Goal: Task Accomplishment & Management: Manage account settings

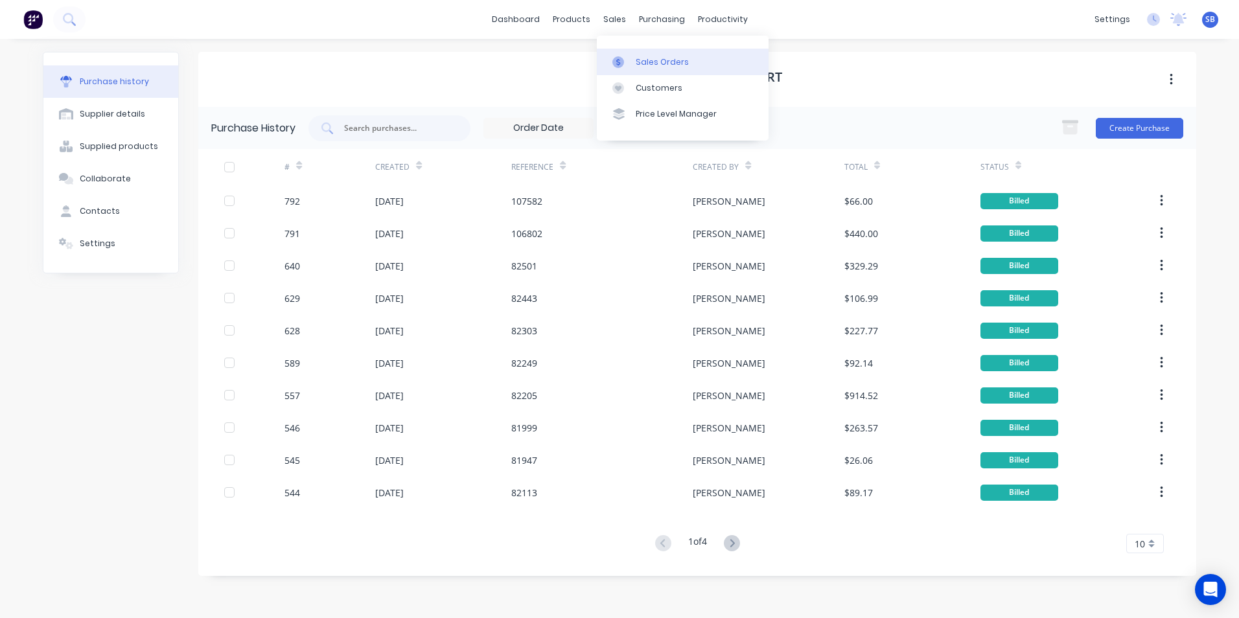
click at [631, 57] on div at bounding box center [621, 62] width 19 height 12
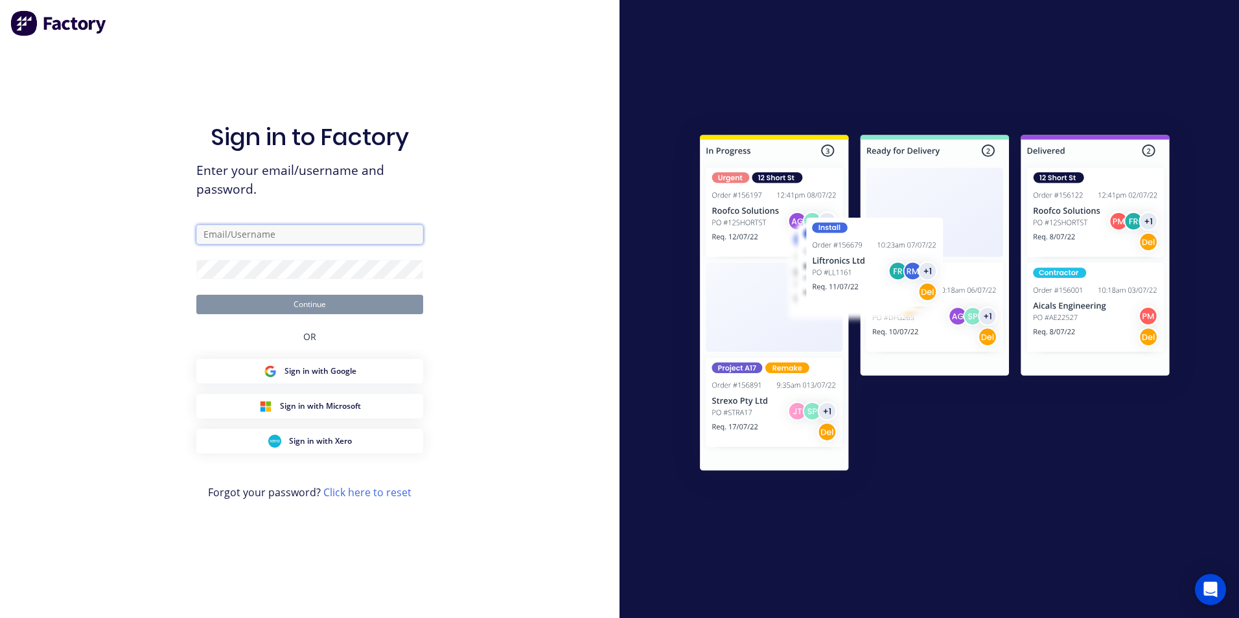
type input "[PERSON_NAME][EMAIL_ADDRESS][DOMAIN_NAME]"
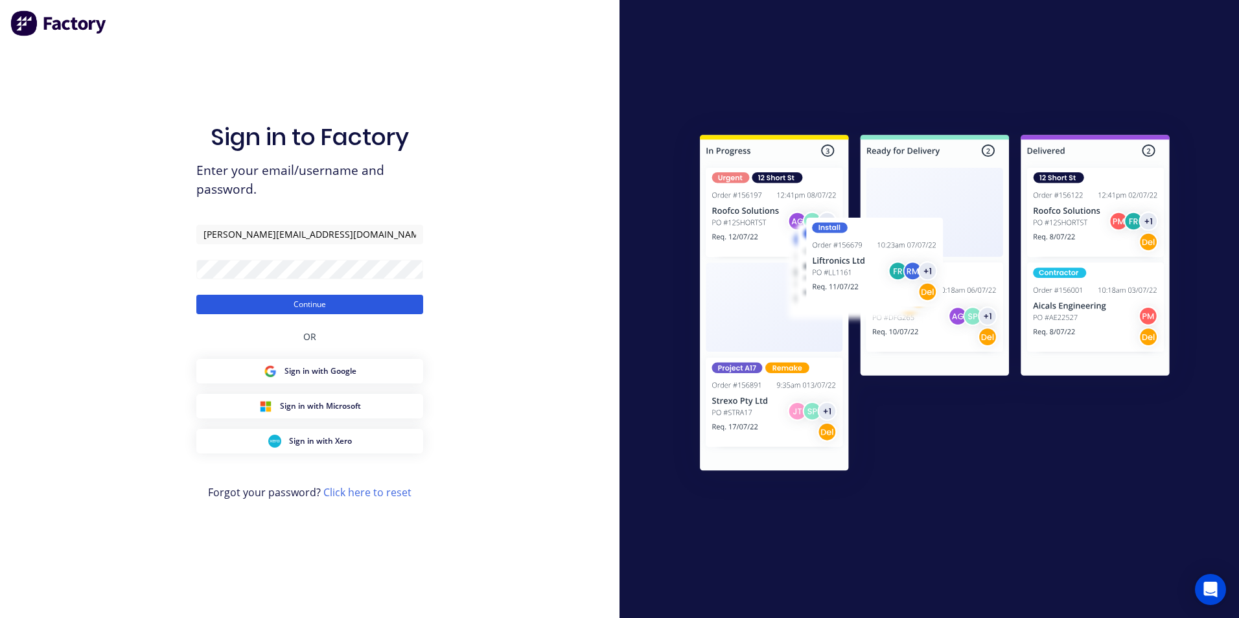
click at [234, 301] on button "Continue" at bounding box center [309, 304] width 227 height 19
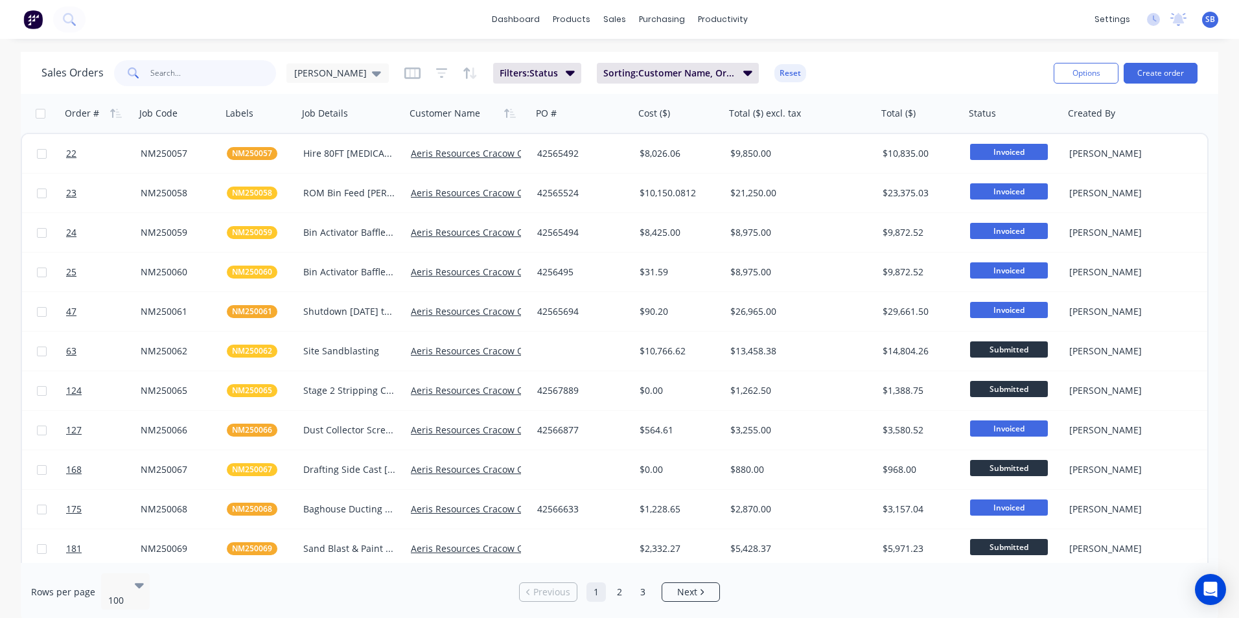
click at [187, 77] on input "text" at bounding box center [213, 73] width 126 height 26
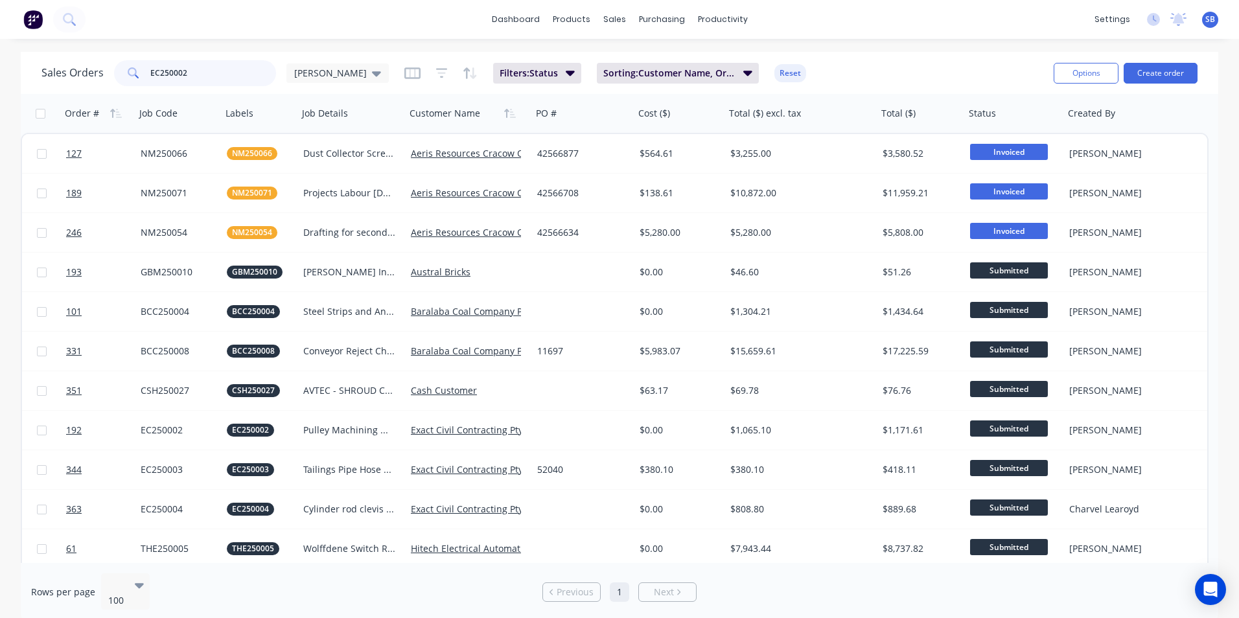
type input "EC250002"
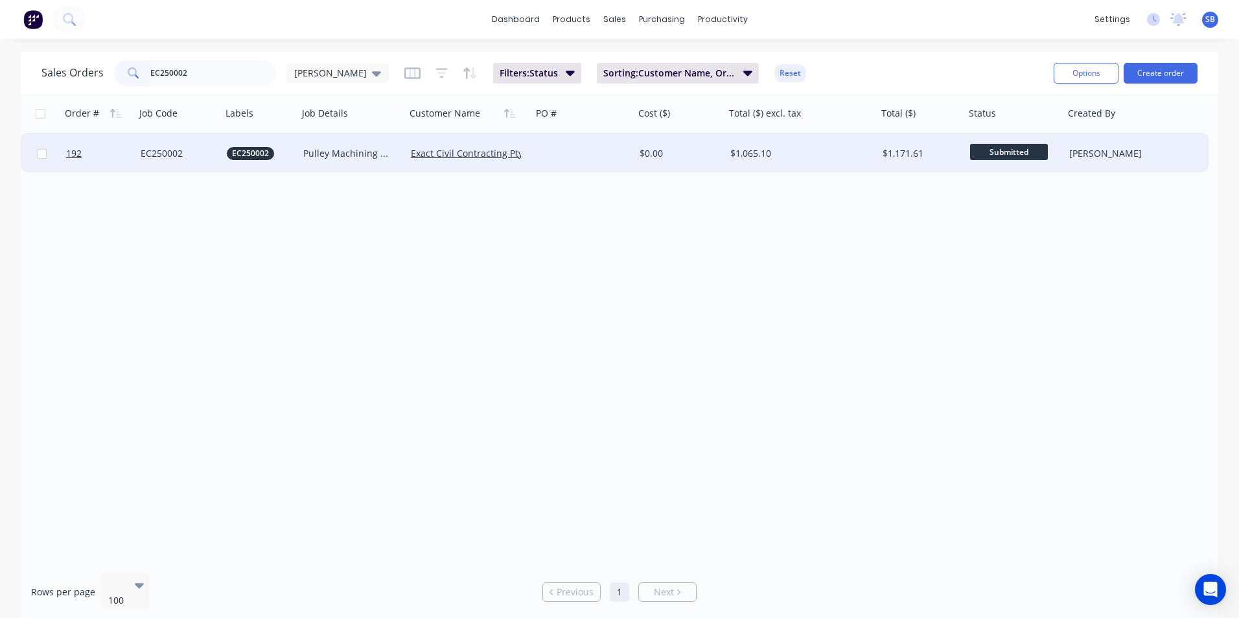
click at [788, 155] on div "$1,065.10" at bounding box center [797, 153] width 135 height 13
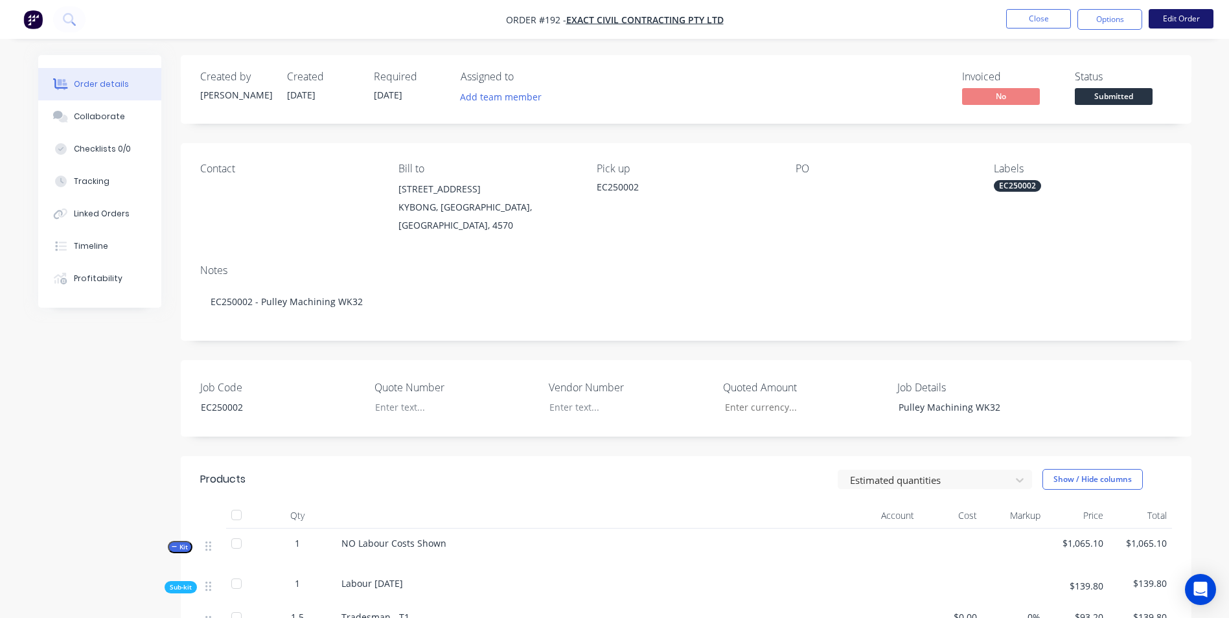
click at [1196, 25] on button "Edit Order" at bounding box center [1181, 18] width 65 height 19
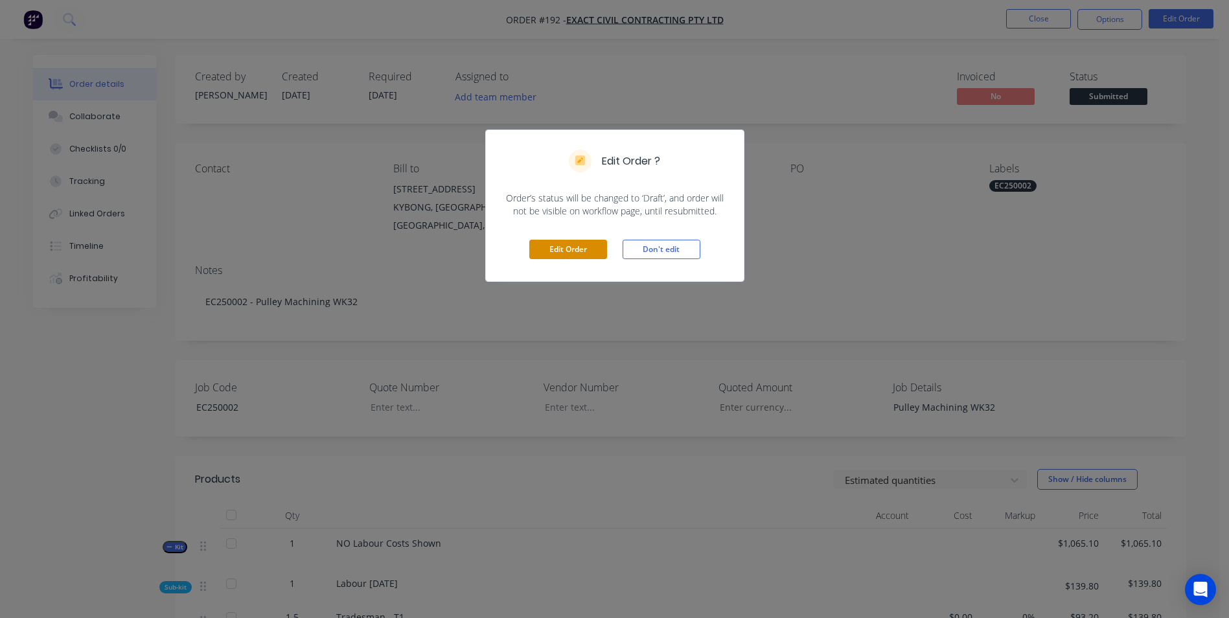
click at [594, 247] on button "Edit Order" at bounding box center [568, 249] width 78 height 19
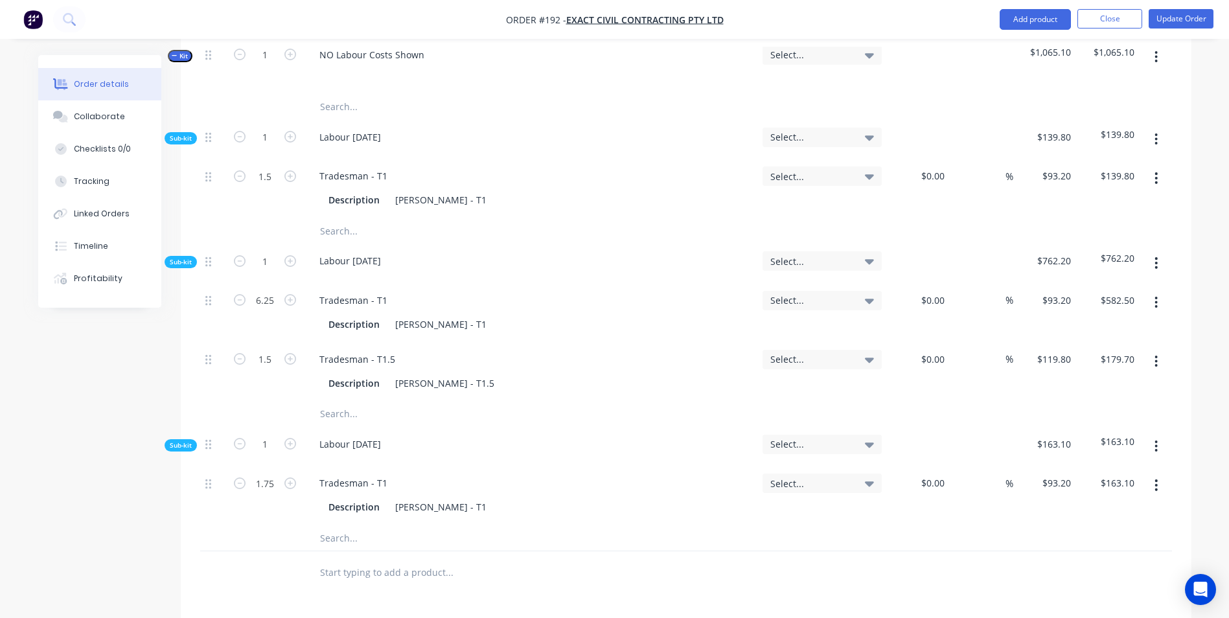
scroll to position [389, 0]
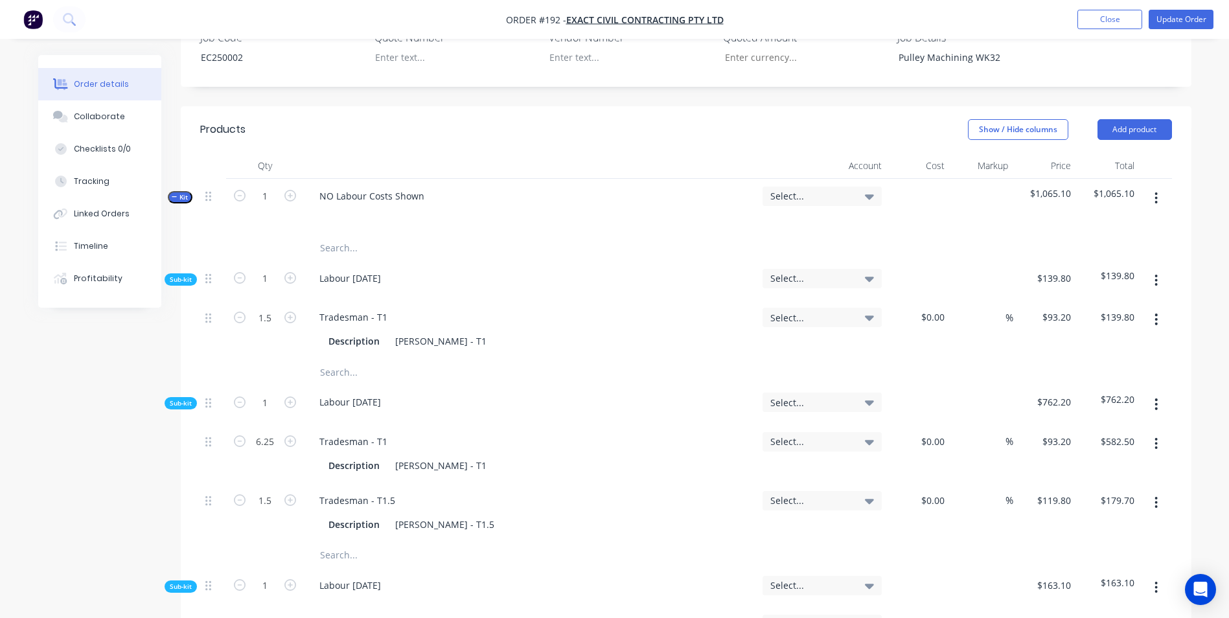
click at [336, 235] on input "text" at bounding box center [448, 248] width 259 height 26
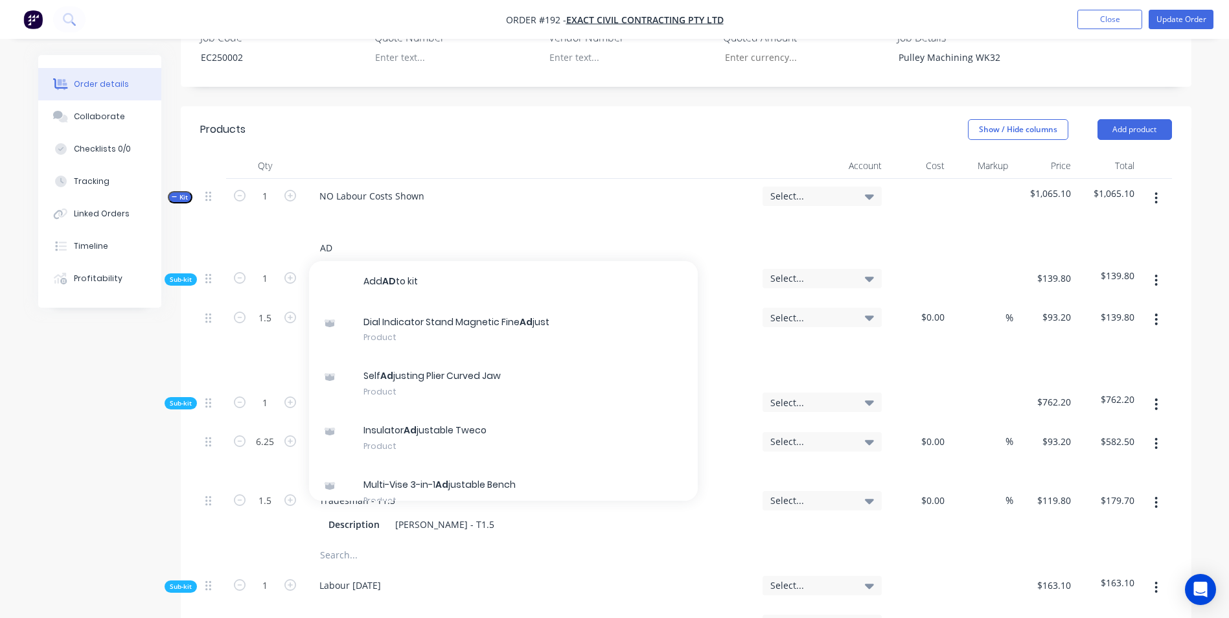
type input "A"
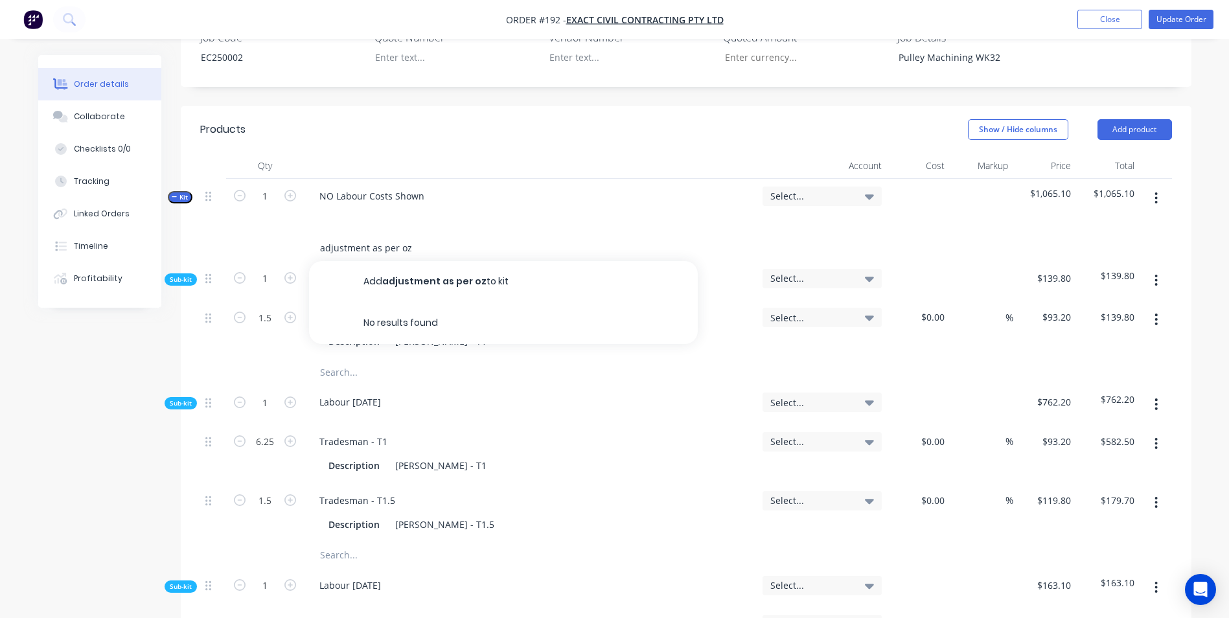
type input "adjustment as per oz"
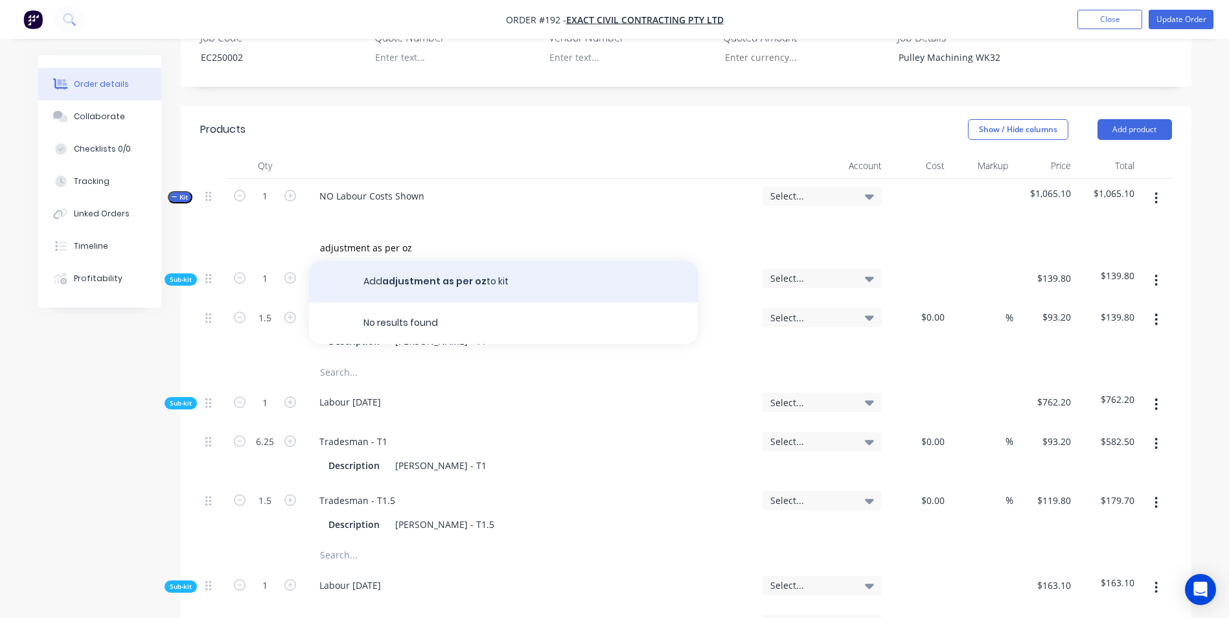
click at [536, 261] on button "Add adjustment as per oz to kit" at bounding box center [503, 281] width 389 height 41
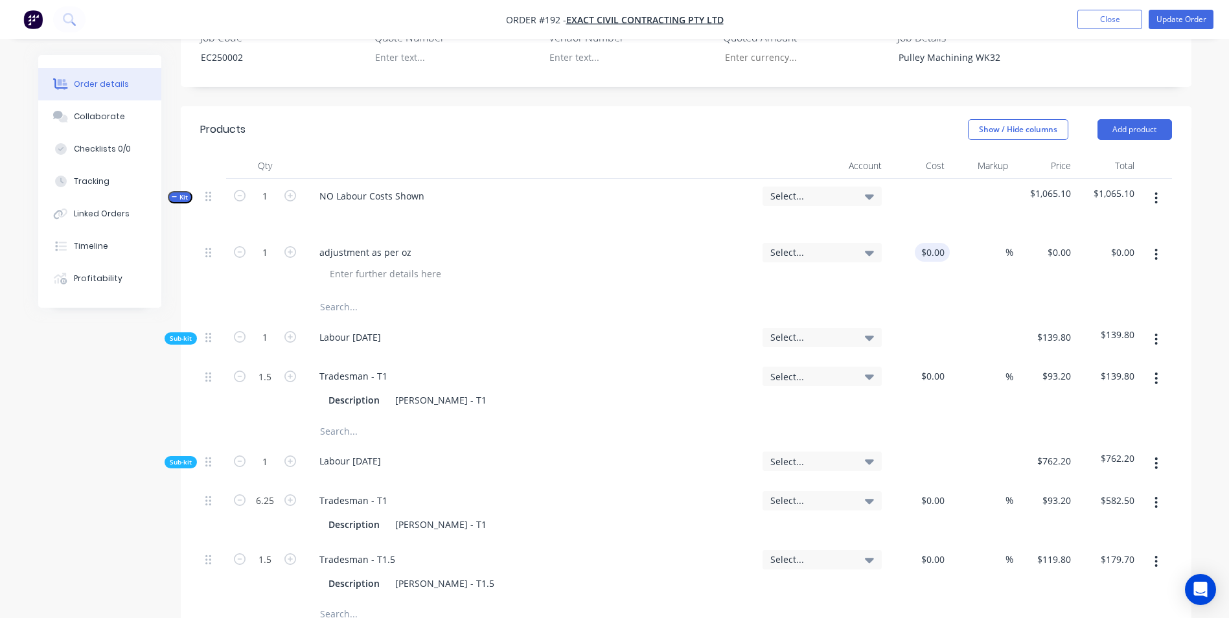
click at [915, 235] on div "$0.00 $0.00" at bounding box center [918, 264] width 63 height 59
click at [1047, 238] on div "0 0" at bounding box center [1044, 264] width 63 height 59
type input "$-405.10"
click at [1041, 275] on div "$-405.10 -405.10" at bounding box center [1044, 264] width 63 height 59
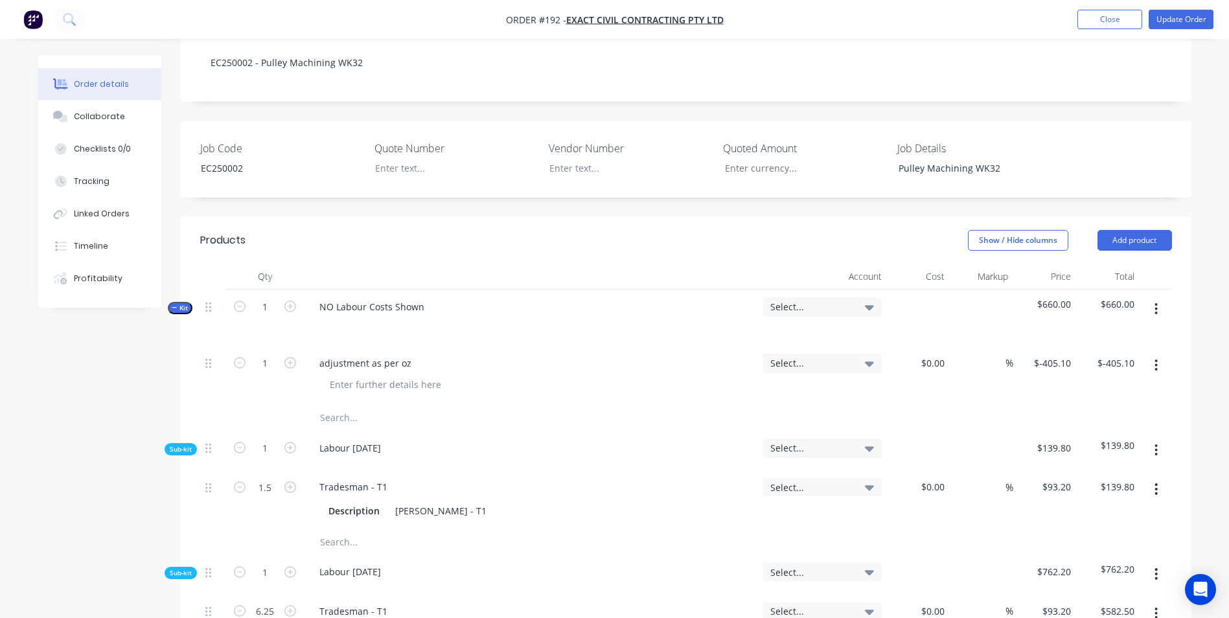
scroll to position [99, 0]
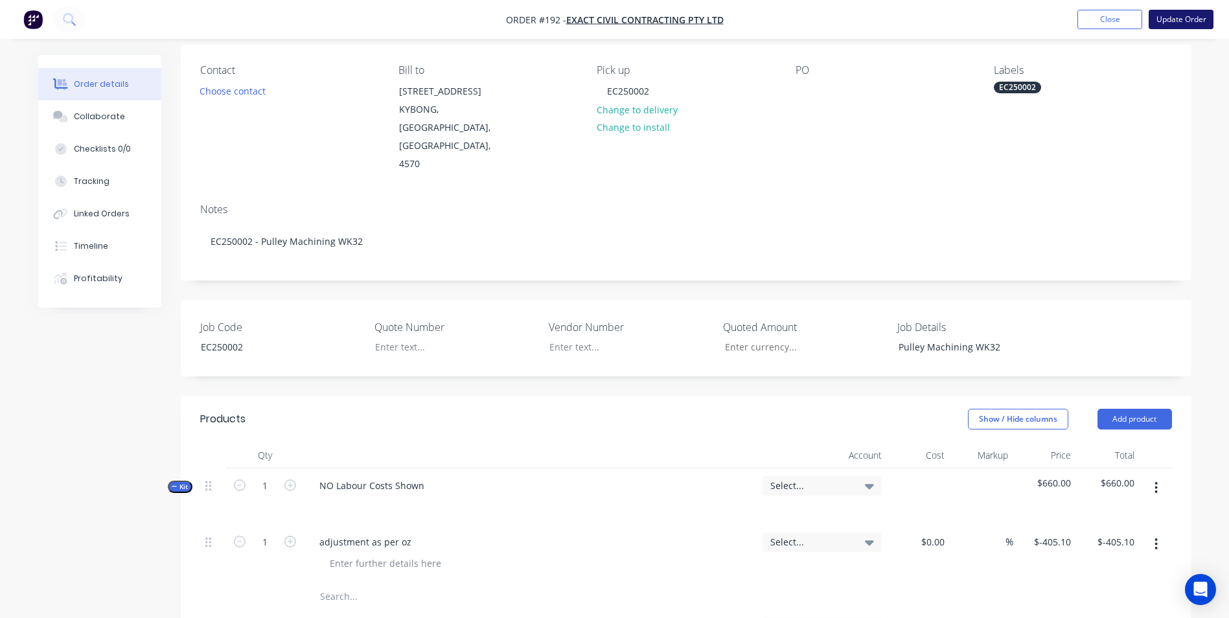
click at [1156, 25] on button "Update Order" at bounding box center [1181, 19] width 65 height 19
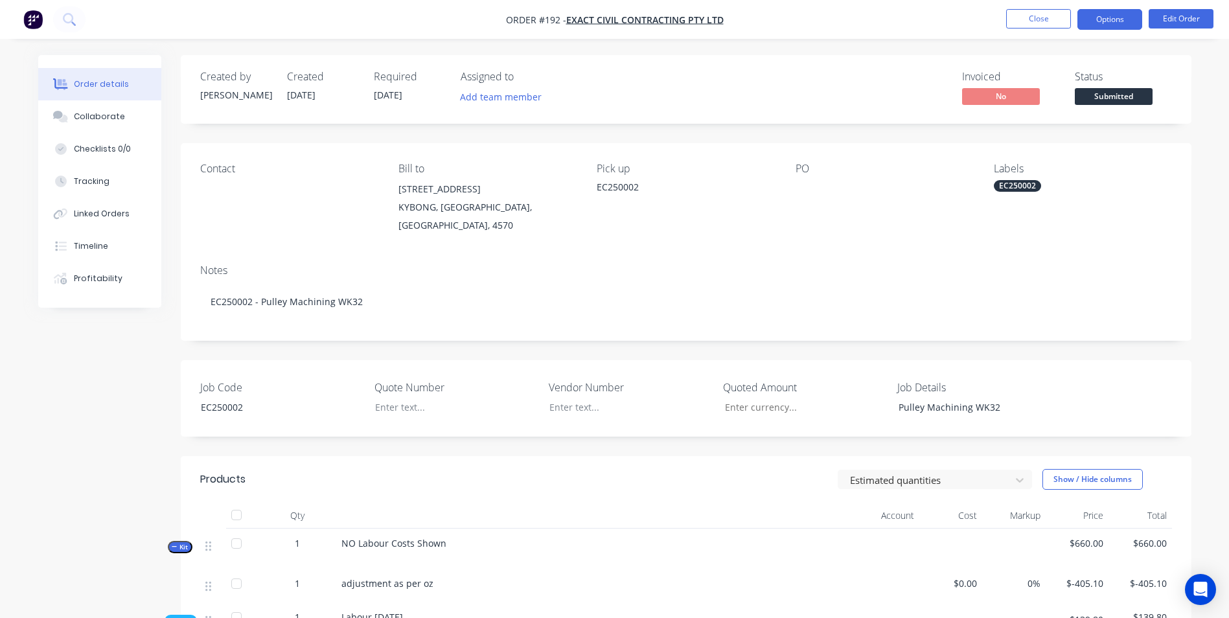
click at [1115, 21] on button "Options" at bounding box center [1109, 19] width 65 height 21
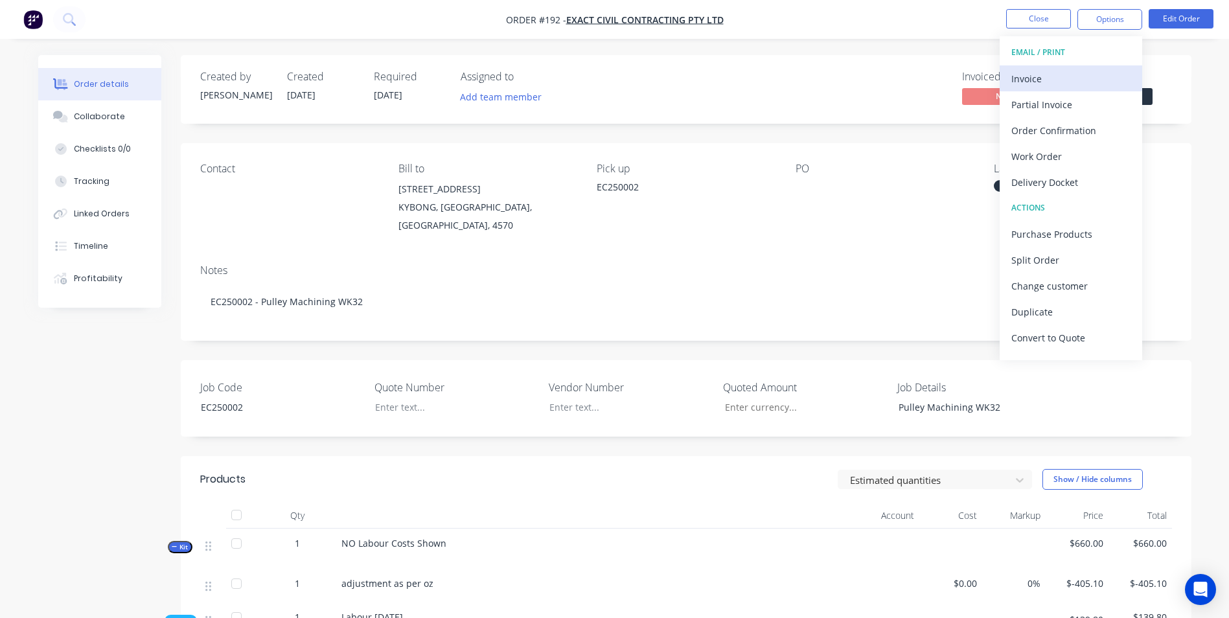
click at [1088, 84] on div "Invoice" at bounding box center [1070, 78] width 119 height 19
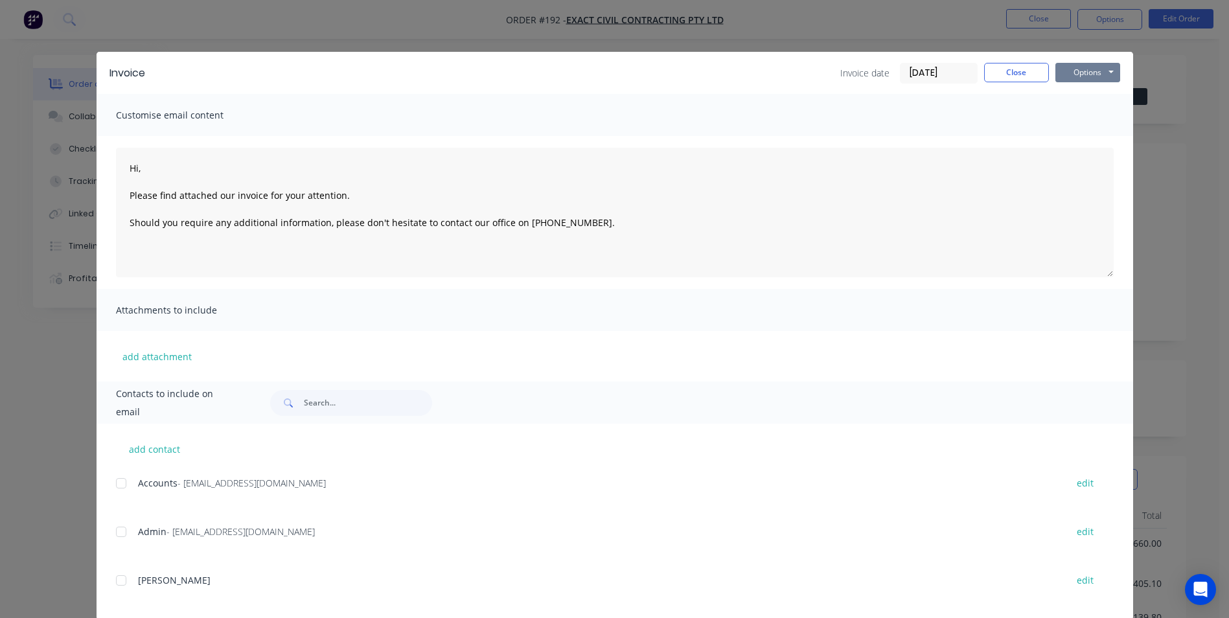
click at [1066, 77] on button "Options" at bounding box center [1087, 72] width 65 height 19
click at [1069, 101] on button "Preview" at bounding box center [1096, 95] width 83 height 21
click at [1004, 73] on button "Close" at bounding box center [1016, 72] width 65 height 19
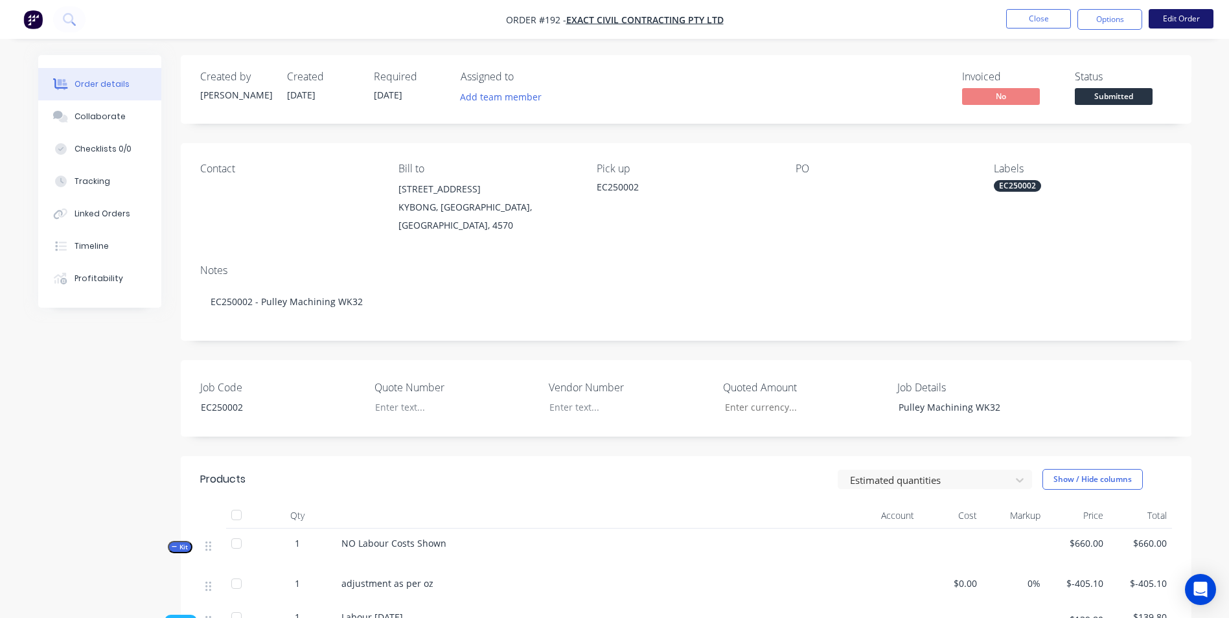
click at [1169, 28] on button "Edit Order" at bounding box center [1181, 18] width 65 height 19
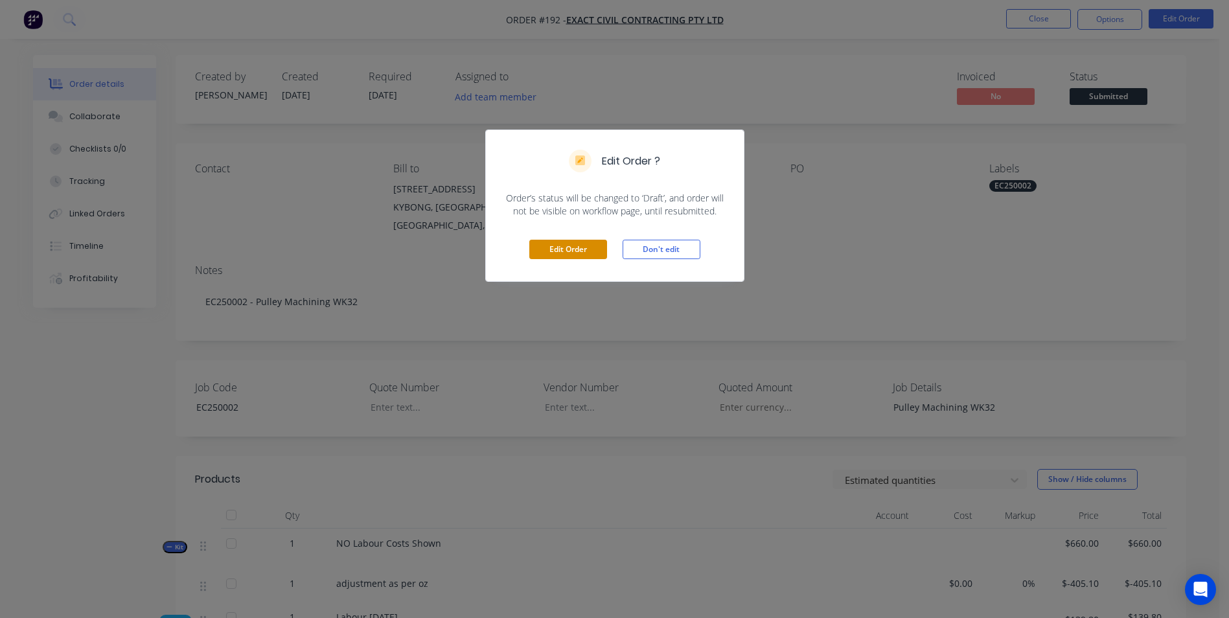
click at [555, 249] on button "Edit Order" at bounding box center [568, 249] width 78 height 19
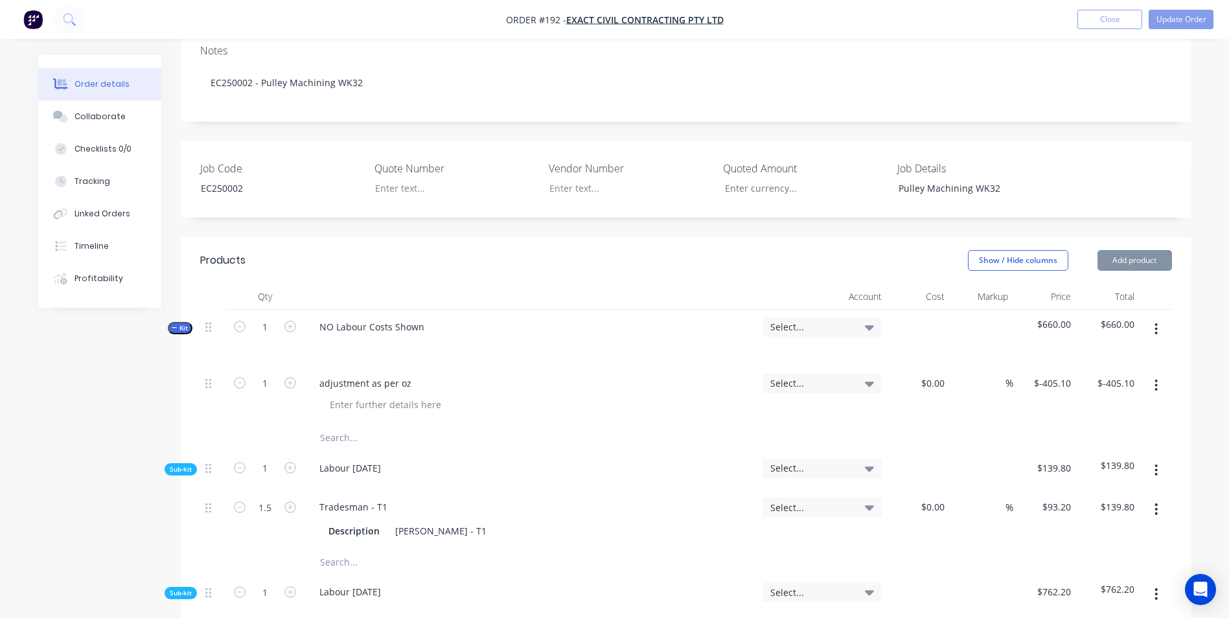
scroll to position [259, 0]
drag, startPoint x: 424, startPoint y: 310, endPoint x: -237, endPoint y: 291, distance: 661.6
click at [0, 291] on html "Order #192 - Exact Civil Contracting Pty Ltd Add product Close Update Order Ord…" at bounding box center [614, 497] width 1229 height 1513
click at [783, 319] on span "Select..." at bounding box center [811, 326] width 82 height 14
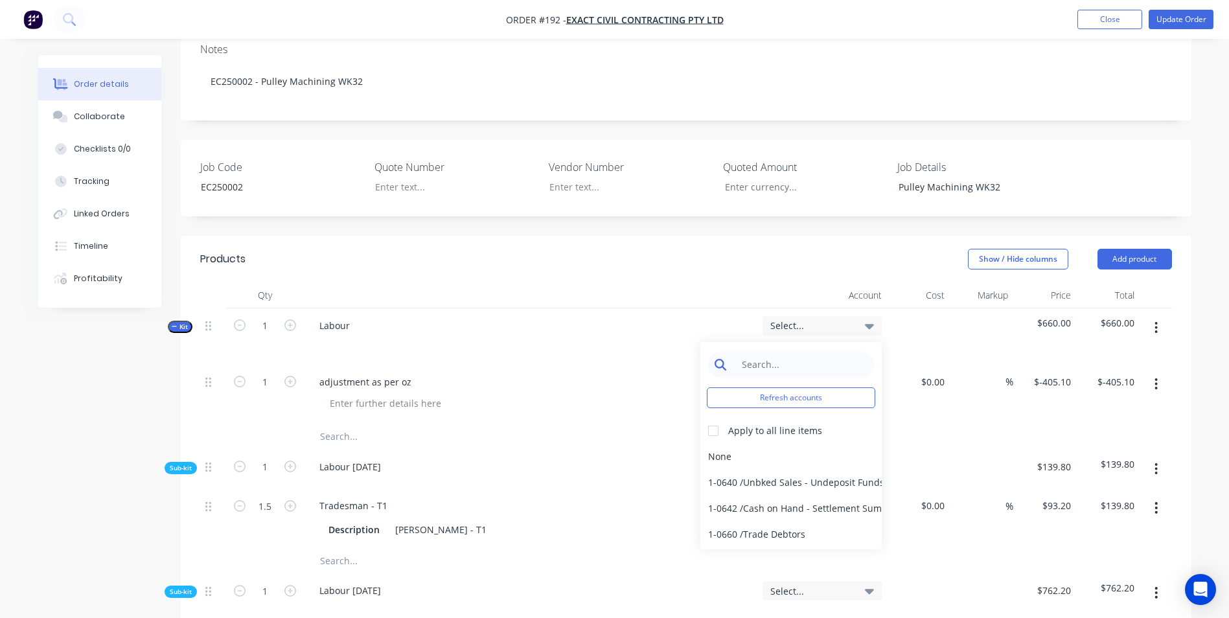
click at [775, 352] on input at bounding box center [801, 365] width 133 height 26
type input "sale"
click at [715, 418] on div at bounding box center [713, 431] width 26 height 26
click at [817, 496] on div "4-0232 / Sales - Parts and Components" at bounding box center [790, 509] width 181 height 26
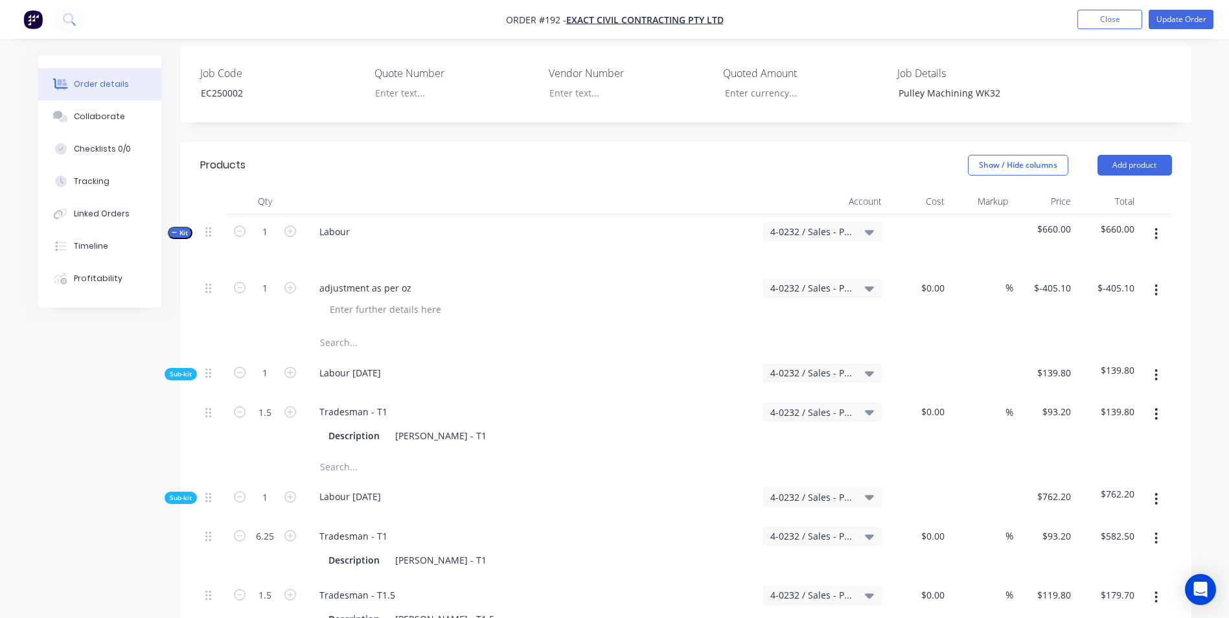
scroll to position [229, 0]
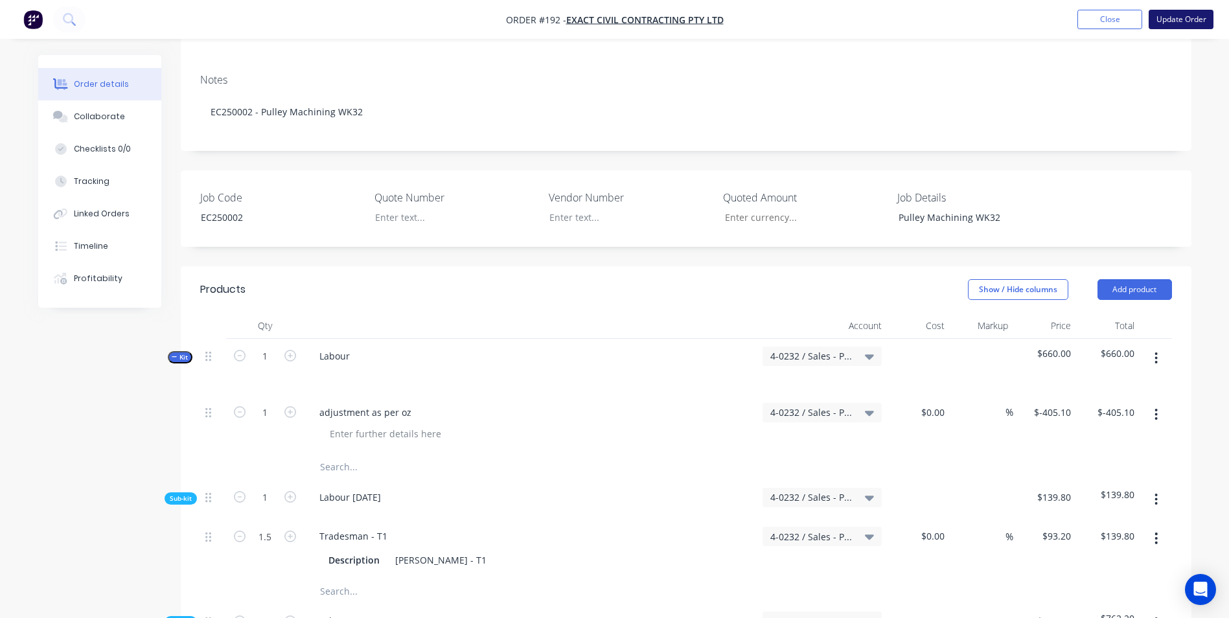
click at [1191, 19] on button "Update Order" at bounding box center [1181, 19] width 65 height 19
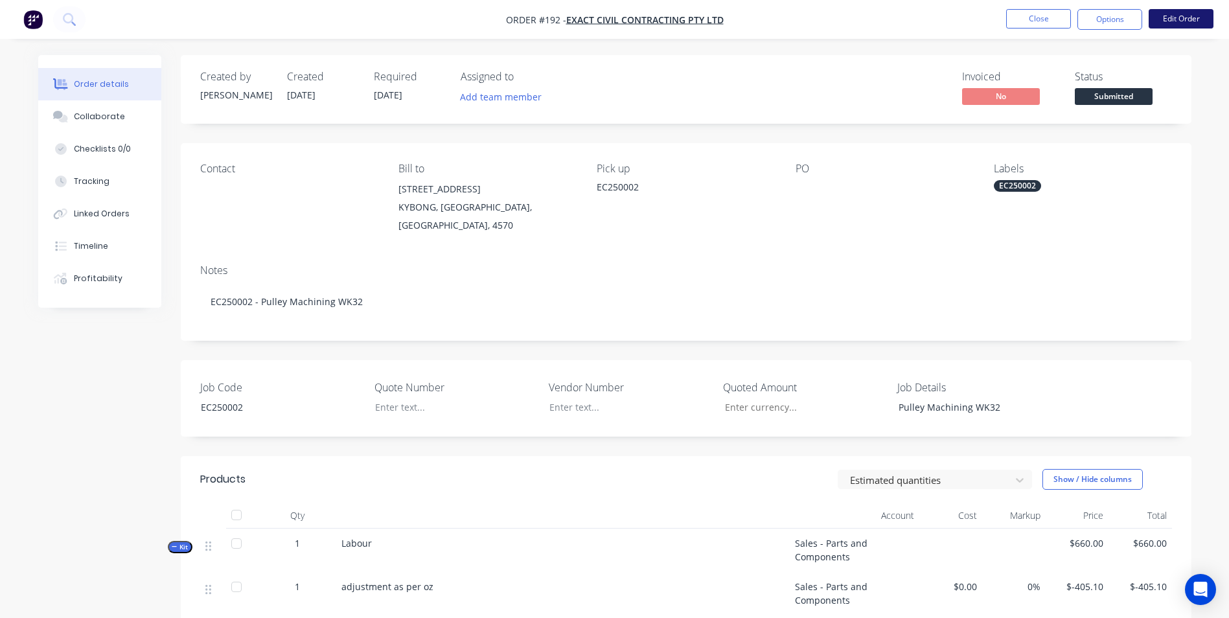
click at [1169, 14] on button "Edit Order" at bounding box center [1181, 18] width 65 height 19
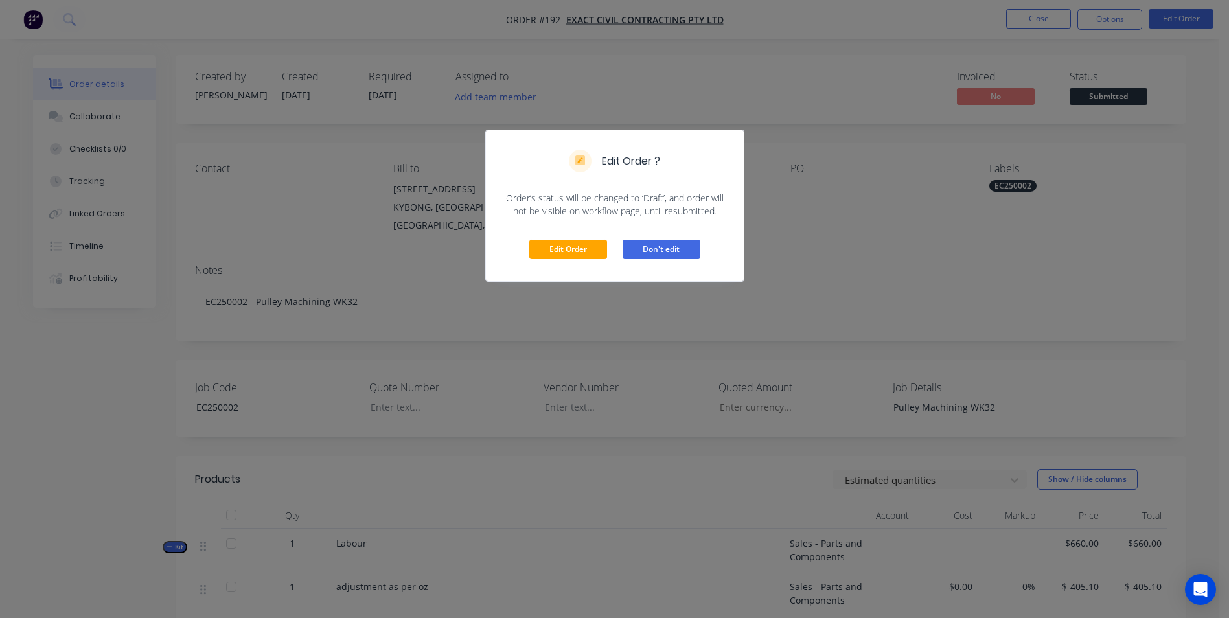
click at [646, 248] on button "Don't edit" at bounding box center [662, 249] width 78 height 19
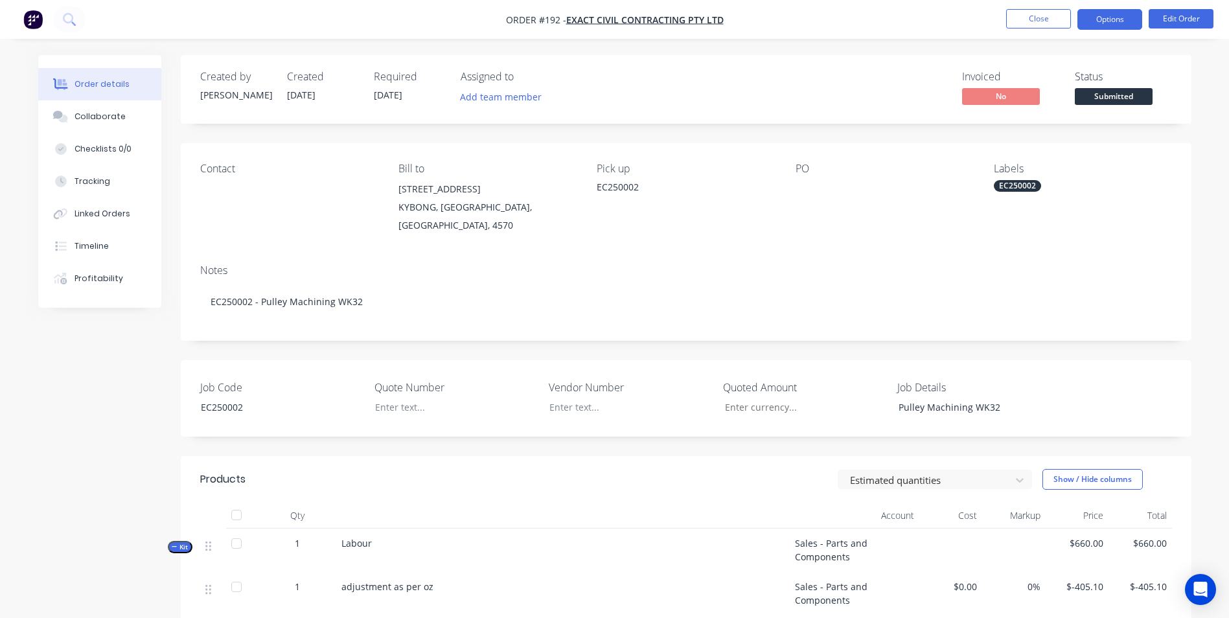
click at [1097, 23] on button "Options" at bounding box center [1109, 19] width 65 height 21
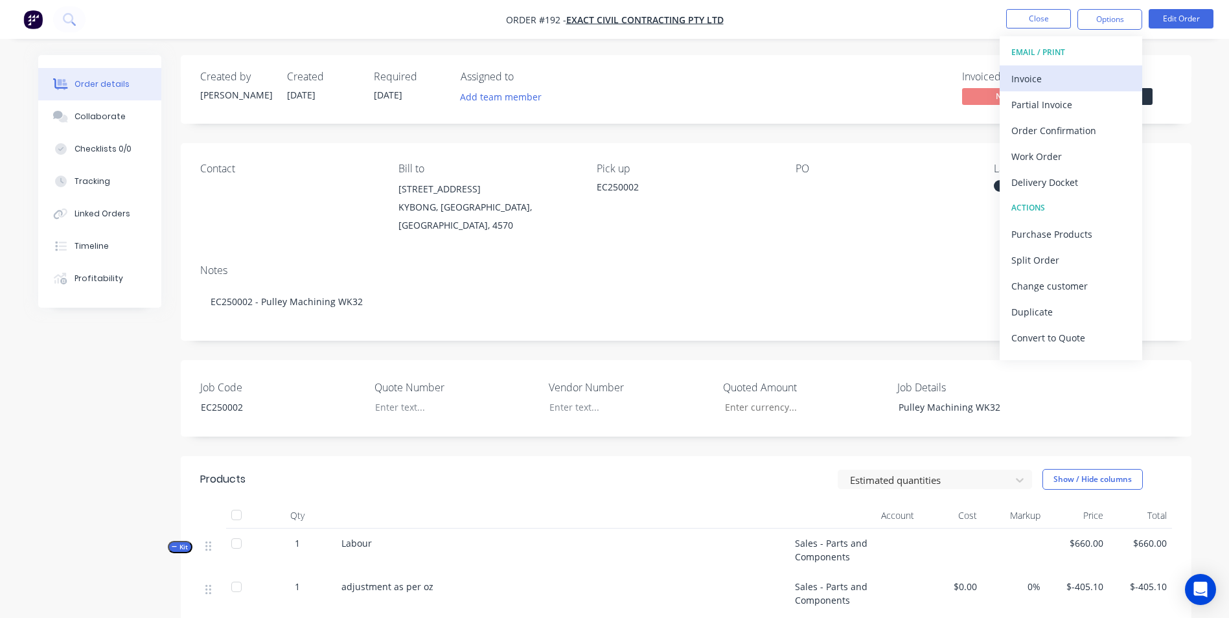
click at [1059, 74] on div "Invoice" at bounding box center [1070, 78] width 119 height 19
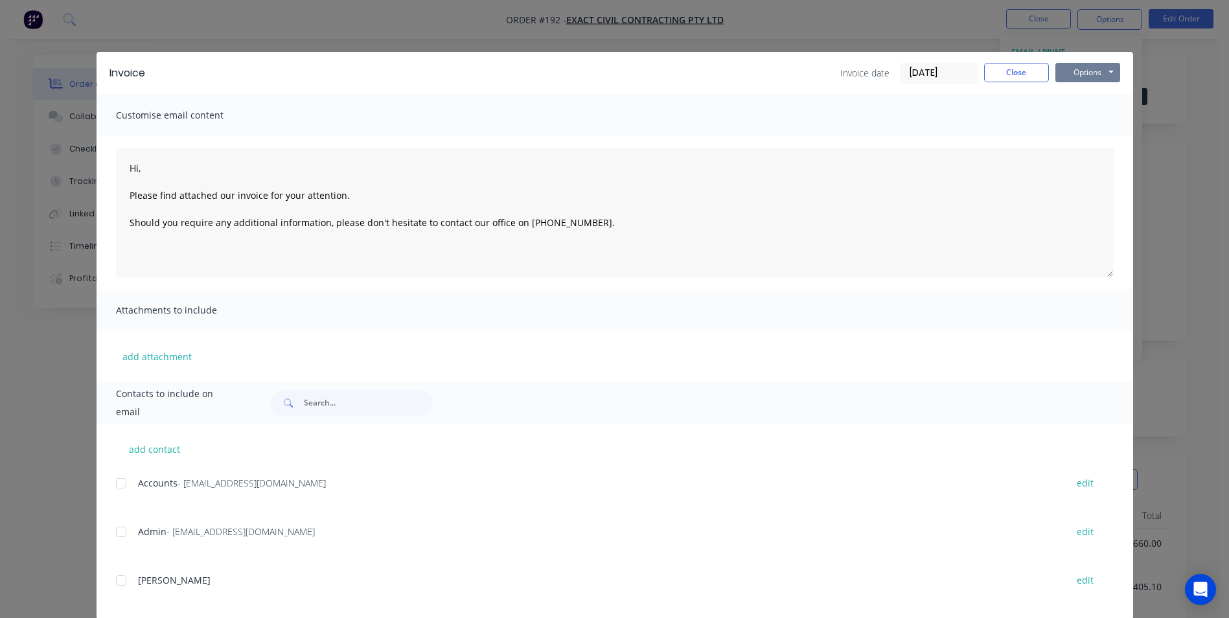
click at [1070, 68] on button "Options" at bounding box center [1087, 72] width 65 height 19
click at [1080, 97] on button "Preview" at bounding box center [1096, 95] width 83 height 21
click at [1067, 73] on button "Options" at bounding box center [1087, 72] width 65 height 19
click at [1066, 113] on button "Print" at bounding box center [1096, 116] width 83 height 21
click at [1008, 70] on button "Close" at bounding box center [1016, 72] width 65 height 19
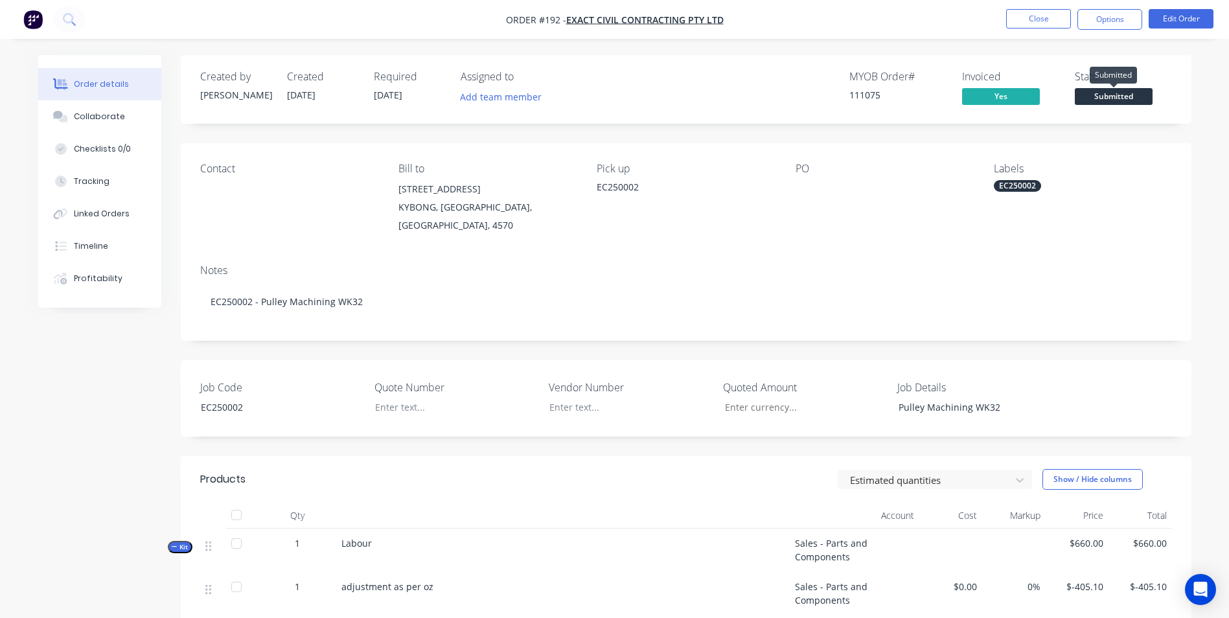
drag, startPoint x: 1143, startPoint y: 100, endPoint x: 1132, endPoint y: 100, distance: 11.7
click at [1143, 100] on span "Submitted" at bounding box center [1114, 96] width 78 height 16
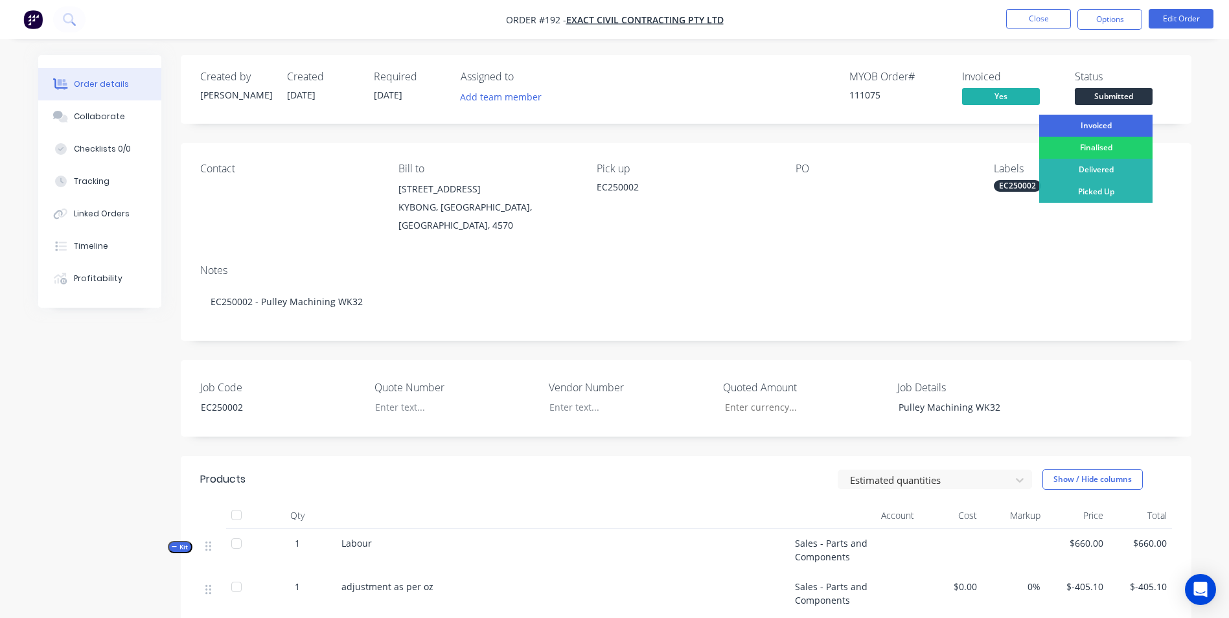
click at [1112, 123] on div "Invoiced" at bounding box center [1095, 126] width 113 height 22
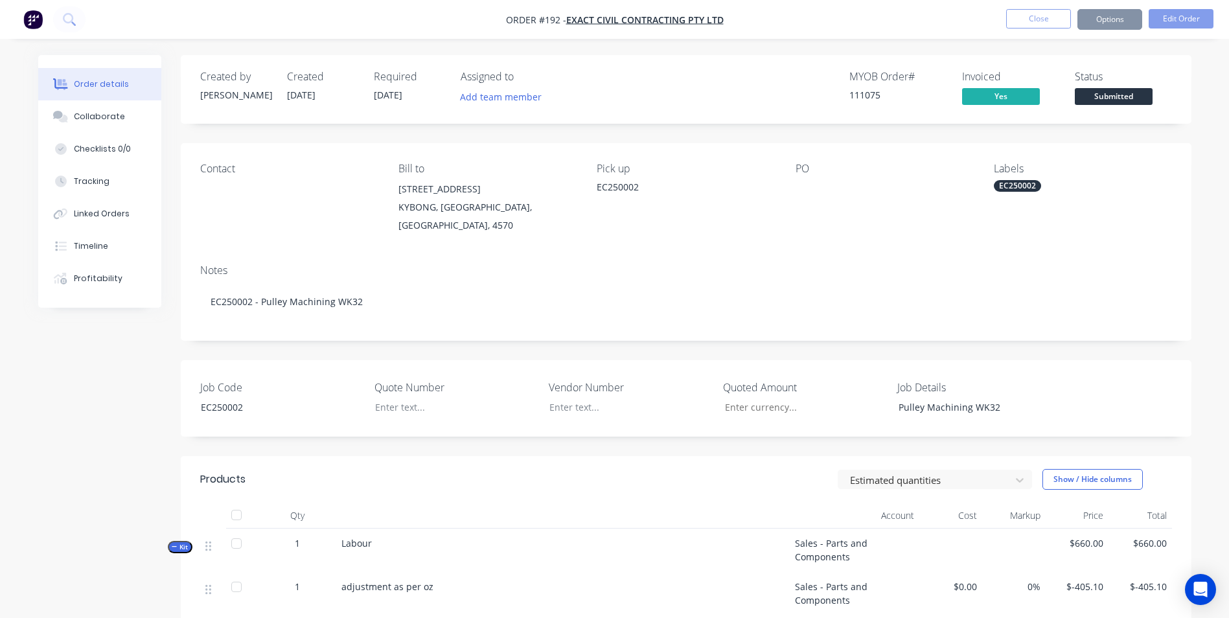
click at [1225, 120] on div "Order details Collaborate Checklists 0/0 Tracking Linked Orders Timeline Profit…" at bounding box center [614, 595] width 1229 height 1191
click at [1028, 29] on li "Close" at bounding box center [1038, 19] width 65 height 21
click at [1022, 21] on button "Close" at bounding box center [1038, 18] width 65 height 19
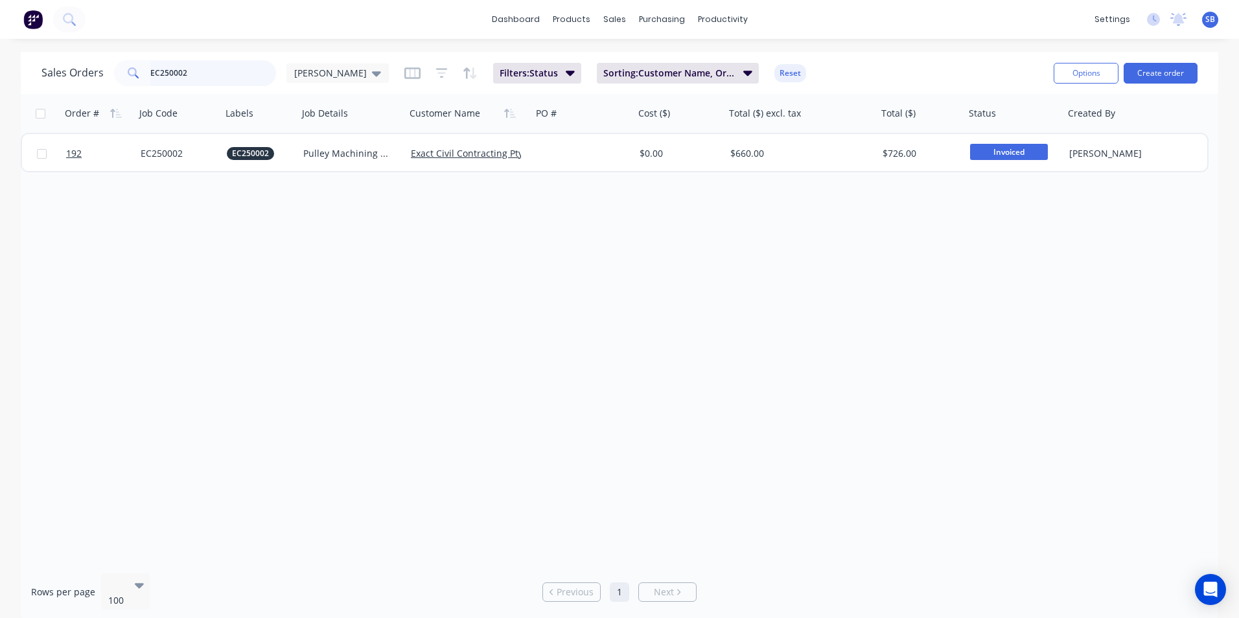
click at [186, 74] on input "EC250002" at bounding box center [213, 73] width 126 height 26
type input "EC250004"
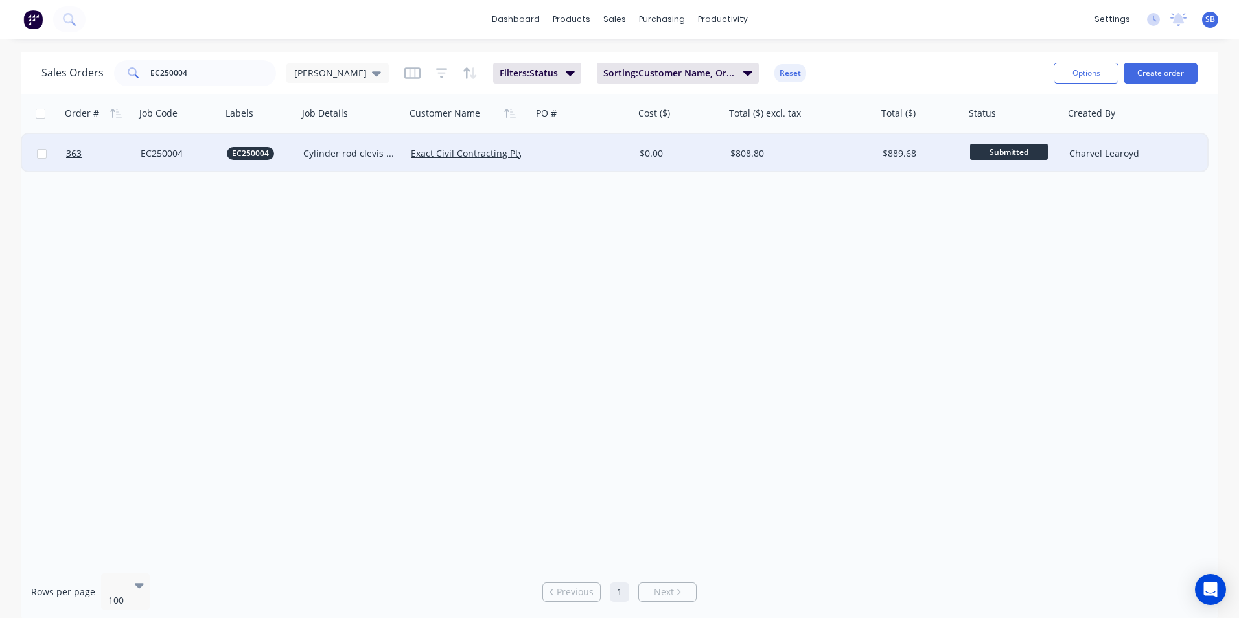
click at [849, 140] on div "$808.80" at bounding box center [801, 153] width 152 height 39
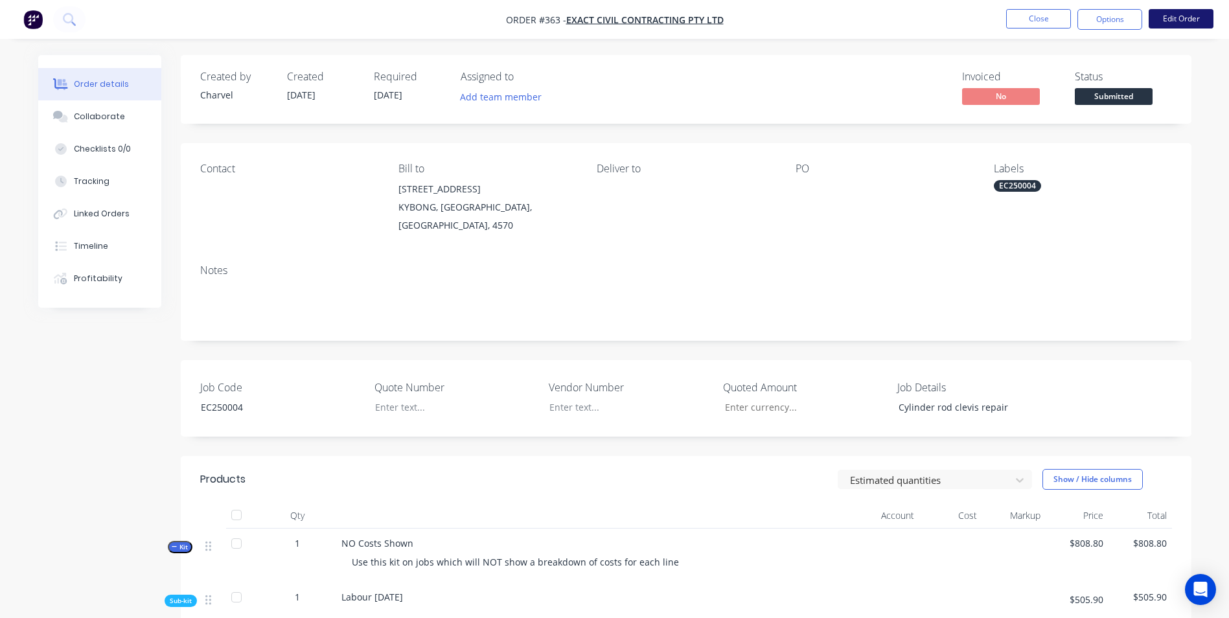
click at [1179, 16] on button "Edit Order" at bounding box center [1181, 18] width 65 height 19
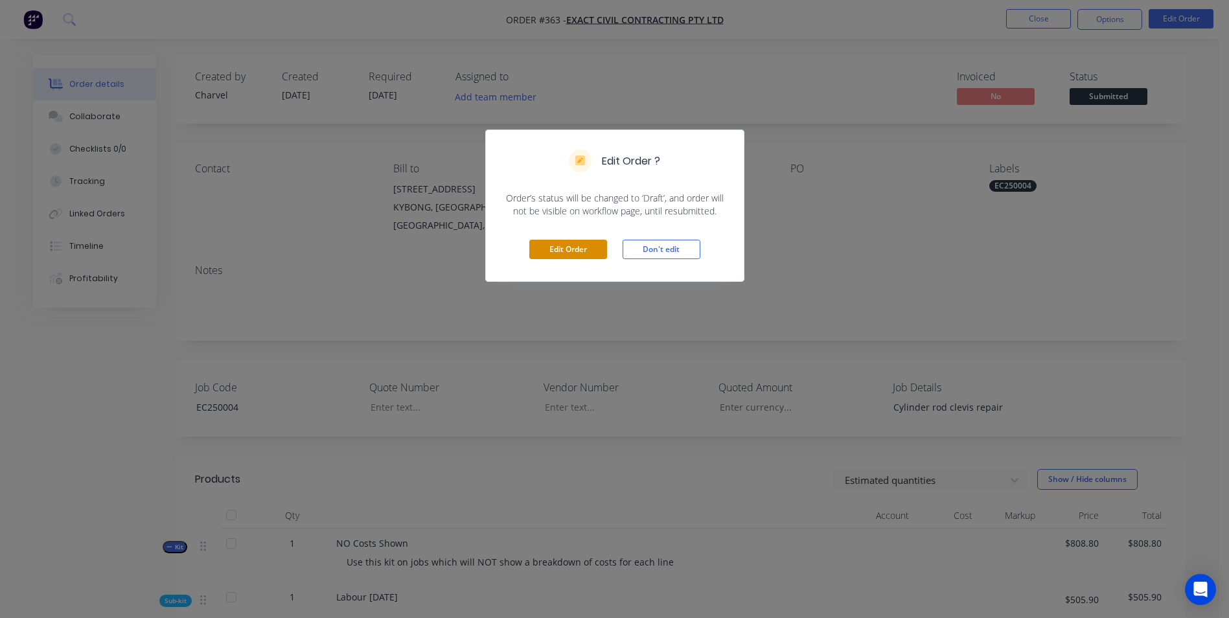
click at [562, 244] on button "Edit Order" at bounding box center [568, 249] width 78 height 19
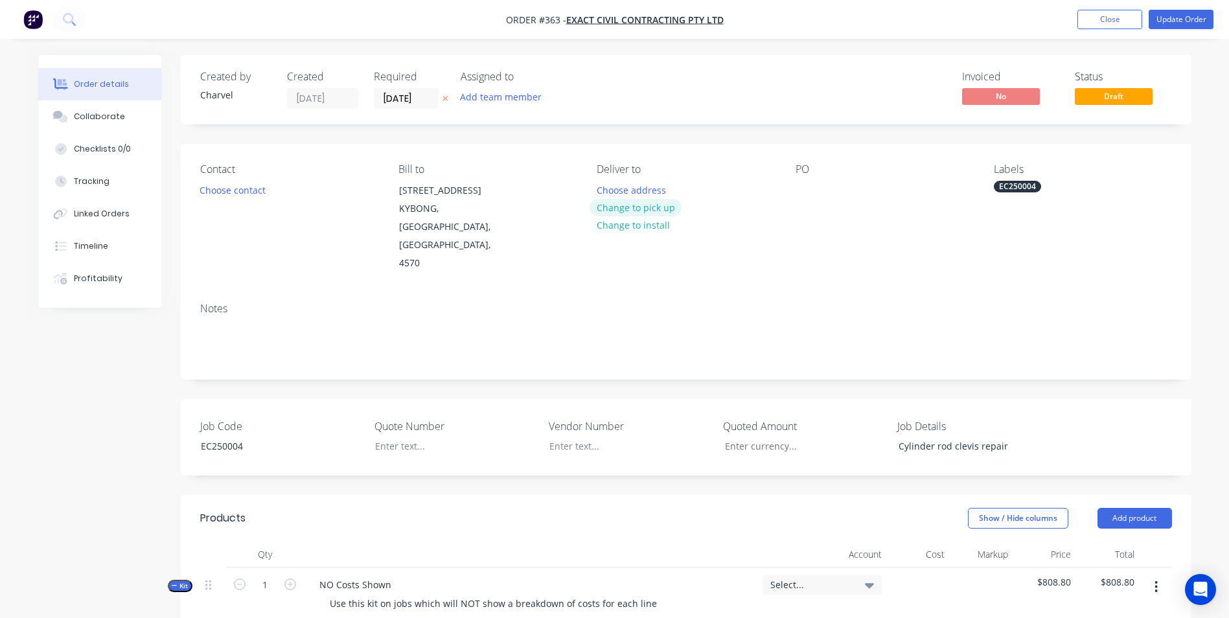
click at [641, 207] on button "Change to pick up" at bounding box center [635, 207] width 92 height 17
click at [599, 190] on div at bounding box center [607, 190] width 21 height 19
click at [938, 437] on div "Cylinder rod clevis repair" at bounding box center [969, 446] width 162 height 19
click at [955, 437] on div "Cylinder Rod clevis repair" at bounding box center [969, 446] width 162 height 19
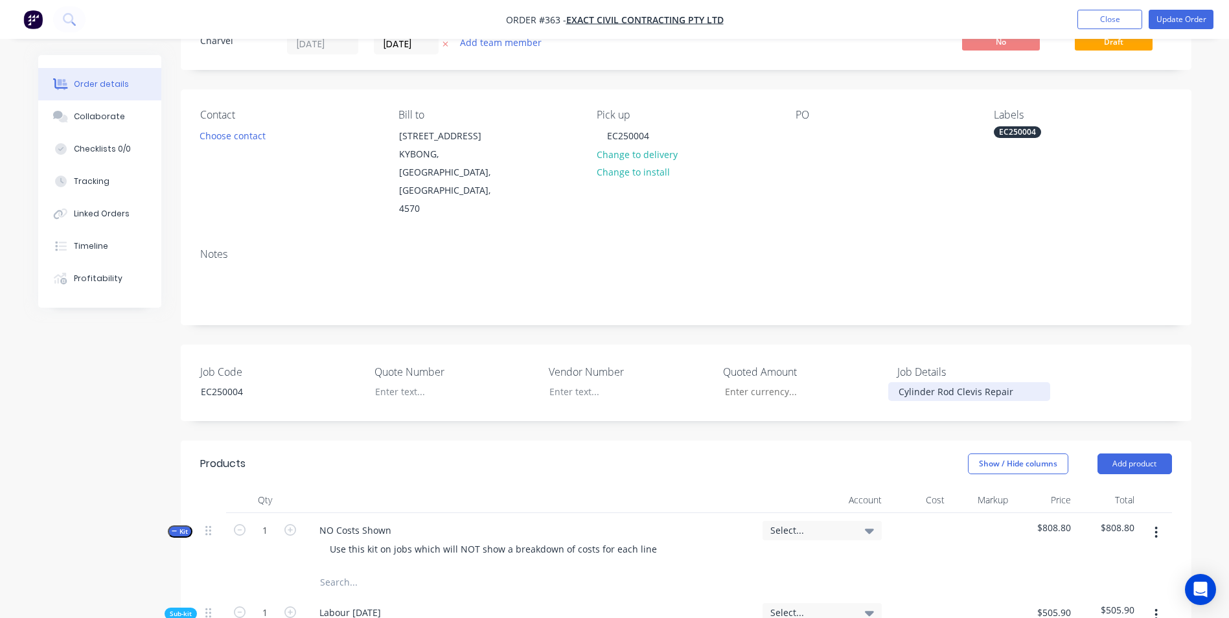
scroll to position [194, 0]
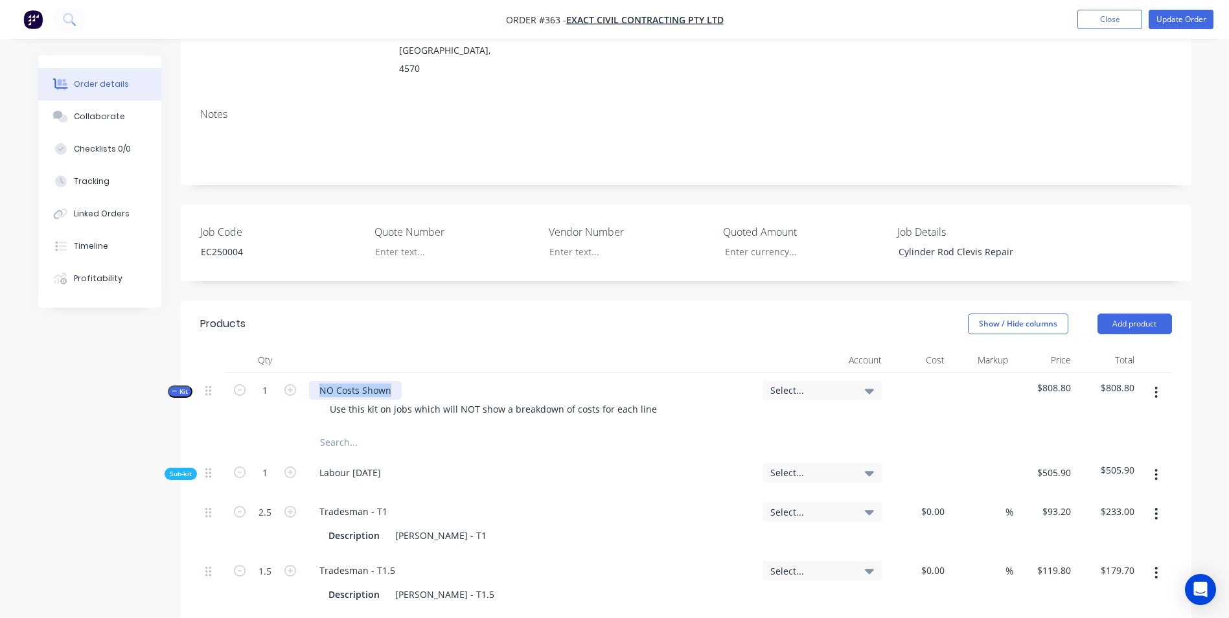
drag, startPoint x: 394, startPoint y: 372, endPoint x: 214, endPoint y: 350, distance: 181.4
click at [214, 350] on div "Qty Account Cost Markup Price Total Kit 1 NO Costs Shown Use this kit on jobs w…" at bounding box center [686, 584] width 972 height 475
click at [327, 429] on input "text" at bounding box center [448, 442] width 259 height 26
drag, startPoint x: 647, startPoint y: 393, endPoint x: 92, endPoint y: 359, distance: 556.2
click at [102, 357] on div "Created by Charvel Created [DATE] Required [DATE] Assigned to Add team member I…" at bounding box center [614, 528] width 1153 height 1334
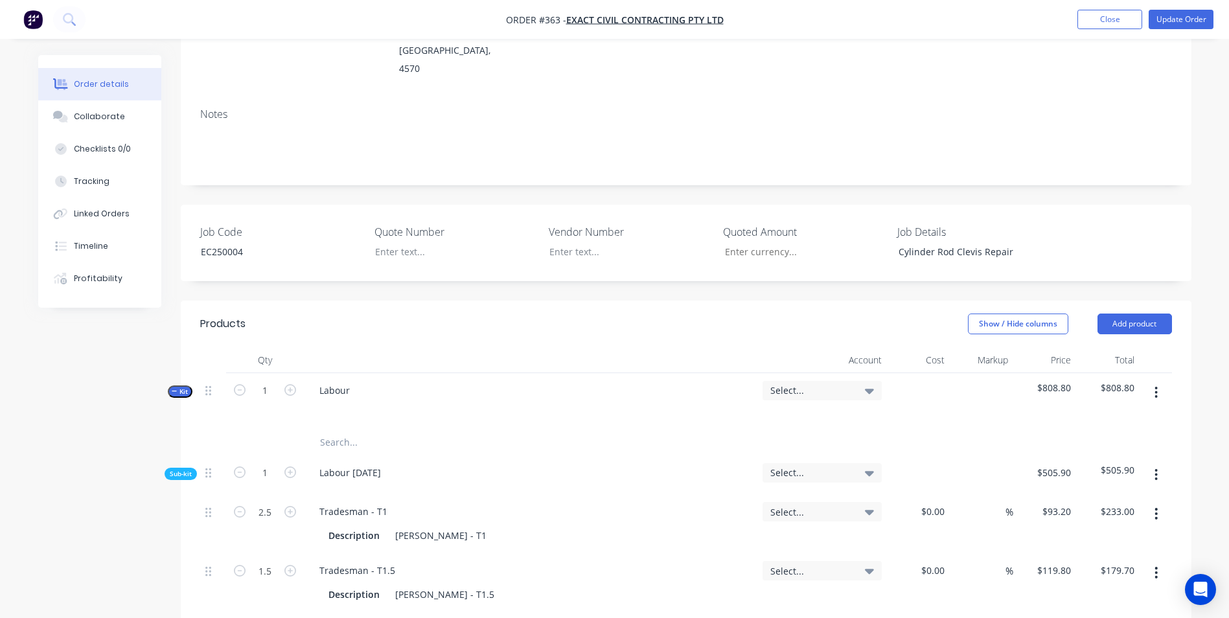
click at [341, 429] on input "text" at bounding box center [448, 442] width 259 height 26
click at [377, 429] on input "text" at bounding box center [448, 442] width 259 height 26
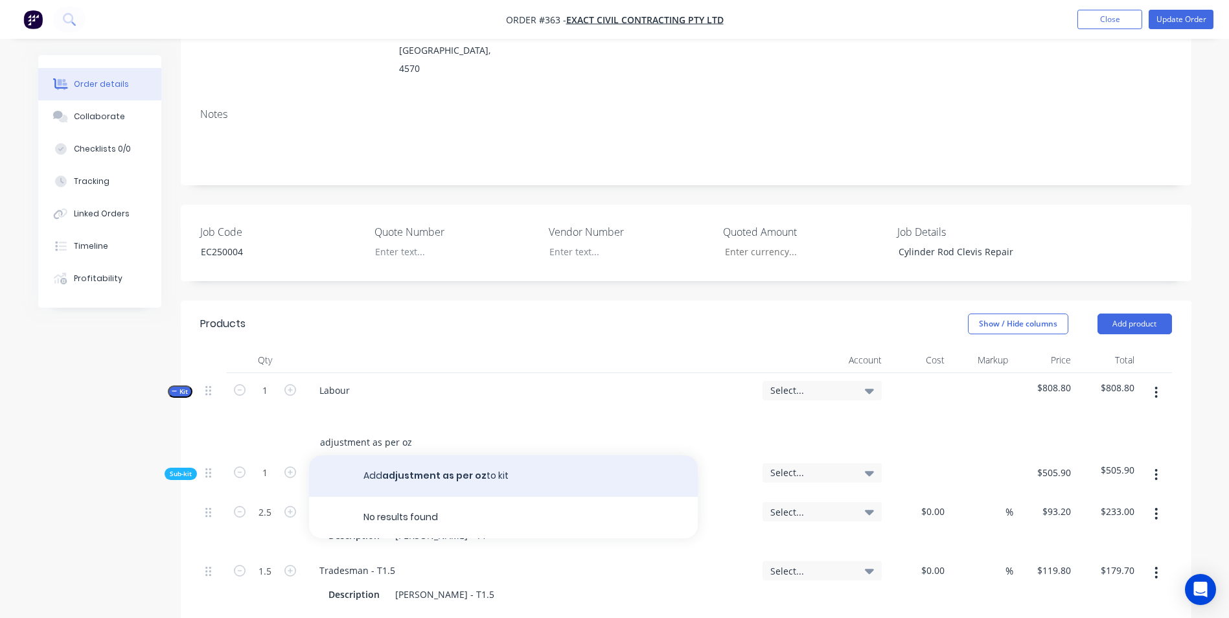
type input "adjustment as per oz"
click at [392, 463] on button "Add adjustment as per oz to kit" at bounding box center [503, 475] width 389 height 41
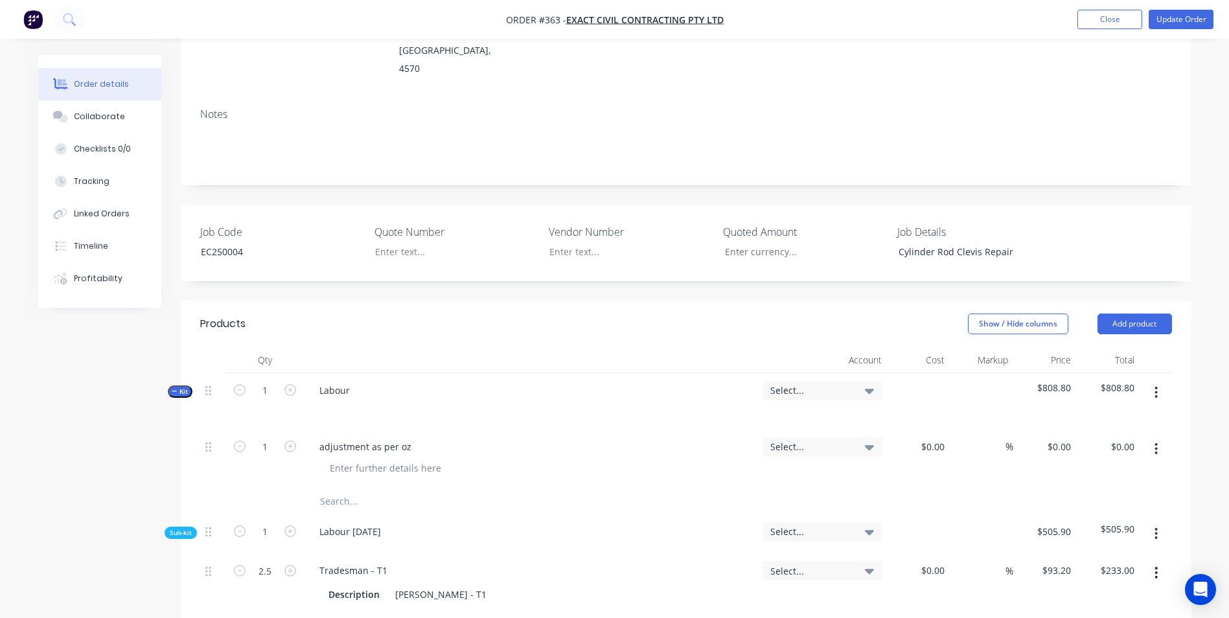
click at [893, 461] on div "1 adjustment as per oz Select... $0.00 $0.00 % $0.00 $0.00 $0.00 $0.00" at bounding box center [686, 458] width 972 height 59
click at [926, 435] on div "$0.00" at bounding box center [918, 458] width 63 height 59
type input "$0.00"
drag, startPoint x: 1049, startPoint y: 426, endPoint x: 1231, endPoint y: 413, distance: 182.5
click at [1229, 415] on html "Order #363 - Exact Civil Contracting Pty Ltd Add product Close Update Order Ord…" at bounding box center [614, 530] width 1229 height 1448
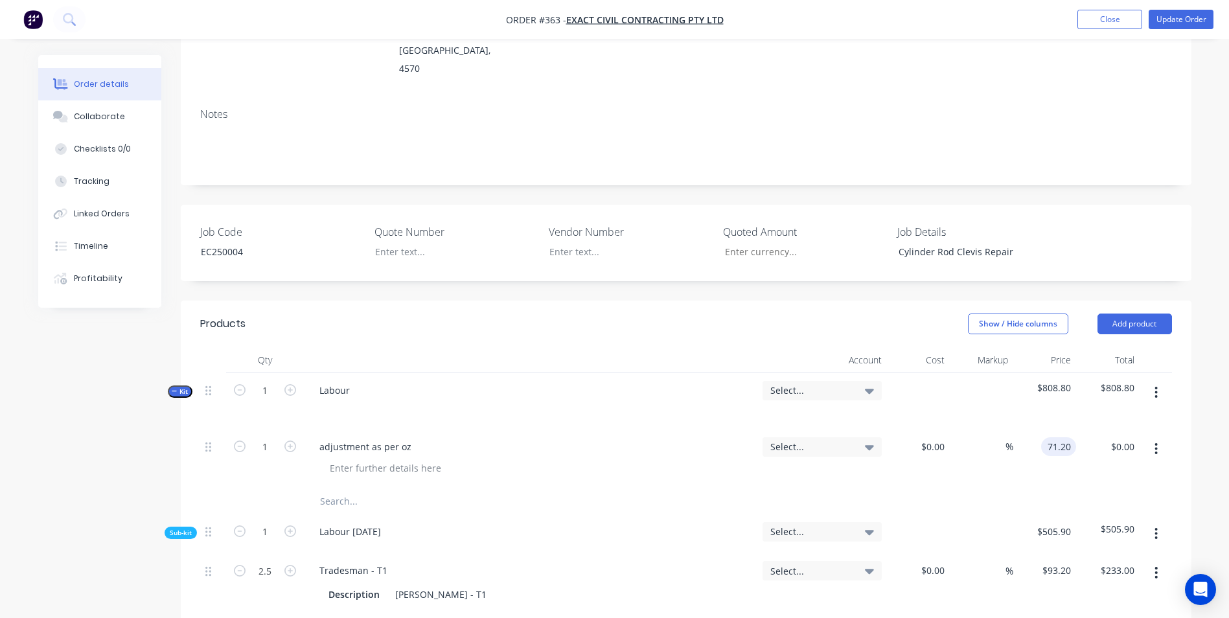
type input "$71.20"
click at [784, 383] on span "Select..." at bounding box center [811, 390] width 82 height 14
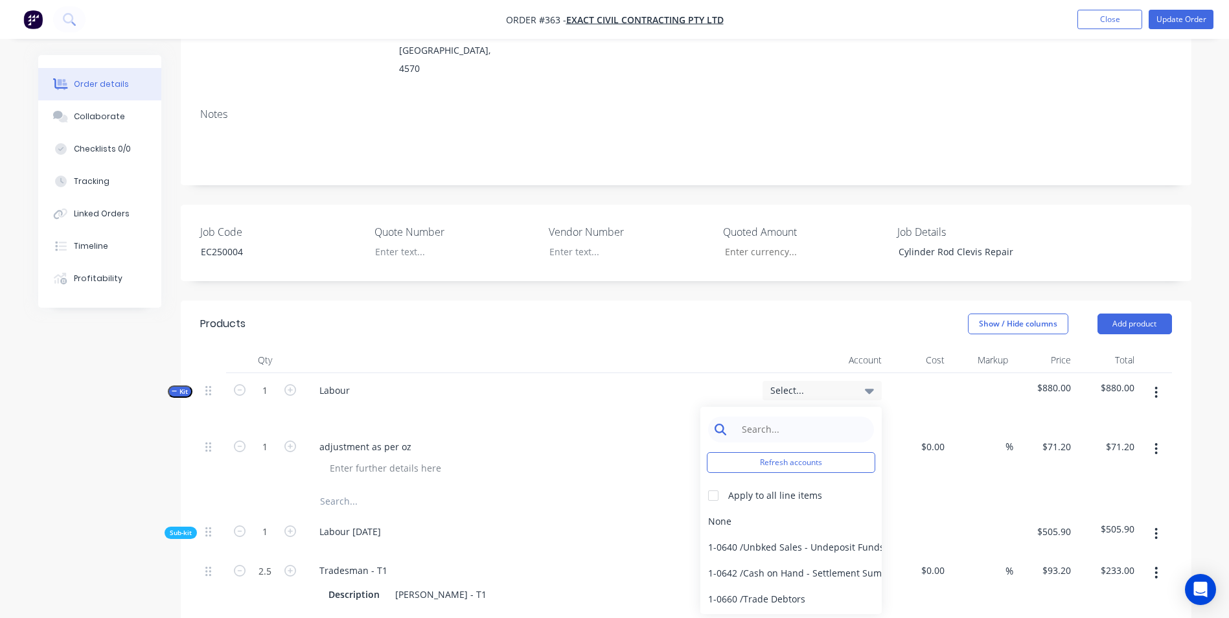
click at [783, 417] on input at bounding box center [801, 430] width 133 height 26
type input "sale"
click at [713, 483] on div at bounding box center [713, 496] width 26 height 26
click at [796, 560] on div "4-0232 / Sales - Parts and Components" at bounding box center [790, 573] width 181 height 26
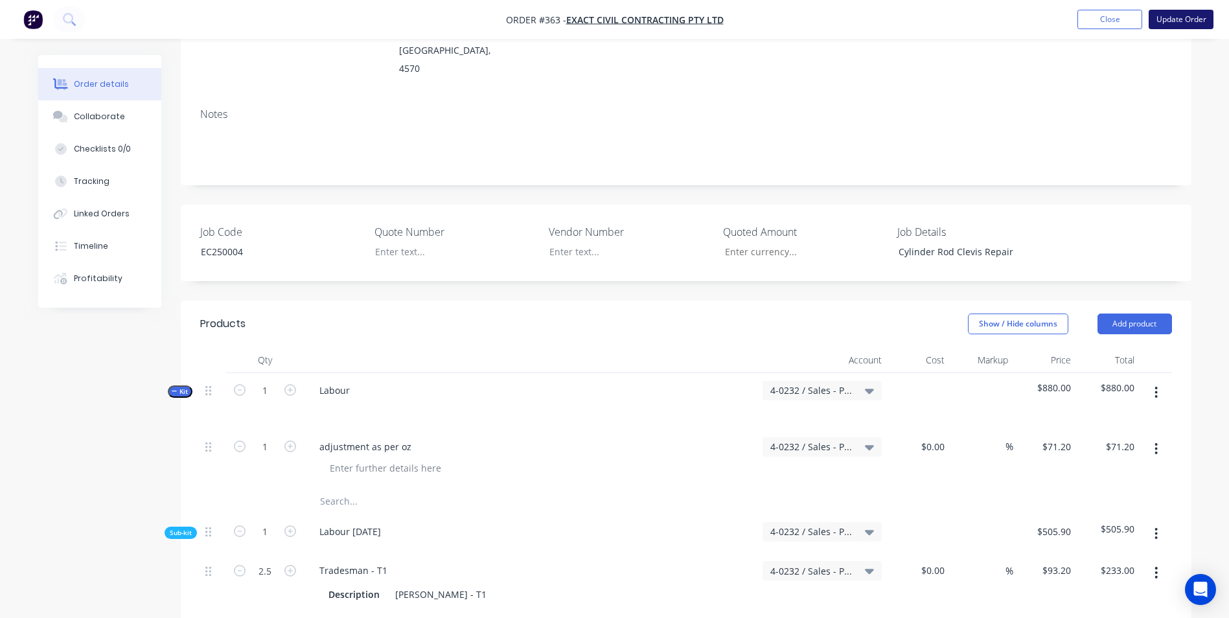
click at [1189, 11] on button "Update Order" at bounding box center [1181, 19] width 65 height 19
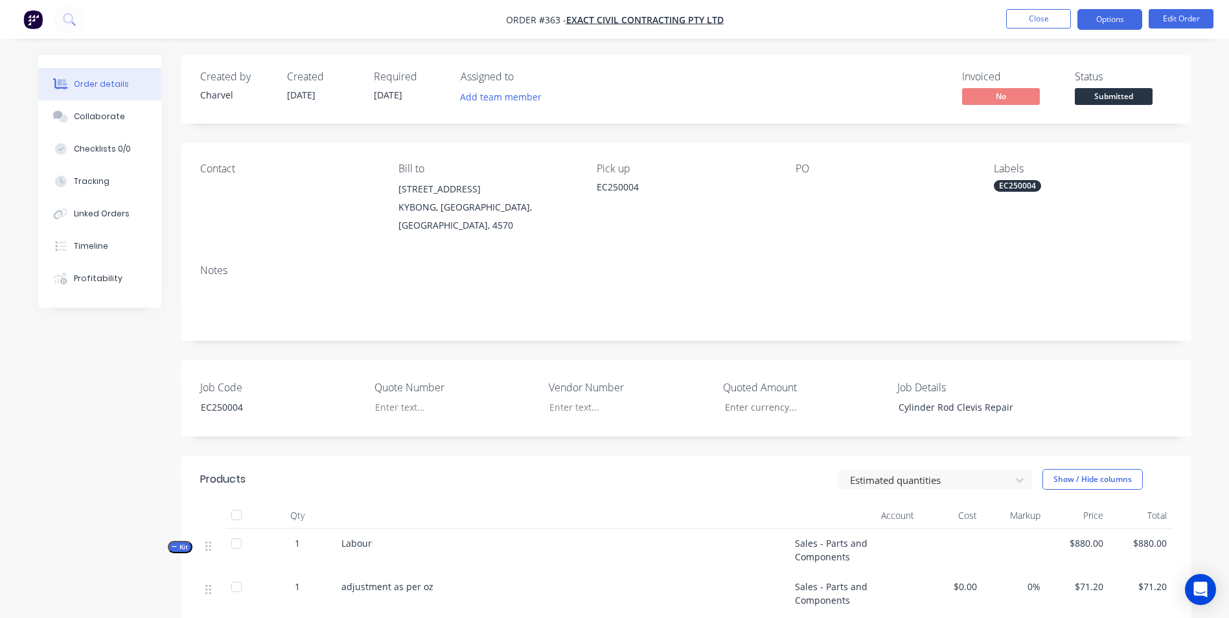
click at [1123, 17] on button "Options" at bounding box center [1109, 19] width 65 height 21
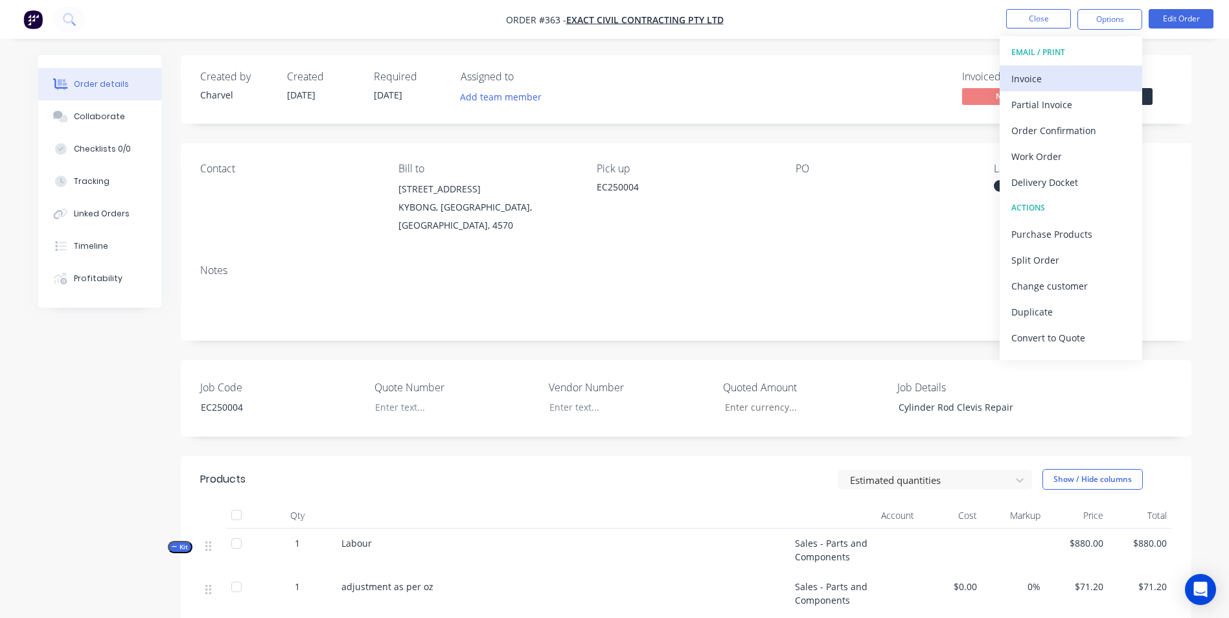
click at [1094, 81] on div "Invoice" at bounding box center [1070, 78] width 119 height 19
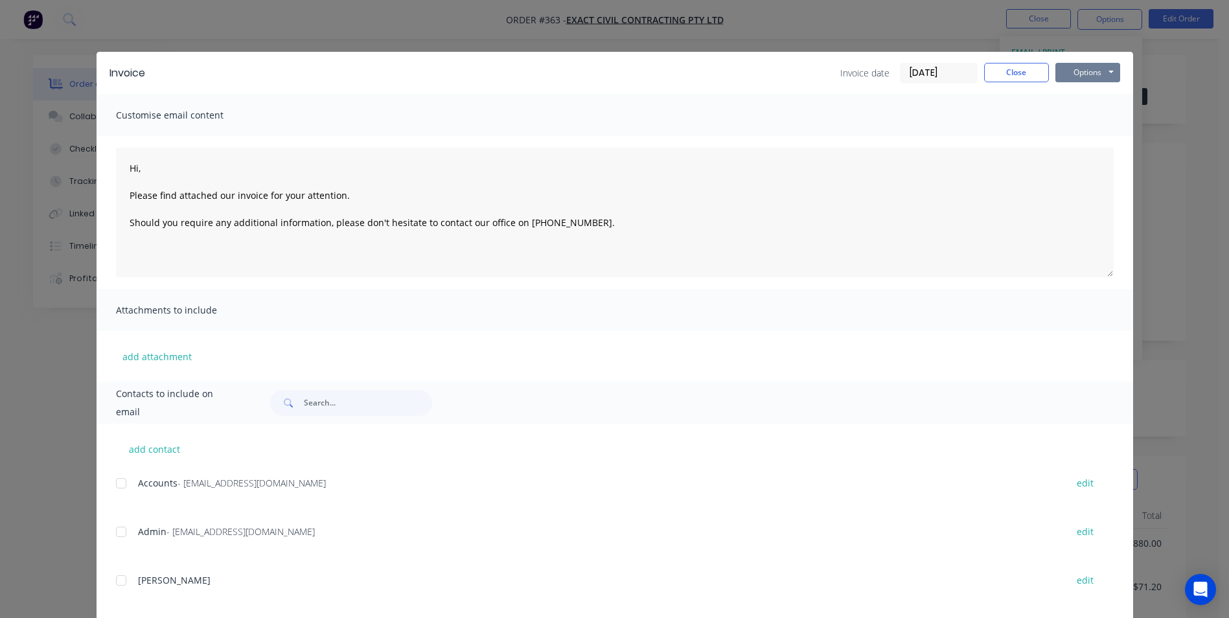
click at [1108, 74] on button "Options" at bounding box center [1087, 72] width 65 height 19
click at [1087, 97] on button "Preview" at bounding box center [1096, 95] width 83 height 21
click at [1081, 76] on button "Options" at bounding box center [1087, 72] width 65 height 19
click at [1088, 117] on button "Print" at bounding box center [1096, 116] width 83 height 21
click at [1036, 77] on button "Close" at bounding box center [1016, 72] width 65 height 19
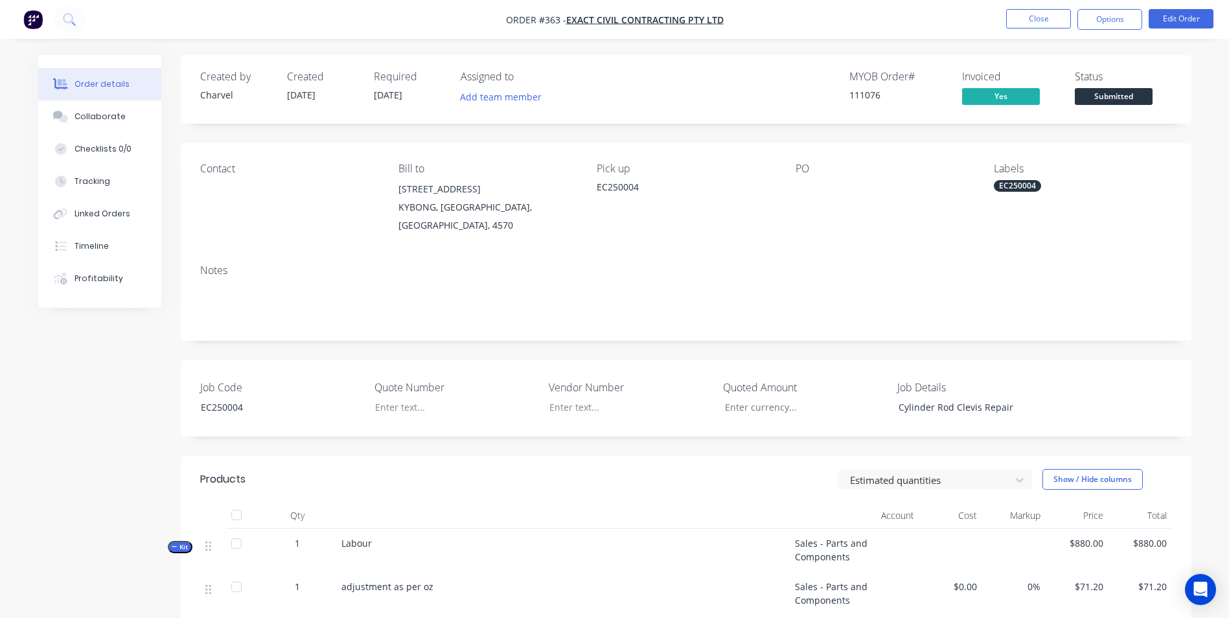
click at [1123, 92] on span "Submitted" at bounding box center [1114, 96] width 78 height 16
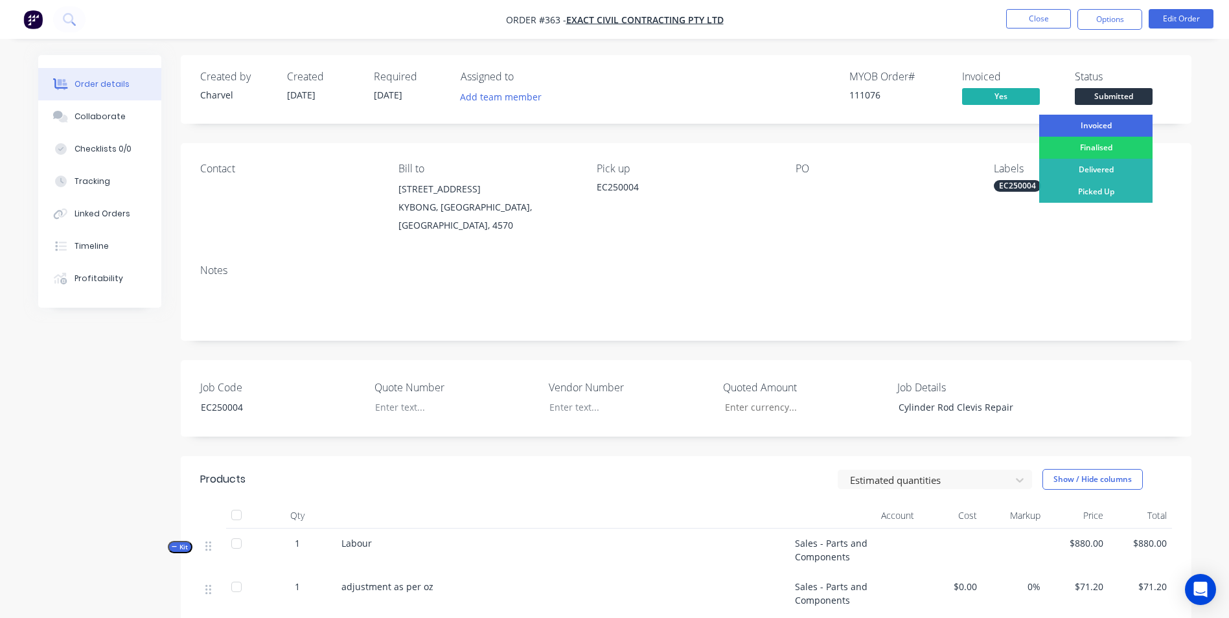
click at [1105, 127] on div "Invoiced" at bounding box center [1095, 126] width 113 height 22
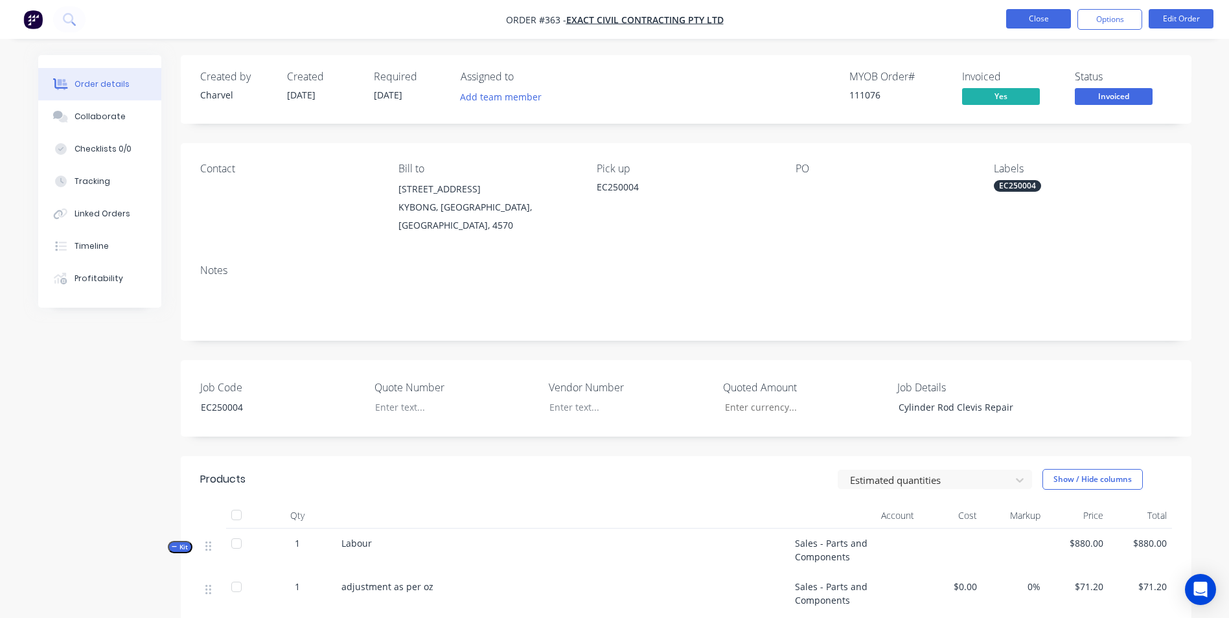
click at [1038, 16] on button "Close" at bounding box center [1038, 18] width 65 height 19
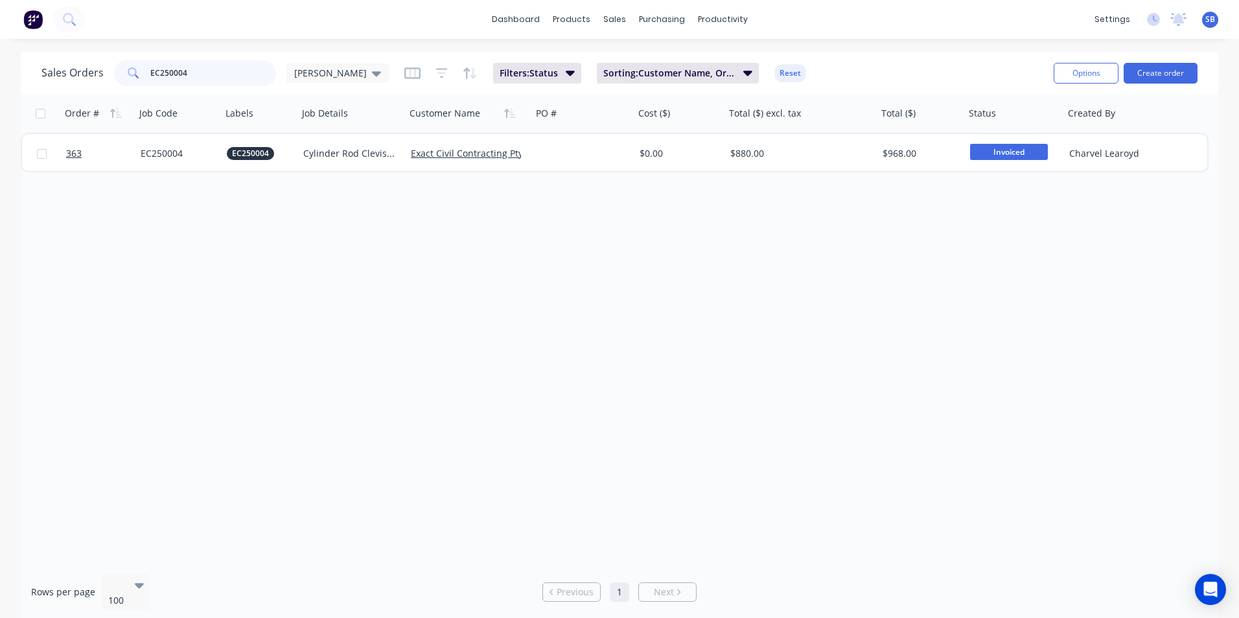
drag, startPoint x: 214, startPoint y: 74, endPoint x: 190, endPoint y: 72, distance: 24.8
click at [190, 72] on input "EC250004" at bounding box center [213, 73] width 126 height 26
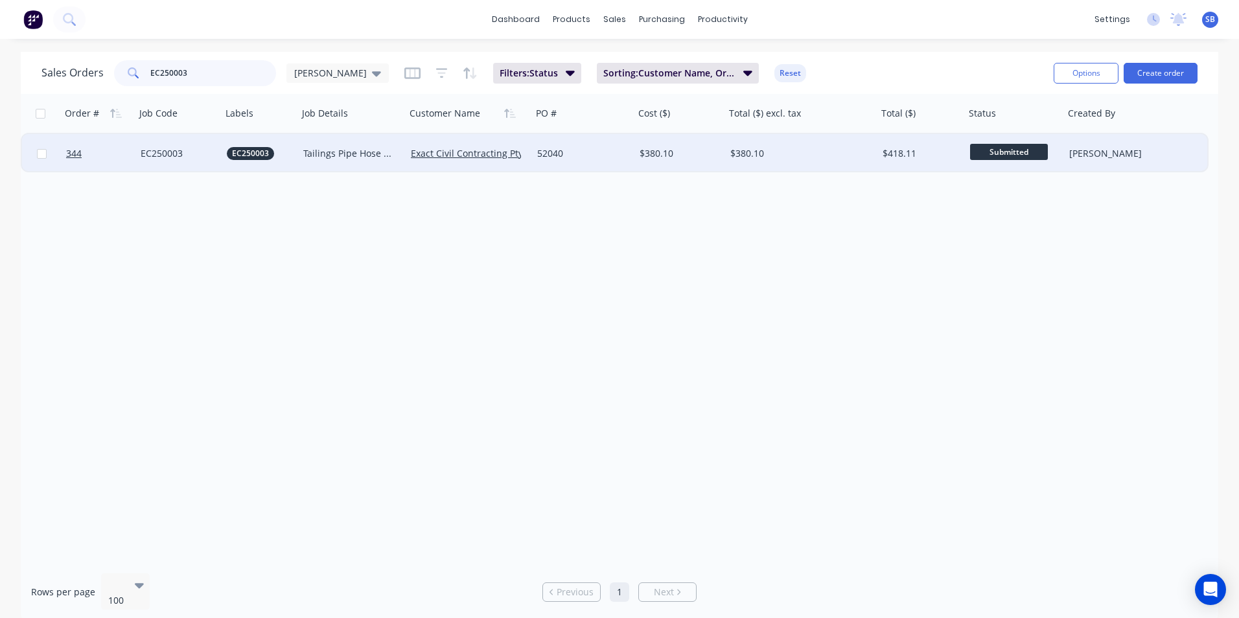
type input "EC250003"
click at [704, 166] on div "$380.10" at bounding box center [679, 153] width 91 height 39
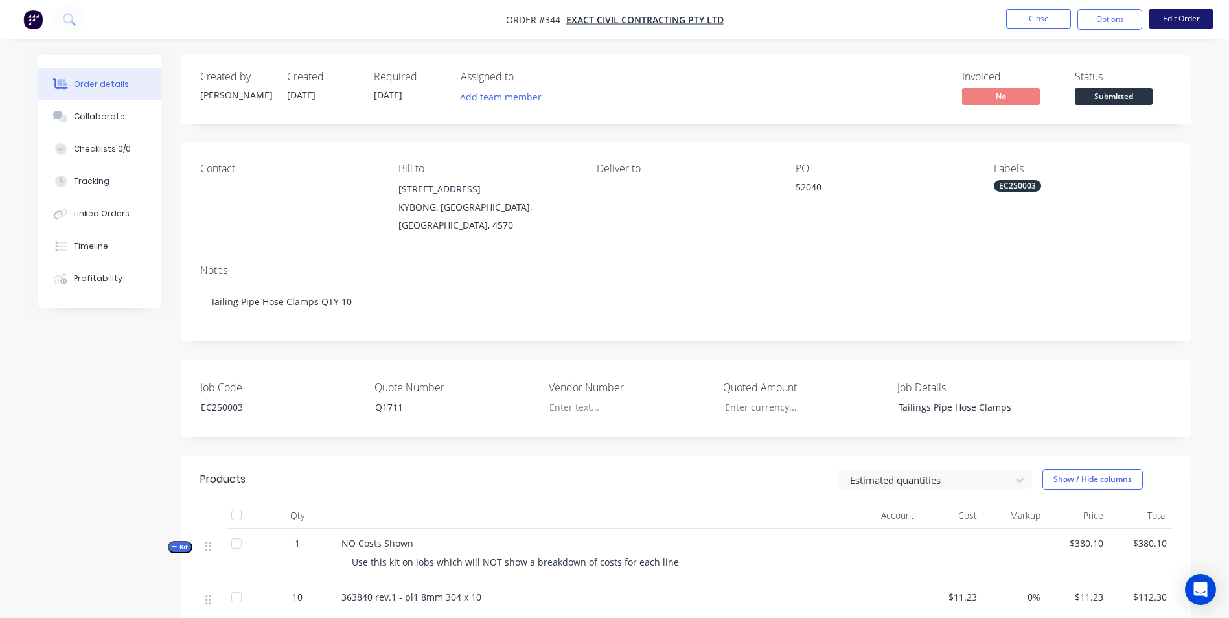
click at [1182, 18] on button "Edit Order" at bounding box center [1181, 18] width 65 height 19
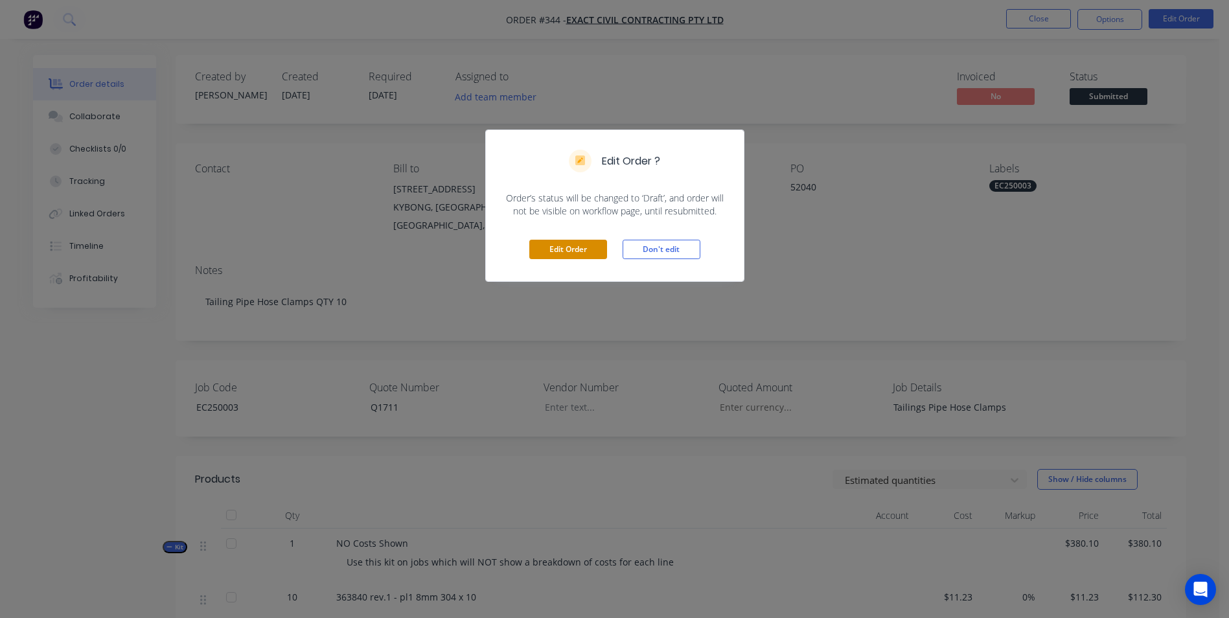
click at [557, 243] on button "Edit Order" at bounding box center [568, 249] width 78 height 19
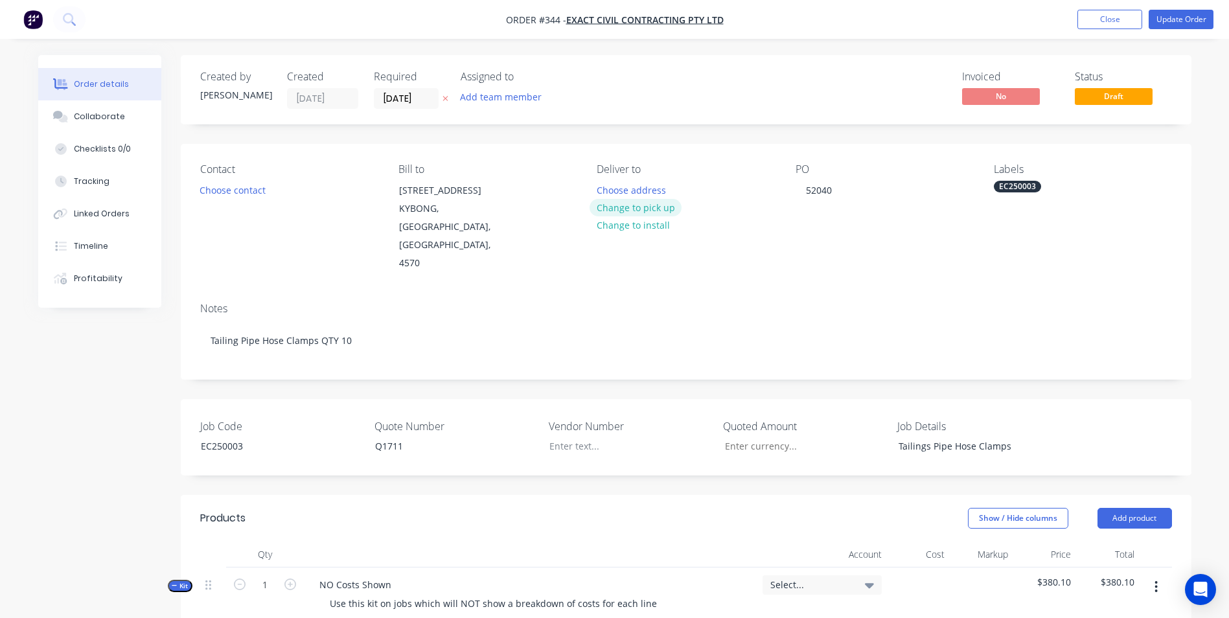
click at [621, 212] on button "Change to pick up" at bounding box center [635, 207] width 92 height 17
click at [602, 183] on div at bounding box center [607, 190] width 21 height 19
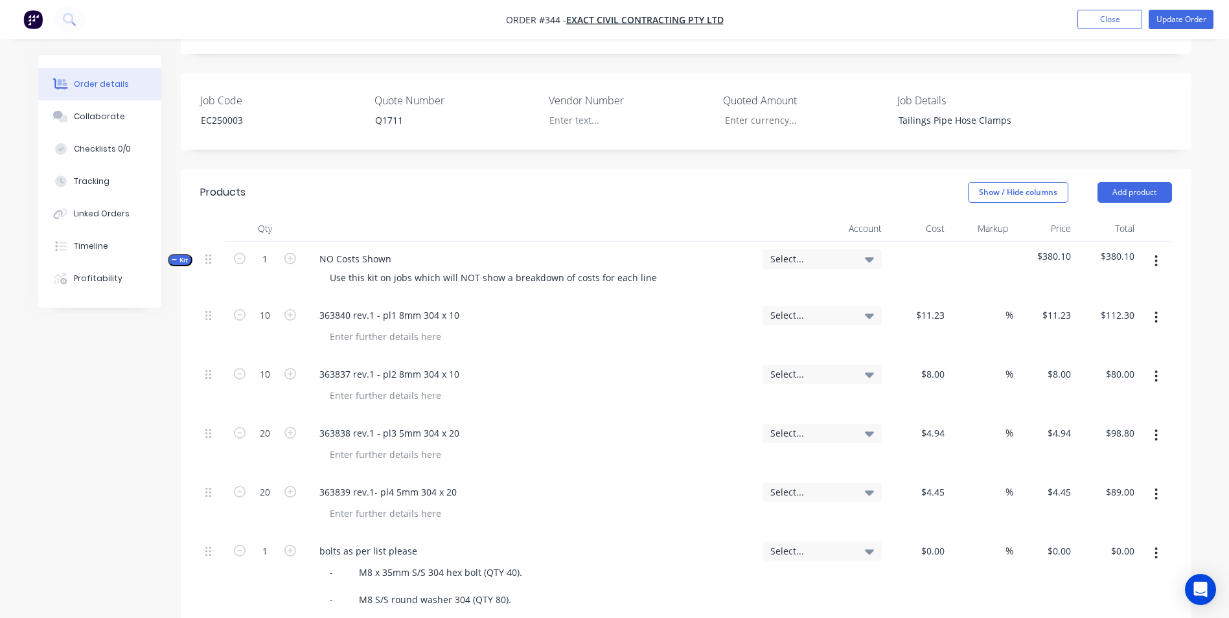
scroll to position [389, 0]
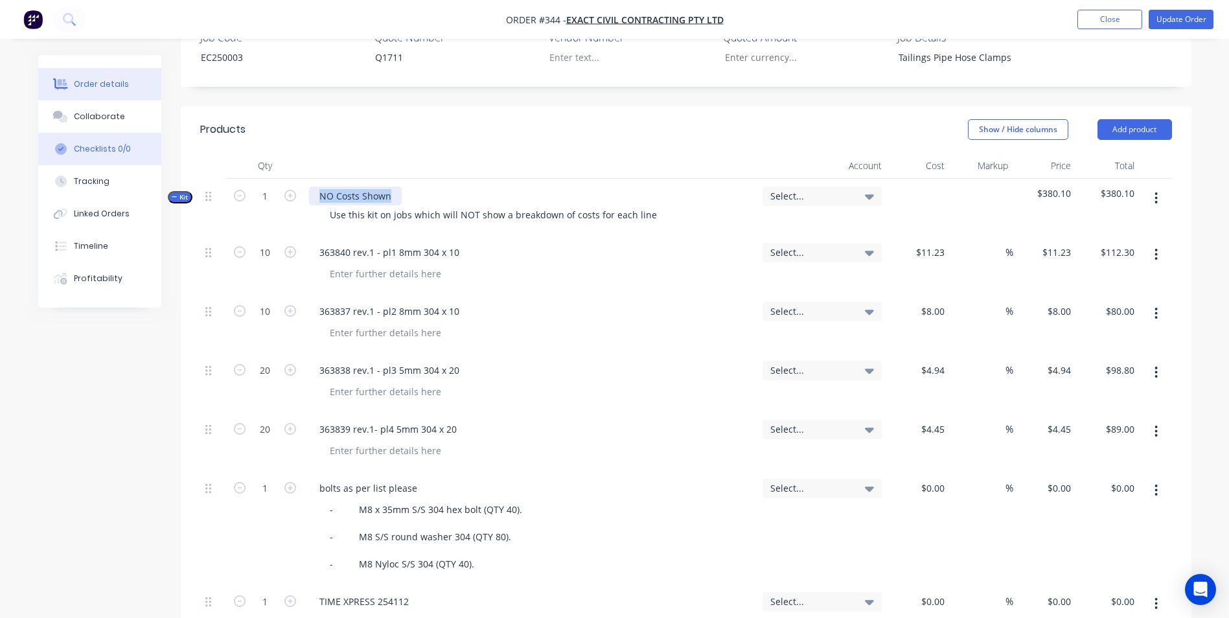
drag, startPoint x: 394, startPoint y: 181, endPoint x: 111, endPoint y: 159, distance: 284.6
click at [111, 159] on div "Order details Collaborate Checklists 0/0 Tracking Linked Orders Timeline Profit…" at bounding box center [614, 354] width 1179 height 1376
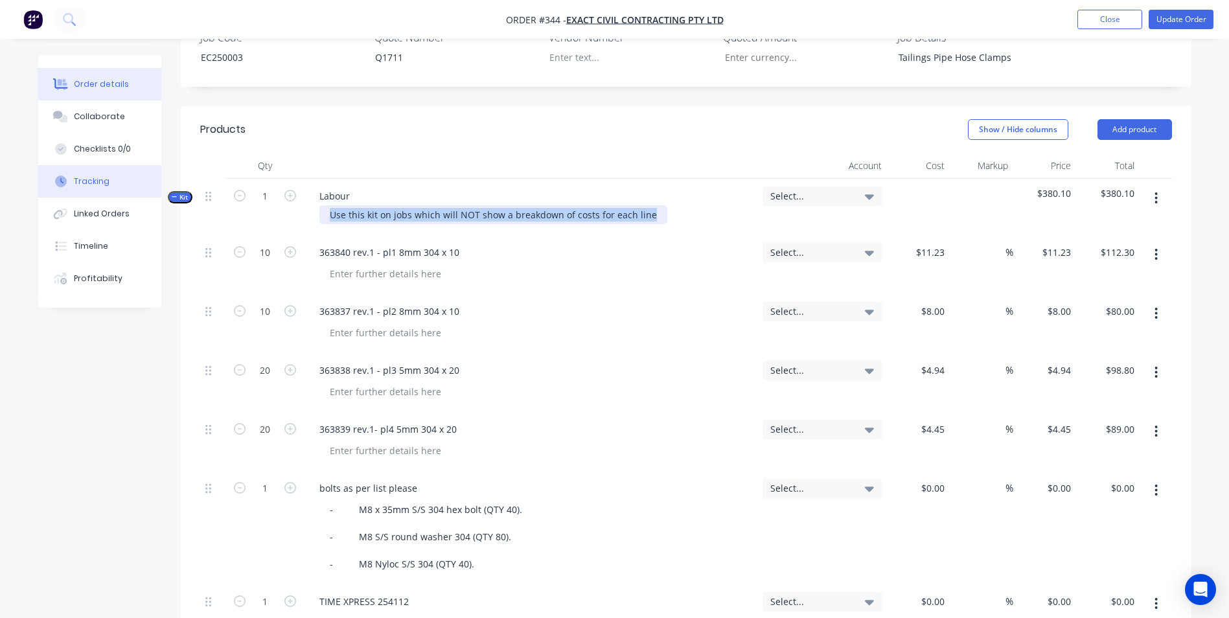
drag, startPoint x: 648, startPoint y: 196, endPoint x: 74, endPoint y: 169, distance: 574.5
click at [74, 169] on div "Order details Collaborate Checklists 0/0 Tracking Linked Orders Timeline Profit…" at bounding box center [614, 354] width 1179 height 1376
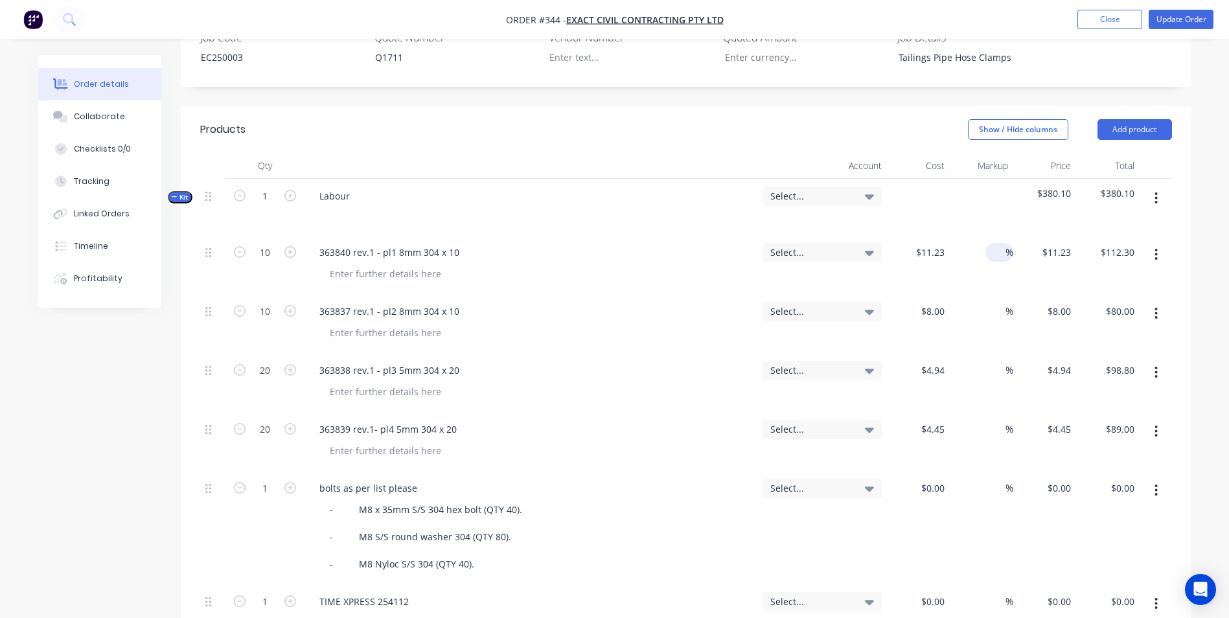
click at [995, 243] on input at bounding box center [997, 252] width 15 height 19
type input "25"
type input "$14.0375"
type input "$140.38"
click at [1001, 302] on input at bounding box center [997, 311] width 15 height 19
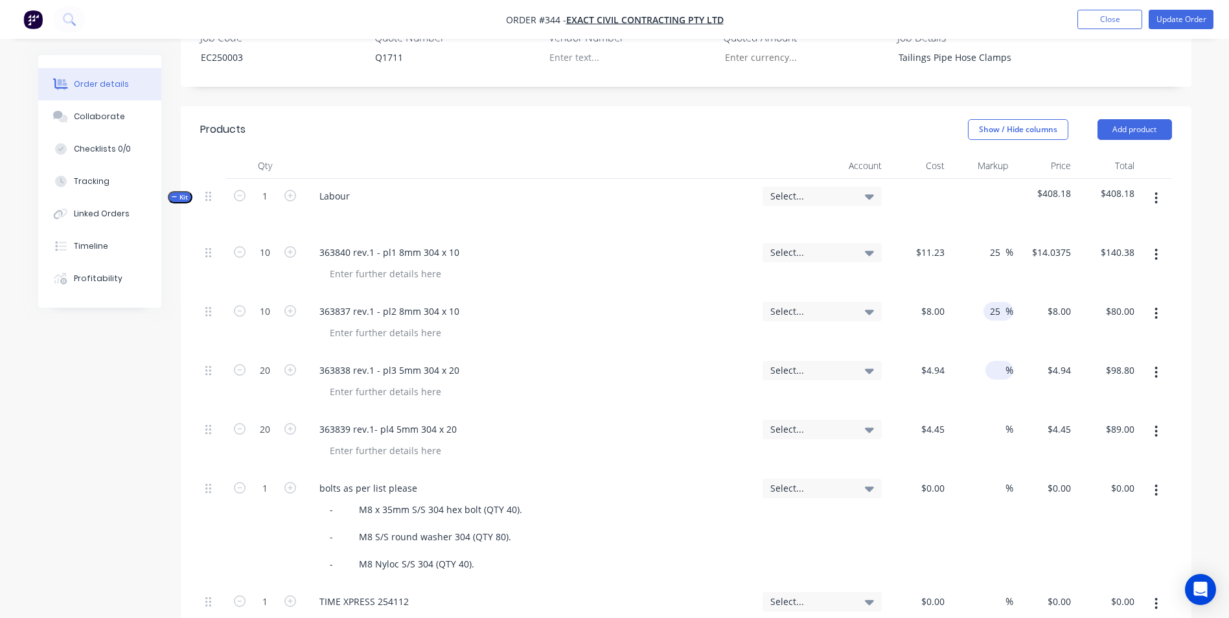
type input "25"
type input "$10.00"
type input "$100.00"
click at [1001, 361] on input at bounding box center [997, 370] width 15 height 19
type input "25"
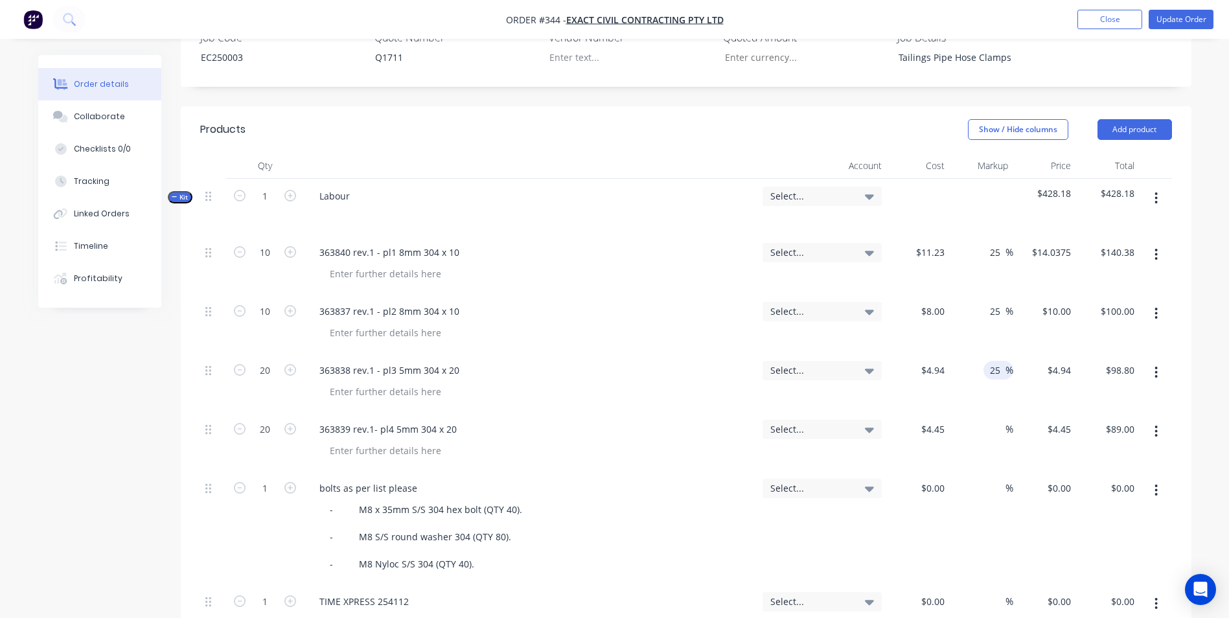
type input "$6.175"
type input "$123.50"
drag, startPoint x: 998, startPoint y: 422, endPoint x: 998, endPoint y: 409, distance: 13.0
click at [998, 419] on div "%" at bounding box center [981, 441] width 63 height 59
click at [999, 420] on input at bounding box center [997, 429] width 15 height 19
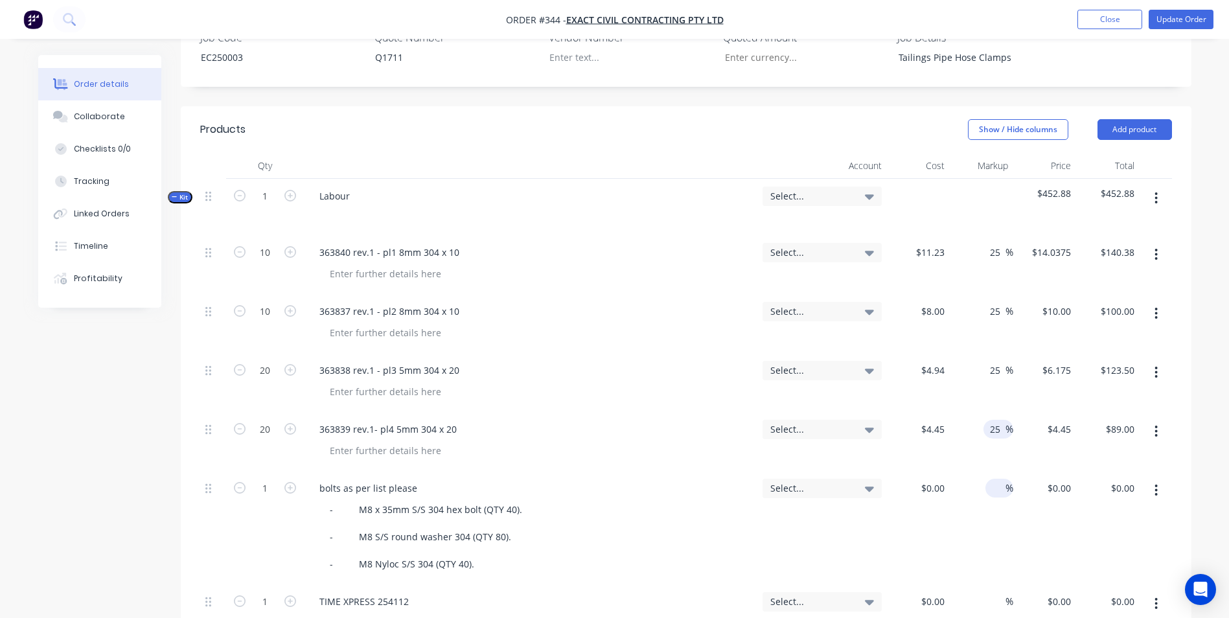
type input "25"
type input "$5.5625"
type input "$111.25"
click at [995, 479] on input at bounding box center [997, 488] width 15 height 19
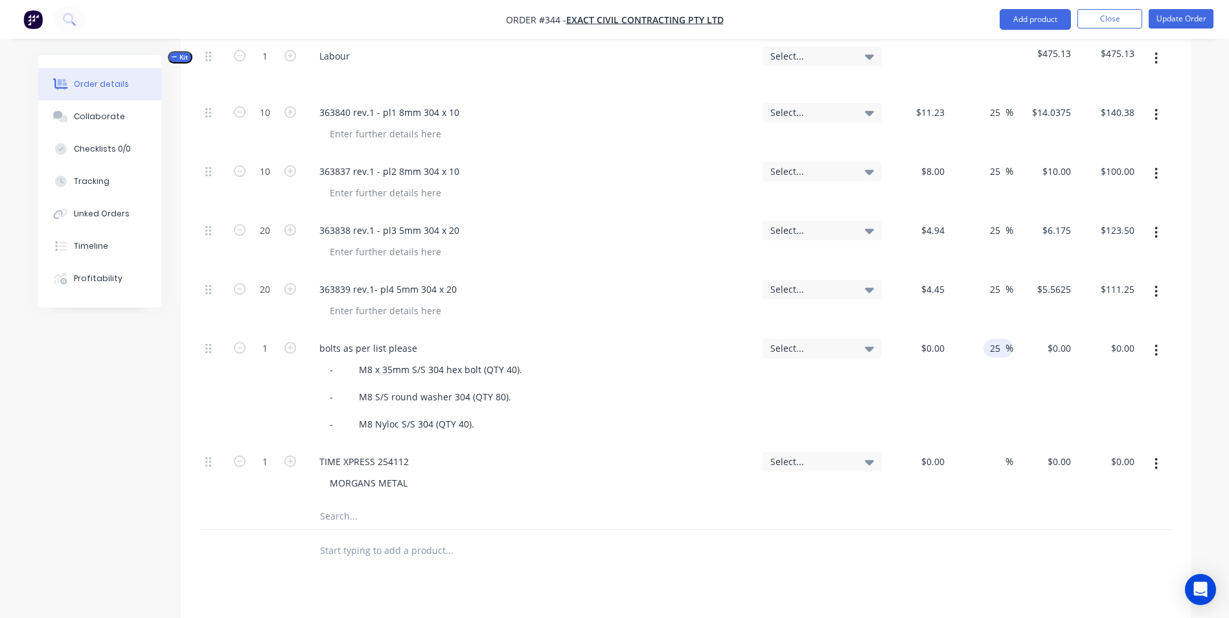
scroll to position [648, 0]
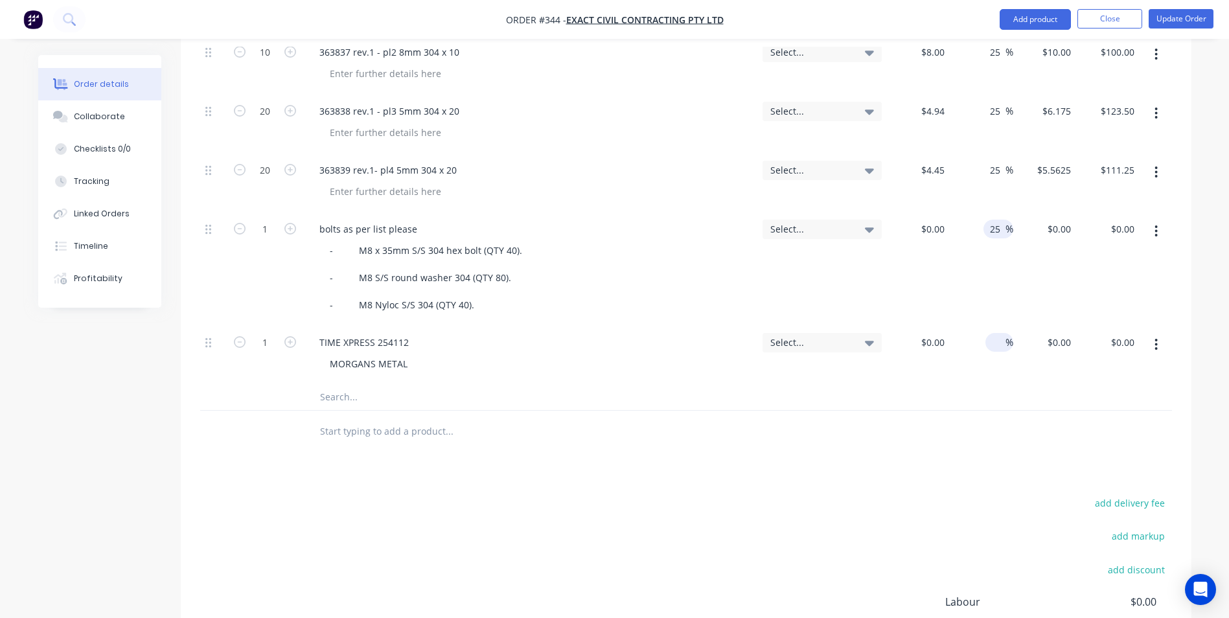
type input "25"
click at [993, 333] on input at bounding box center [997, 342] width 15 height 19
type input "25"
click at [994, 384] on div at bounding box center [686, 397] width 972 height 27
click at [414, 387] on input "text" at bounding box center [448, 397] width 259 height 26
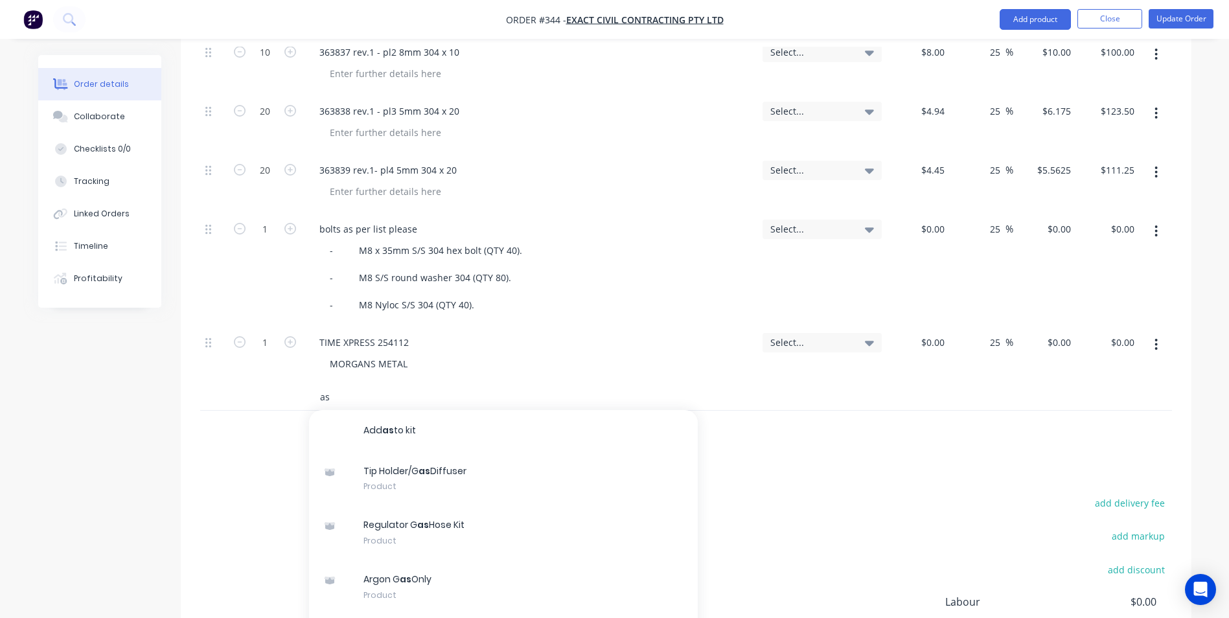
type input "a"
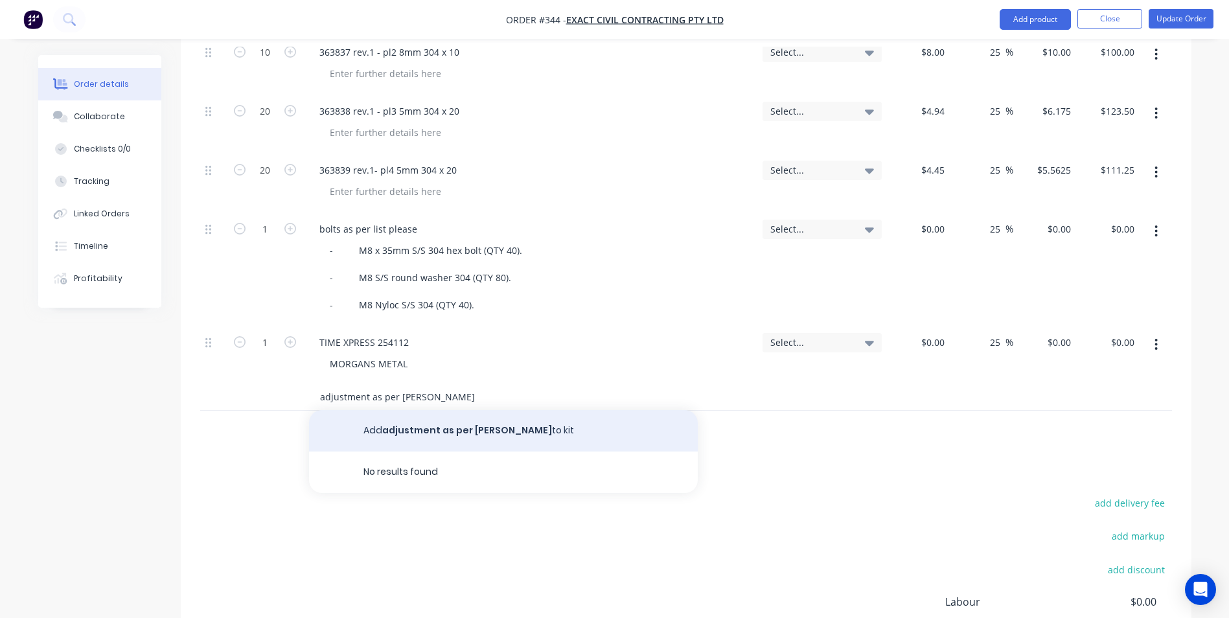
type input "adjustment as per [PERSON_NAME]"
drag, startPoint x: 404, startPoint y: 406, endPoint x: 407, endPoint y: 413, distance: 7.6
click at [407, 413] on button "Add adjustment as per [PERSON_NAME] to kit" at bounding box center [503, 430] width 389 height 41
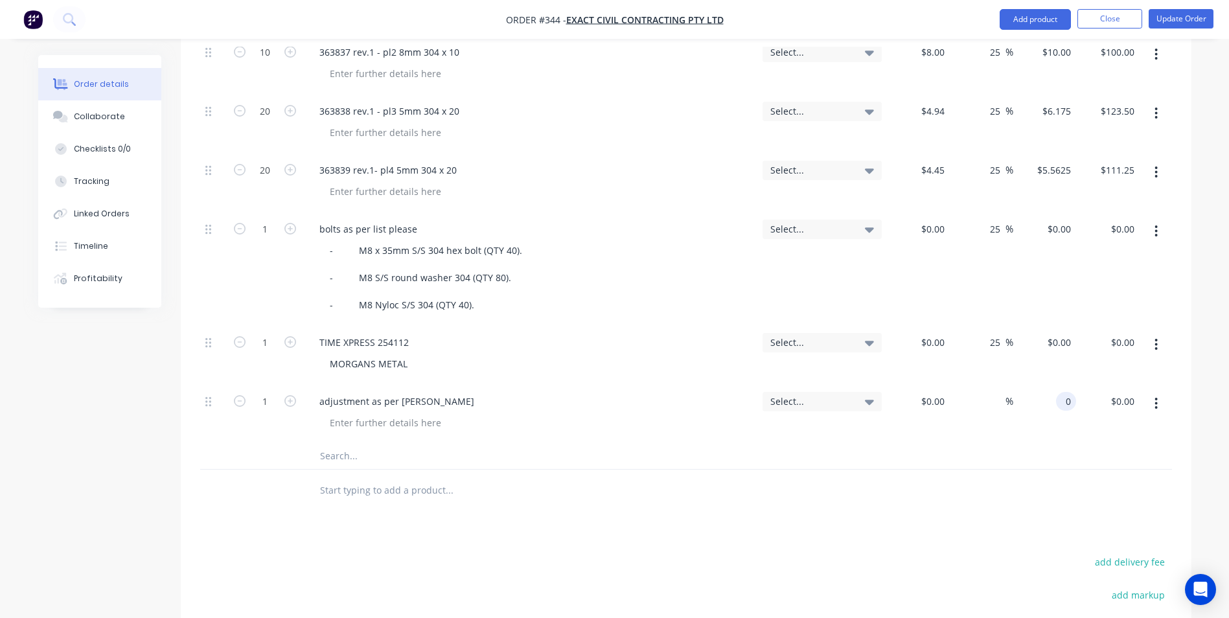
drag, startPoint x: 1049, startPoint y: 381, endPoint x: 1080, endPoint y: 385, distance: 30.8
click at [1080, 385] on div "1 adjustment as per [PERSON_NAME] Select... $0.00 $0.00 % 0 0 $0.00 $0.00" at bounding box center [686, 413] width 972 height 59
type input "$834.87"
click at [1014, 471] on div at bounding box center [686, 491] width 972 height 42
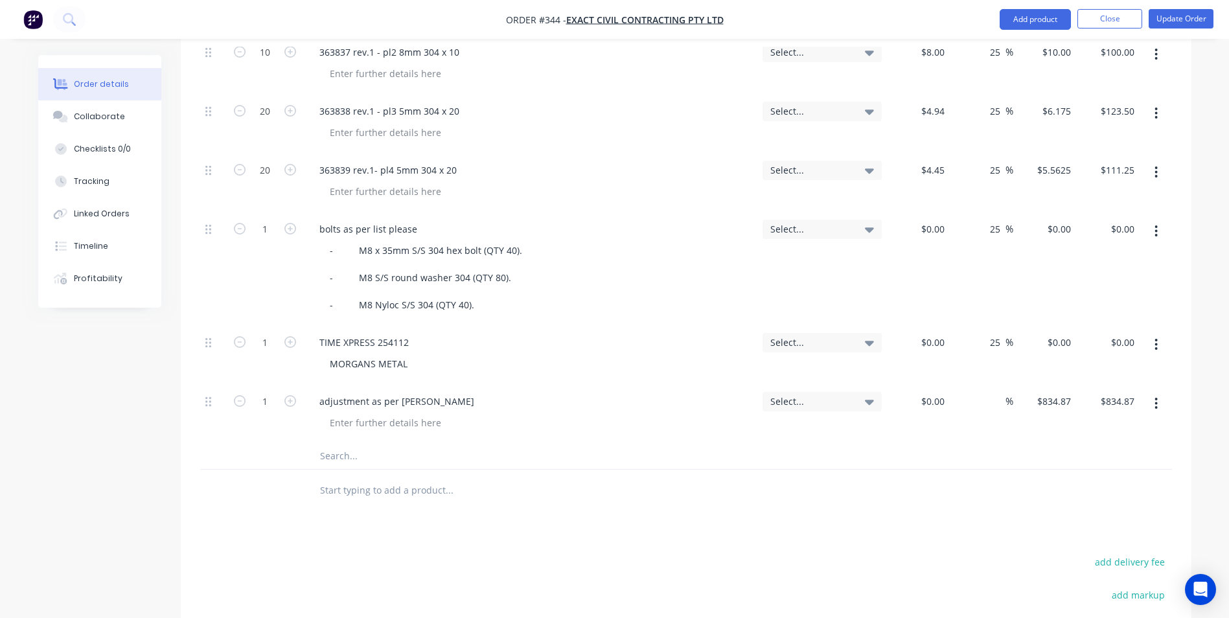
click at [1011, 470] on div at bounding box center [686, 491] width 972 height 42
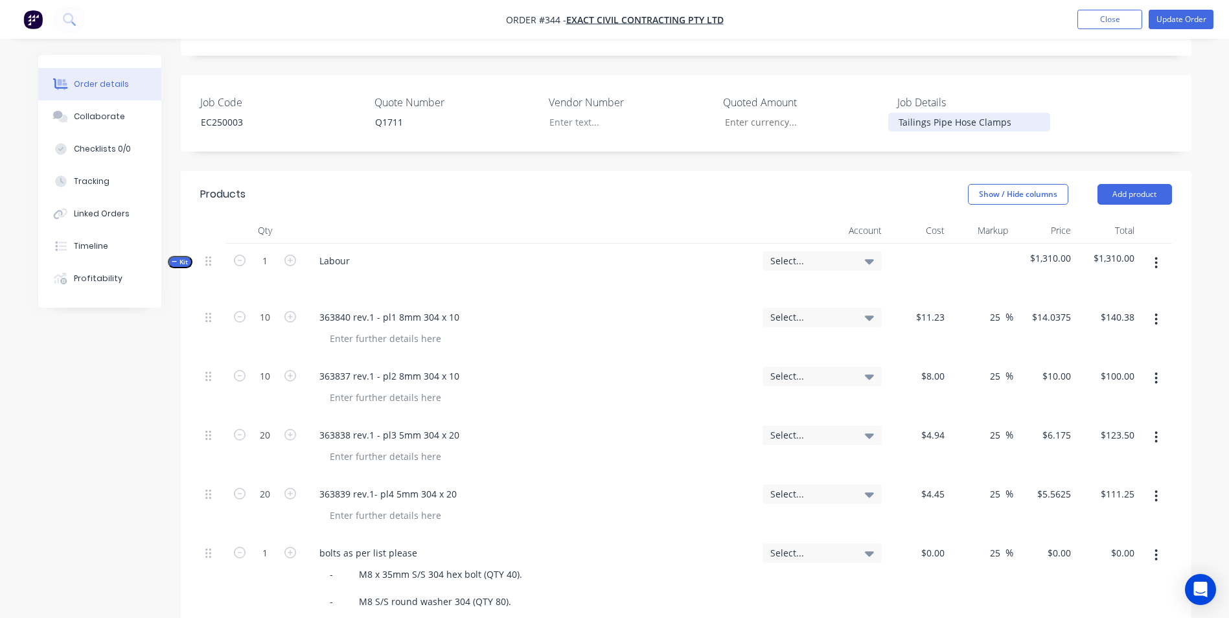
click at [1023, 113] on div "Tailings Pipe Hose Clamps" at bounding box center [969, 122] width 162 height 19
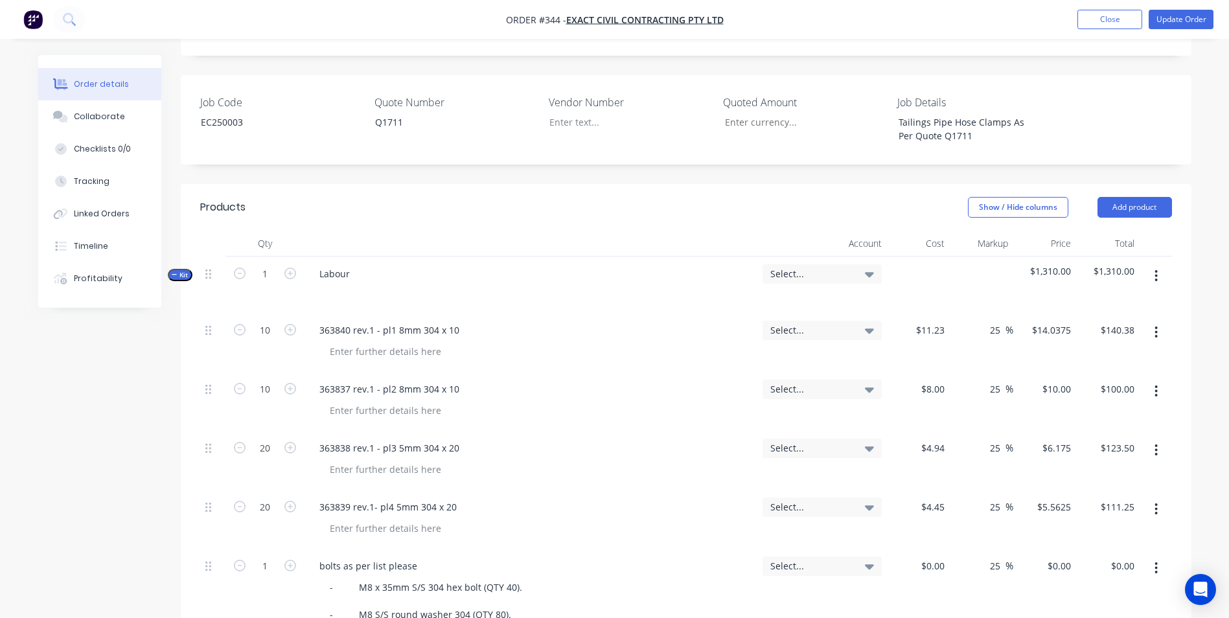
click at [830, 264] on div "Select..." at bounding box center [821, 273] width 119 height 19
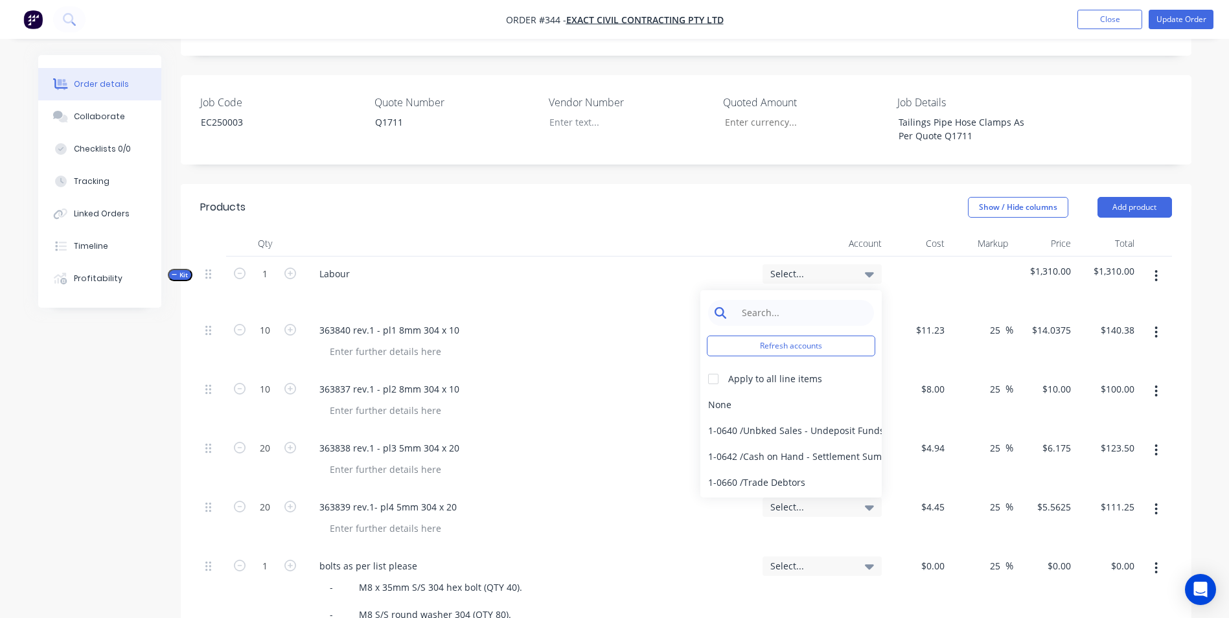
click at [806, 300] on input at bounding box center [801, 313] width 133 height 26
type input "SALE"
click at [711, 366] on div at bounding box center [713, 379] width 26 height 26
click at [822, 444] on div "4-0232 / Sales - Parts and Components" at bounding box center [790, 457] width 181 height 26
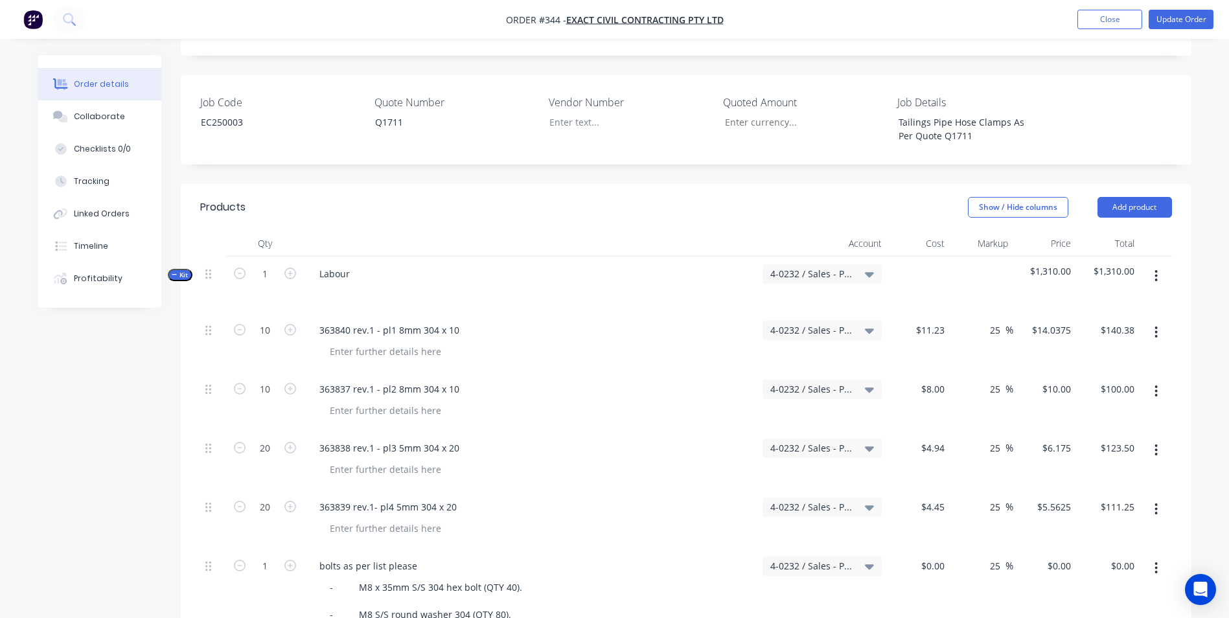
click at [1163, 31] on nav "Order #344 - Exact Civil Contracting Pty Ltd Add product Close Update Order" at bounding box center [614, 19] width 1229 height 39
click at [1171, 19] on button "Update Order" at bounding box center [1181, 19] width 65 height 19
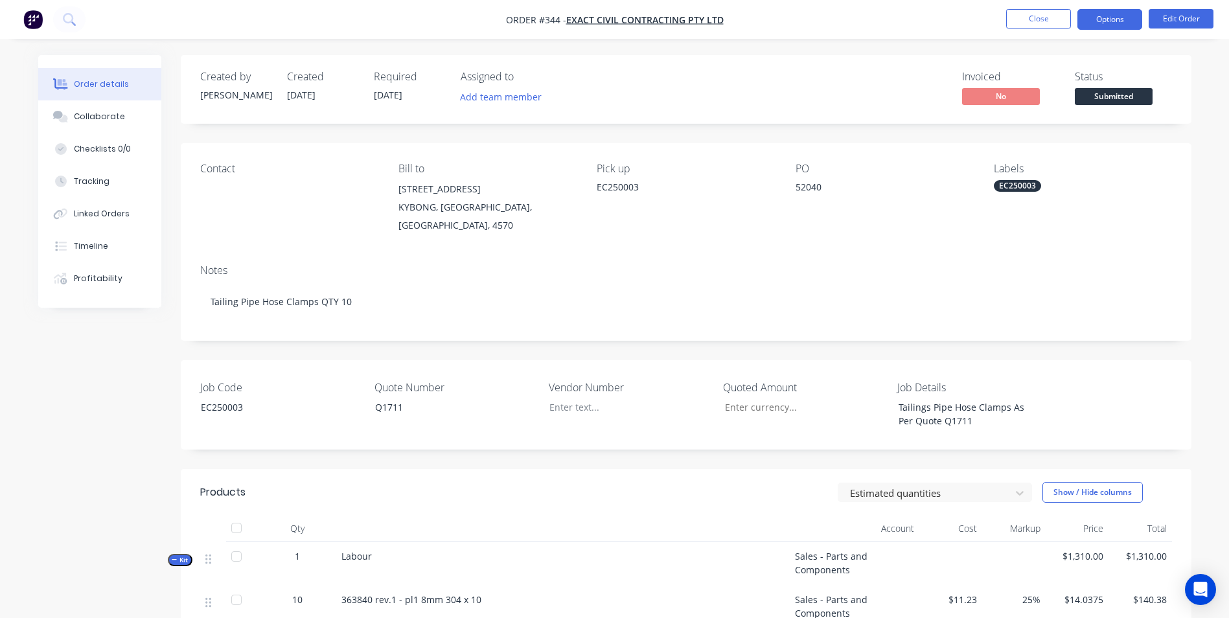
click at [1107, 14] on button "Options" at bounding box center [1109, 19] width 65 height 21
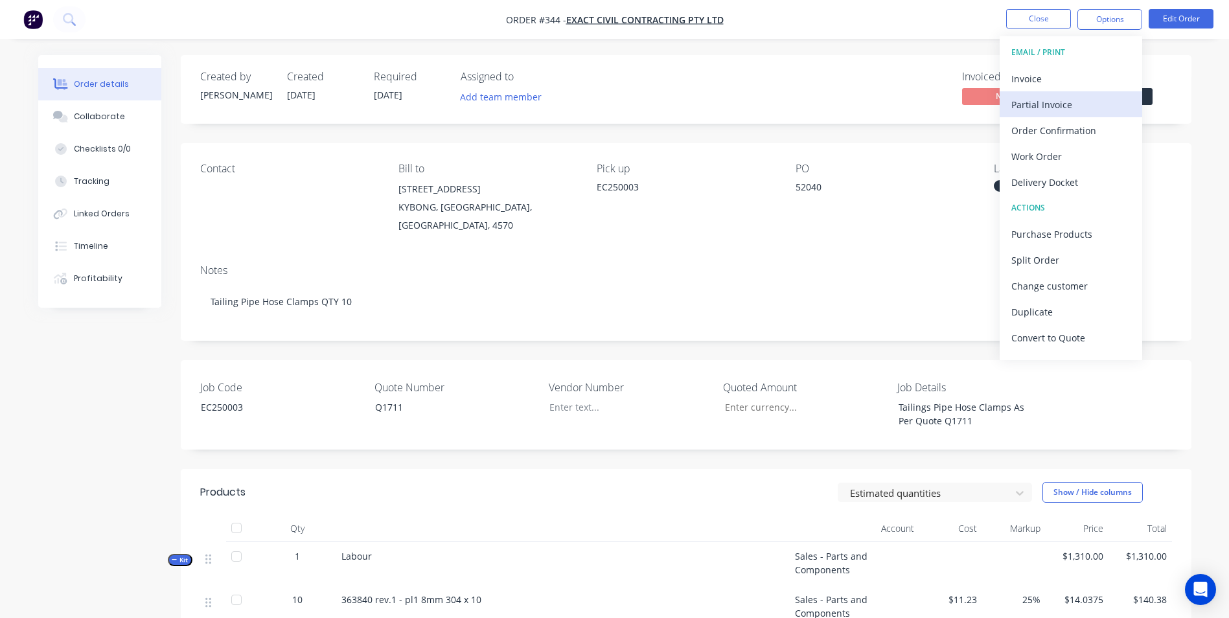
click at [1069, 106] on div "Partial Invoice" at bounding box center [1070, 104] width 119 height 19
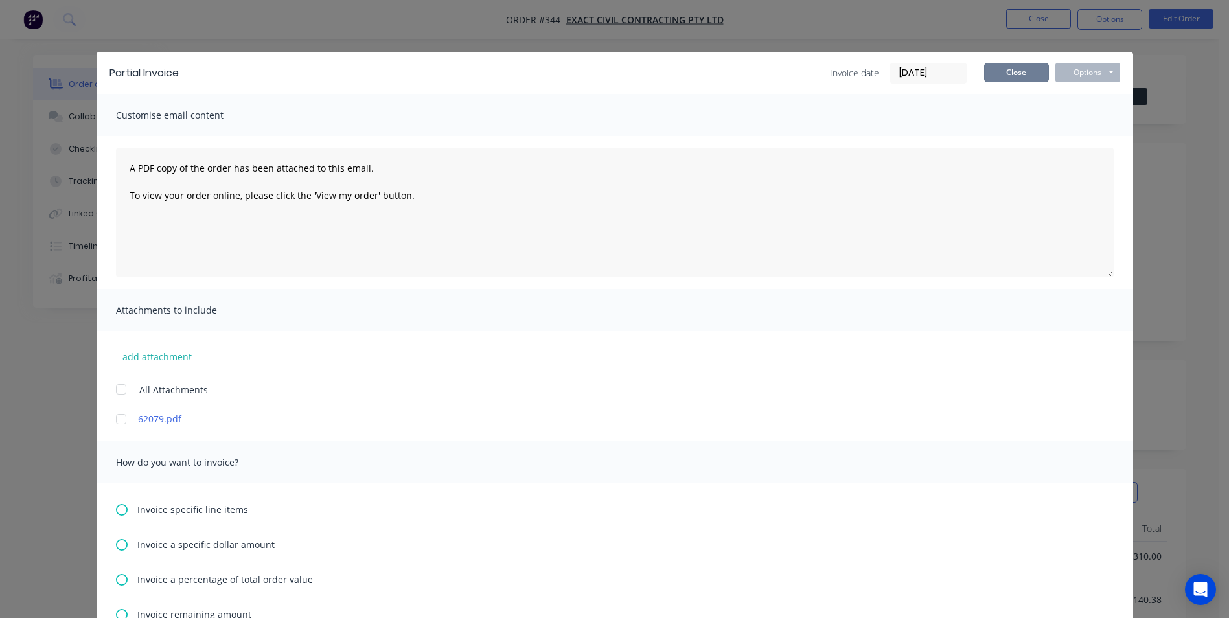
drag, startPoint x: 1008, startPoint y: 81, endPoint x: 1018, endPoint y: 62, distance: 21.1
click at [1008, 79] on button "Close" at bounding box center [1016, 72] width 65 height 19
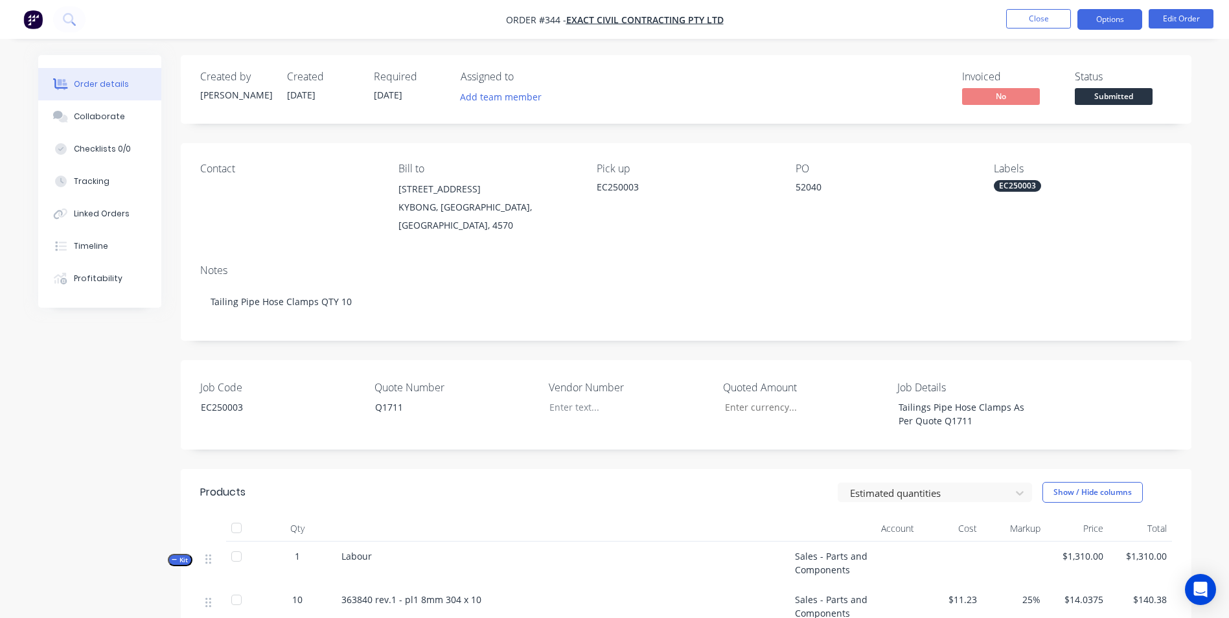
click at [1136, 25] on button "Options" at bounding box center [1109, 19] width 65 height 21
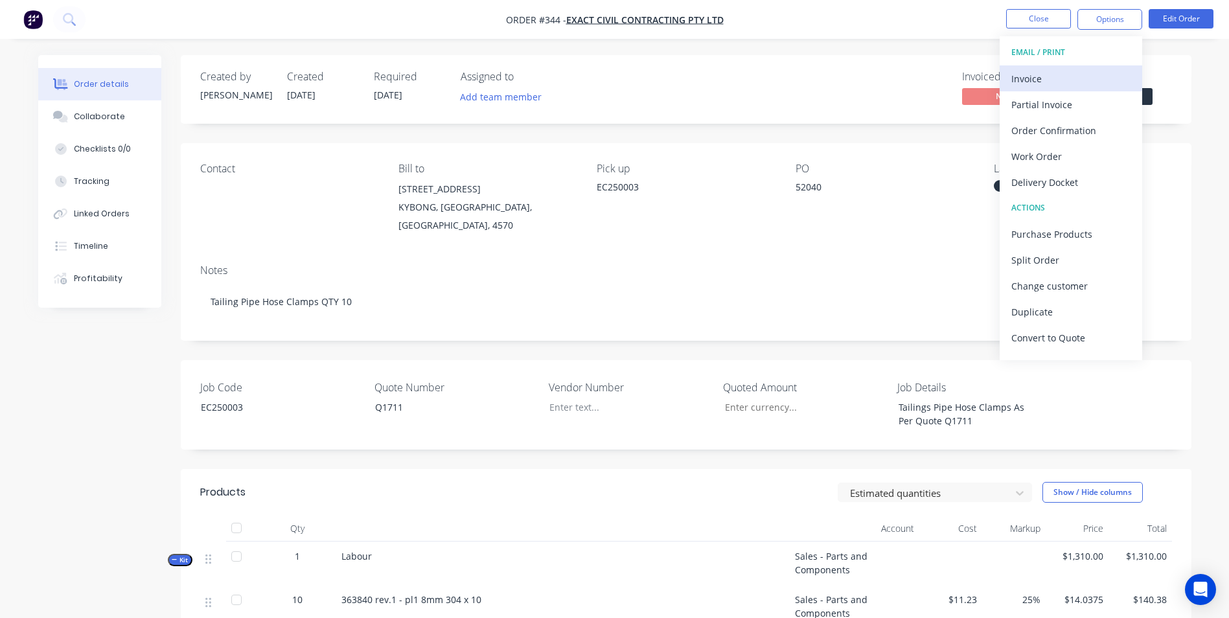
click at [1114, 80] on div "Invoice" at bounding box center [1070, 78] width 119 height 19
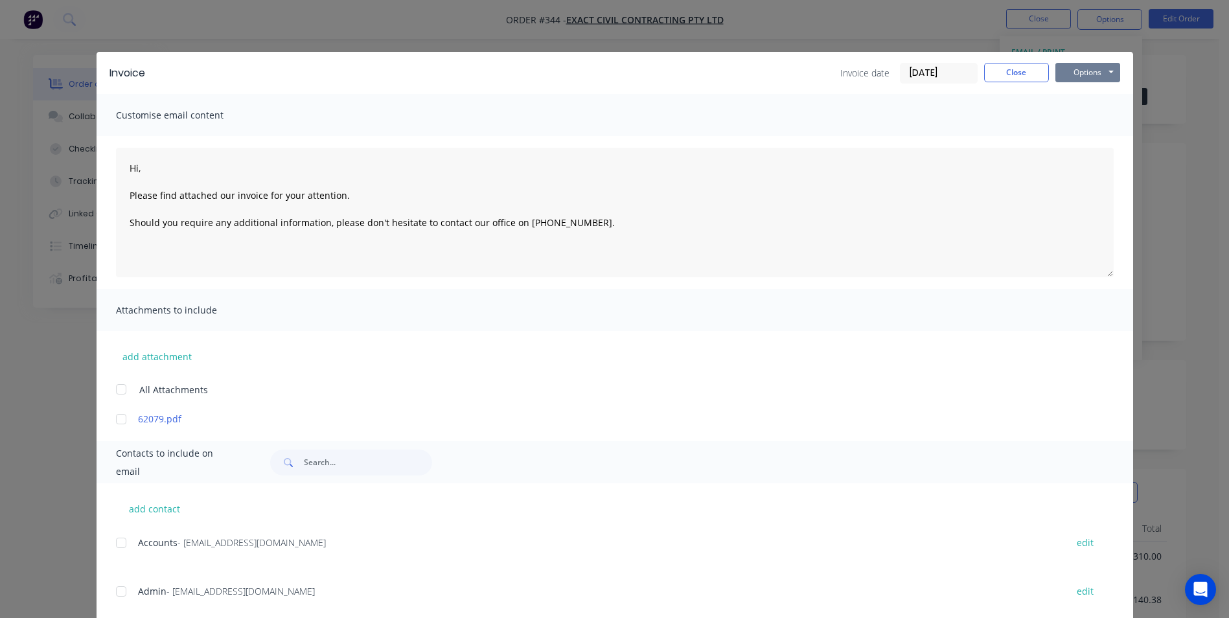
click at [1076, 78] on button "Options" at bounding box center [1087, 72] width 65 height 19
click at [1083, 122] on button "Print" at bounding box center [1096, 116] width 83 height 21
click at [1038, 70] on button "Close" at bounding box center [1016, 72] width 65 height 19
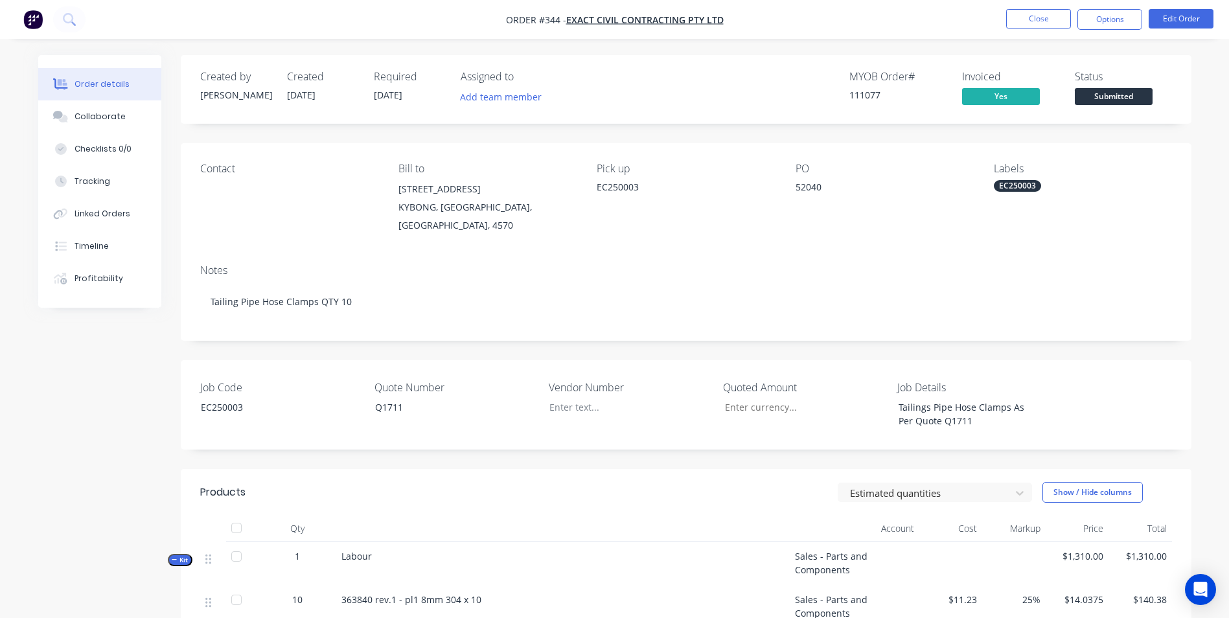
click at [1107, 88] on div "Status Submitted" at bounding box center [1123, 90] width 97 height 38
click at [1106, 98] on span "Submitted" at bounding box center [1114, 96] width 78 height 16
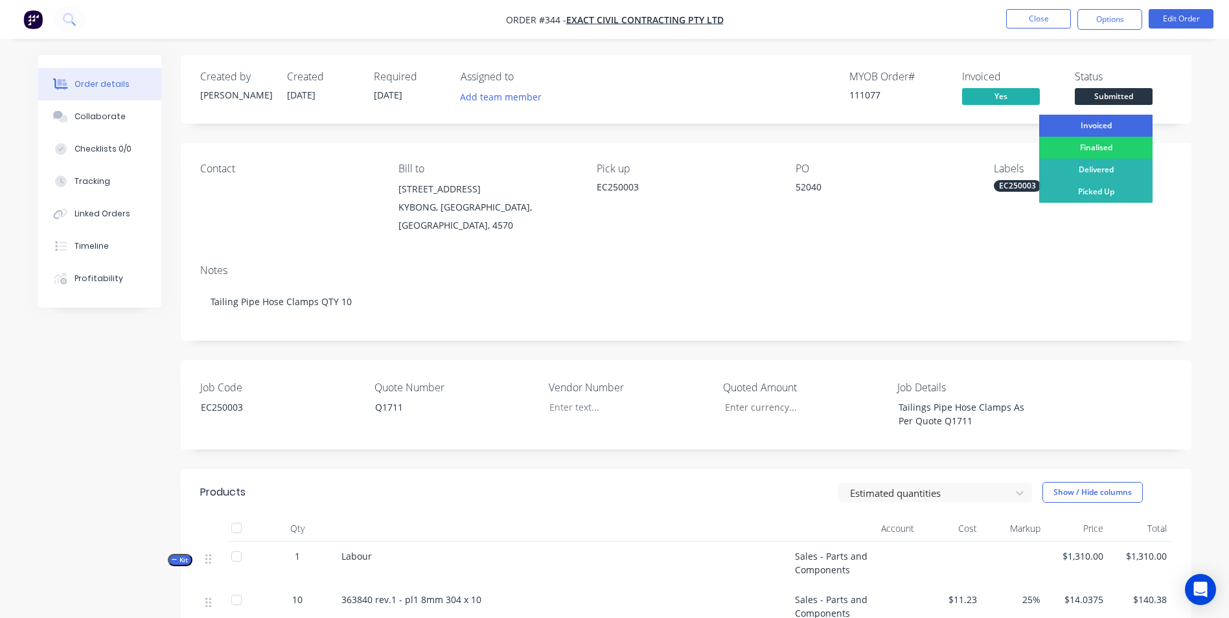
click at [1103, 123] on div "Invoiced" at bounding box center [1095, 126] width 113 height 22
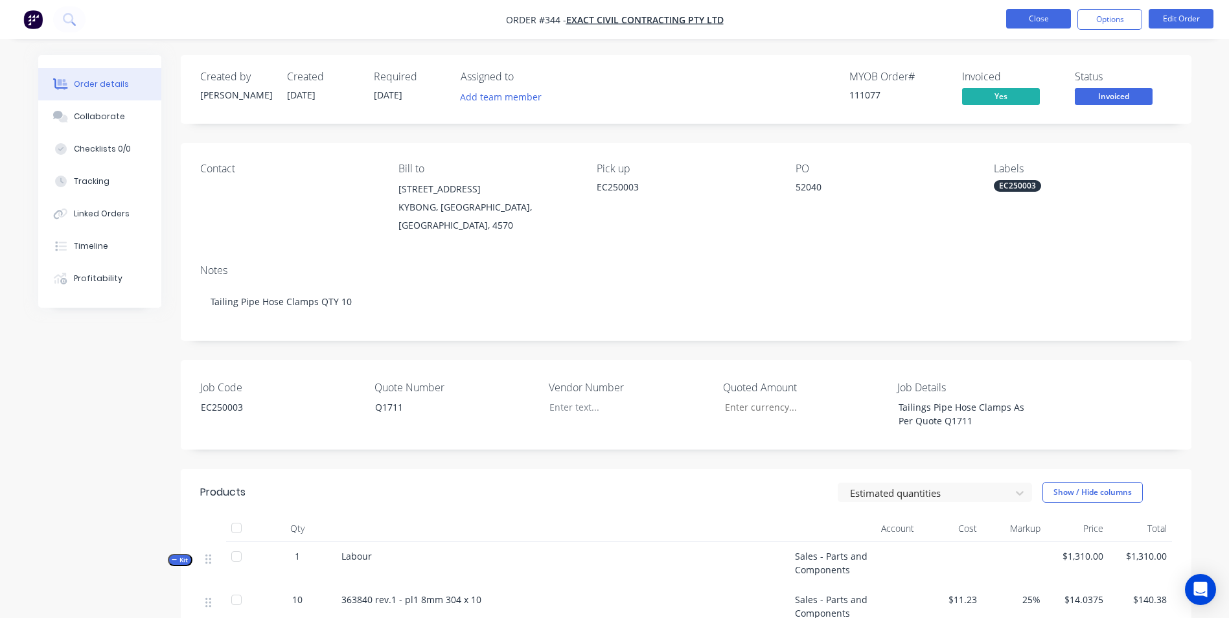
click at [1039, 14] on button "Close" at bounding box center [1038, 18] width 65 height 19
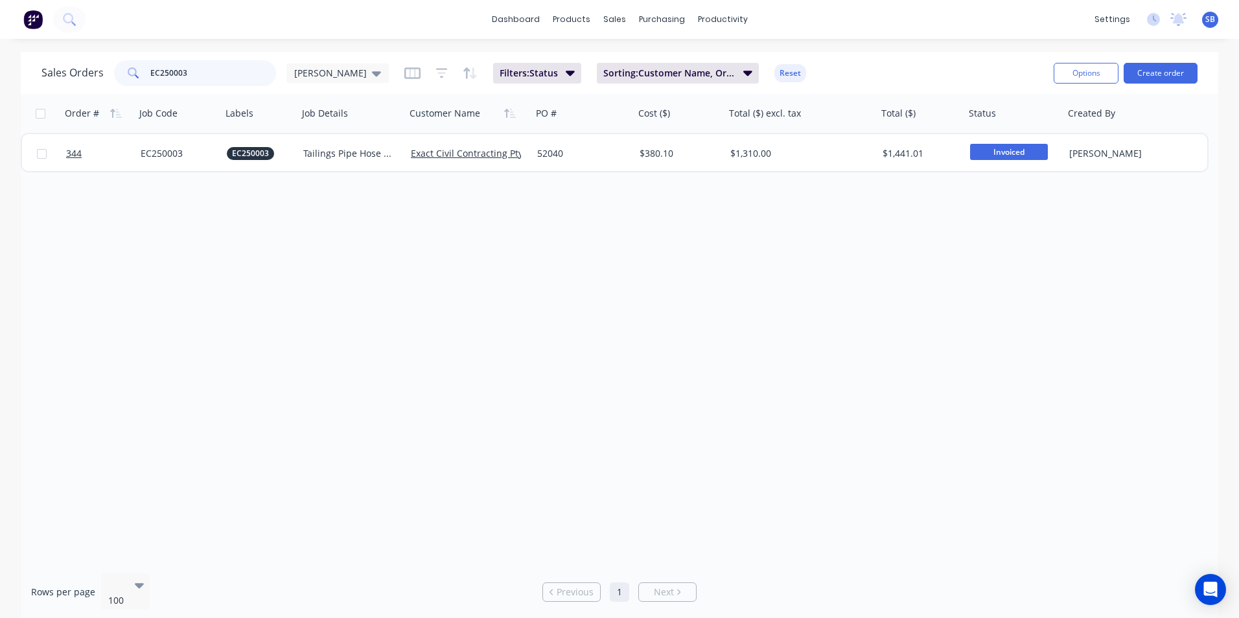
click at [236, 61] on input "EC250003" at bounding box center [213, 73] width 126 height 26
type input "E"
type input "HS250015"
click at [656, 148] on div "$0.00" at bounding box center [677, 153] width 76 height 13
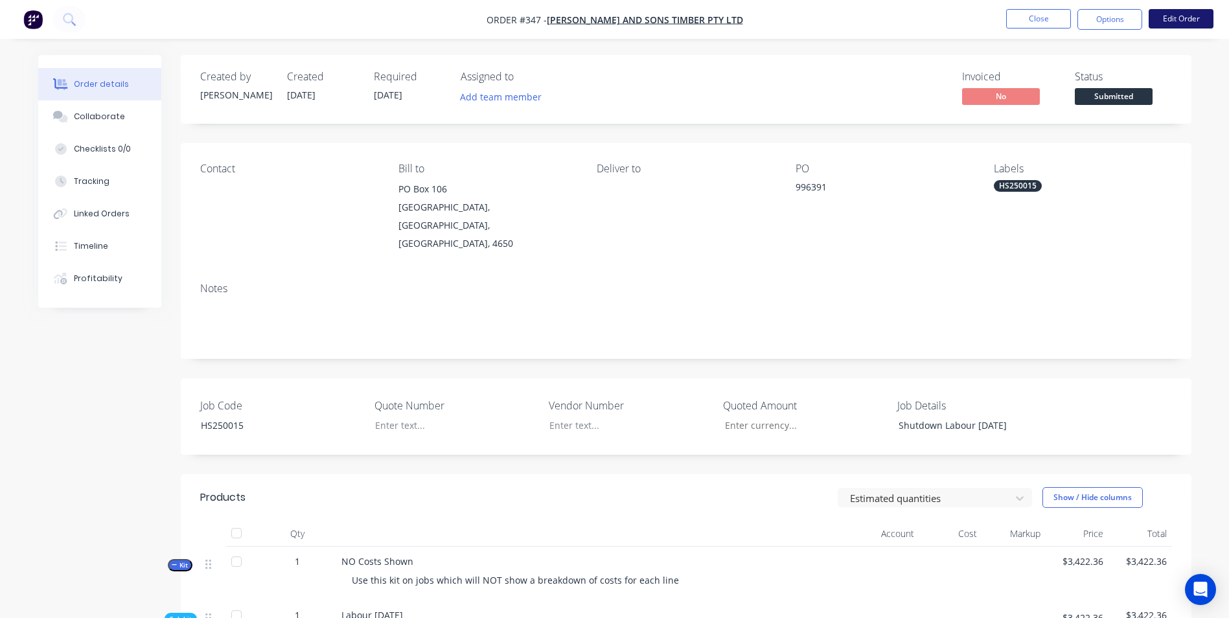
click at [1167, 25] on button "Edit Order" at bounding box center [1181, 18] width 65 height 19
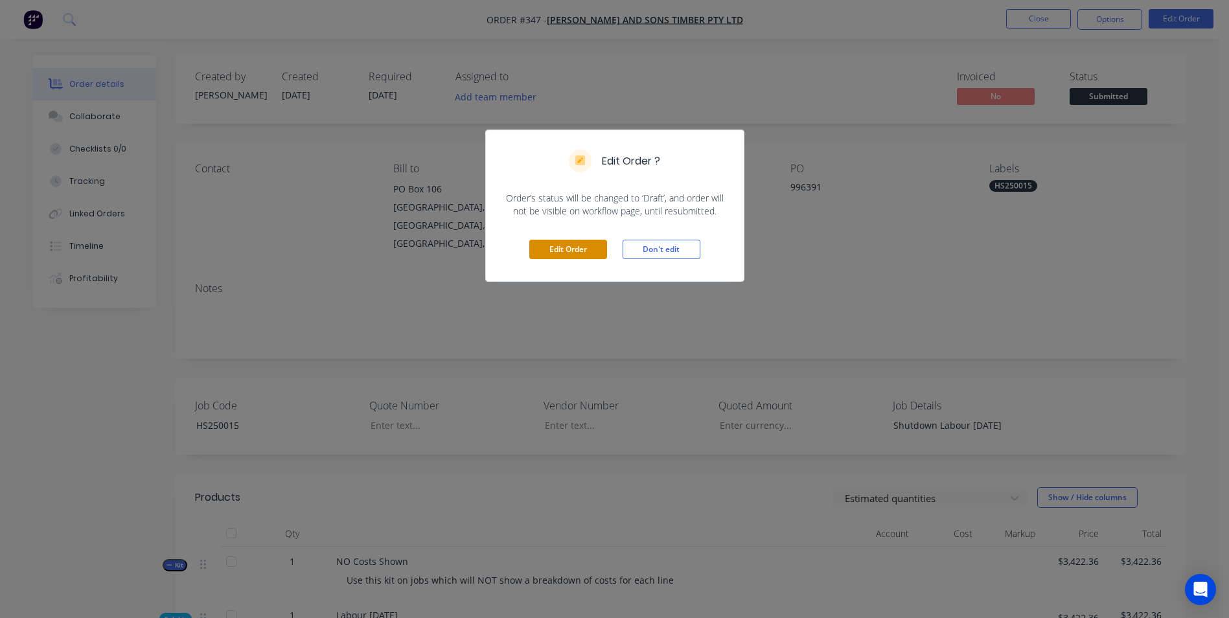
click at [562, 248] on button "Edit Order" at bounding box center [568, 249] width 78 height 19
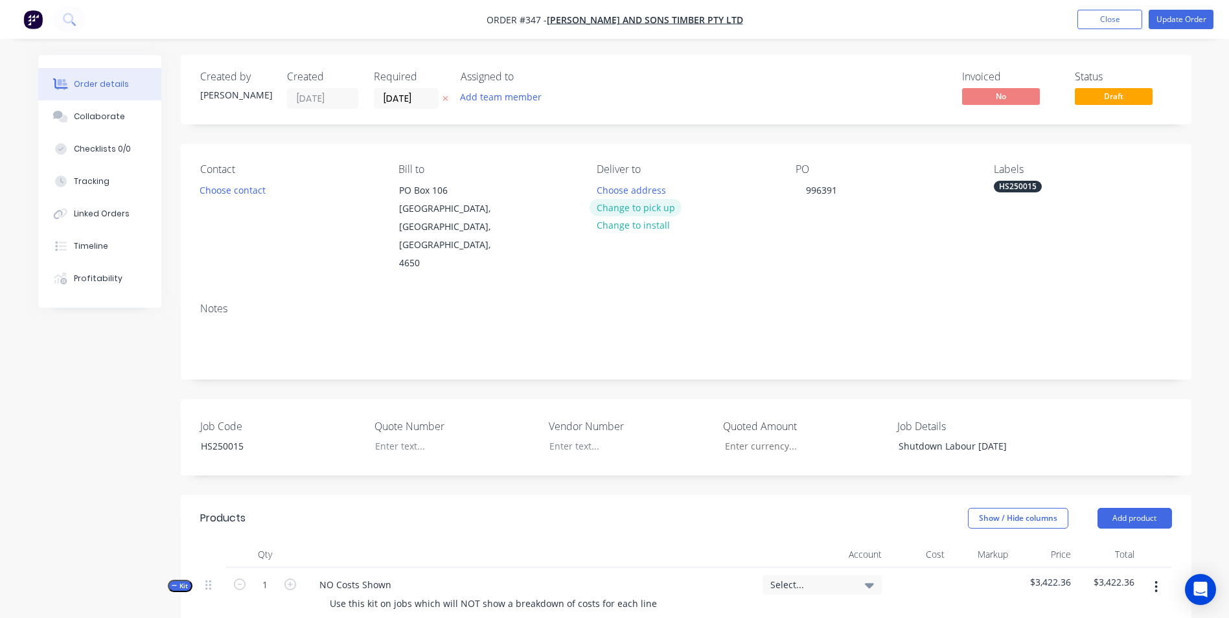
click at [633, 205] on button "Change to pick up" at bounding box center [635, 207] width 92 height 17
click at [604, 195] on div at bounding box center [607, 190] width 21 height 19
click at [820, 192] on div "996391" at bounding box center [821, 190] width 52 height 19
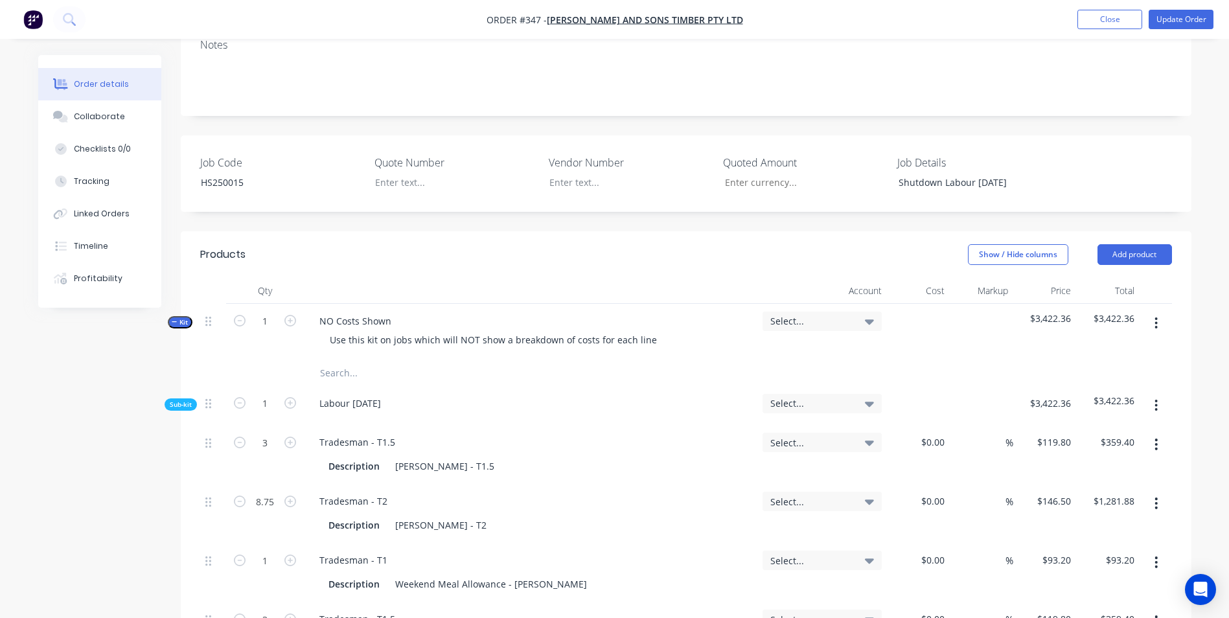
scroll to position [389, 0]
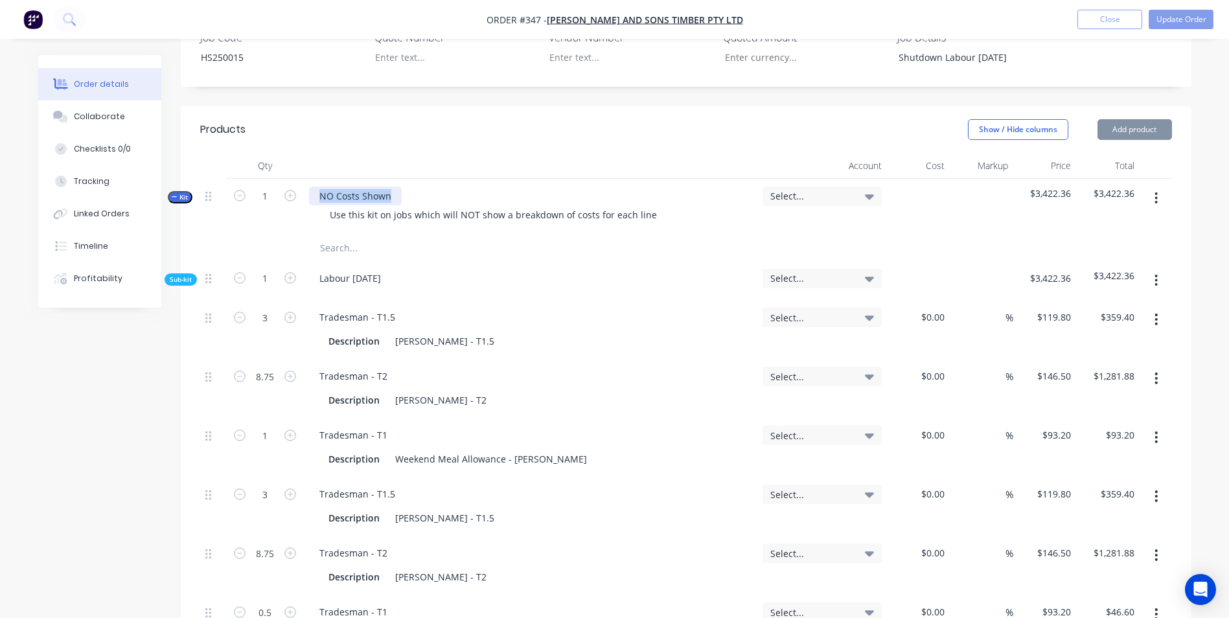
drag, startPoint x: 394, startPoint y: 187, endPoint x: 285, endPoint y: 179, distance: 109.1
click at [290, 180] on div "Kit 1 NO Costs Shown Use this kit on jobs which will NOT show a breakdown of co…" at bounding box center [686, 207] width 972 height 56
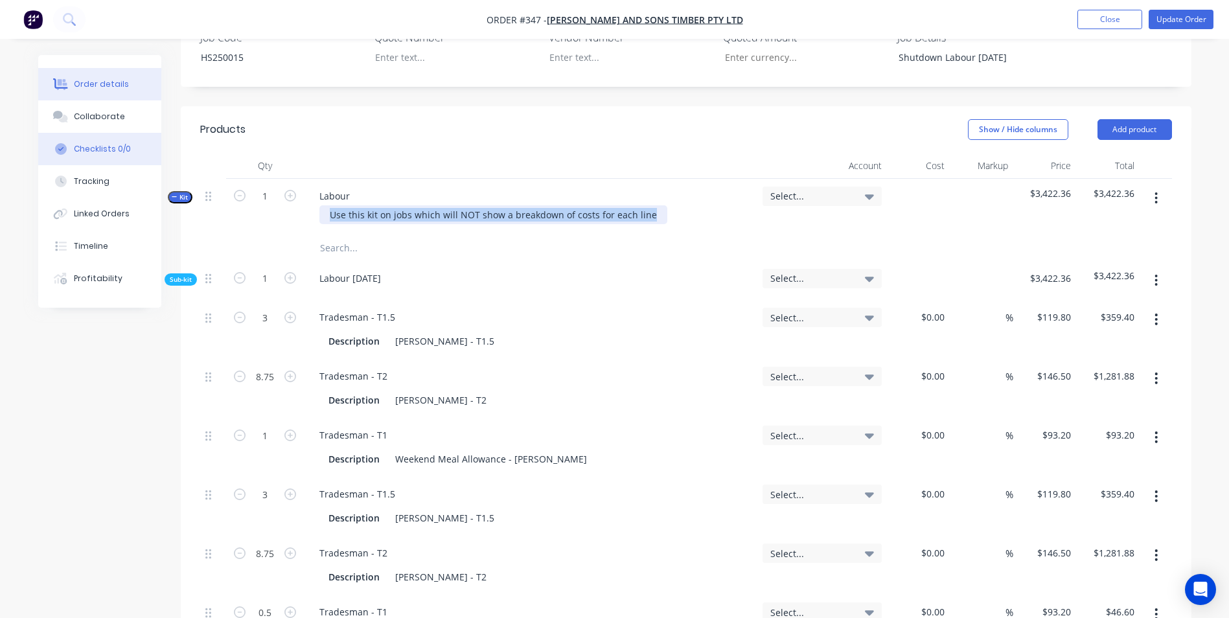
drag, startPoint x: 648, startPoint y: 211, endPoint x: 62, endPoint y: 164, distance: 588.1
click at [62, 164] on div "Order details Collaborate Checklists 0/0 Tracking Linked Orders Timeline Profit…" at bounding box center [614, 359] width 1179 height 1386
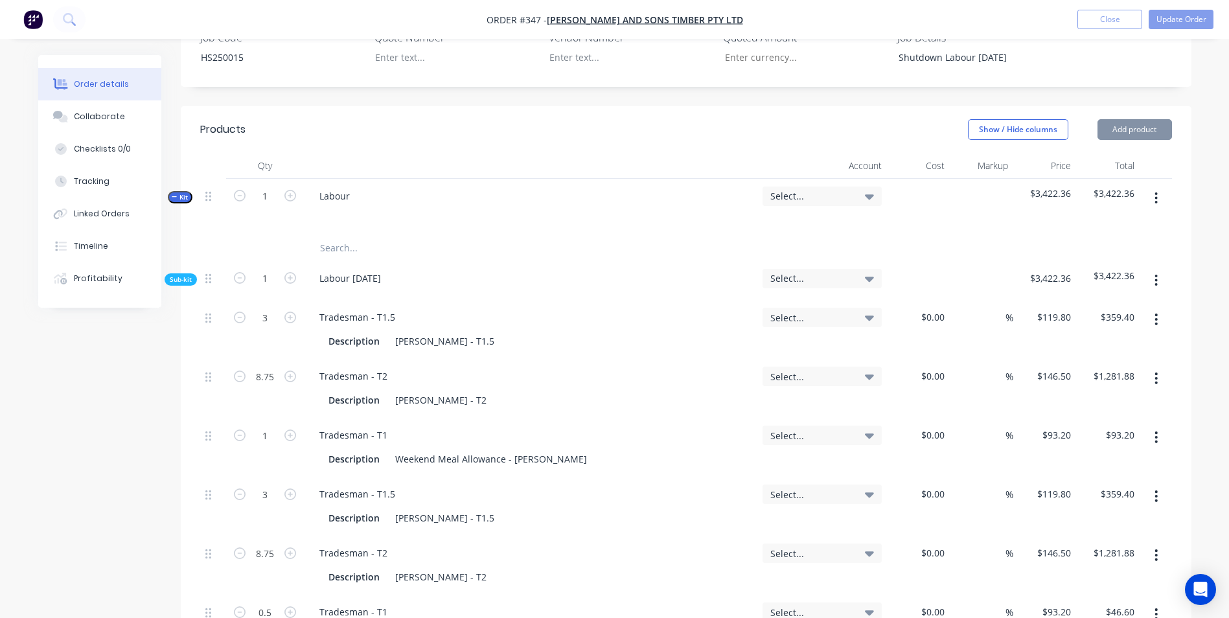
click at [367, 251] on input "text" at bounding box center [448, 248] width 259 height 26
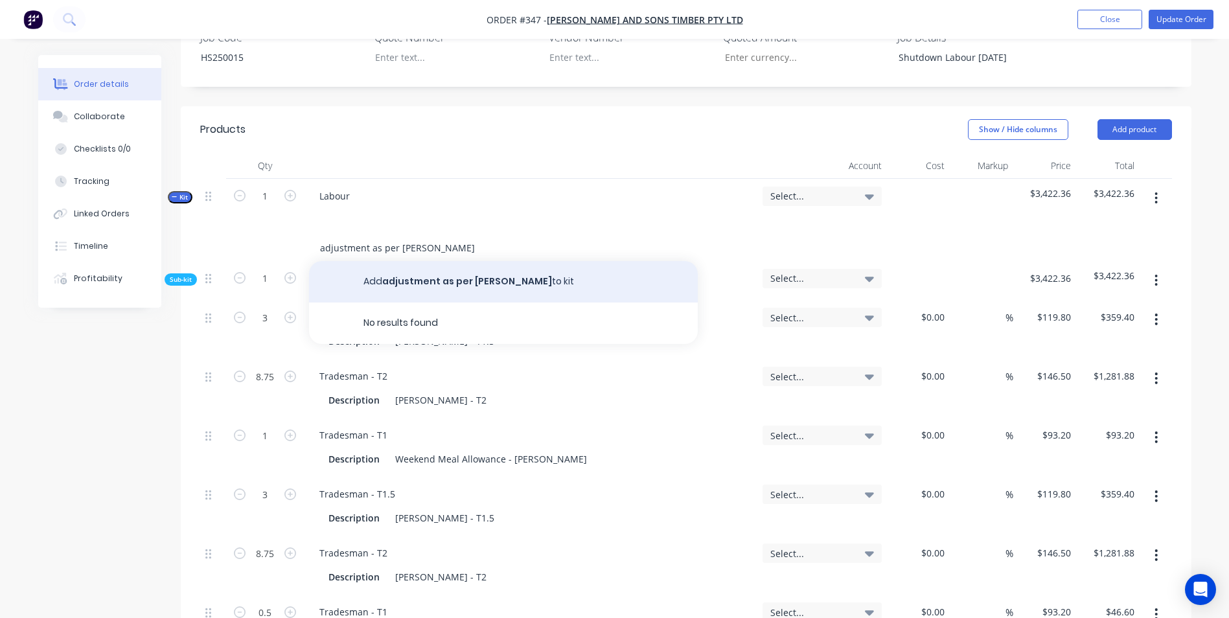
type input "adjustment as per [PERSON_NAME]"
click at [495, 281] on button "Add adjustment as per [PERSON_NAME] to kit" at bounding box center [503, 281] width 389 height 41
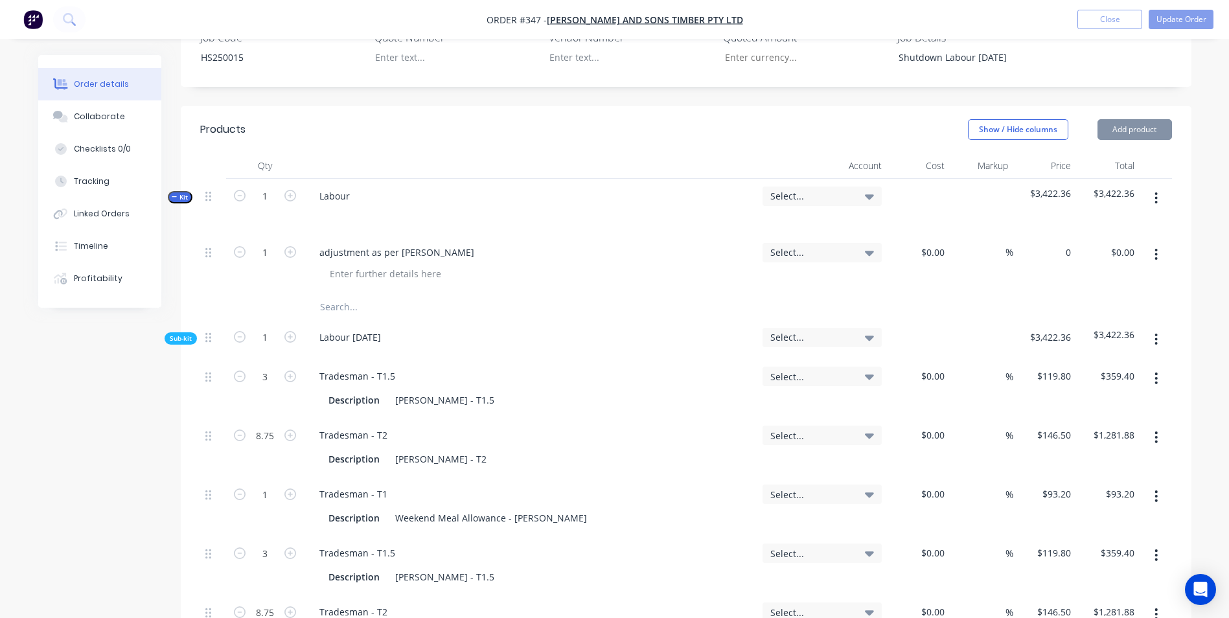
click at [1062, 243] on div "0 $0.00" at bounding box center [1061, 252] width 30 height 19
type input "$-46.36"
click at [1055, 277] on div "$-46.36 $-46.36" at bounding box center [1044, 264] width 63 height 59
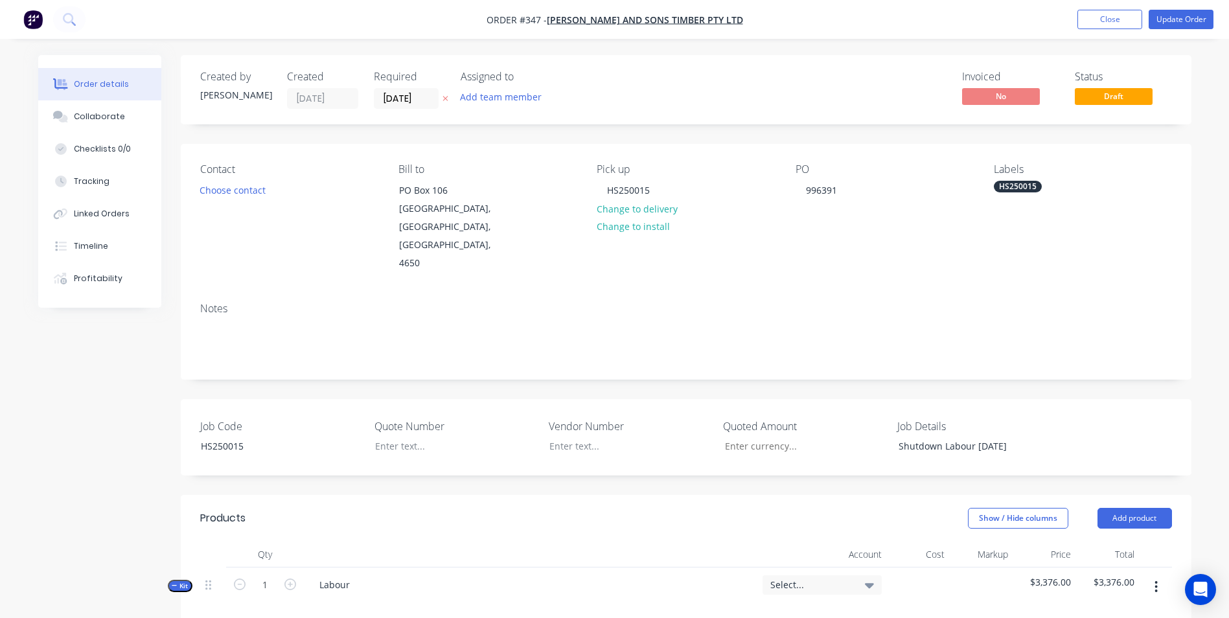
scroll to position [259, 0]
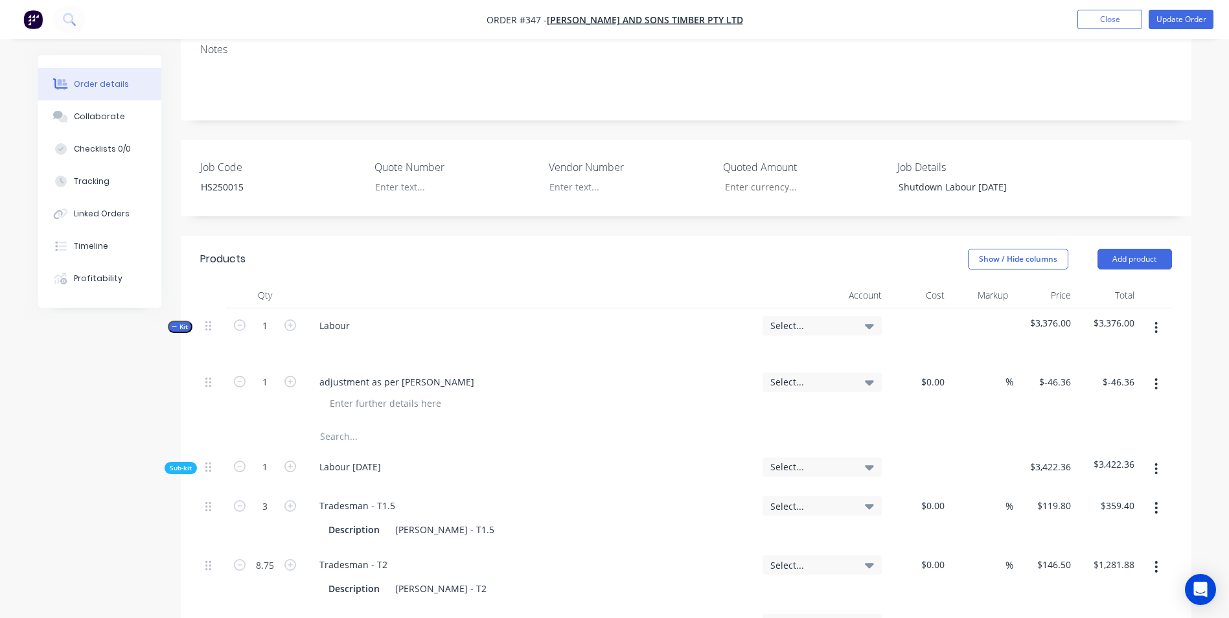
click at [805, 302] on div "Account" at bounding box center [822, 295] width 130 height 26
click at [803, 325] on span "Select..." at bounding box center [811, 326] width 82 height 14
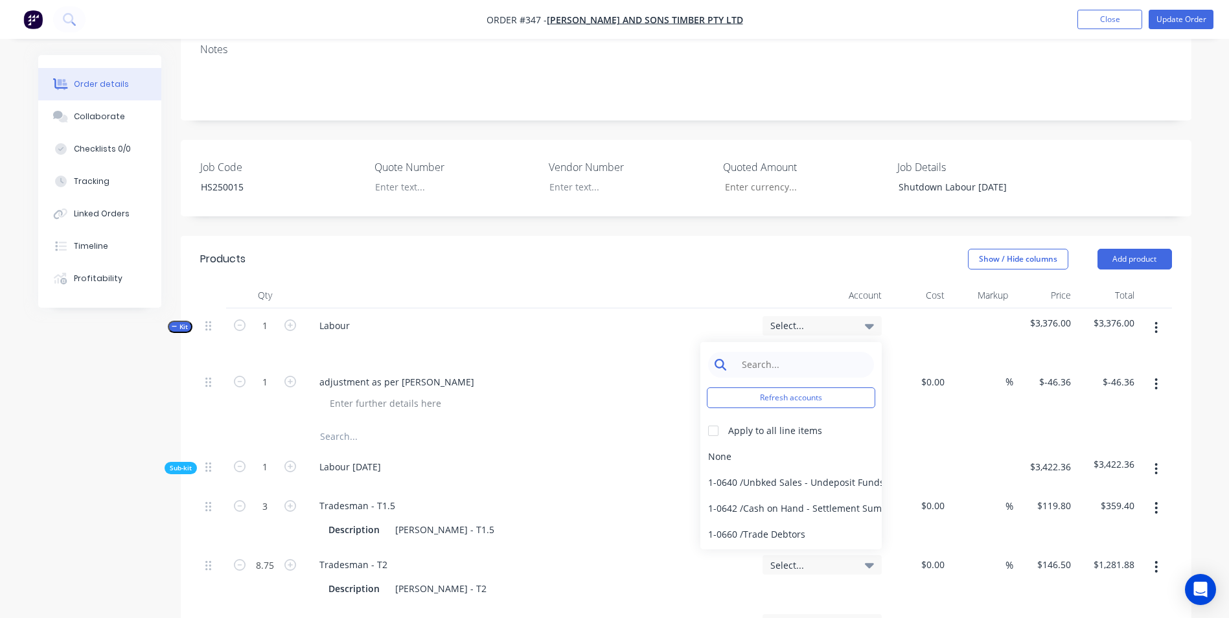
click at [789, 353] on input at bounding box center [801, 365] width 133 height 26
type input "sale"
click at [715, 424] on div at bounding box center [713, 431] width 26 height 26
click at [804, 509] on div "4-0232 / Sales - Parts and Components" at bounding box center [790, 509] width 181 height 26
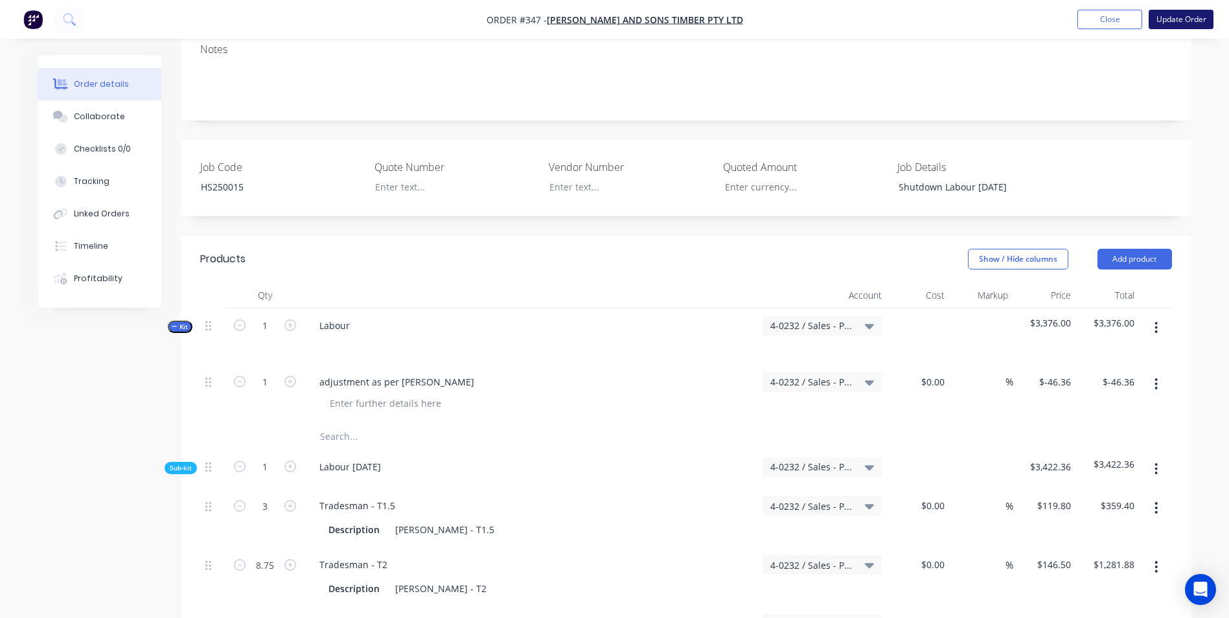
click at [1203, 27] on button "Update Order" at bounding box center [1181, 19] width 65 height 19
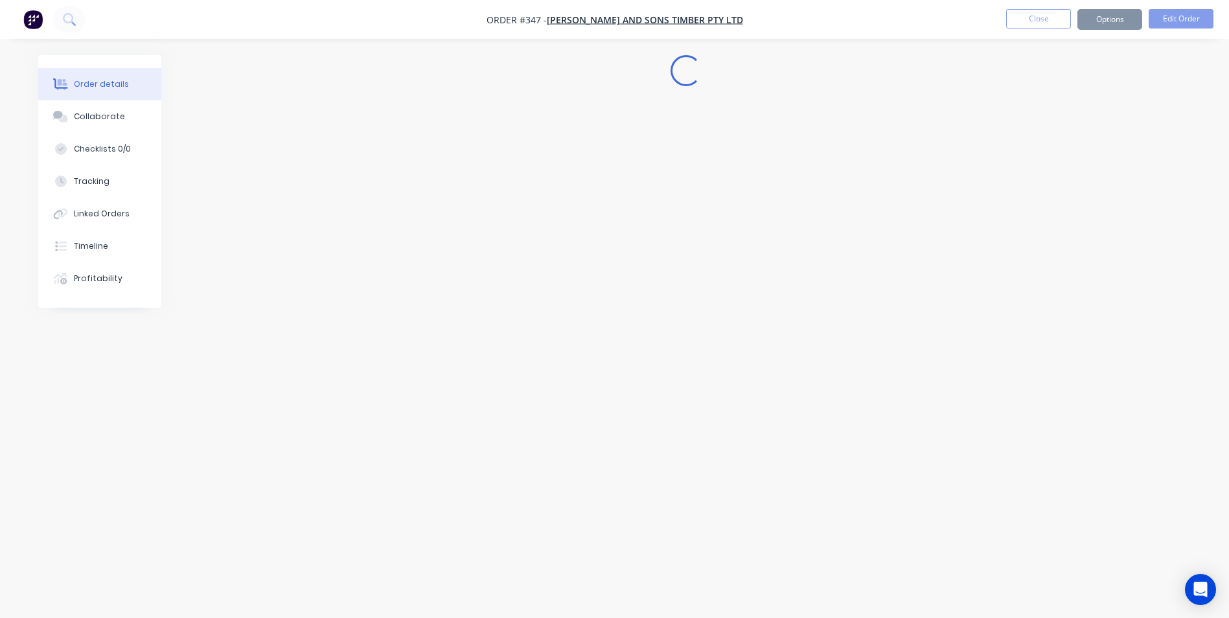
scroll to position [0, 0]
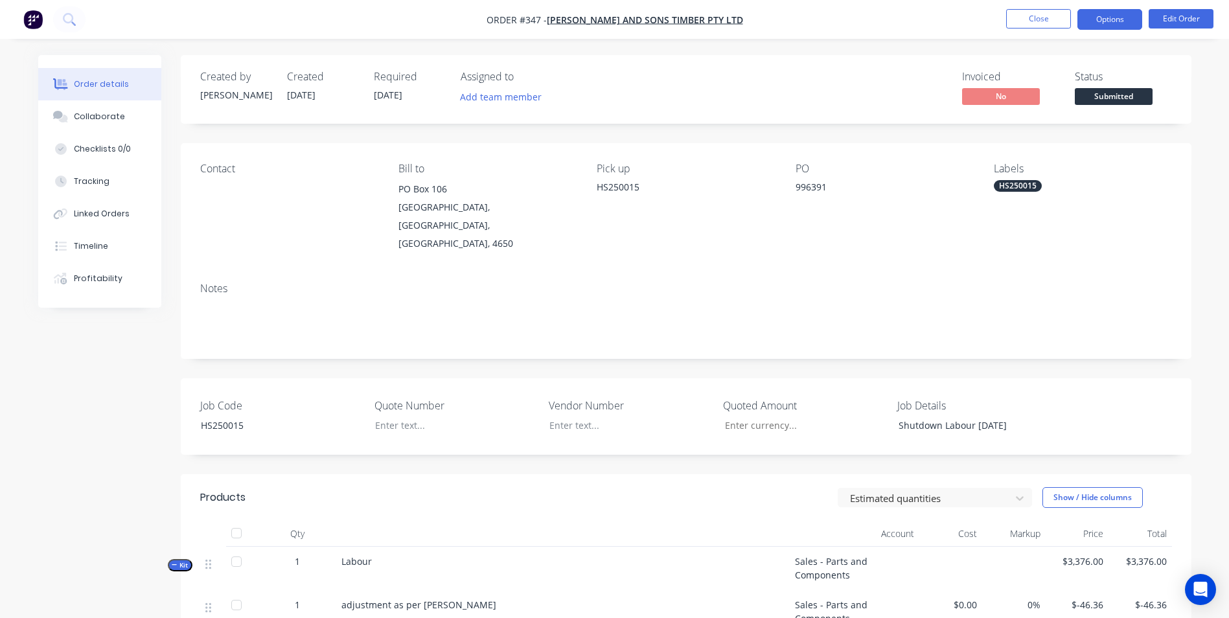
click at [1111, 16] on button "Options" at bounding box center [1109, 19] width 65 height 21
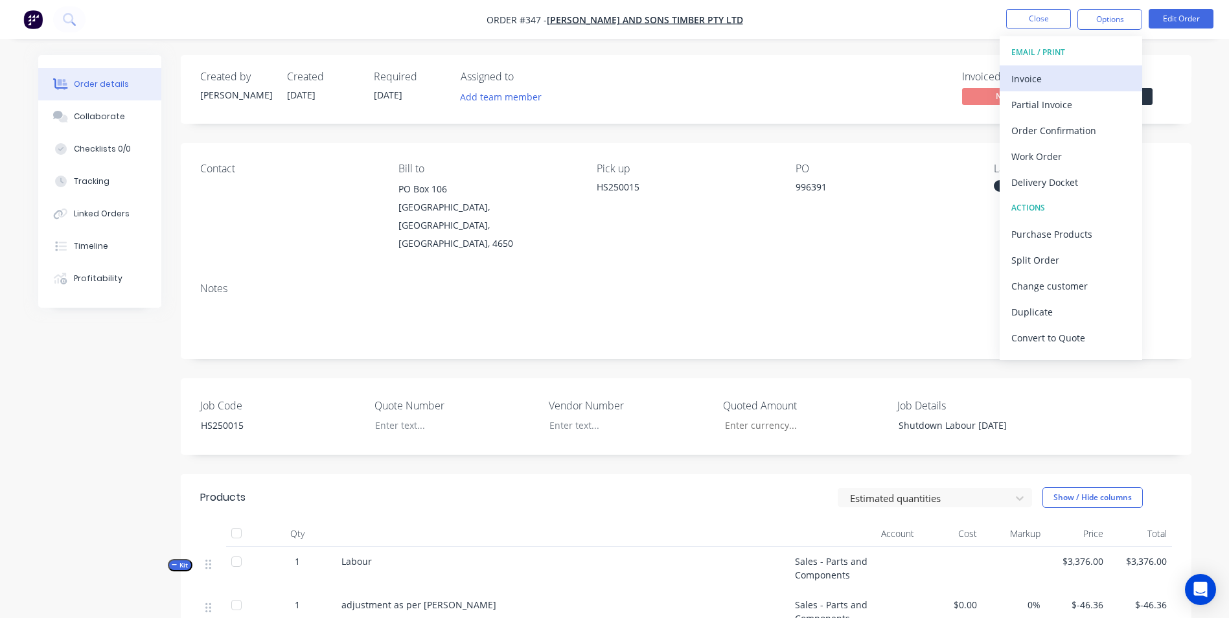
click at [1084, 77] on div "Invoice" at bounding box center [1070, 78] width 119 height 19
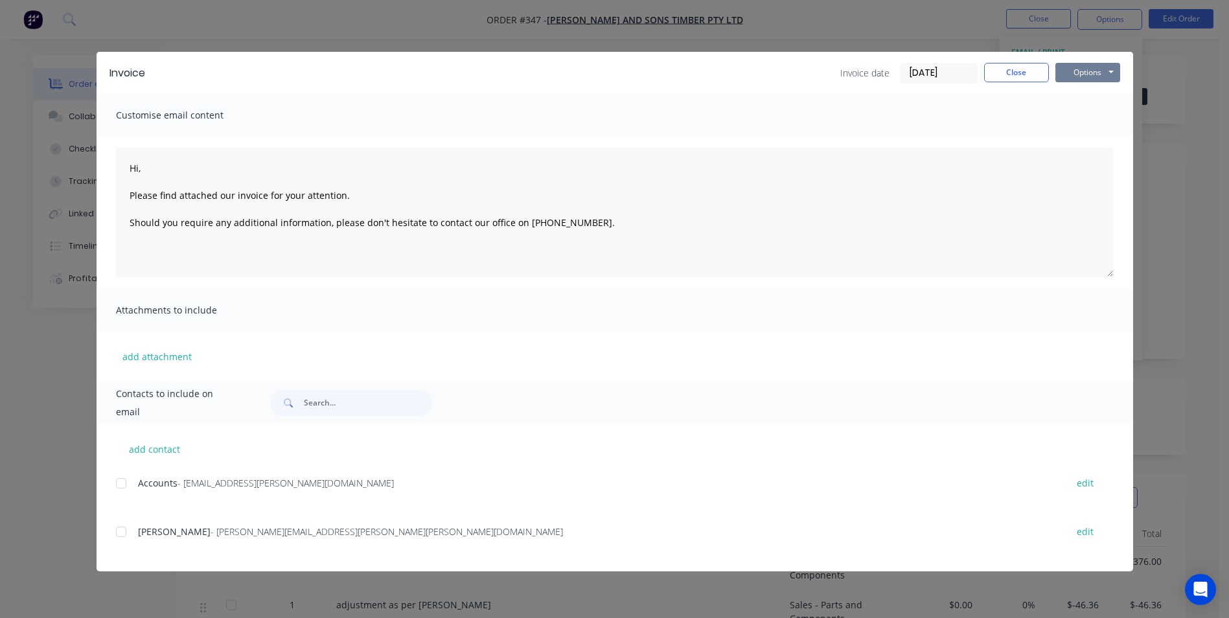
click at [1086, 76] on button "Options" at bounding box center [1087, 72] width 65 height 19
click at [1085, 110] on button "Print" at bounding box center [1096, 116] width 83 height 21
click at [1033, 69] on button "Close" at bounding box center [1016, 72] width 65 height 19
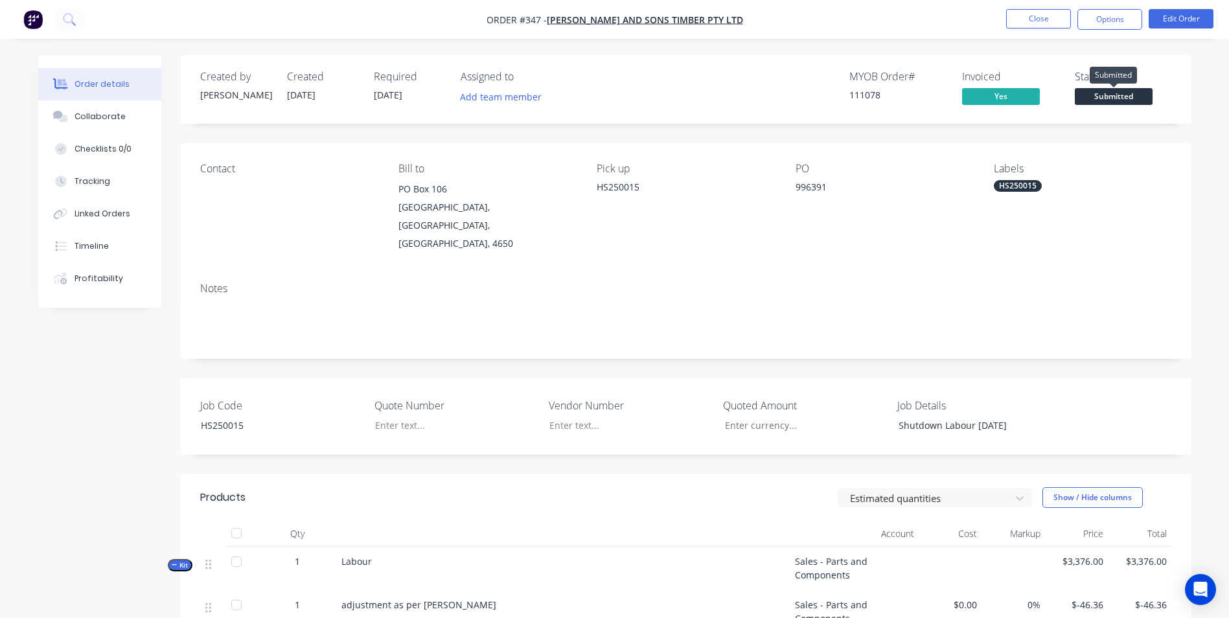
click at [1137, 103] on span "Submitted" at bounding box center [1114, 96] width 78 height 16
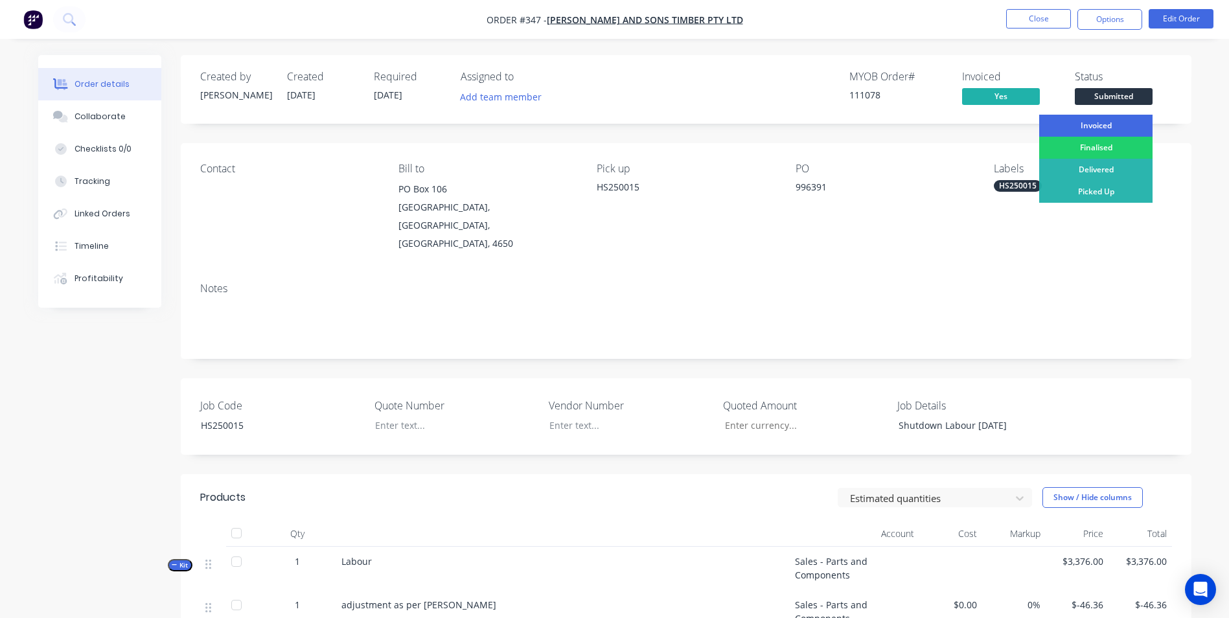
click at [1123, 128] on div "Invoiced" at bounding box center [1095, 126] width 113 height 22
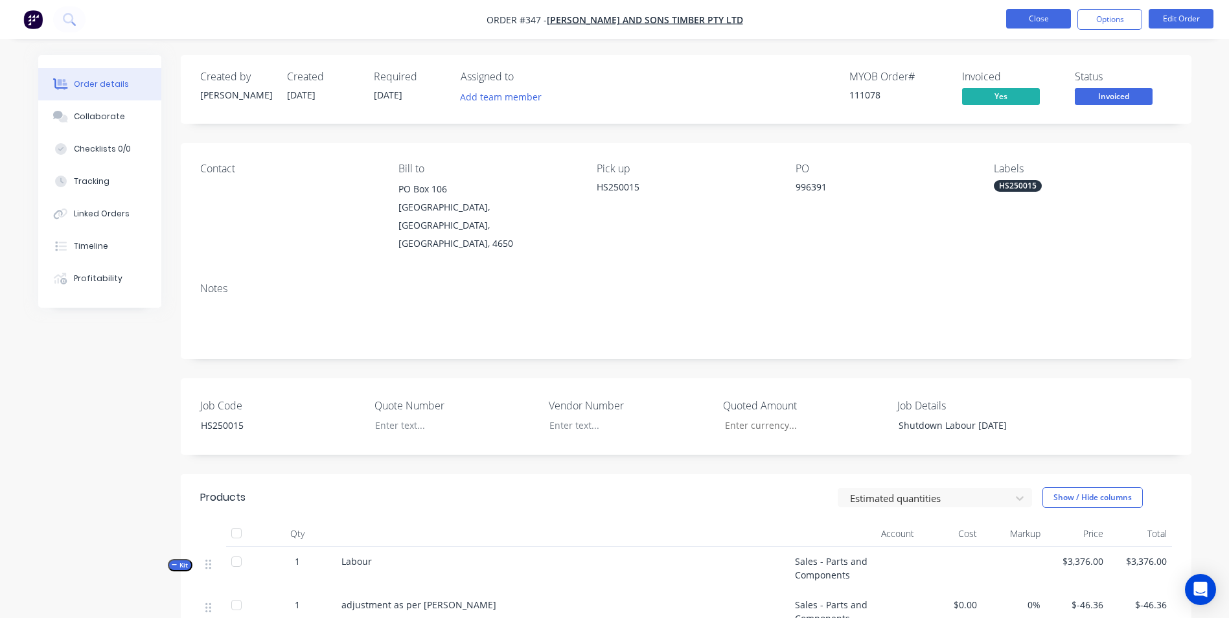
click at [1062, 18] on button "Close" at bounding box center [1038, 18] width 65 height 19
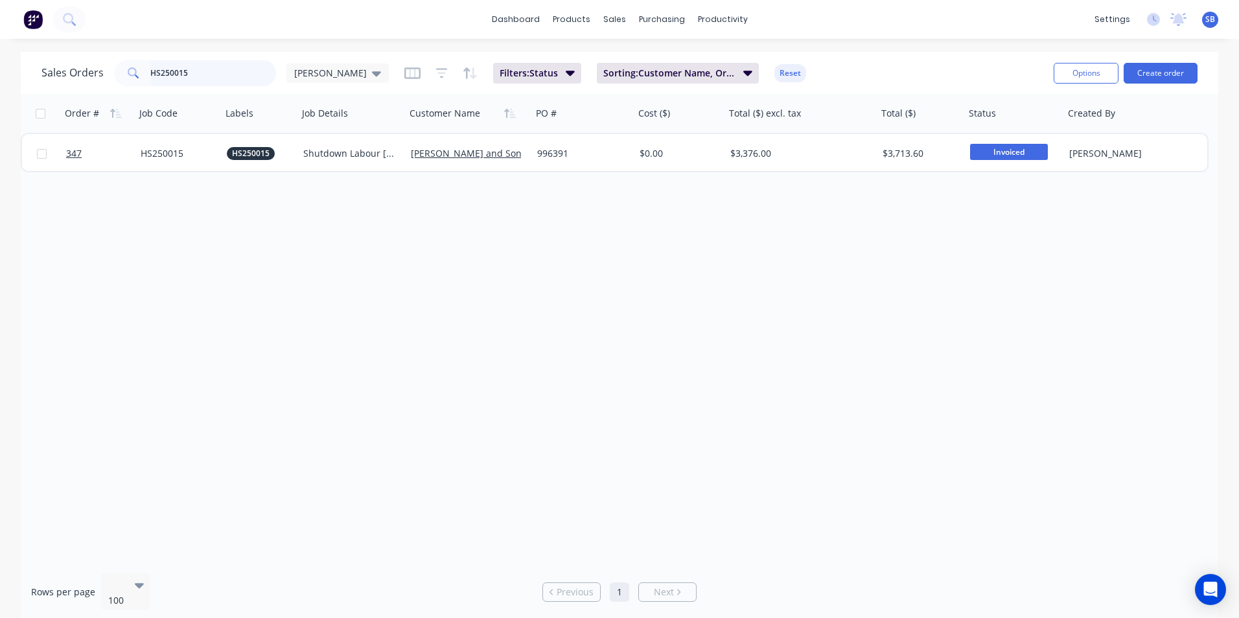
click at [231, 67] on input "HS250015" at bounding box center [213, 73] width 126 height 26
type input "HS250016"
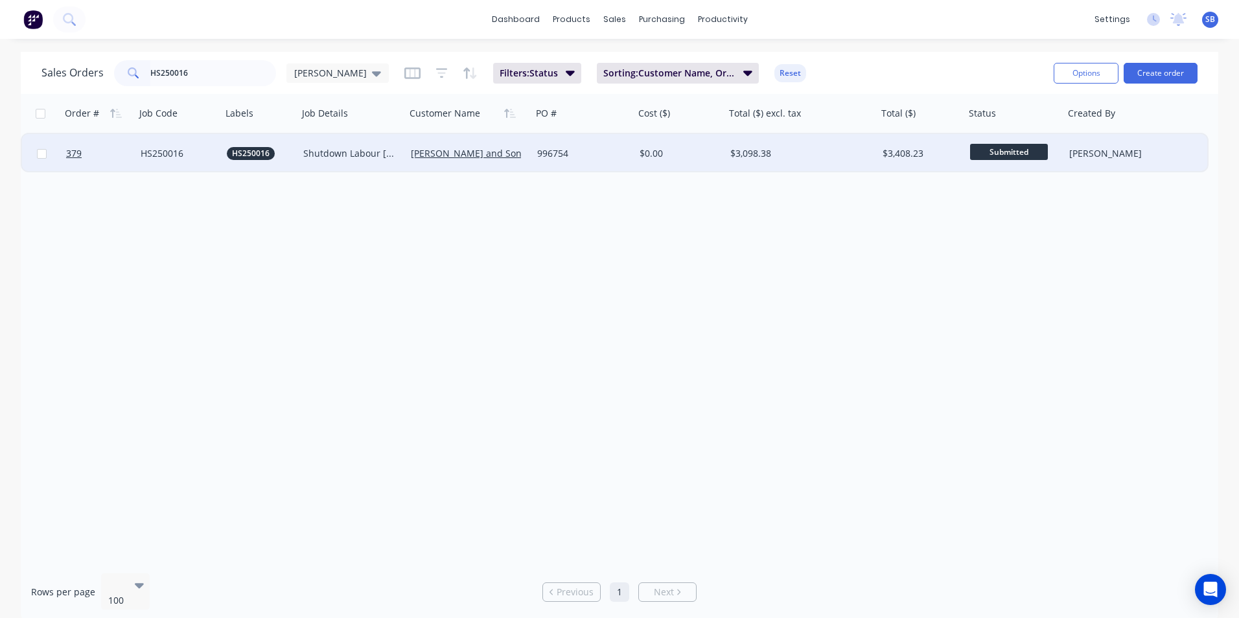
click at [867, 150] on div "$3,098.38" at bounding box center [801, 153] width 142 height 13
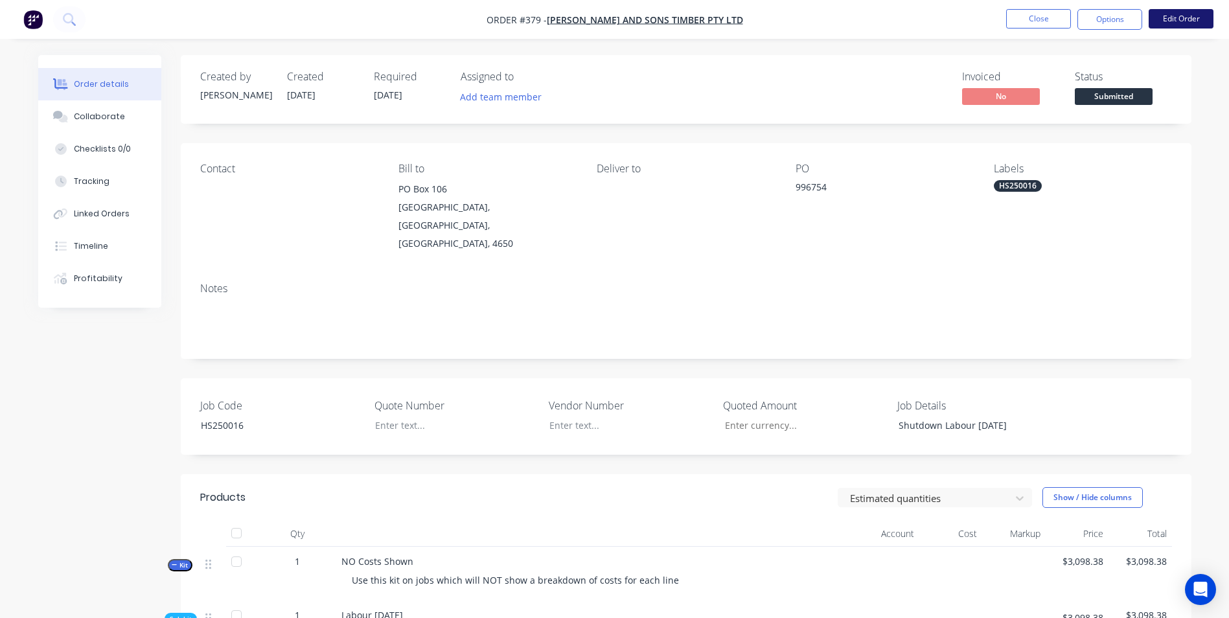
click at [1196, 21] on button "Edit Order" at bounding box center [1181, 18] width 65 height 19
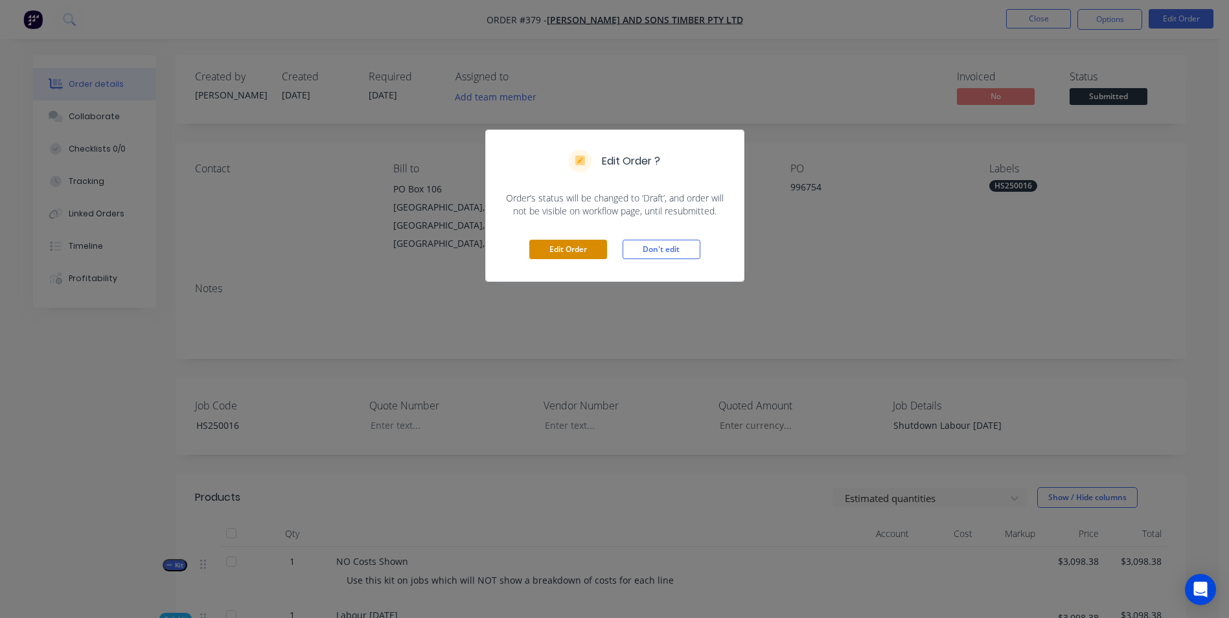
click at [537, 251] on button "Edit Order" at bounding box center [568, 249] width 78 height 19
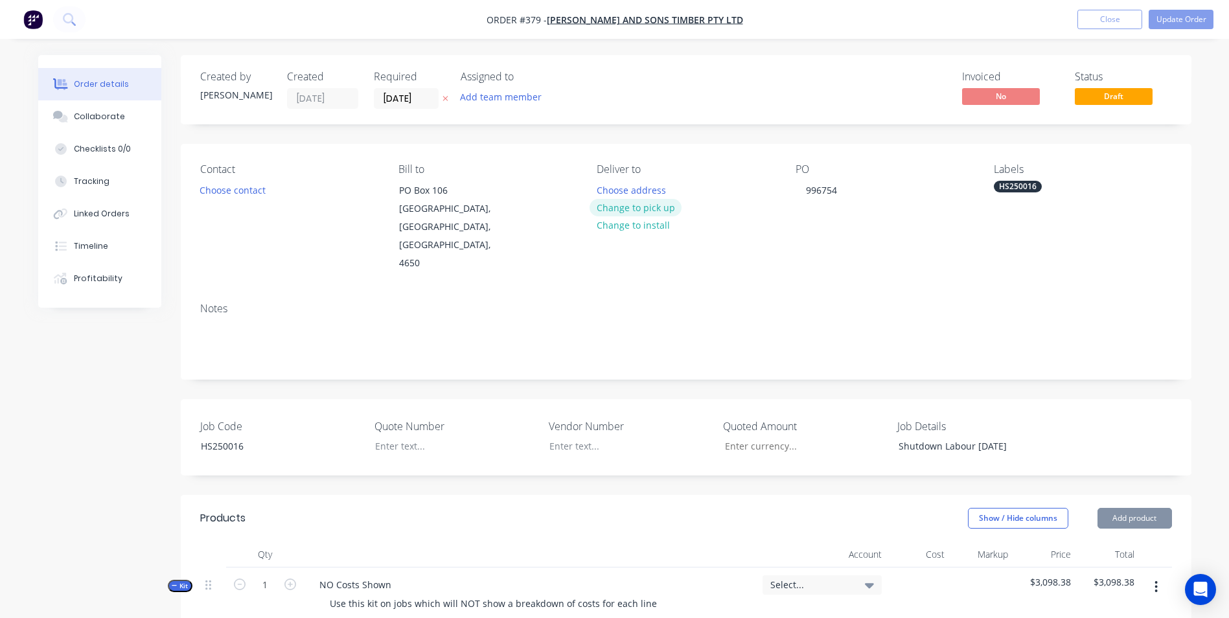
click at [661, 209] on button "Change to pick up" at bounding box center [635, 207] width 92 height 17
click at [608, 196] on div at bounding box center [607, 190] width 21 height 19
click at [609, 206] on button "Change to pick up" at bounding box center [635, 207] width 92 height 17
click at [608, 191] on div at bounding box center [607, 190] width 21 height 19
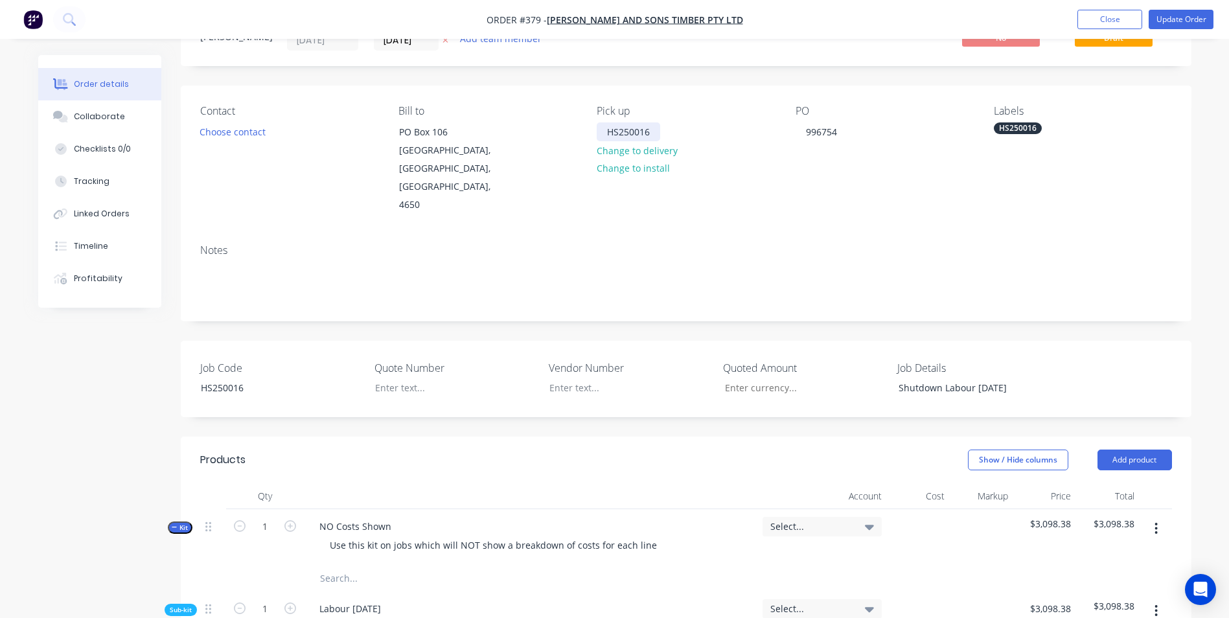
scroll to position [194, 0]
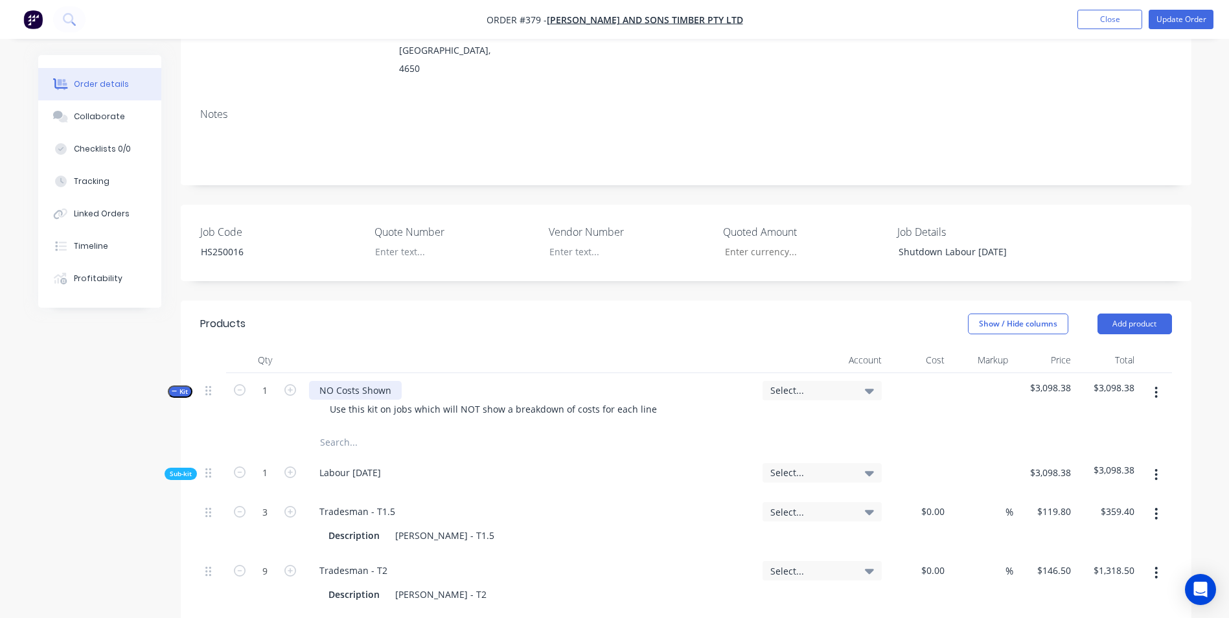
click at [387, 383] on div "NO Costs Shown Use this kit on jobs which will NOT show a breakdown of costs fo…" at bounding box center [530, 401] width 453 height 56
drag, startPoint x: 391, startPoint y: 384, endPoint x: 242, endPoint y: 365, distance: 150.9
click at [242, 365] on div "Qty Account Cost Markup Price Total Kit 1 NO Costs Shown Use this kit on jobs w…" at bounding box center [686, 611] width 972 height 528
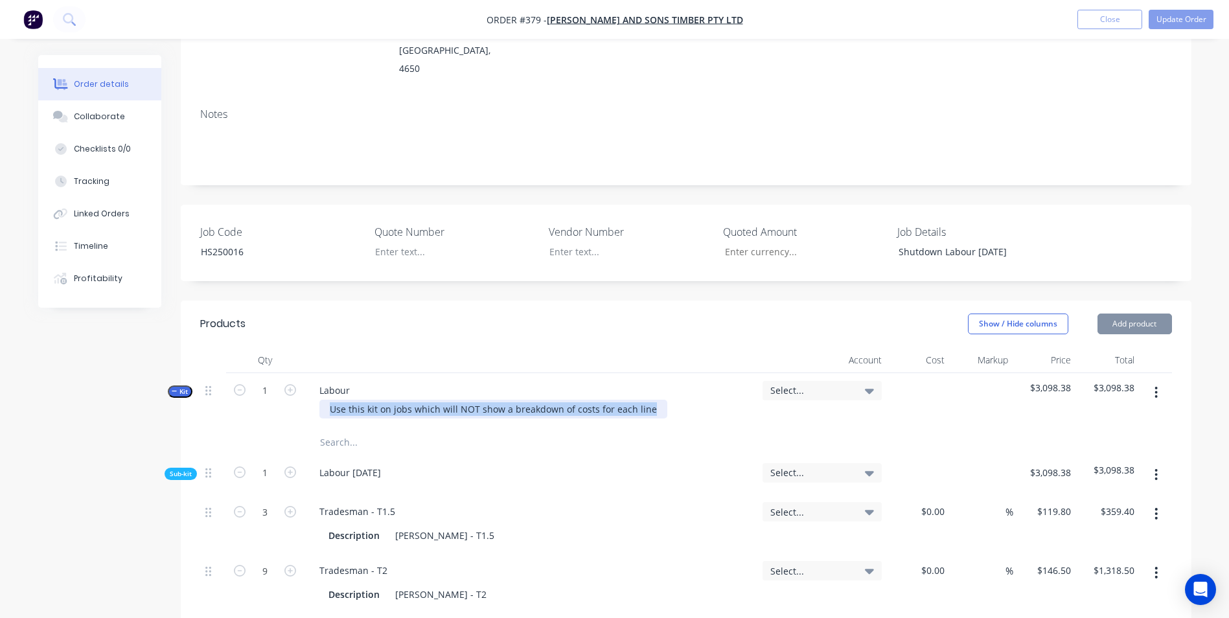
drag, startPoint x: 646, startPoint y: 401, endPoint x: 312, endPoint y: 404, distance: 334.3
click at [312, 404] on div "Use this kit on jobs which will NOT show a breakdown of costs for each line" at bounding box center [530, 409] width 443 height 19
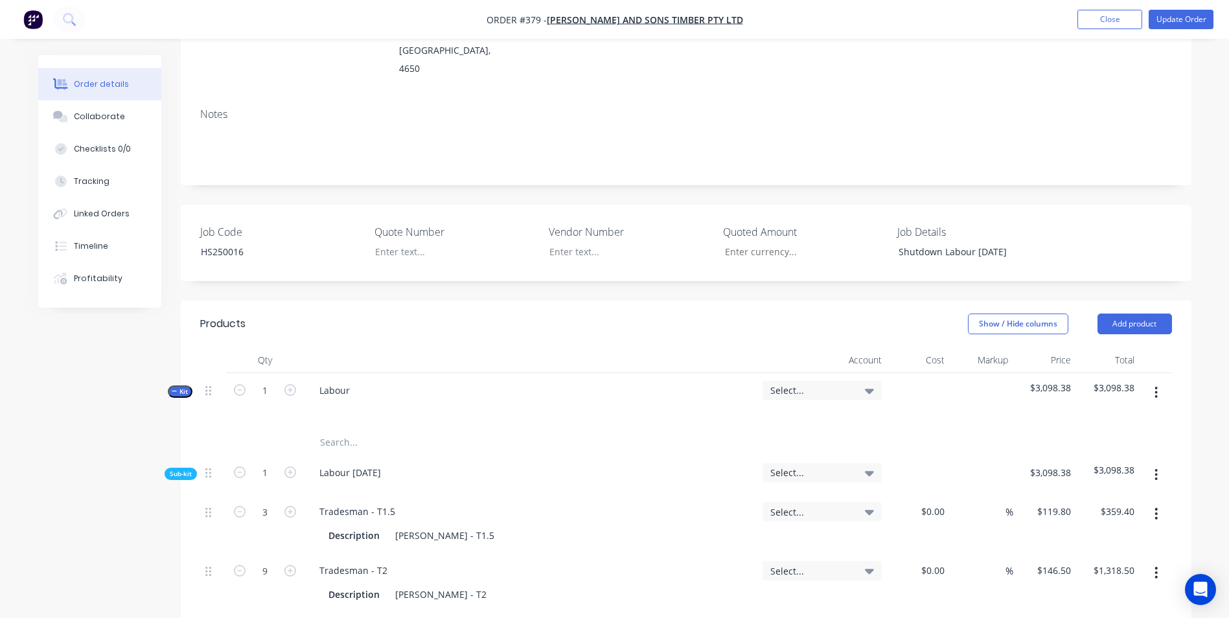
click at [338, 435] on input "text" at bounding box center [448, 442] width 259 height 26
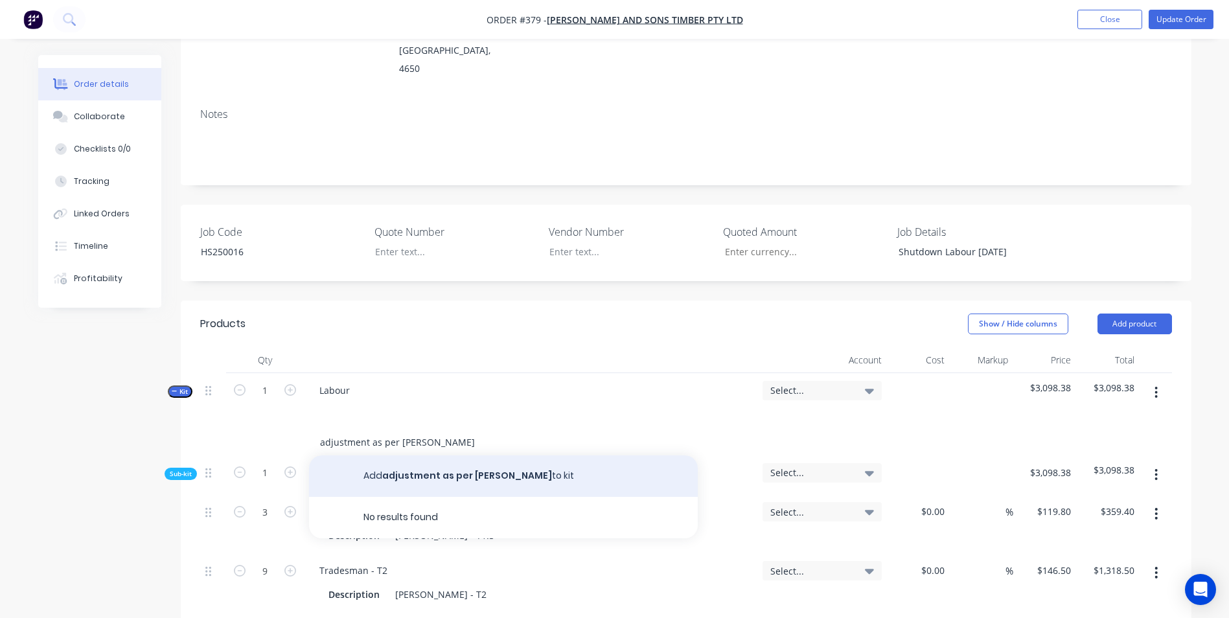
type input "adjustment as per [PERSON_NAME]"
click at [477, 481] on button "Add adjustment as per [PERSON_NAME] to kit" at bounding box center [503, 475] width 389 height 41
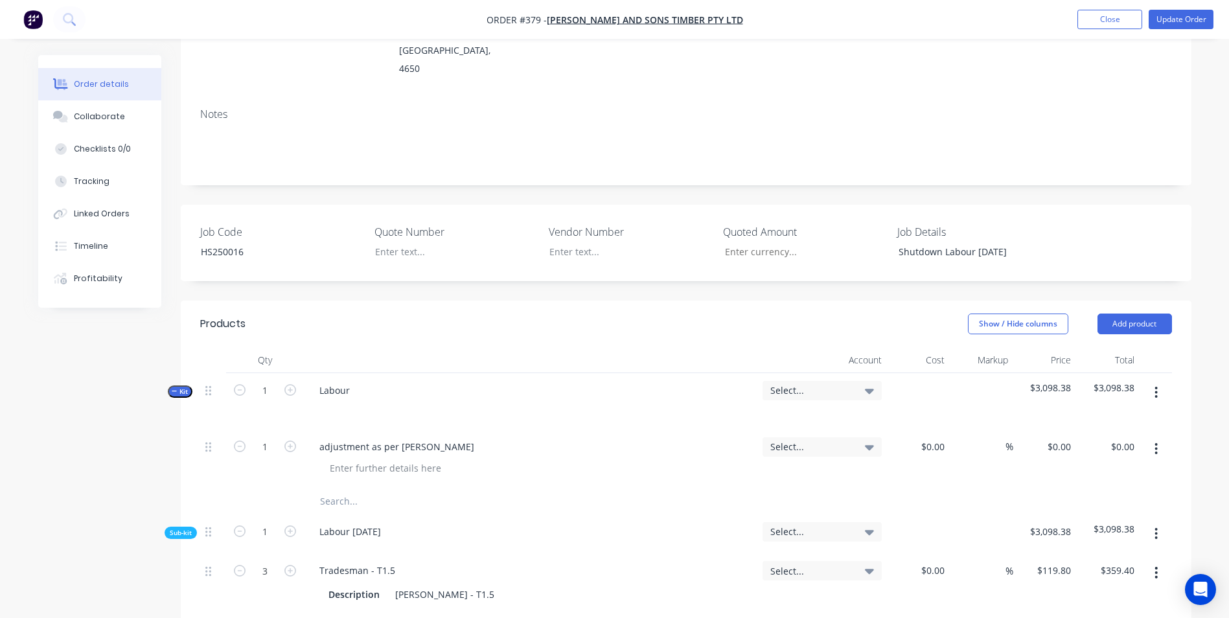
click at [814, 393] on div "Select..." at bounding box center [821, 390] width 119 height 19
click at [805, 417] on input at bounding box center [801, 430] width 133 height 26
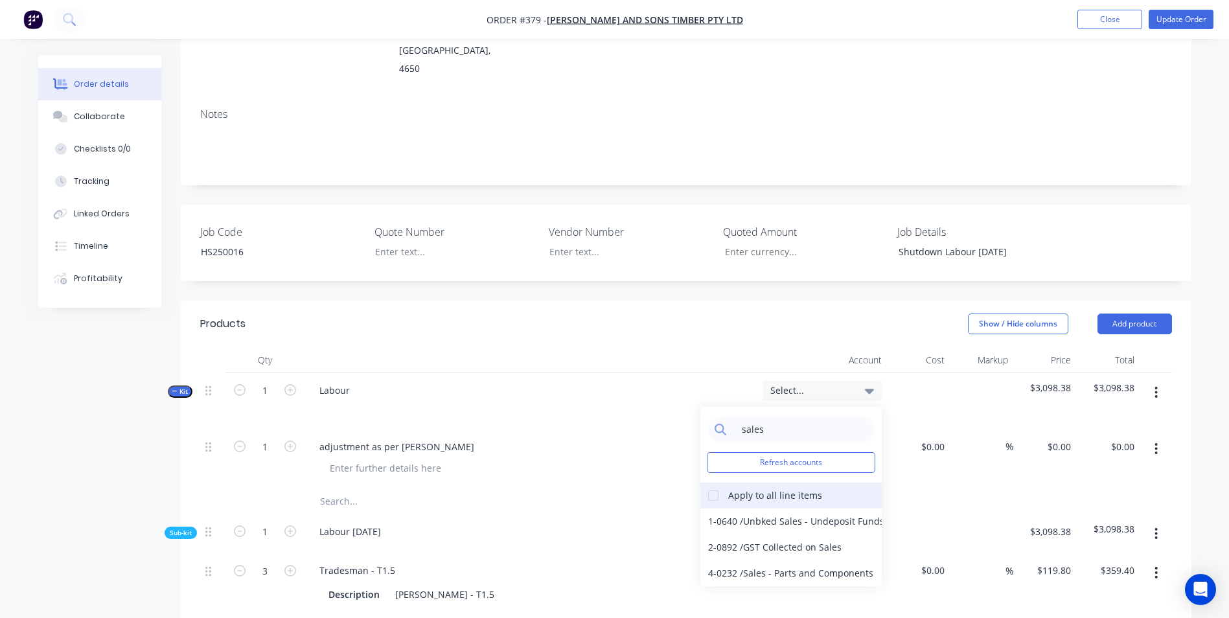
type input "sales"
click at [712, 486] on div at bounding box center [713, 496] width 26 height 26
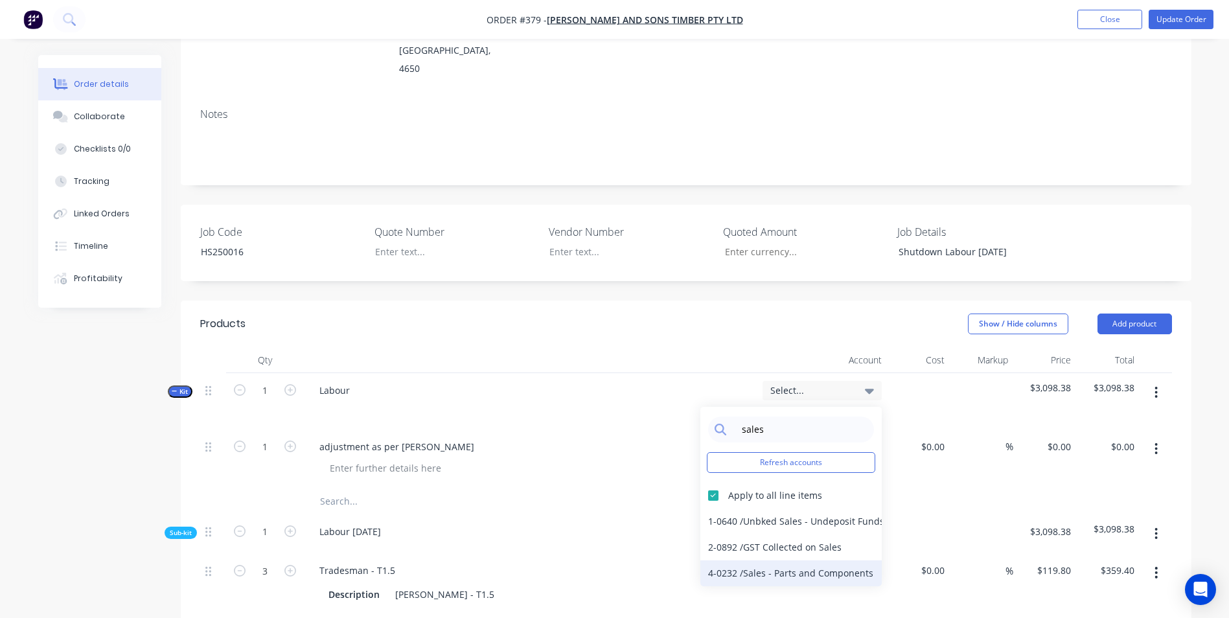
click at [819, 575] on div "4-0232 / Sales - Parts and Components" at bounding box center [790, 573] width 181 height 26
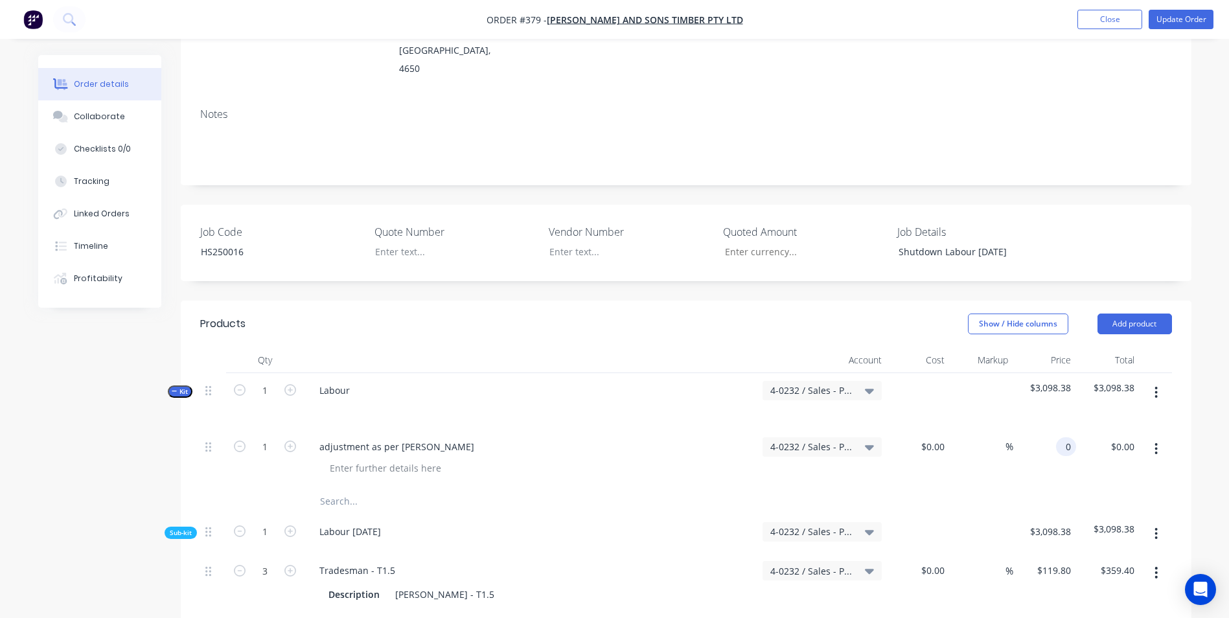
drag, startPoint x: 1048, startPoint y: 446, endPoint x: 1237, endPoint y: 421, distance: 190.1
click at [1229, 420] on html "Order #379 - [PERSON_NAME] and Sons Timber Pty Ltd Add product Close Update Ord…" at bounding box center [614, 556] width 1229 height 1500
type input "$-0.38"
click at [1112, 493] on div at bounding box center [686, 501] width 972 height 26
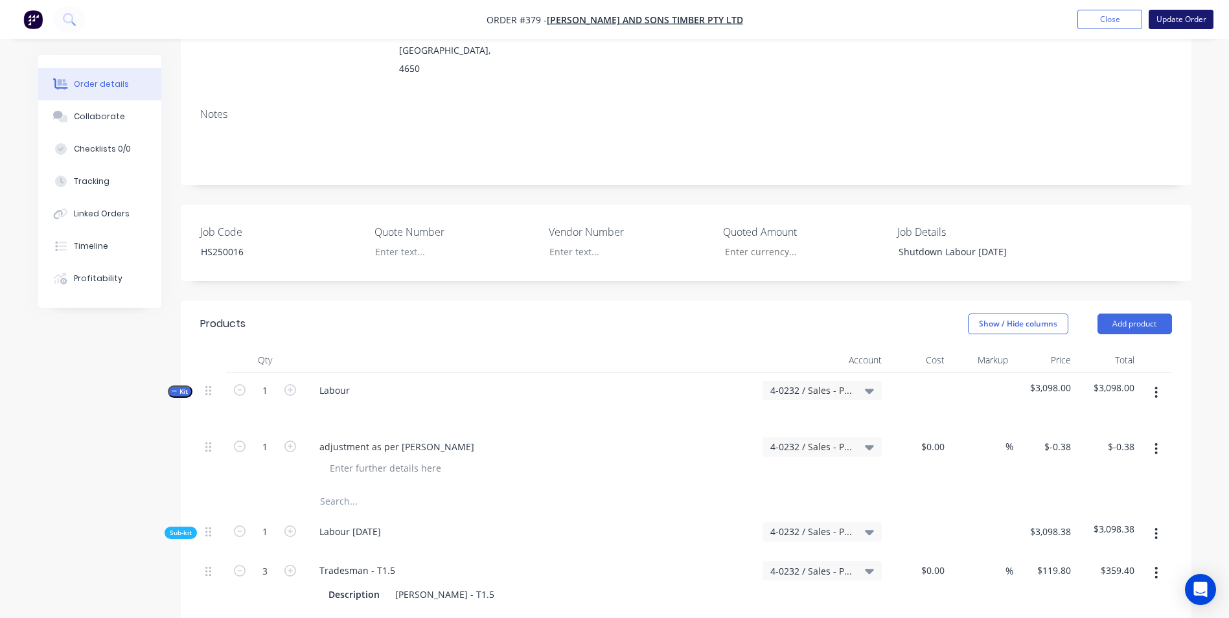
click at [1170, 13] on button "Update Order" at bounding box center [1181, 19] width 65 height 19
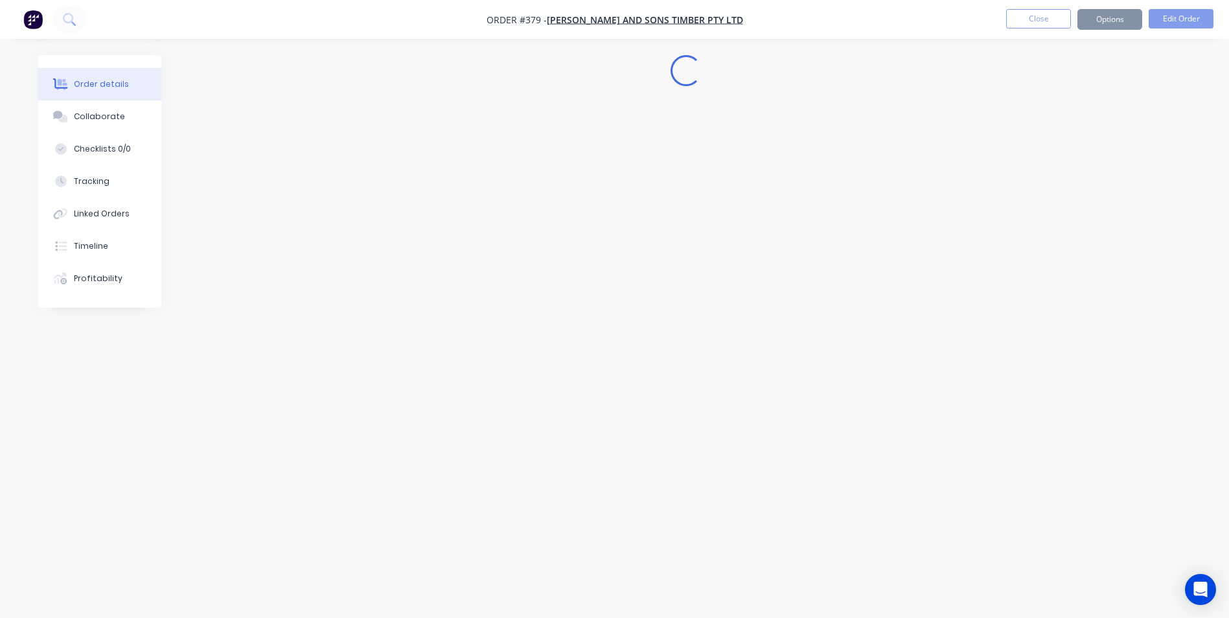
scroll to position [0, 0]
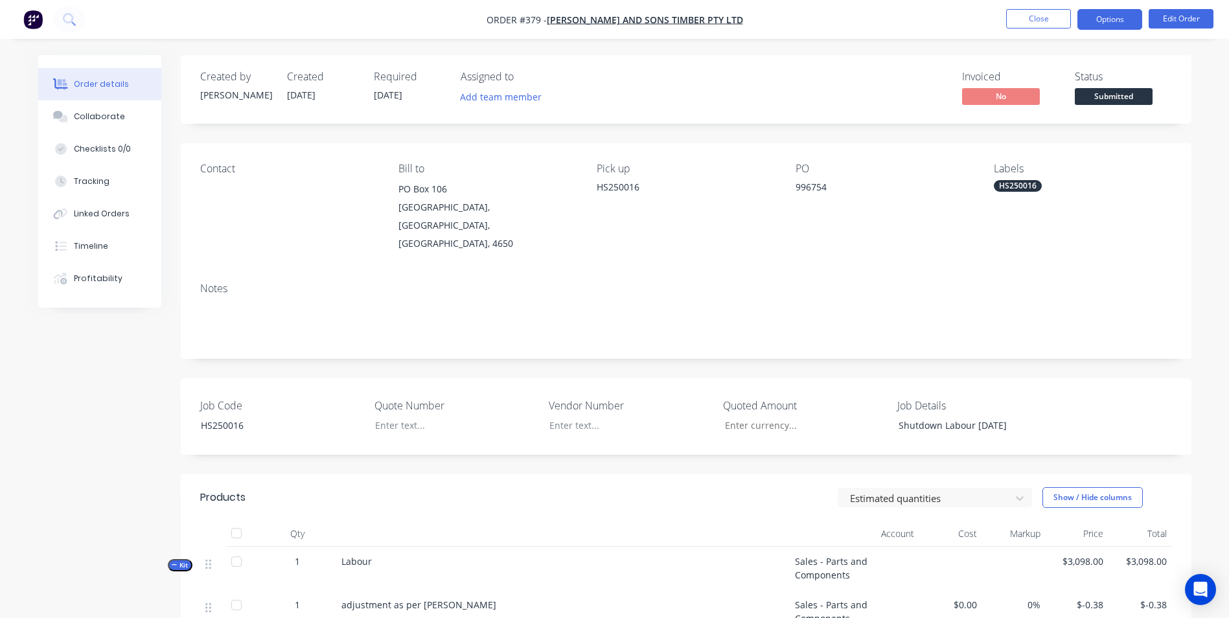
click at [1099, 24] on button "Options" at bounding box center [1109, 19] width 65 height 21
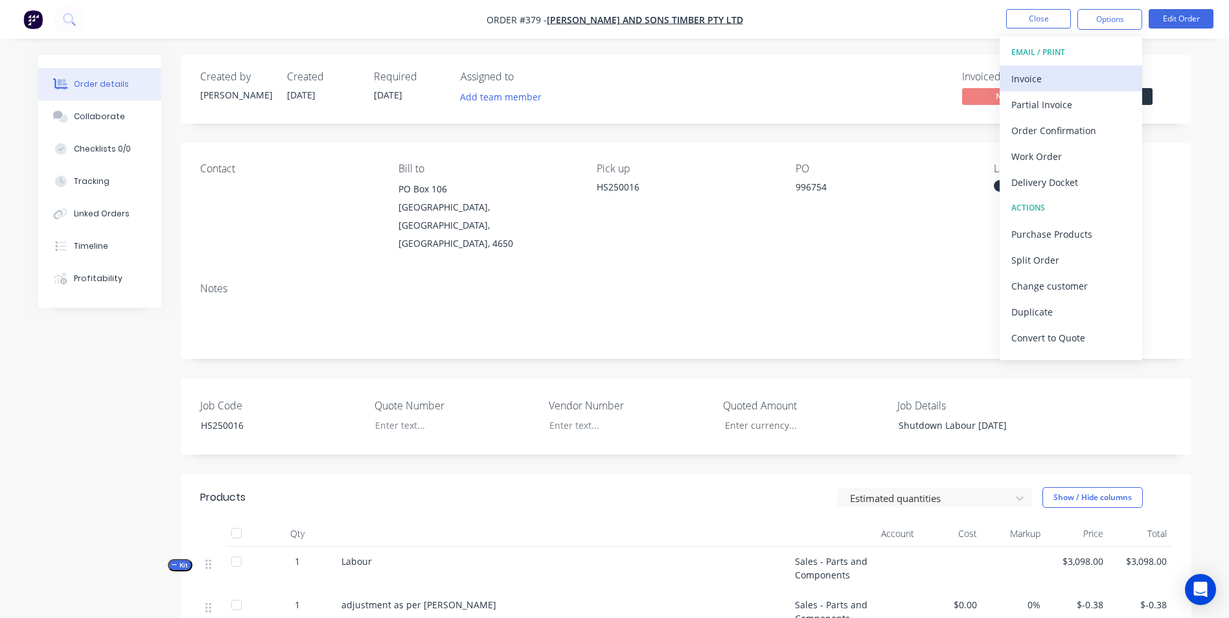
click at [1063, 81] on div "Invoice" at bounding box center [1070, 78] width 119 height 19
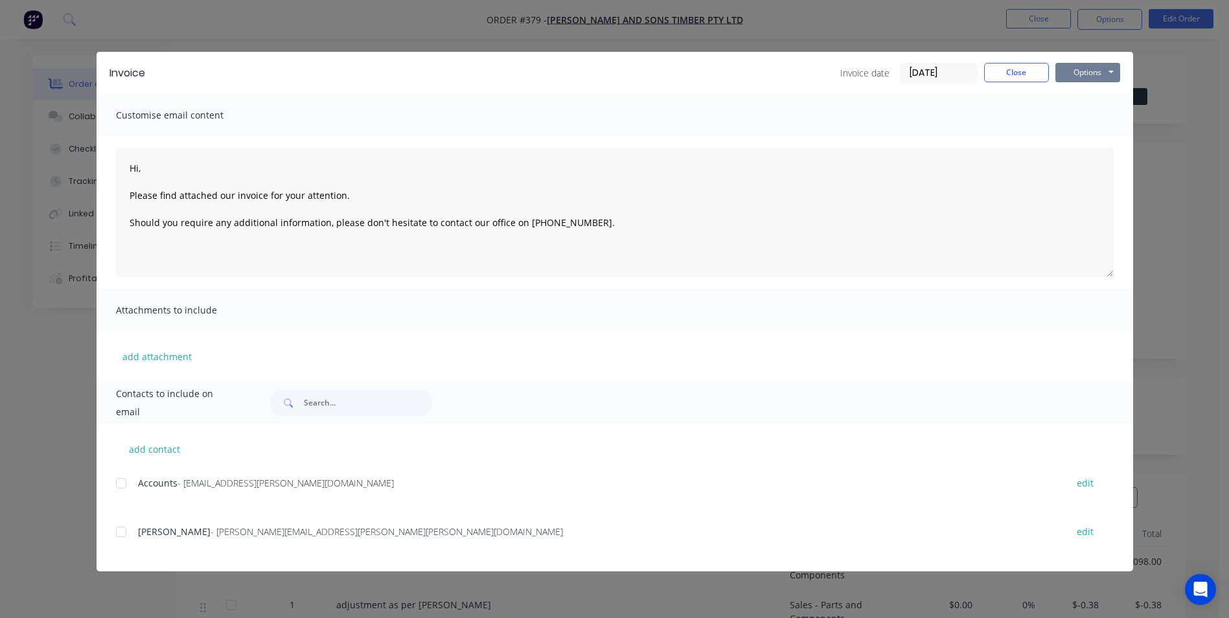
click at [1058, 74] on button "Options" at bounding box center [1087, 72] width 65 height 19
click at [1069, 117] on button "Print" at bounding box center [1096, 116] width 83 height 21
click at [1021, 73] on button "Close" at bounding box center [1016, 72] width 65 height 19
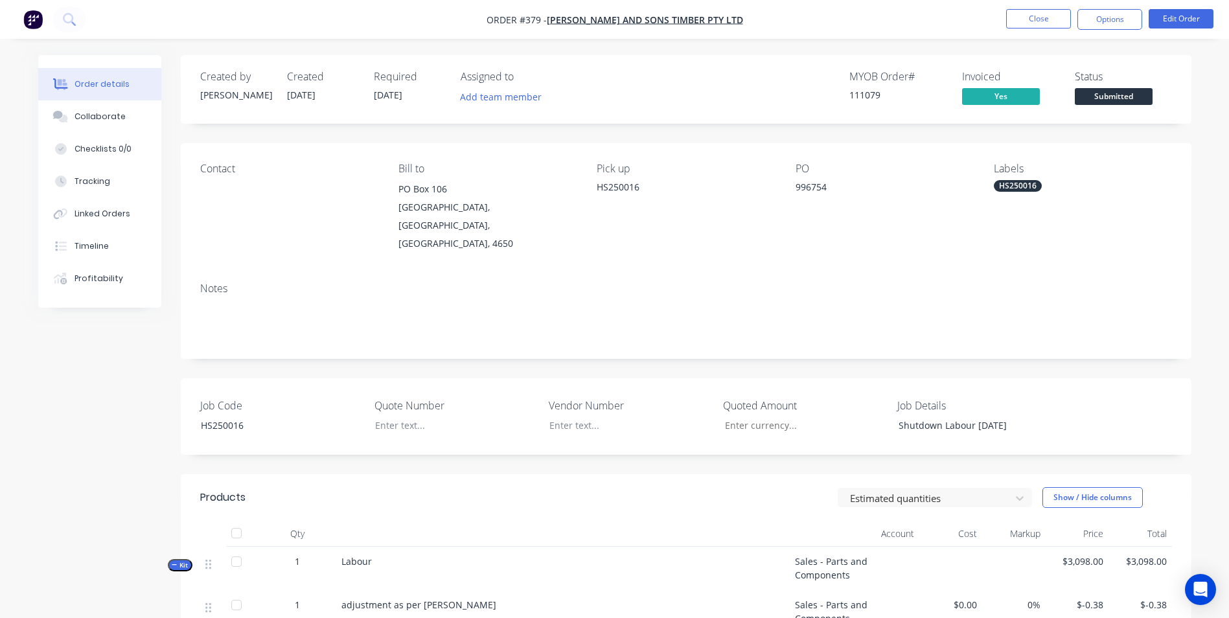
click at [1104, 94] on span "Submitted" at bounding box center [1114, 96] width 78 height 16
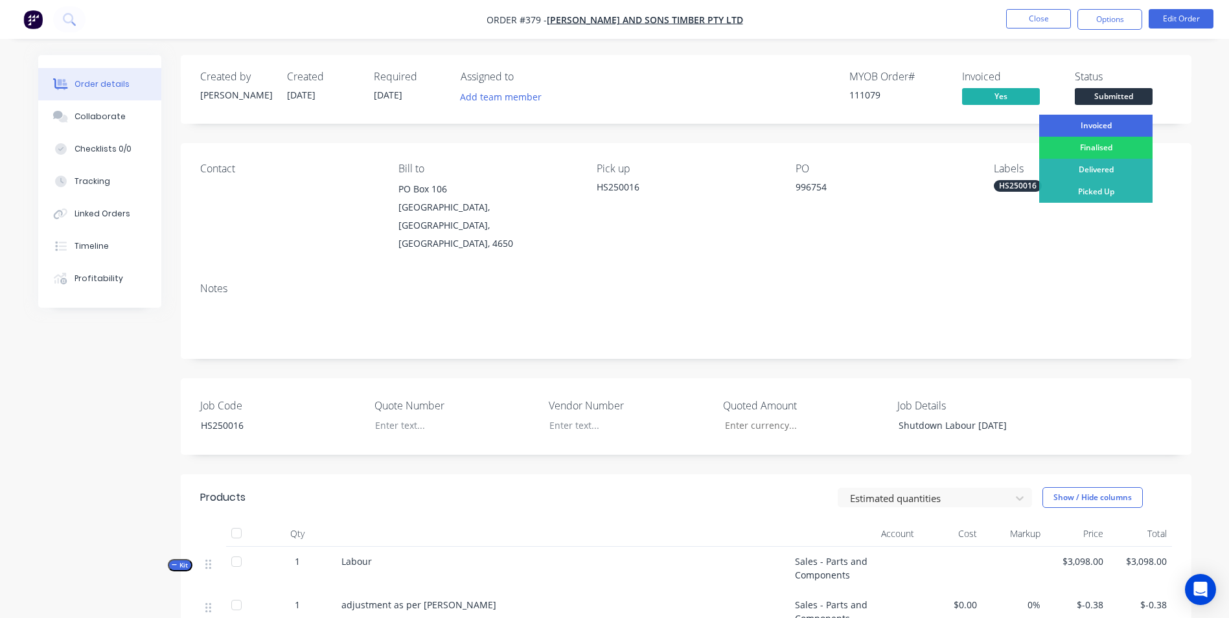
click at [1097, 129] on div "Invoiced" at bounding box center [1095, 126] width 113 height 22
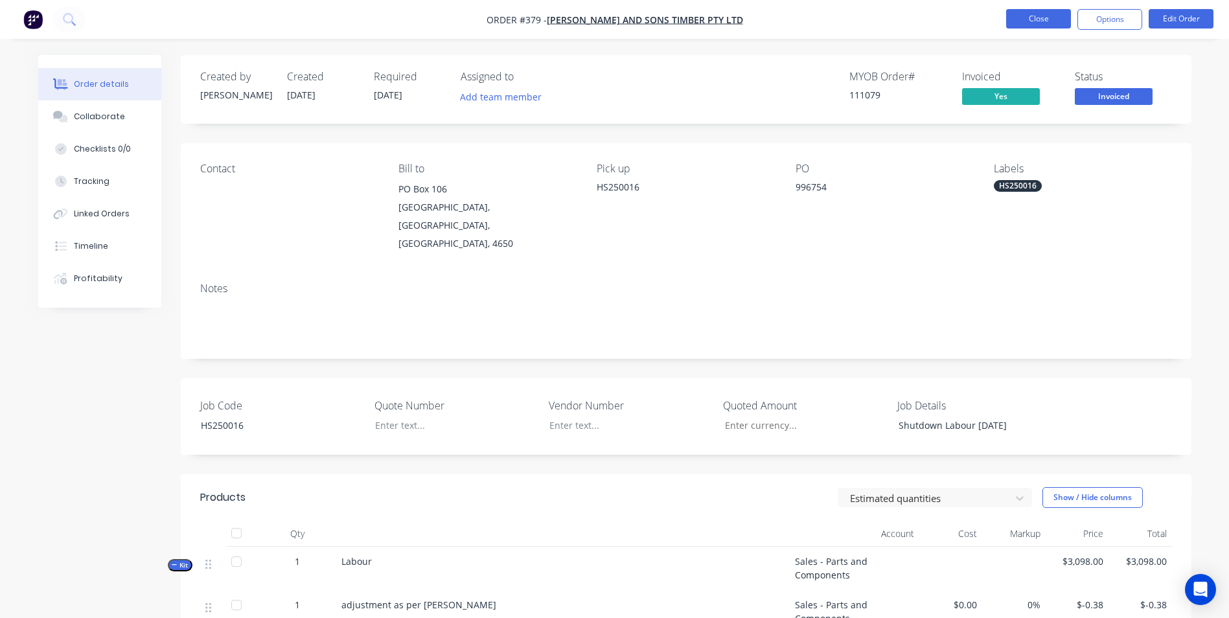
click at [1028, 21] on button "Close" at bounding box center [1038, 18] width 65 height 19
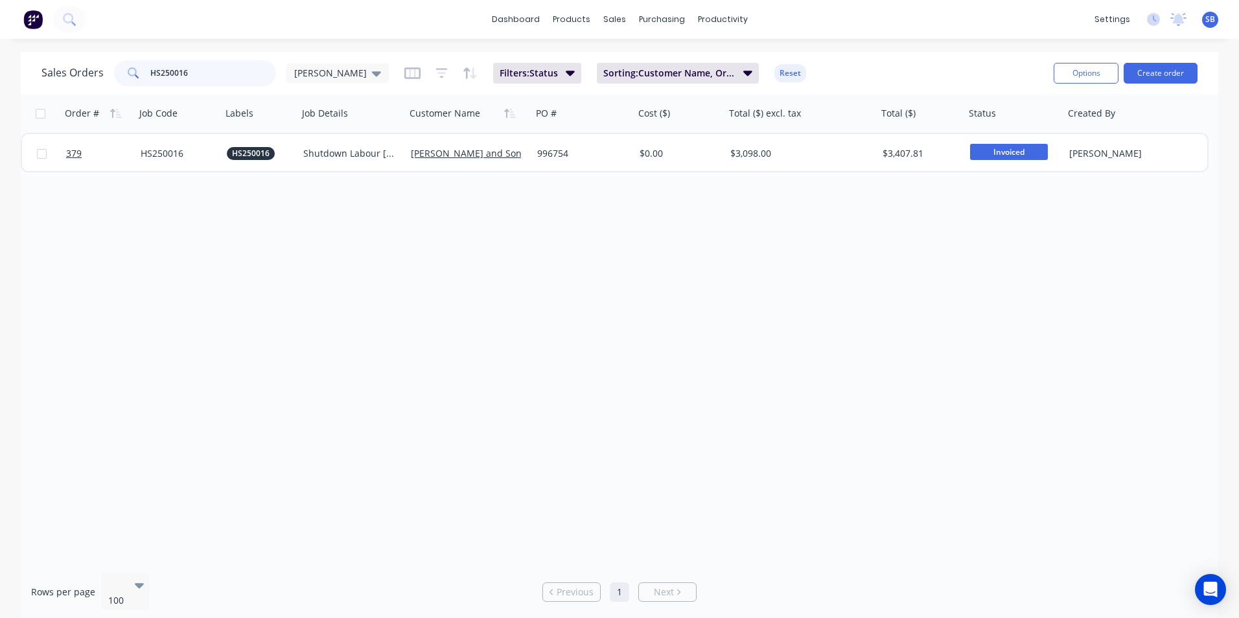
click at [227, 75] on input "HS250016" at bounding box center [213, 73] width 126 height 26
type input "HS250017"
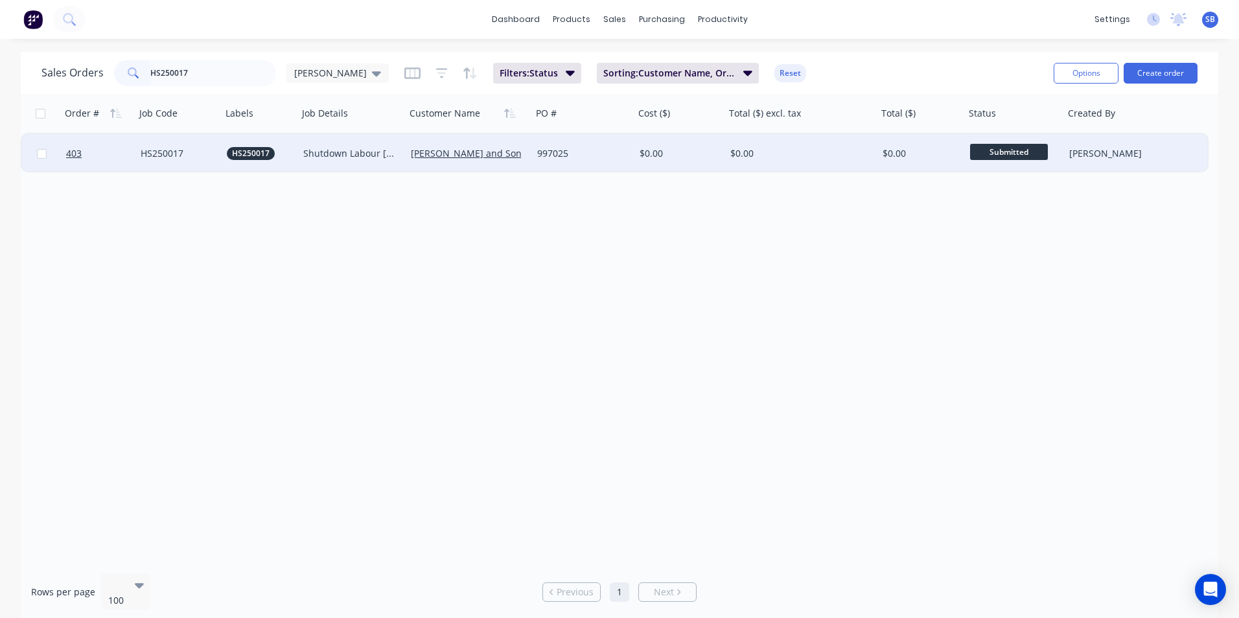
click at [794, 144] on div "$0.00" at bounding box center [801, 153] width 152 height 39
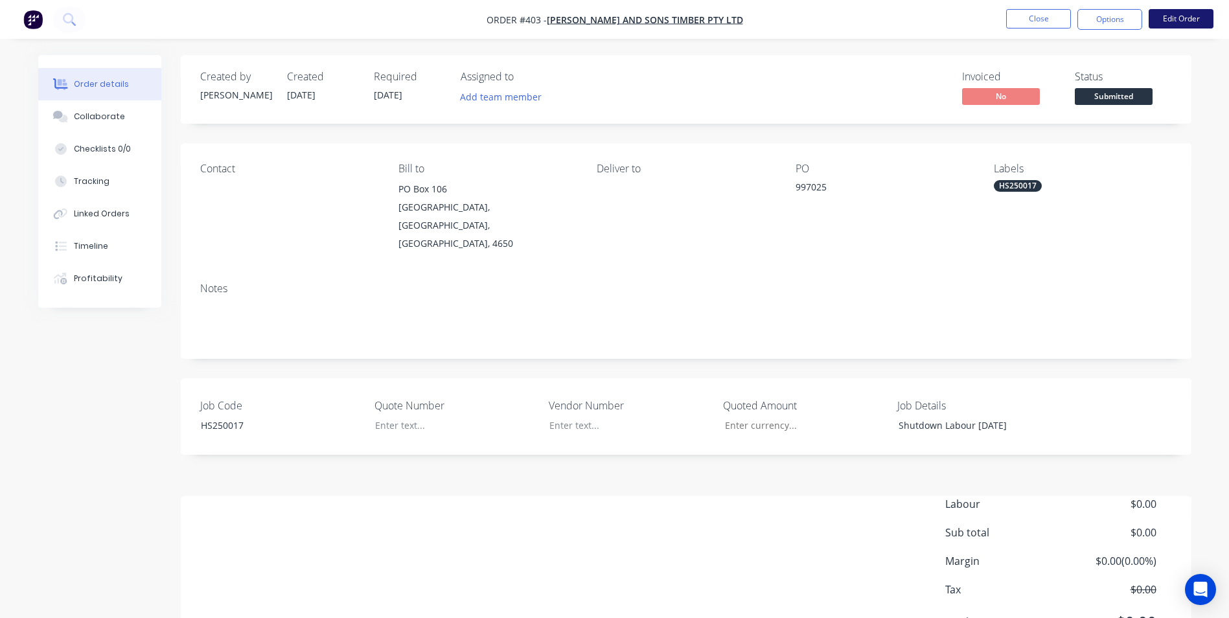
click at [1184, 14] on button "Edit Order" at bounding box center [1181, 18] width 65 height 19
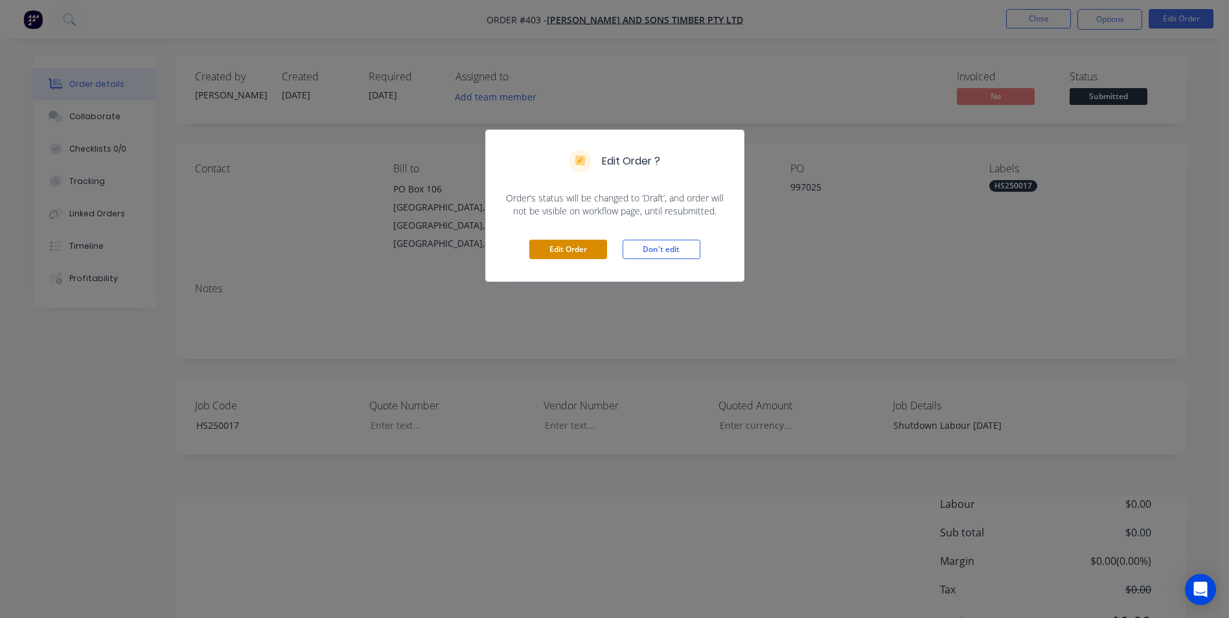
click at [545, 250] on button "Edit Order" at bounding box center [568, 249] width 78 height 19
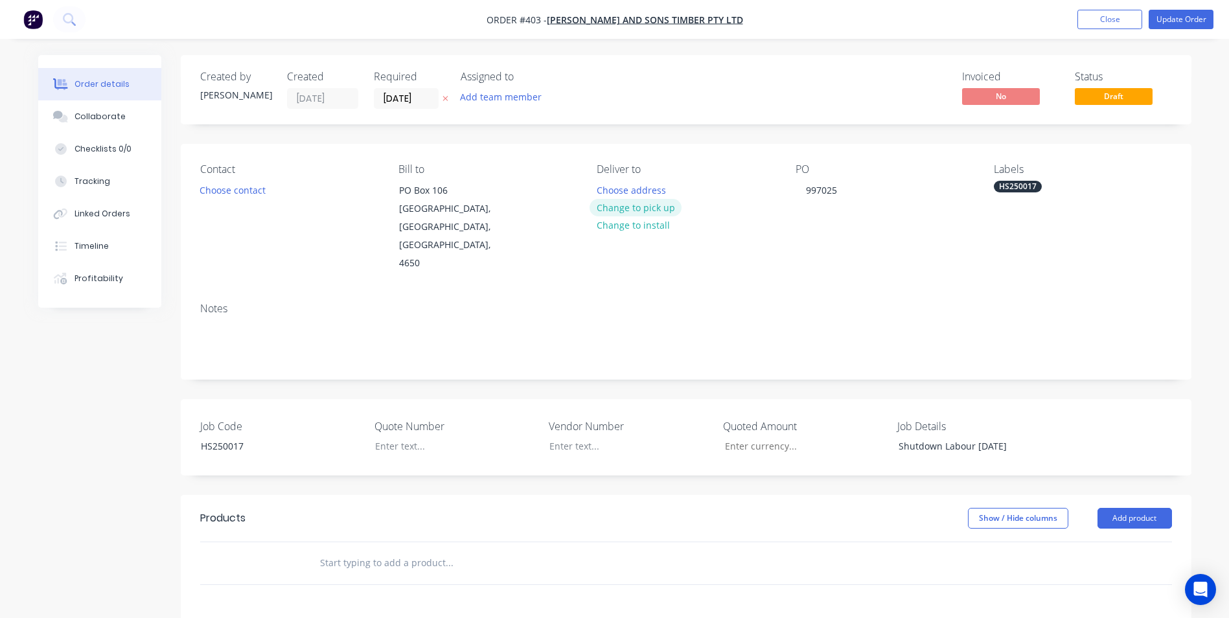
click at [614, 202] on button "Change to pick up" at bounding box center [635, 207] width 92 height 17
click at [608, 191] on div at bounding box center [607, 190] width 21 height 19
click at [825, 231] on div "PO 997025" at bounding box center [883, 217] width 177 height 109
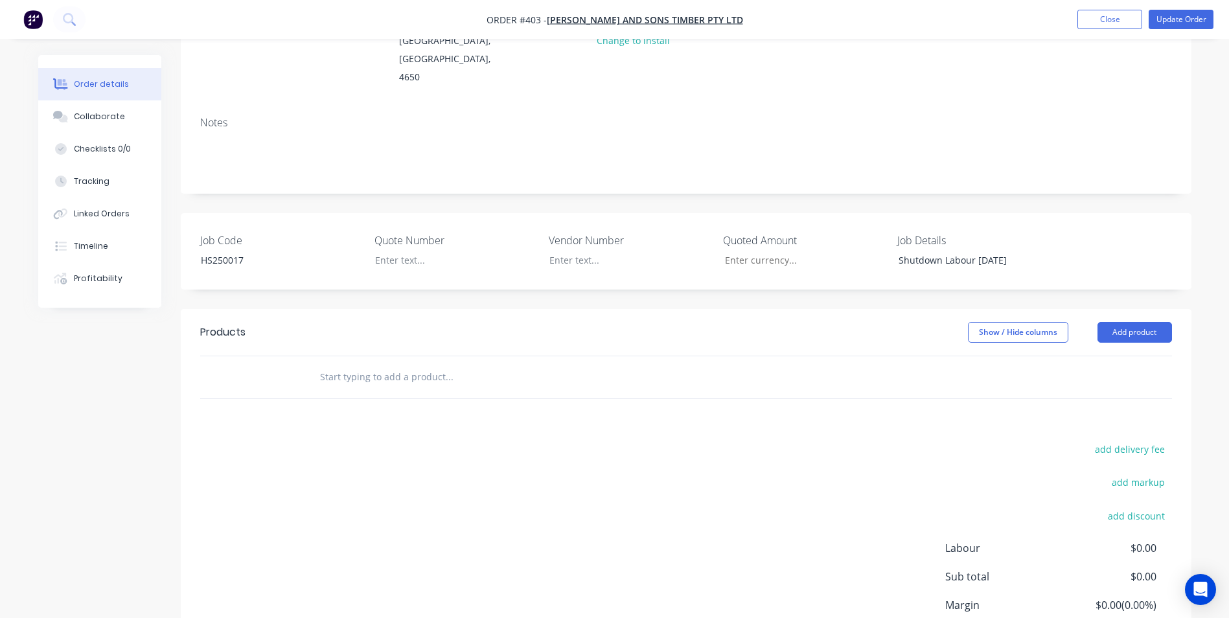
scroll to position [292, 0]
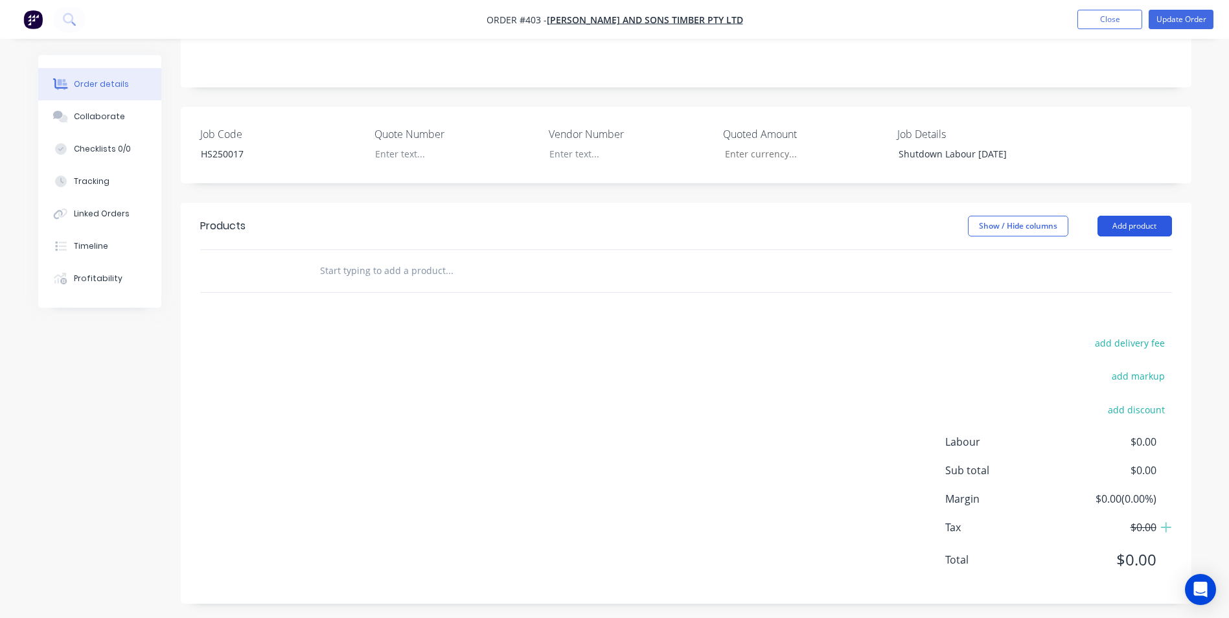
click at [1156, 216] on button "Add product" at bounding box center [1134, 226] width 74 height 21
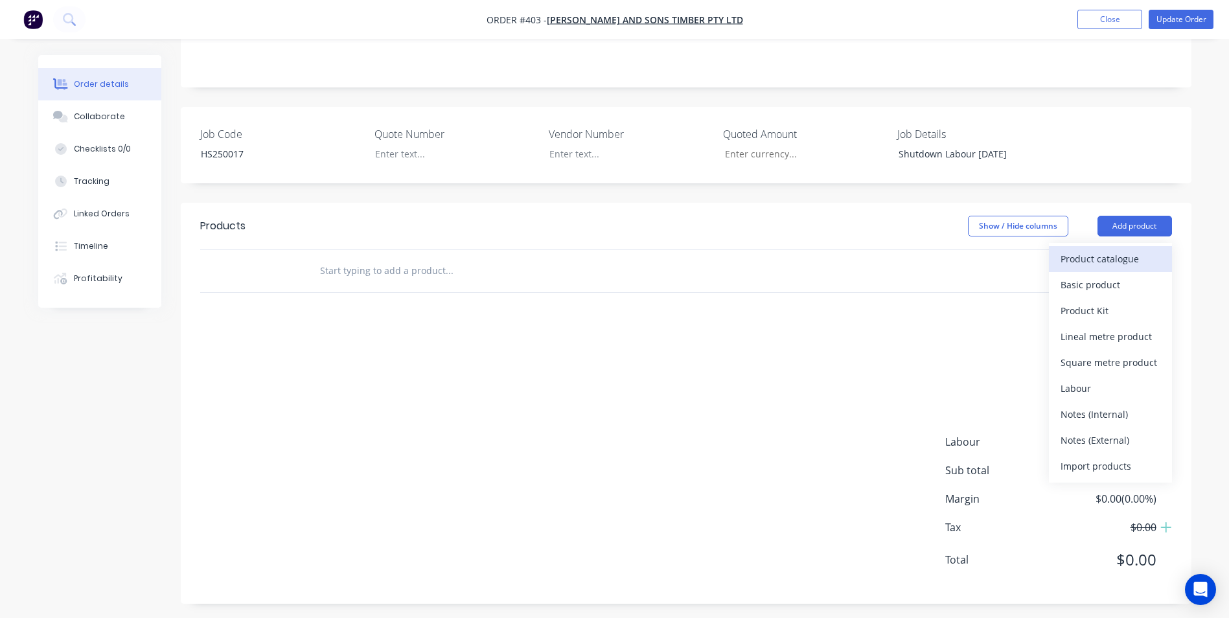
click at [1119, 253] on div "Product catalogue" at bounding box center [1110, 258] width 100 height 19
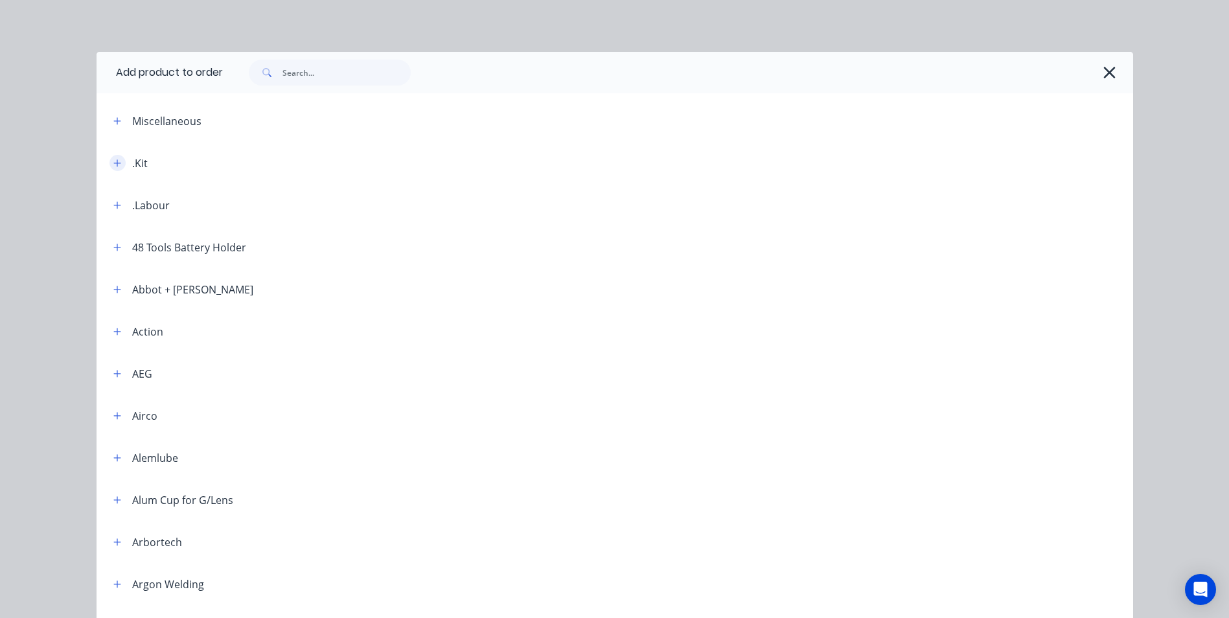
click at [109, 157] on button "button" at bounding box center [117, 163] width 16 height 16
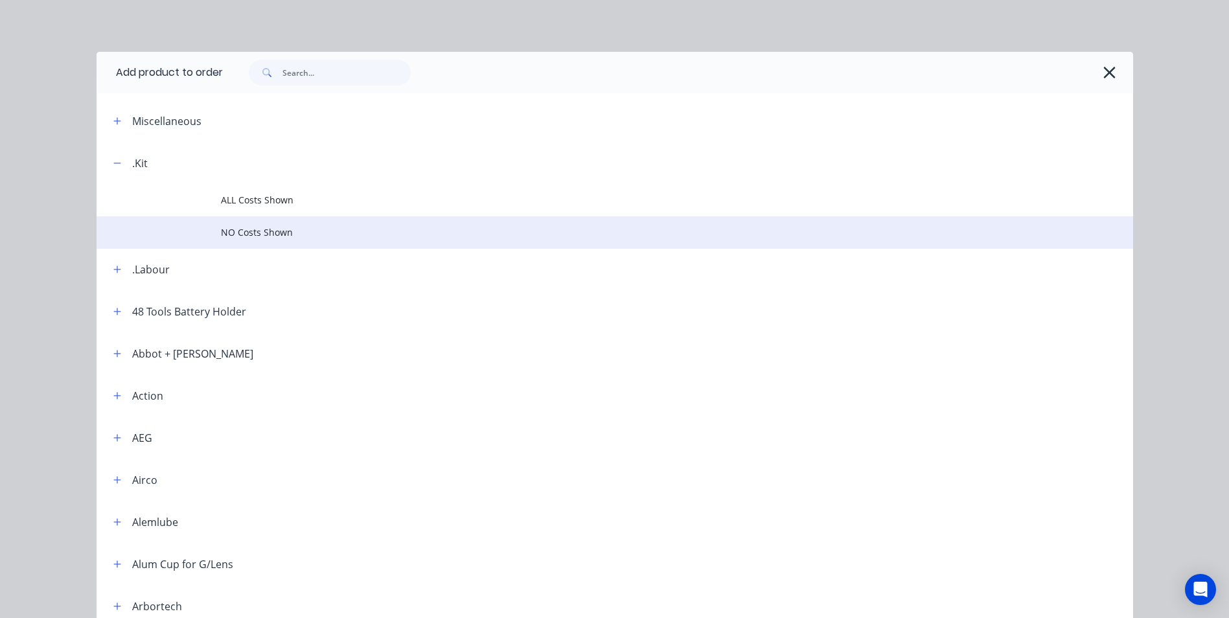
click at [264, 223] on td "NO Costs Shown" at bounding box center [677, 232] width 912 height 32
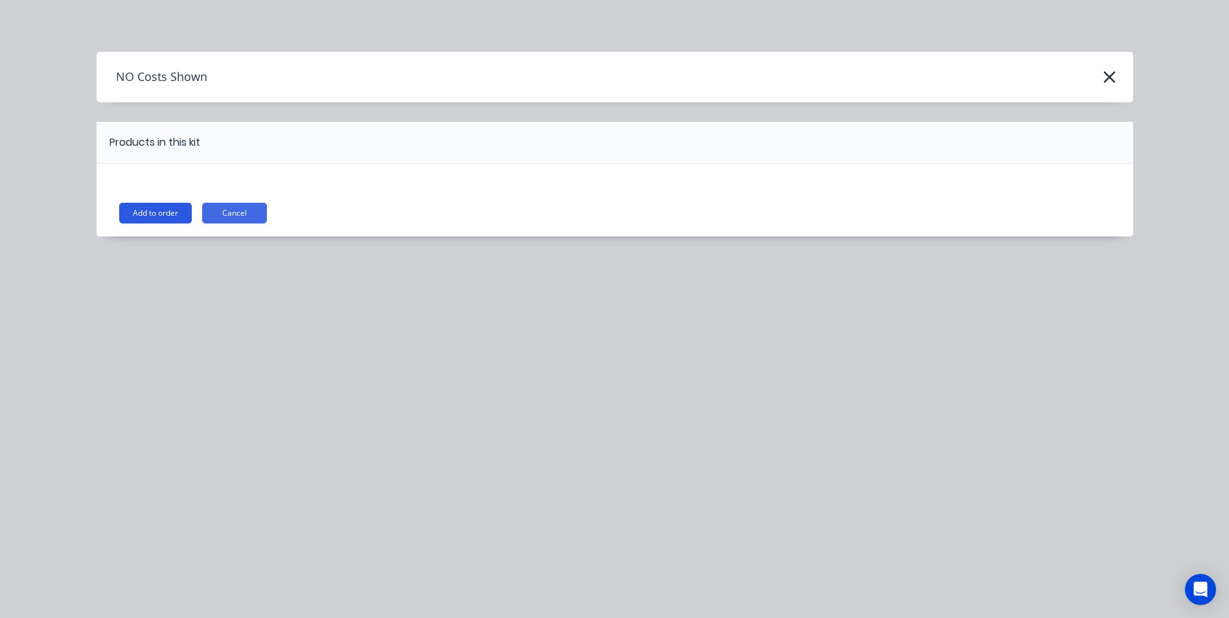
click at [173, 209] on button "Add to order" at bounding box center [155, 213] width 73 height 21
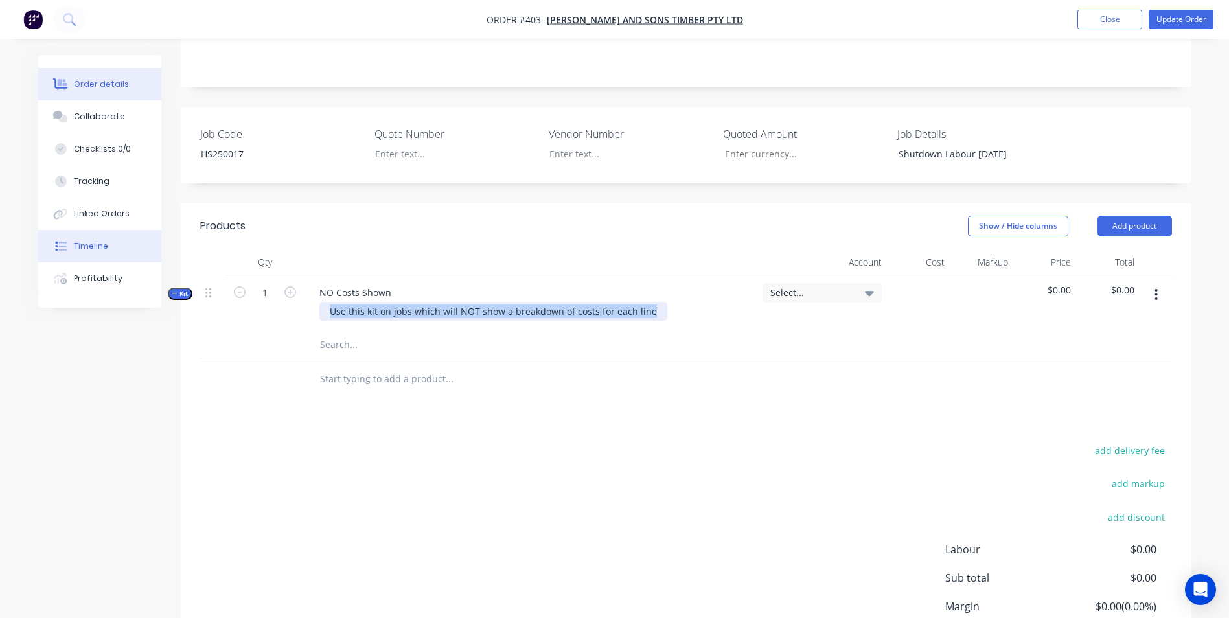
drag, startPoint x: 648, startPoint y: 304, endPoint x: 157, endPoint y: 241, distance: 495.7
click at [157, 241] on div "Order details Collaborate Checklists 0/0 Tracking Linked Orders Timeline Profit…" at bounding box center [614, 247] width 1179 height 968
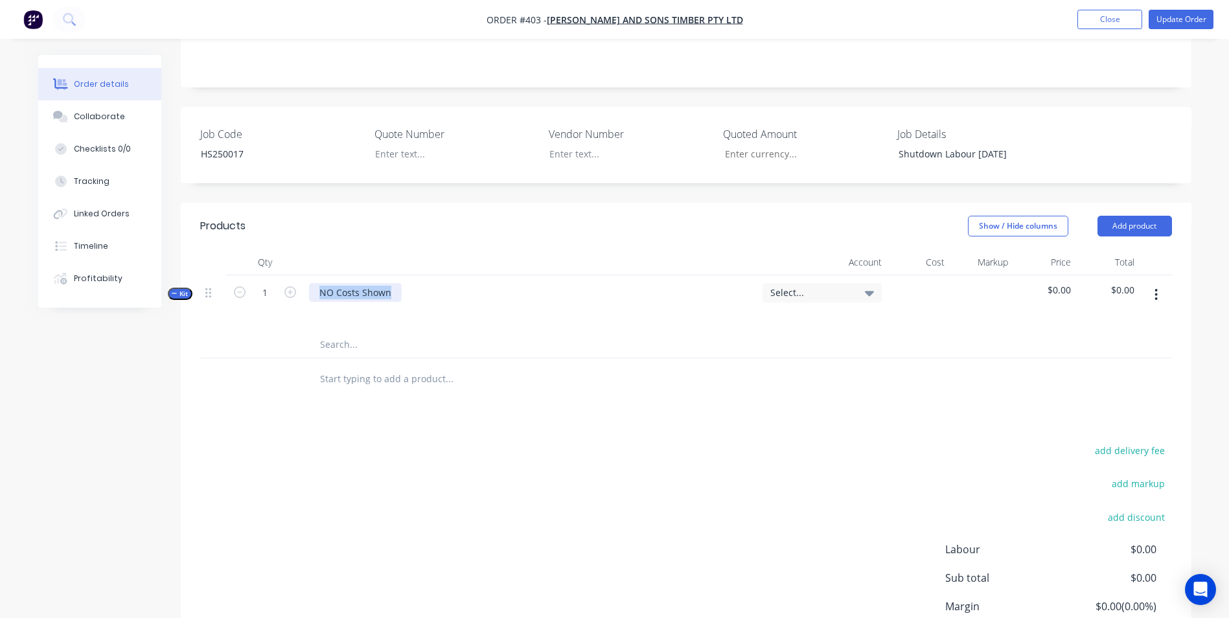
drag, startPoint x: 396, startPoint y: 288, endPoint x: 243, endPoint y: 262, distance: 155.1
click at [245, 262] on div "Qty Account Cost Markup Price Total Kit 1 NO Costs Shown Select... $0.00 $0.00" at bounding box center [686, 303] width 972 height 109
click at [330, 339] on input "text" at bounding box center [448, 345] width 259 height 26
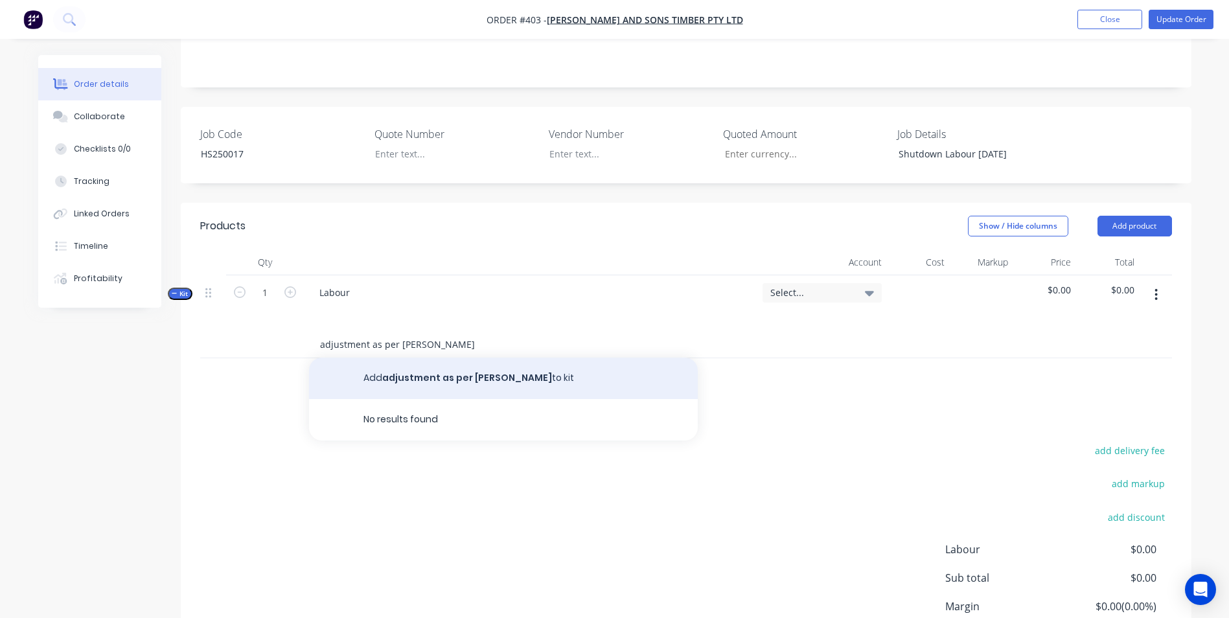
type input "adjustment as per [PERSON_NAME]"
click at [451, 371] on button "Add adjustment as per [PERSON_NAME] to kit" at bounding box center [503, 378] width 389 height 41
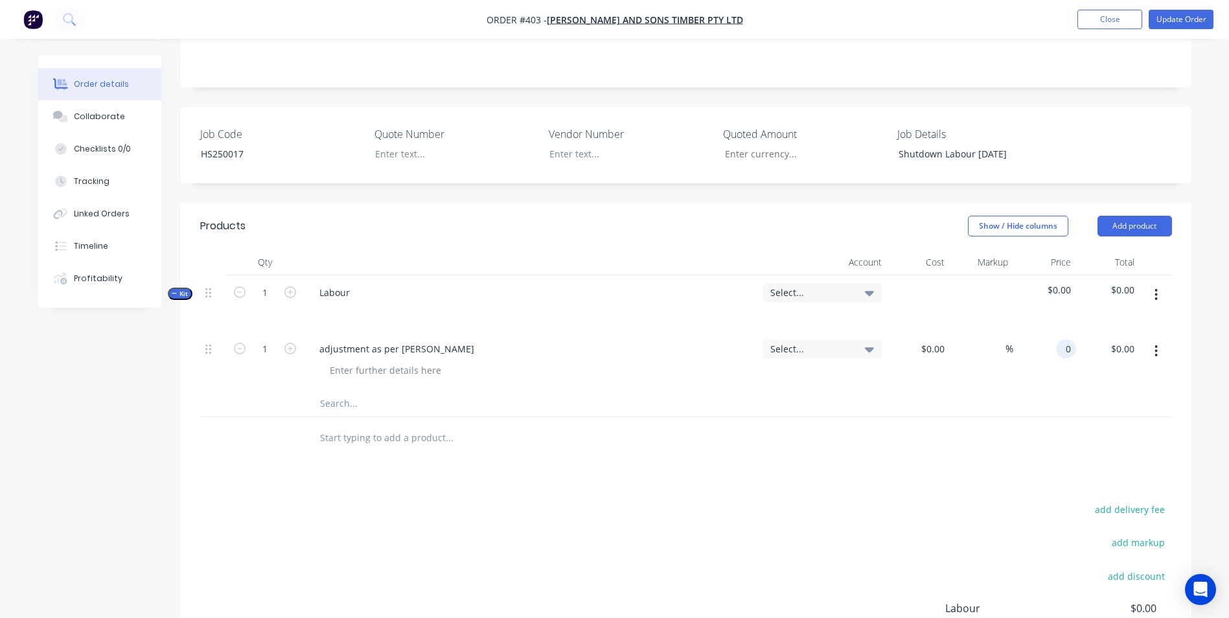
drag, startPoint x: 1047, startPoint y: 342, endPoint x: 1178, endPoint y: 343, distance: 131.5
click at [1178, 343] on div "Qty Account Cost Markup Price Total Kit 1 Labour Select... $0.00 $0.00 1 adjust…" at bounding box center [686, 354] width 1011 height 210
type input "$3,376.00"
click at [1099, 376] on div "$3,376.00 $3,376.00" at bounding box center [1107, 361] width 63 height 59
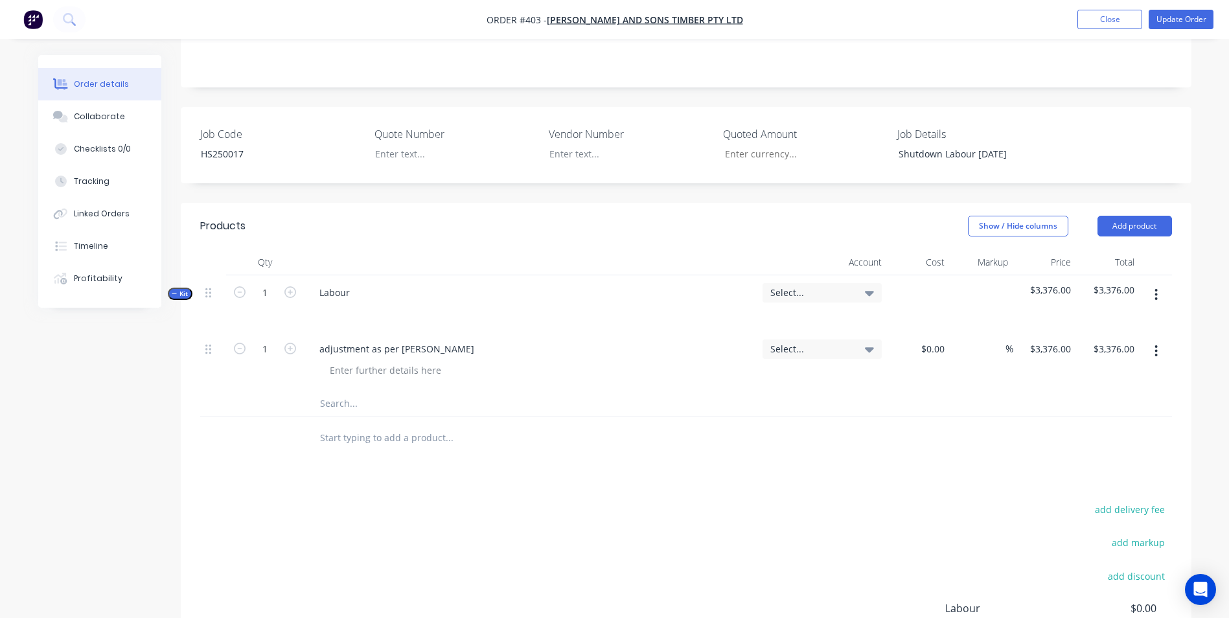
click at [815, 290] on span "Select..." at bounding box center [811, 293] width 82 height 14
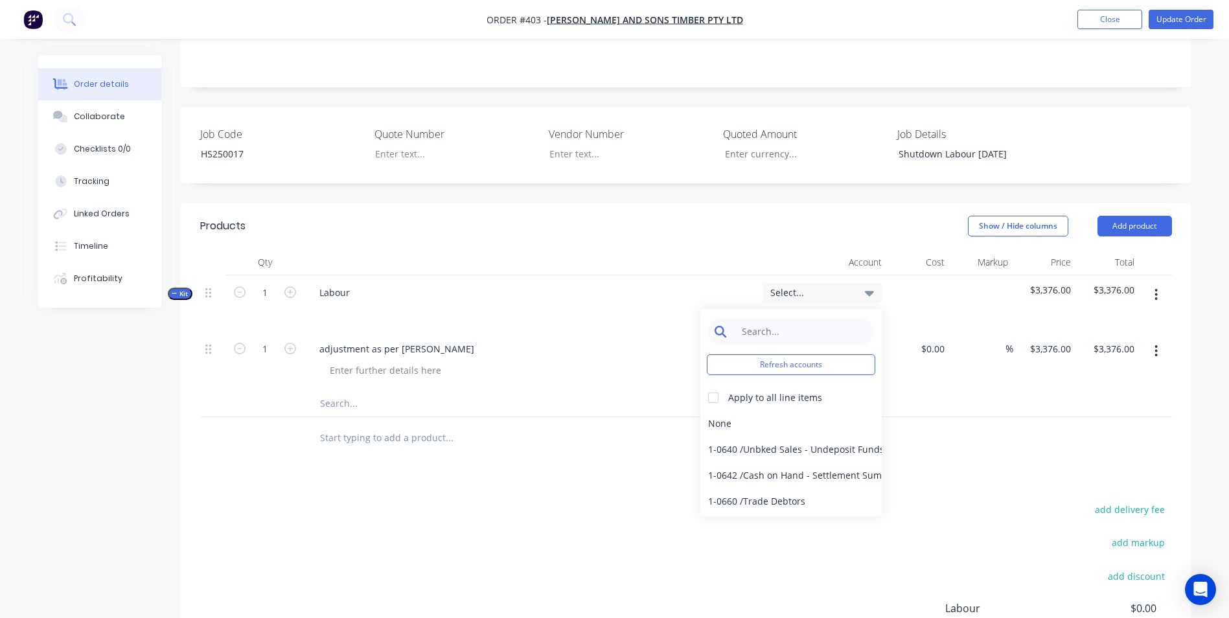
click at [793, 319] on input at bounding box center [801, 332] width 133 height 26
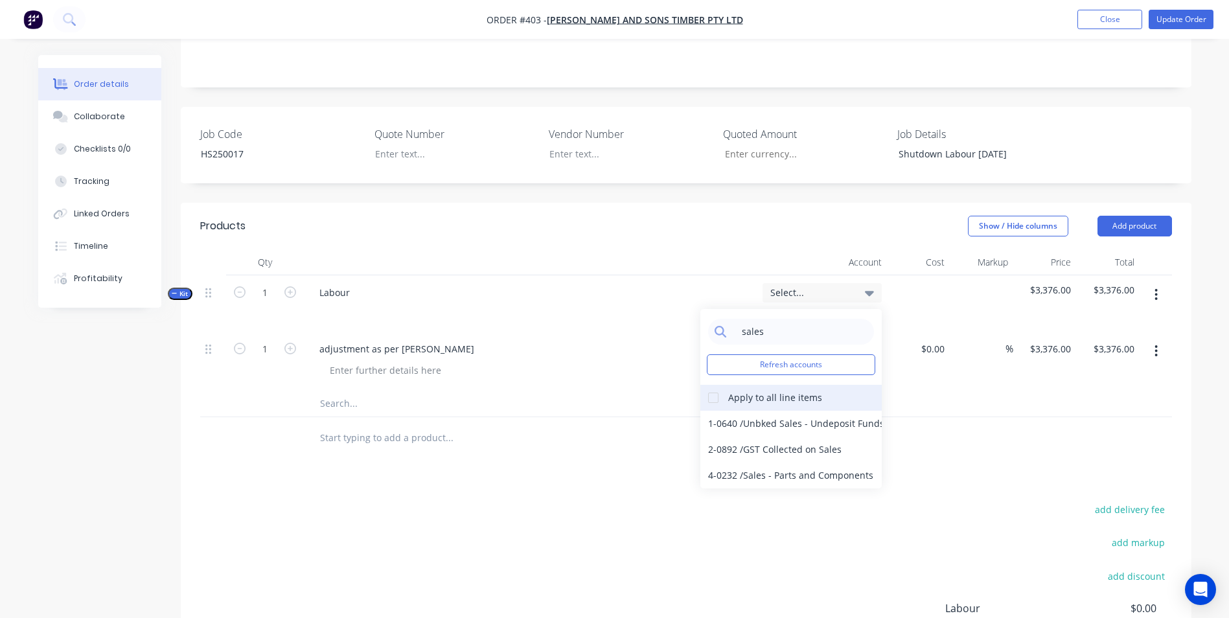
type input "sales"
click at [711, 391] on div at bounding box center [713, 398] width 26 height 26
click at [757, 468] on div "4-0232 / Sales - Parts and Components" at bounding box center [790, 476] width 181 height 26
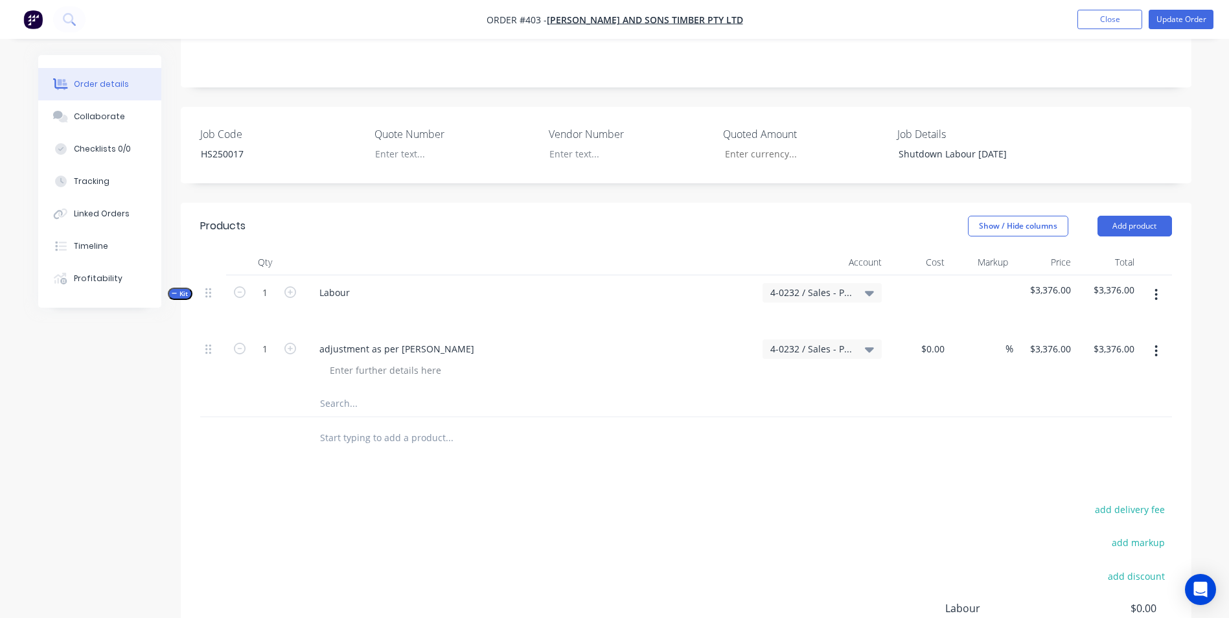
click at [773, 440] on div at bounding box center [686, 438] width 972 height 42
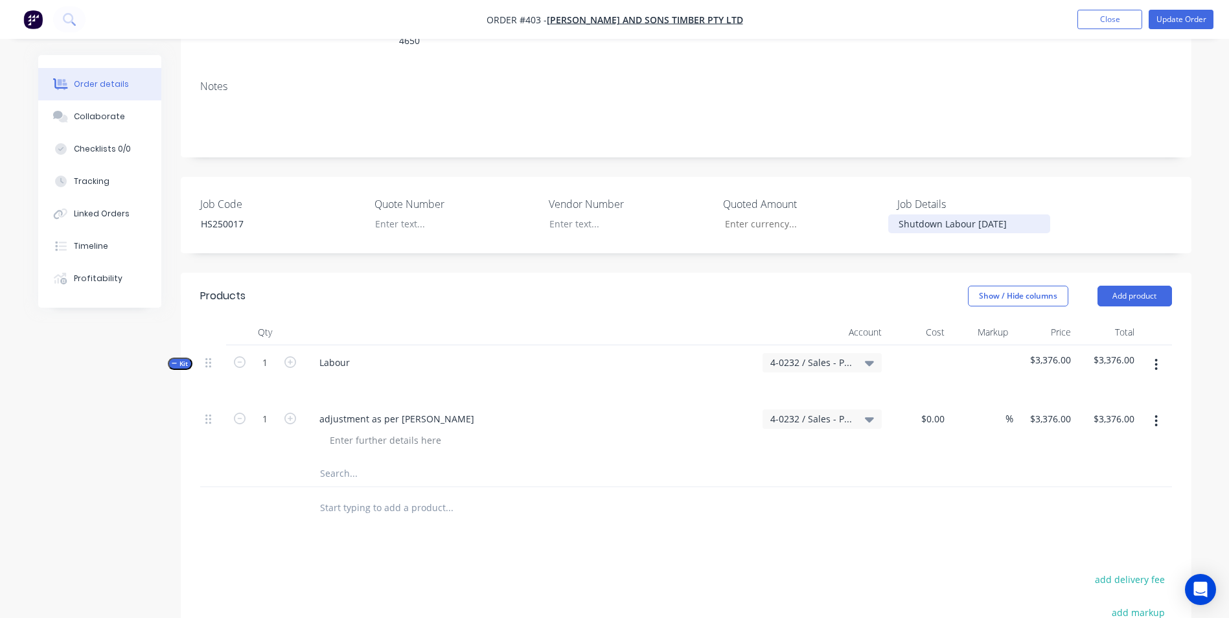
scroll to position [98, 0]
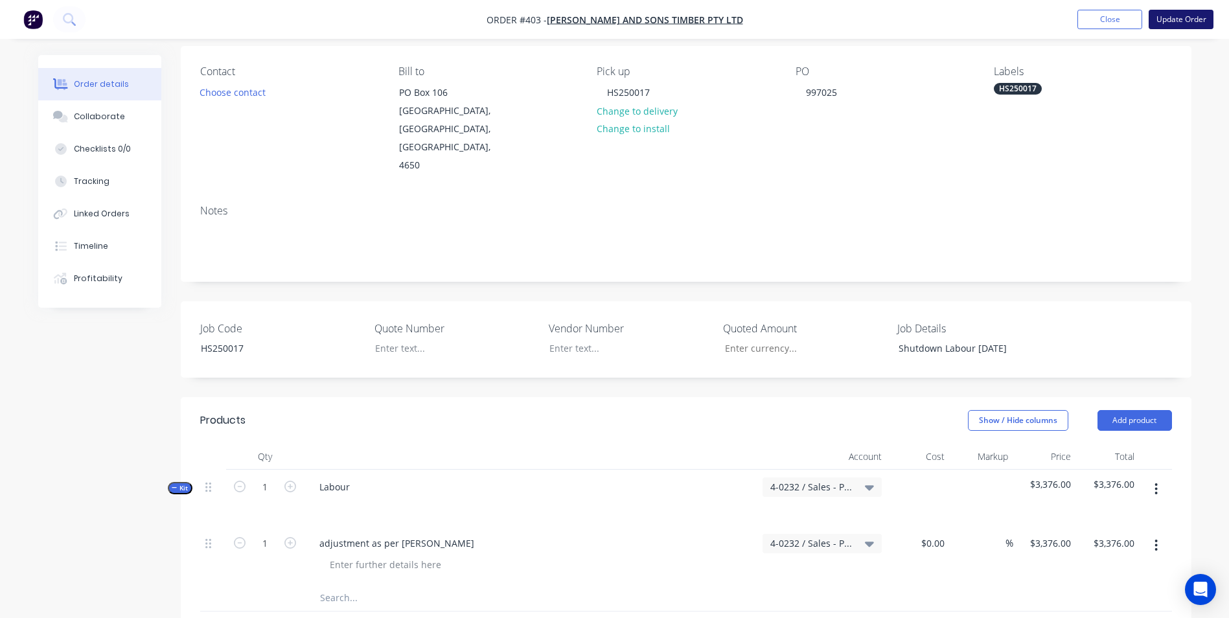
click at [1161, 19] on button "Update Order" at bounding box center [1181, 19] width 65 height 19
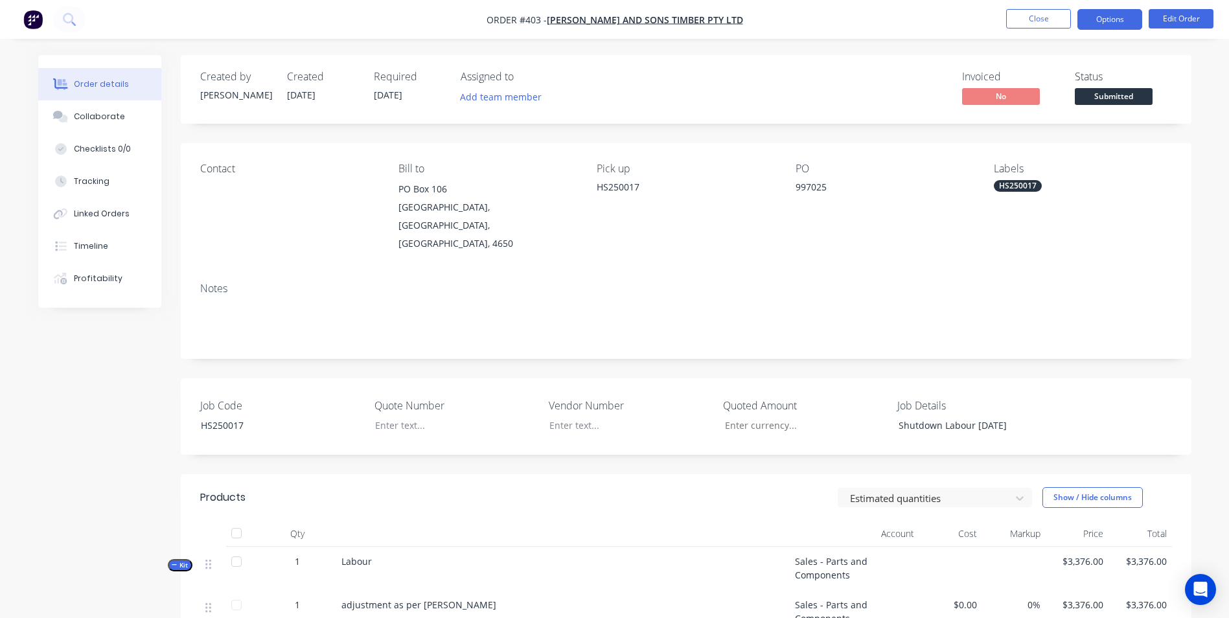
click at [1123, 17] on button "Options" at bounding box center [1109, 19] width 65 height 21
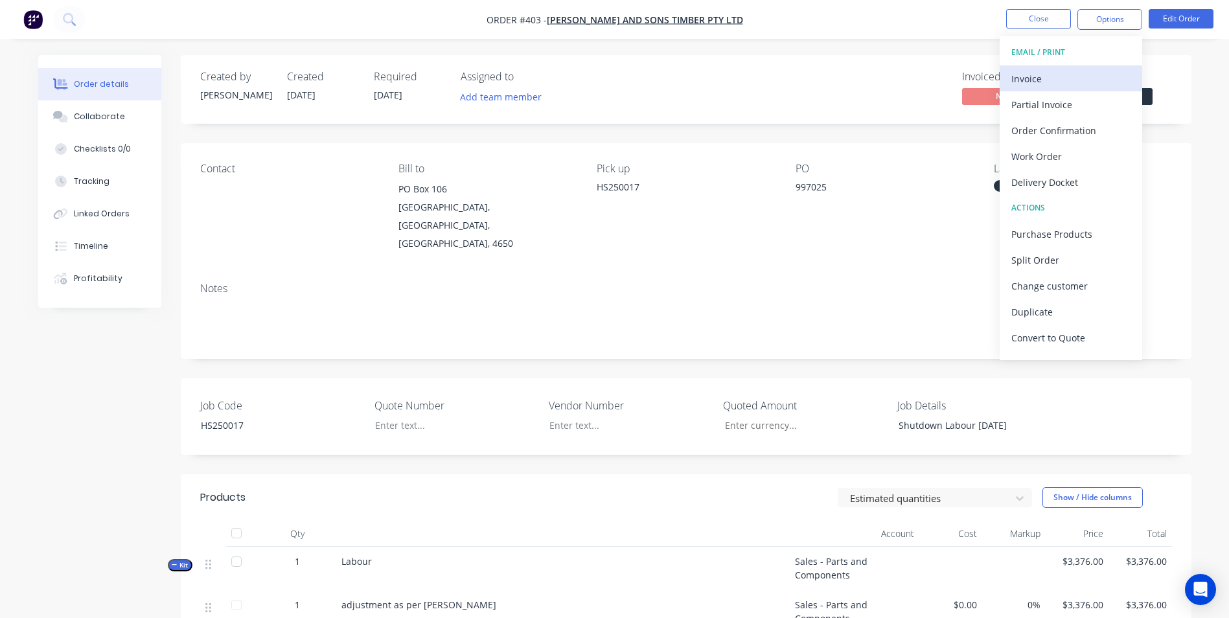
click at [1075, 79] on div "Invoice" at bounding box center [1070, 78] width 119 height 19
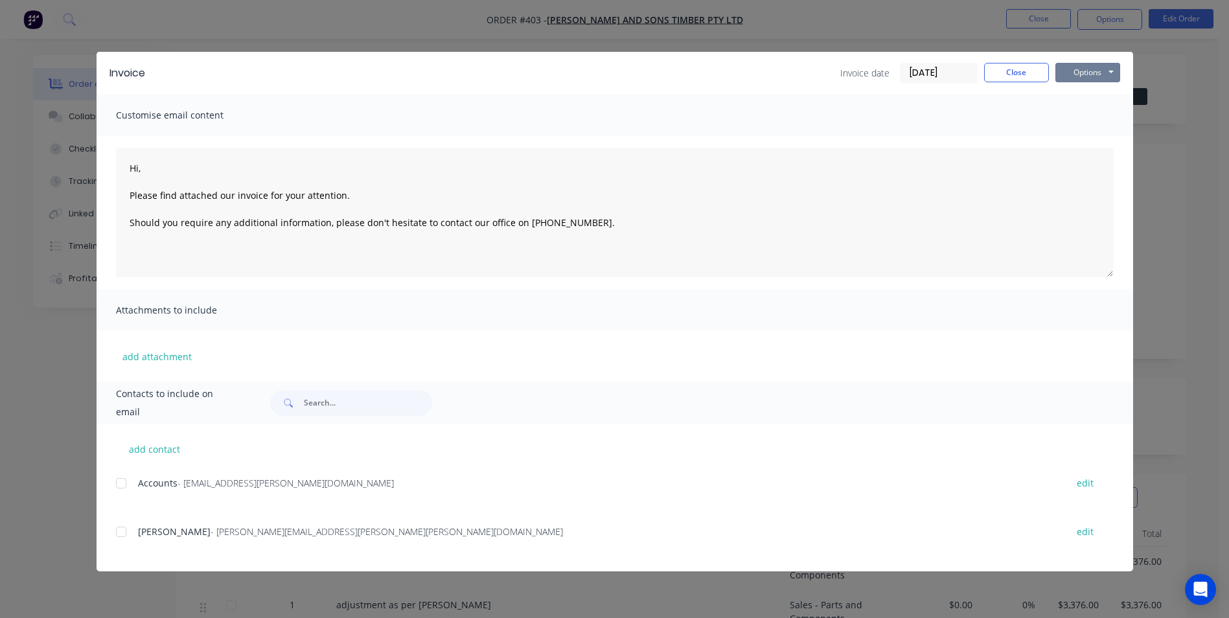
click at [1075, 79] on button "Options" at bounding box center [1087, 72] width 65 height 19
click at [1073, 113] on button "Print" at bounding box center [1096, 116] width 83 height 21
click at [1028, 64] on button "Close" at bounding box center [1016, 72] width 65 height 19
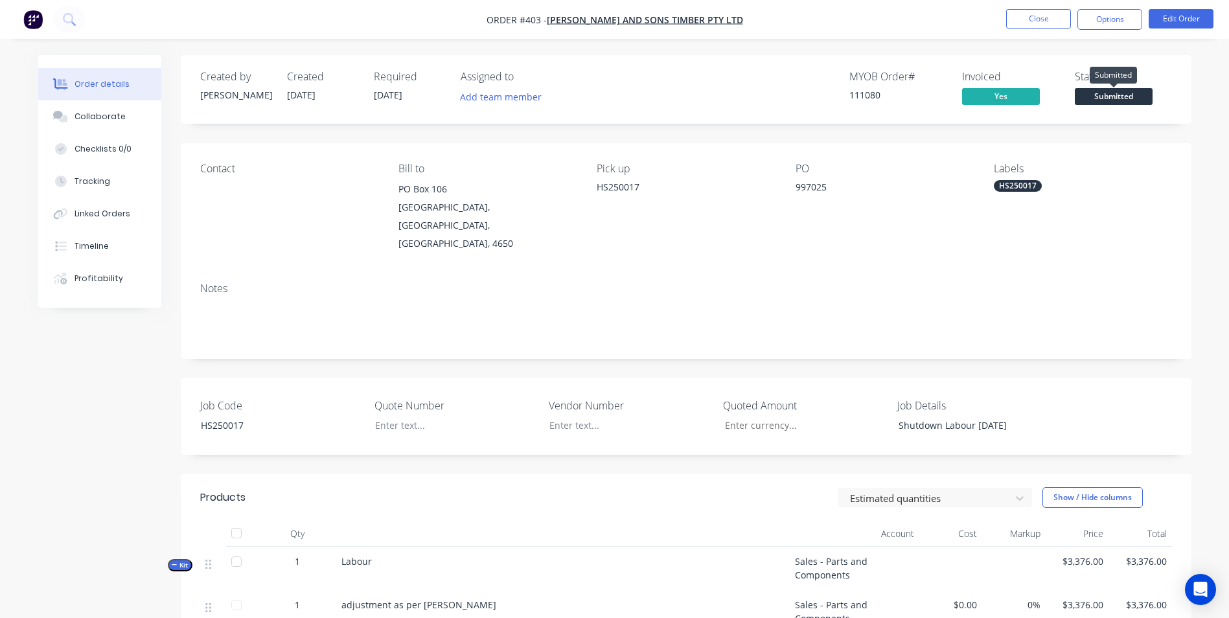
click at [1112, 91] on span "Submitted" at bounding box center [1114, 96] width 78 height 16
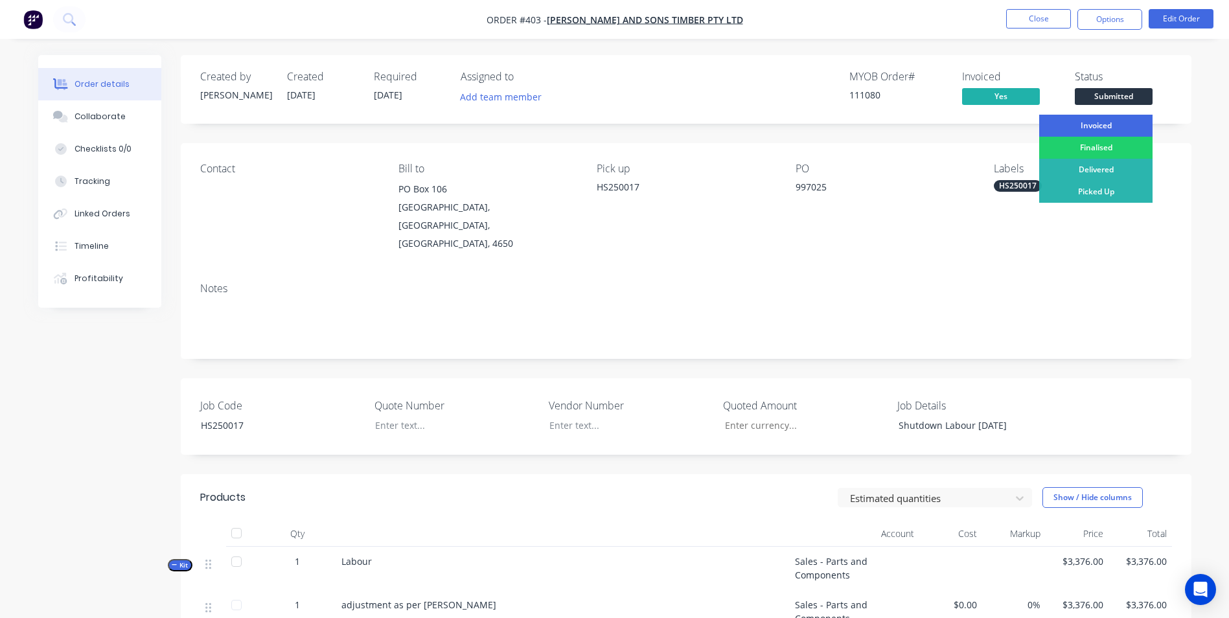
click at [1093, 124] on div "Invoiced" at bounding box center [1095, 126] width 113 height 22
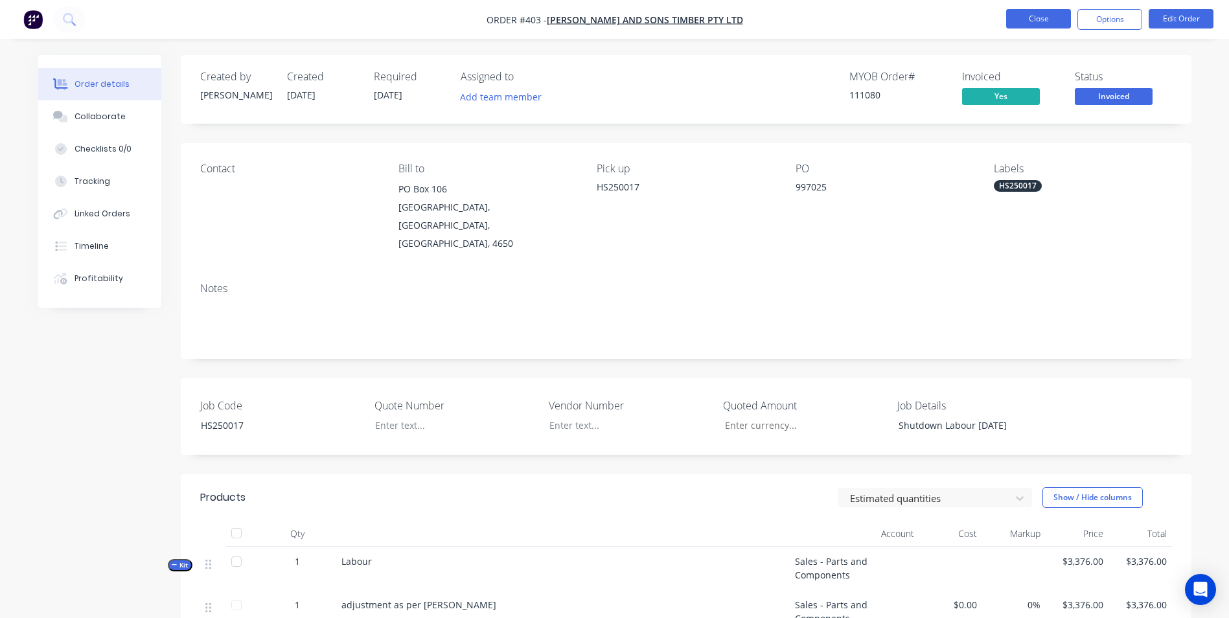
click at [1033, 14] on button "Close" at bounding box center [1038, 18] width 65 height 19
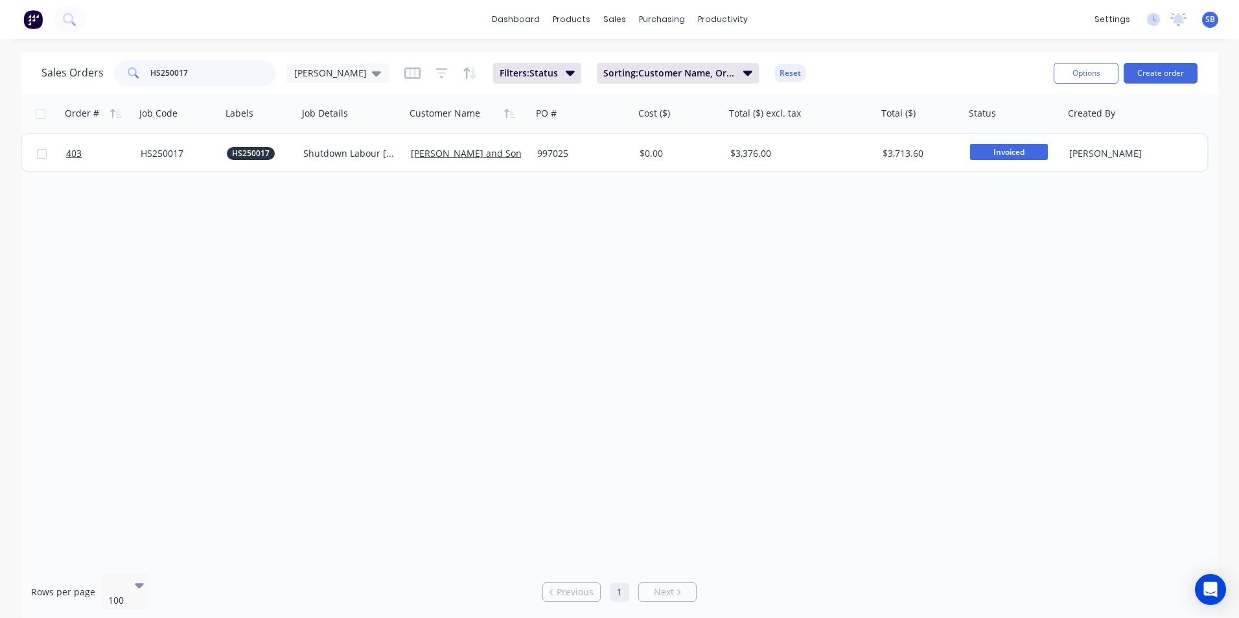
drag, startPoint x: 228, startPoint y: 81, endPoint x: -62, endPoint y: 55, distance: 291.4
click at [0, 55] on html "dashboard products sales purchasing productivity dashboard products Product Cat…" at bounding box center [619, 309] width 1239 height 618
type input "NGE250001"
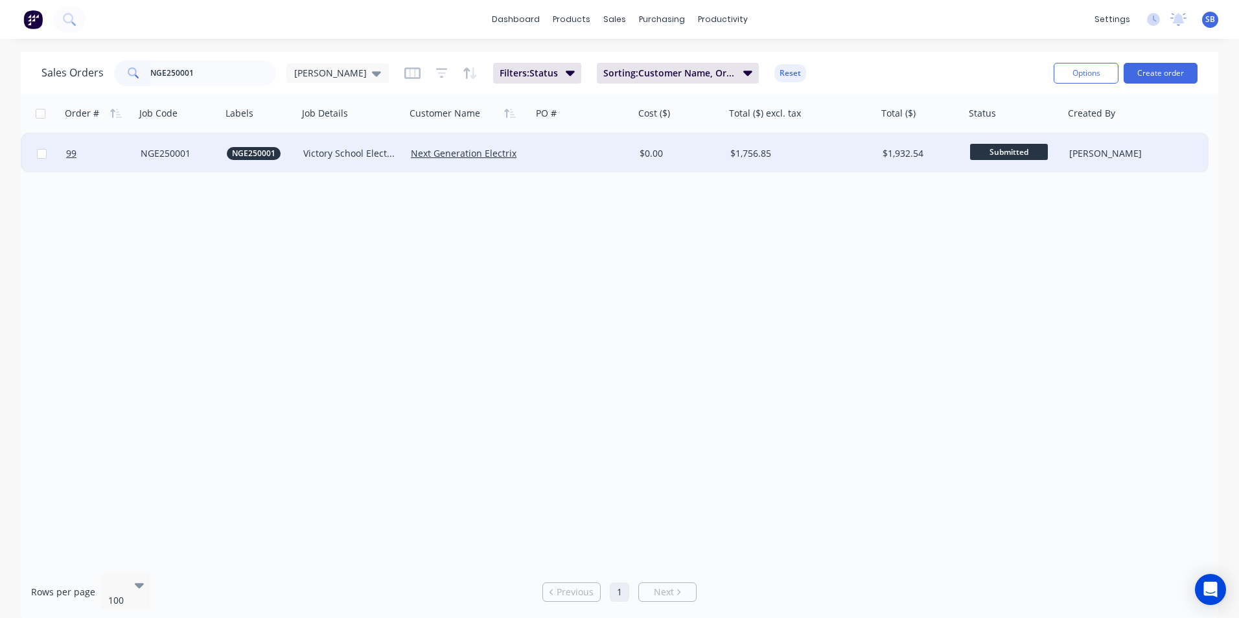
click at [831, 156] on div "$1,756.85" at bounding box center [797, 153] width 135 height 13
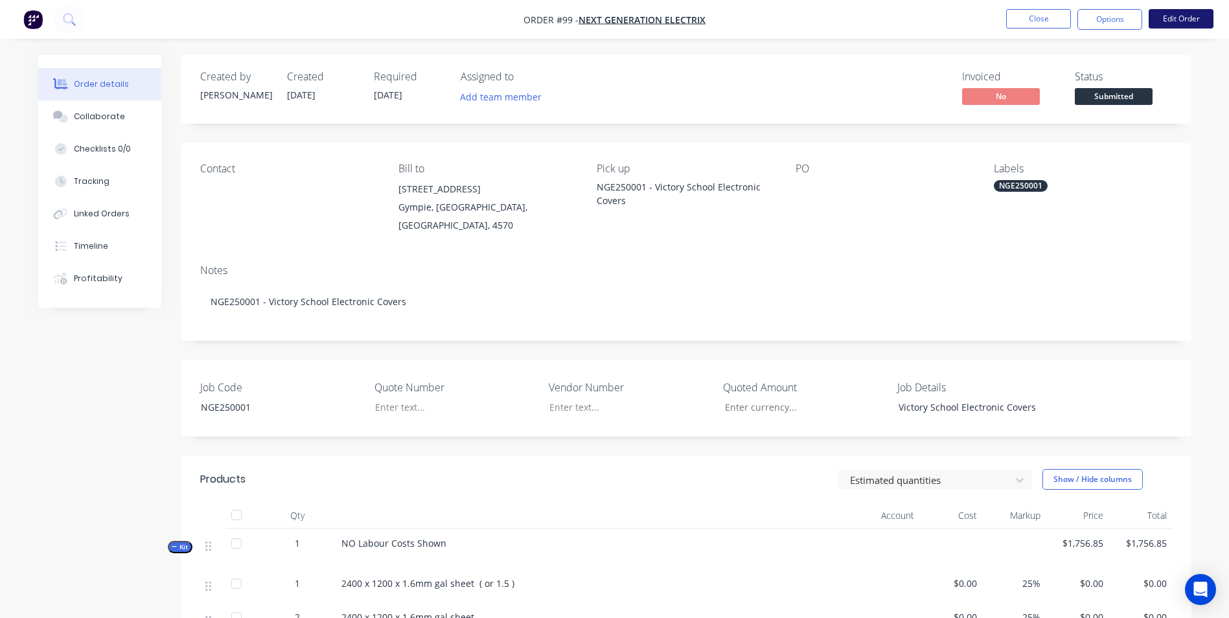
click at [1187, 14] on button "Edit Order" at bounding box center [1181, 18] width 65 height 19
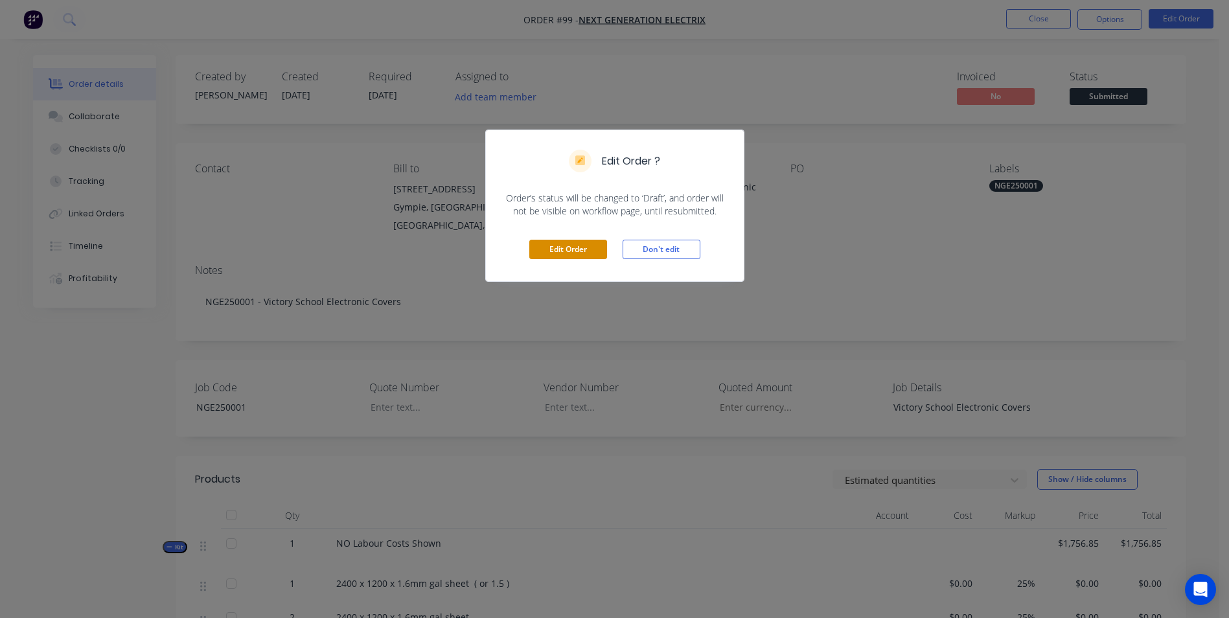
click at [588, 254] on button "Edit Order" at bounding box center [568, 249] width 78 height 19
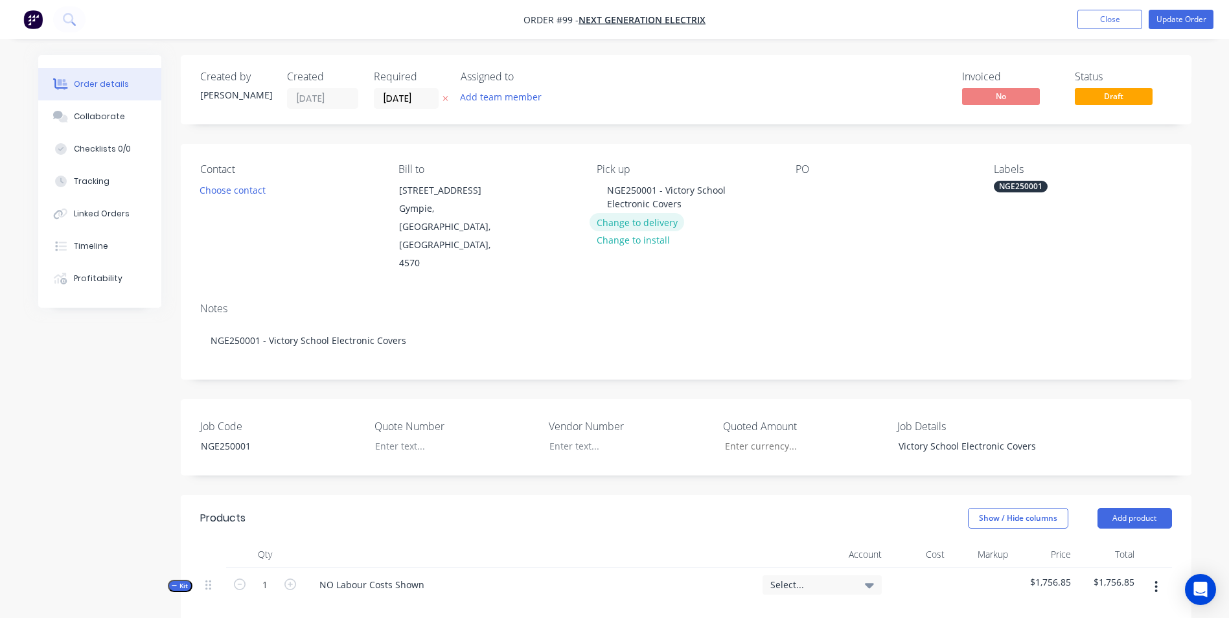
click at [620, 218] on button "Change to delivery" at bounding box center [636, 221] width 95 height 17
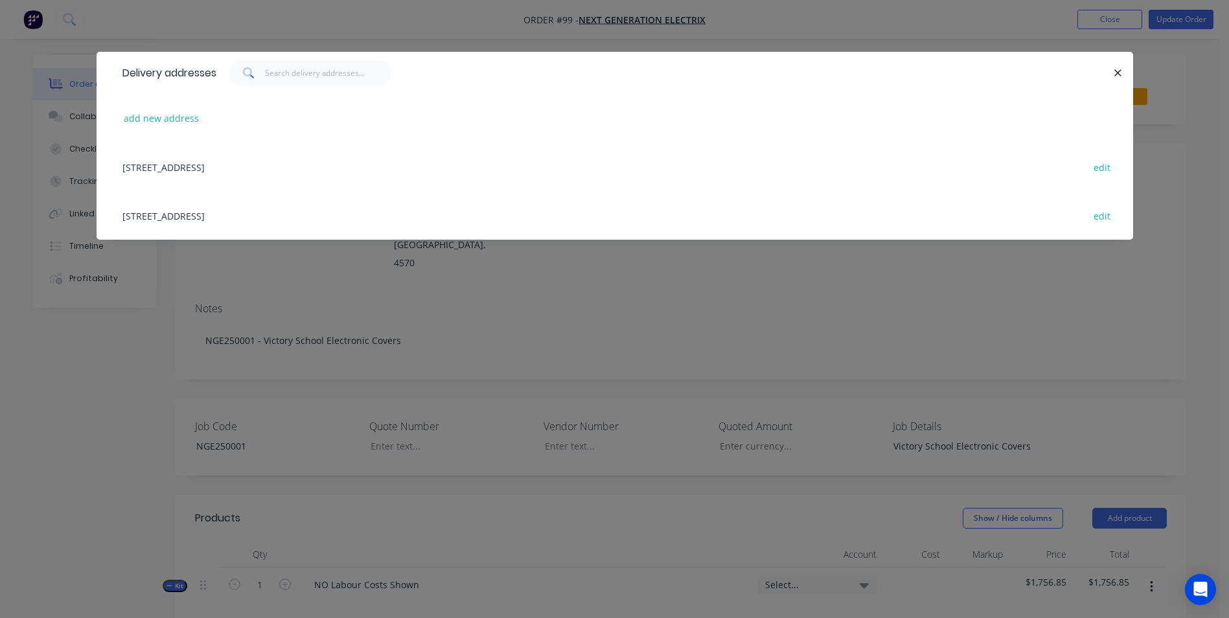
click at [1110, 76] on div at bounding box center [1111, 73] width 3 height 26
click at [1113, 75] on button "button" at bounding box center [1118, 73] width 16 height 16
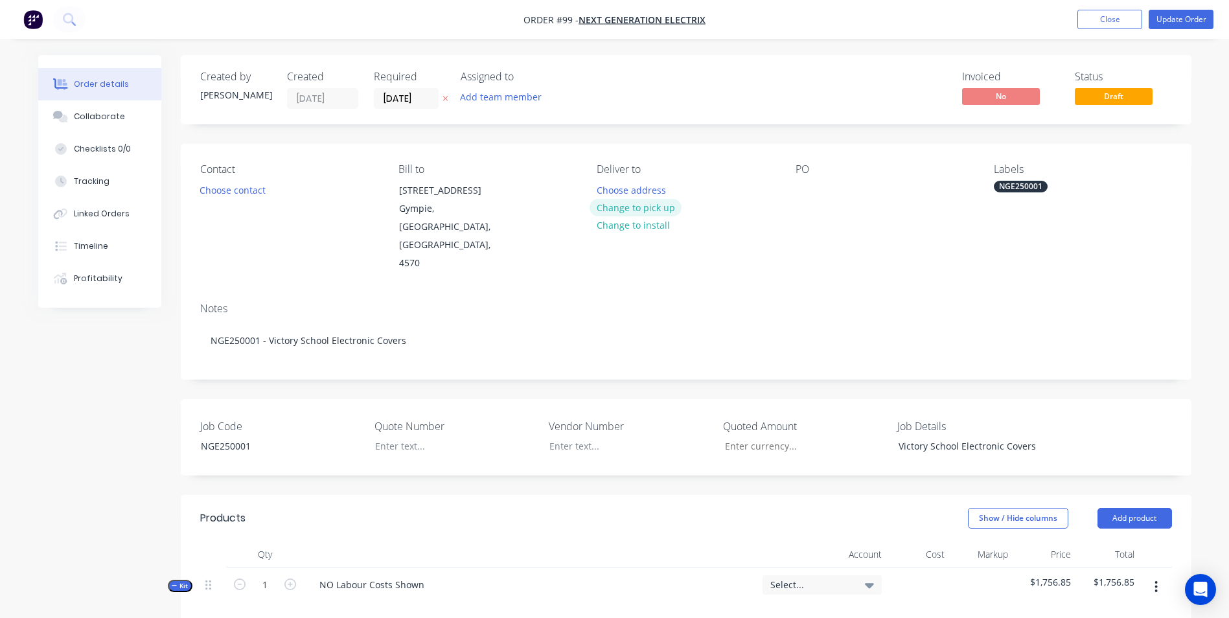
click at [617, 209] on button "Change to pick up" at bounding box center [635, 207] width 92 height 17
drag, startPoint x: 661, startPoint y: 192, endPoint x: 701, endPoint y: 214, distance: 45.8
click at [701, 214] on div "Pick up NGE250001 - Victory School Electronic Covers Change to delivery Change …" at bounding box center [685, 217] width 177 height 109
click at [800, 185] on div at bounding box center [805, 190] width 21 height 19
click at [1037, 437] on div "Victory School Electronic Covers" at bounding box center [969, 446] width 162 height 19
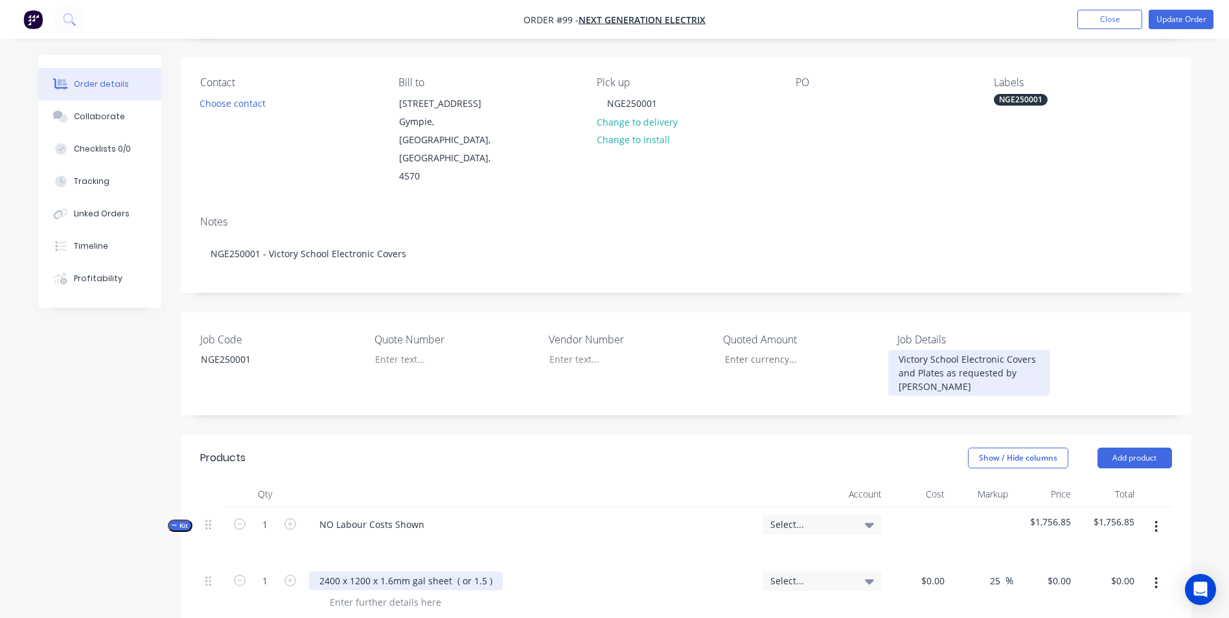
scroll to position [194, 0]
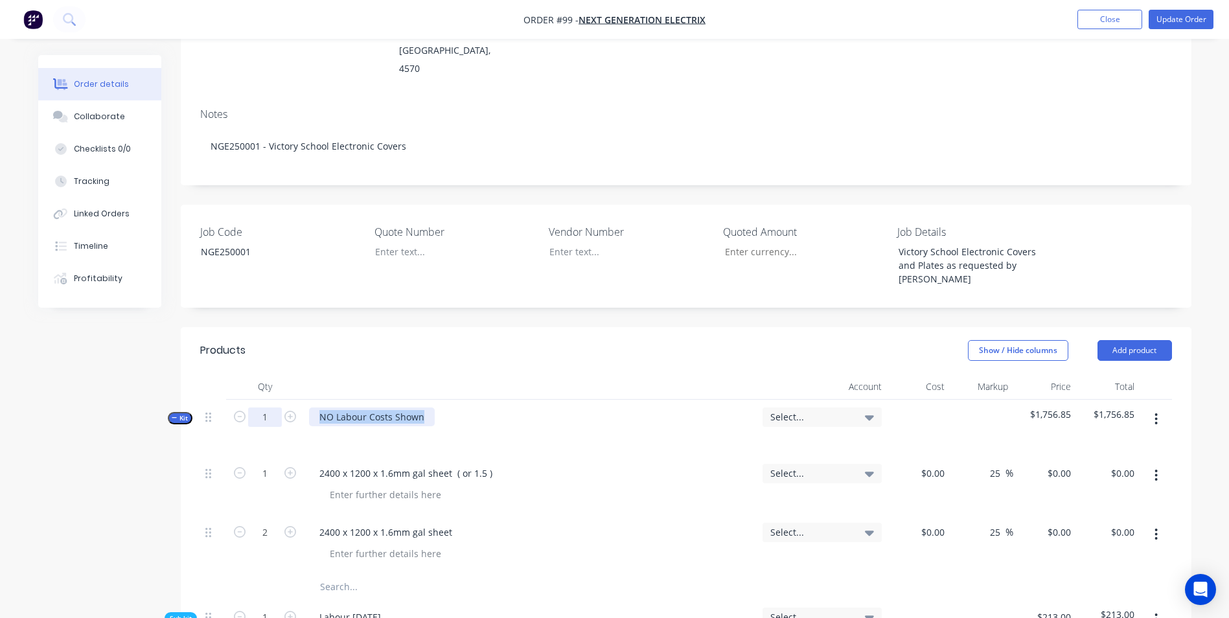
drag, startPoint x: 422, startPoint y: 385, endPoint x: 275, endPoint y: 377, distance: 147.2
click at [279, 400] on div "Kit 1 NO Labour Costs Shown Select... $1,756.85 $1,756.85" at bounding box center [686, 428] width 972 height 56
click at [334, 574] on input "text" at bounding box center [448, 587] width 259 height 26
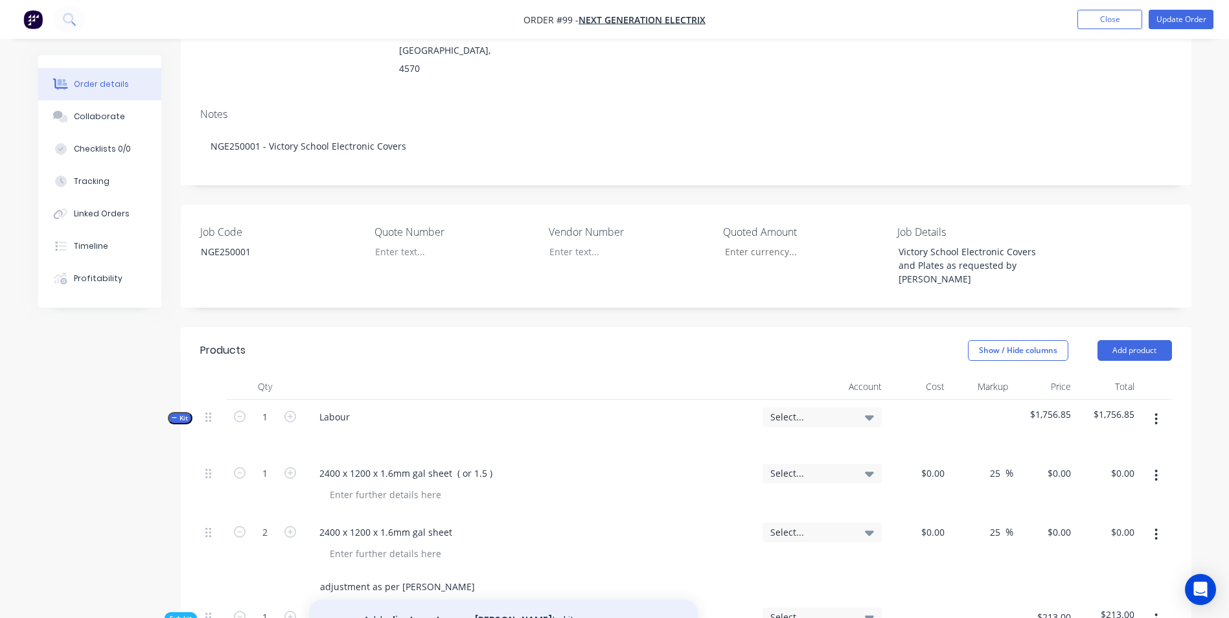
type input "adjustment as per [PERSON_NAME]"
click at [406, 600] on button "Add adjustment as per [PERSON_NAME] to kit" at bounding box center [503, 620] width 389 height 41
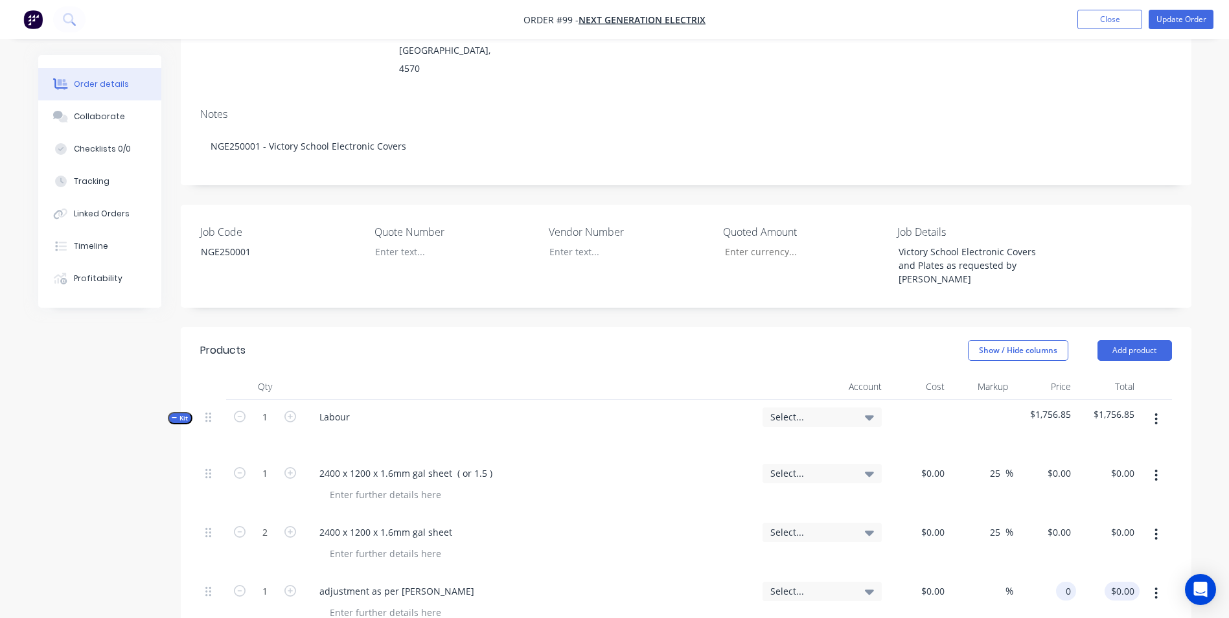
drag, startPoint x: 1046, startPoint y: 556, endPoint x: 1125, endPoint y: 556, distance: 79.0
click at [1125, 574] on div "1 adjustment as per [PERSON_NAME] Select... $0.00 $0.00 % 0 0 $0.00 $0.00" at bounding box center [686, 603] width 972 height 59
type input "$353.15"
click at [1121, 576] on div "$353.15 $353.15" at bounding box center [1107, 603] width 63 height 59
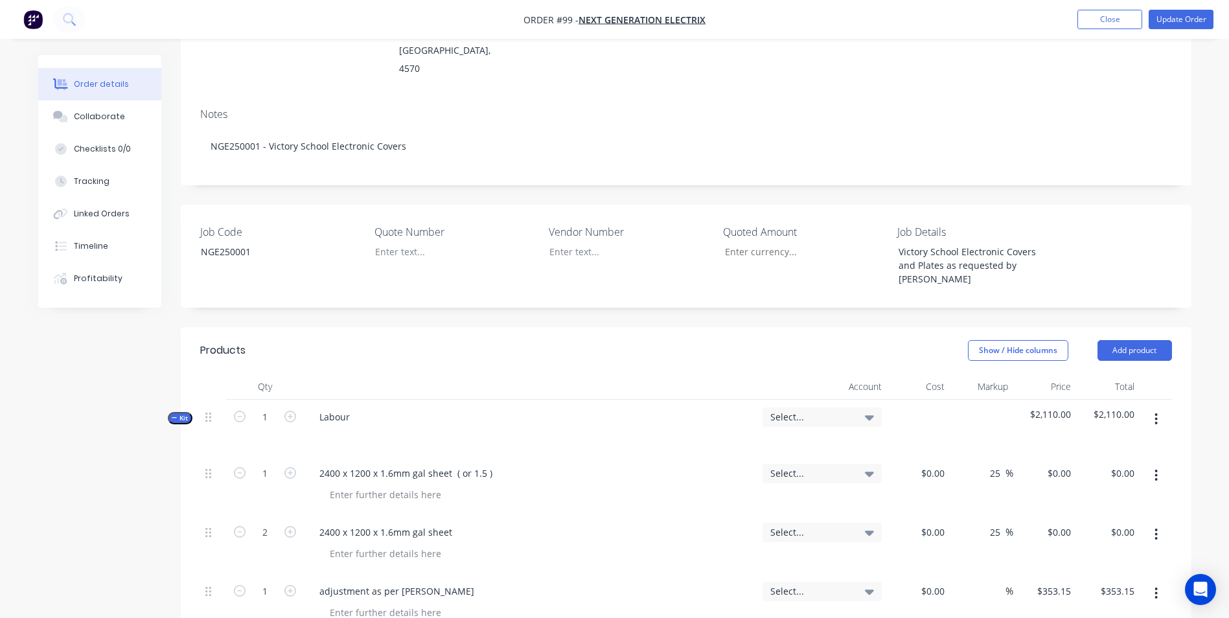
click at [779, 340] on div "Show / Hide columns Add product" at bounding box center [788, 350] width 765 height 21
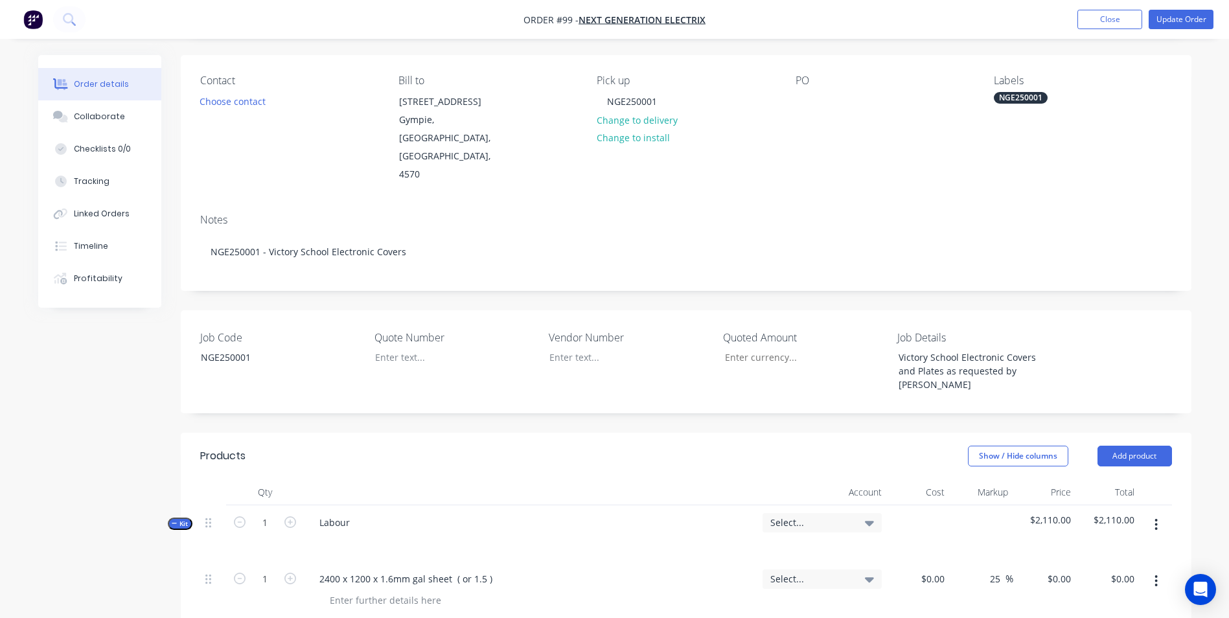
scroll to position [0, 0]
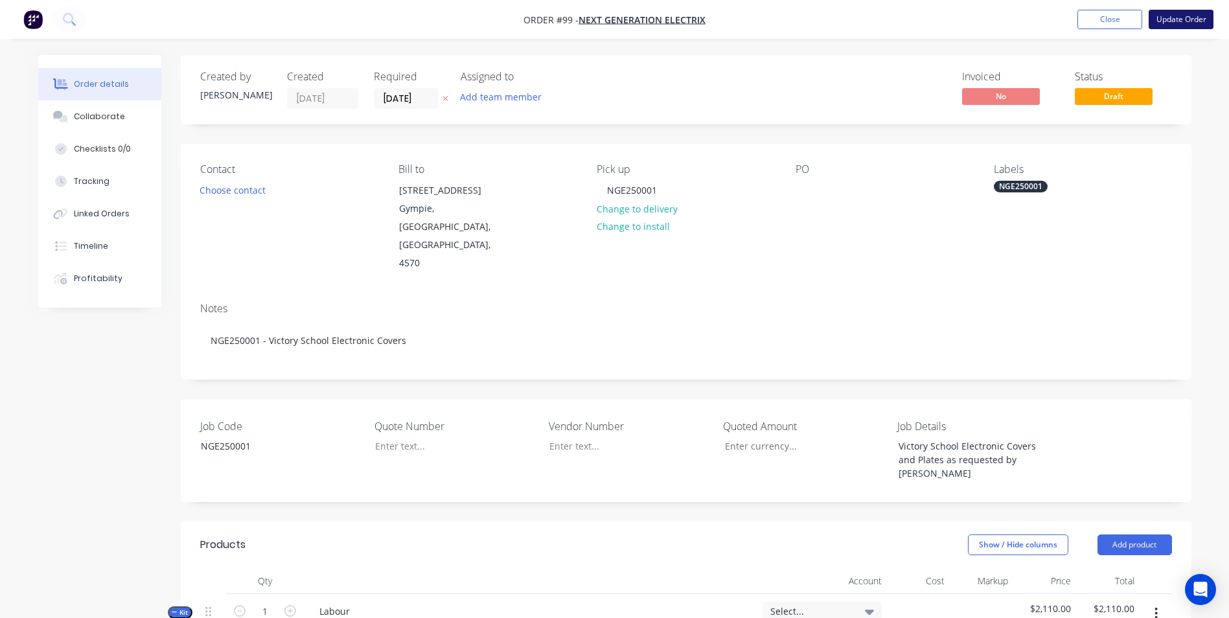
click at [1199, 22] on button "Update Order" at bounding box center [1181, 19] width 65 height 19
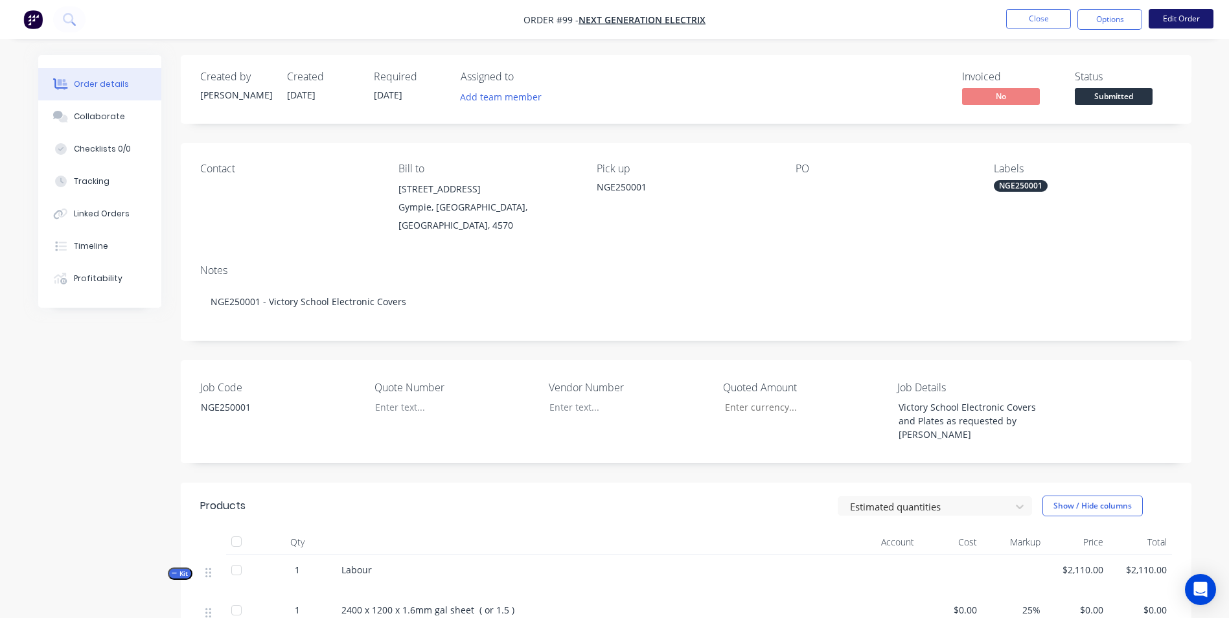
click at [1202, 15] on button "Edit Order" at bounding box center [1181, 18] width 65 height 19
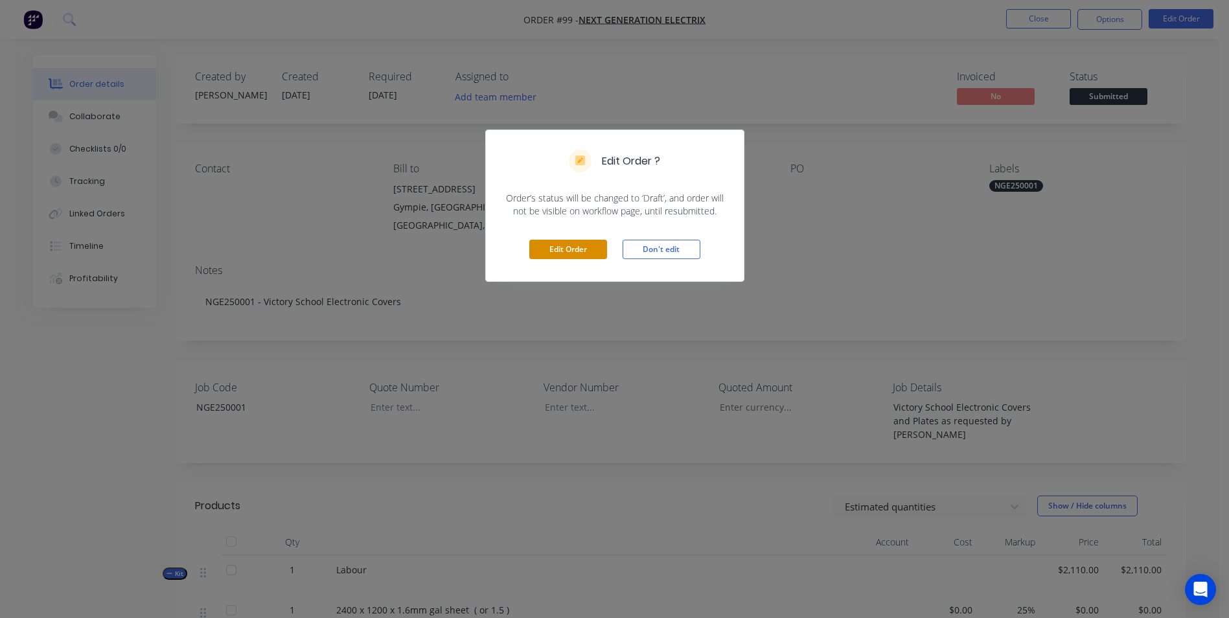
click at [573, 247] on button "Edit Order" at bounding box center [568, 249] width 78 height 19
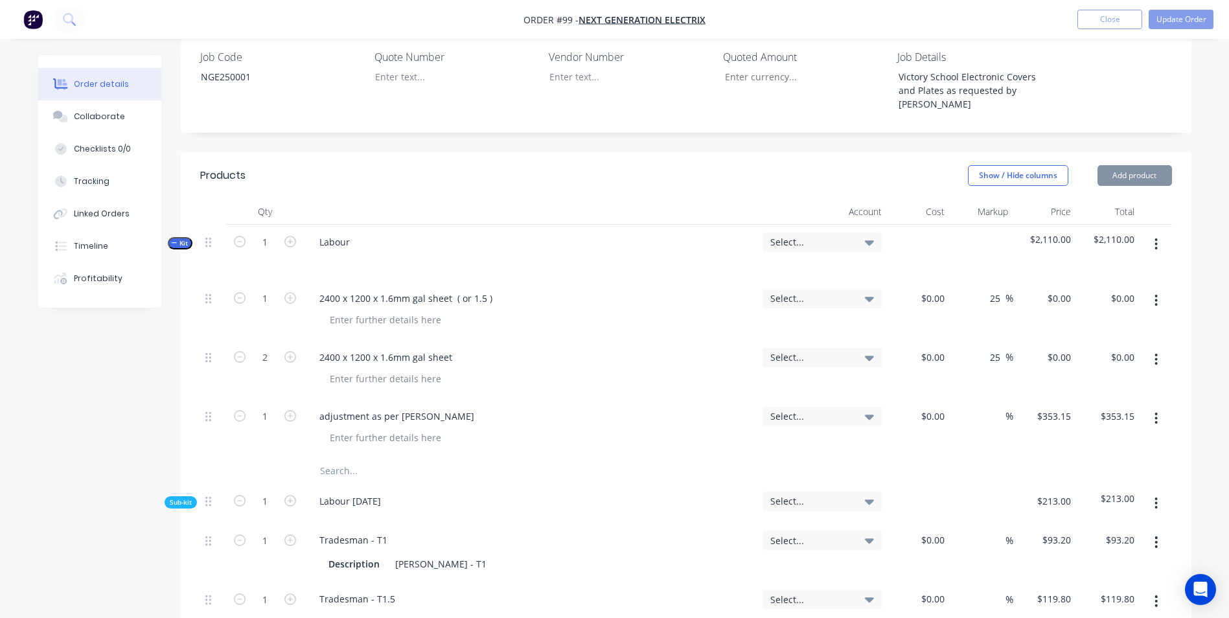
scroll to position [389, 0]
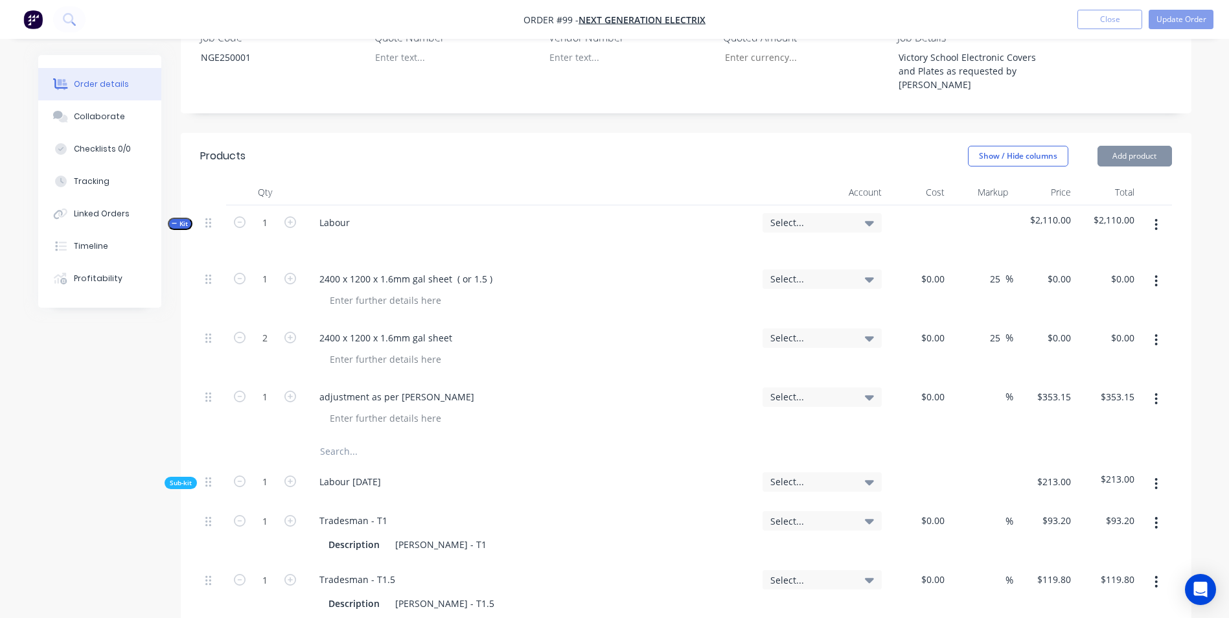
click at [812, 216] on span "Select..." at bounding box center [811, 223] width 82 height 14
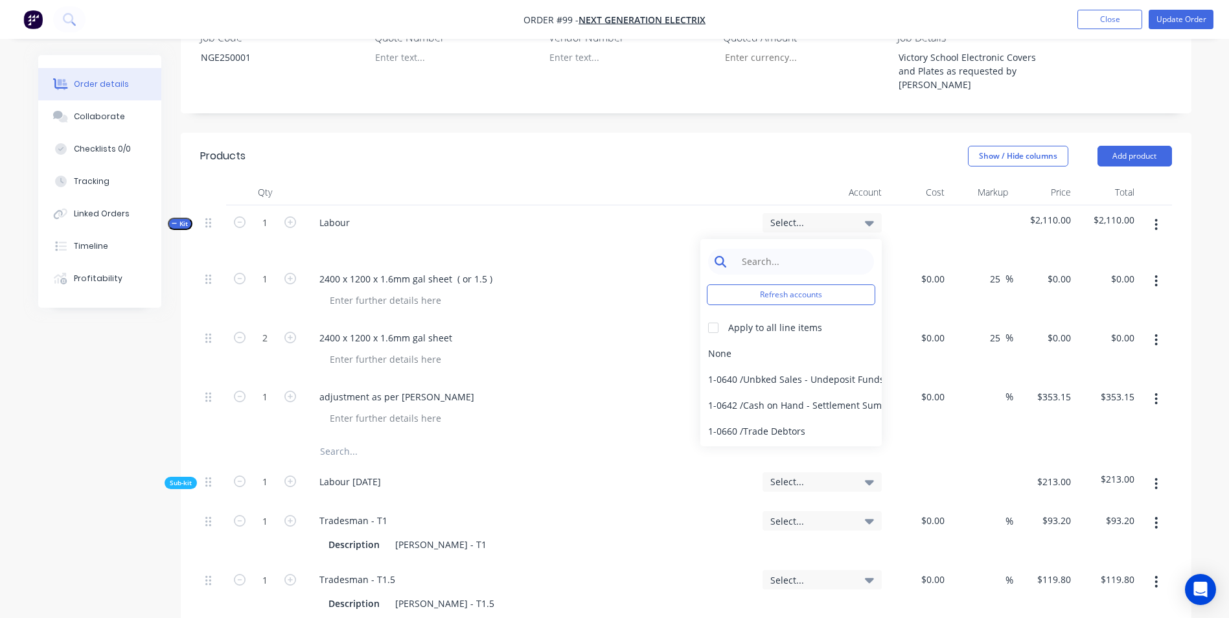
click at [740, 249] on input at bounding box center [801, 262] width 133 height 26
type input "sales"
click at [714, 315] on div at bounding box center [713, 328] width 26 height 26
click at [765, 393] on div "4-0232 / Sales - Parts and Components" at bounding box center [790, 406] width 181 height 26
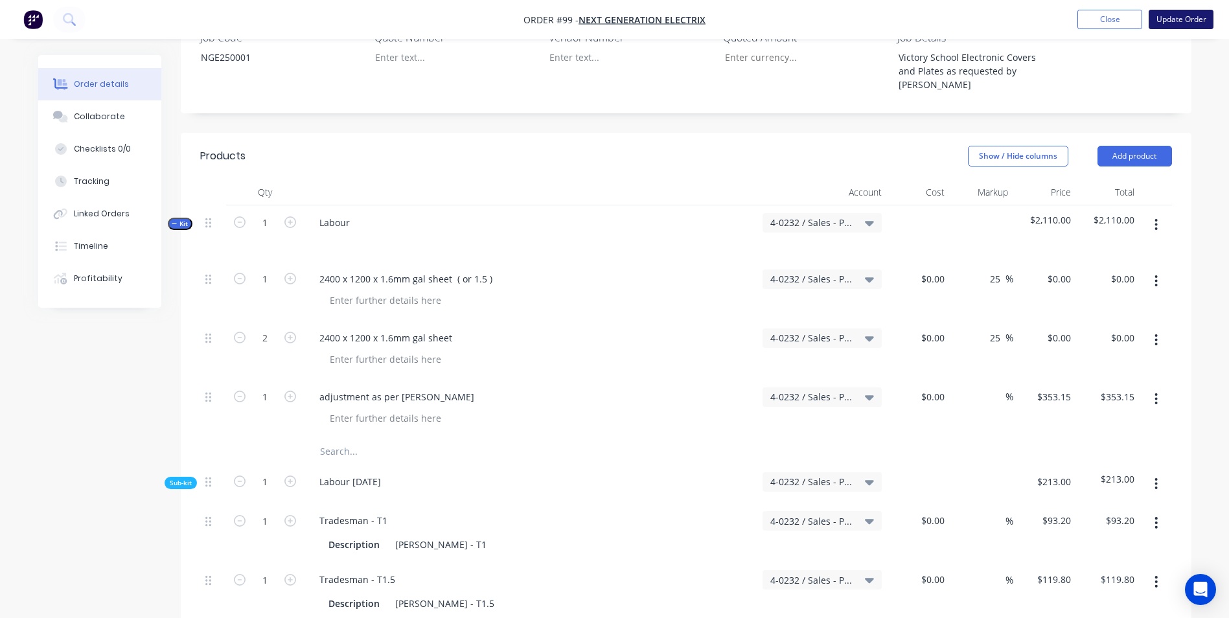
click at [1182, 14] on button "Update Order" at bounding box center [1181, 19] width 65 height 19
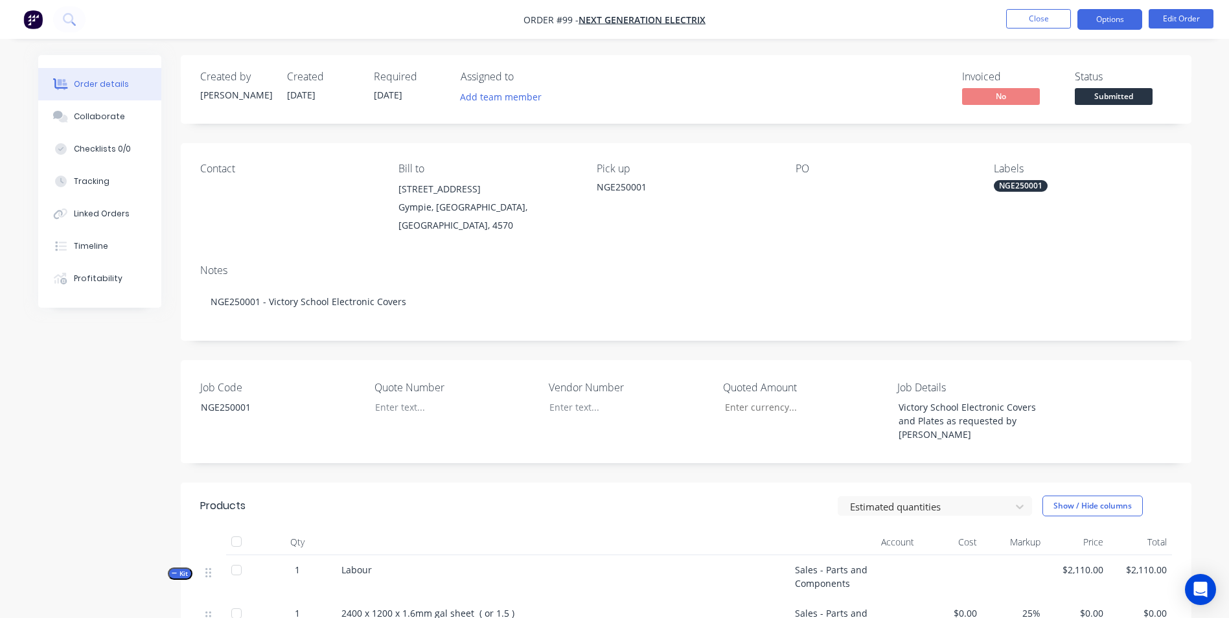
click at [1119, 17] on button "Options" at bounding box center [1109, 19] width 65 height 21
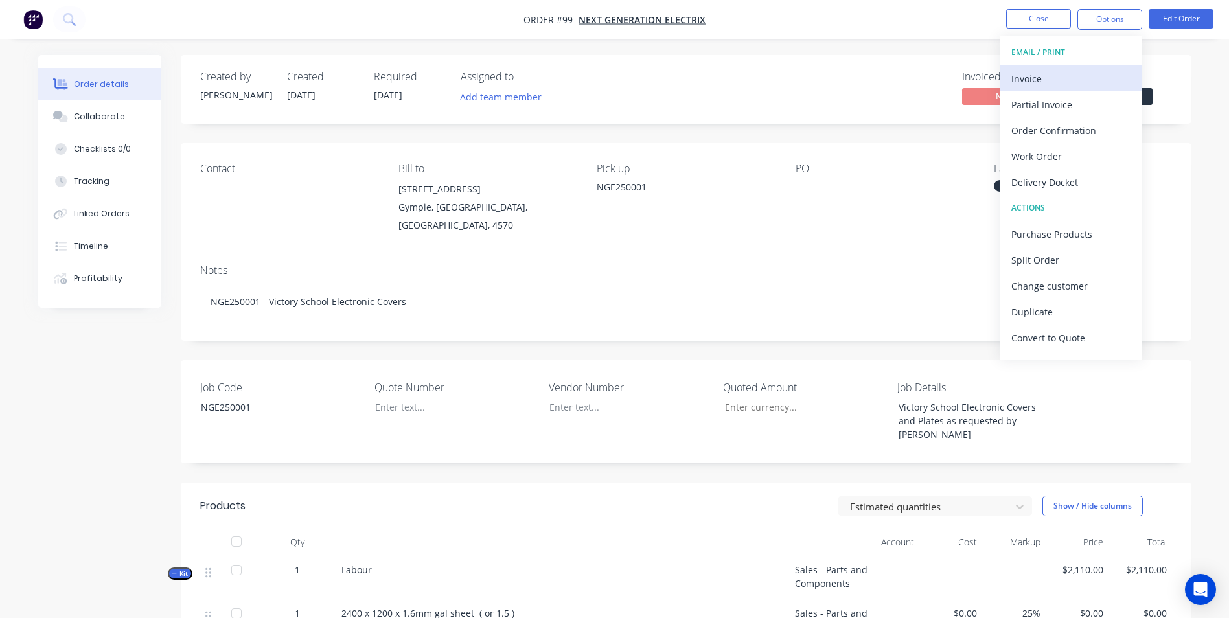
click at [1066, 78] on div "Invoice" at bounding box center [1070, 78] width 119 height 19
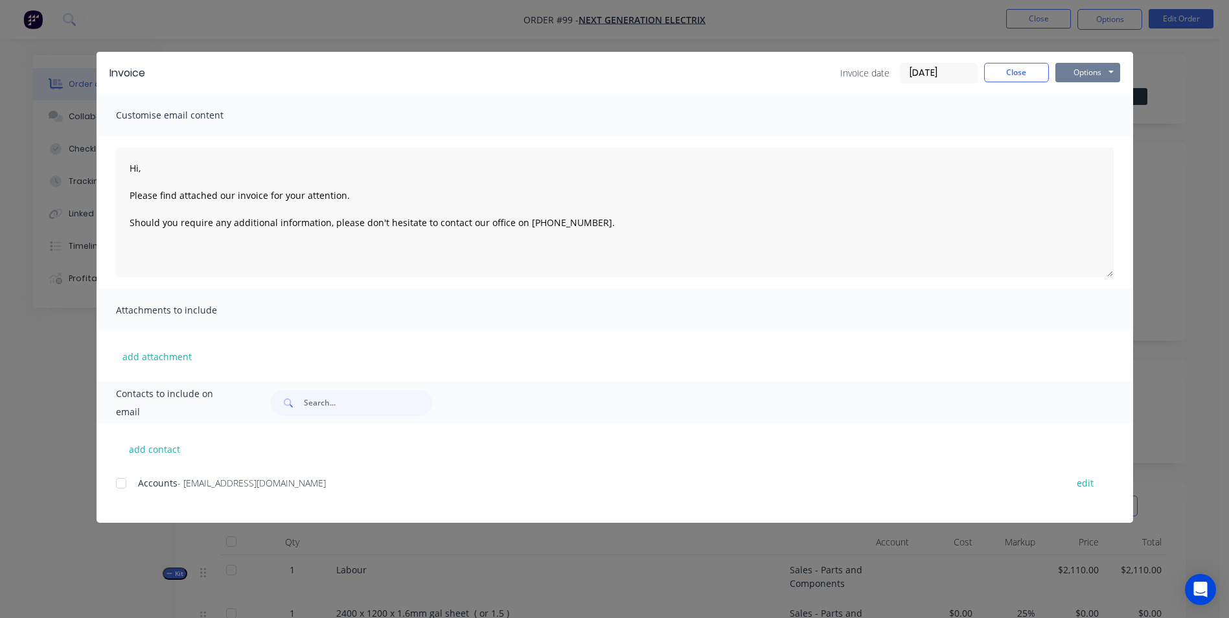
click at [1096, 69] on button "Options" at bounding box center [1087, 72] width 65 height 19
click at [1093, 115] on button "Print" at bounding box center [1096, 116] width 83 height 21
click at [1010, 80] on button "Close" at bounding box center [1016, 72] width 65 height 19
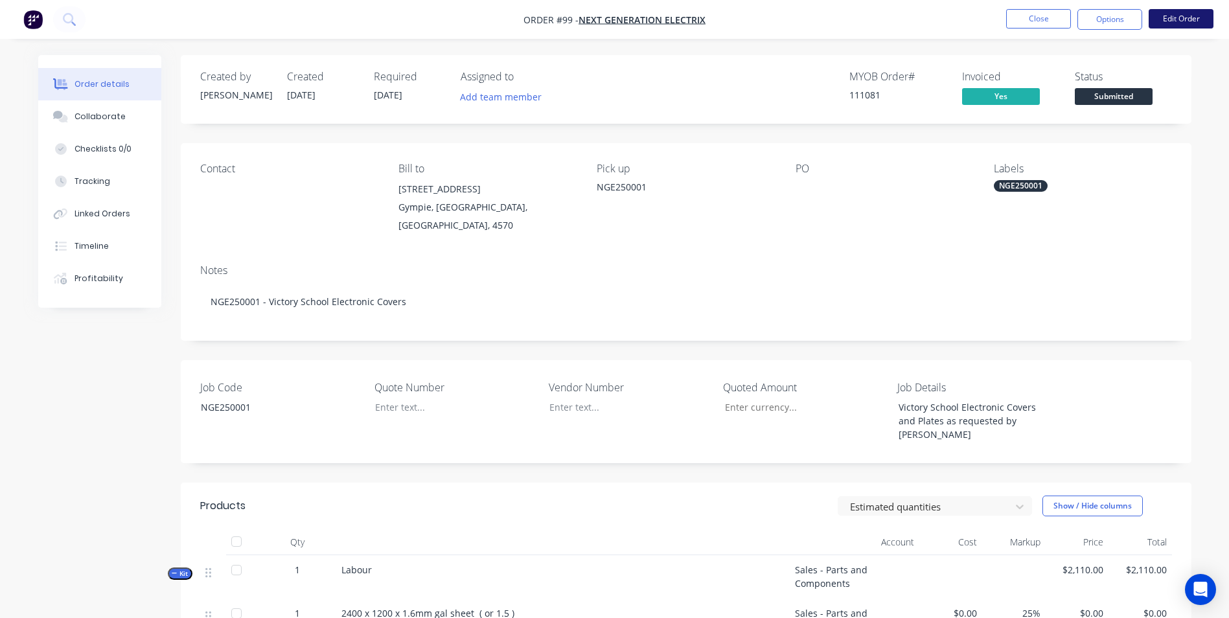
click at [1183, 25] on button "Edit Order" at bounding box center [1181, 18] width 65 height 19
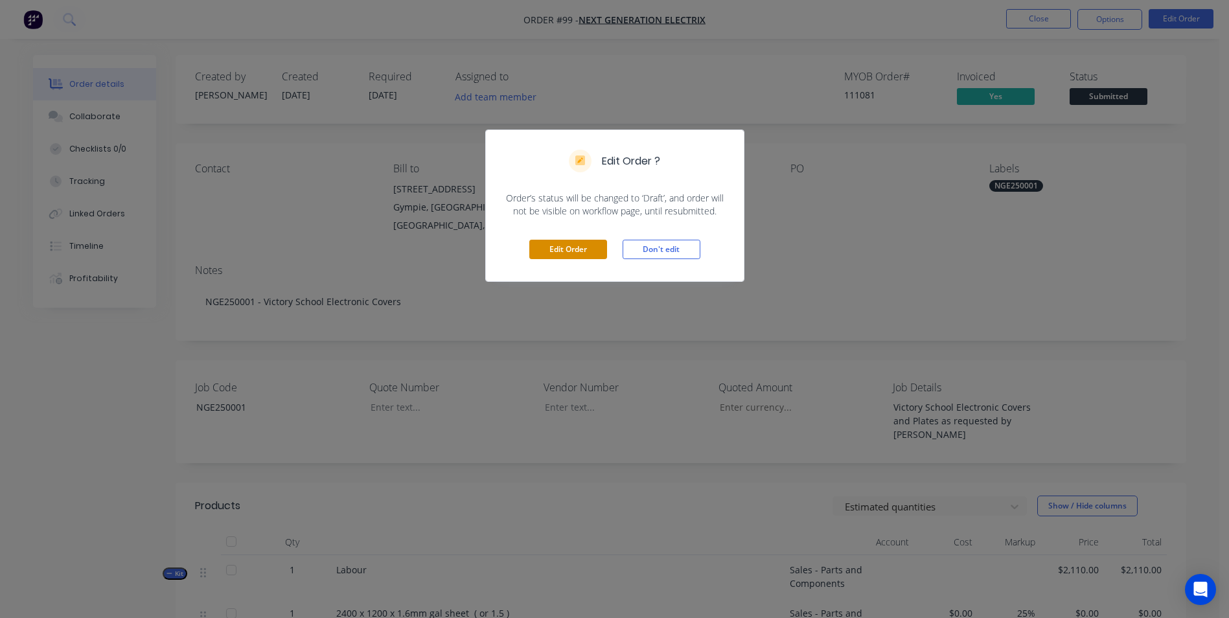
click at [549, 244] on button "Edit Order" at bounding box center [568, 249] width 78 height 19
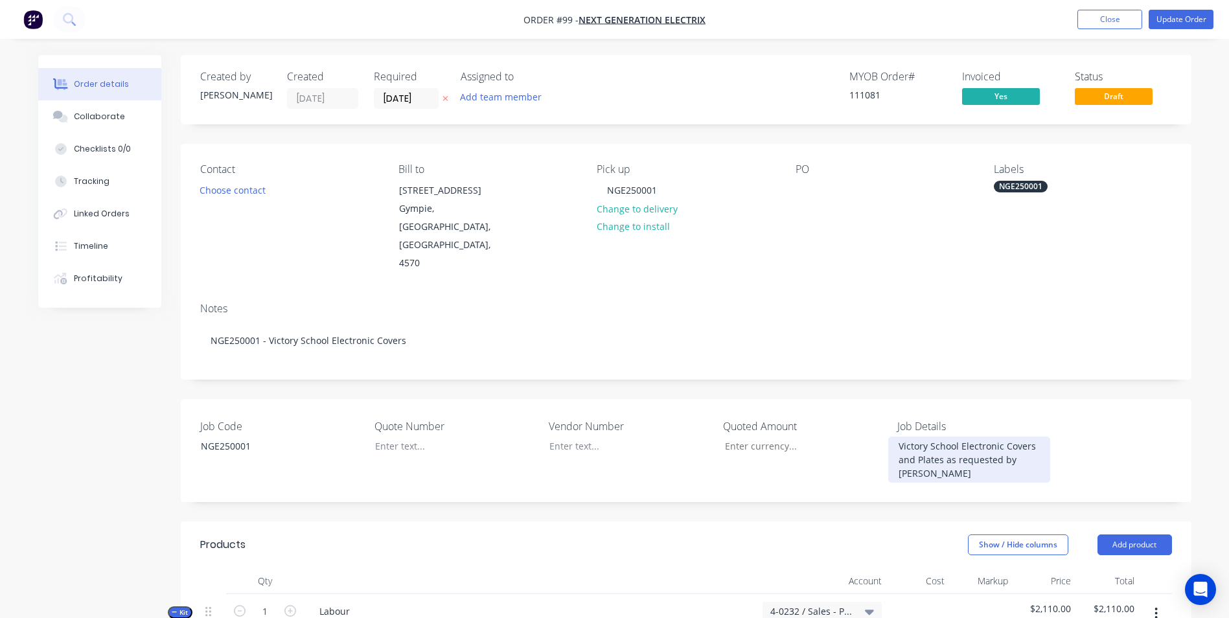
click at [892, 437] on div "Victory School Electronic Covers and Plates as requested by [PERSON_NAME]" at bounding box center [969, 460] width 162 height 46
click at [957, 437] on div "Victory School Electronic Covers and Plates as requested by [PERSON_NAME]" at bounding box center [969, 460] width 162 height 46
drag, startPoint x: 1210, startPoint y: 406, endPoint x: 1150, endPoint y: 403, distance: 60.3
click at [1025, 437] on div "Victory School: Fabricate 12 x Electronic Covers and Plates as requested by [PE…" at bounding box center [969, 460] width 162 height 46
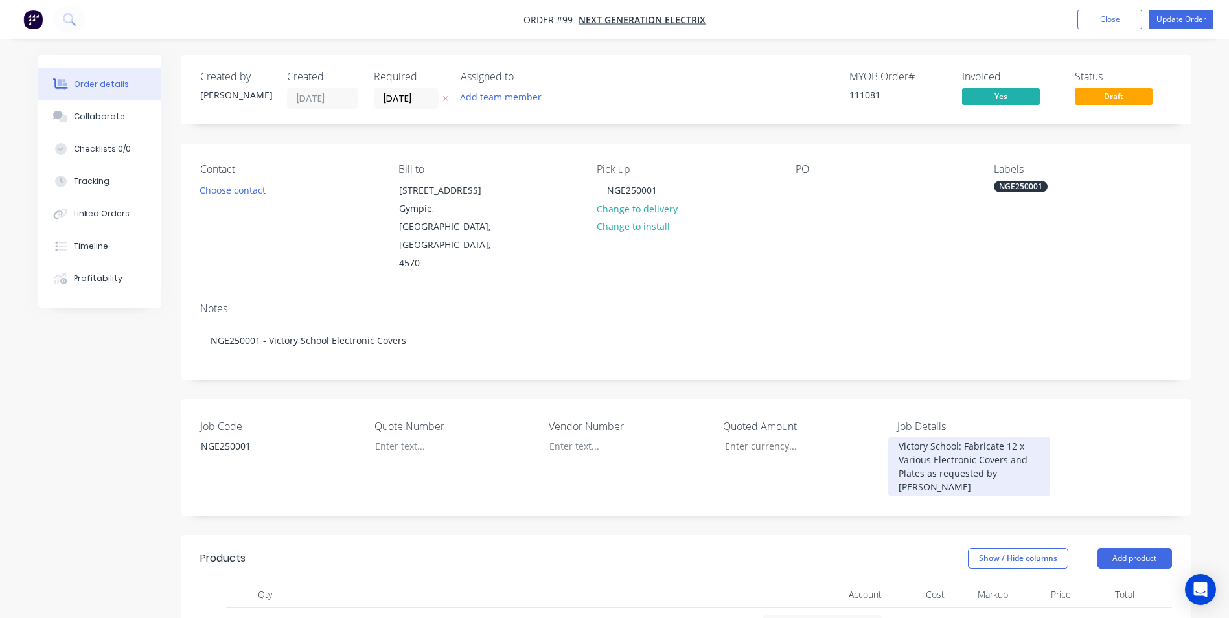
click at [1020, 448] on div "Victory School: Fabricate 12 x Various Electronic Covers and Plates as requeste…" at bounding box center [969, 467] width 162 height 60
click at [1100, 436] on div "Job Code NGE250001 Quote Number Vendor Number Quoted Amount Job Details Victory…" at bounding box center [686, 457] width 1011 height 117
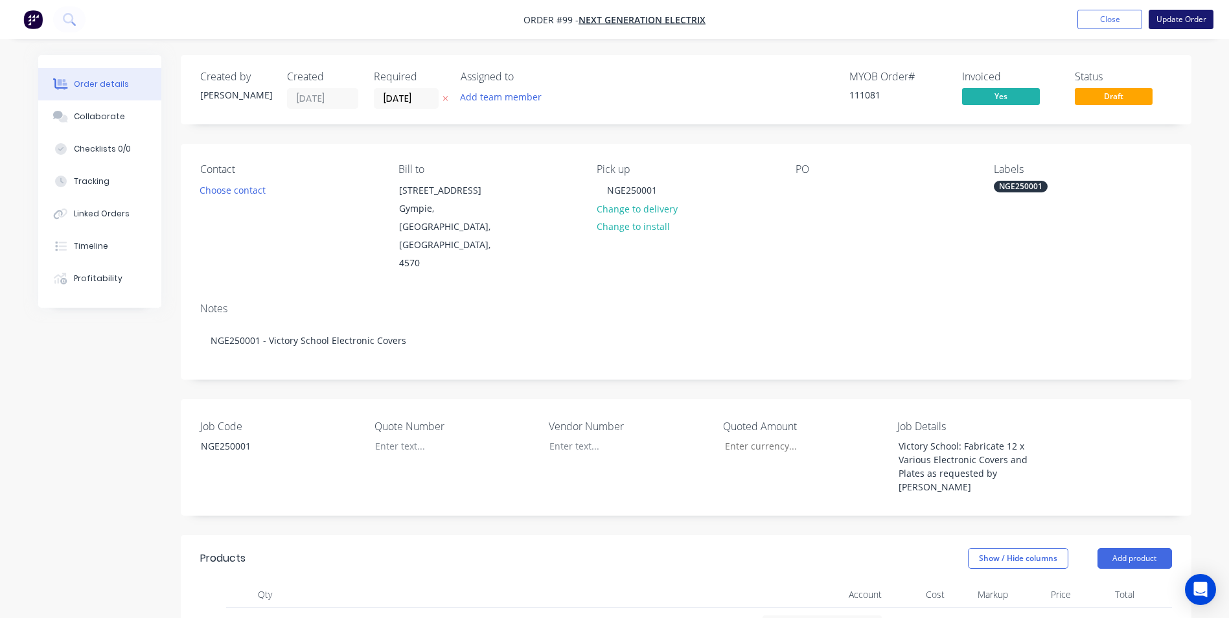
click at [1196, 14] on button "Update Order" at bounding box center [1181, 19] width 65 height 19
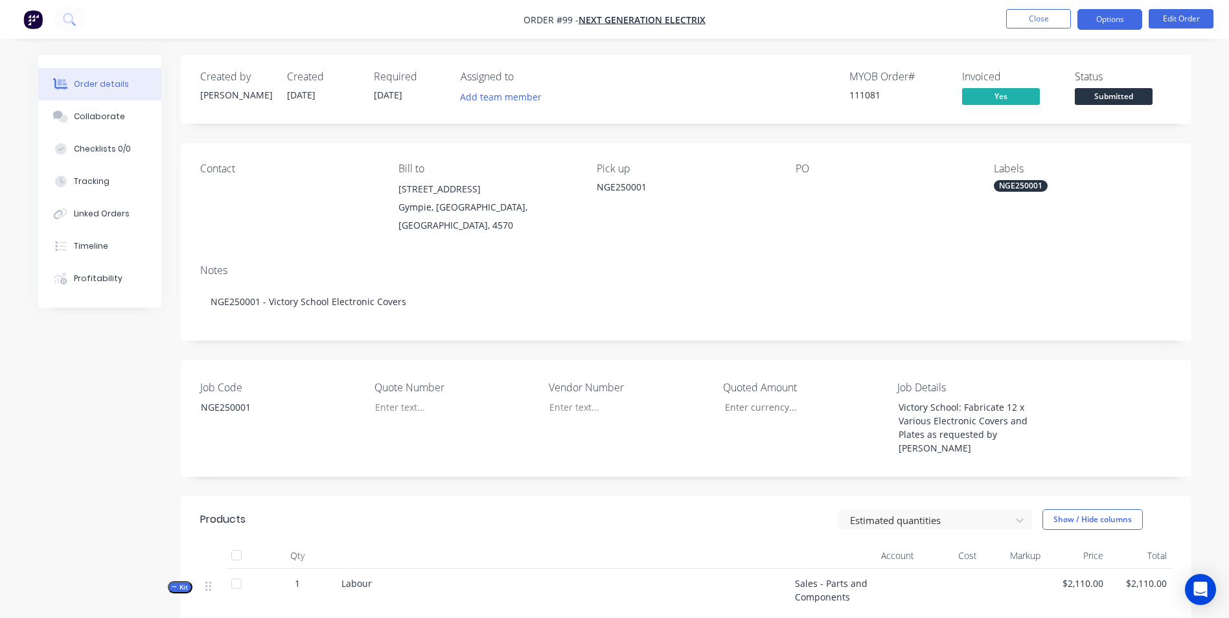
click at [1130, 24] on button "Options" at bounding box center [1109, 19] width 65 height 21
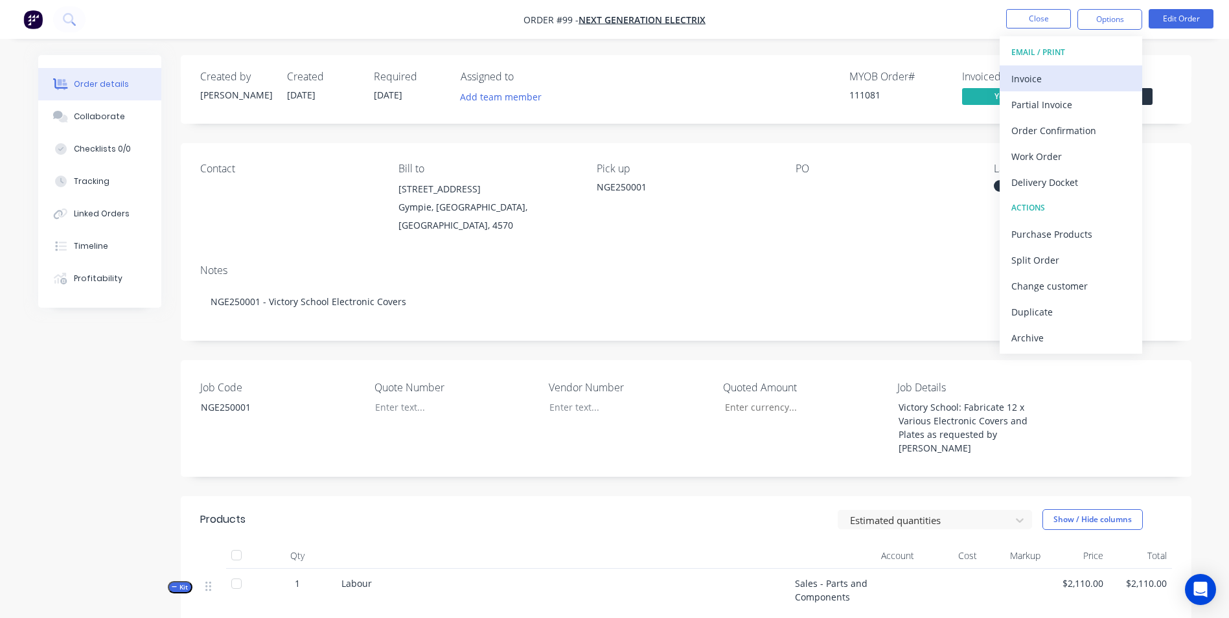
click at [1029, 85] on div "Invoice" at bounding box center [1070, 78] width 119 height 19
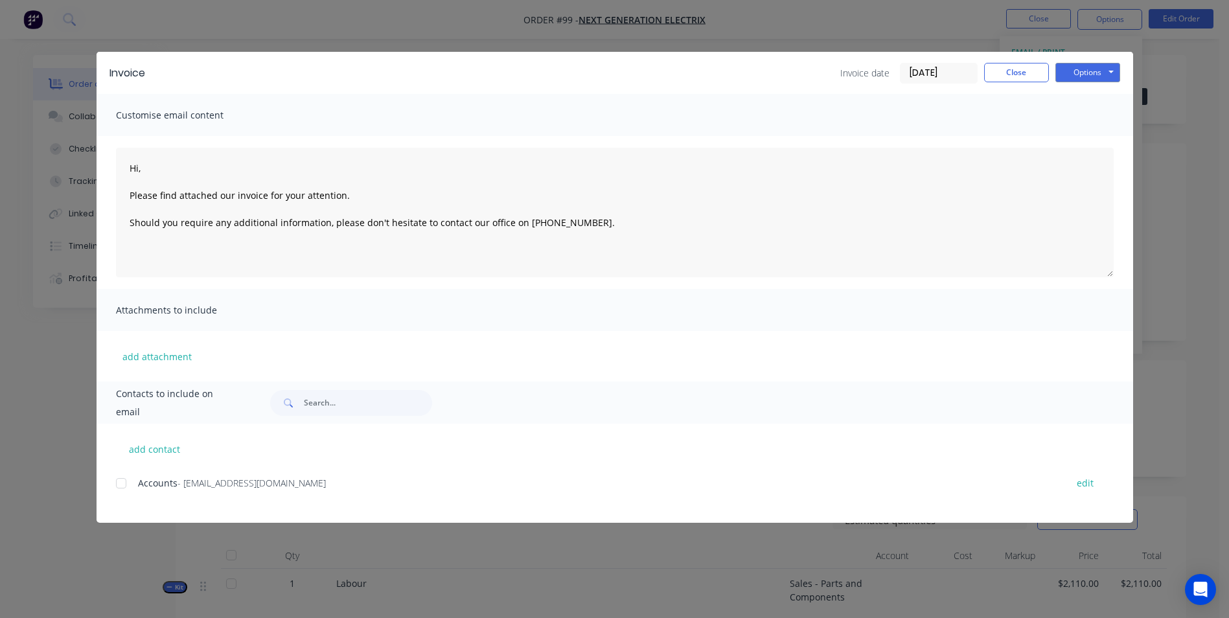
click at [1090, 56] on div "Invoice Invoice date [DATE] Close Options Preview Print Email" at bounding box center [615, 73] width 1036 height 42
click at [1088, 74] on button "Options" at bounding box center [1087, 72] width 65 height 19
click at [1087, 118] on button "Print" at bounding box center [1096, 116] width 83 height 21
click at [994, 81] on button "Close" at bounding box center [1016, 72] width 65 height 19
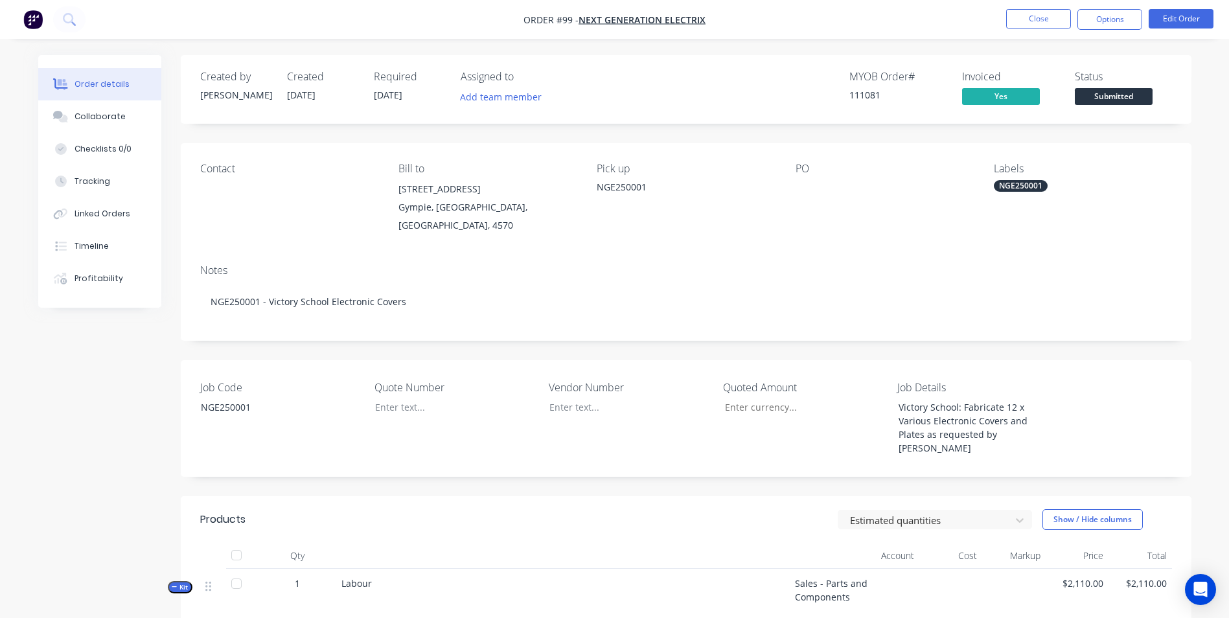
click at [1114, 99] on span "Submitted" at bounding box center [1114, 96] width 78 height 16
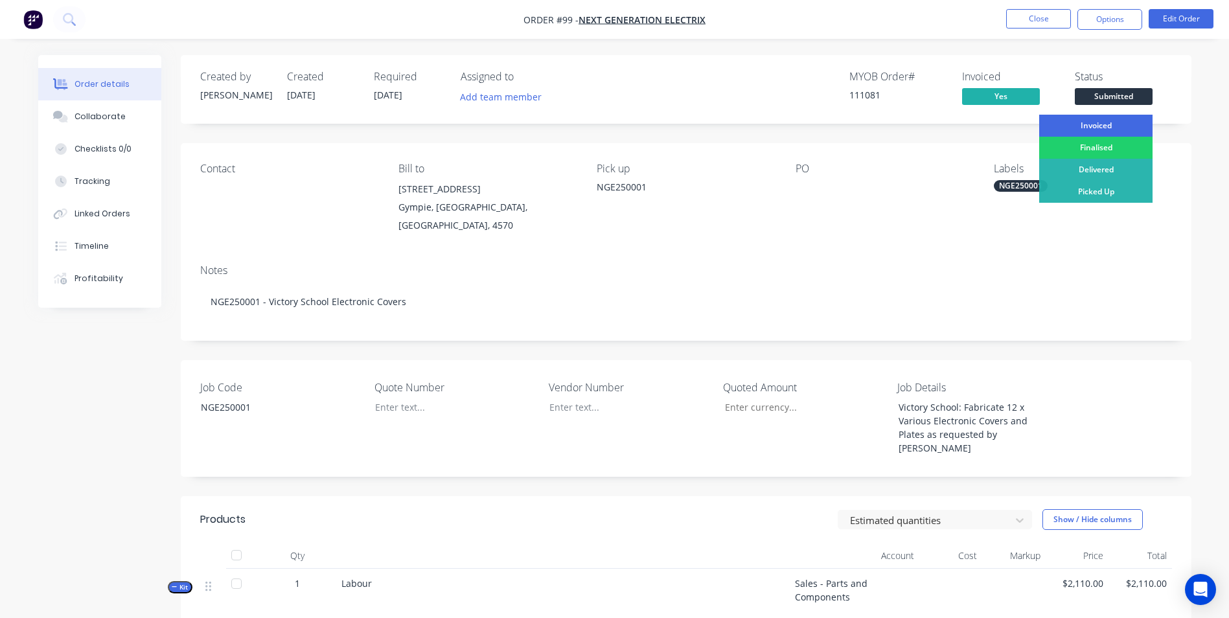
click at [1115, 119] on div "Invoiced" at bounding box center [1095, 126] width 113 height 22
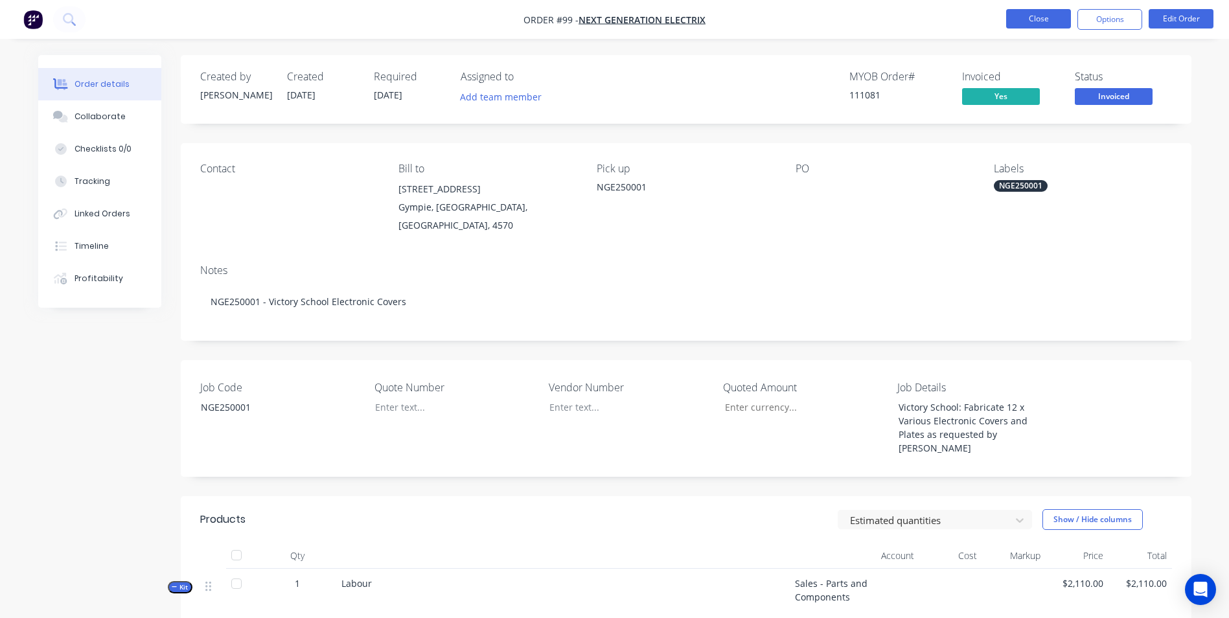
click at [1014, 19] on button "Close" at bounding box center [1038, 18] width 65 height 19
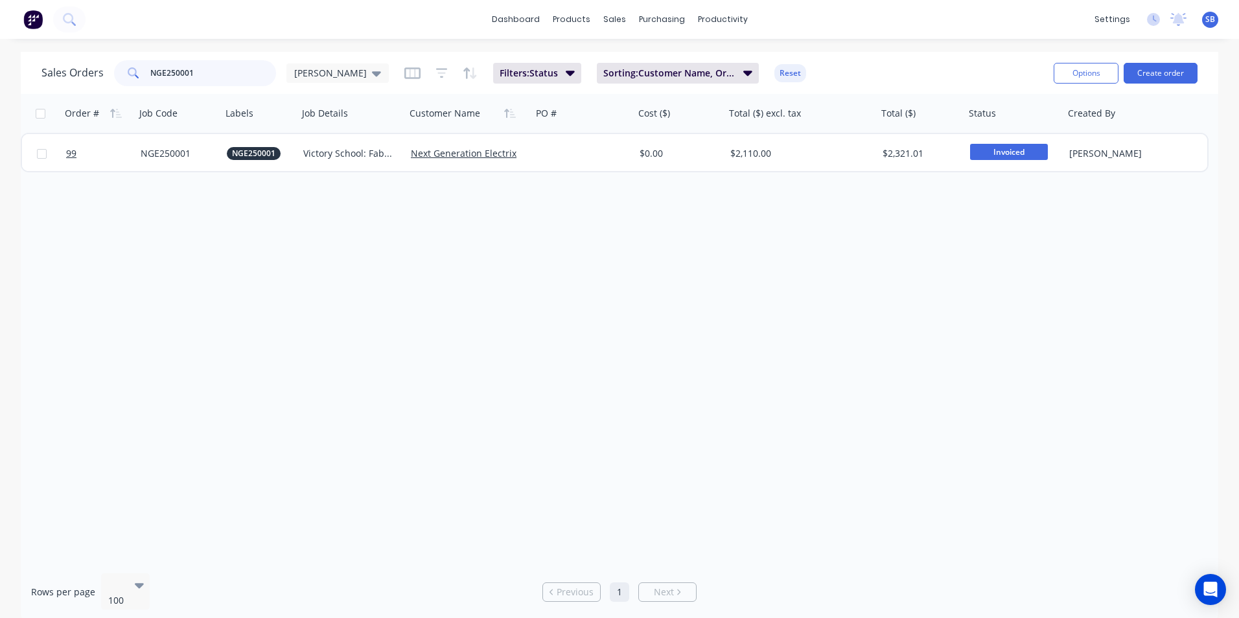
drag, startPoint x: 217, startPoint y: 74, endPoint x: 44, endPoint y: 52, distance: 174.4
click at [44, 52] on div "Sales Orders NGE250001 [PERSON_NAME] Filters: Status Sorting: Customer Name, Or…" at bounding box center [619, 73] width 1197 height 42
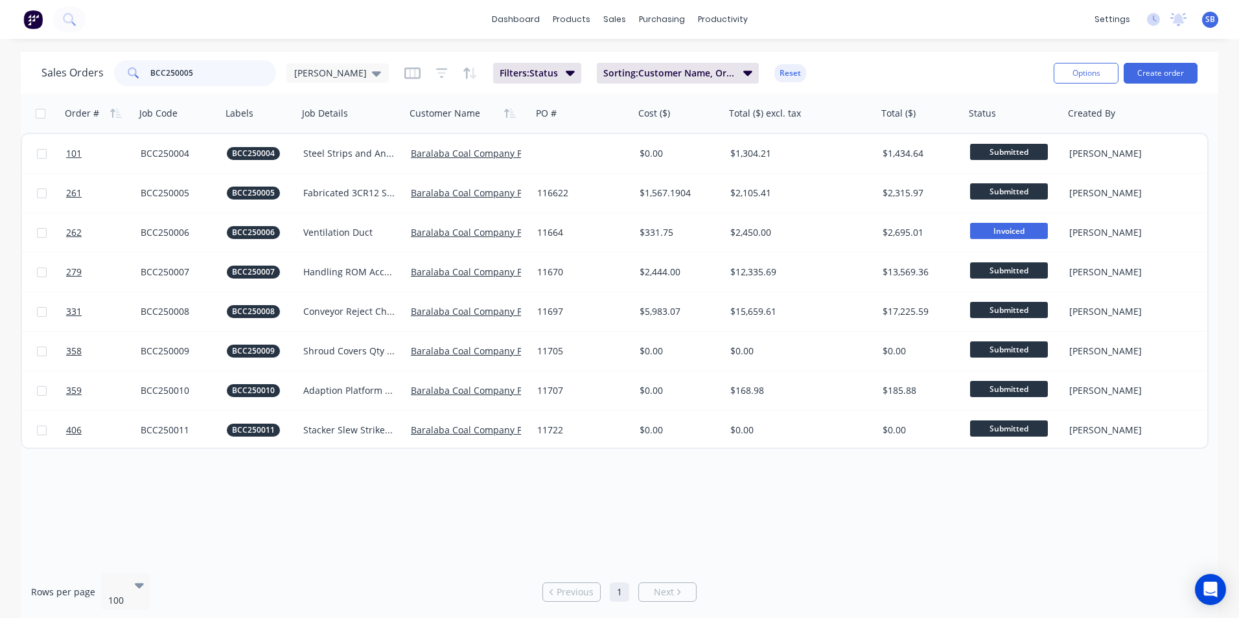
type input "BCC250005"
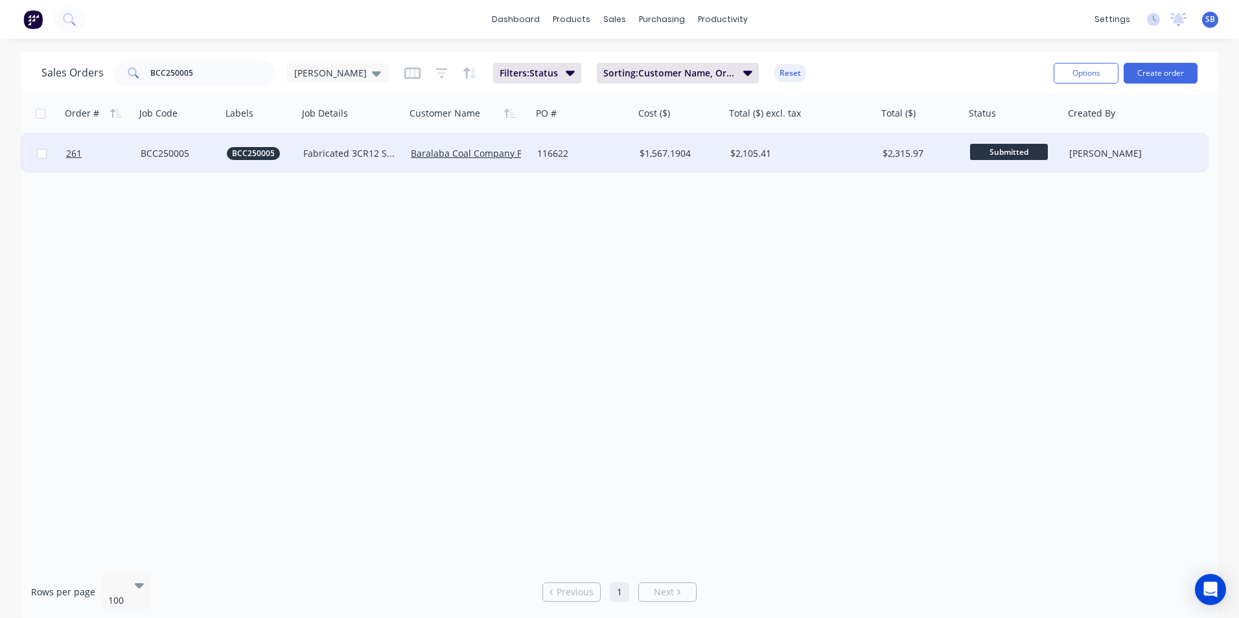
click at [859, 159] on div "$2,105.41" at bounding box center [797, 153] width 135 height 13
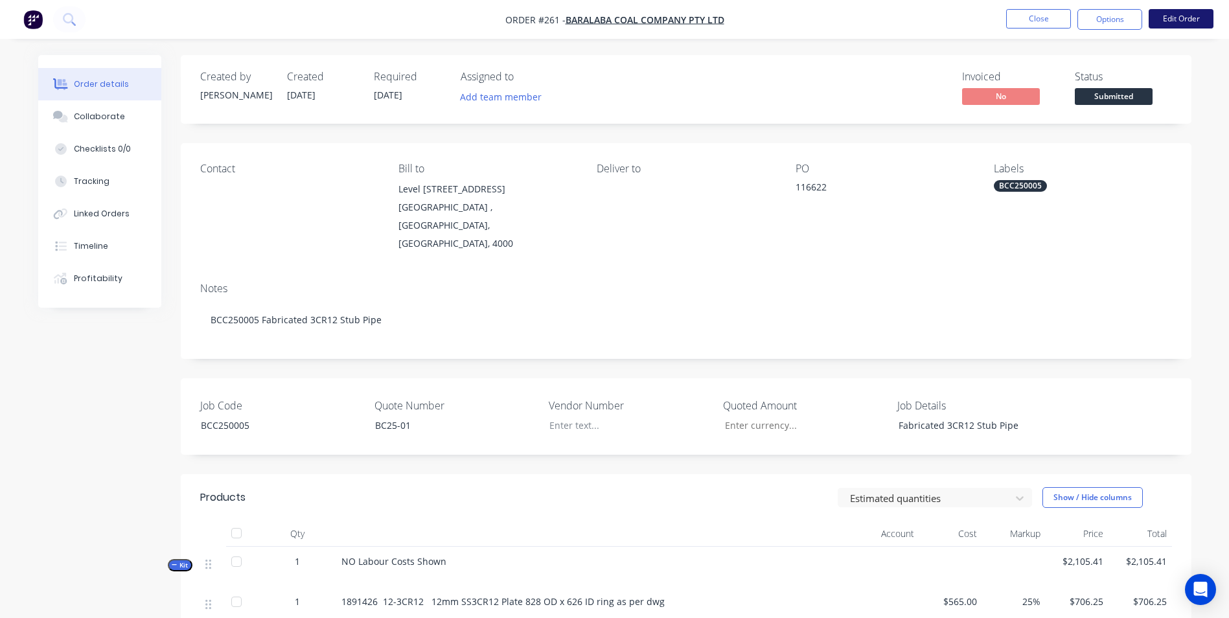
click at [1158, 21] on button "Edit Order" at bounding box center [1181, 18] width 65 height 19
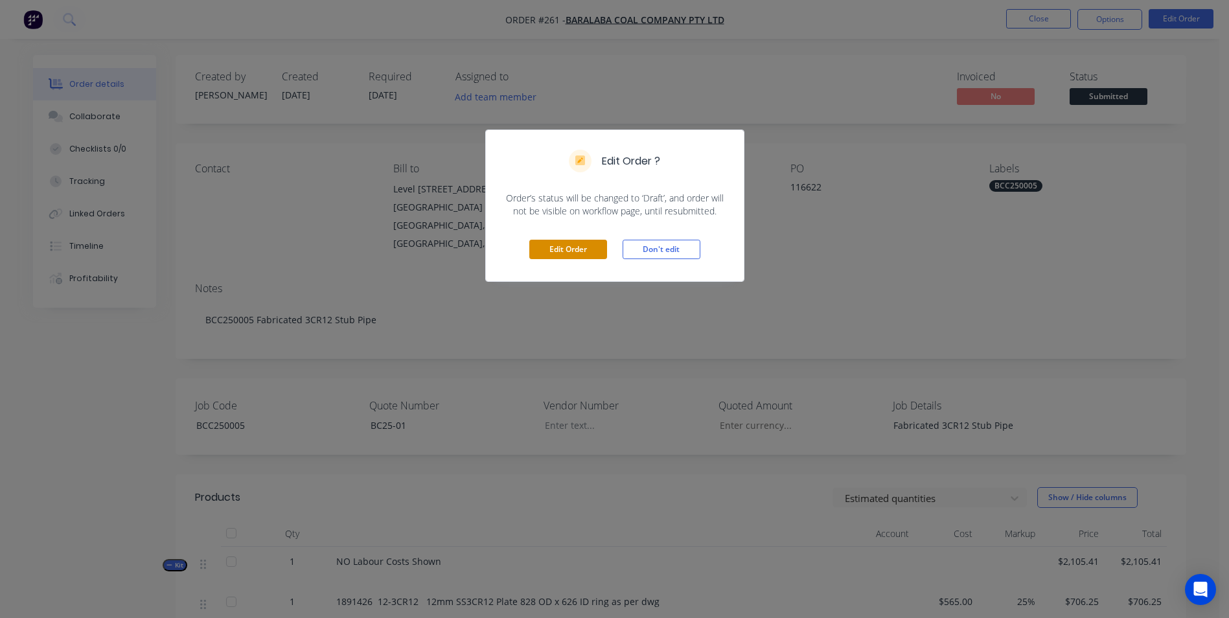
click at [580, 255] on button "Edit Order" at bounding box center [568, 249] width 78 height 19
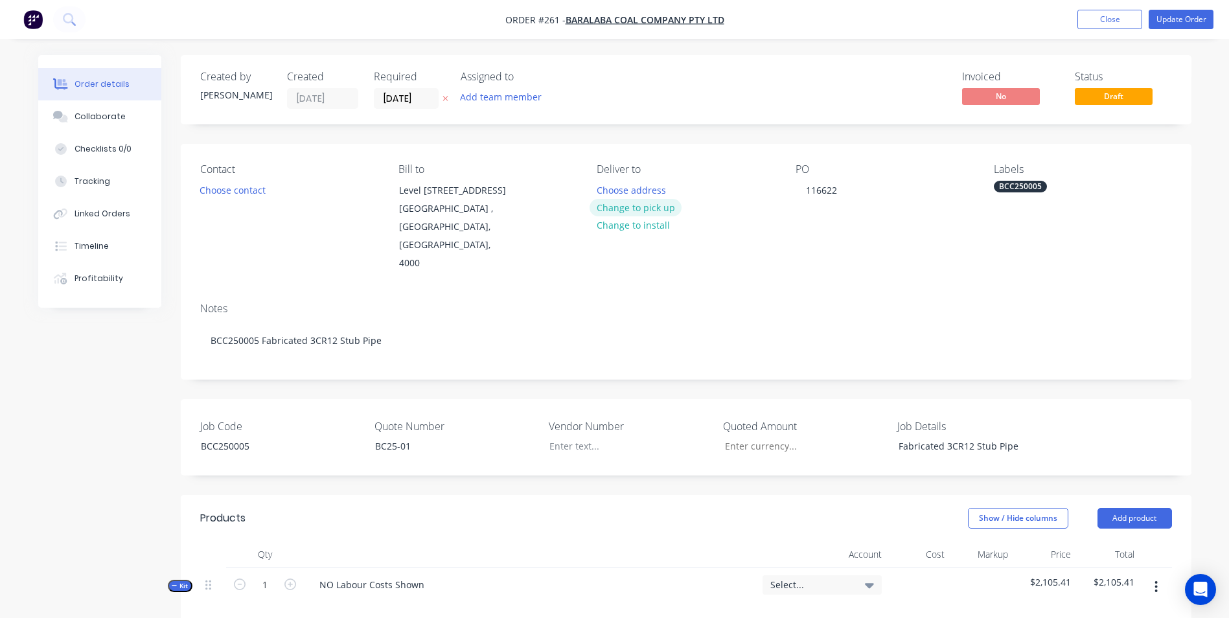
click at [623, 205] on button "Change to pick up" at bounding box center [635, 207] width 92 height 17
click at [602, 189] on div at bounding box center [607, 190] width 21 height 19
click at [1025, 437] on div "Fabricated 3CR12 Stub Pipe" at bounding box center [969, 446] width 162 height 19
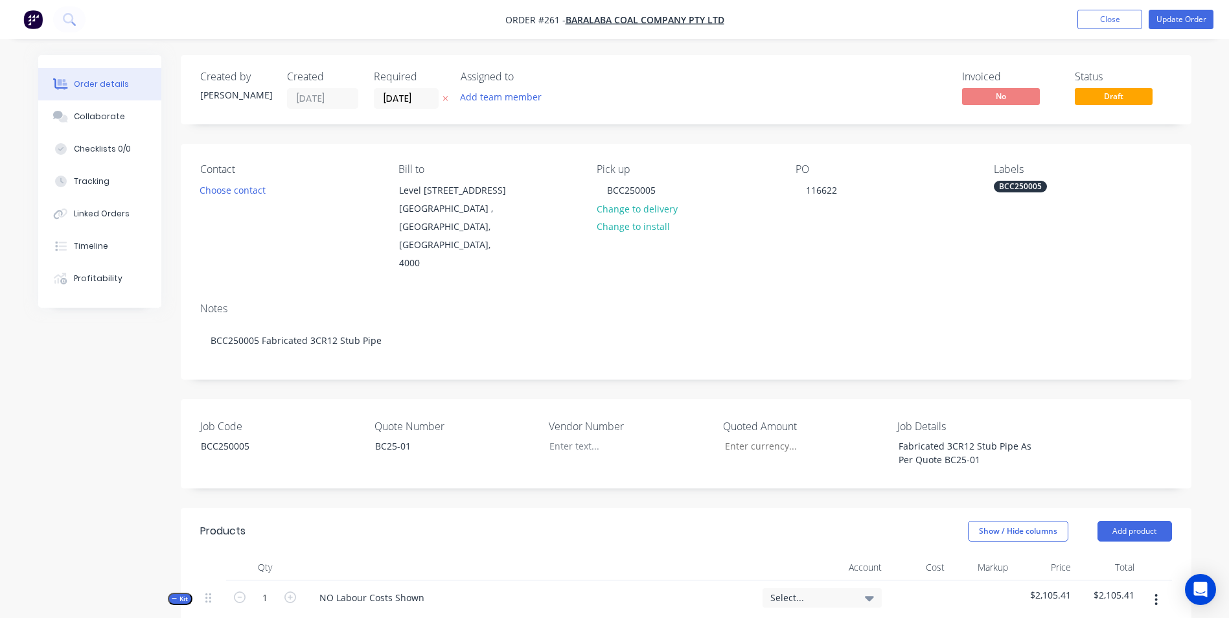
click at [448, 508] on header "Products Show / Hide columns Add product" at bounding box center [686, 531] width 1011 height 47
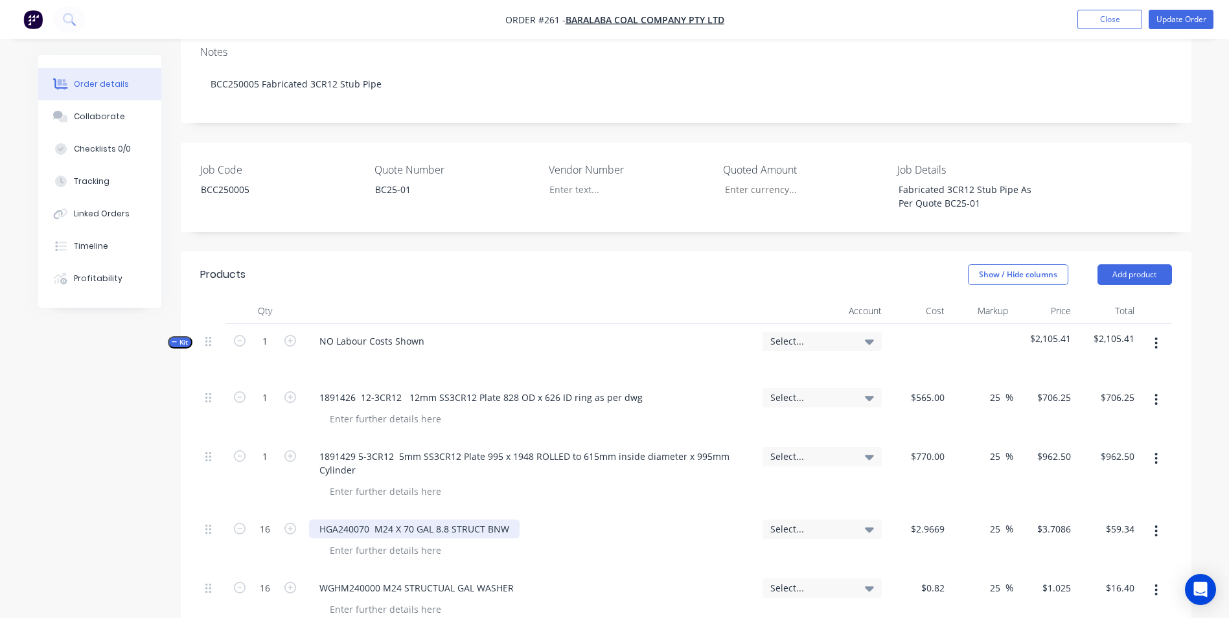
scroll to position [259, 0]
drag, startPoint x: 426, startPoint y: 300, endPoint x: 163, endPoint y: 278, distance: 264.6
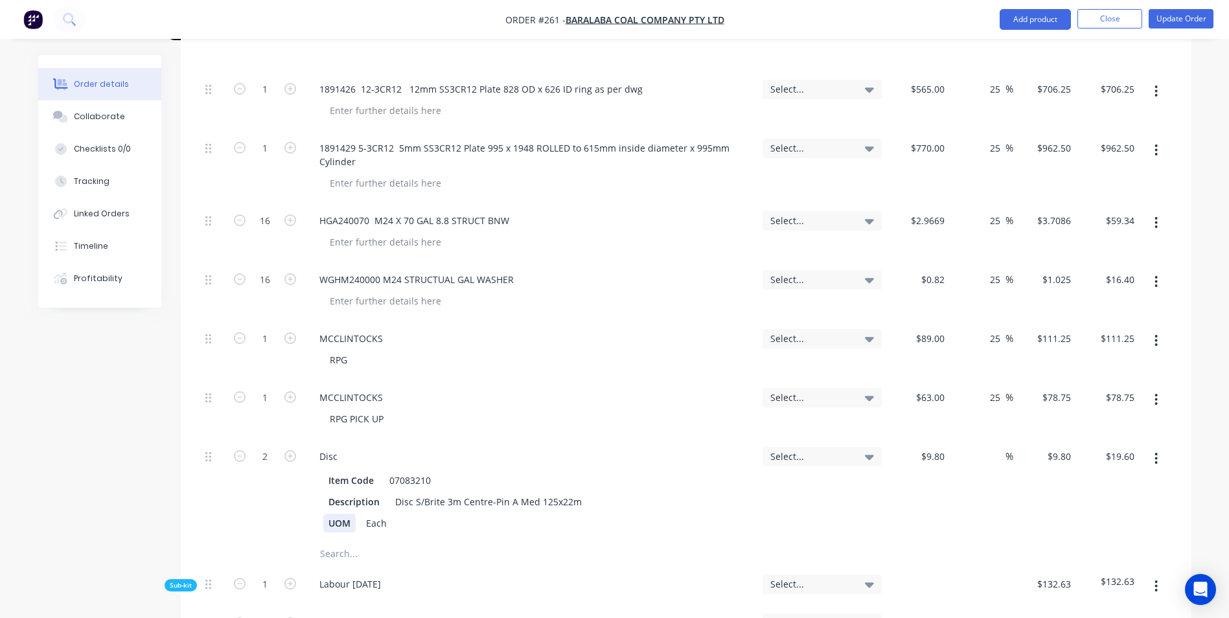
scroll to position [583, 0]
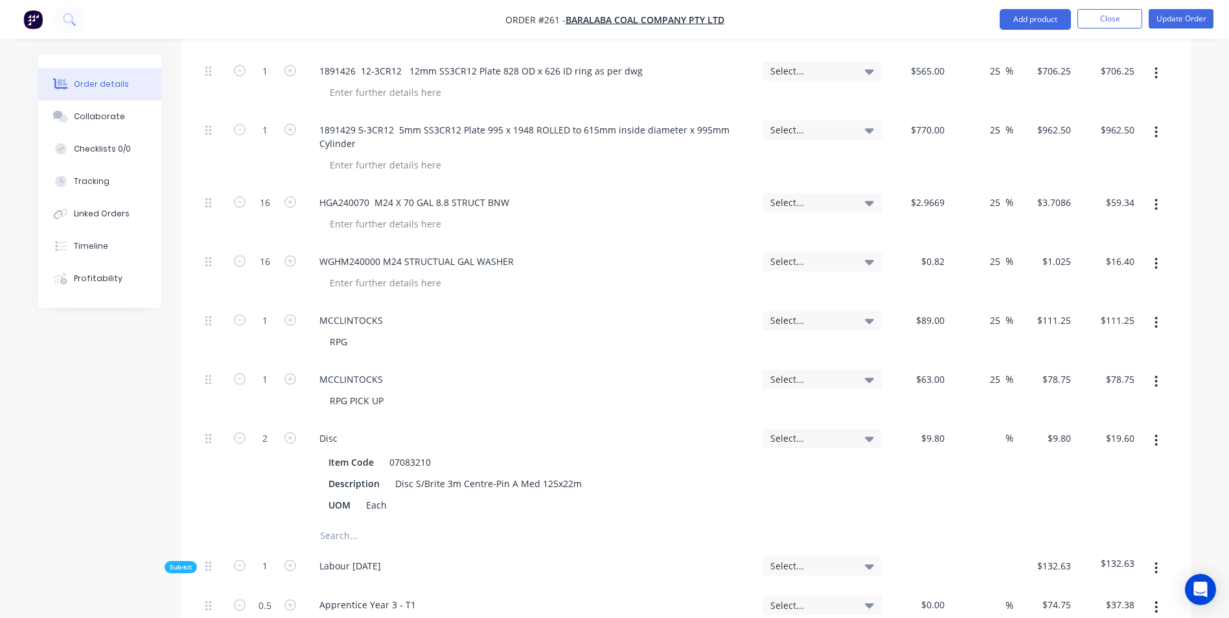
click at [336, 523] on input "text" at bounding box center [448, 536] width 259 height 26
type input "a"
type input "adjustment as per [PERSON_NAME]"
click at [355, 549] on button "Add adjustment as per [PERSON_NAME] to kit" at bounding box center [503, 569] width 389 height 41
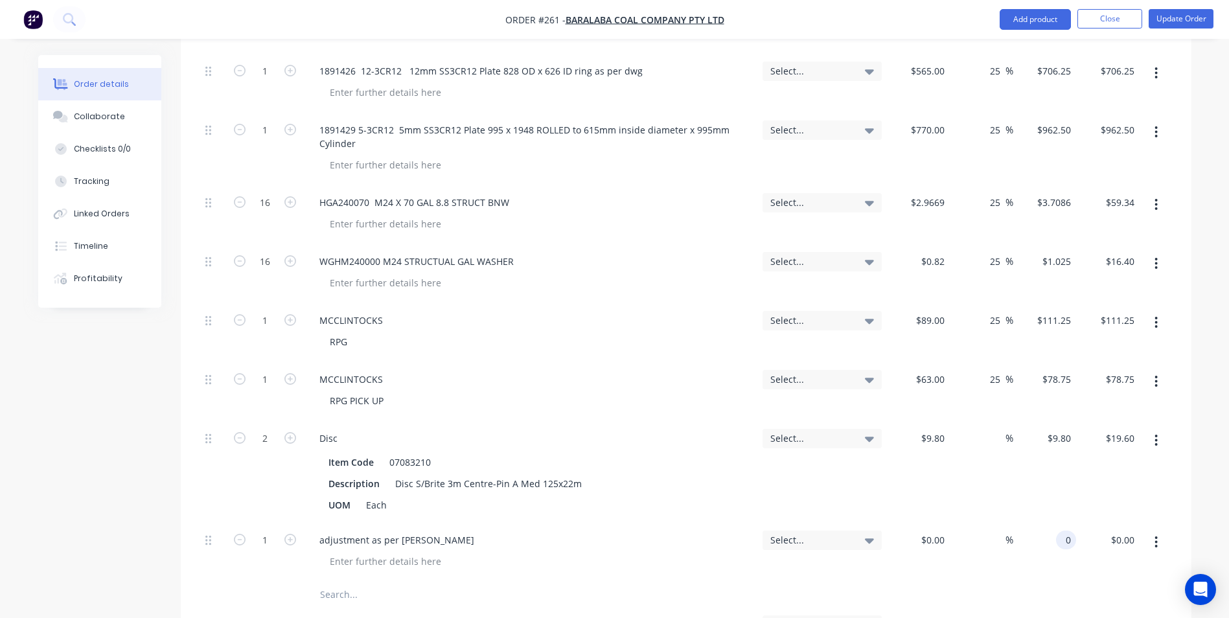
drag, startPoint x: 1049, startPoint y: 498, endPoint x: 1152, endPoint y: 505, distance: 103.2
click at [1152, 523] on div "1 adjustment as per [PERSON_NAME] Select... $0.00 $0.00 % 0 0 $0.00 $0.00" at bounding box center [686, 552] width 972 height 59
type input "$1,544.59"
click at [1101, 582] on div at bounding box center [686, 595] width 972 height 26
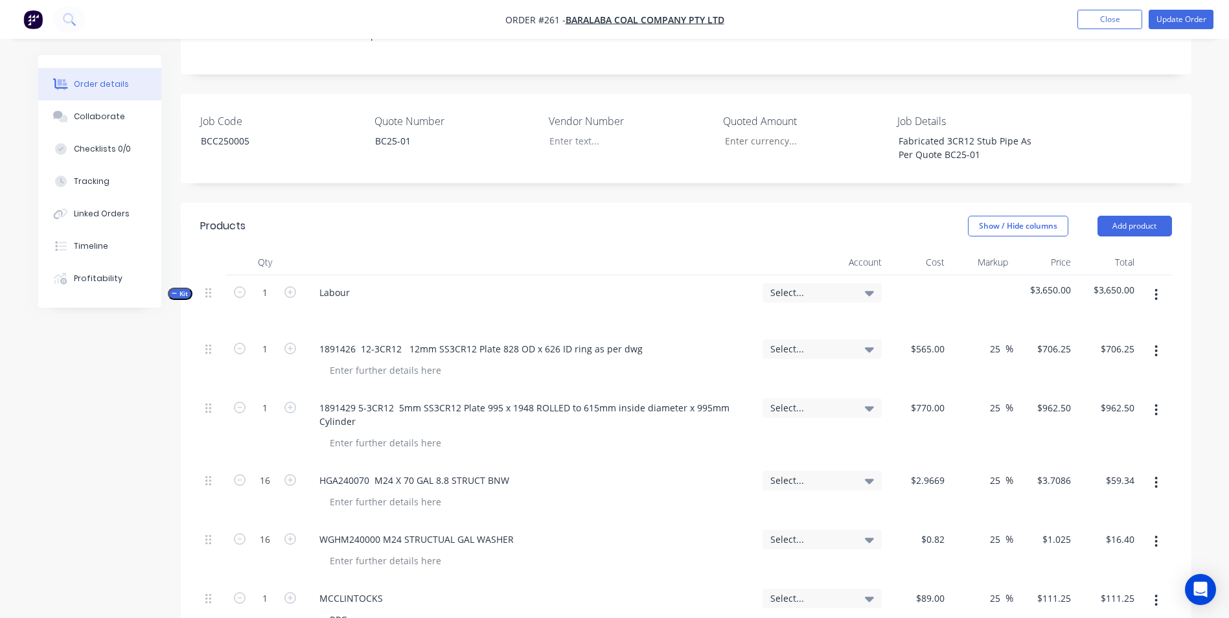
scroll to position [130, 0]
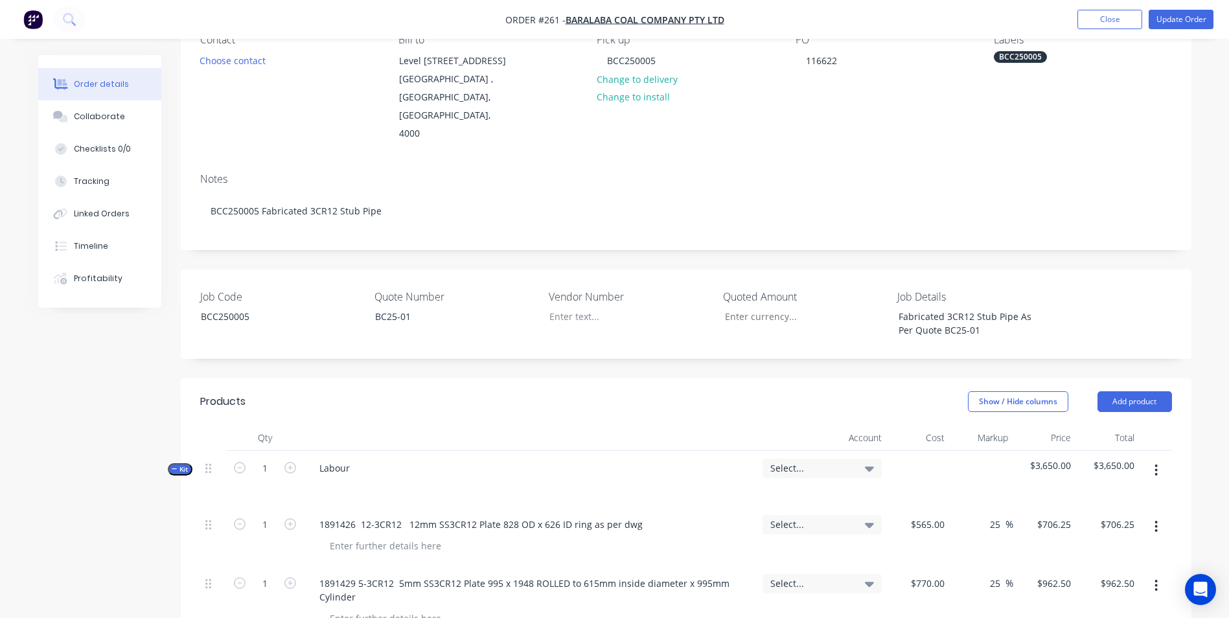
click at [823, 461] on span "Select..." at bounding box center [811, 468] width 82 height 14
click at [791, 494] on input at bounding box center [801, 507] width 133 height 26
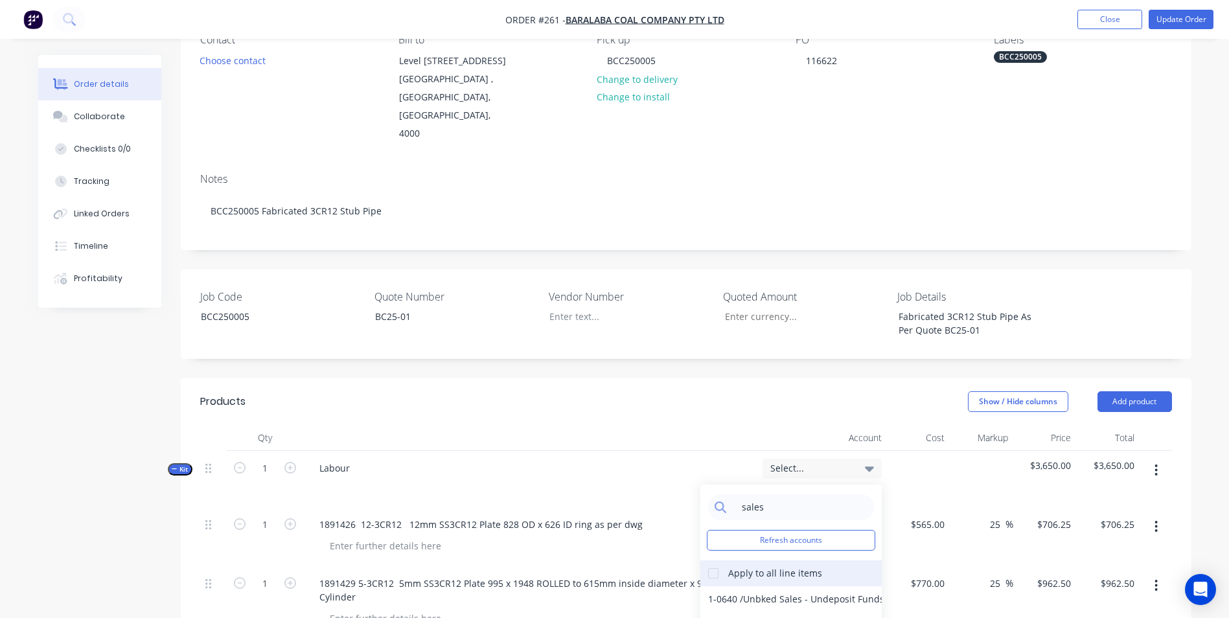
type input "sales"
click at [710, 560] on div at bounding box center [713, 573] width 26 height 26
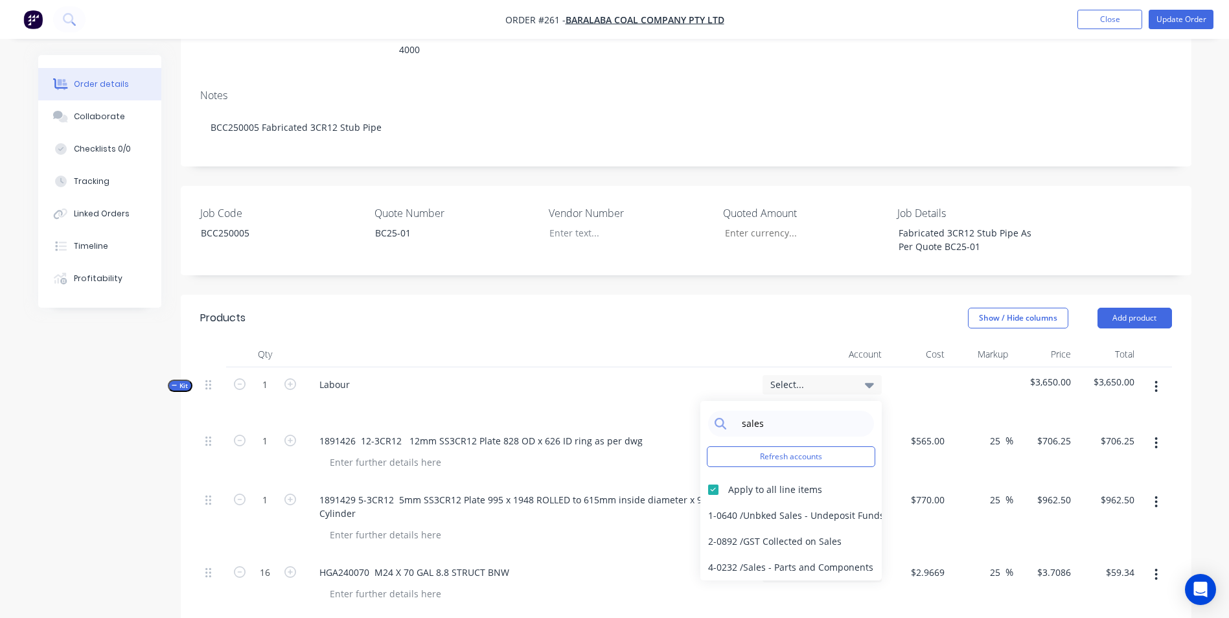
scroll to position [389, 0]
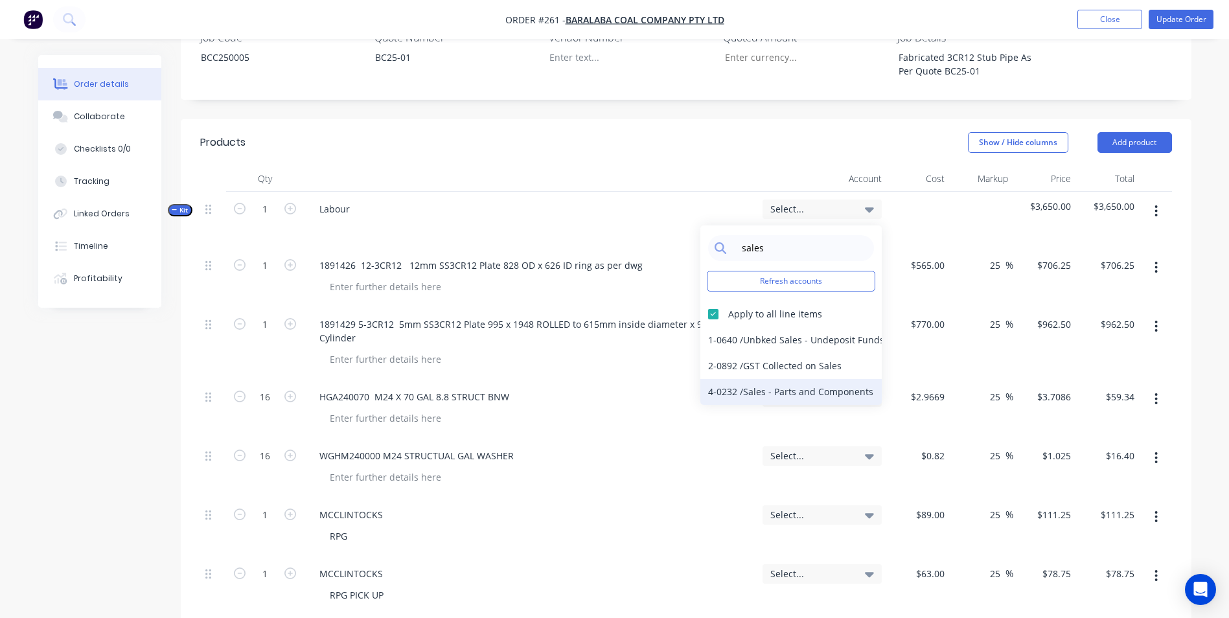
click at [799, 379] on div "4-0232 / Sales - Parts and Components" at bounding box center [790, 392] width 181 height 26
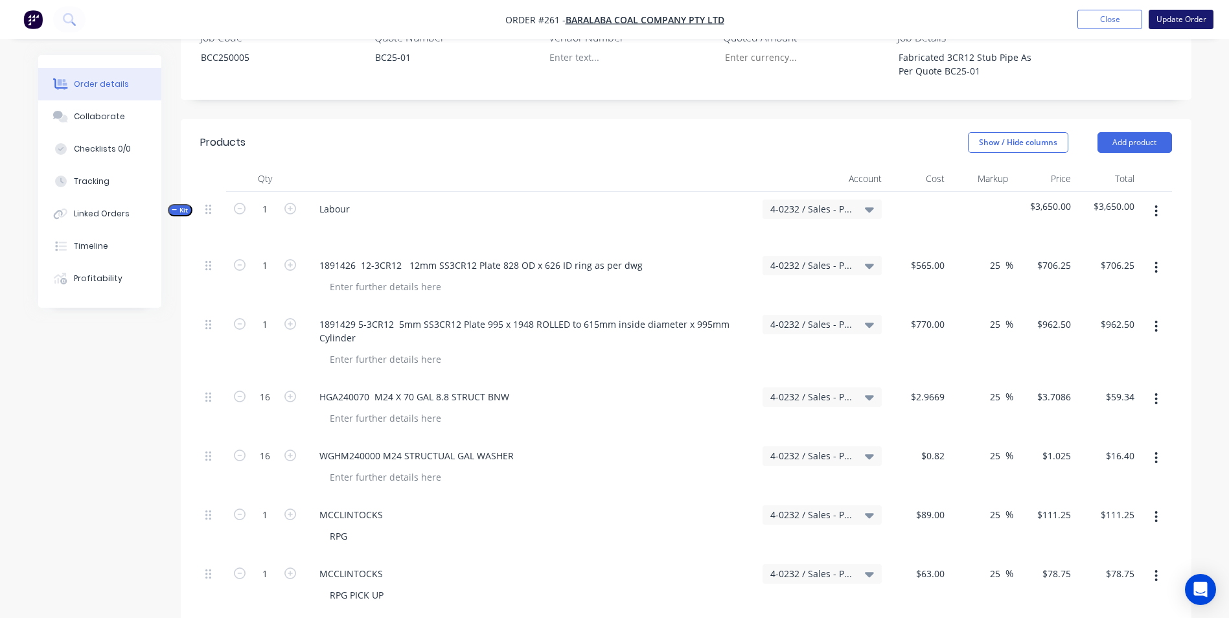
click at [1193, 16] on button "Update Order" at bounding box center [1181, 19] width 65 height 19
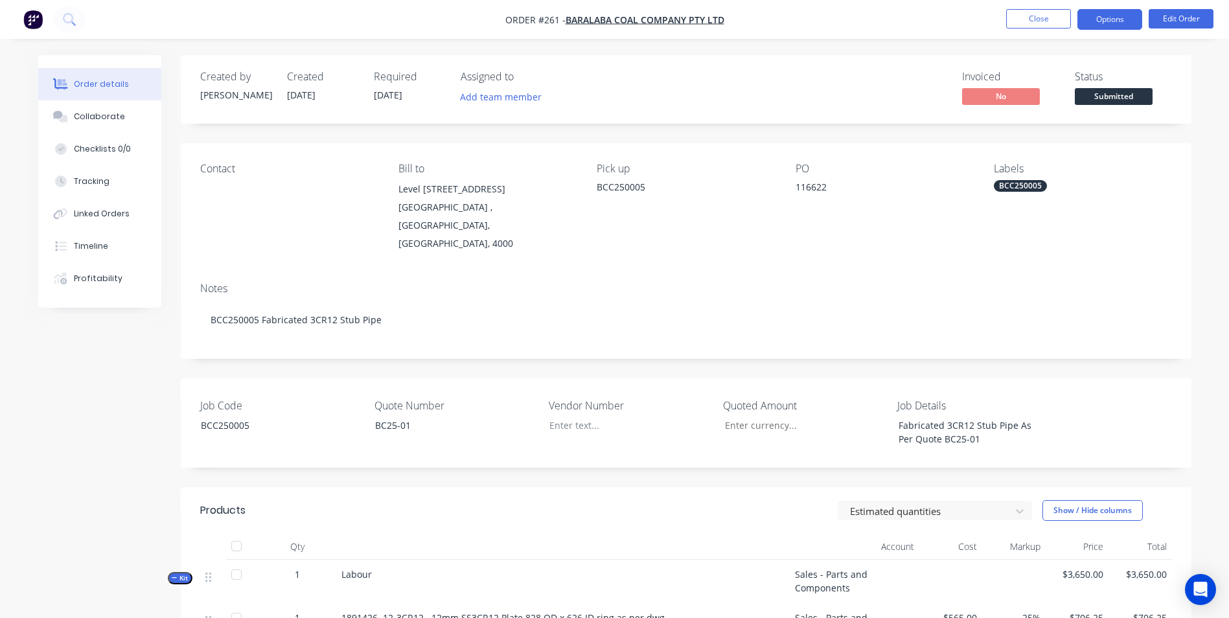
click at [1118, 17] on button "Options" at bounding box center [1109, 19] width 65 height 21
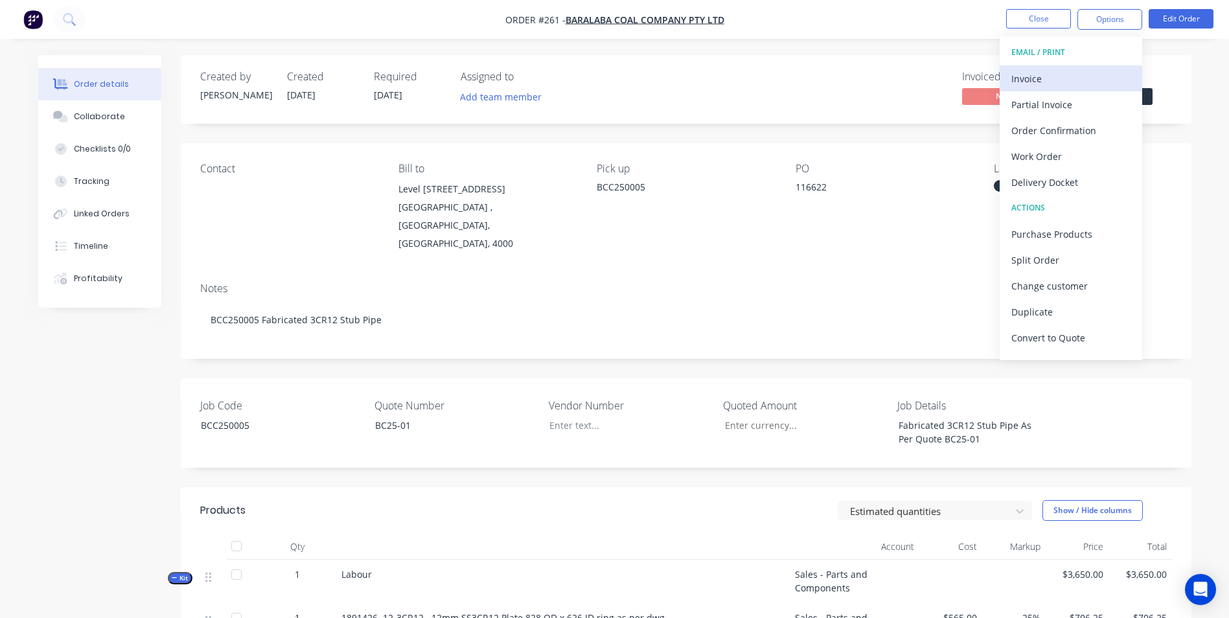
click at [1080, 80] on div "Invoice" at bounding box center [1070, 78] width 119 height 19
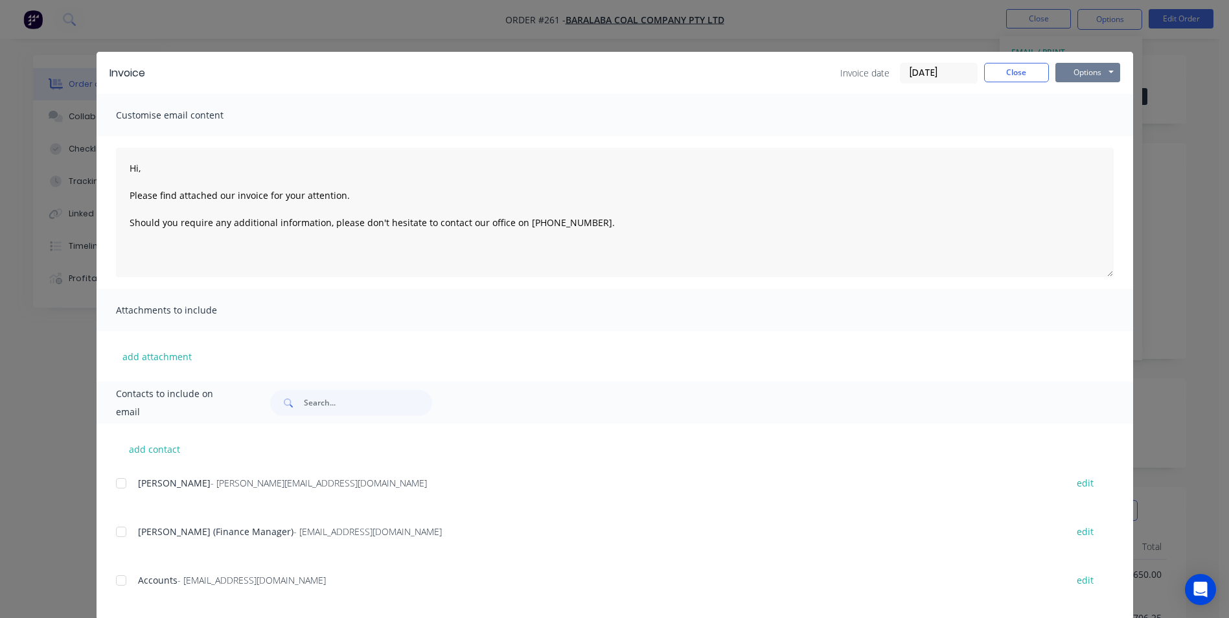
click at [1077, 76] on button "Options" at bounding box center [1087, 72] width 65 height 19
click at [1073, 120] on button "Print" at bounding box center [1096, 116] width 83 height 21
click at [1014, 73] on button "Close" at bounding box center [1016, 72] width 65 height 19
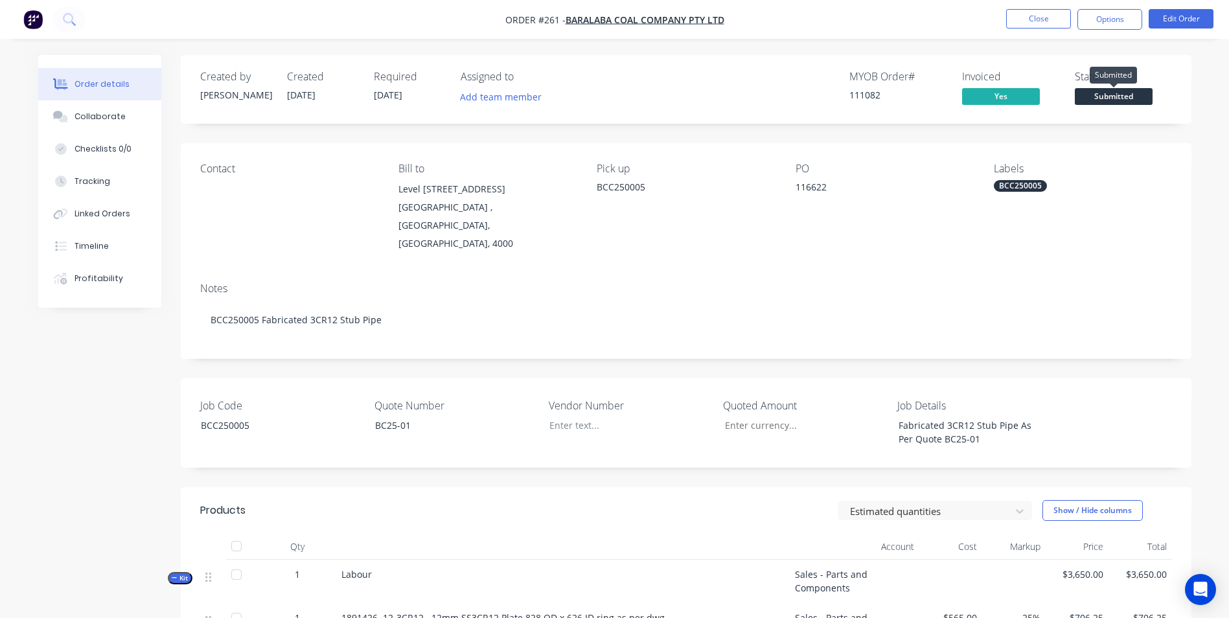
click at [1117, 100] on span "Submitted" at bounding box center [1114, 96] width 78 height 16
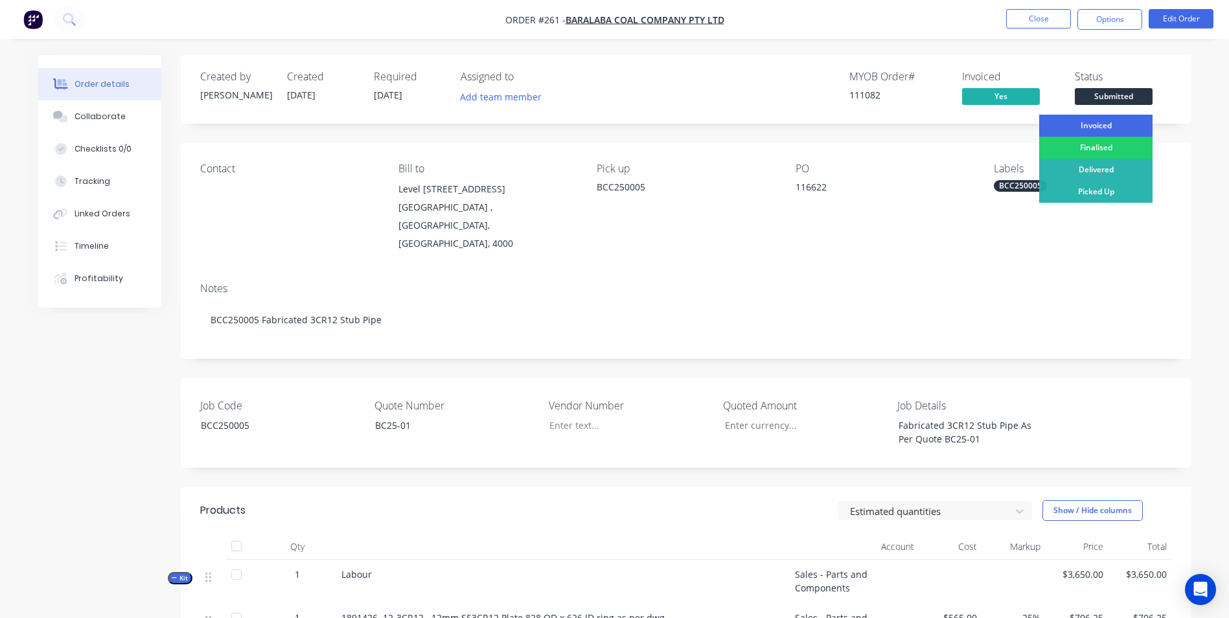
click at [1108, 129] on div "Invoiced" at bounding box center [1095, 126] width 113 height 22
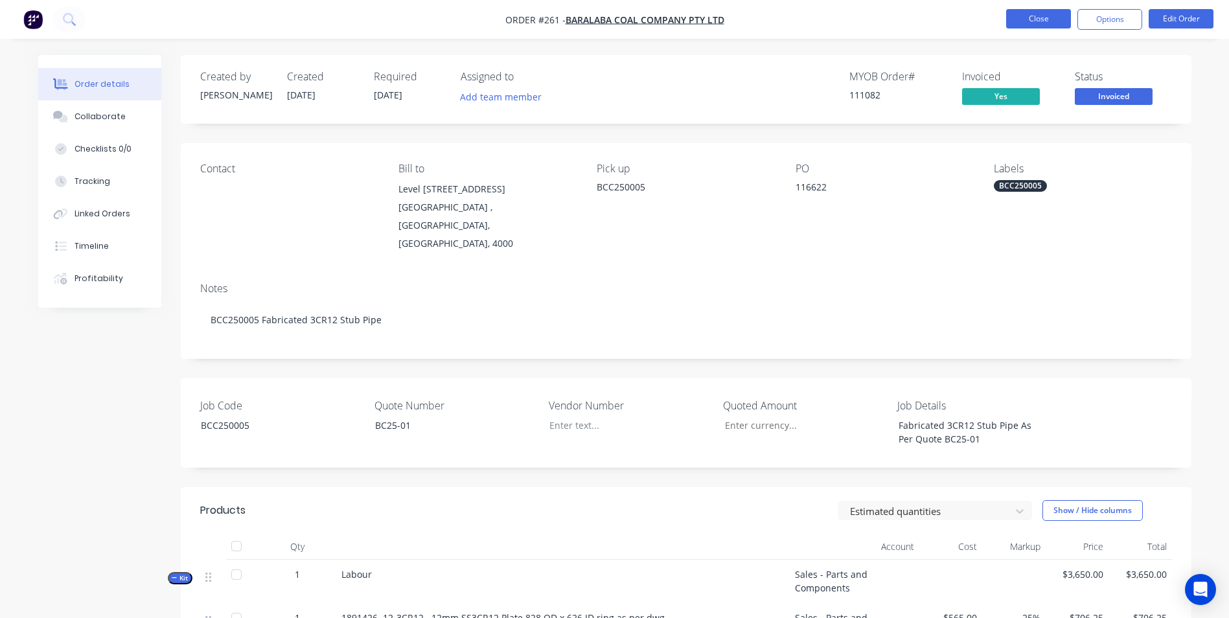
click at [1047, 16] on button "Close" at bounding box center [1038, 18] width 65 height 19
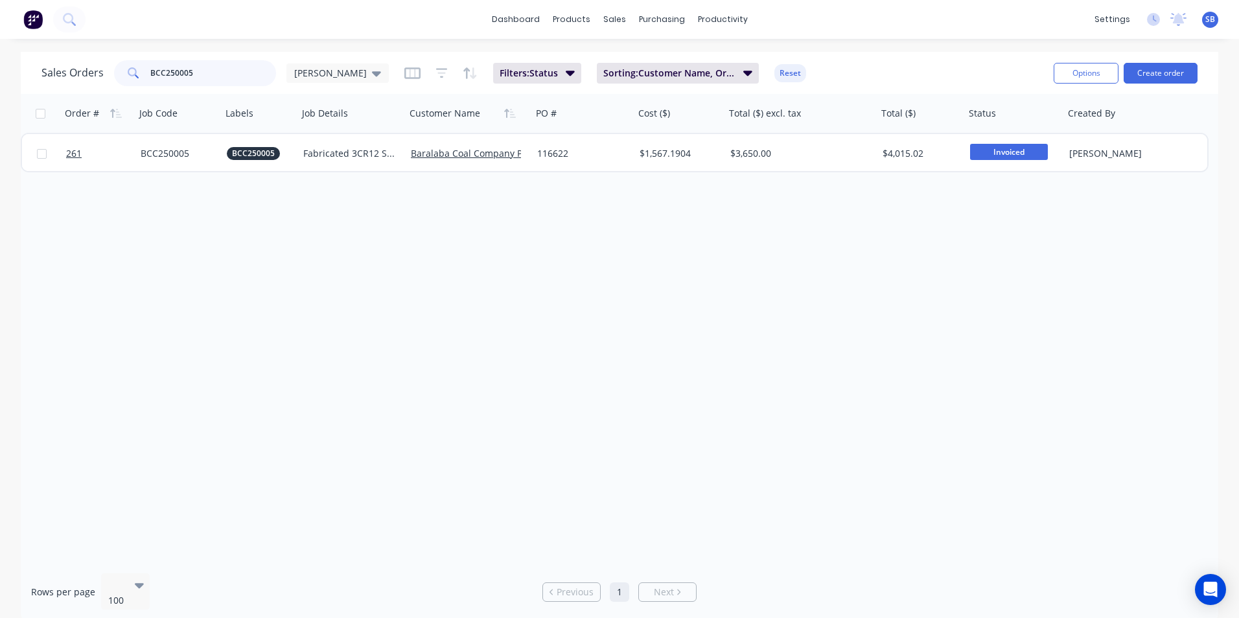
click at [224, 70] on input "BCC250005" at bounding box center [213, 73] width 126 height 26
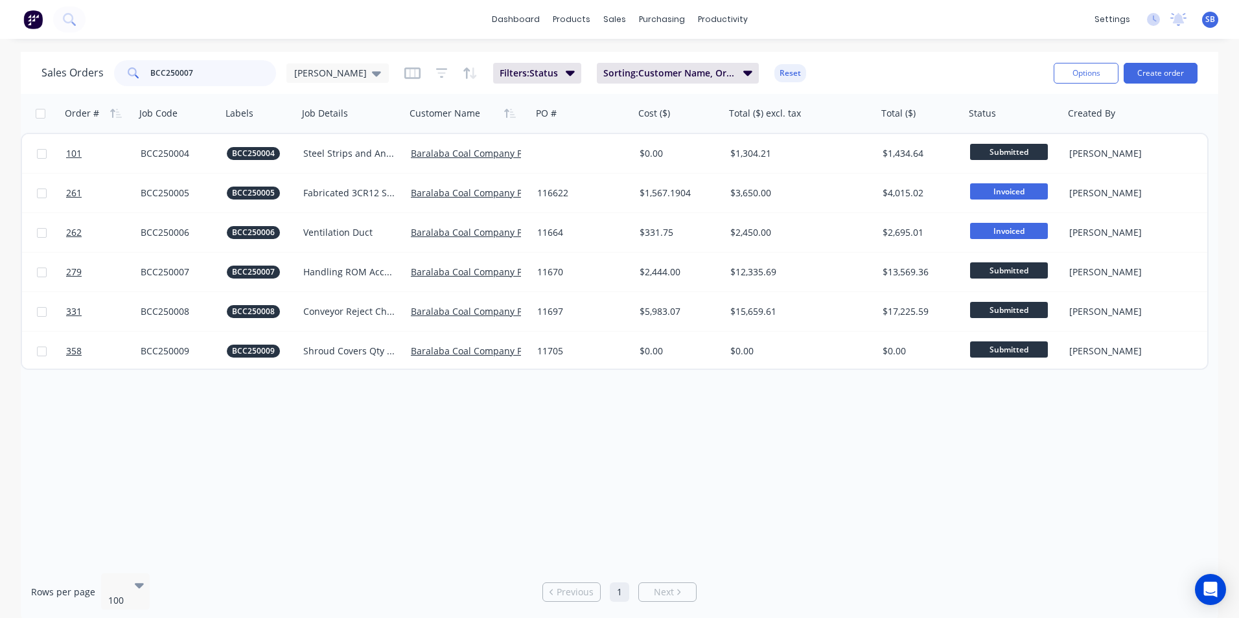
type input "BCC250007"
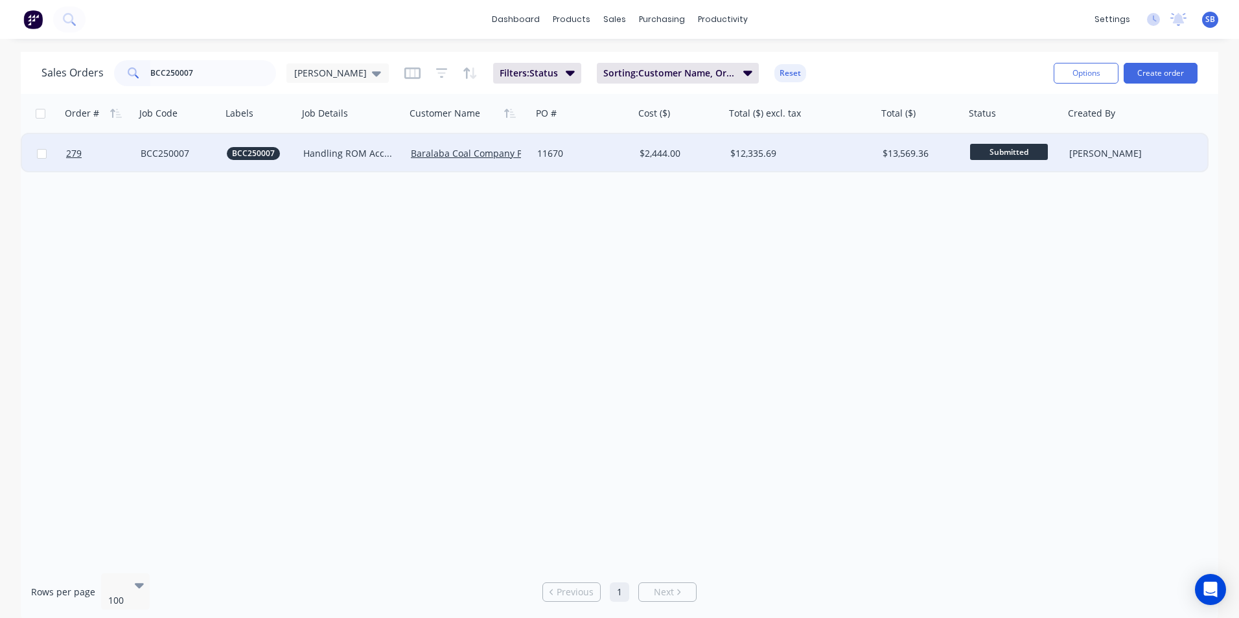
click at [792, 159] on div "$12,335.69" at bounding box center [797, 153] width 135 height 13
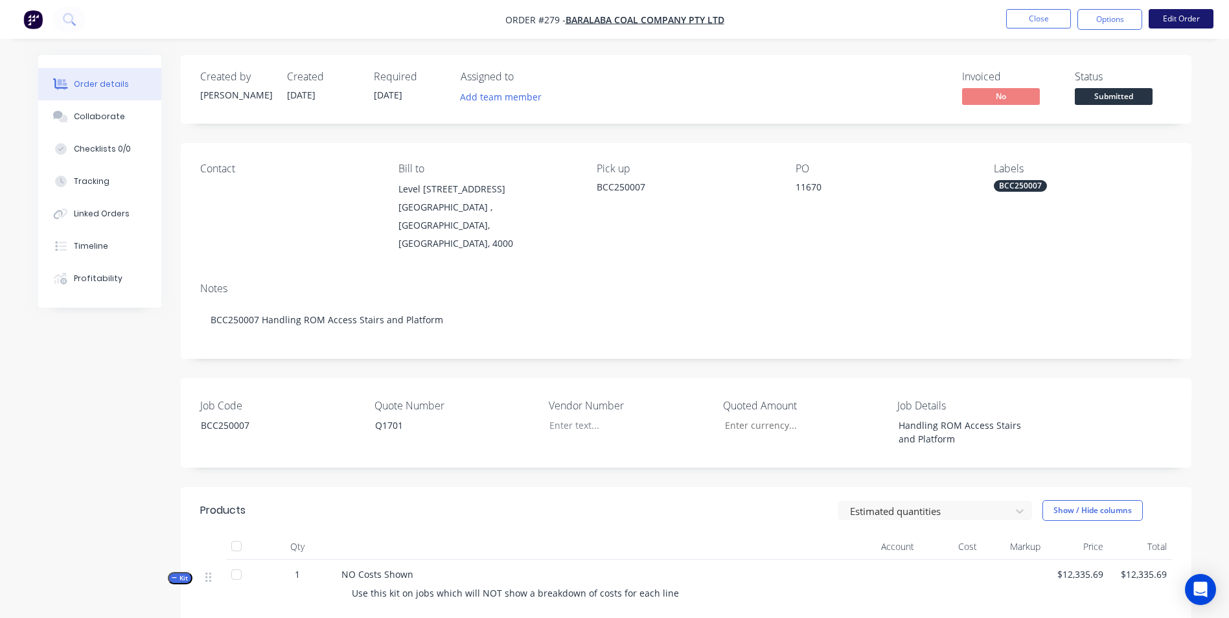
click at [1172, 22] on button "Edit Order" at bounding box center [1181, 18] width 65 height 19
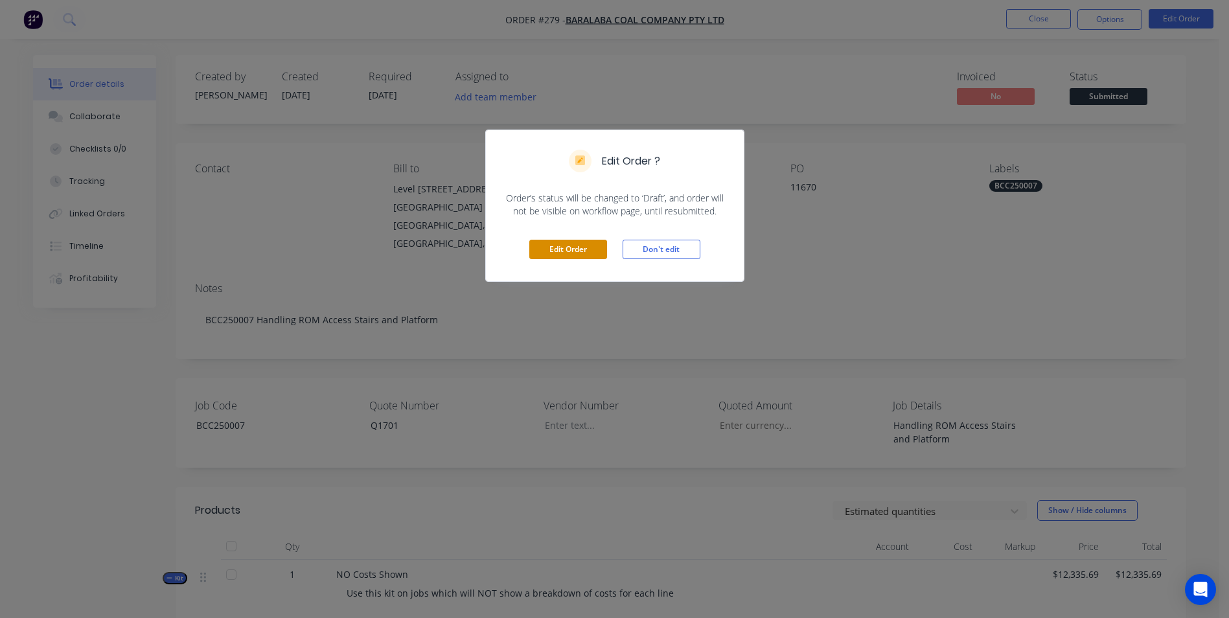
click at [566, 246] on button "Edit Order" at bounding box center [568, 249] width 78 height 19
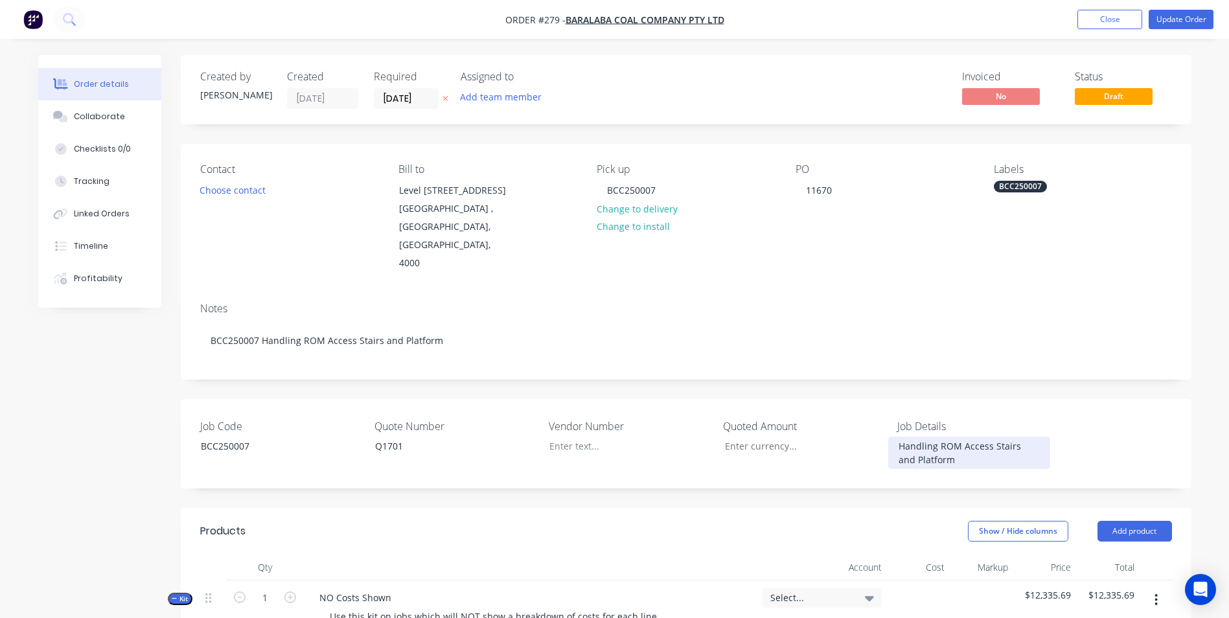
click at [998, 437] on div "Handling ROM Access Stairs and Platform" at bounding box center [969, 453] width 162 height 32
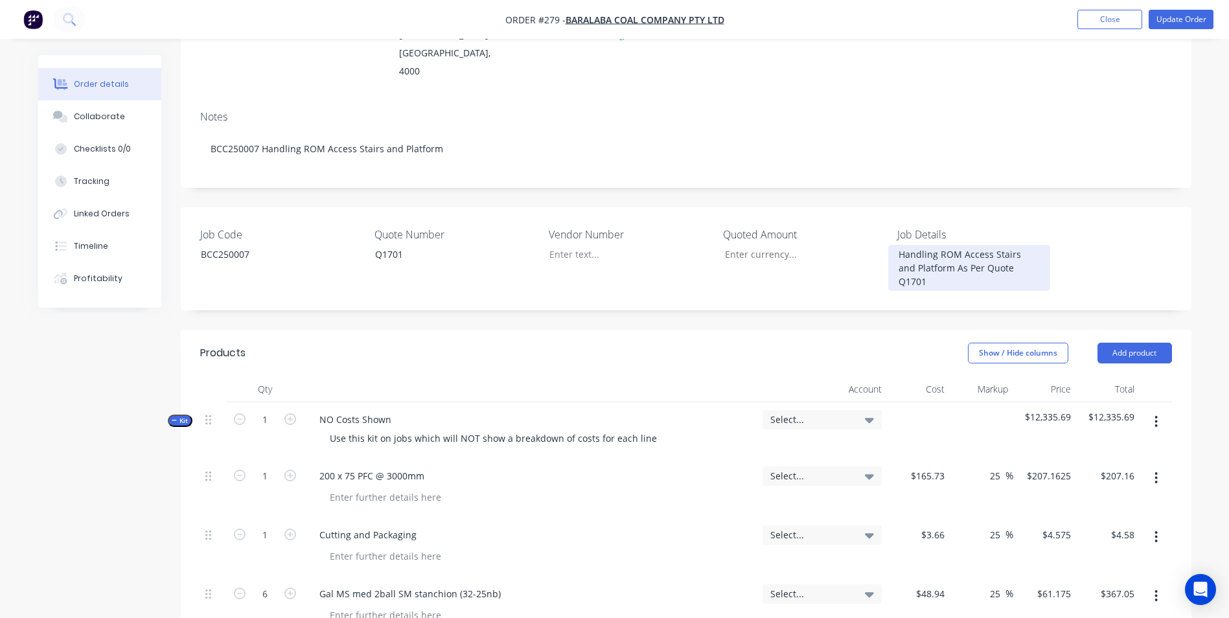
scroll to position [453, 0]
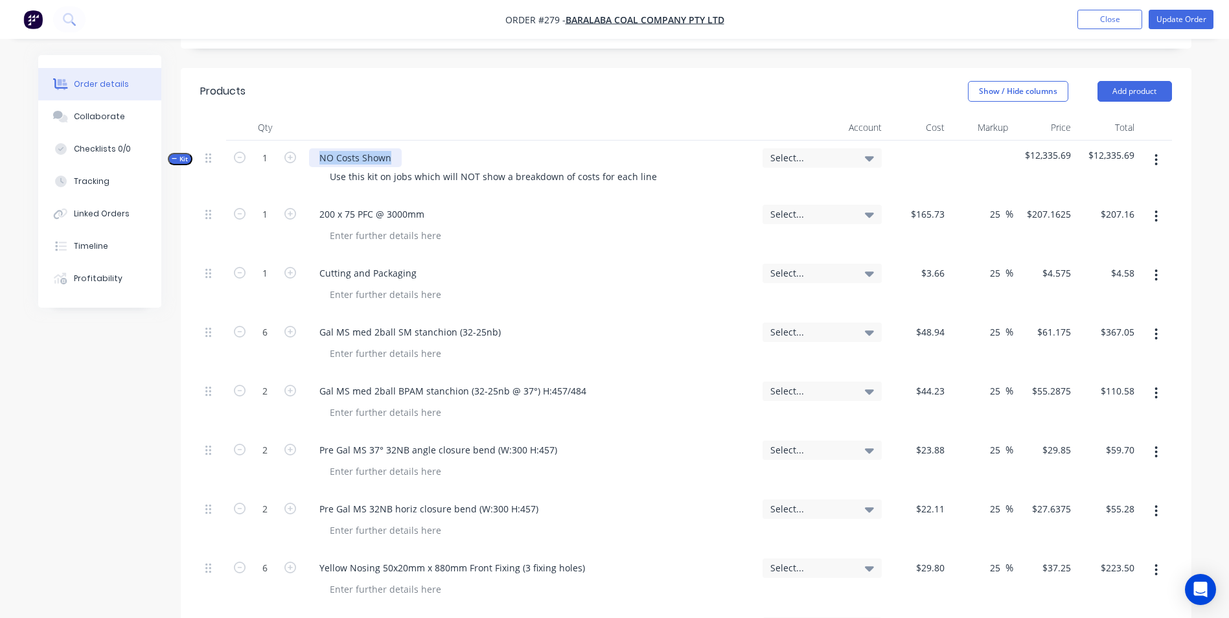
drag, startPoint x: 389, startPoint y: 109, endPoint x: 289, endPoint y: 97, distance: 101.2
click at [289, 141] on div "Kit 1 NO Costs Shown Use this kit on jobs which will NOT show a breakdown of co…" at bounding box center [686, 169] width 972 height 56
drag, startPoint x: 652, startPoint y: 131, endPoint x: 69, endPoint y: 69, distance: 586.9
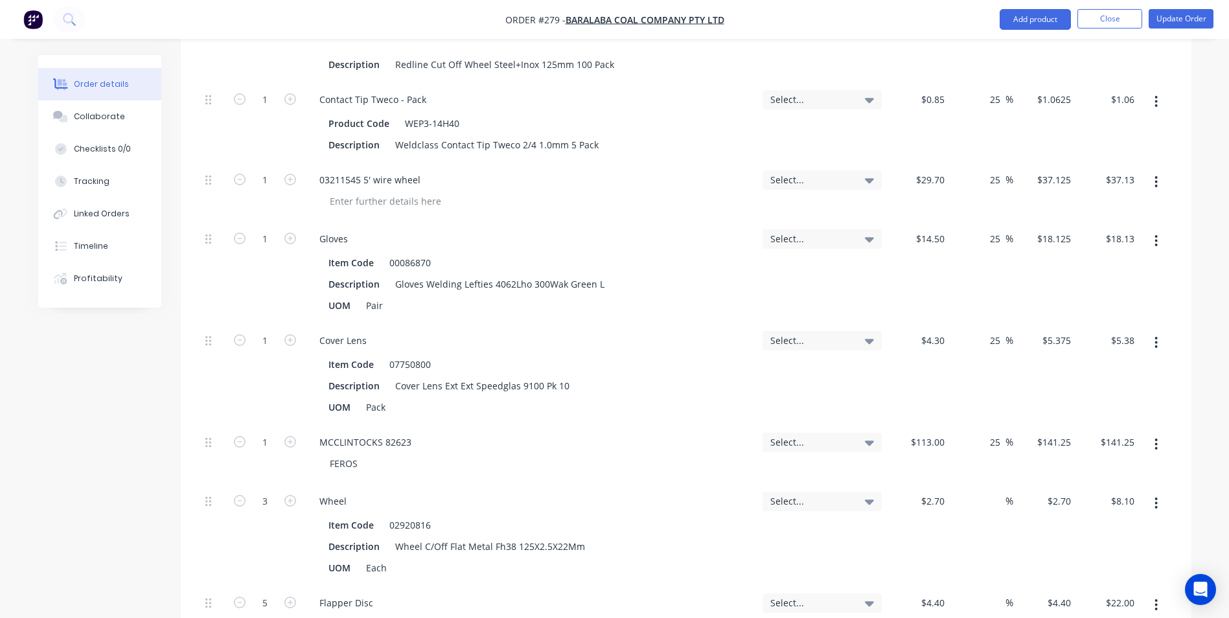
scroll to position [2980, 0]
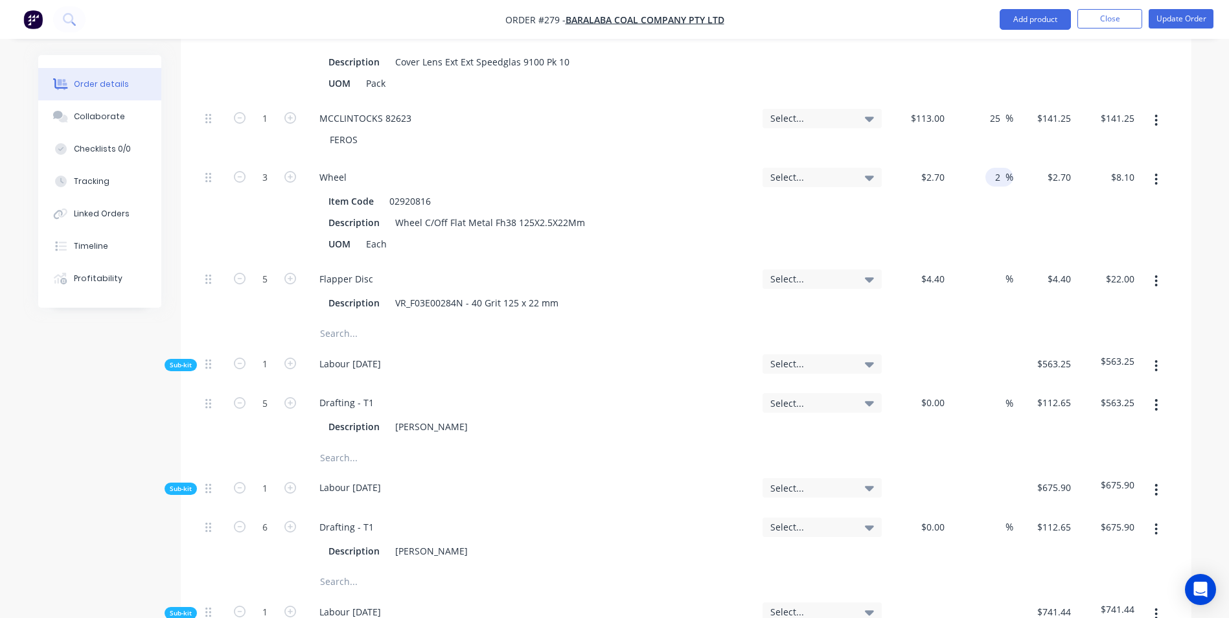
click at [998, 168] on input "2" at bounding box center [997, 177] width 15 height 19
type input "25"
click at [994, 269] on input at bounding box center [997, 278] width 15 height 19
type input "$3.375"
type input "$10.13"
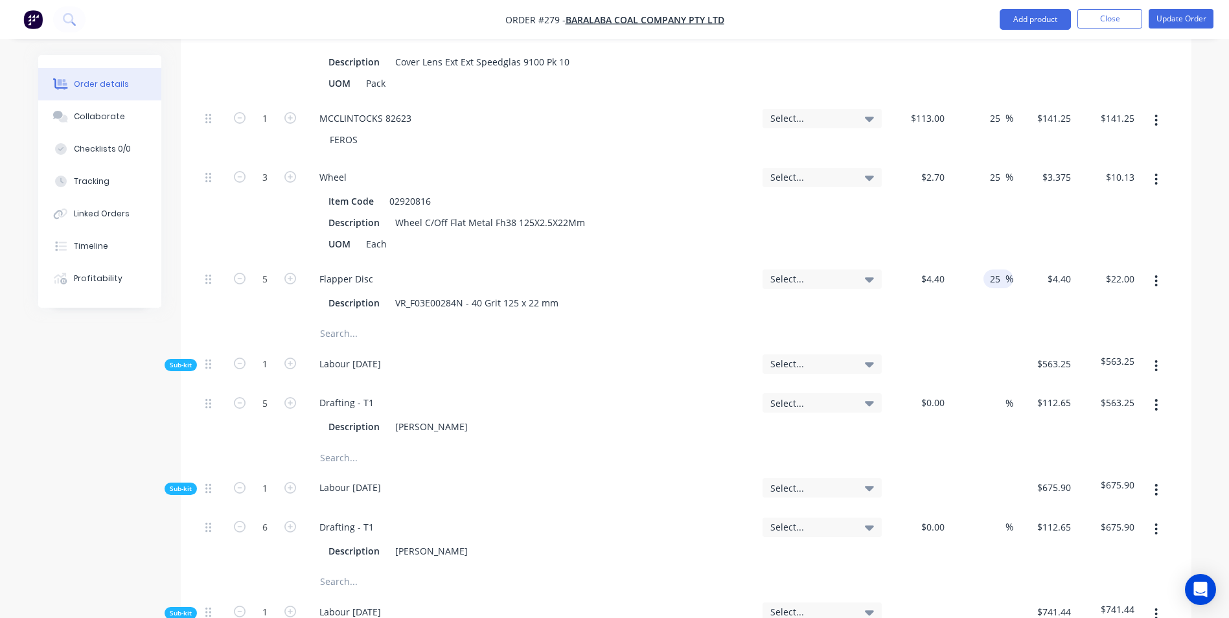
type input "25"
type input "$5.50"
type input "$27.50"
click at [365, 321] on input "text" at bounding box center [448, 334] width 259 height 26
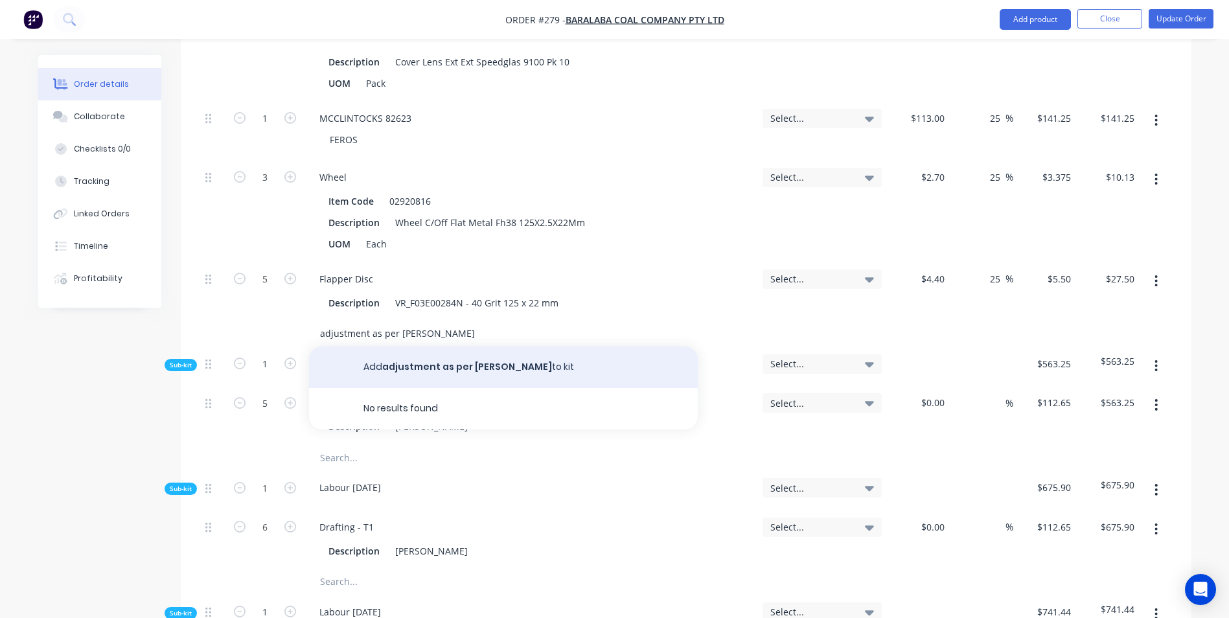
type input "adjustment as per [PERSON_NAME]"
click at [435, 347] on button "Add adjustment as per [PERSON_NAME] to kit" at bounding box center [503, 367] width 389 height 41
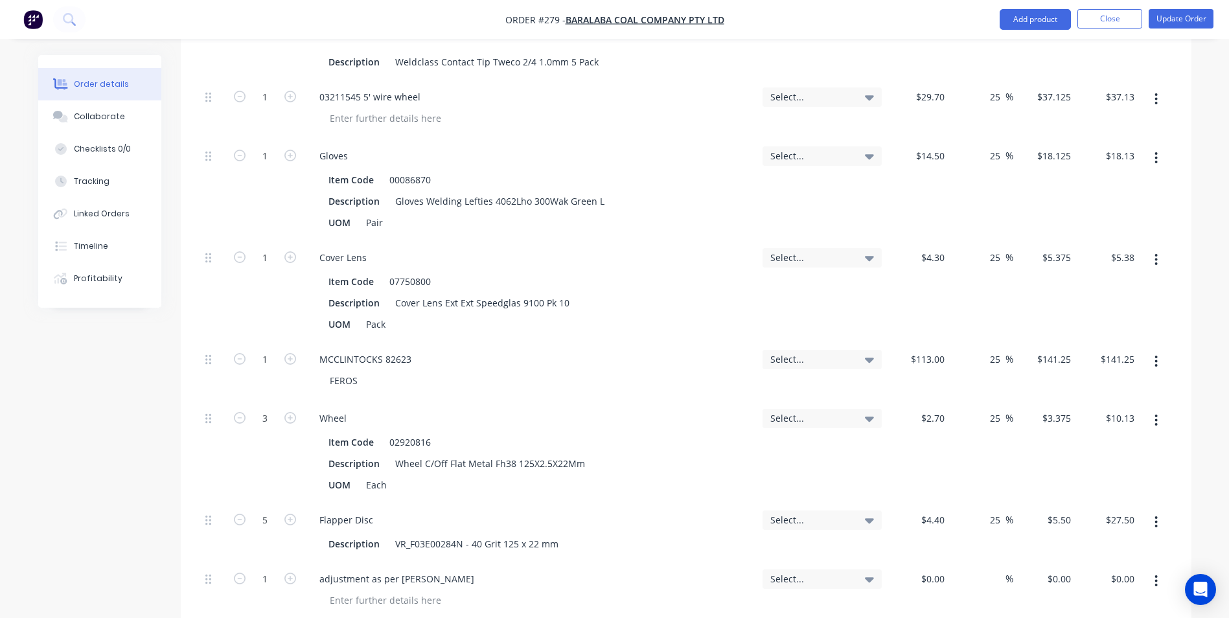
scroll to position [3045, 0]
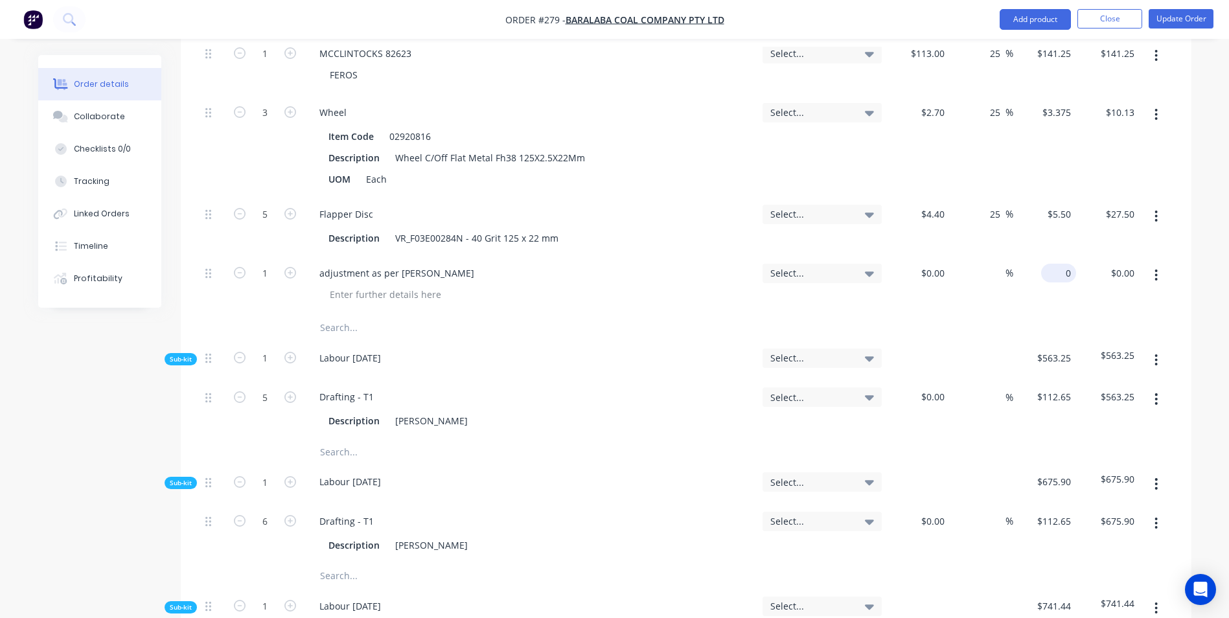
click at [1073, 264] on input "0" at bounding box center [1061, 273] width 30 height 19
type input "$2,842.78"
click at [1013, 261] on div "$2,842.78 $2,842.78" at bounding box center [1044, 285] width 63 height 59
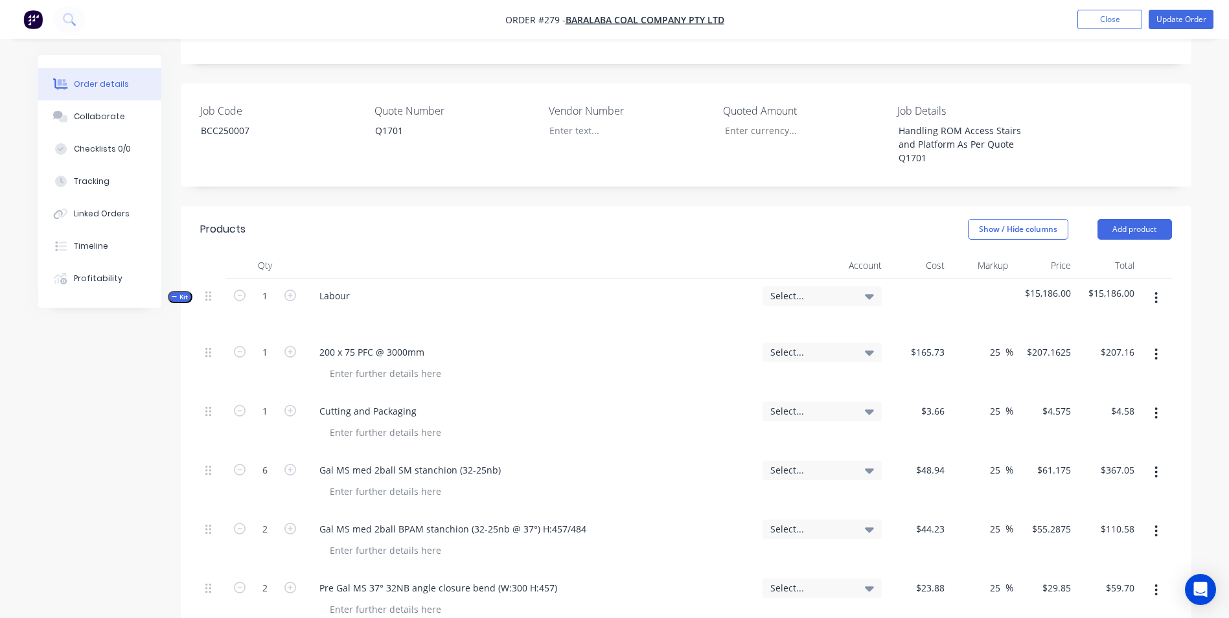
scroll to position [324, 0]
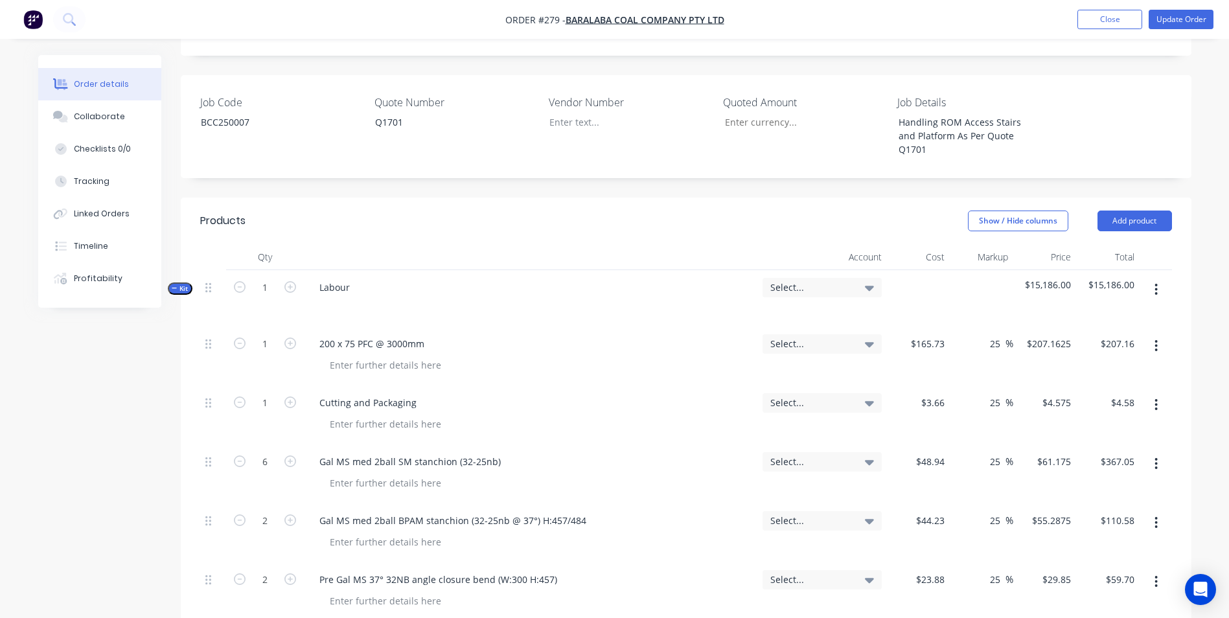
click at [793, 280] on span "Select..." at bounding box center [811, 287] width 82 height 14
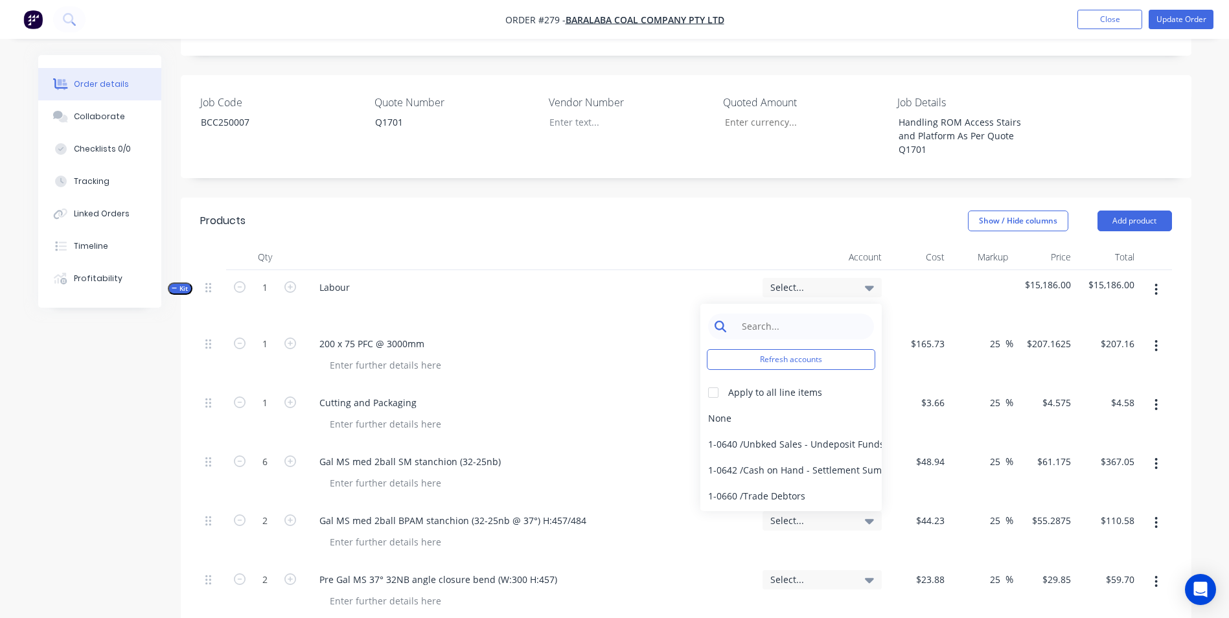
click at [784, 314] on input at bounding box center [801, 327] width 133 height 26
type input "sales"
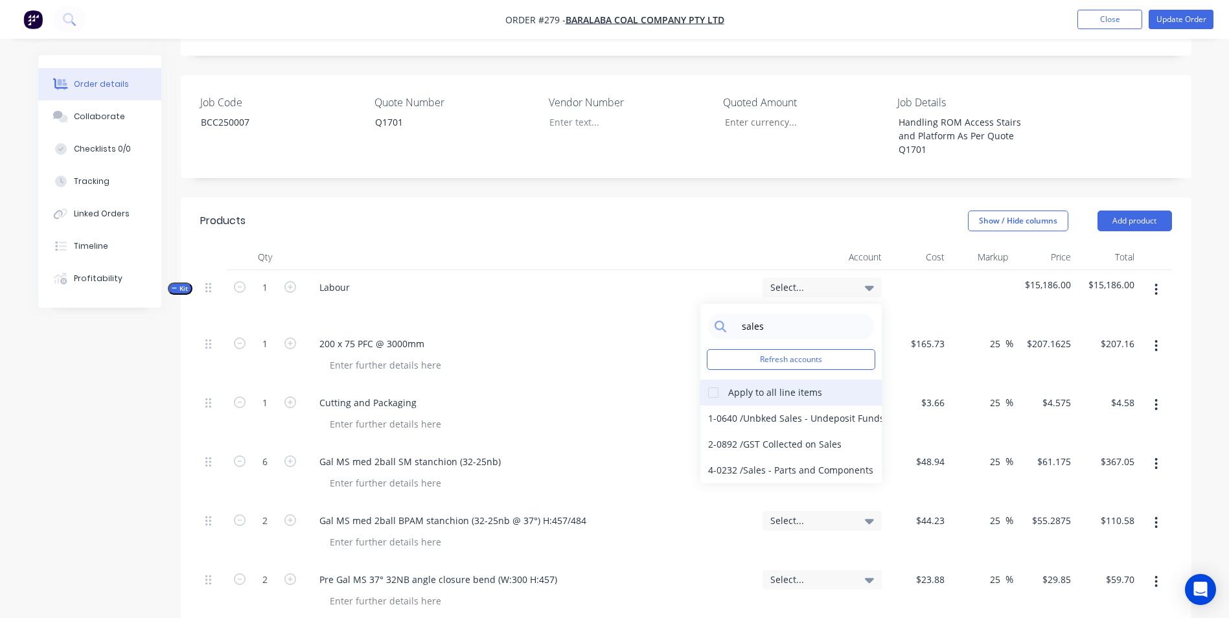
click at [710, 380] on div at bounding box center [713, 393] width 26 height 26
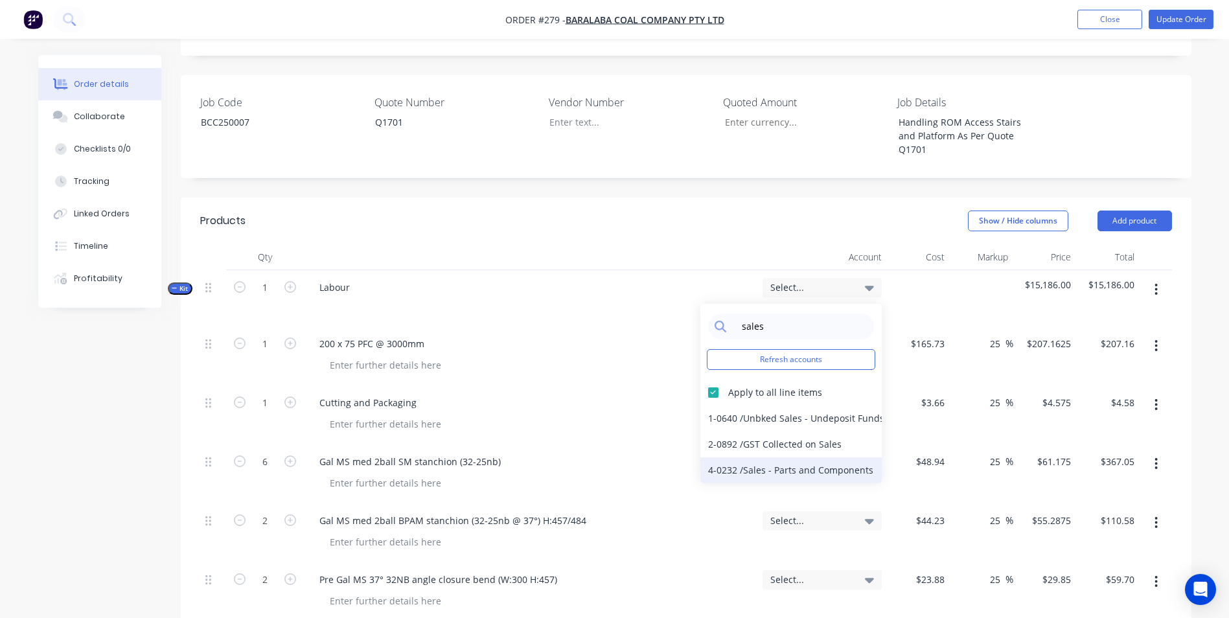
click at [765, 457] on div "4-0232 / Sales - Parts and Components" at bounding box center [790, 470] width 181 height 26
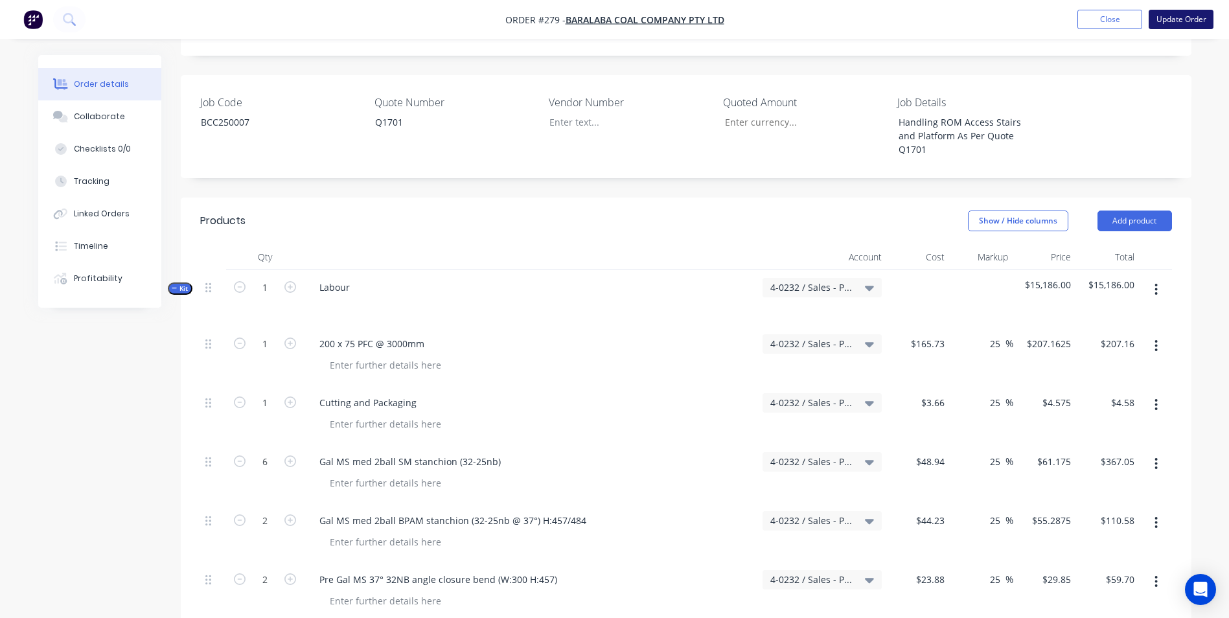
click at [1176, 12] on button "Update Order" at bounding box center [1181, 19] width 65 height 19
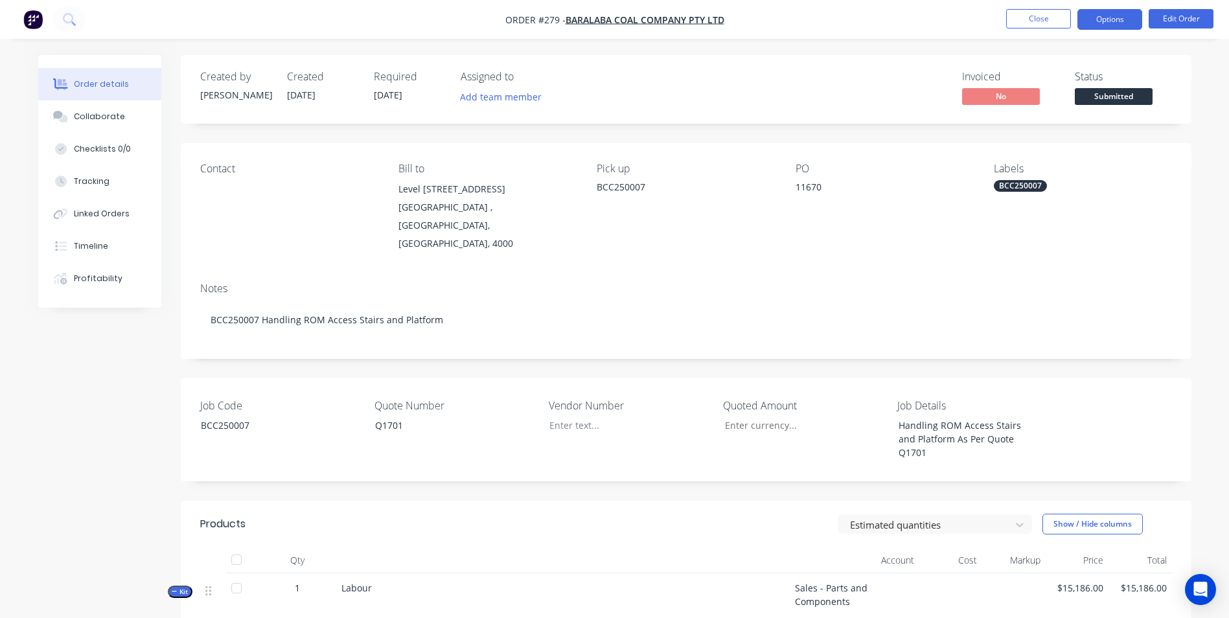
click at [1097, 19] on button "Options" at bounding box center [1109, 19] width 65 height 21
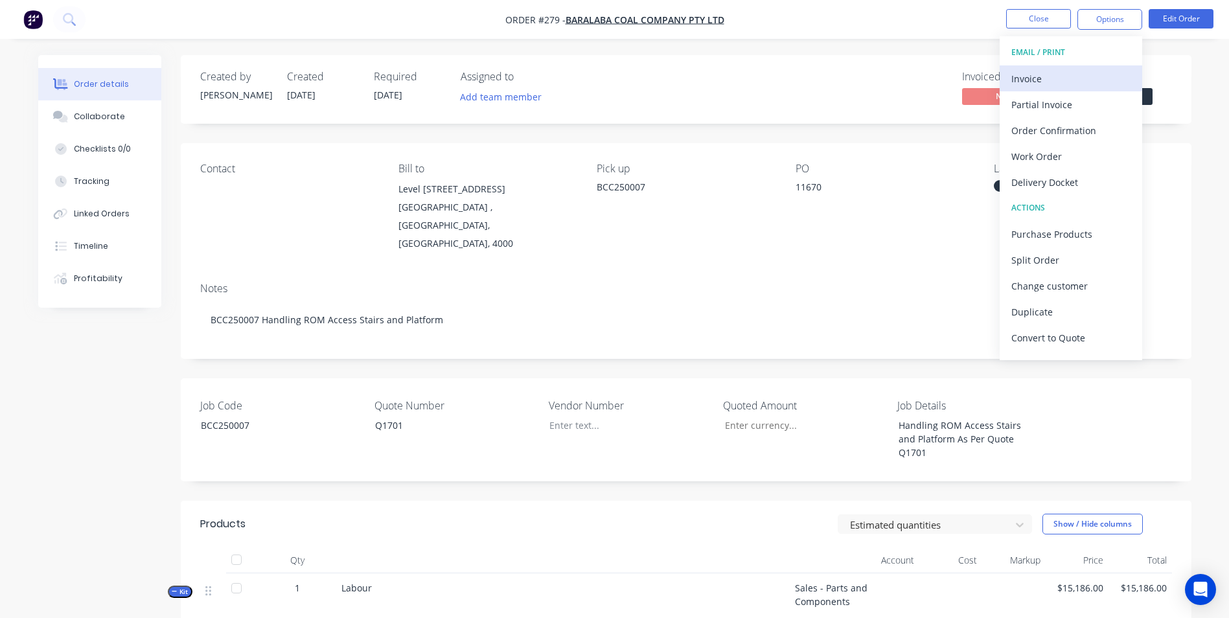
click at [1066, 82] on div "Invoice" at bounding box center [1070, 78] width 119 height 19
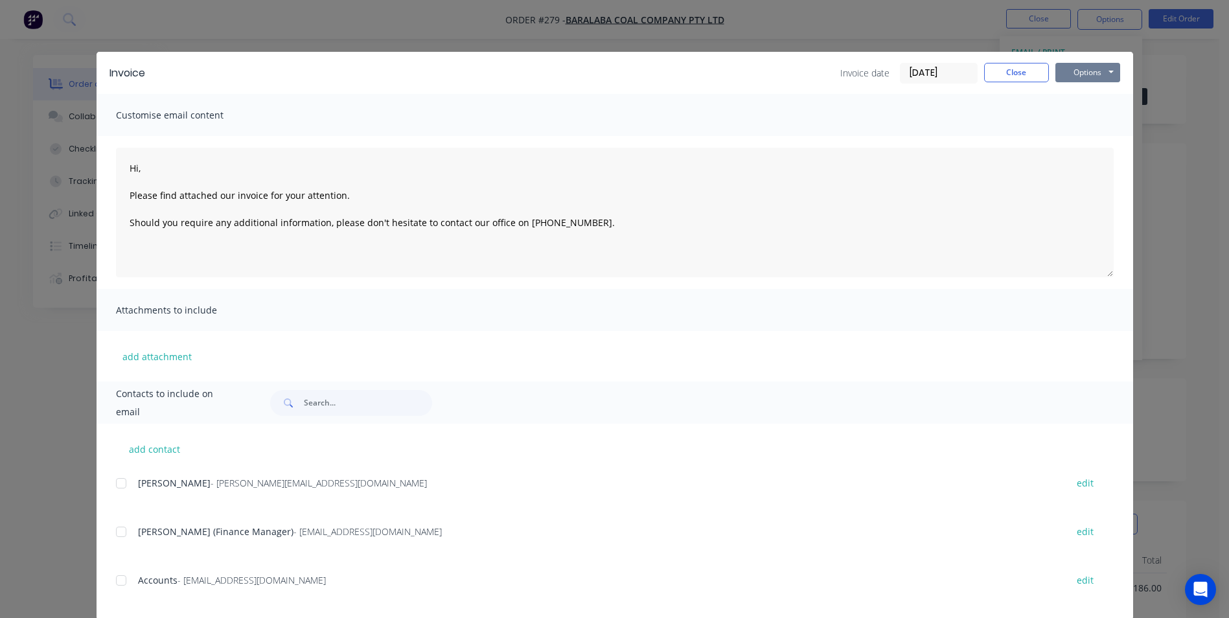
click at [1068, 76] on button "Options" at bounding box center [1087, 72] width 65 height 19
click at [1078, 117] on button "Print" at bounding box center [1096, 116] width 83 height 21
click at [1031, 70] on button "Close" at bounding box center [1016, 72] width 65 height 19
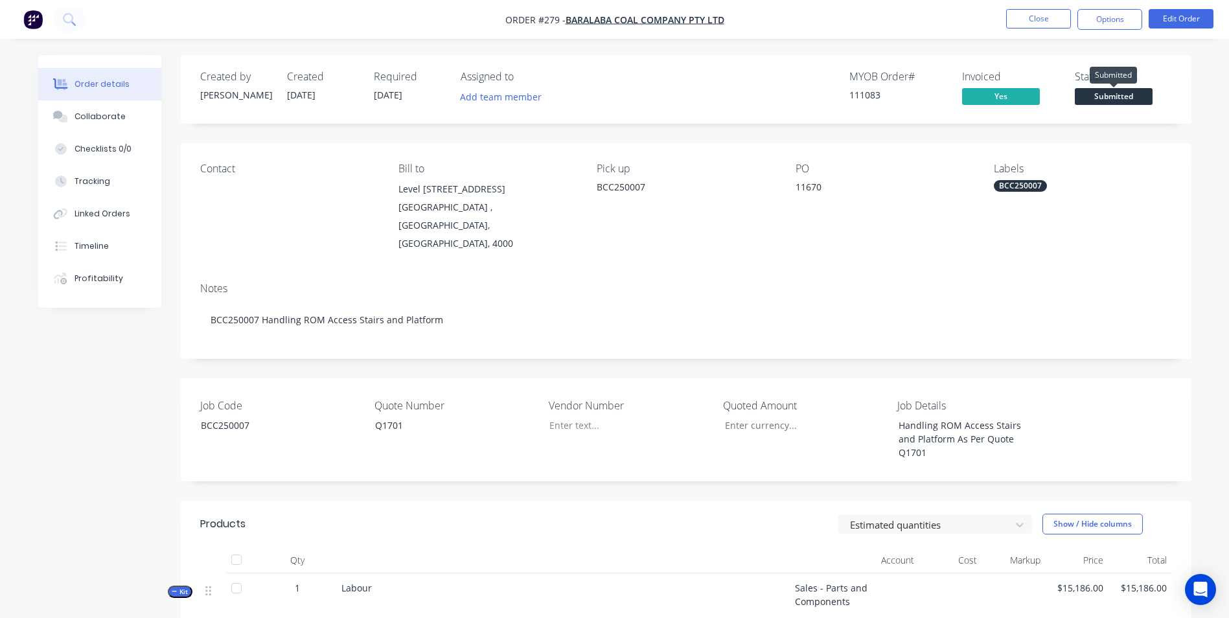
click at [1116, 96] on span "Submitted" at bounding box center [1114, 96] width 78 height 16
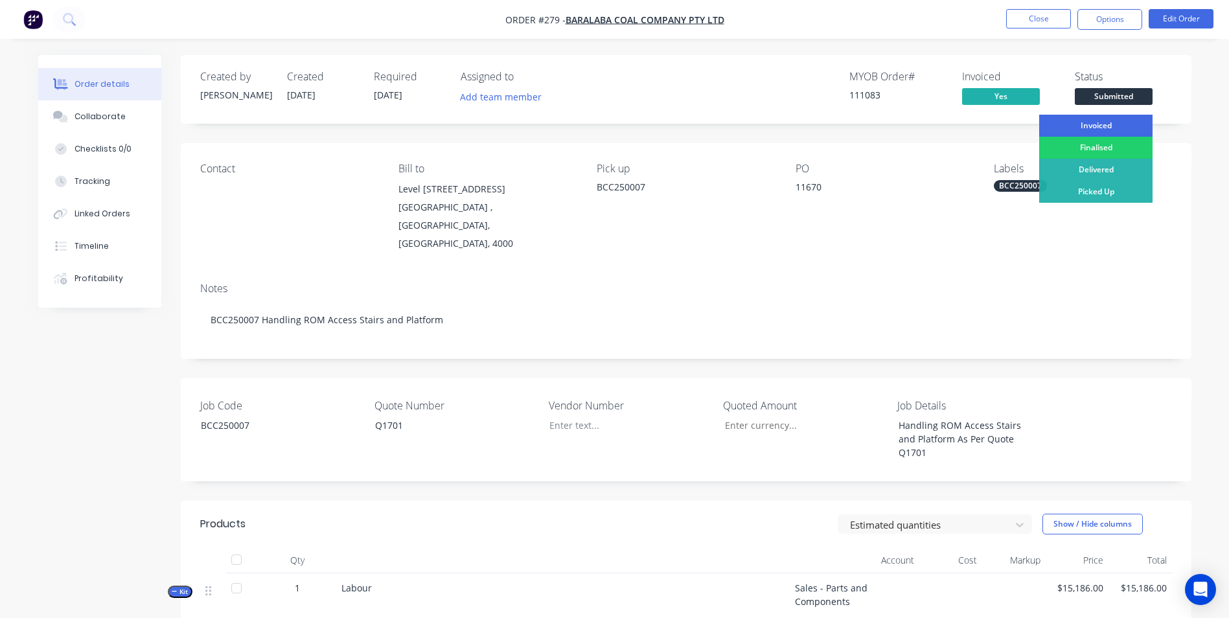
click at [1099, 130] on div "Invoiced" at bounding box center [1095, 126] width 113 height 22
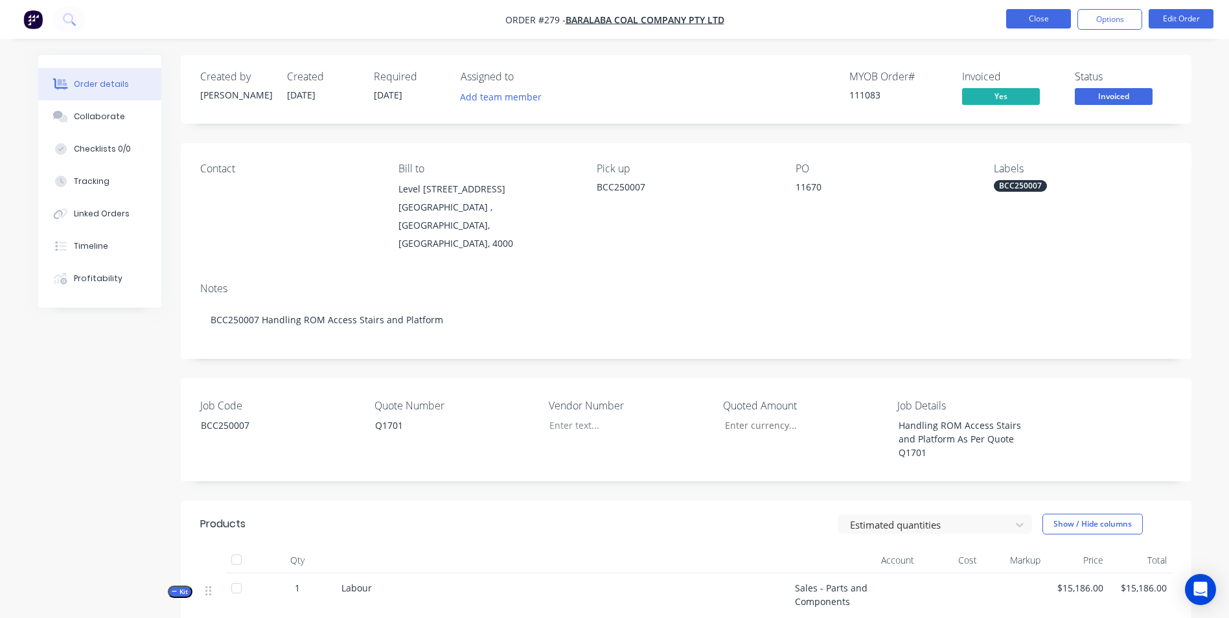
click at [1020, 23] on button "Close" at bounding box center [1038, 18] width 65 height 19
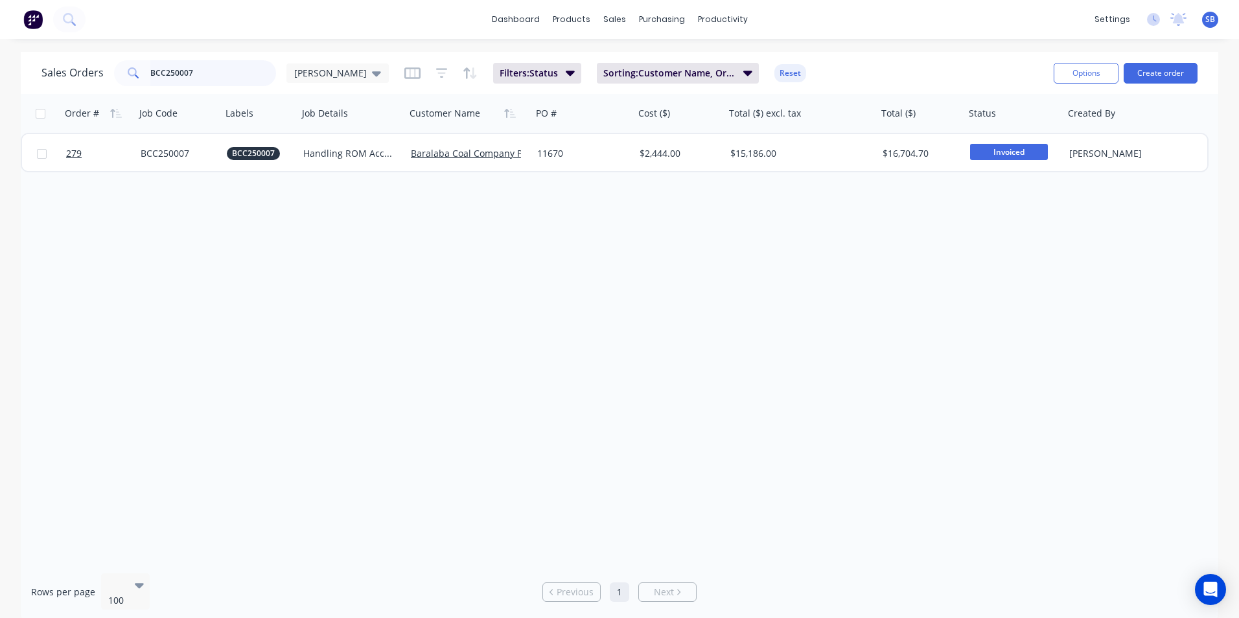
click at [249, 81] on input "BCC250007" at bounding box center [213, 73] width 126 height 26
type input "BCC250008"
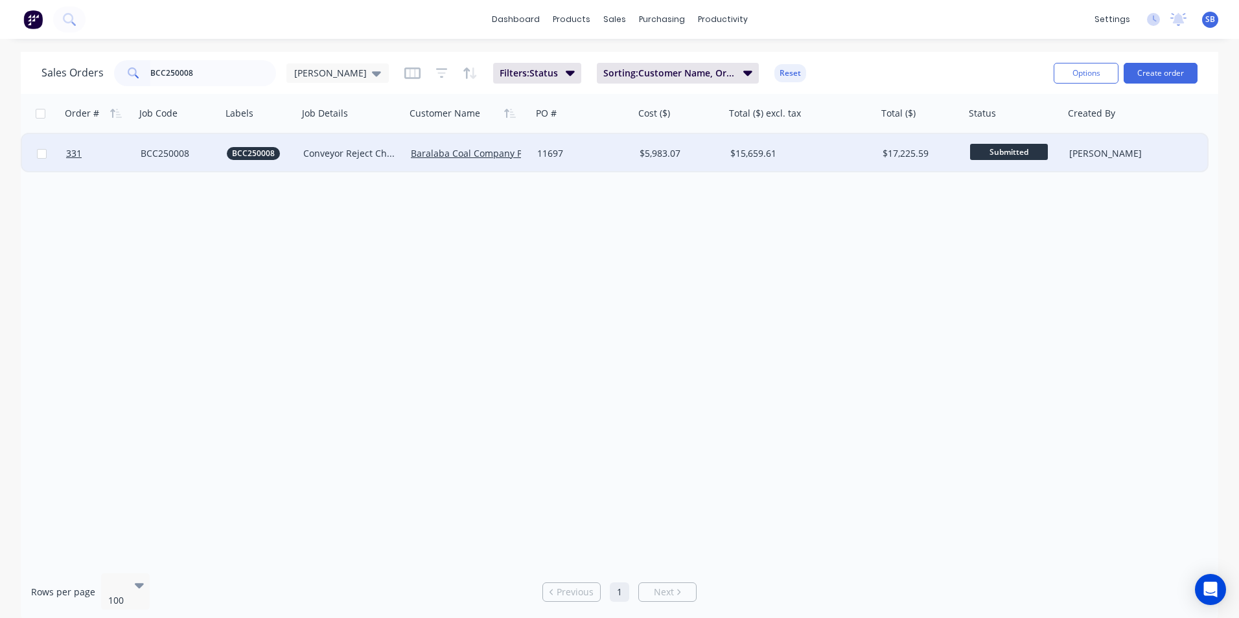
click at [787, 156] on div "$15,659.61" at bounding box center [797, 153] width 135 height 13
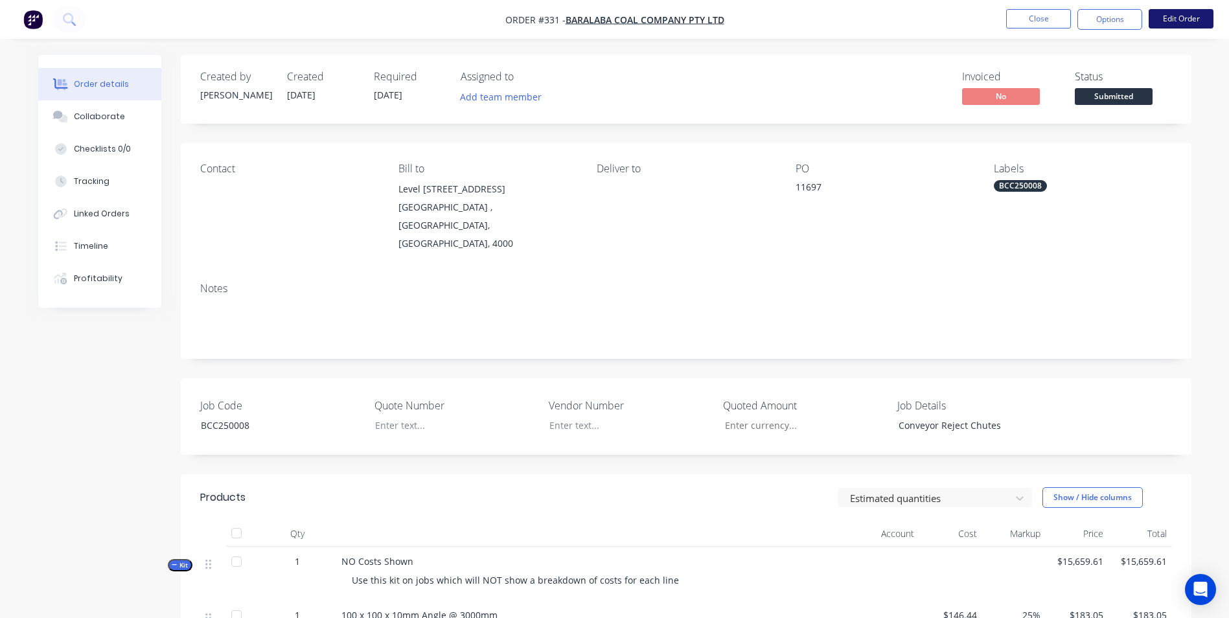
click at [1178, 15] on button "Edit Order" at bounding box center [1181, 18] width 65 height 19
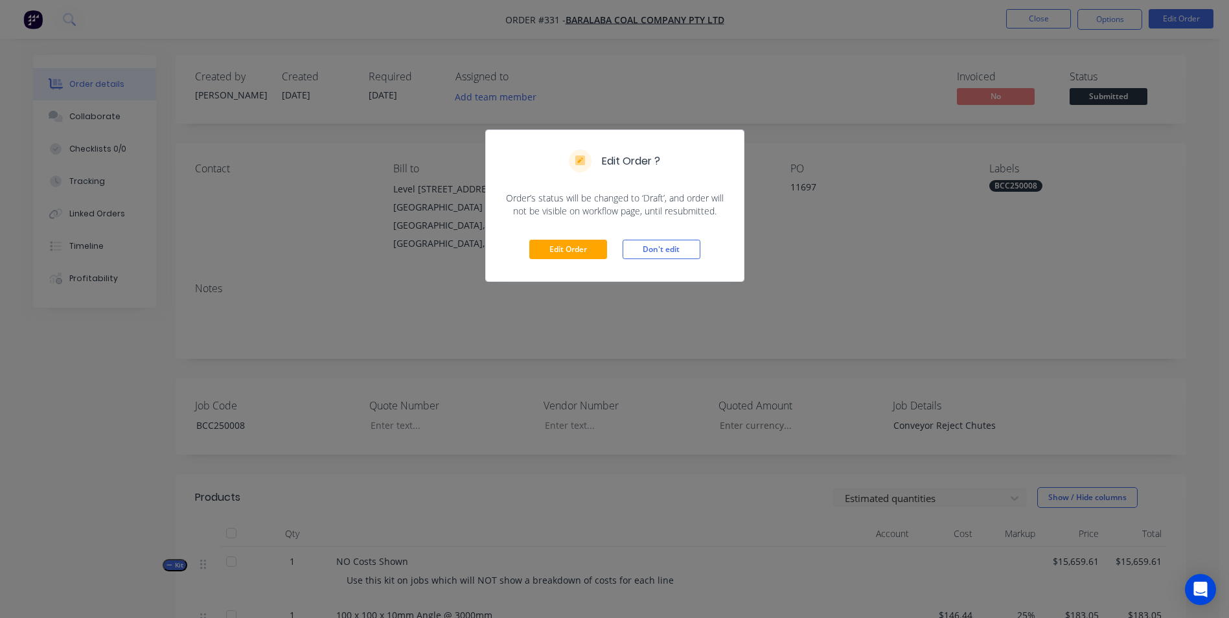
click at [571, 238] on div "Edit Order Don't edit" at bounding box center [615, 249] width 258 height 63
click at [571, 245] on button "Edit Order" at bounding box center [568, 249] width 78 height 19
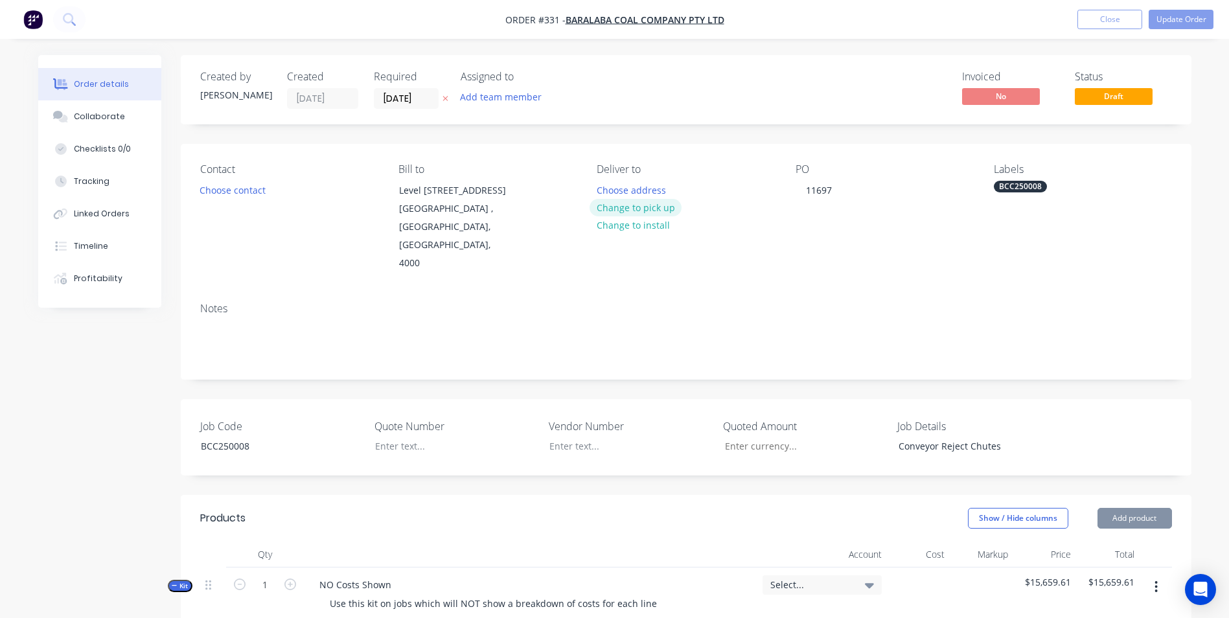
click at [611, 205] on button "Change to pick up" at bounding box center [635, 207] width 92 height 17
click at [610, 194] on div at bounding box center [607, 190] width 21 height 19
click at [620, 207] on button "Change to pick up" at bounding box center [635, 207] width 92 height 17
click at [615, 189] on div at bounding box center [607, 190] width 21 height 19
click at [398, 437] on div at bounding box center [446, 446] width 162 height 19
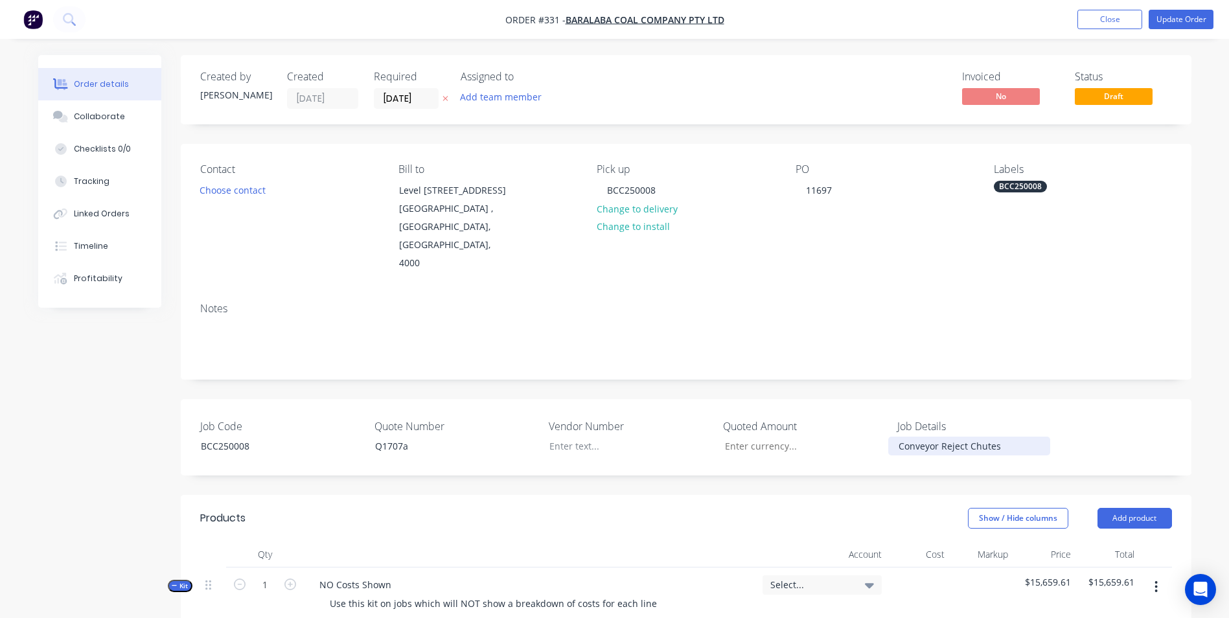
click at [1003, 437] on div "Conveyor Reject Chutes" at bounding box center [969, 446] width 162 height 19
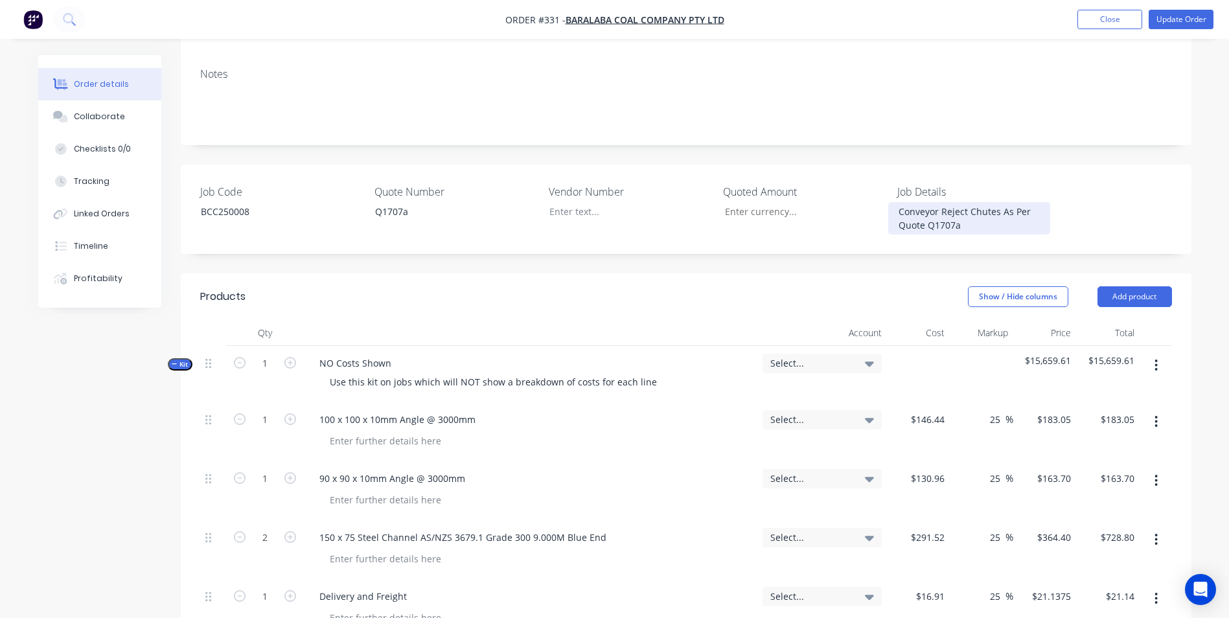
scroll to position [324, 0]
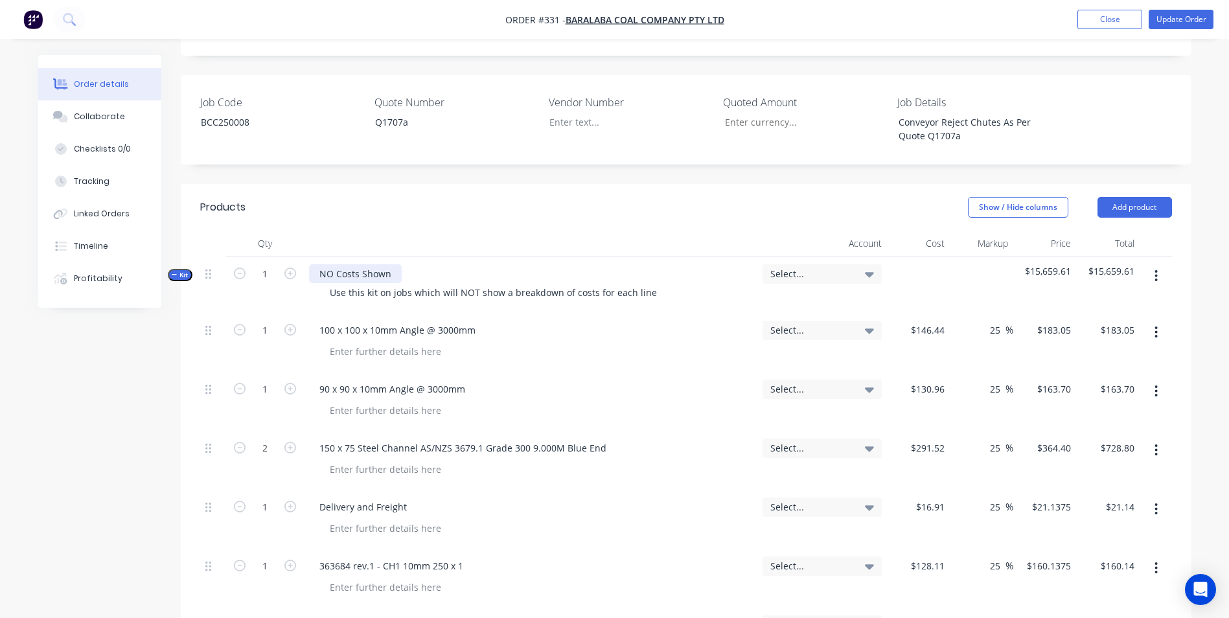
drag, startPoint x: 404, startPoint y: 242, endPoint x: 388, endPoint y: 242, distance: 15.5
click at [388, 257] on div "NO Costs Shown Use this kit on jobs which will NOT show a breakdown of costs fo…" at bounding box center [530, 285] width 453 height 56
click at [387, 264] on div "NO Costs Shown" at bounding box center [355, 273] width 93 height 19
drag, startPoint x: 394, startPoint y: 242, endPoint x: 209, endPoint y: 220, distance: 185.8
click at [209, 257] on div "Kit 1 NO Costs Shown Use this kit on jobs which will NOT show a breakdown of co…" at bounding box center [686, 285] width 972 height 56
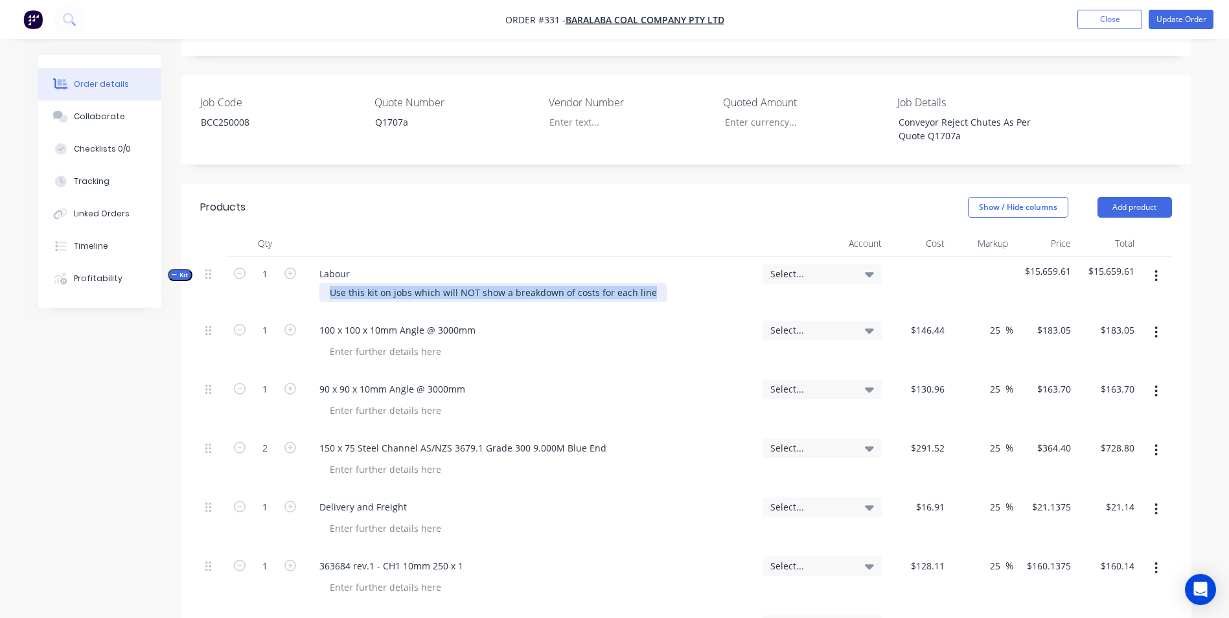
drag, startPoint x: 650, startPoint y: 257, endPoint x: 181, endPoint y: 258, distance: 468.3
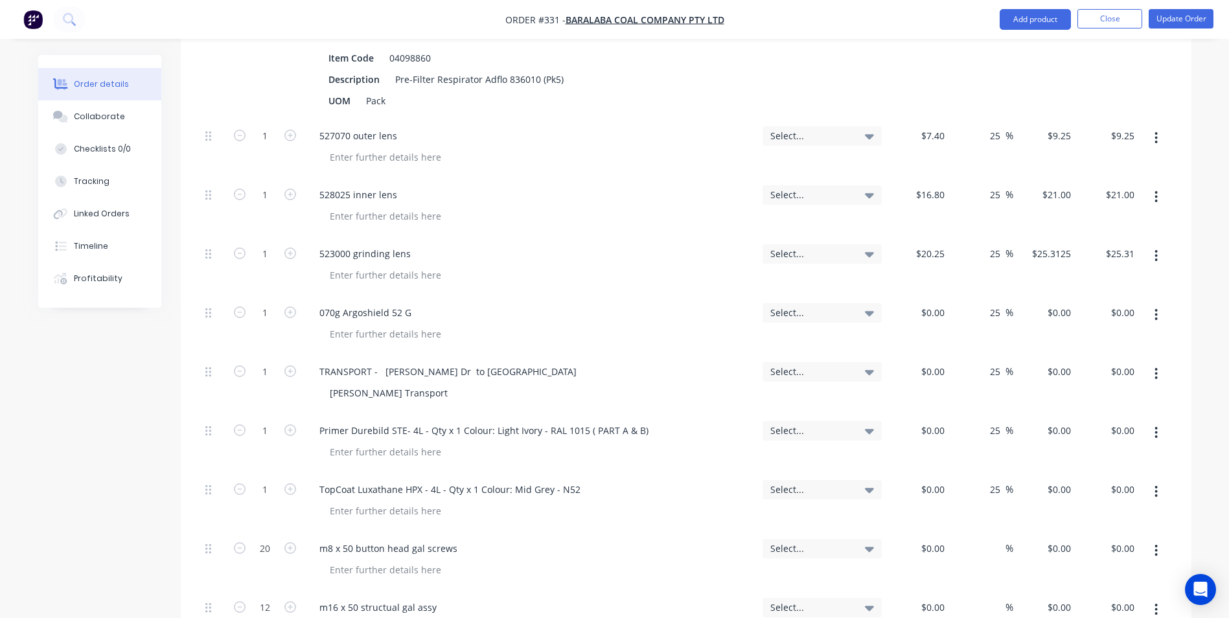
scroll to position [5247, 0]
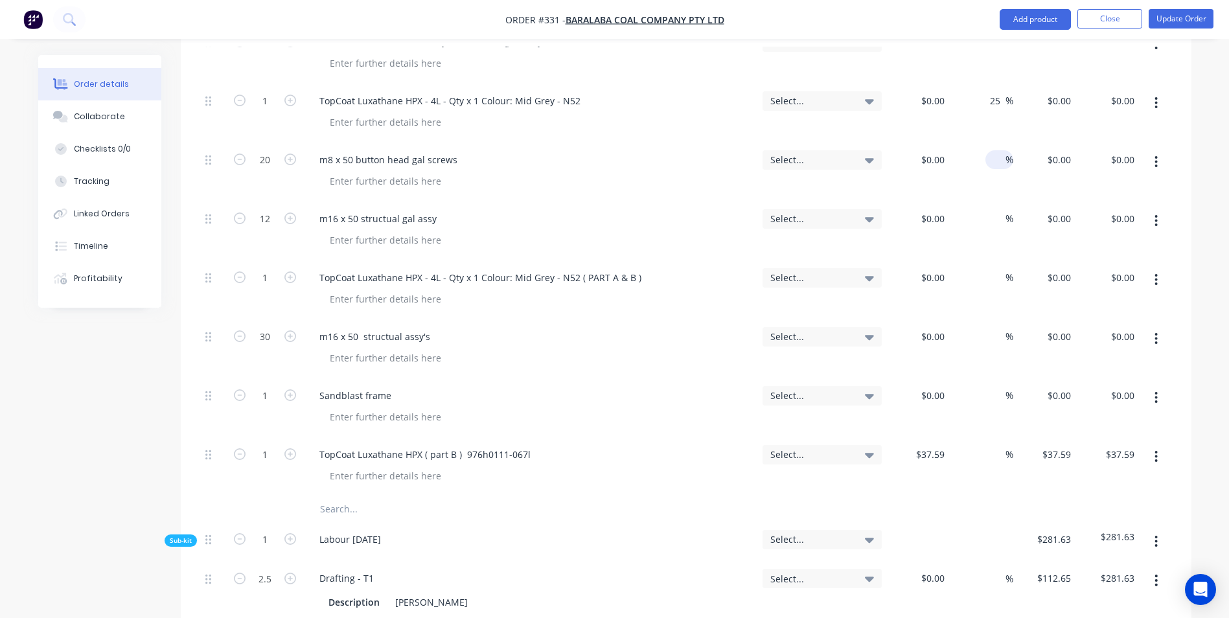
click at [990, 150] on input at bounding box center [997, 159] width 15 height 19
type input "25"
click at [994, 209] on input at bounding box center [997, 218] width 15 height 19
type input "25"
click at [997, 268] on input at bounding box center [997, 277] width 15 height 19
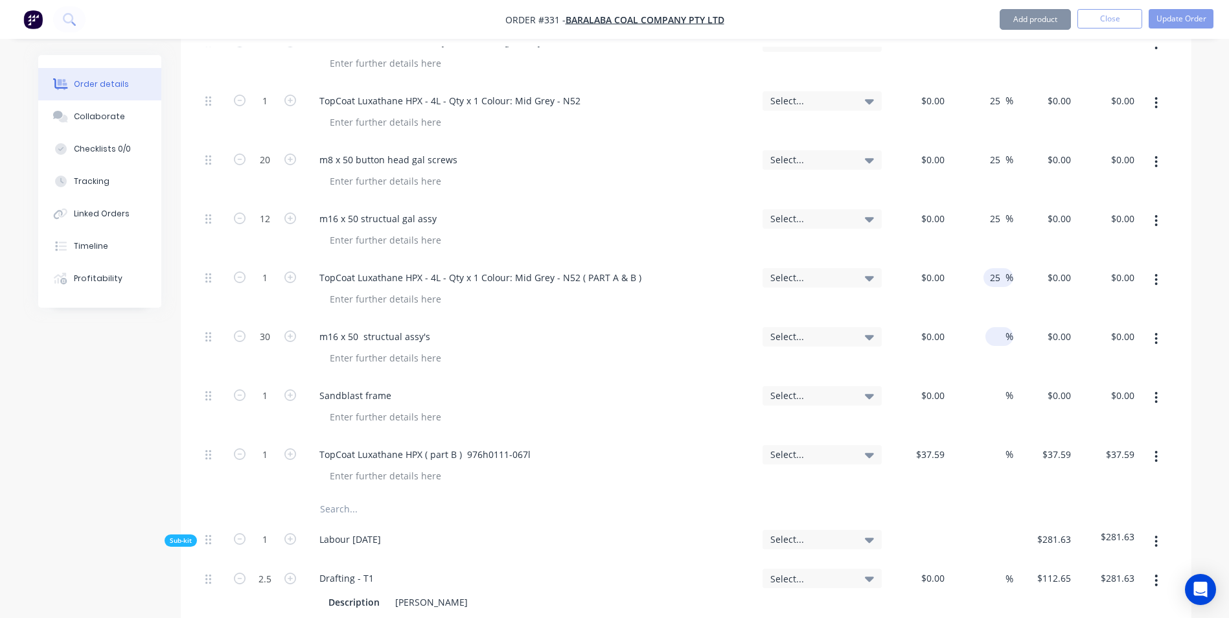
type input "25"
click at [992, 327] on input at bounding box center [997, 336] width 15 height 19
type input "25"
drag, startPoint x: 988, startPoint y: 342, endPoint x: 987, endPoint y: 352, distance: 10.4
click at [987, 378] on div "%" at bounding box center [981, 407] width 63 height 59
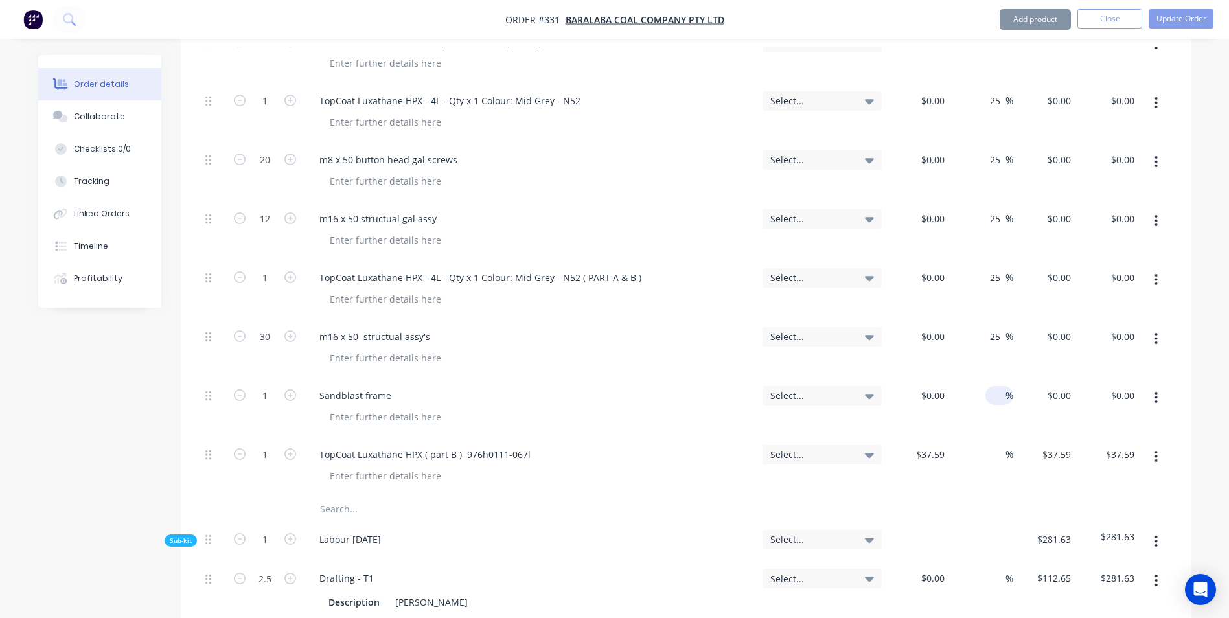
click at [990, 386] on input at bounding box center [997, 395] width 15 height 19
type input "25"
click at [991, 445] on input "2" at bounding box center [997, 454] width 15 height 19
type input "25"
type input "$46.9875"
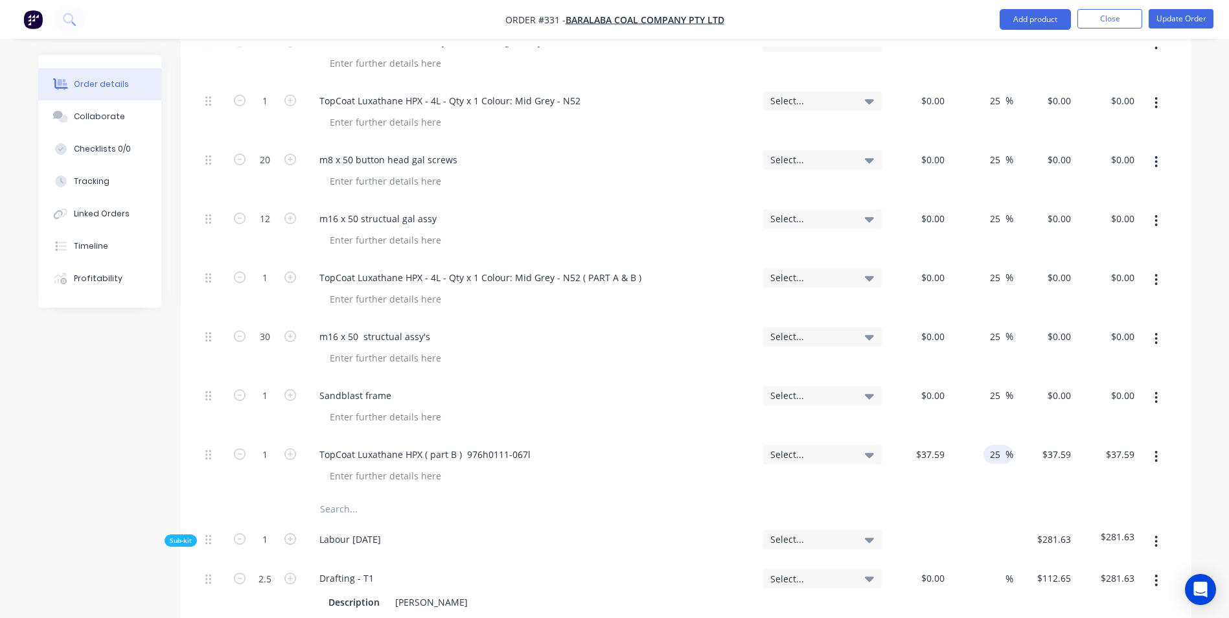
type input "$46.99"
click at [365, 496] on input "text" at bounding box center [448, 509] width 259 height 26
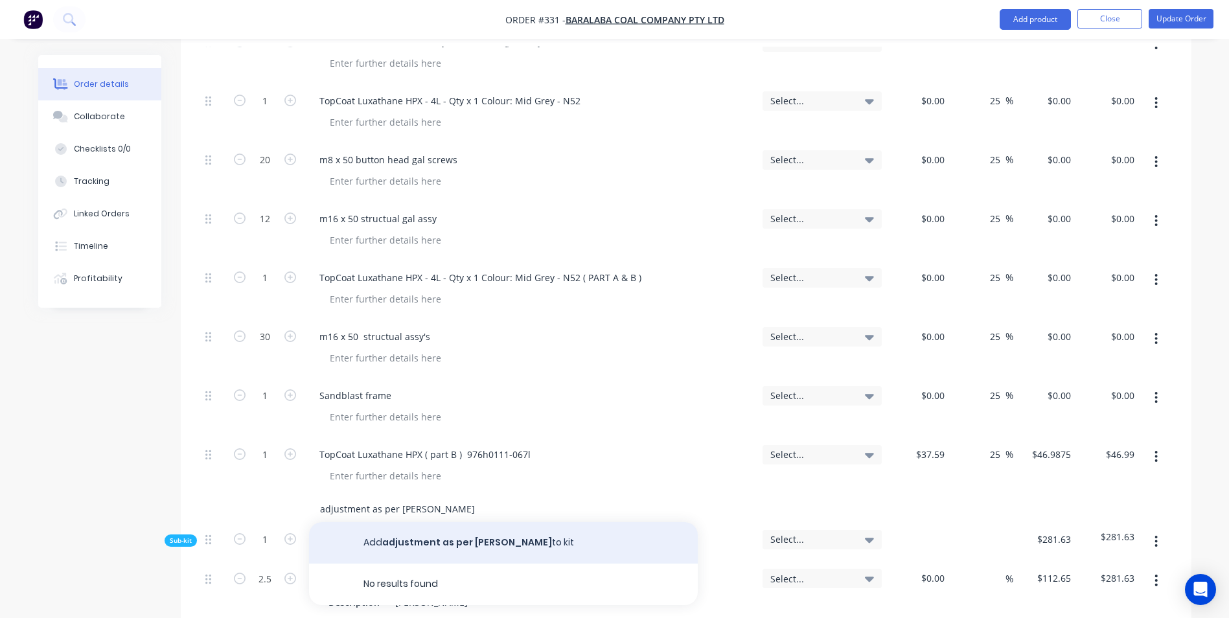
type input "adjustment as per [PERSON_NAME]"
click at [400, 522] on button "Add adjustment as per [PERSON_NAME] to kit" at bounding box center [503, 542] width 389 height 41
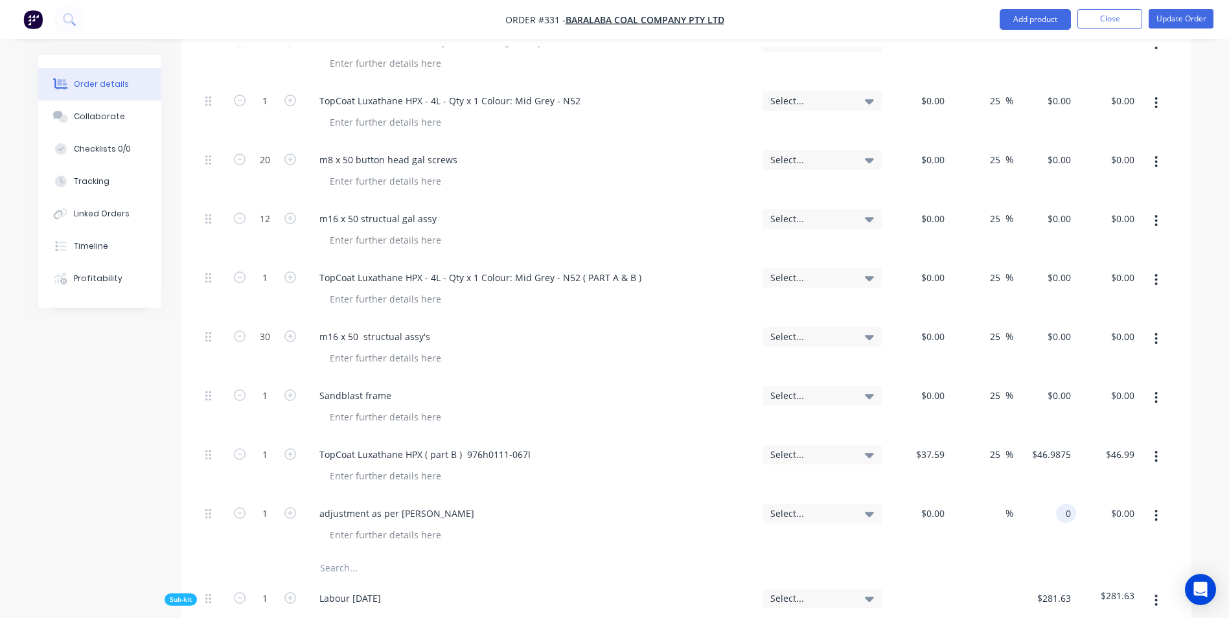
click at [1048, 496] on div "0 0" at bounding box center [1044, 525] width 63 height 59
type input "$11,735.39"
click at [1007, 555] on div at bounding box center [686, 568] width 972 height 26
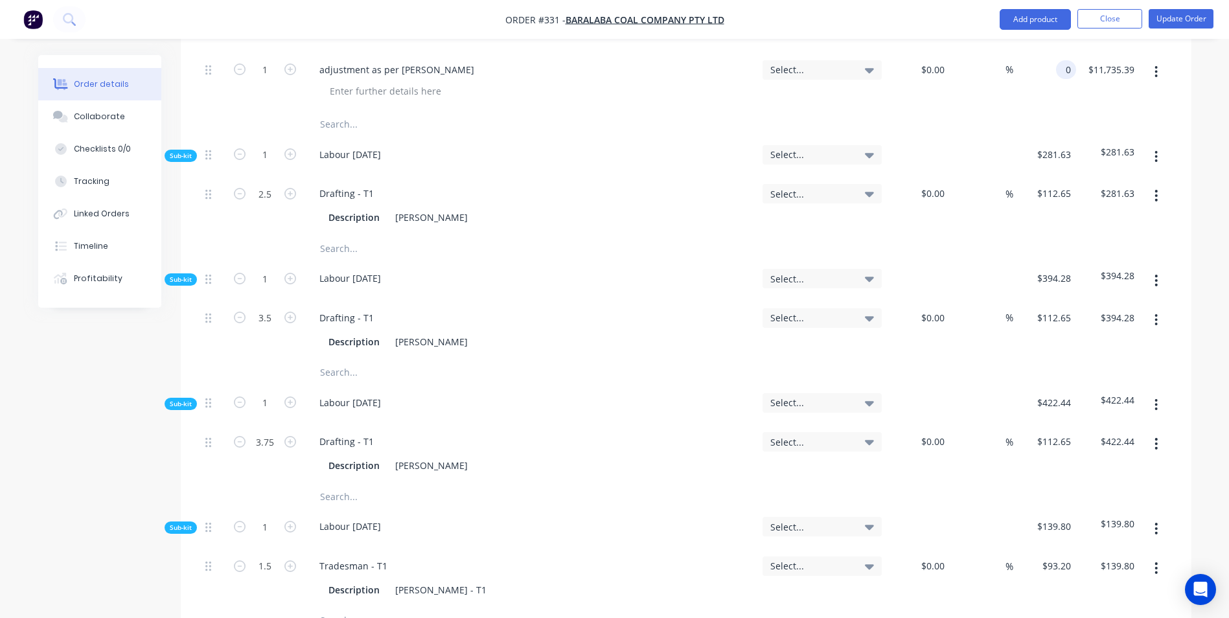
scroll to position [5492, 0]
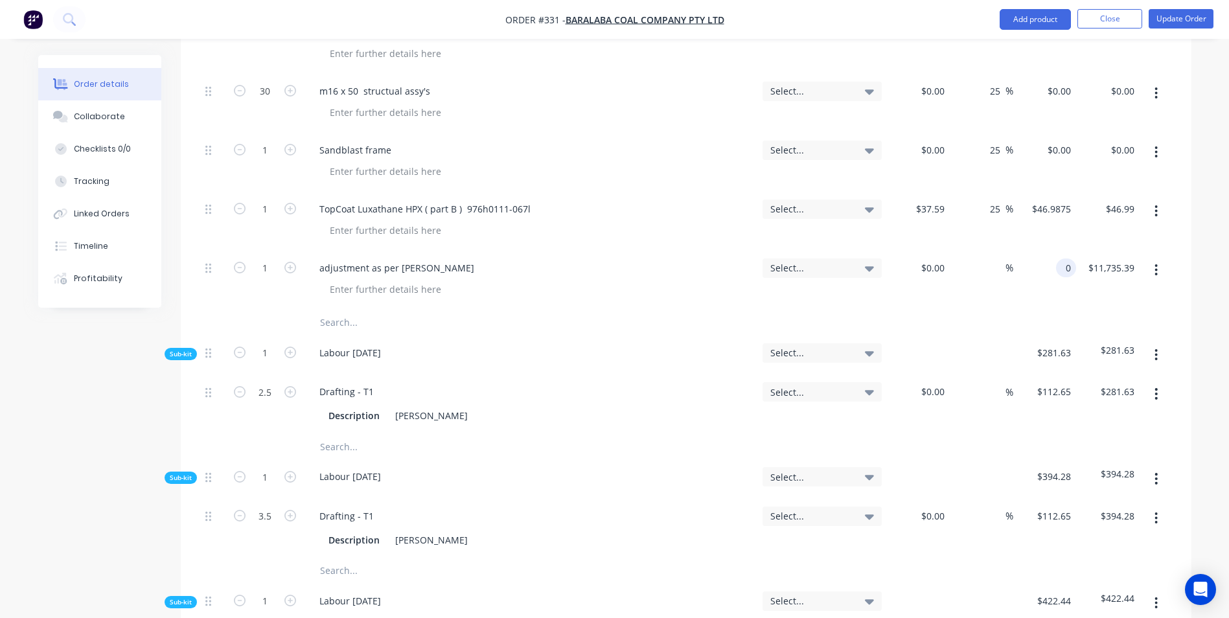
click at [1075, 310] on div at bounding box center [686, 323] width 972 height 26
type input "$0.00"
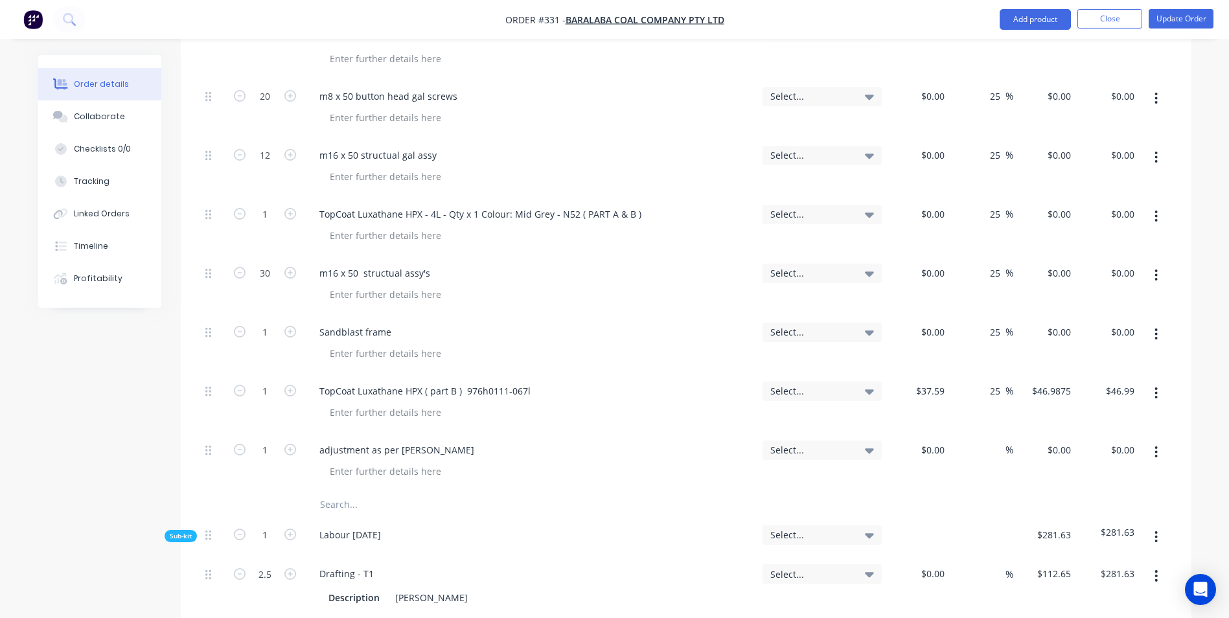
scroll to position [5363, 0]
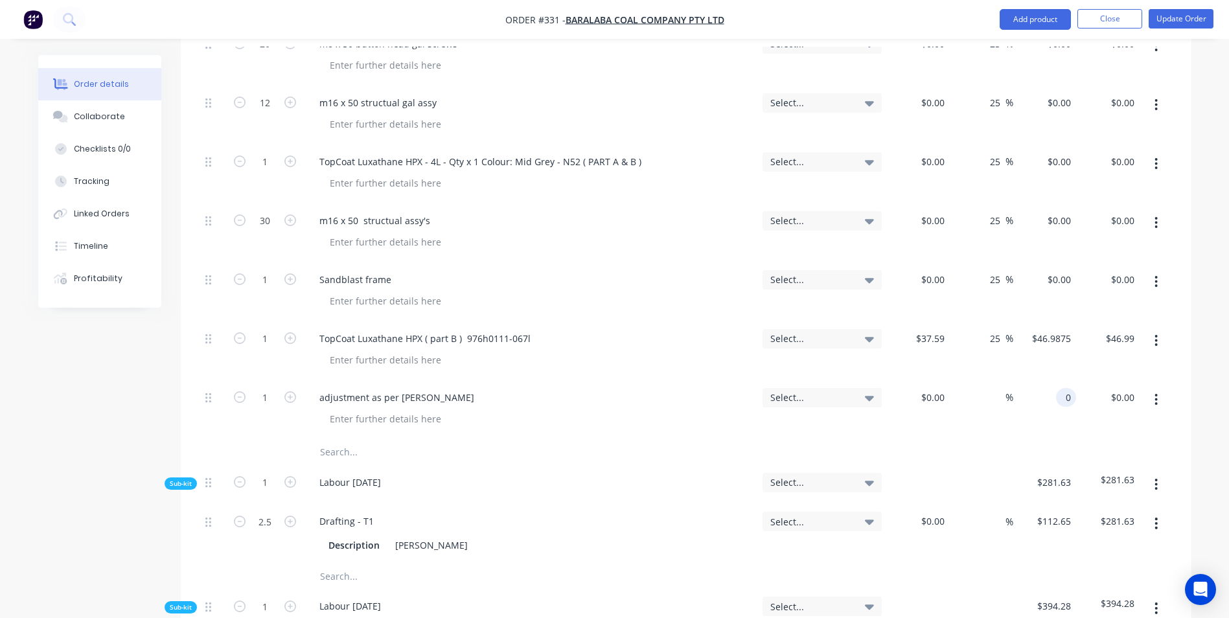
click at [1051, 380] on div "0 0" at bounding box center [1044, 409] width 63 height 59
drag, startPoint x: 1063, startPoint y: 361, endPoint x: 1095, endPoint y: 356, distance: 32.2
click at [1095, 380] on div "1 adjustment as per [PERSON_NAME] Select... $0.00 $0.00 % 0 0 $0.00 $0.00" at bounding box center [686, 409] width 972 height 59
type input "$11,725.99"
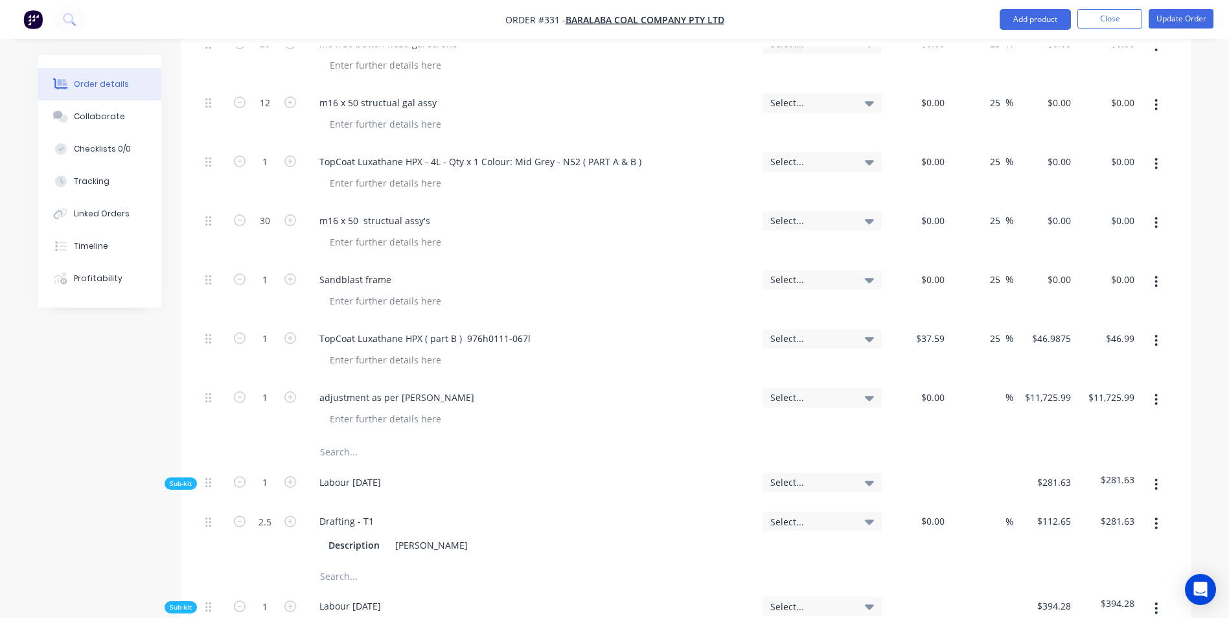
click at [1091, 384] on div "$11,725.99 $11,725.99" at bounding box center [1107, 409] width 63 height 59
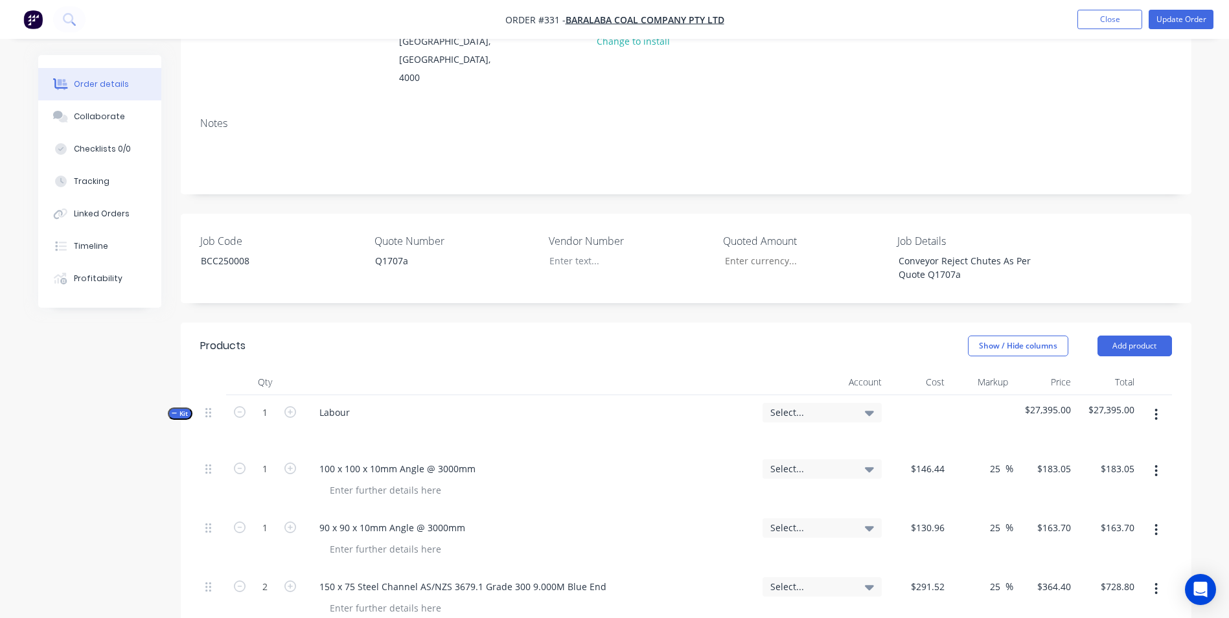
scroll to position [0, 0]
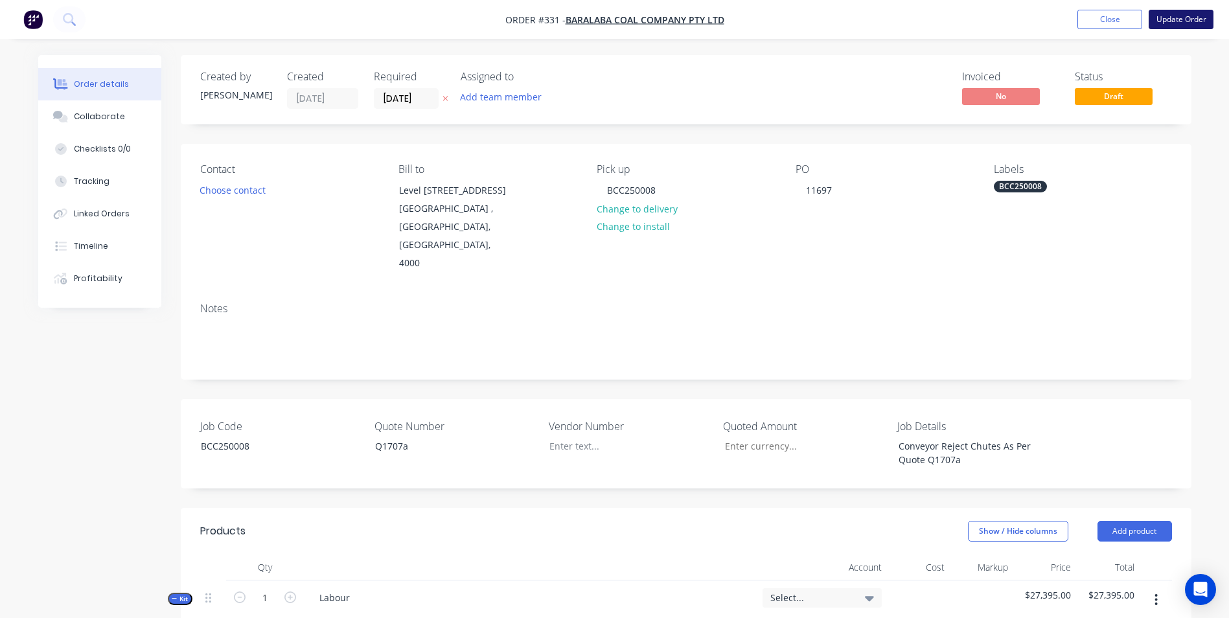
click at [1195, 19] on button "Update Order" at bounding box center [1181, 19] width 65 height 19
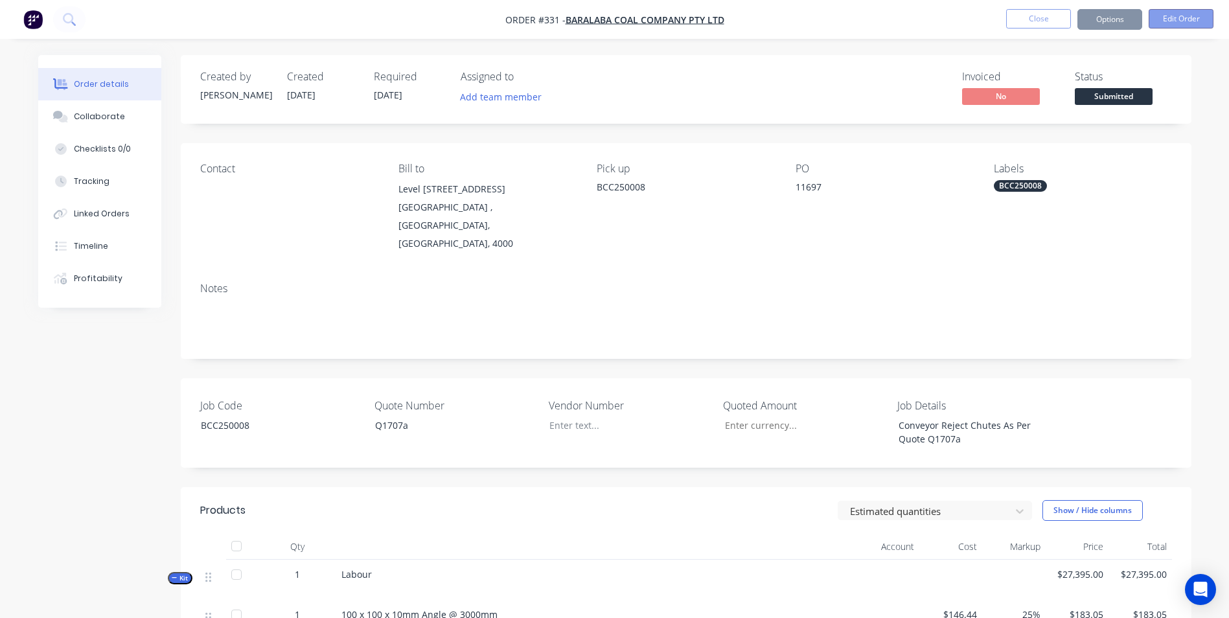
click at [1176, 19] on button "Edit Order" at bounding box center [1181, 18] width 65 height 19
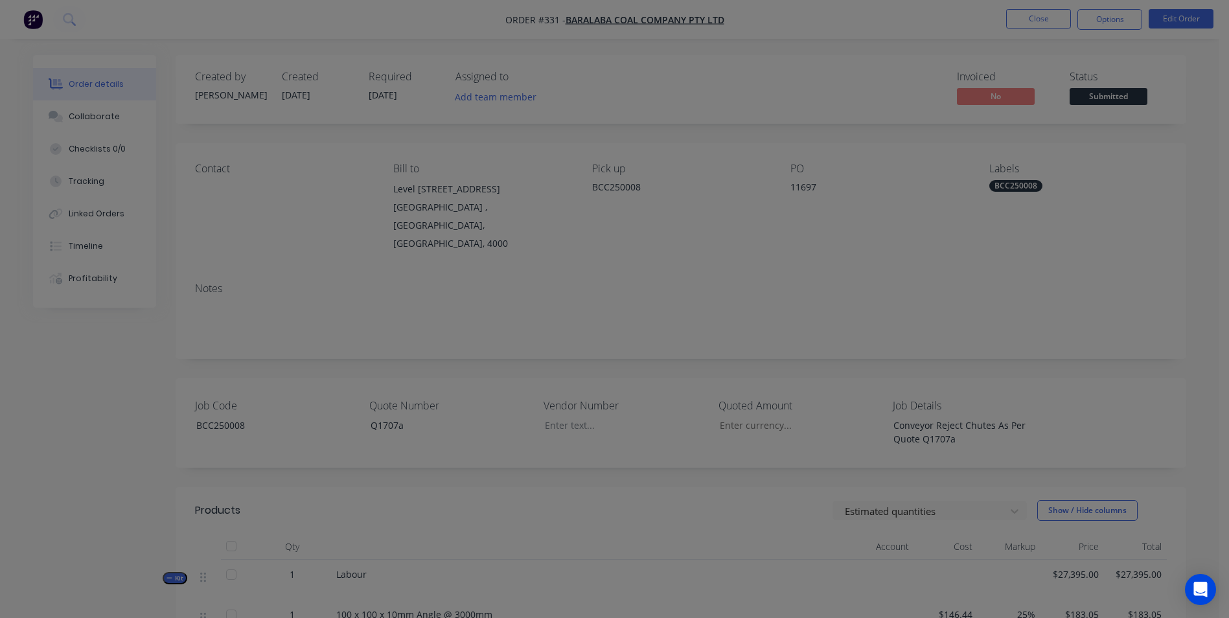
drag, startPoint x: 1188, startPoint y: 158, endPoint x: 1191, endPoint y: 146, distance: 12.7
click at [1191, 146] on div "Edit Order ? Order’s status will be changed to ‘Draft’, and order will not be v…" at bounding box center [614, 309] width 1229 height 618
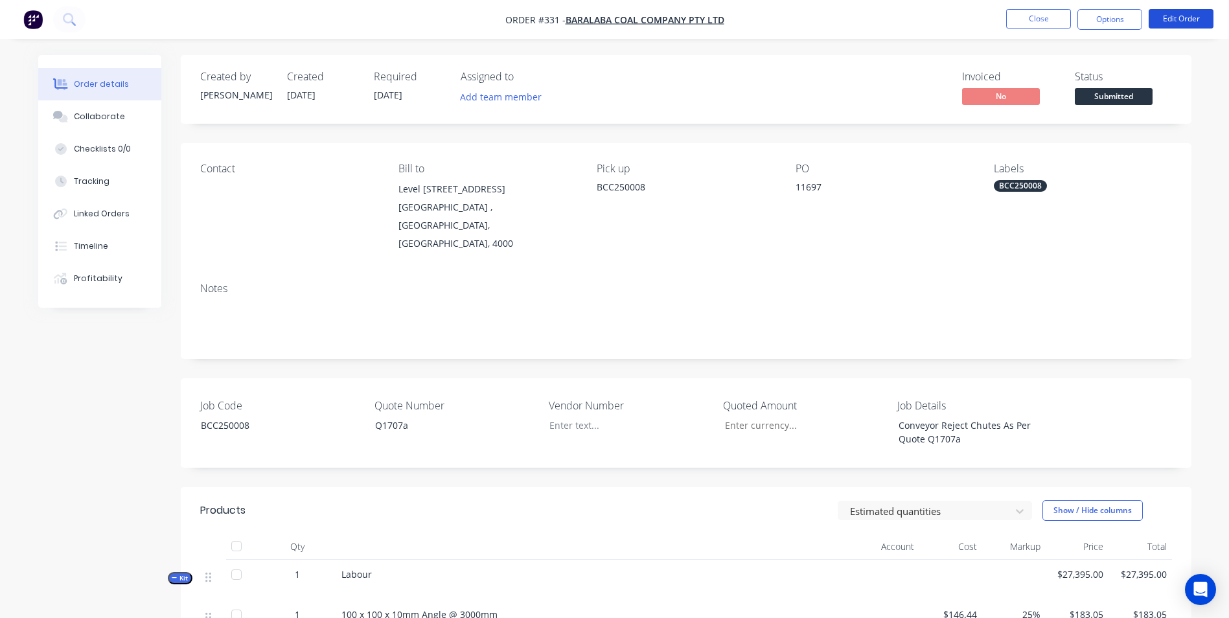
click at [1188, 22] on button "Edit Order" at bounding box center [1181, 18] width 65 height 19
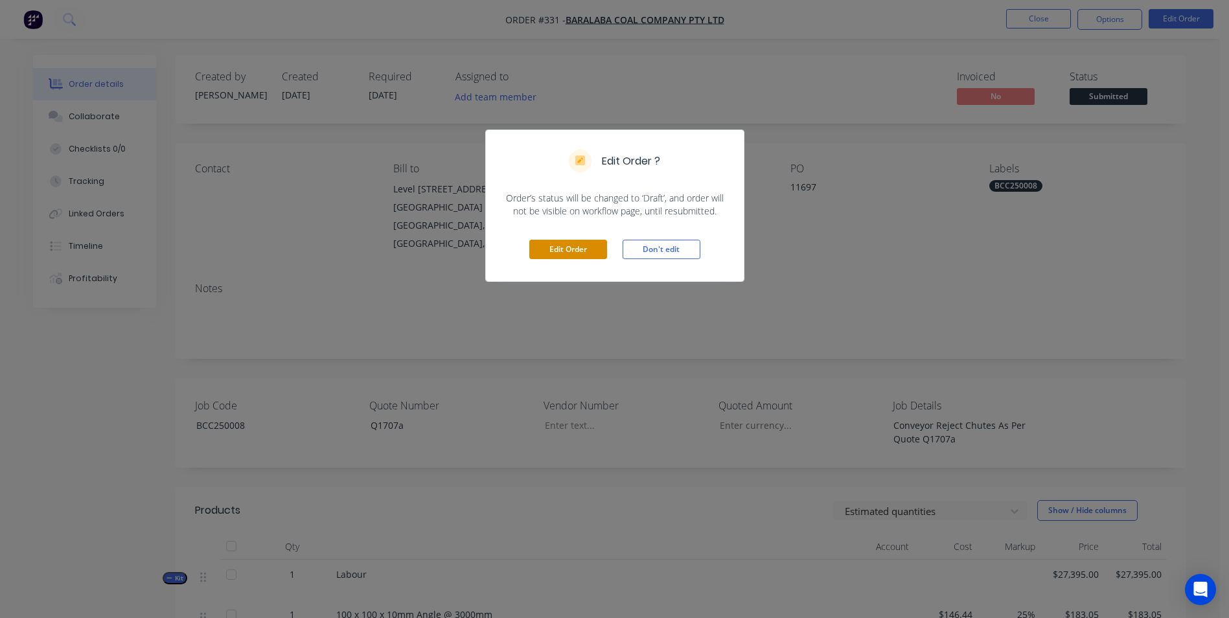
click at [585, 247] on button "Edit Order" at bounding box center [568, 249] width 78 height 19
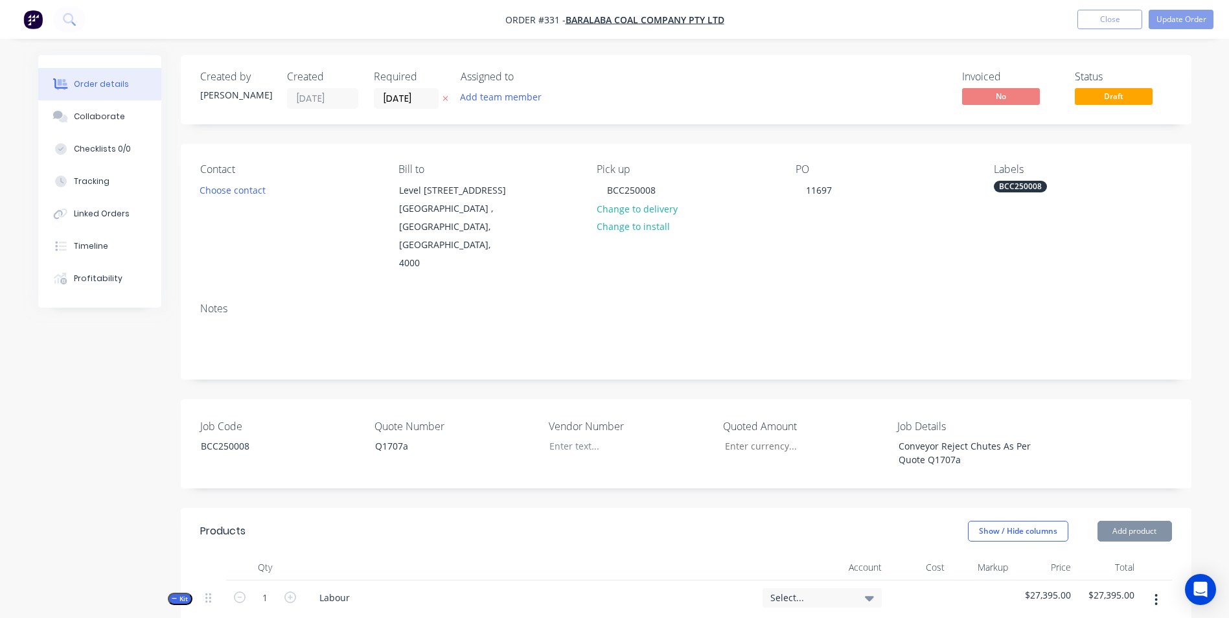
click at [797, 591] on span "Select..." at bounding box center [811, 598] width 82 height 14
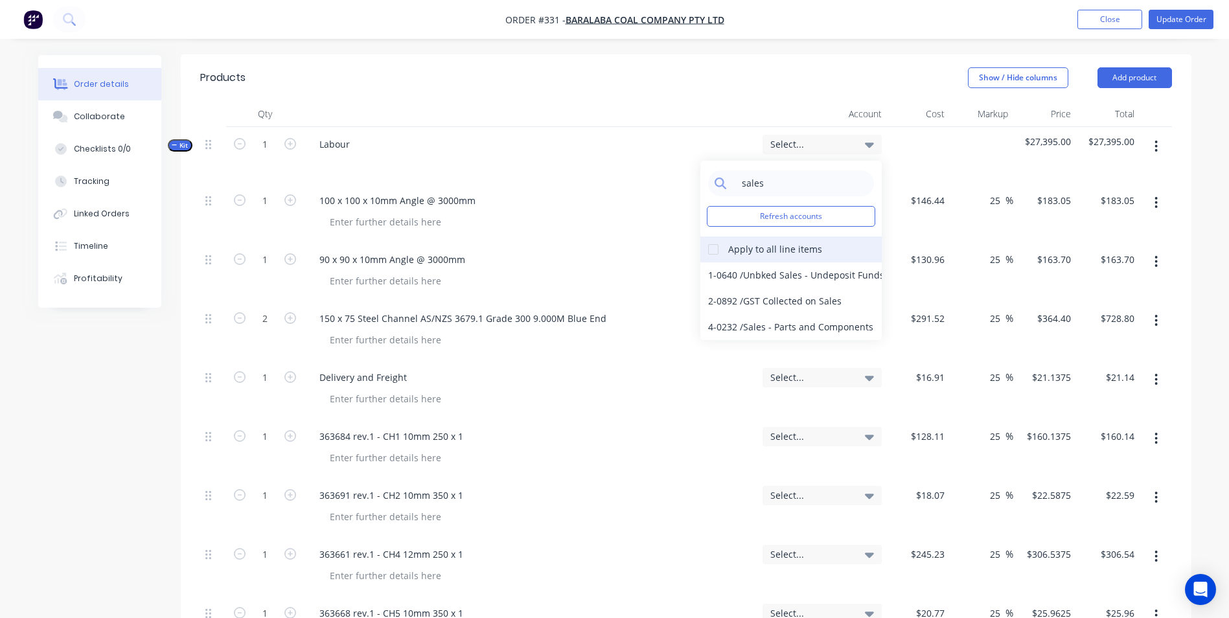
type input "sales"
drag, startPoint x: 711, startPoint y: 214, endPoint x: 714, endPoint y: 231, distance: 16.5
click at [709, 236] on div at bounding box center [713, 249] width 26 height 26
click at [758, 314] on div "4-0232 / Sales - Parts and Components" at bounding box center [790, 327] width 181 height 26
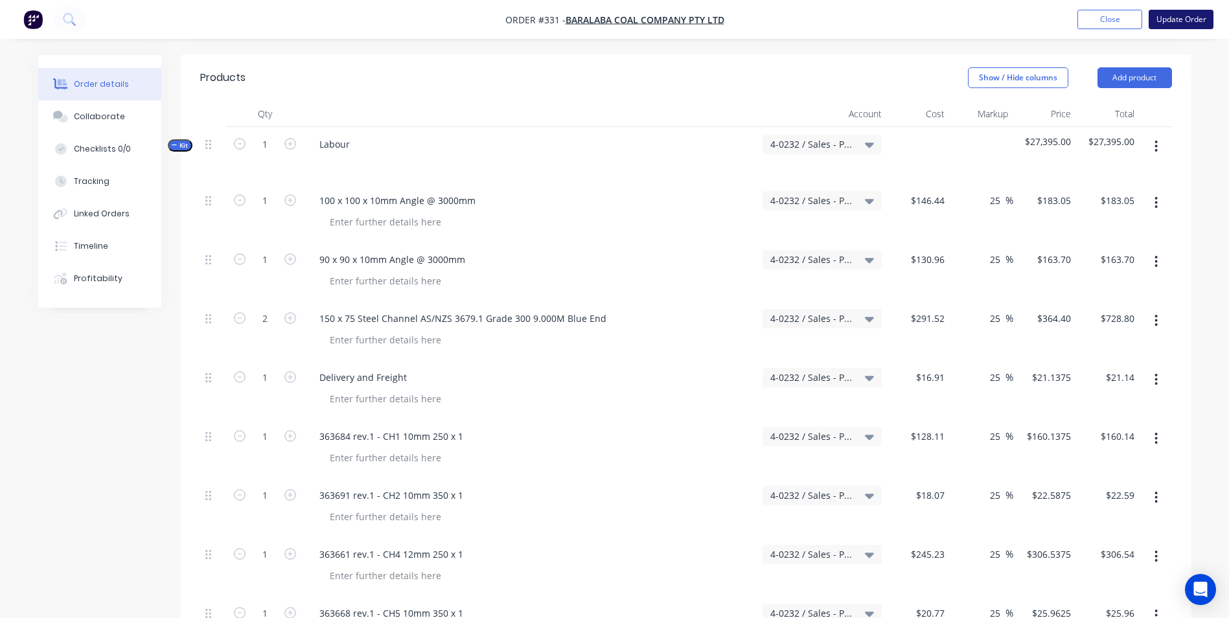
click at [1187, 15] on button "Update Order" at bounding box center [1181, 19] width 65 height 19
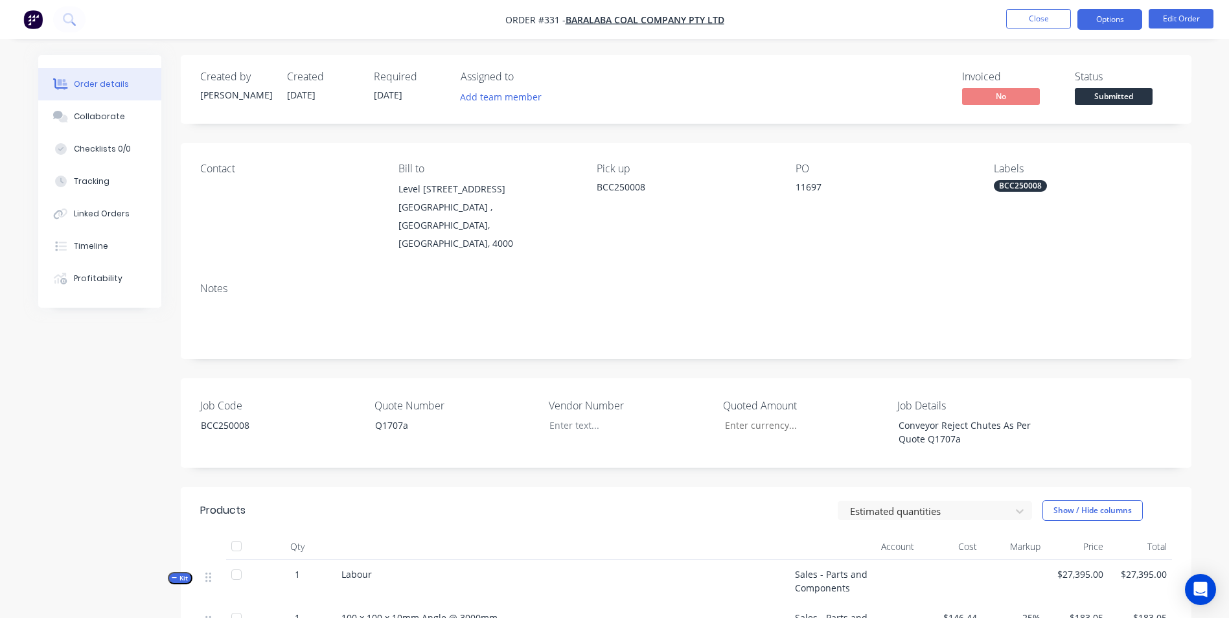
click at [1127, 23] on button "Options" at bounding box center [1109, 19] width 65 height 21
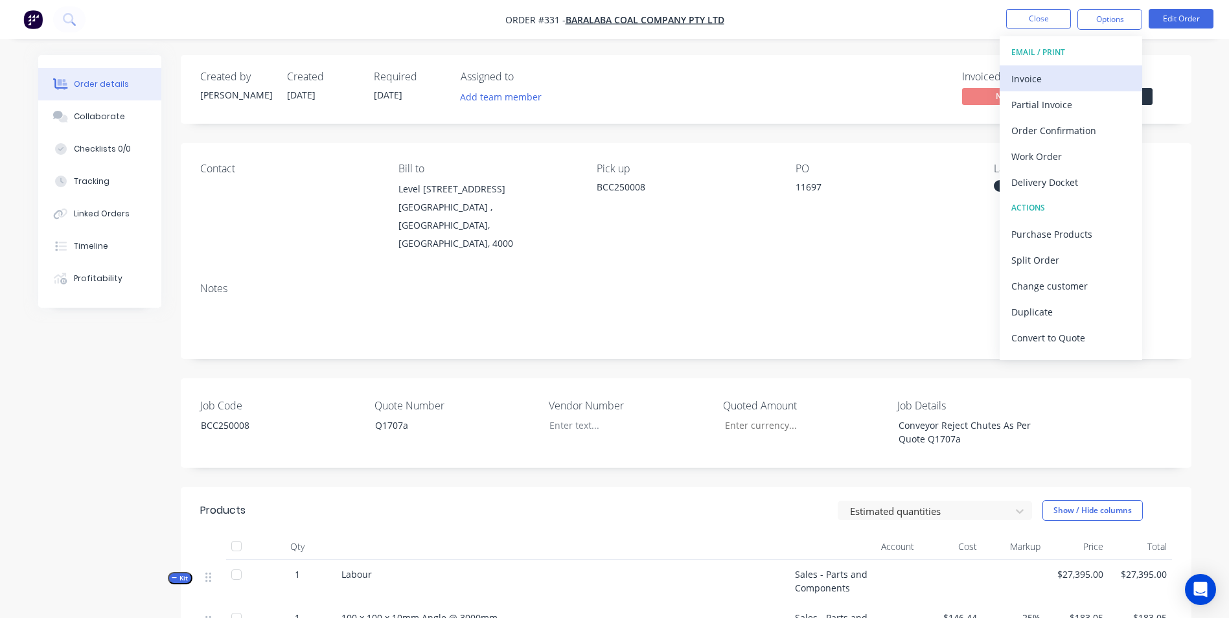
click at [1080, 84] on div "Invoice" at bounding box center [1070, 78] width 119 height 19
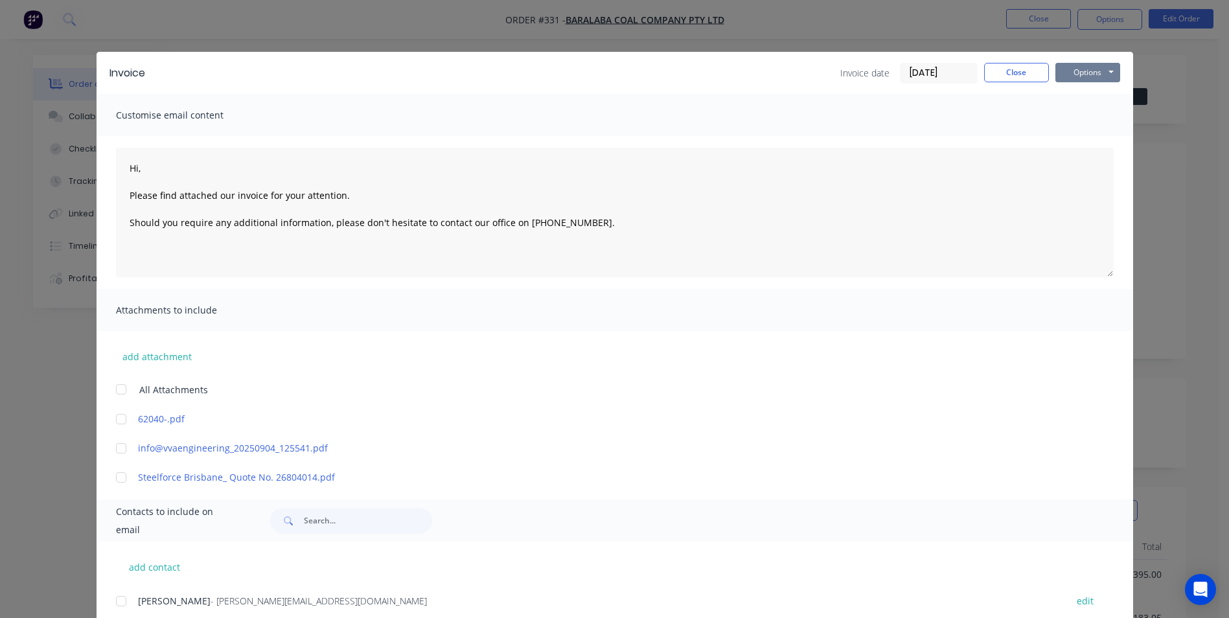
click at [1073, 75] on button "Options" at bounding box center [1087, 72] width 65 height 19
click at [1077, 115] on button "Print" at bounding box center [1096, 116] width 83 height 21
click at [1005, 75] on button "Close" at bounding box center [1016, 72] width 65 height 19
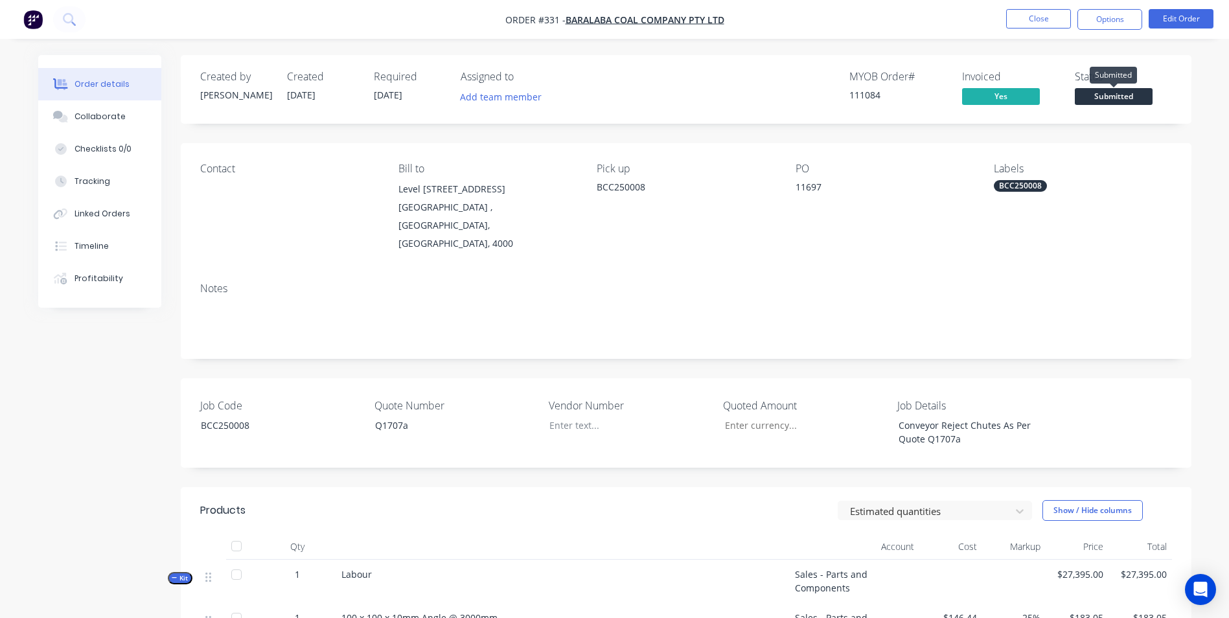
click at [1103, 94] on span "Submitted" at bounding box center [1114, 96] width 78 height 16
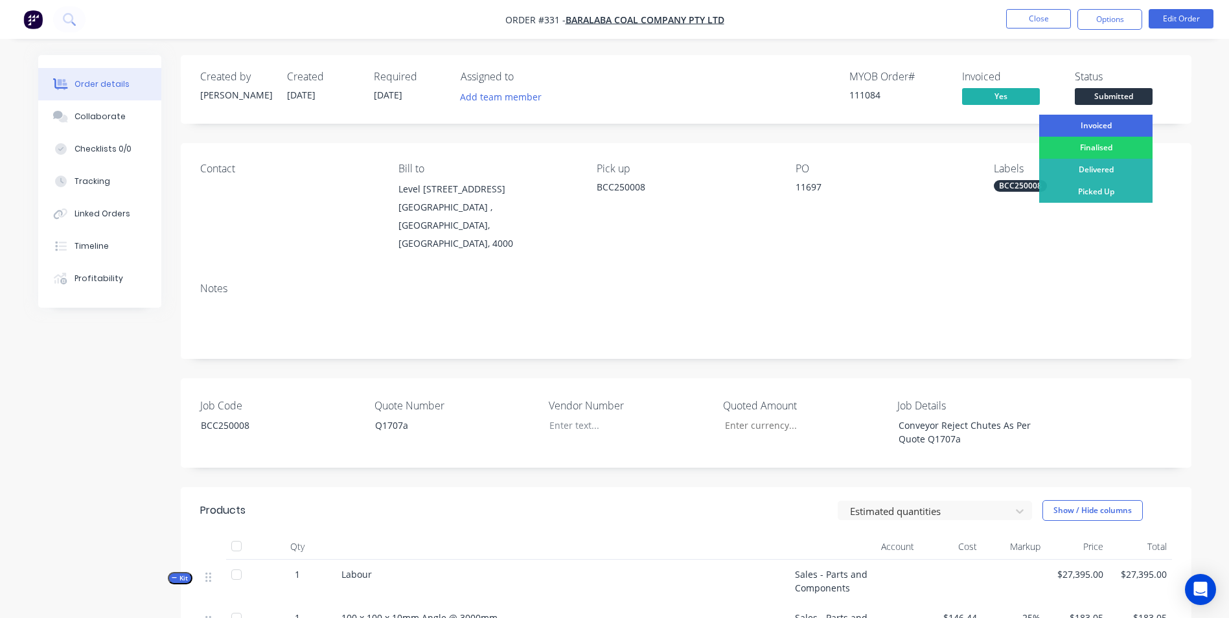
click at [1097, 128] on div "Invoiced" at bounding box center [1095, 126] width 113 height 22
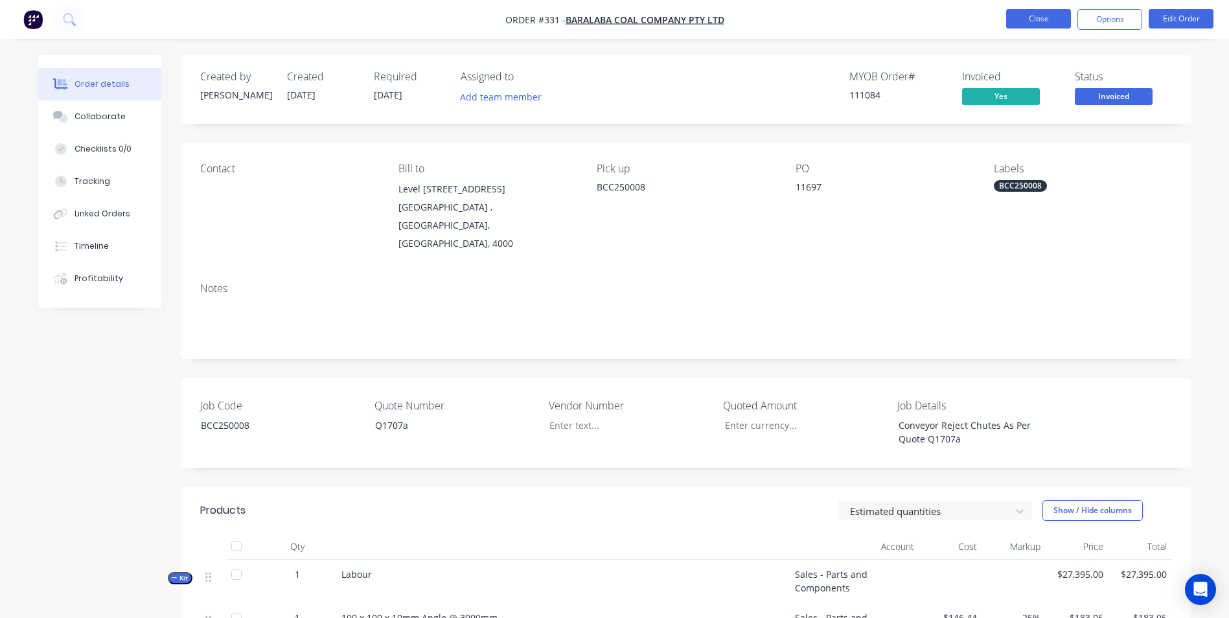
click at [1020, 20] on button "Close" at bounding box center [1038, 18] width 65 height 19
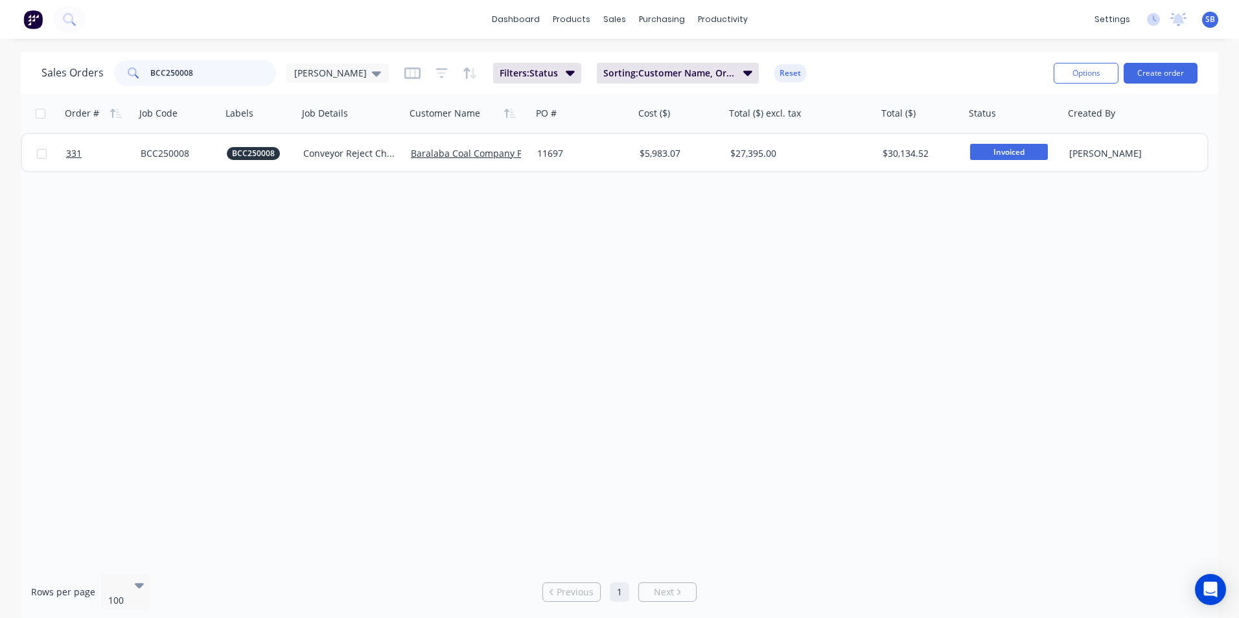
click at [228, 71] on input "BCC250008" at bounding box center [213, 73] width 126 height 26
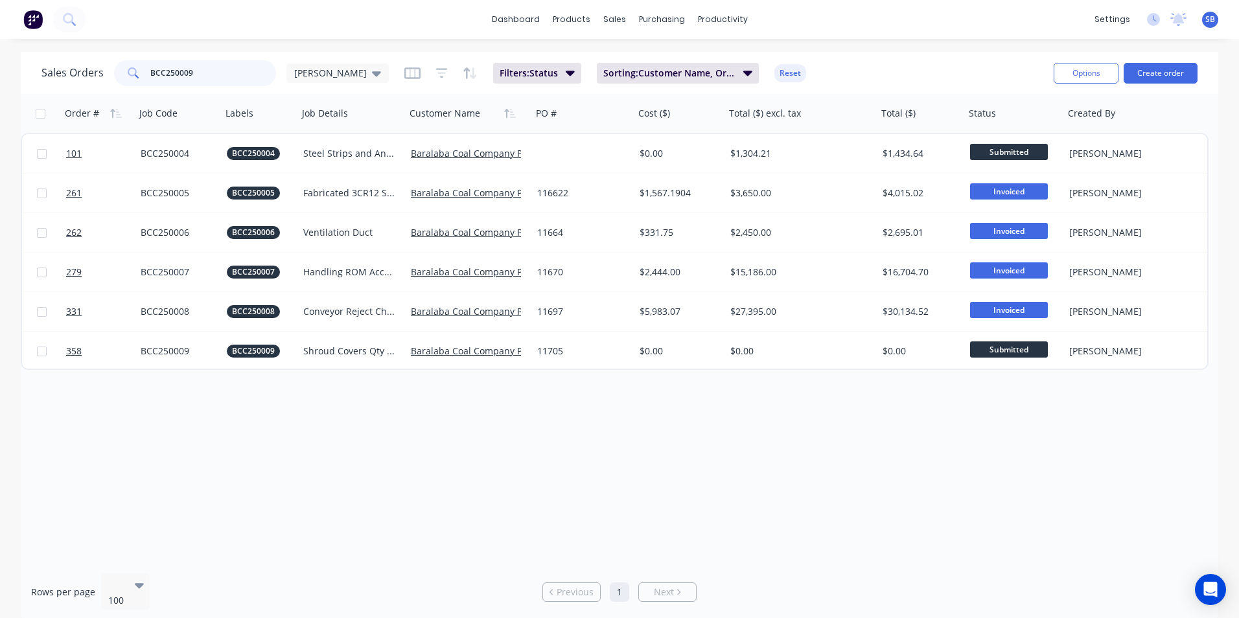
type input "BCC250009"
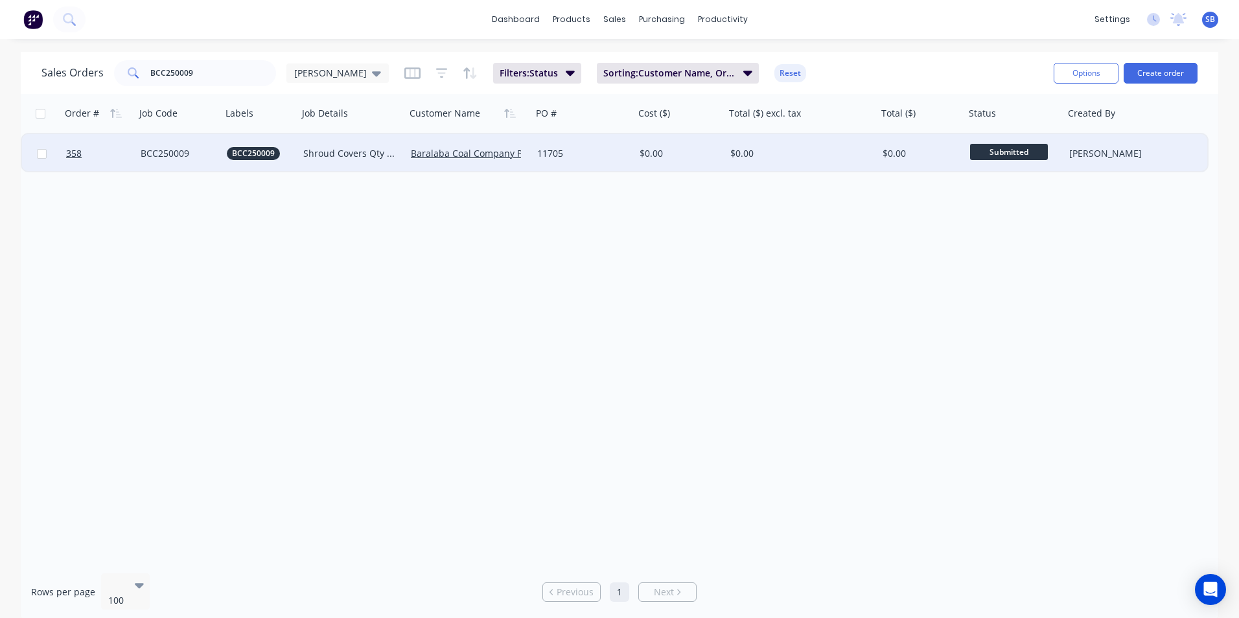
click at [786, 153] on div "$0.00" at bounding box center [797, 153] width 135 height 13
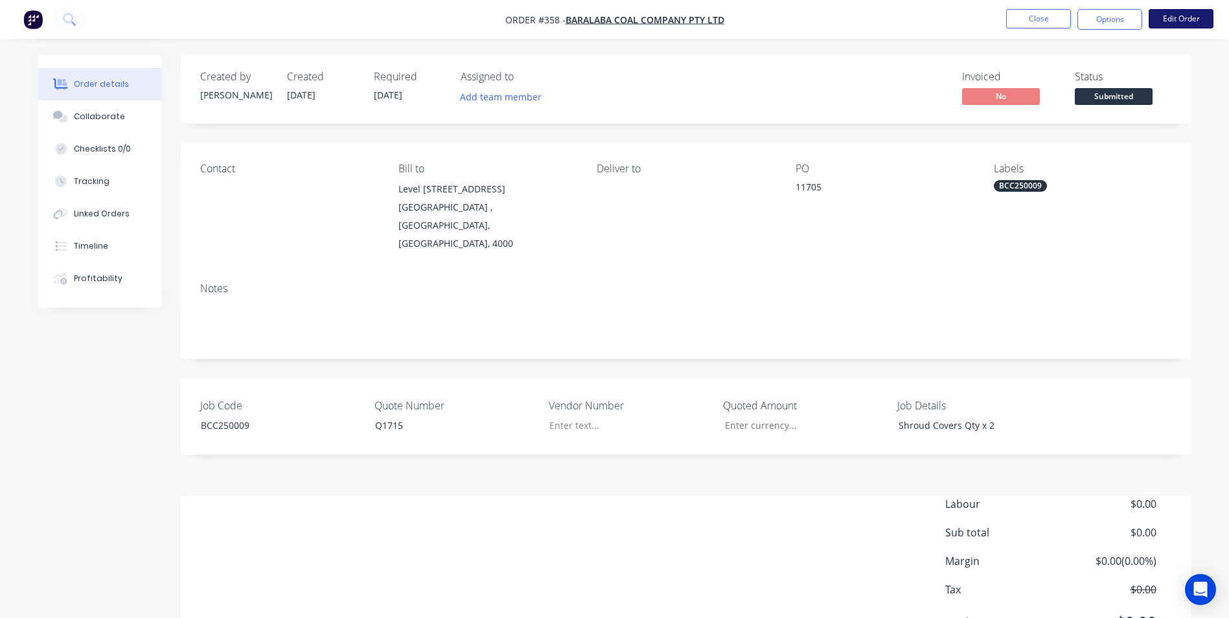
click at [1178, 19] on button "Edit Order" at bounding box center [1181, 18] width 65 height 19
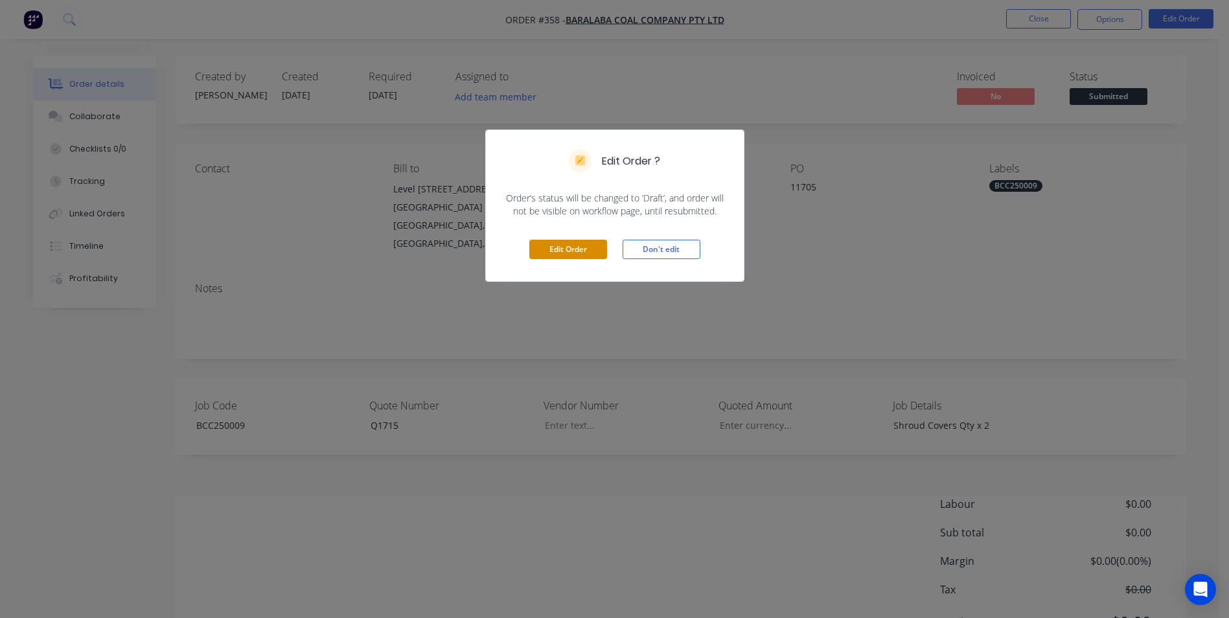
click at [560, 242] on button "Edit Order" at bounding box center [568, 249] width 78 height 19
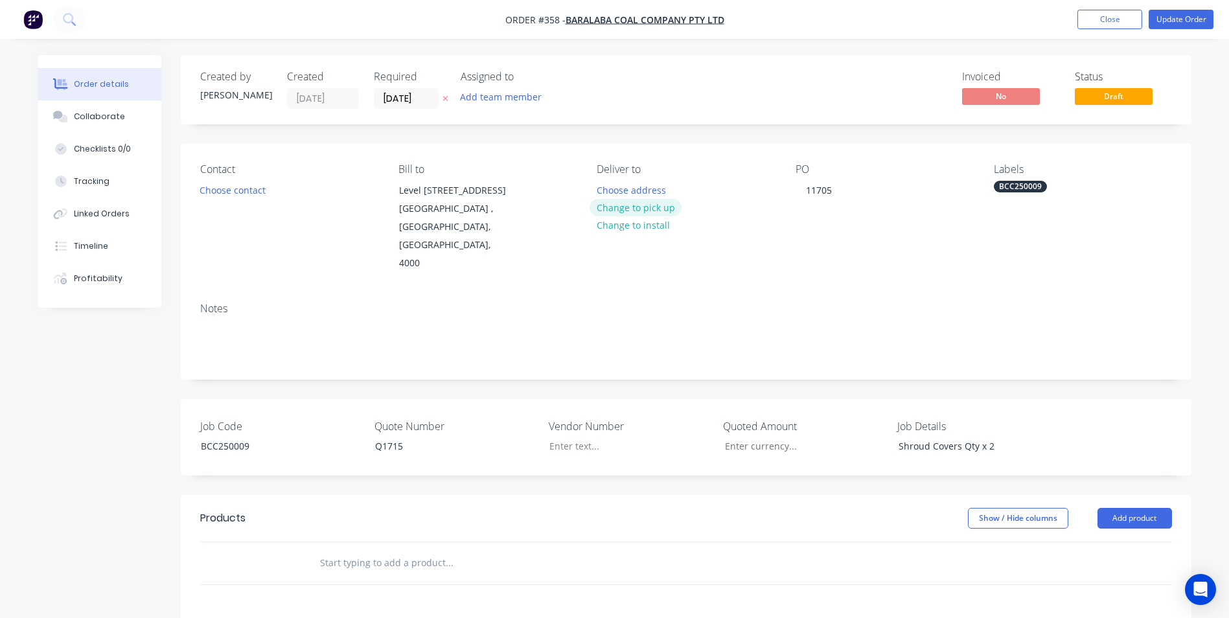
click at [623, 203] on button "Change to pick up" at bounding box center [635, 207] width 92 height 17
click at [600, 190] on div at bounding box center [607, 190] width 21 height 19
click at [417, 437] on div "Q1715" at bounding box center [446, 446] width 162 height 19
click at [1130, 508] on button "Add product" at bounding box center [1134, 518] width 74 height 21
click at [1089, 542] on div "Product catalogue" at bounding box center [1110, 551] width 100 height 19
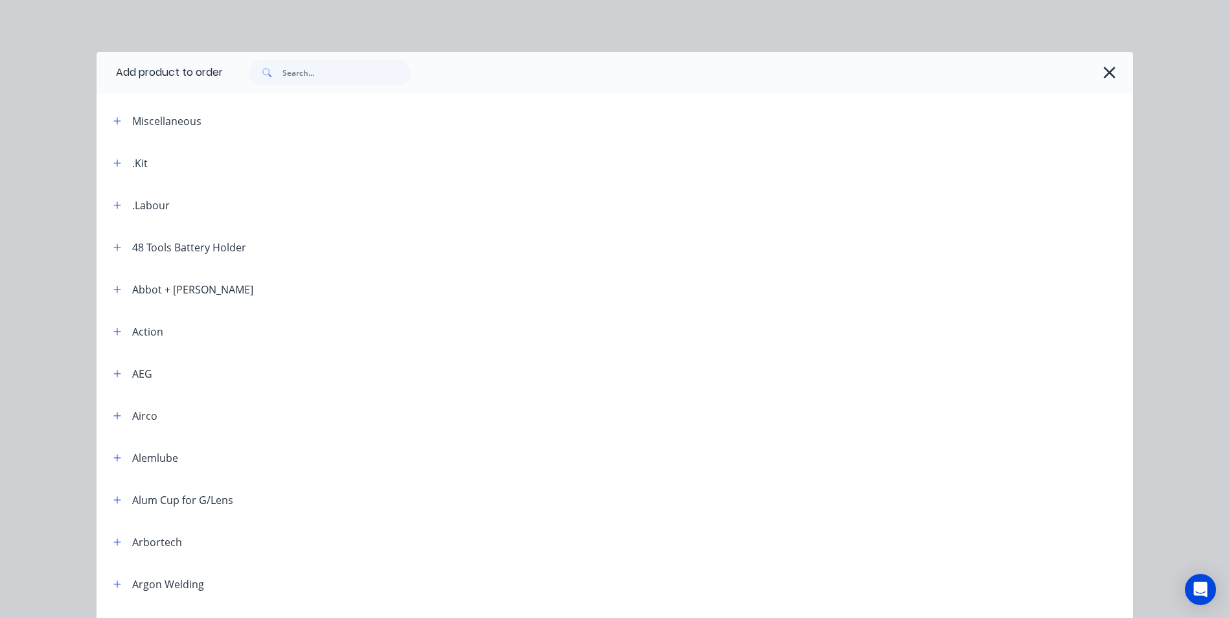
click at [124, 159] on div ".Kit" at bounding box center [125, 163] width 45 height 16
click at [113, 163] on icon "button" at bounding box center [116, 162] width 7 height 7
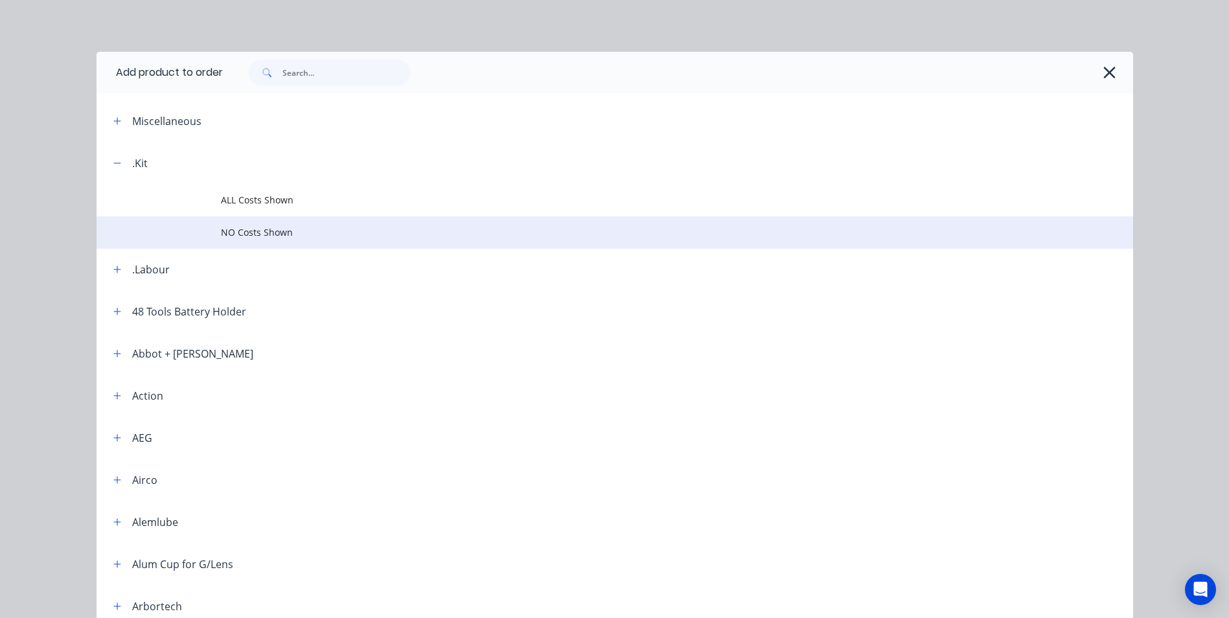
click at [242, 234] on span "NO Costs Shown" at bounding box center [585, 232] width 729 height 14
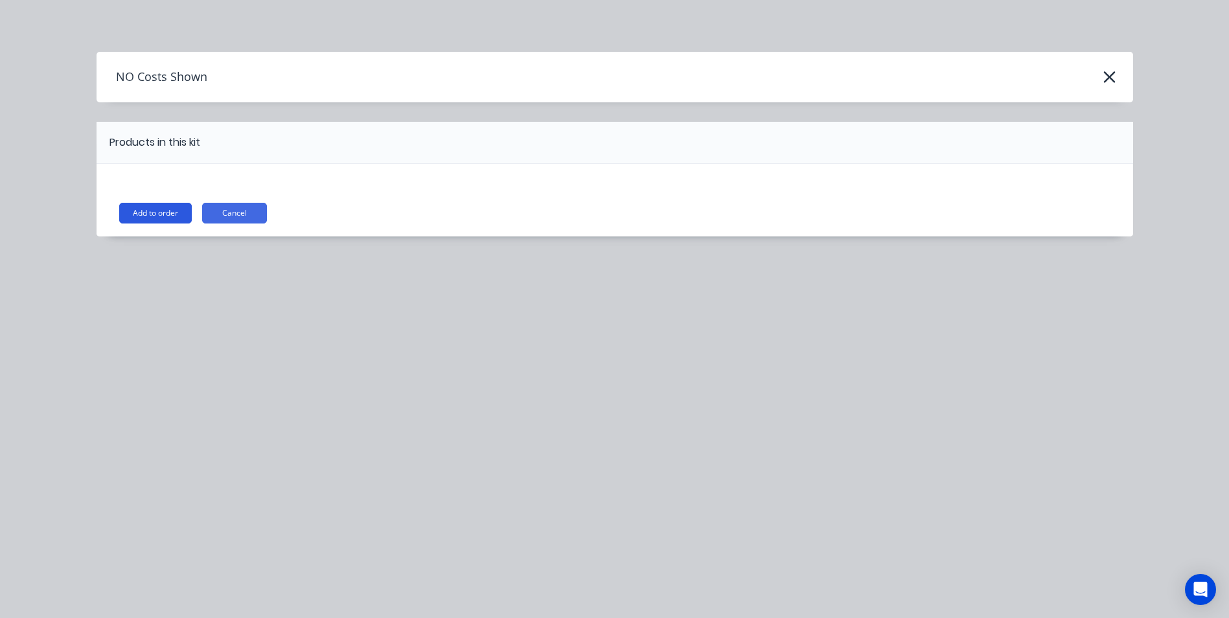
click at [159, 203] on div "Add to order Cancel" at bounding box center [615, 200] width 1036 height 73
click at [155, 206] on button "Add to order" at bounding box center [155, 213] width 73 height 21
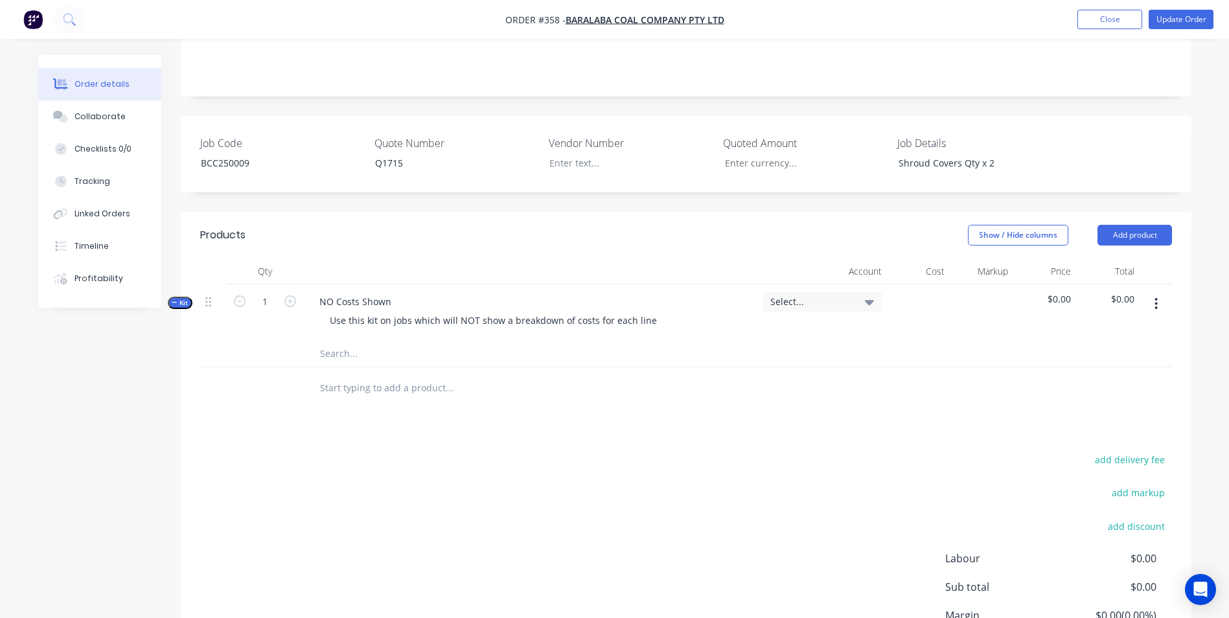
scroll to position [369, 0]
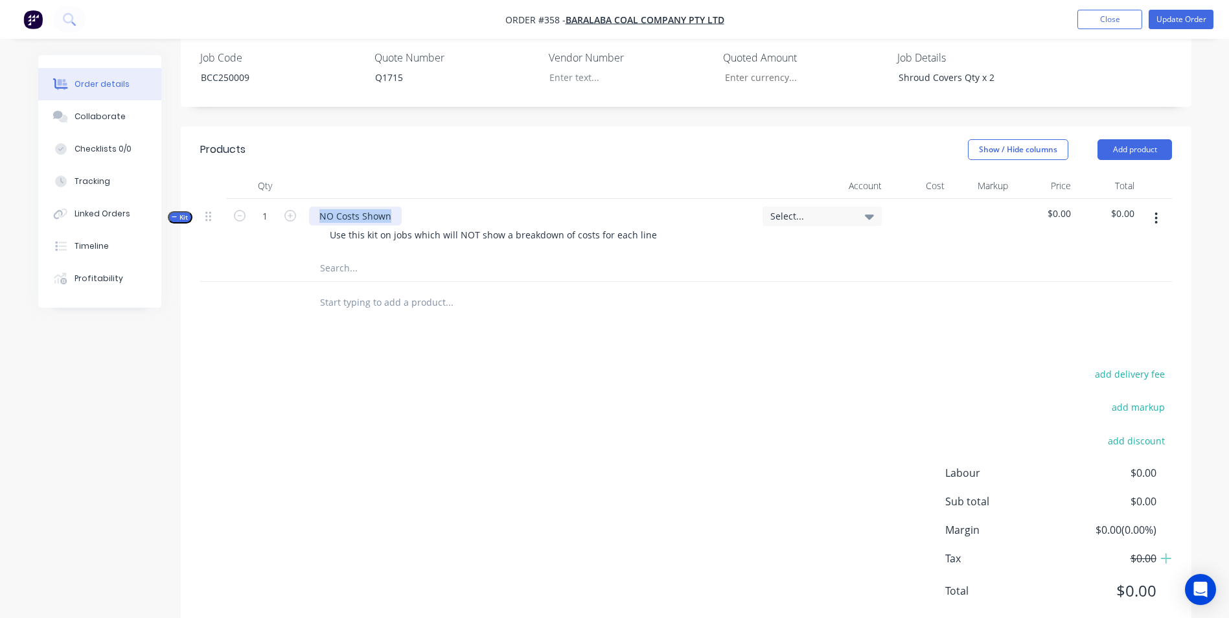
drag, startPoint x: 394, startPoint y: 183, endPoint x: 236, endPoint y: 165, distance: 158.5
click at [236, 199] on div "Kit 1 NO Costs Shown Use this kit on jobs which will NOT show a breakdown of co…" at bounding box center [686, 227] width 972 height 56
drag, startPoint x: 637, startPoint y: 197, endPoint x: 645, endPoint y: 198, distance: 7.8
click at [643, 225] on div "Use this kit on jobs which will NOT show a breakdown of costs for each line" at bounding box center [493, 234] width 348 height 19
drag, startPoint x: 638, startPoint y: 199, endPoint x: 214, endPoint y: 163, distance: 425.8
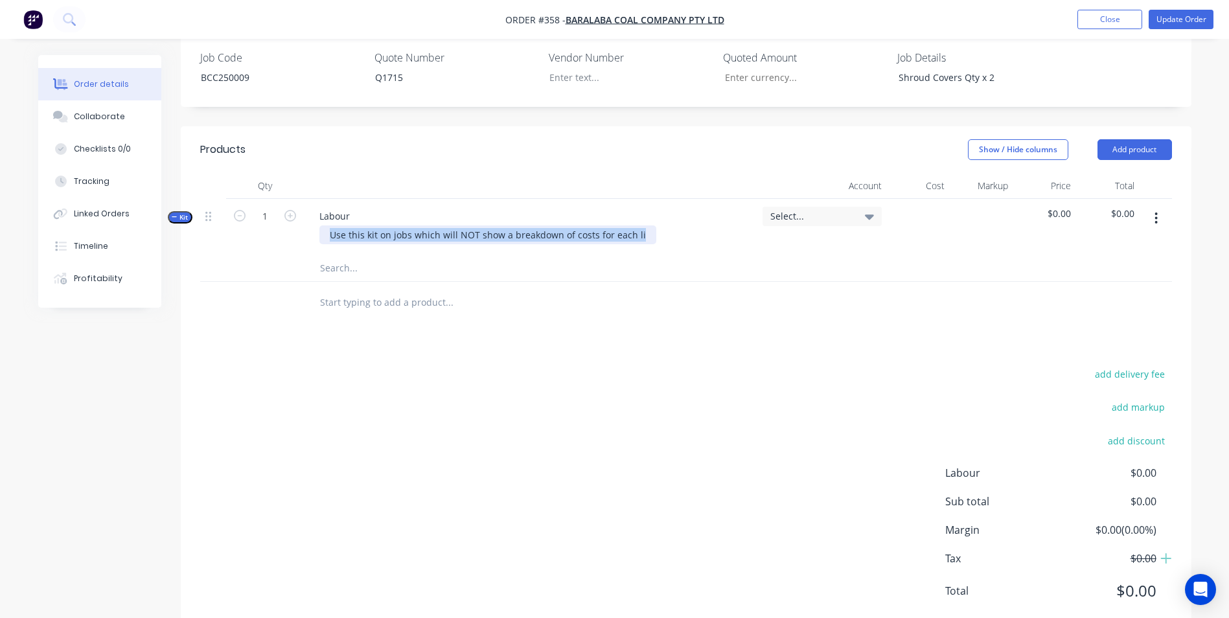
click at [214, 199] on div "Kit 1 Labour Use this kit on jobs which will NOT show a breakdown of costs for …" at bounding box center [686, 227] width 972 height 56
drag, startPoint x: 356, startPoint y: 233, endPoint x: 331, endPoint y: 203, distance: 38.6
click at [356, 255] on input "text" at bounding box center [448, 268] width 259 height 26
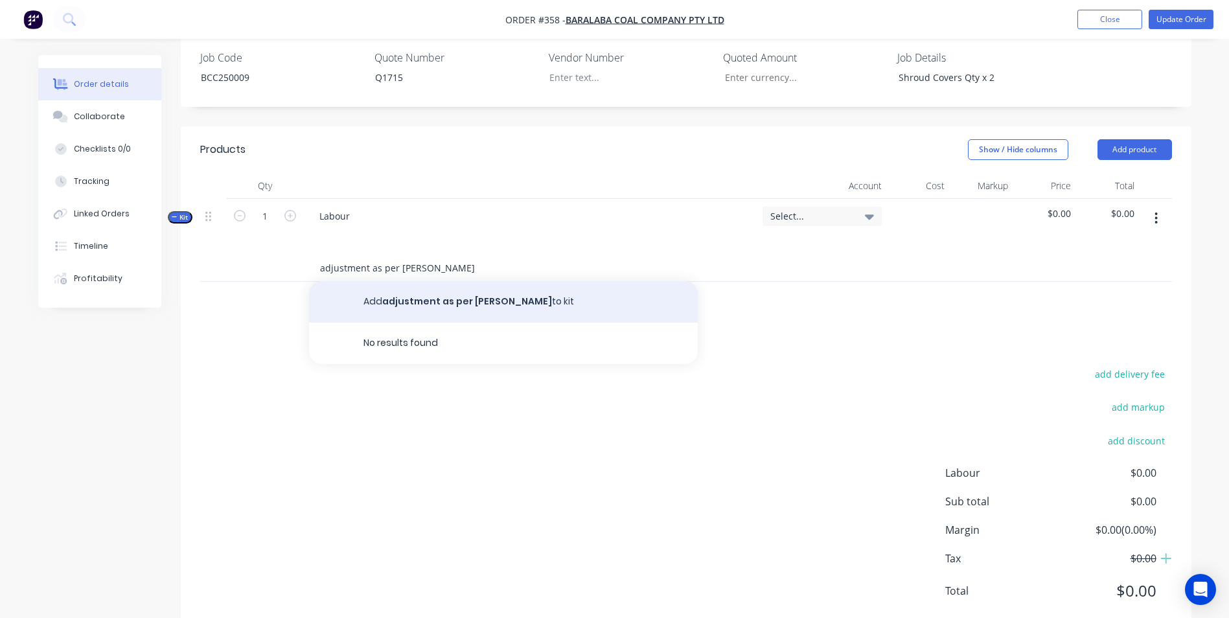
type input "adjustment as per [PERSON_NAME]"
click at [422, 281] on button "Add adjustment as per [PERSON_NAME] to kit" at bounding box center [503, 301] width 389 height 41
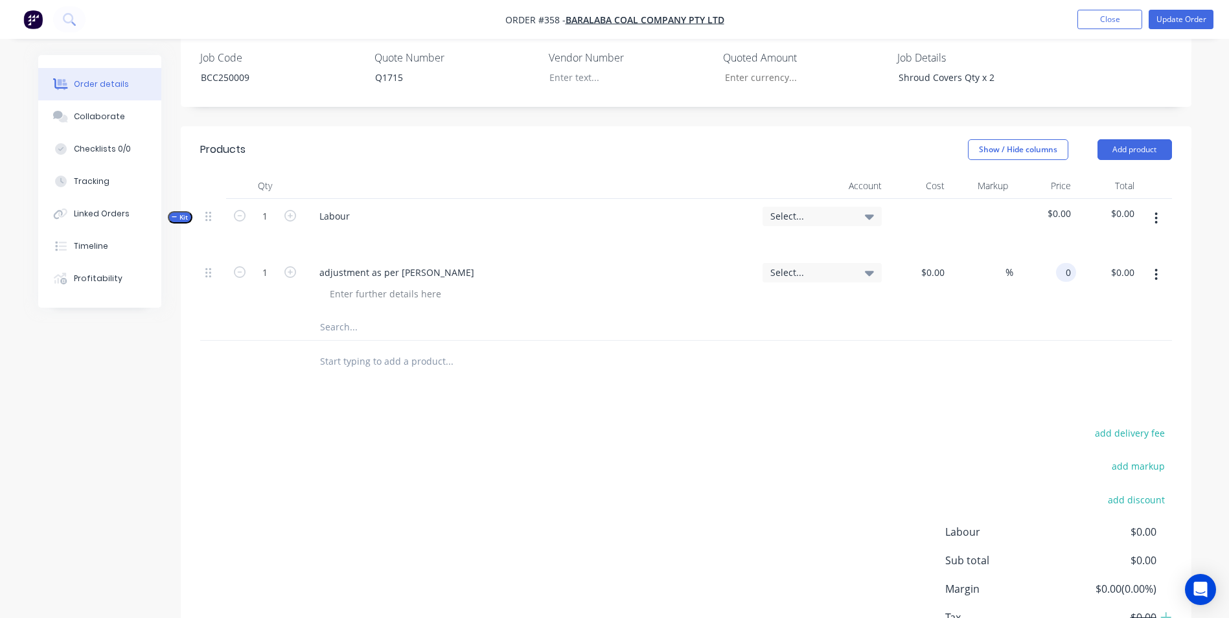
drag, startPoint x: 1055, startPoint y: 242, endPoint x: 1097, endPoint y: 237, distance: 42.3
click at [1097, 255] on div "1 adjustment as per [PERSON_NAME] Select... $0.00 $0.00 % 0 0 $0.00 $0.00" at bounding box center [686, 284] width 972 height 59
type input "$250.00"
click at [1095, 258] on div "$250.00 $250.00" at bounding box center [1107, 284] width 63 height 59
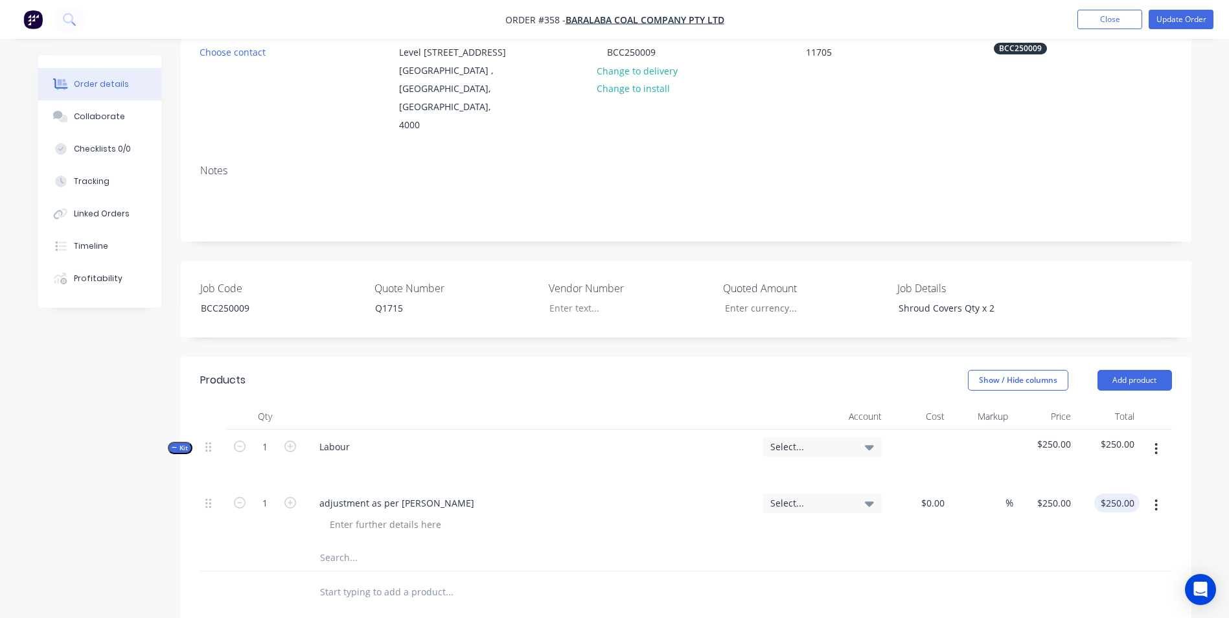
scroll to position [0, 0]
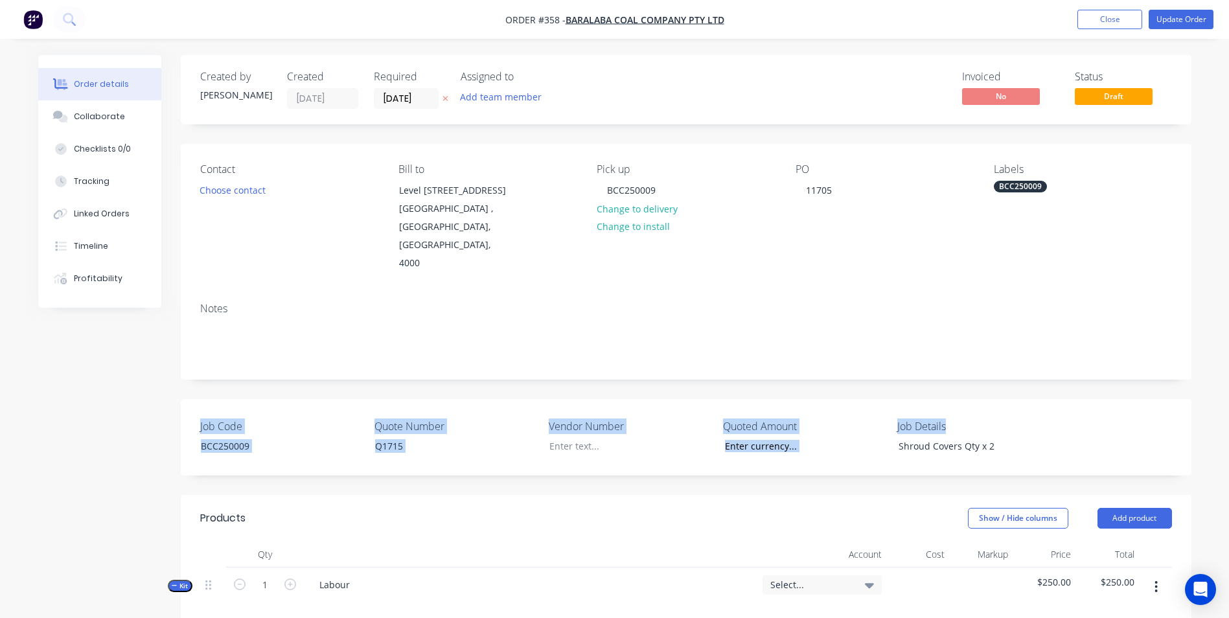
drag, startPoint x: 1008, startPoint y: 338, endPoint x: 1001, endPoint y: 371, distance: 33.0
click at [1001, 371] on div "Created by [PERSON_NAME] Created [DATE] Required [DATE] Assigned to Add team me…" at bounding box center [686, 558] width 1011 height 1007
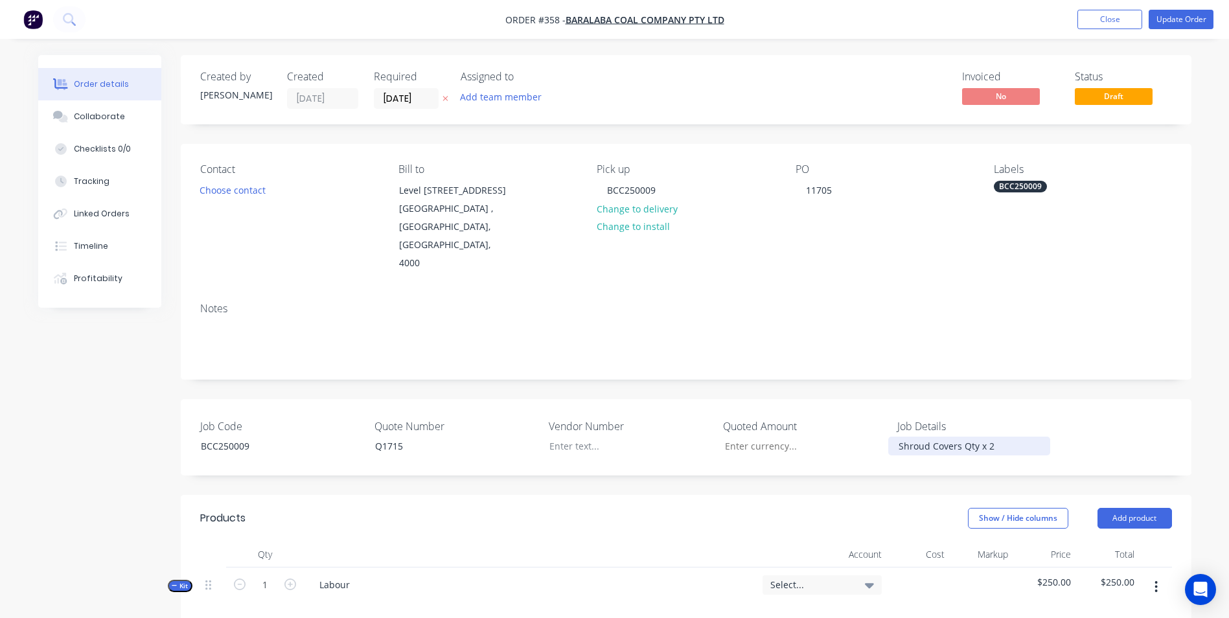
drag, startPoint x: 1001, startPoint y: 371, endPoint x: 994, endPoint y: 409, distance: 39.0
click at [993, 437] on div "Shroud Covers Qty x 2" at bounding box center [969, 446] width 162 height 19
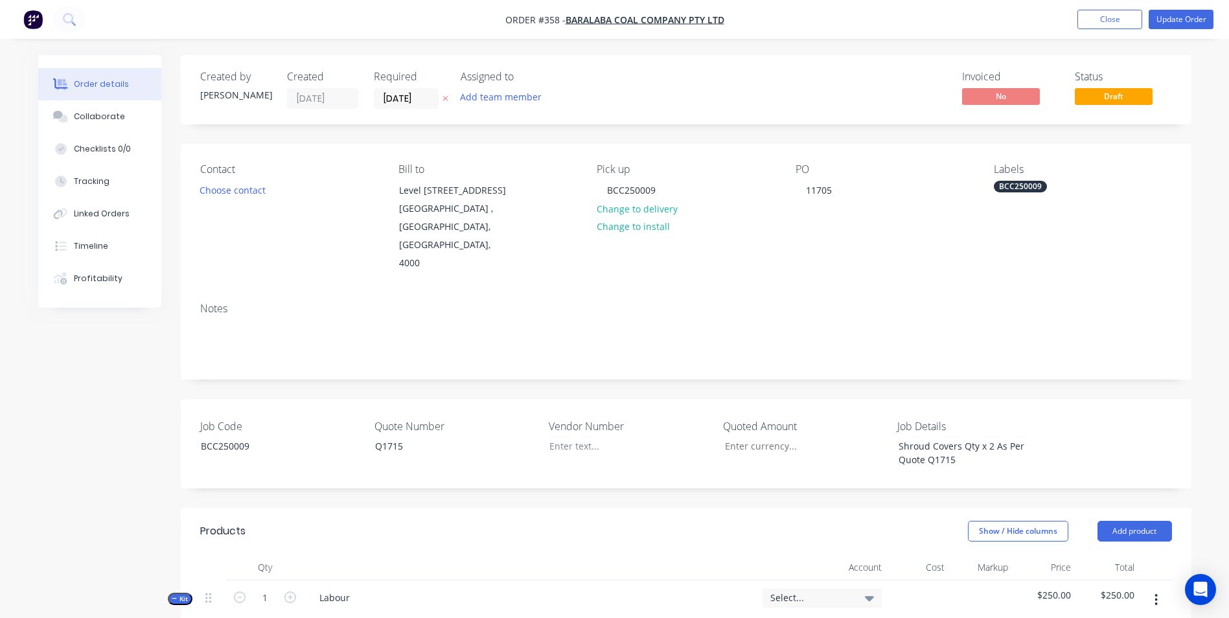
click at [820, 588] on div "Select..." at bounding box center [821, 597] width 119 height 19
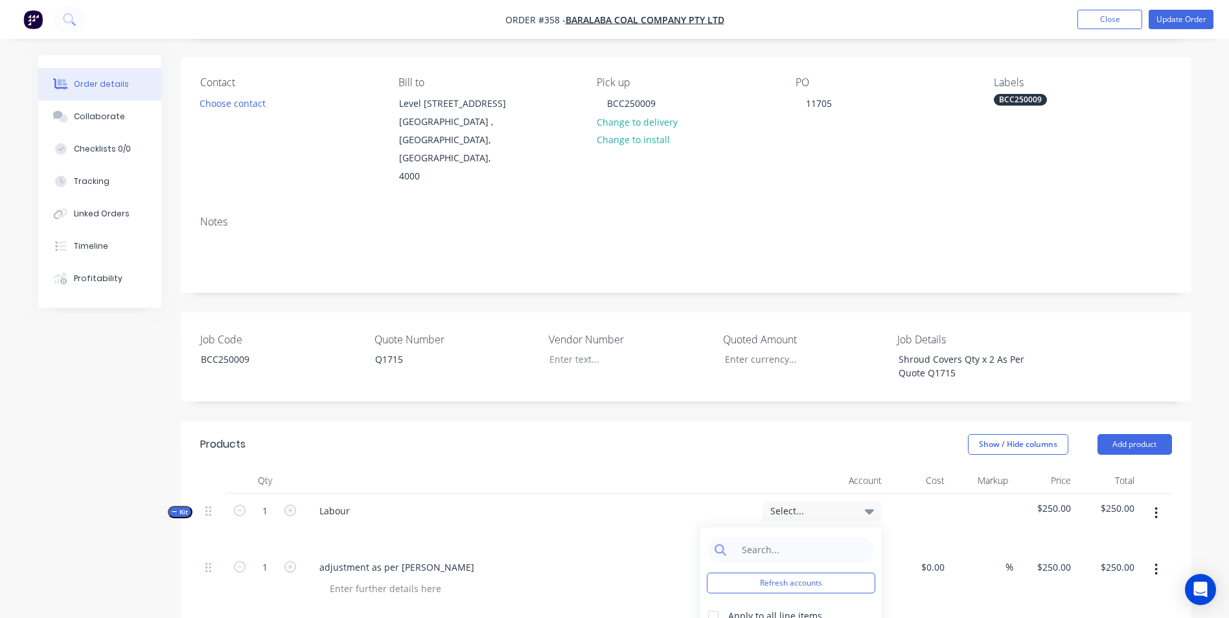
scroll to position [259, 0]
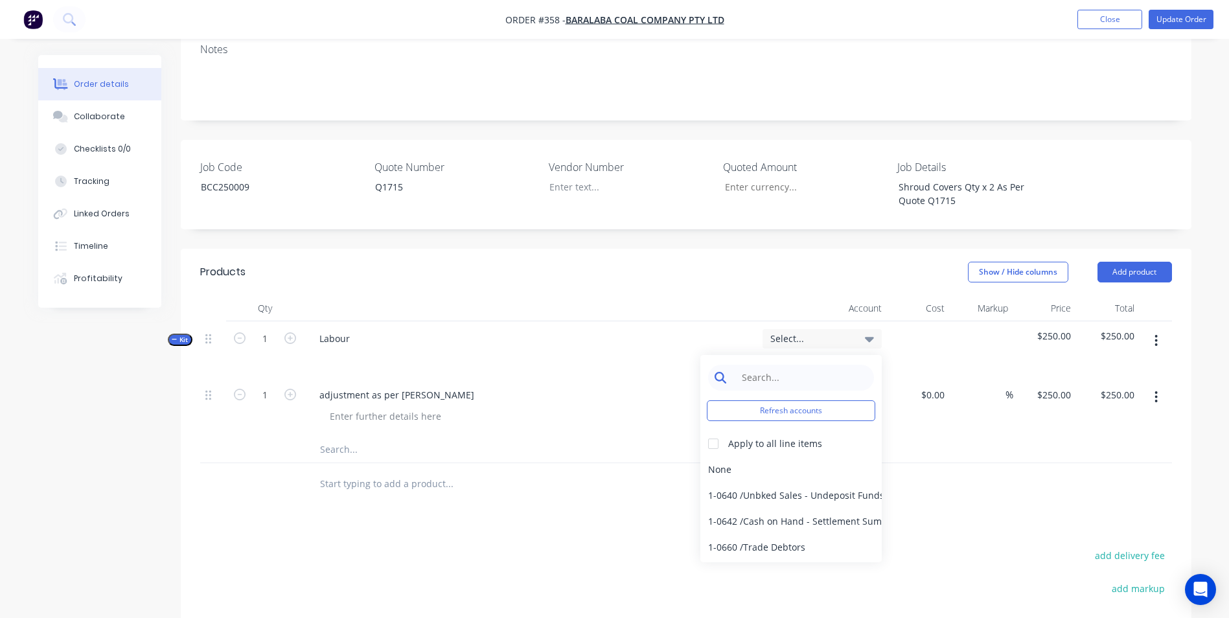
click at [742, 365] on input at bounding box center [801, 378] width 133 height 26
type input "SALES"
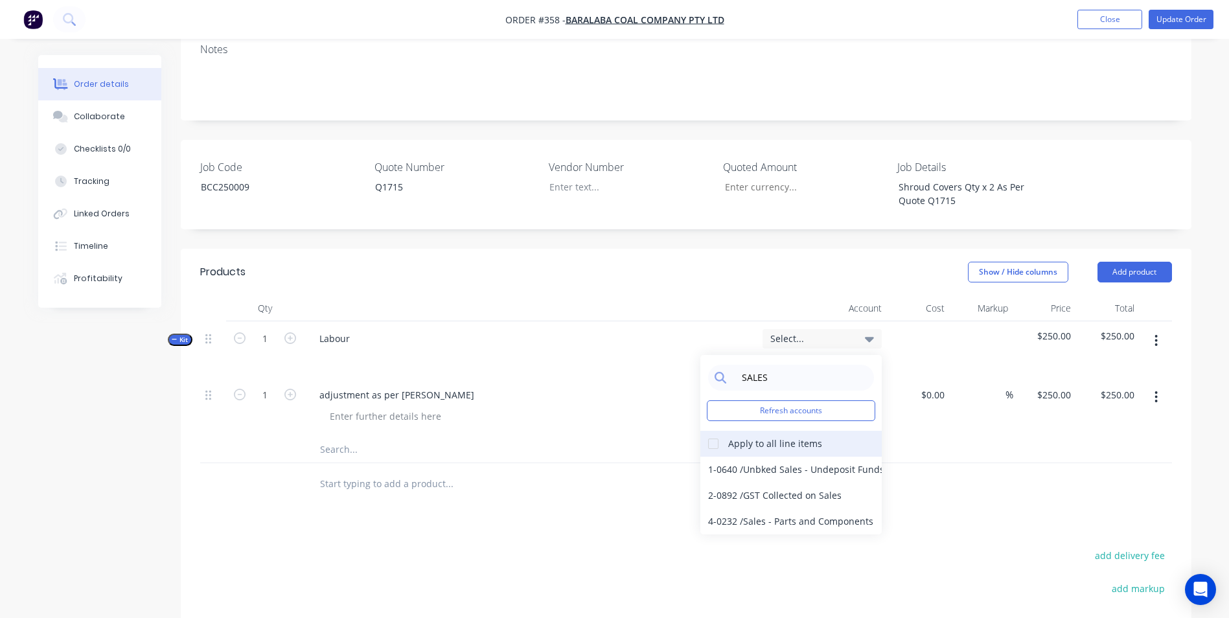
click at [717, 431] on div at bounding box center [713, 444] width 26 height 26
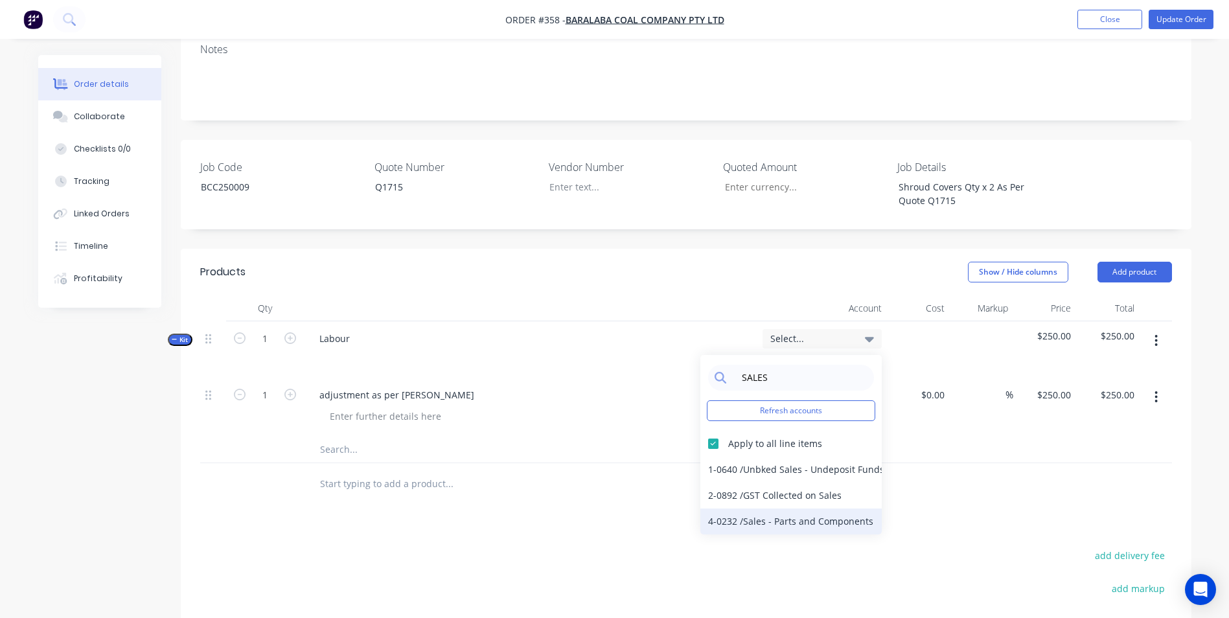
click at [801, 509] on div "4-0232 / Sales - Parts and Components" at bounding box center [790, 522] width 181 height 26
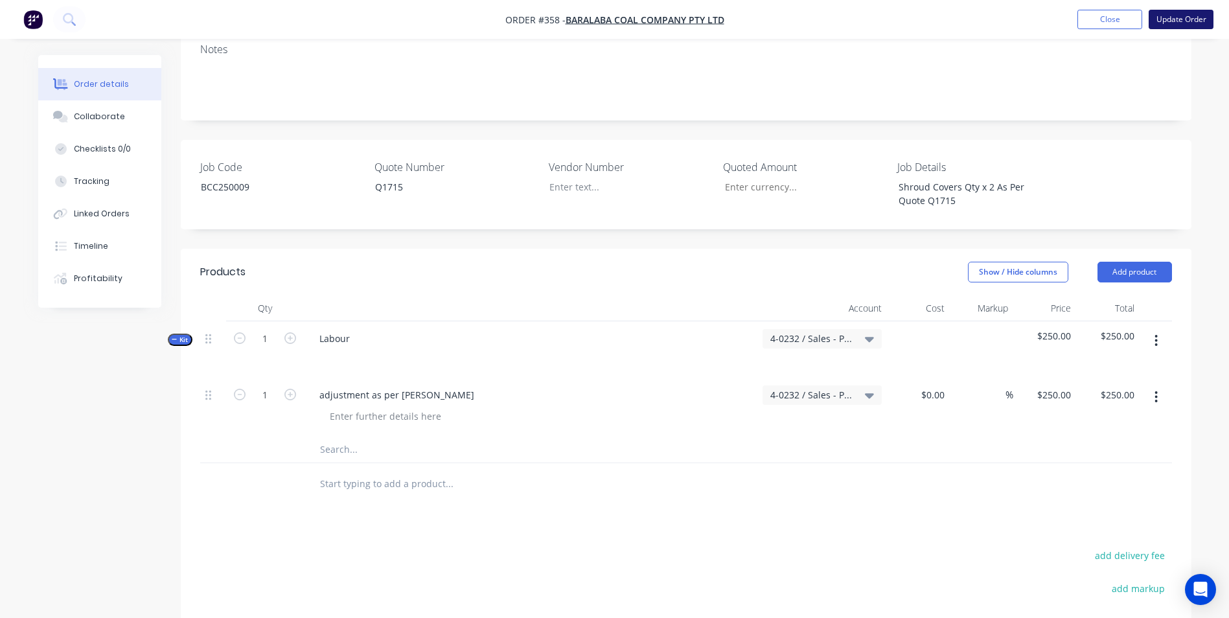
click at [1165, 21] on button "Update Order" at bounding box center [1181, 19] width 65 height 19
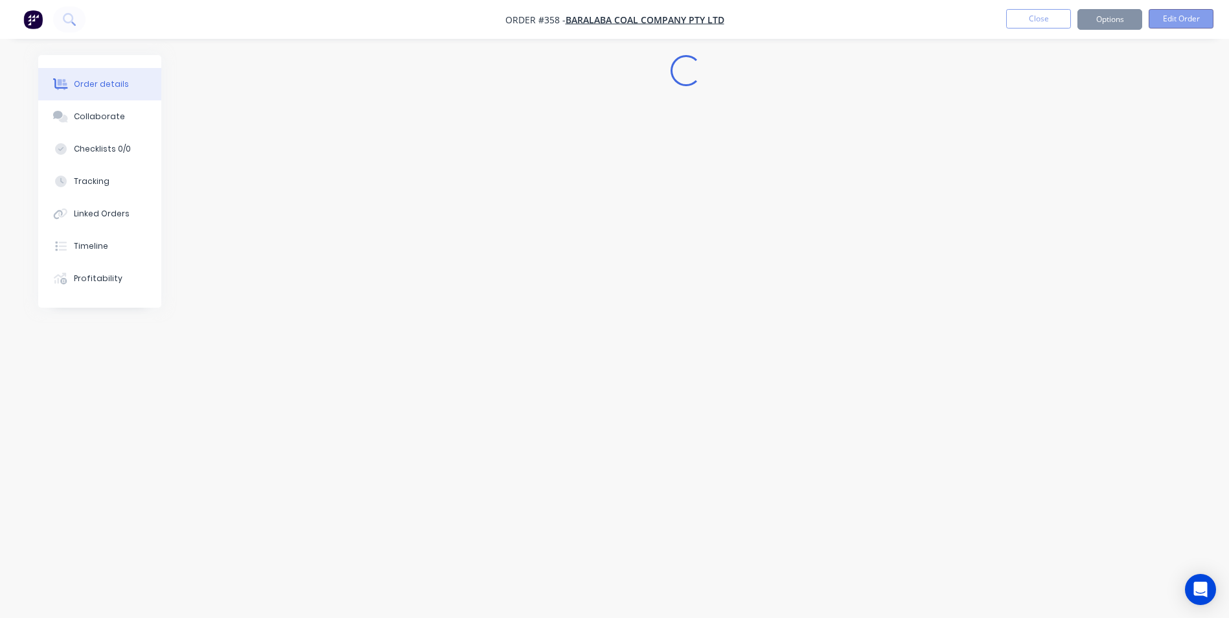
scroll to position [0, 0]
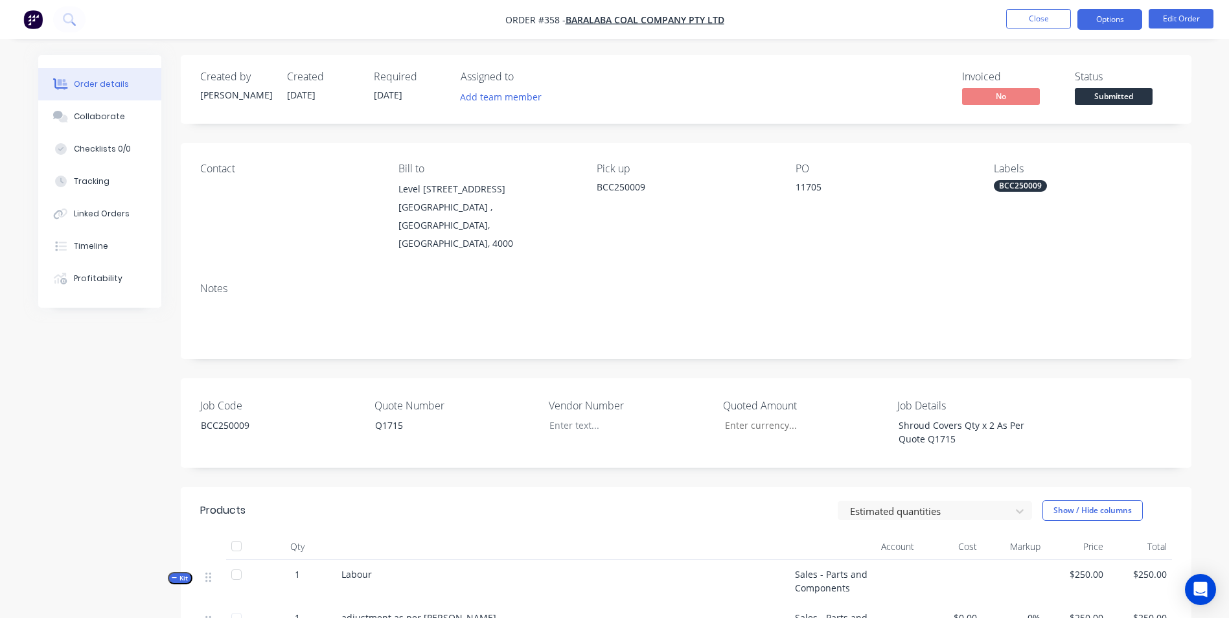
click at [1126, 21] on button "Options" at bounding box center [1109, 19] width 65 height 21
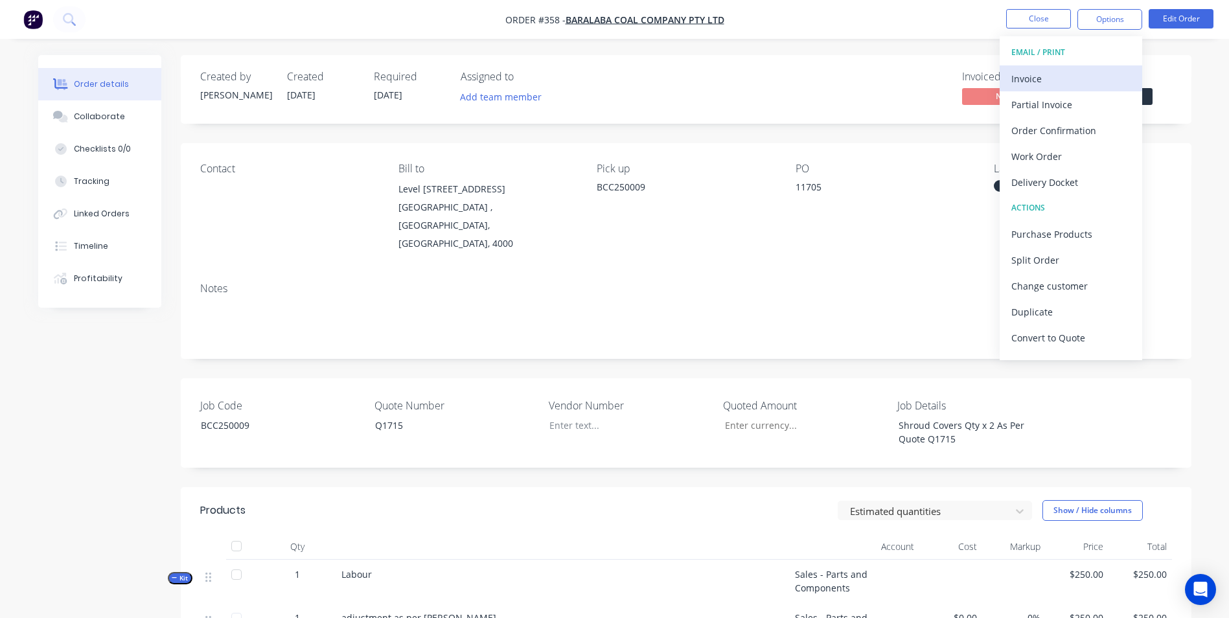
click at [1075, 84] on div "Invoice" at bounding box center [1070, 78] width 119 height 19
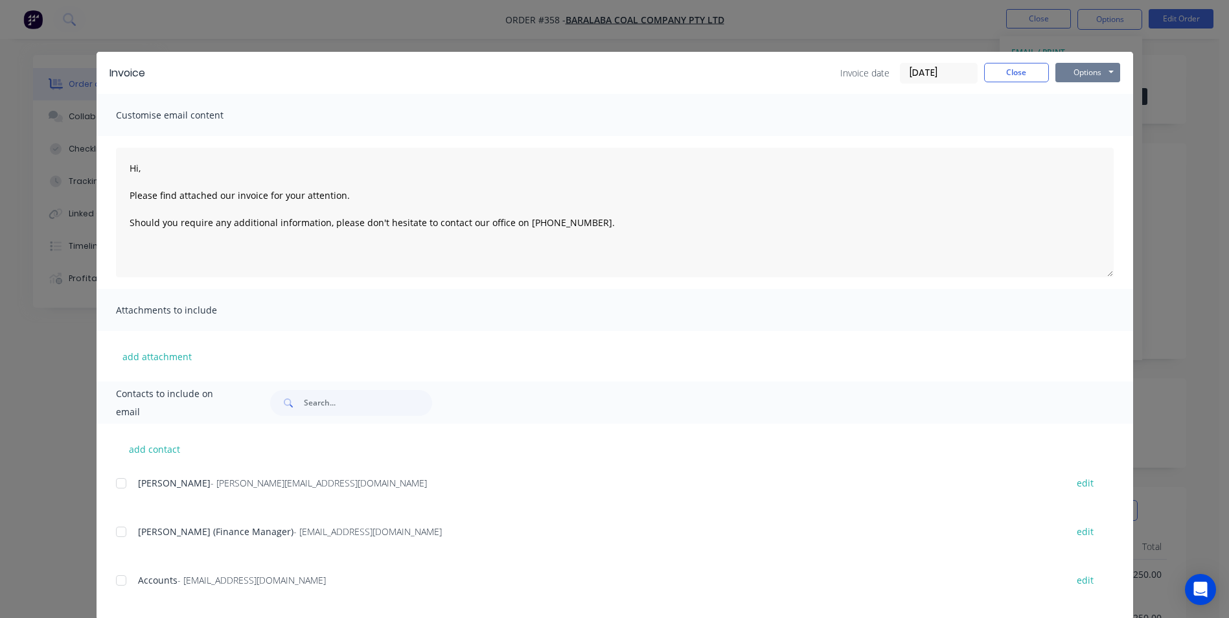
click at [1062, 74] on button "Options" at bounding box center [1087, 72] width 65 height 19
click at [1074, 111] on button "Print" at bounding box center [1096, 116] width 83 height 21
click at [1007, 74] on button "Close" at bounding box center [1016, 72] width 65 height 19
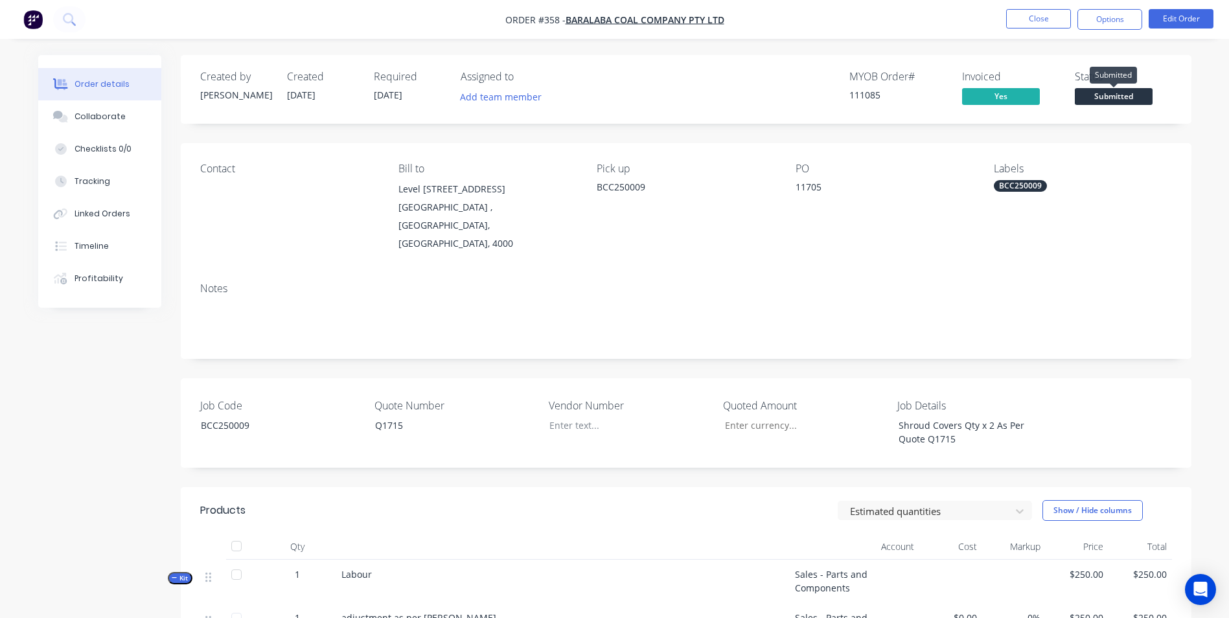
click at [1118, 98] on span "Submitted" at bounding box center [1114, 96] width 78 height 16
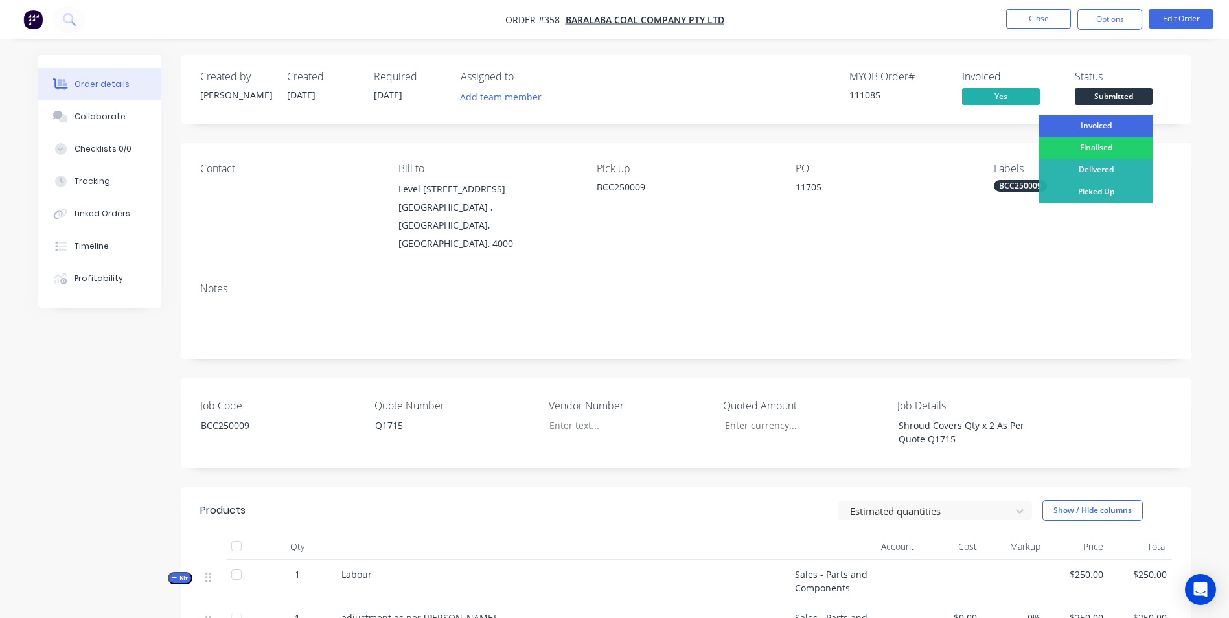
click at [1112, 119] on div "Invoiced" at bounding box center [1095, 126] width 113 height 22
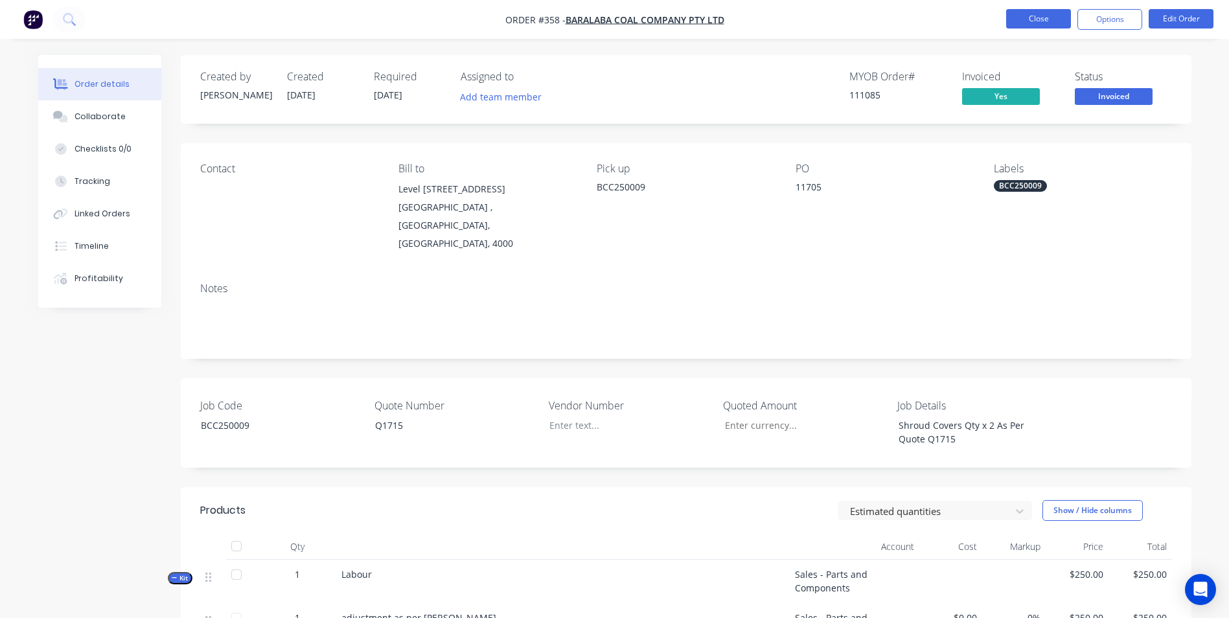
click at [1031, 12] on button "Close" at bounding box center [1038, 18] width 65 height 19
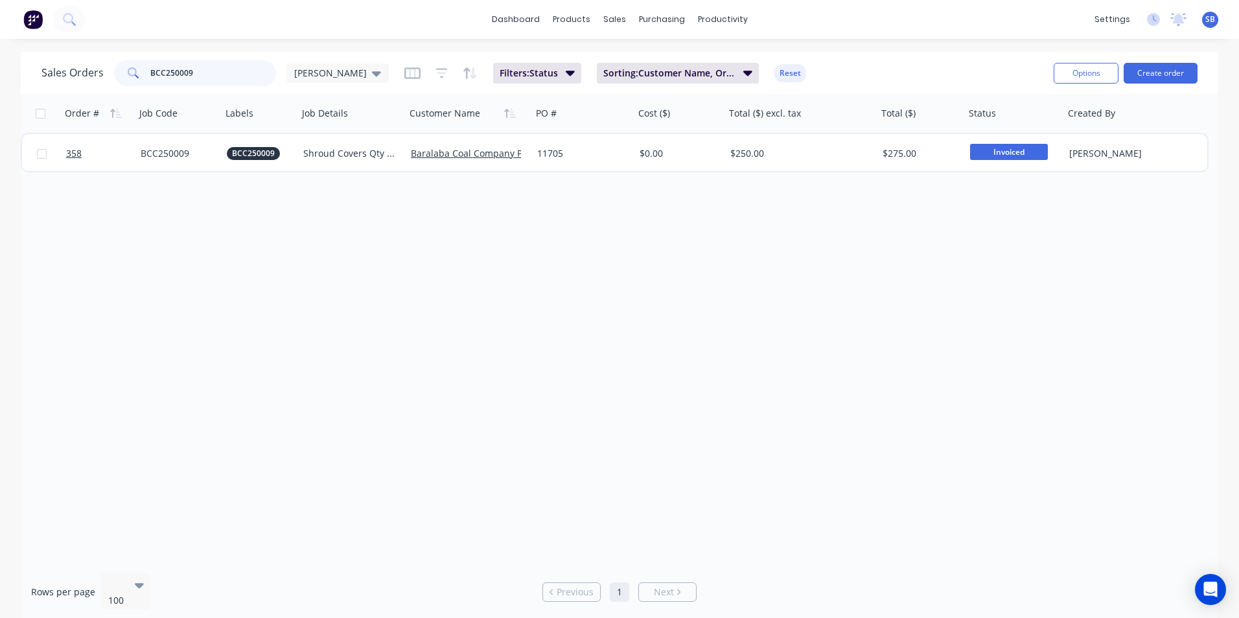
drag, startPoint x: 196, startPoint y: 63, endPoint x: 89, endPoint y: 71, distance: 107.8
click at [89, 71] on div "Sales Orders BCC250009 [PERSON_NAME]" at bounding box center [214, 73] width 347 height 26
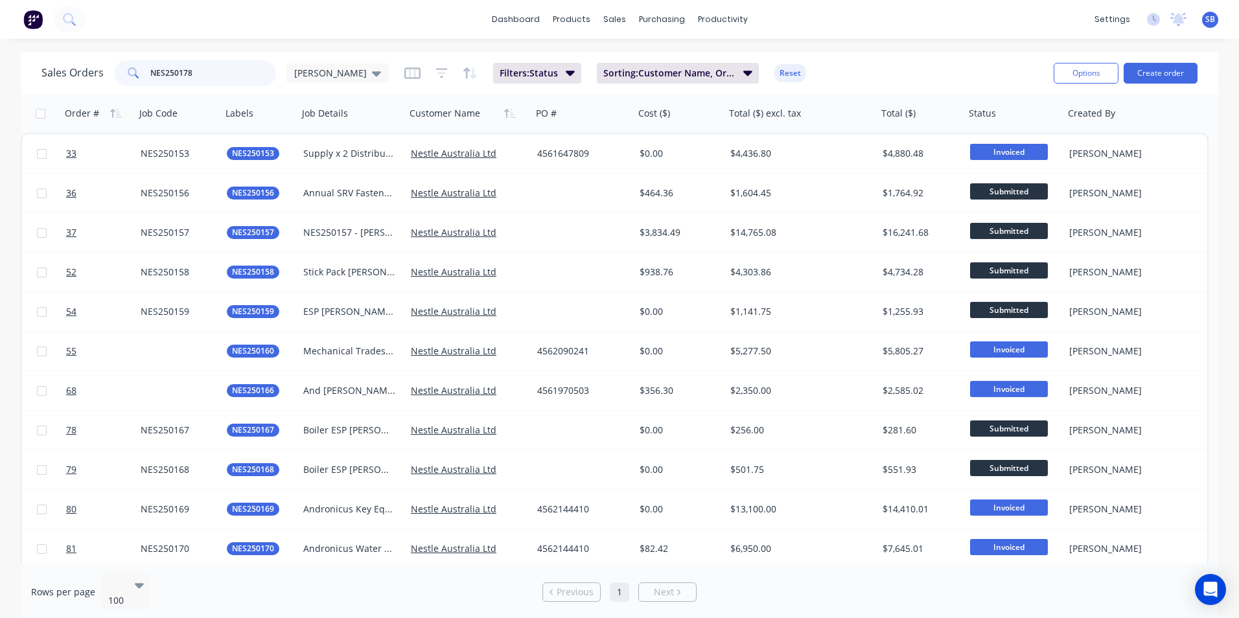
type input "NES250178"
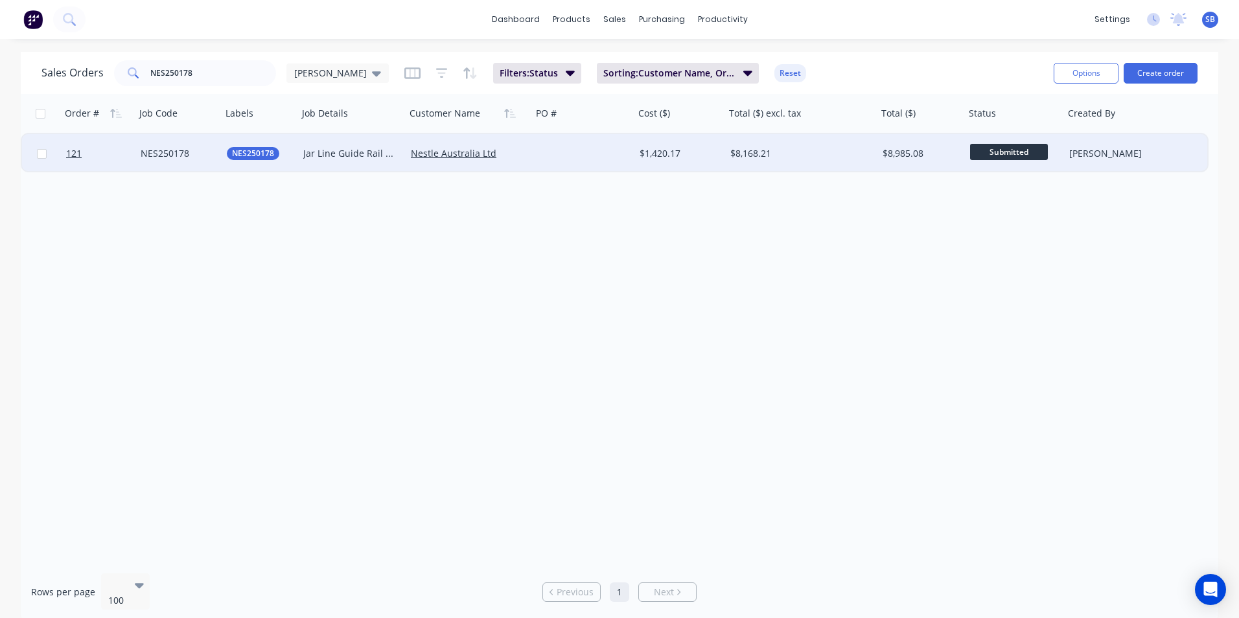
click at [786, 146] on div "$8,168.21" at bounding box center [801, 153] width 152 height 39
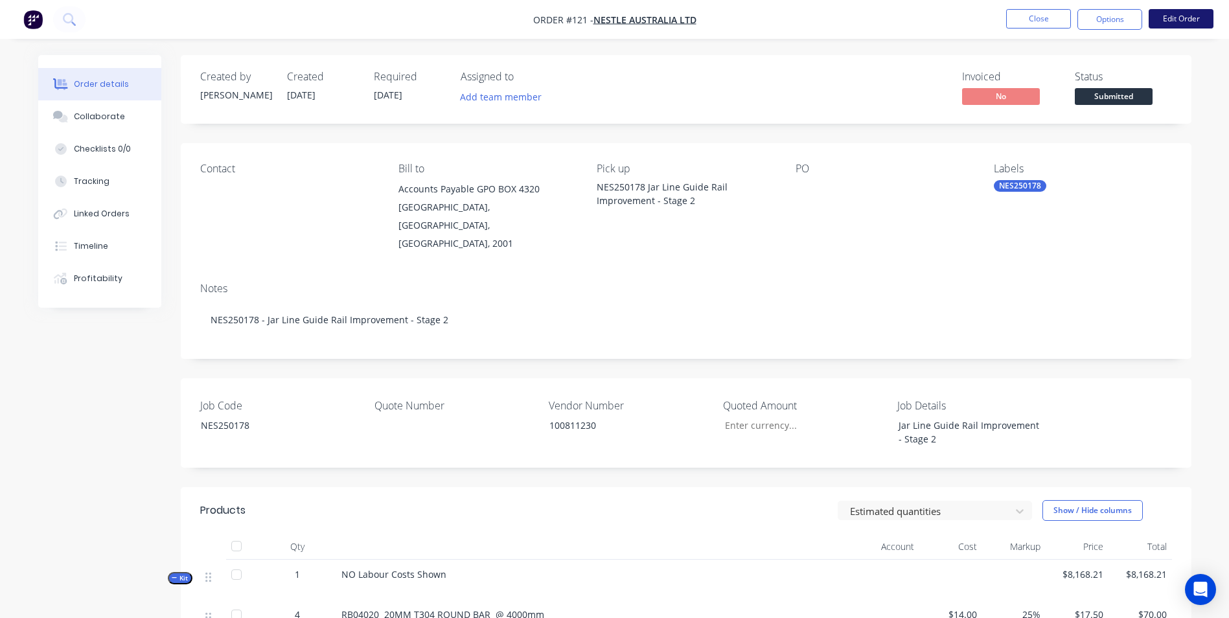
click at [1186, 16] on button "Edit Order" at bounding box center [1181, 18] width 65 height 19
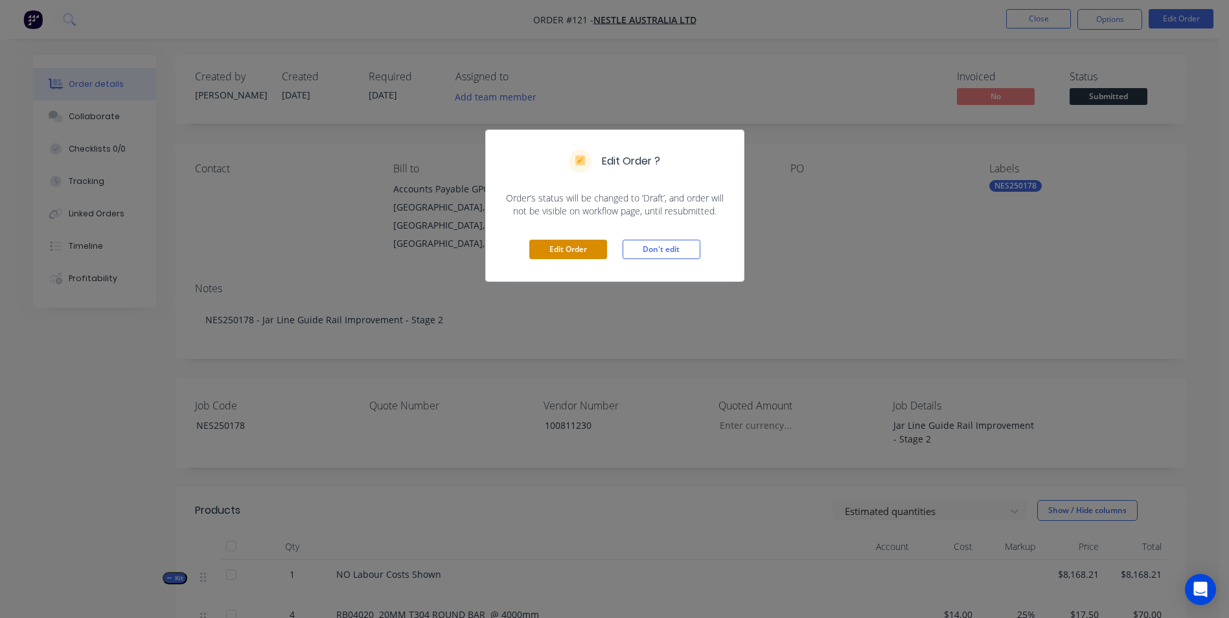
click at [592, 259] on button "Edit Order" at bounding box center [568, 249] width 78 height 19
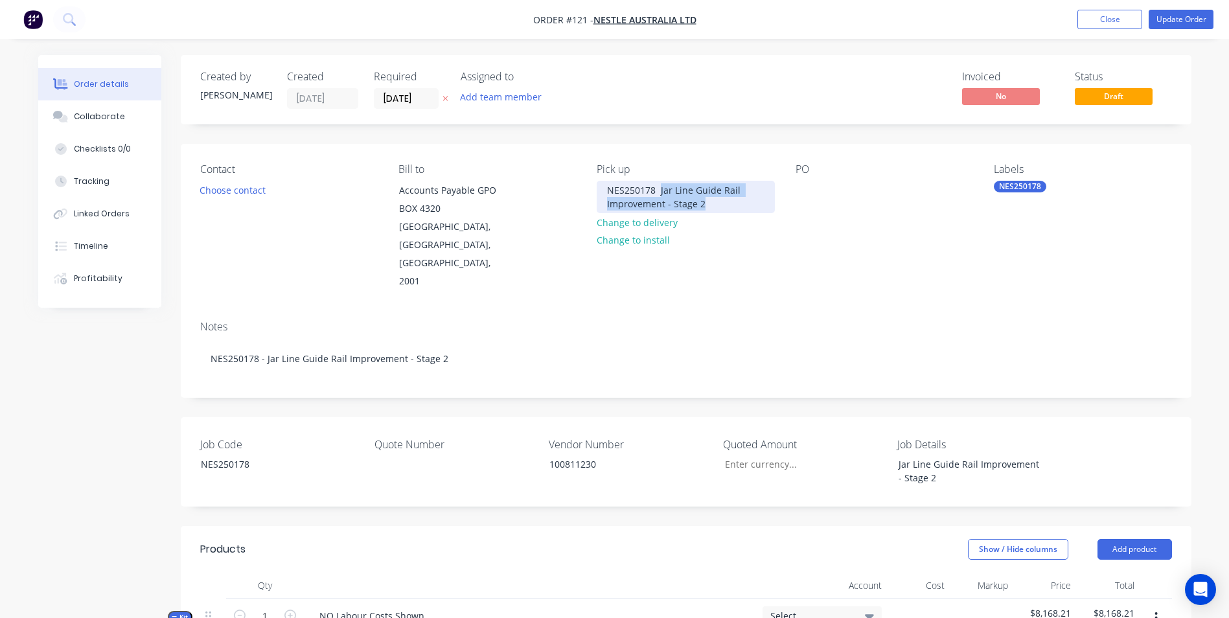
drag, startPoint x: 659, startPoint y: 190, endPoint x: 727, endPoint y: 210, distance: 70.7
click at [727, 210] on div "NES250178 Jar Line Guide Rail Improvement - Stage 2" at bounding box center [685, 197] width 177 height 32
click at [821, 189] on div "PO" at bounding box center [883, 227] width 177 height 128
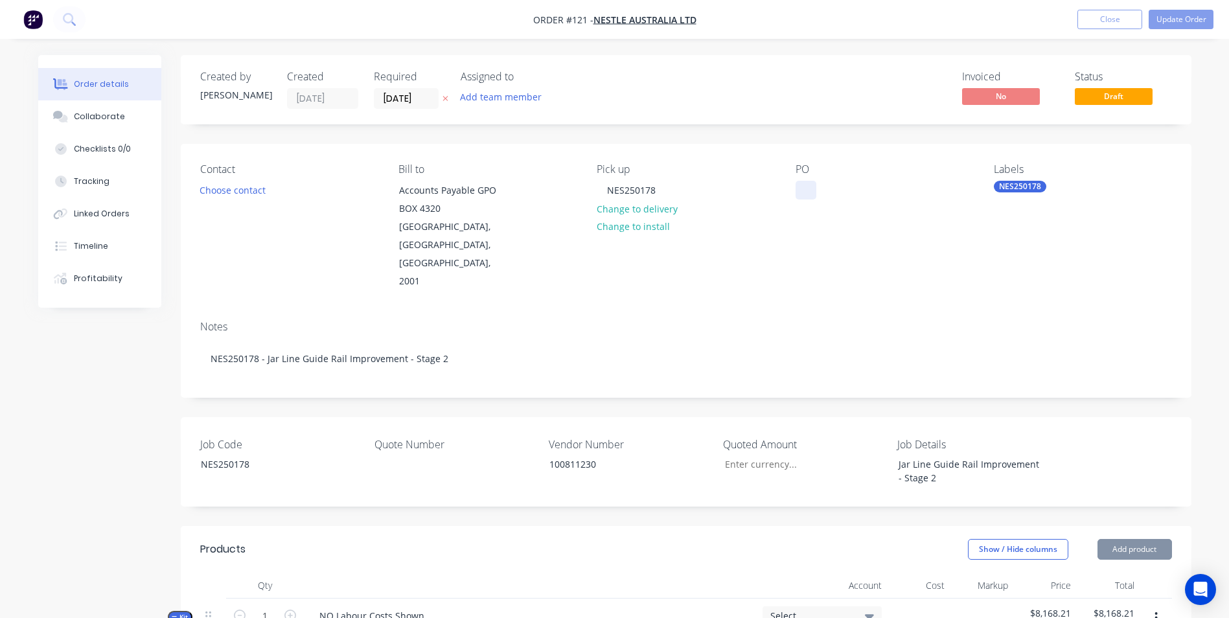
click at [798, 193] on div at bounding box center [805, 190] width 21 height 19
click at [429, 455] on div at bounding box center [446, 464] width 162 height 19
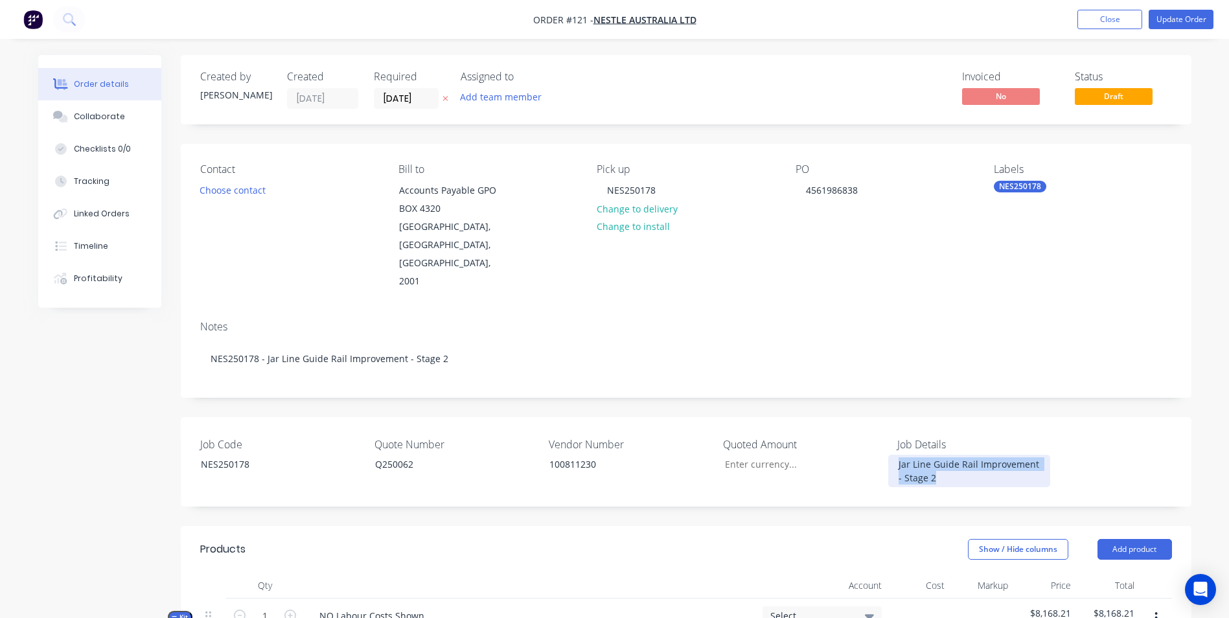
drag, startPoint x: 979, startPoint y: 440, endPoint x: 863, endPoint y: 417, distance: 118.3
click at [863, 417] on div "Job Code NES250178 Quote Number Q250062 Vendor Number 100811230 Quoted Amount J…" at bounding box center [686, 461] width 1011 height 89
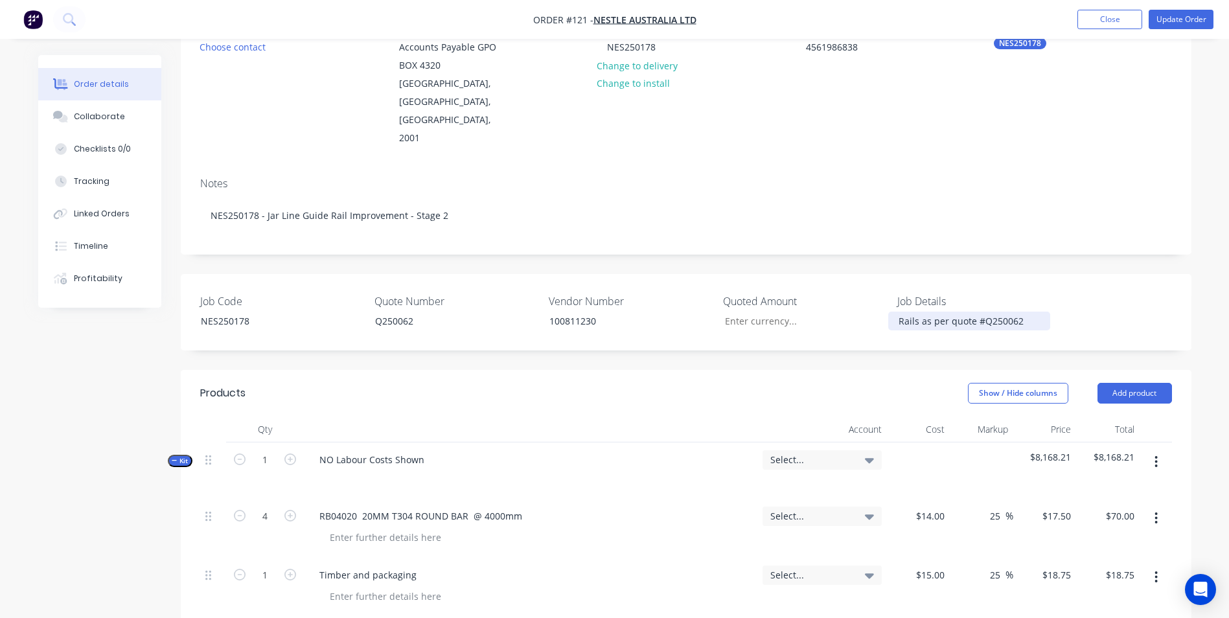
scroll to position [259, 0]
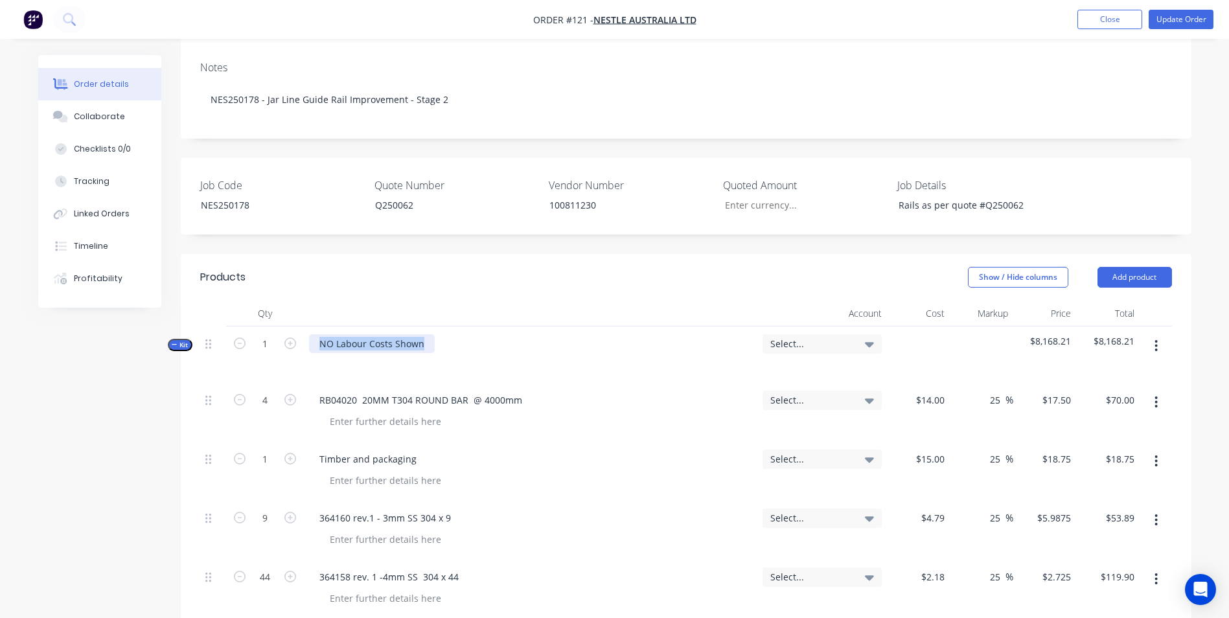
drag, startPoint x: 428, startPoint y: 307, endPoint x: 174, endPoint y: 264, distance: 257.5
click at [819, 337] on span "Select..." at bounding box center [811, 344] width 82 height 14
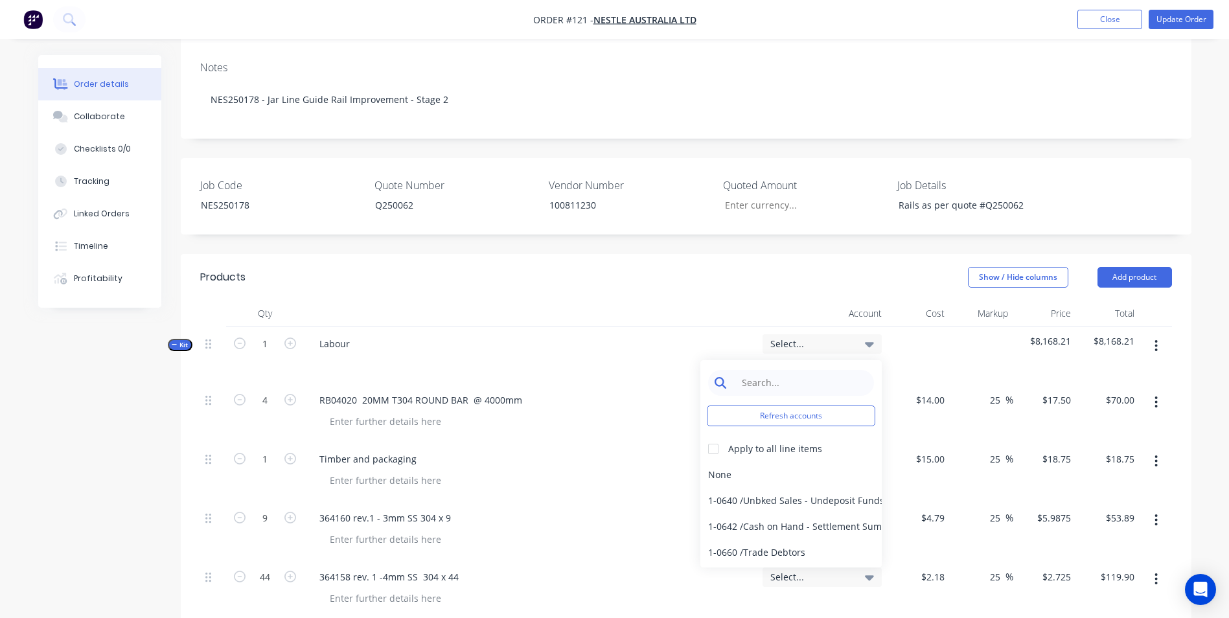
click at [809, 370] on input at bounding box center [801, 383] width 133 height 26
click at [612, 326] on div "Labour" at bounding box center [530, 354] width 453 height 56
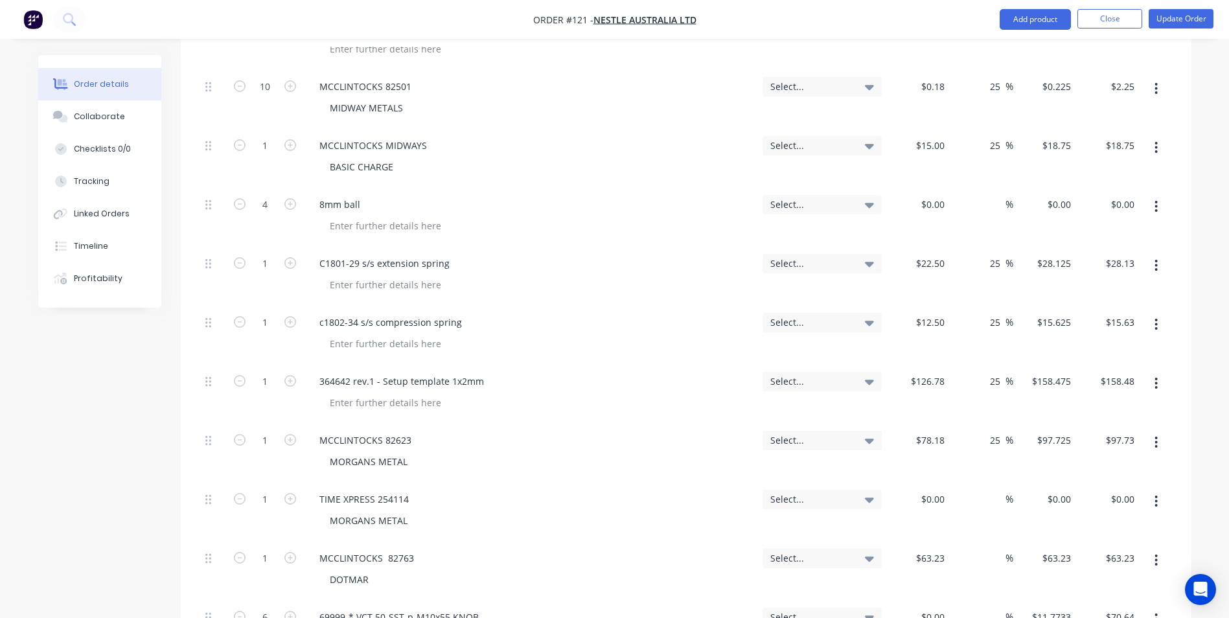
scroll to position [1425, 0]
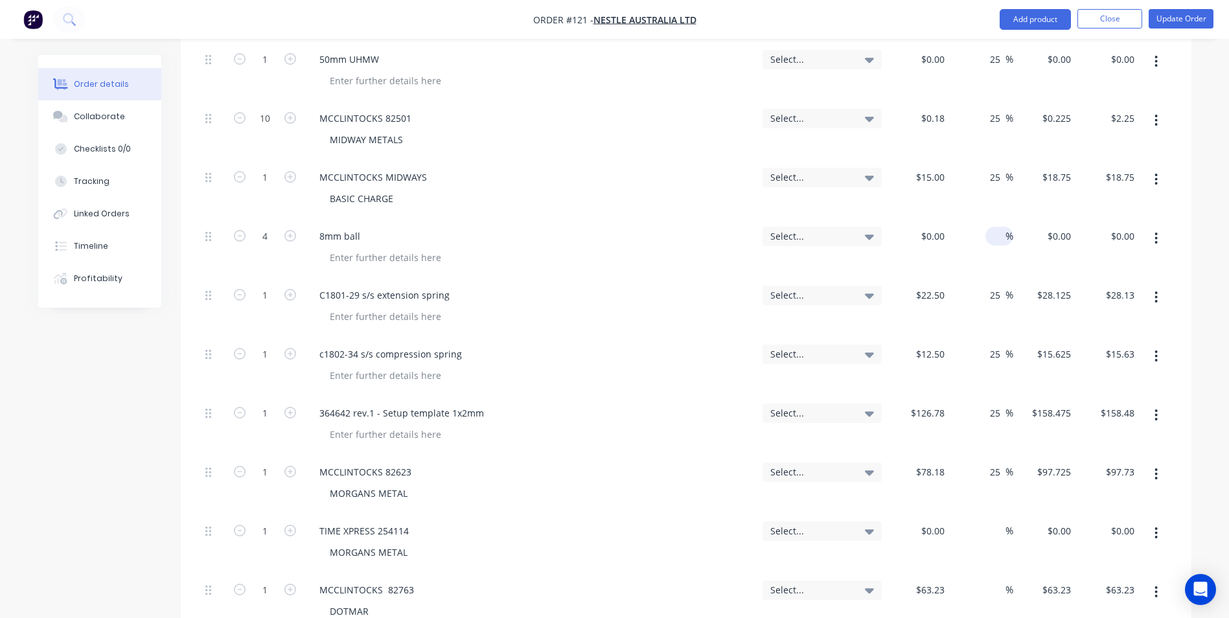
click at [994, 227] on div at bounding box center [997, 236] width 15 height 19
click at [998, 227] on input at bounding box center [997, 236] width 15 height 19
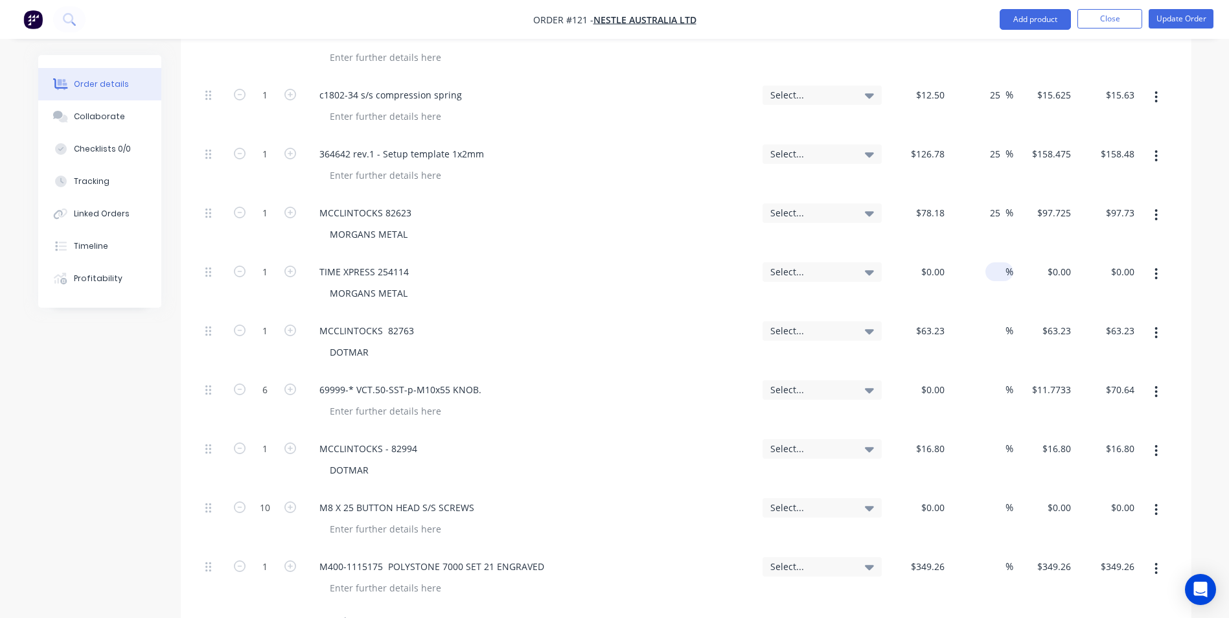
type input "25"
click at [994, 262] on input at bounding box center [997, 271] width 15 height 19
type input "25"
click at [989, 321] on div "%" at bounding box center [999, 330] width 28 height 19
type input "25"
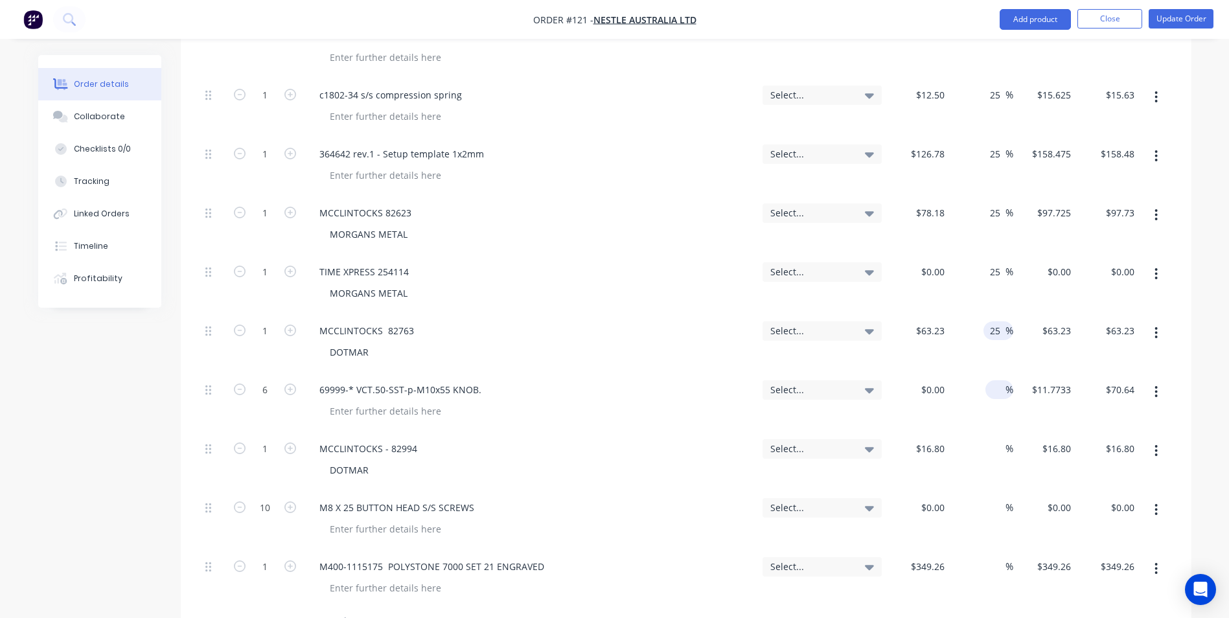
type input "$79.0375"
type input "$79.04"
click at [996, 380] on input at bounding box center [997, 389] width 15 height 19
type input "25"
type input "$0.00"
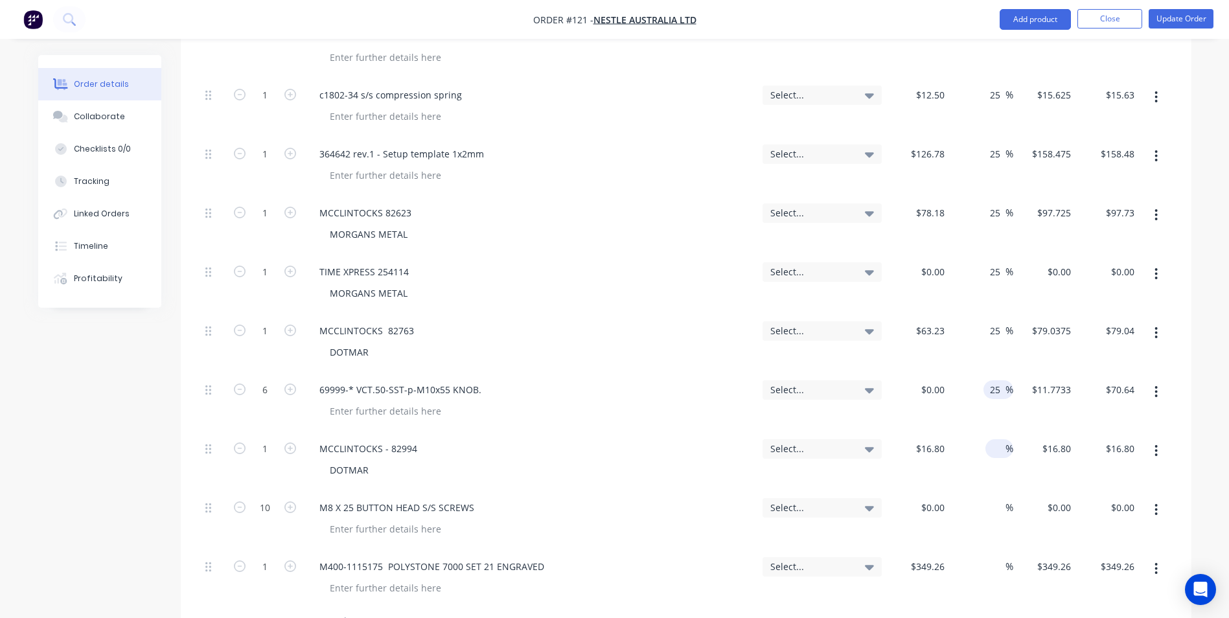
type input "$0.00"
click at [1000, 439] on input at bounding box center [997, 448] width 15 height 19
type input "25"
type input "$21.00"
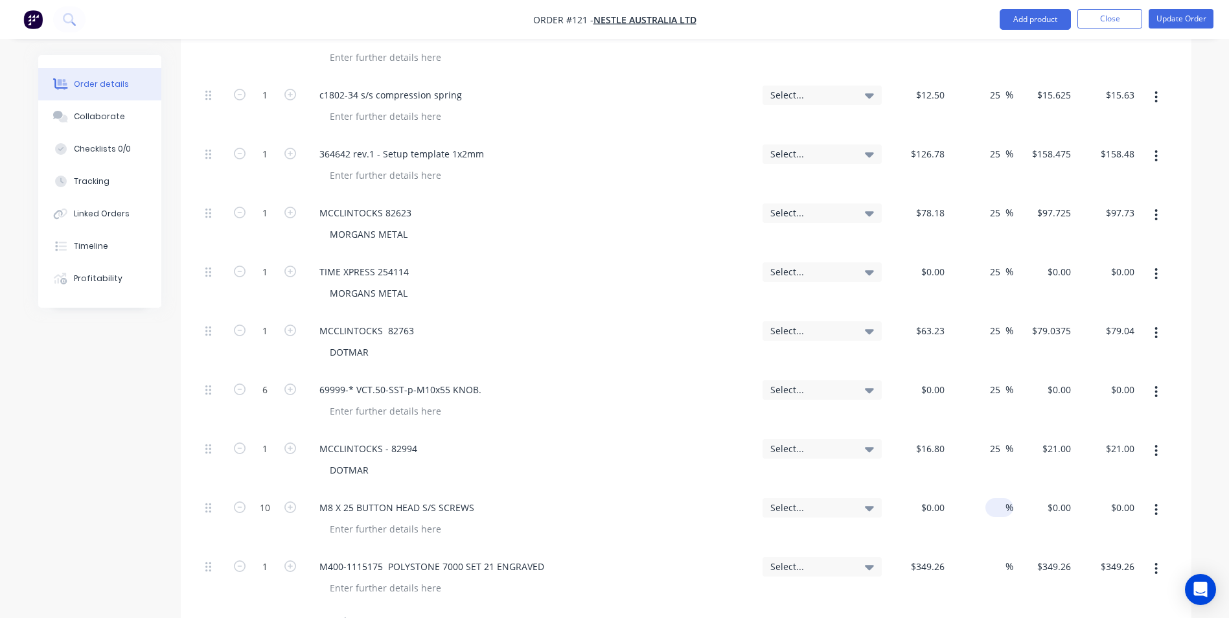
click at [992, 498] on input at bounding box center [997, 507] width 15 height 19
type input "25"
click at [991, 557] on input at bounding box center [997, 566] width 15 height 19
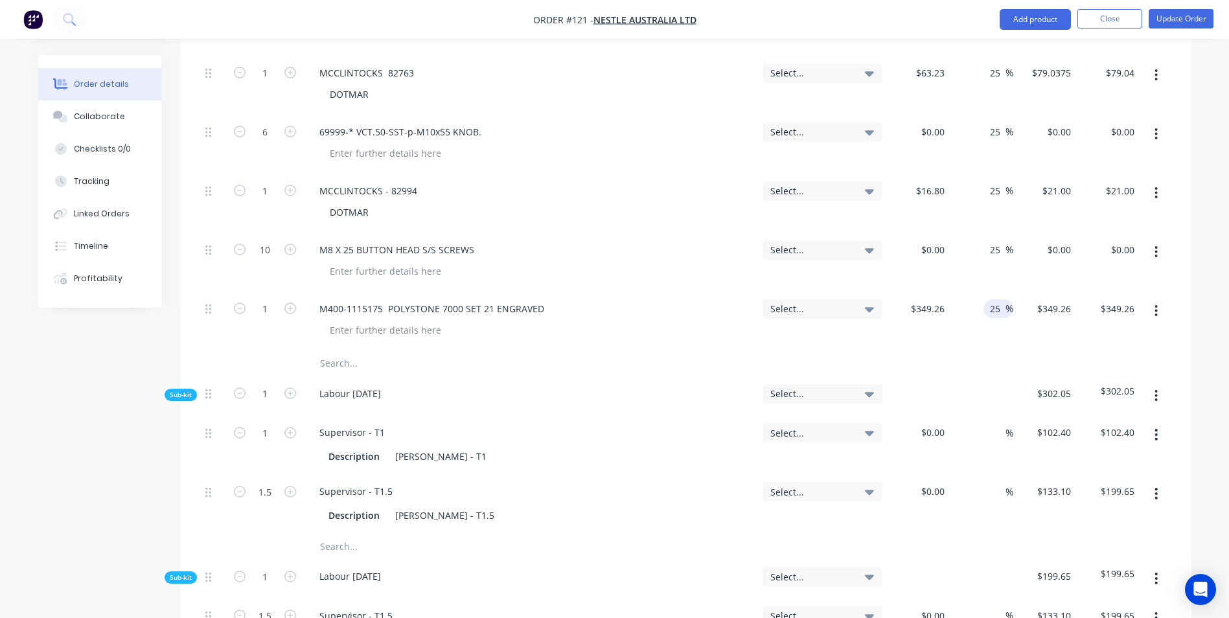
scroll to position [1943, 0]
type input "25"
type input "$436.575"
type input "$436.58"
click at [413, 349] on input "text" at bounding box center [448, 362] width 259 height 26
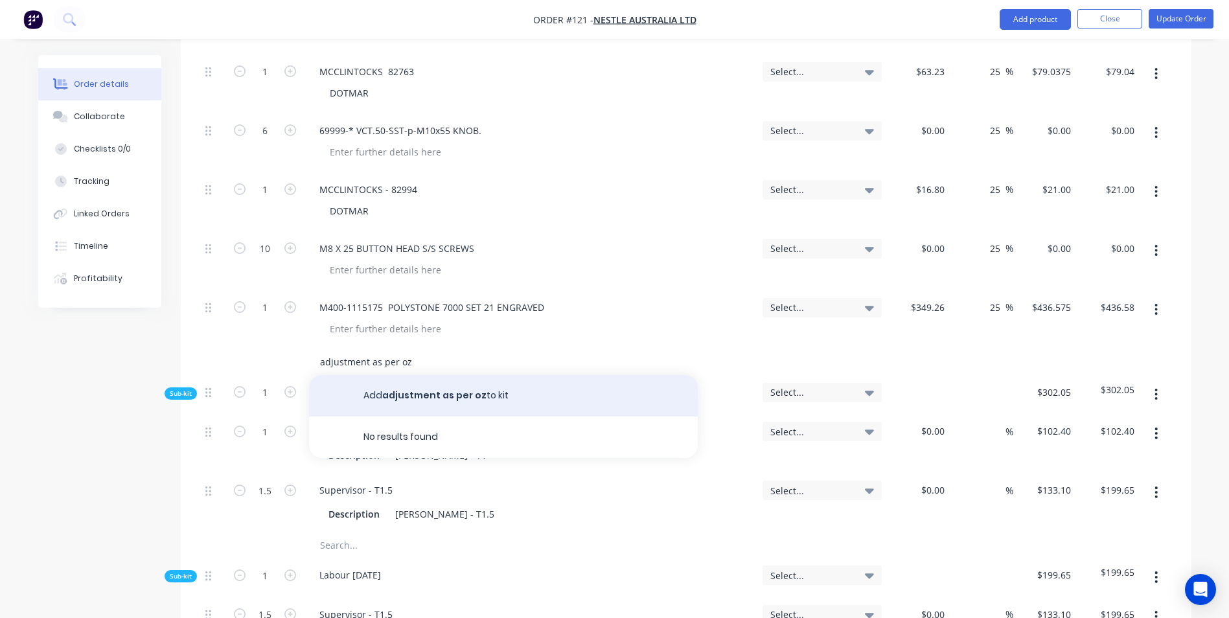
type input "adjustment as per oz"
click at [400, 375] on button "Add adjustment as per oz to kit" at bounding box center [503, 395] width 389 height 41
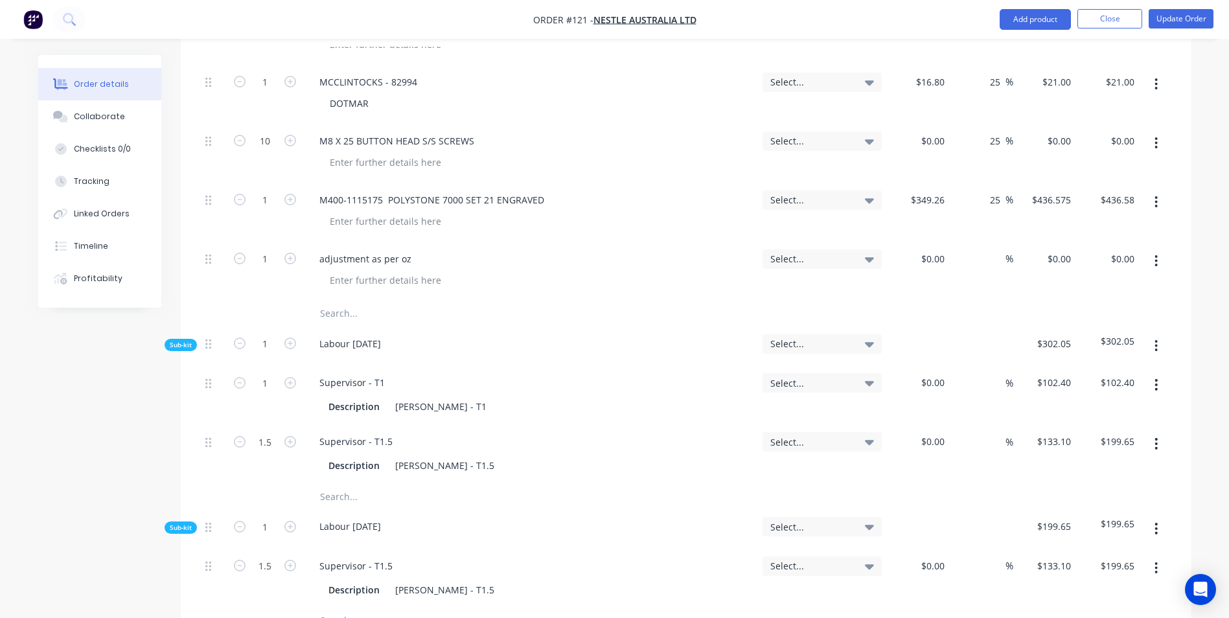
scroll to position [2138, 0]
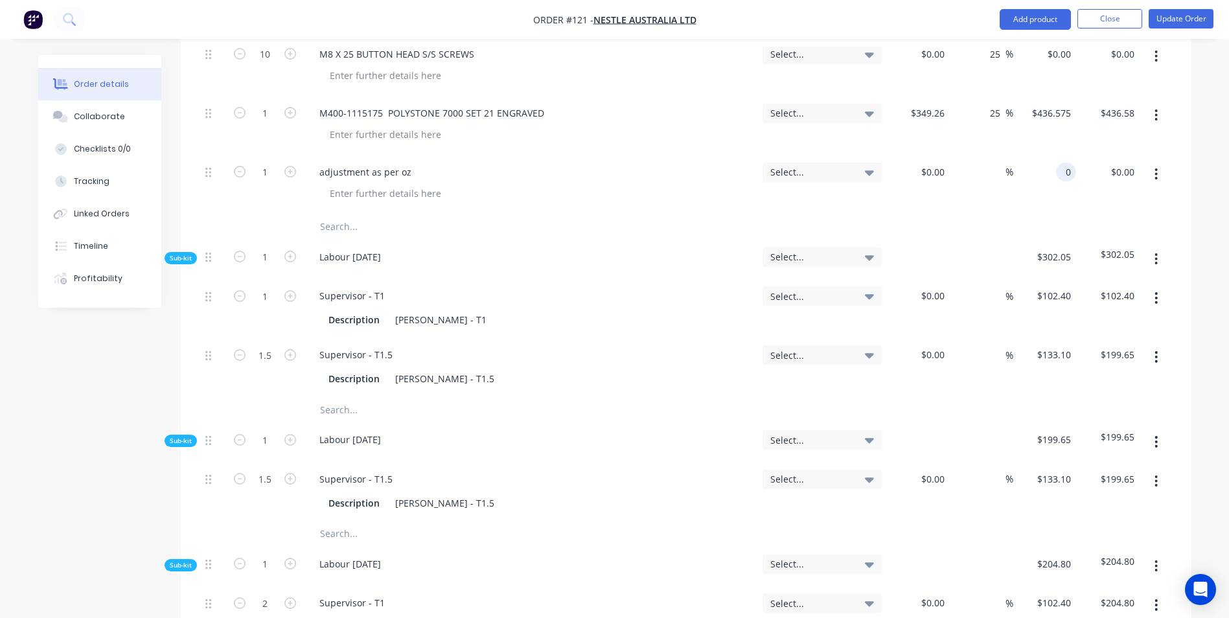
click at [1048, 155] on div "0 0" at bounding box center [1044, 184] width 63 height 59
click at [1031, 159] on div "10695.10 10695.10" at bounding box center [1044, 184] width 63 height 59
type input "$10,695.10"
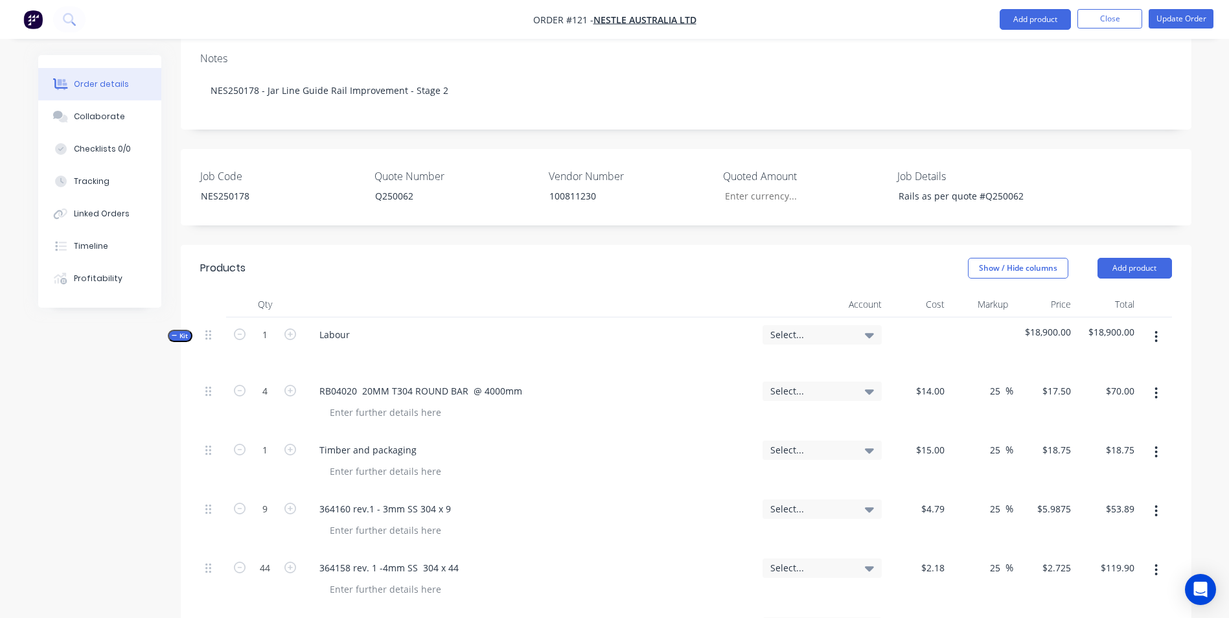
scroll to position [146, 0]
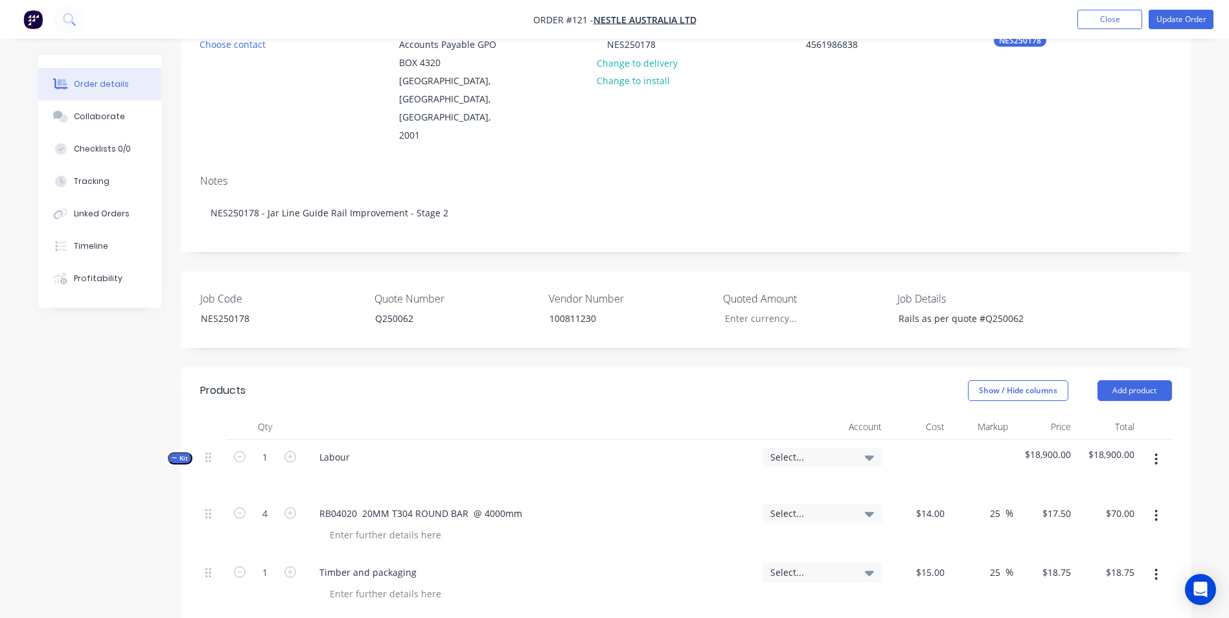
click at [825, 448] on div "Select..." at bounding box center [821, 457] width 119 height 19
click at [813, 483] on input at bounding box center [801, 496] width 133 height 26
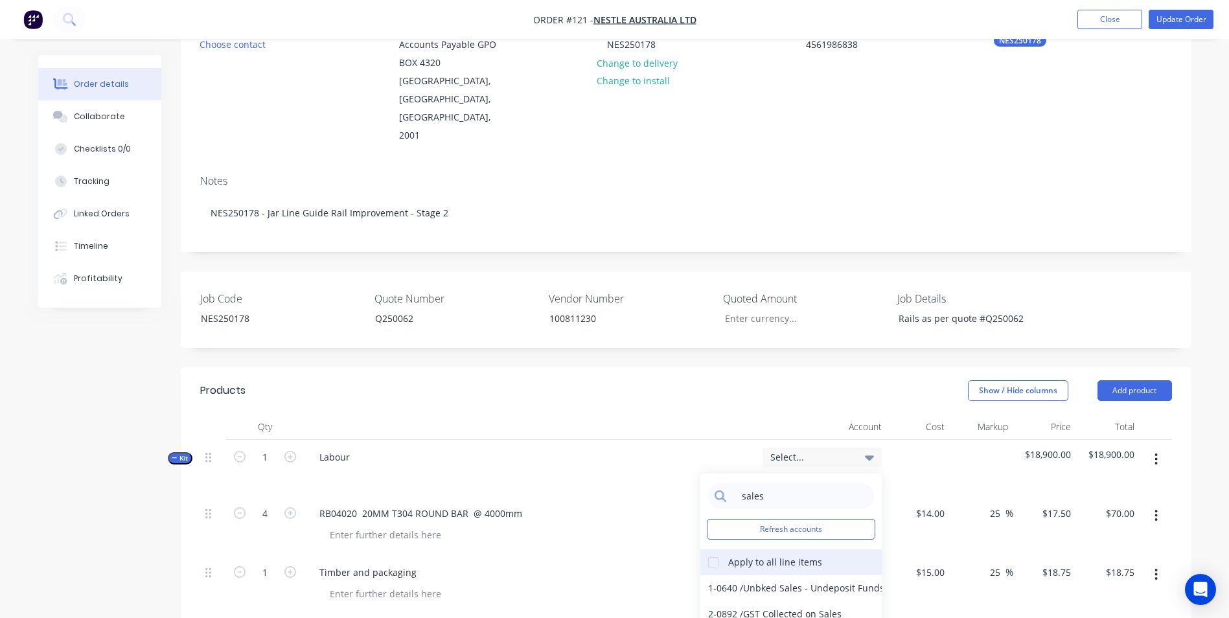
type input "sales"
click at [728, 555] on div "Apply to all line items" at bounding box center [775, 562] width 94 height 14
click at [707, 549] on div at bounding box center [713, 562] width 26 height 26
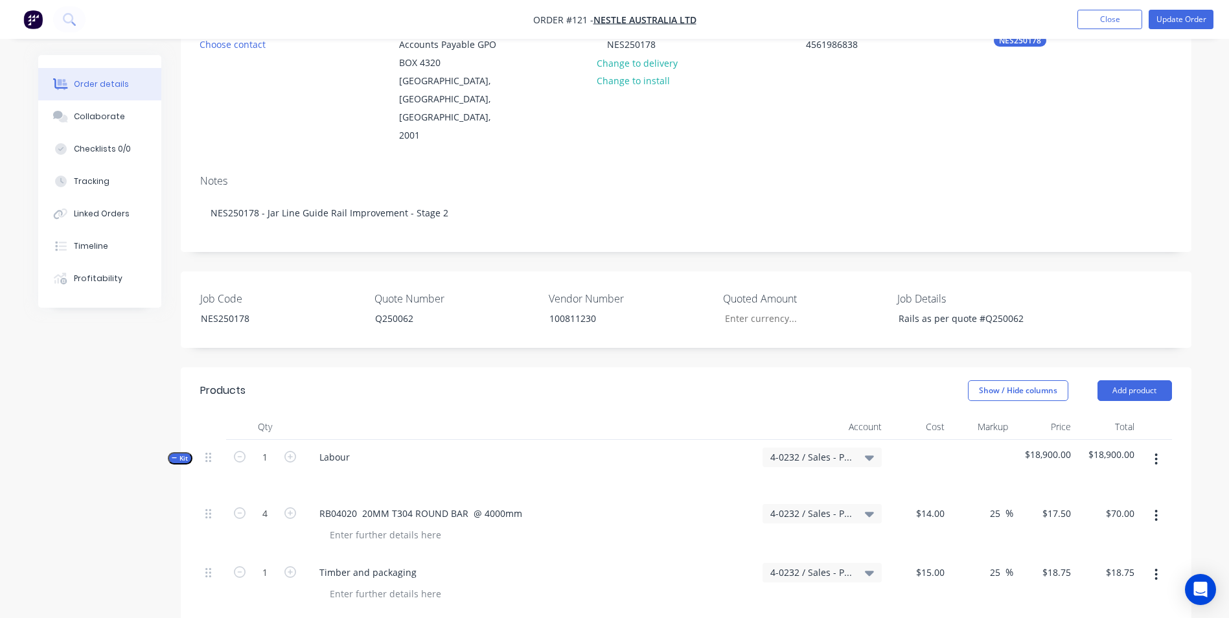
click at [1030, 119] on div "Contact Choose contact [PERSON_NAME] to Accounts Payable GPO BOX [GEOGRAPHIC_DA…" at bounding box center [686, 81] width 1011 height 166
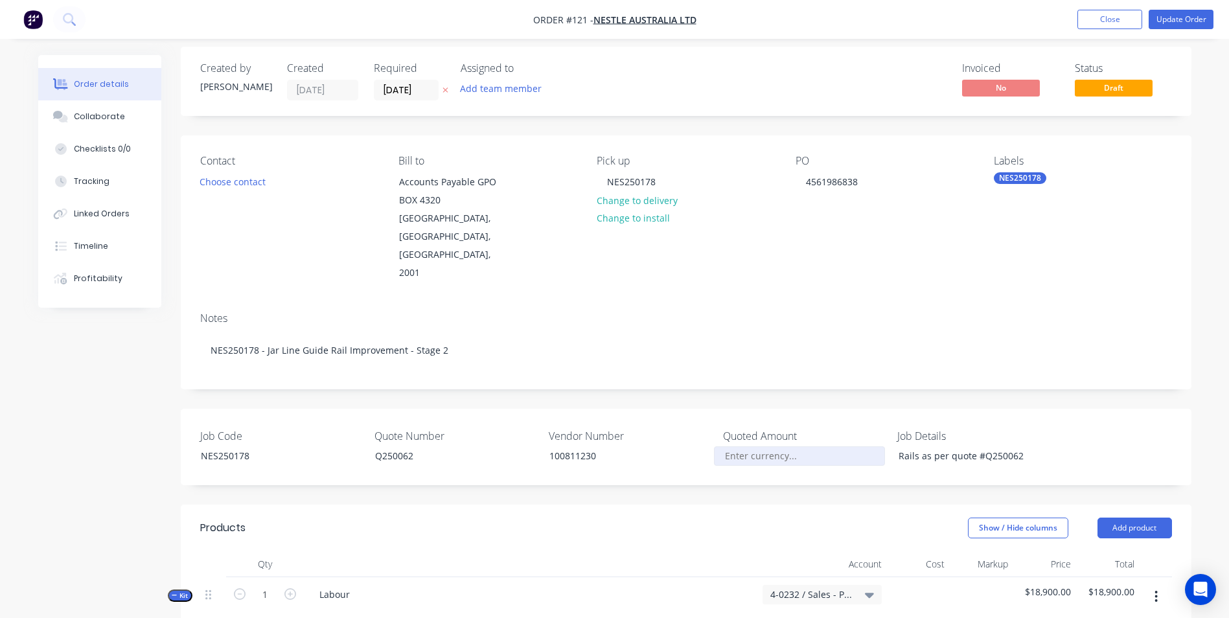
scroll to position [0, 0]
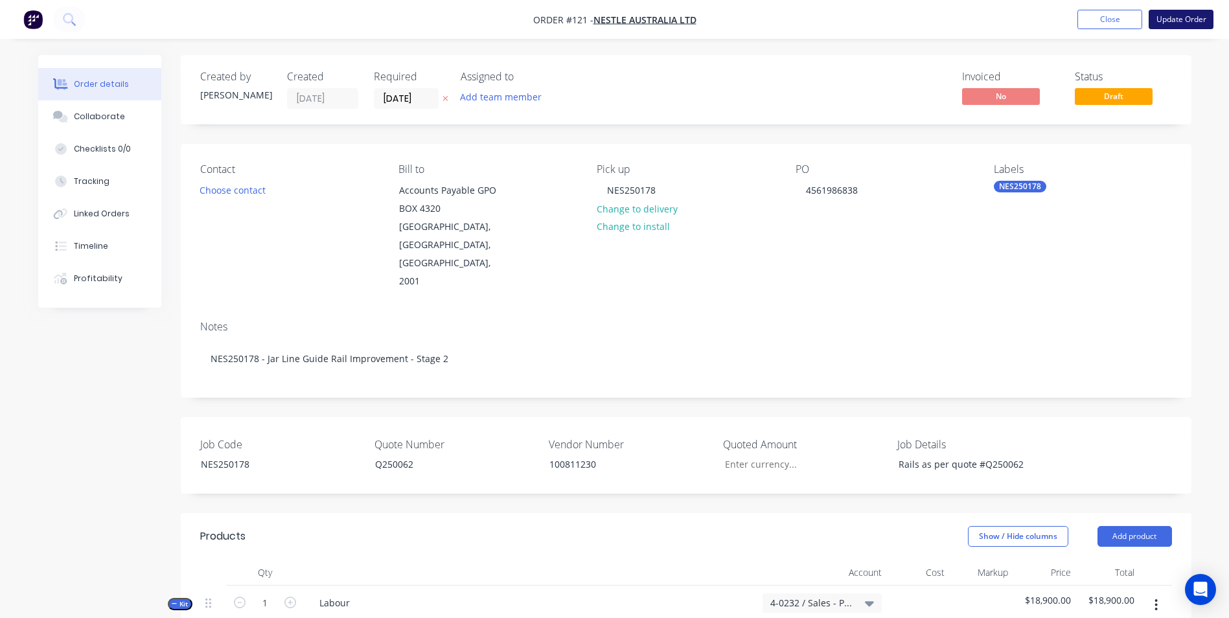
click at [1169, 19] on button "Update Order" at bounding box center [1181, 19] width 65 height 19
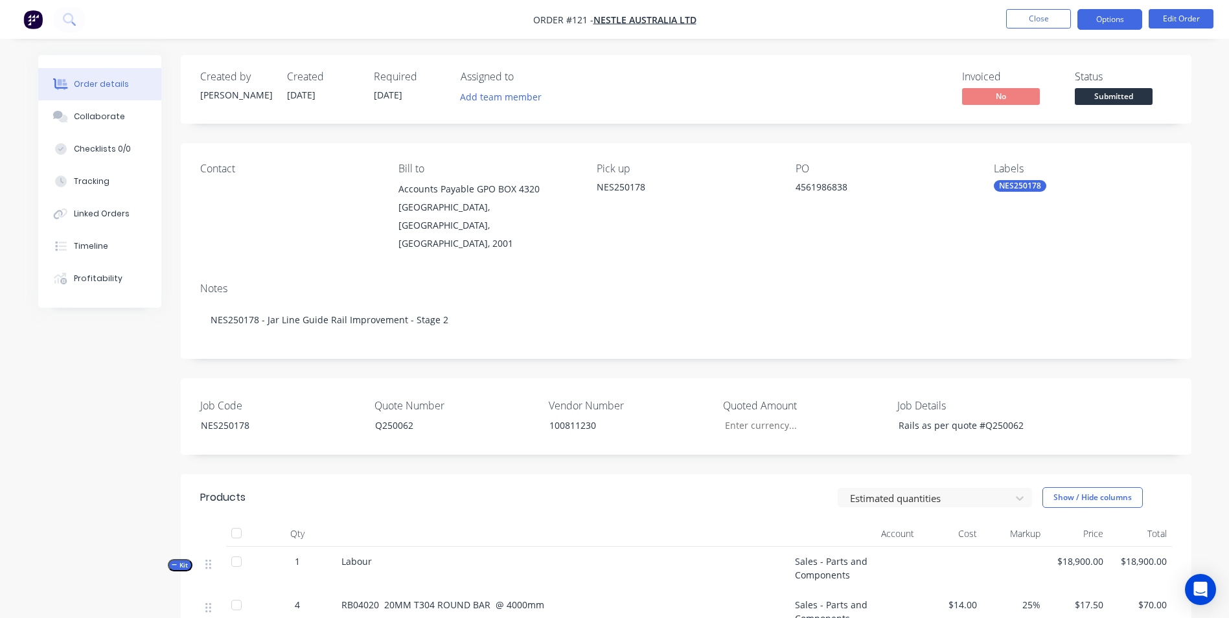
click at [1106, 25] on button "Options" at bounding box center [1109, 19] width 65 height 21
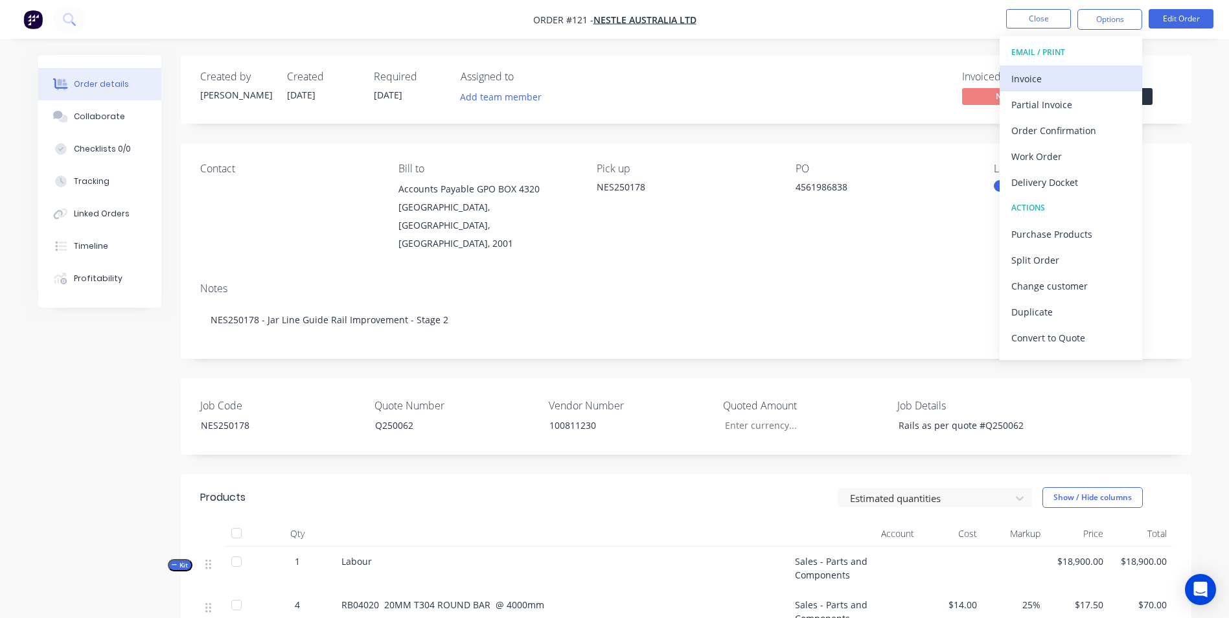
click at [1103, 73] on div "Invoice" at bounding box center [1070, 78] width 119 height 19
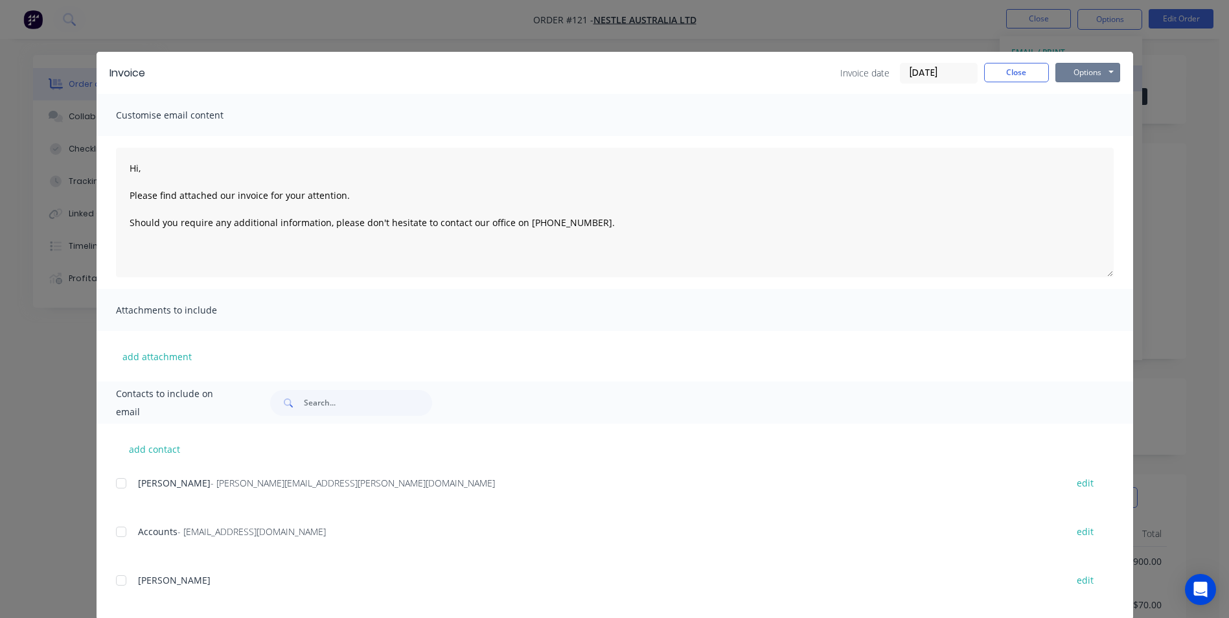
click at [1102, 73] on button "Options" at bounding box center [1087, 72] width 65 height 19
click at [1080, 117] on button "Print" at bounding box center [1096, 116] width 83 height 21
click at [1005, 76] on button "Close" at bounding box center [1016, 72] width 65 height 19
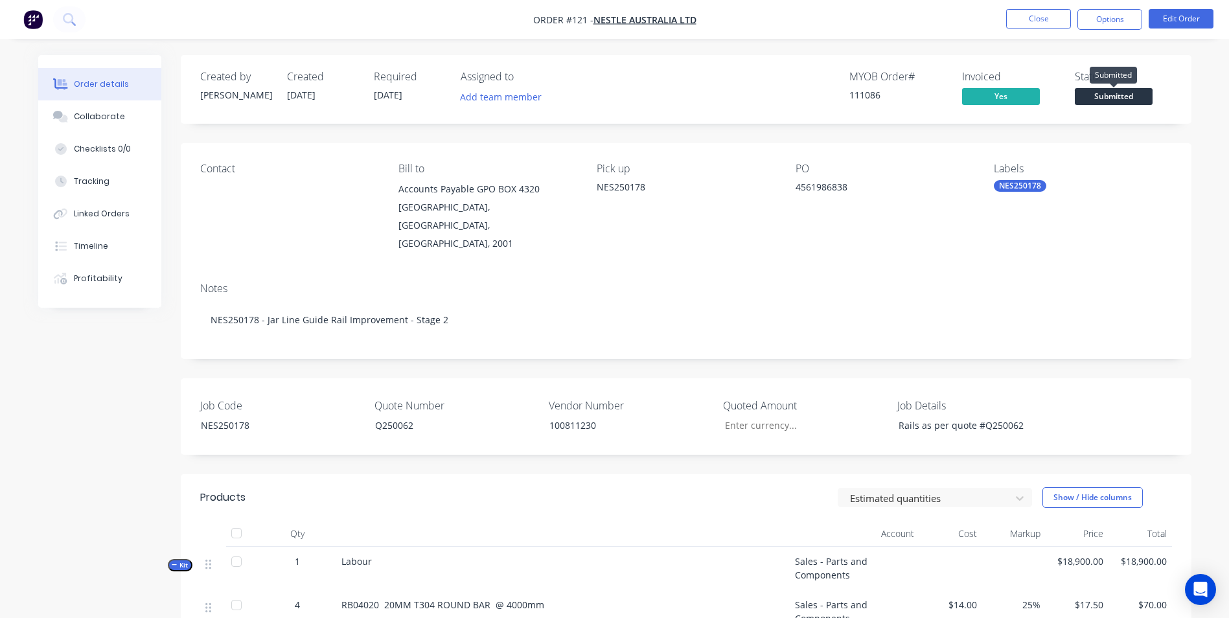
click at [1119, 95] on span "Submitted" at bounding box center [1114, 96] width 78 height 16
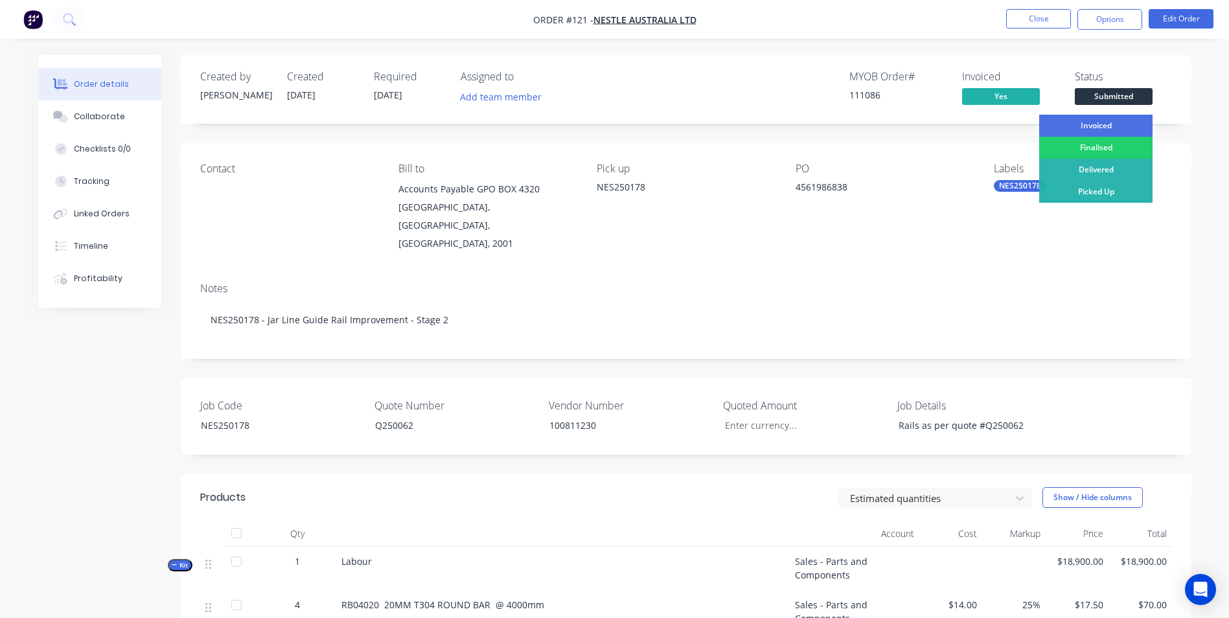
click at [1181, 64] on div "Created by [PERSON_NAME] Created [DATE] Required [DATE] Assigned to Add team me…" at bounding box center [686, 89] width 1011 height 69
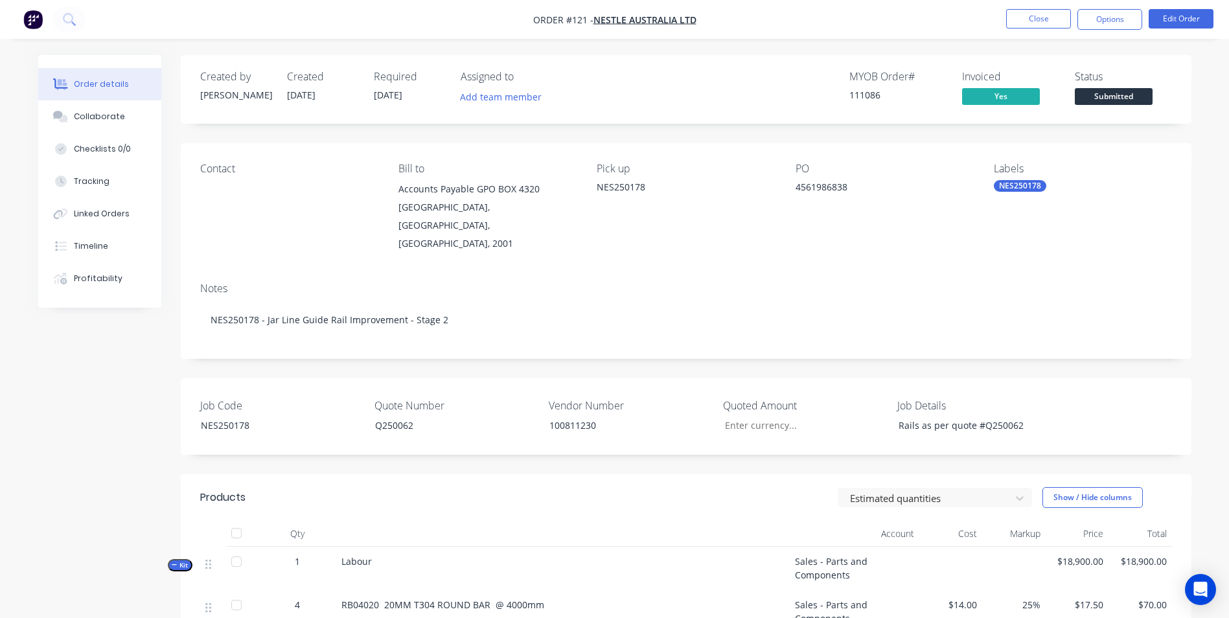
click at [1128, 91] on div "Status Submitted" at bounding box center [1123, 90] width 97 height 38
click at [1128, 91] on span "Submitted" at bounding box center [1114, 96] width 78 height 16
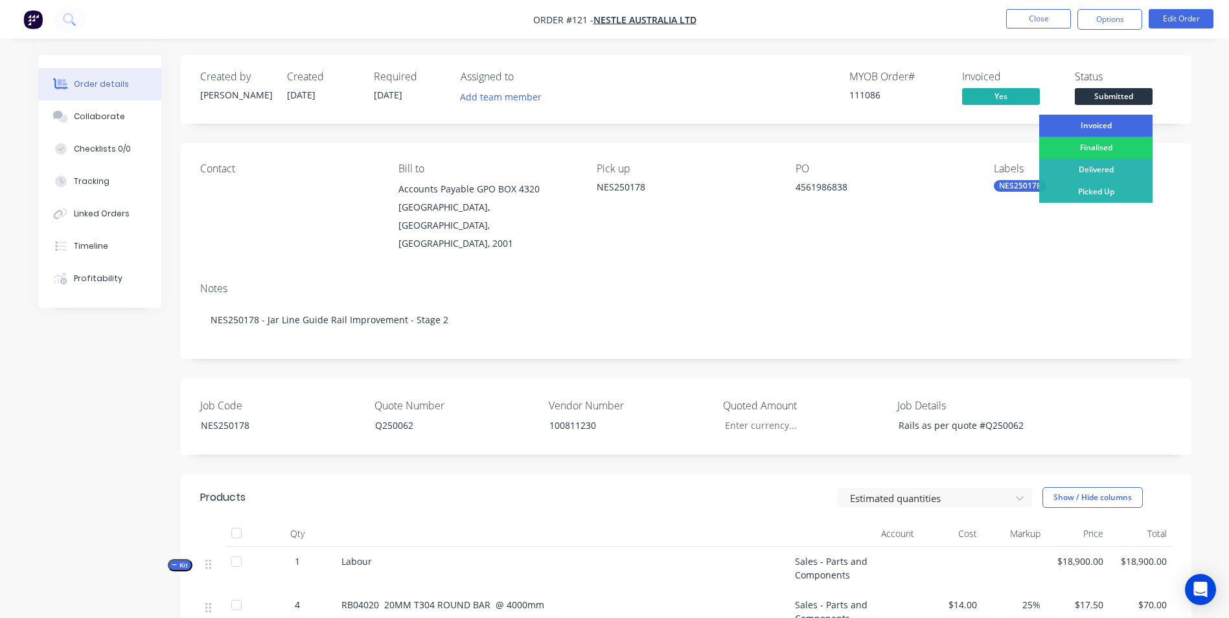
click at [1108, 120] on div "Invoiced" at bounding box center [1095, 126] width 113 height 22
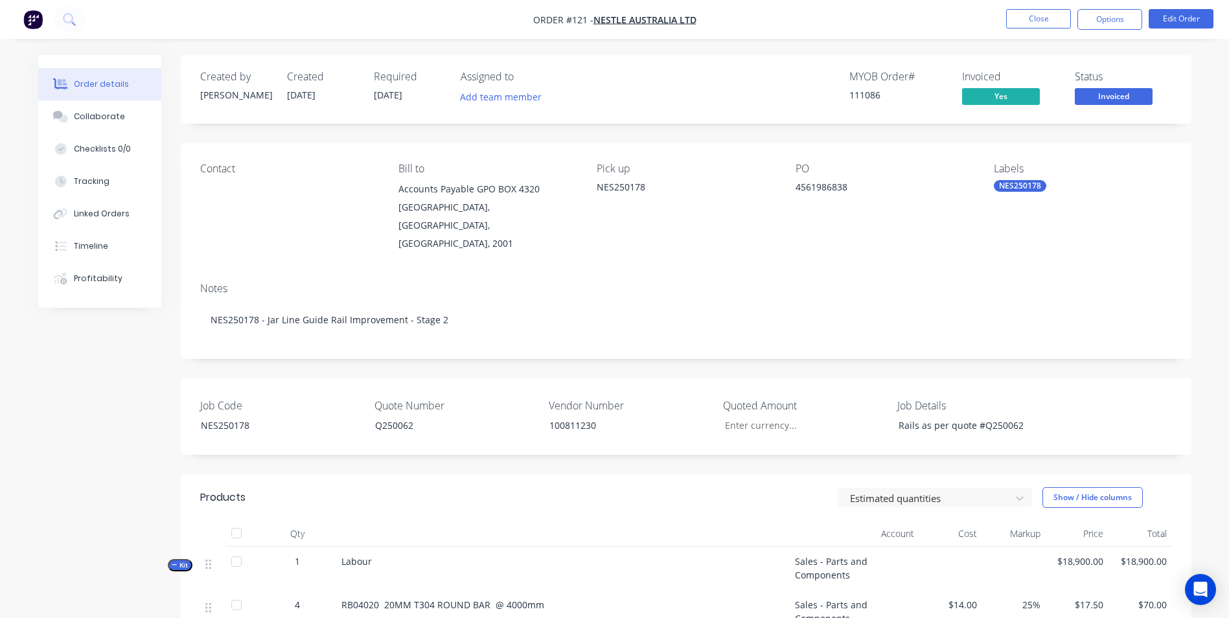
click at [1040, 8] on nav "Order #121 - Nestle Australia Ltd Close Options Edit Order" at bounding box center [614, 19] width 1229 height 39
click at [1038, 24] on button "Close" at bounding box center [1038, 18] width 65 height 19
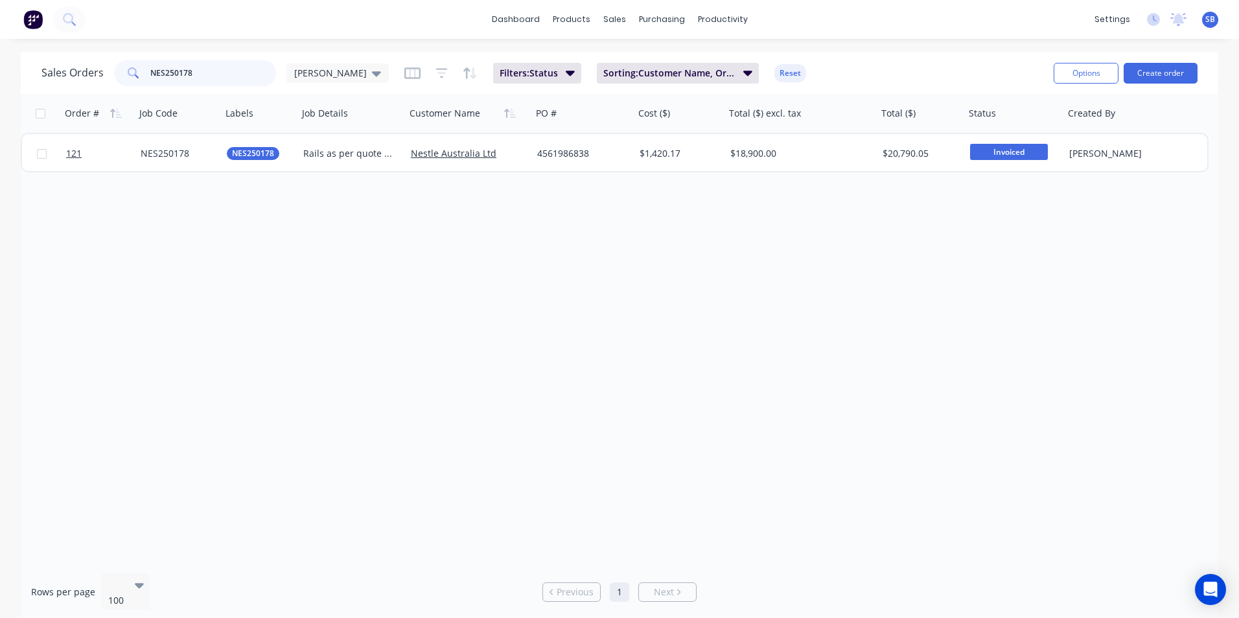
click at [215, 64] on input "NES250178" at bounding box center [213, 73] width 126 height 26
type input "NES250185"
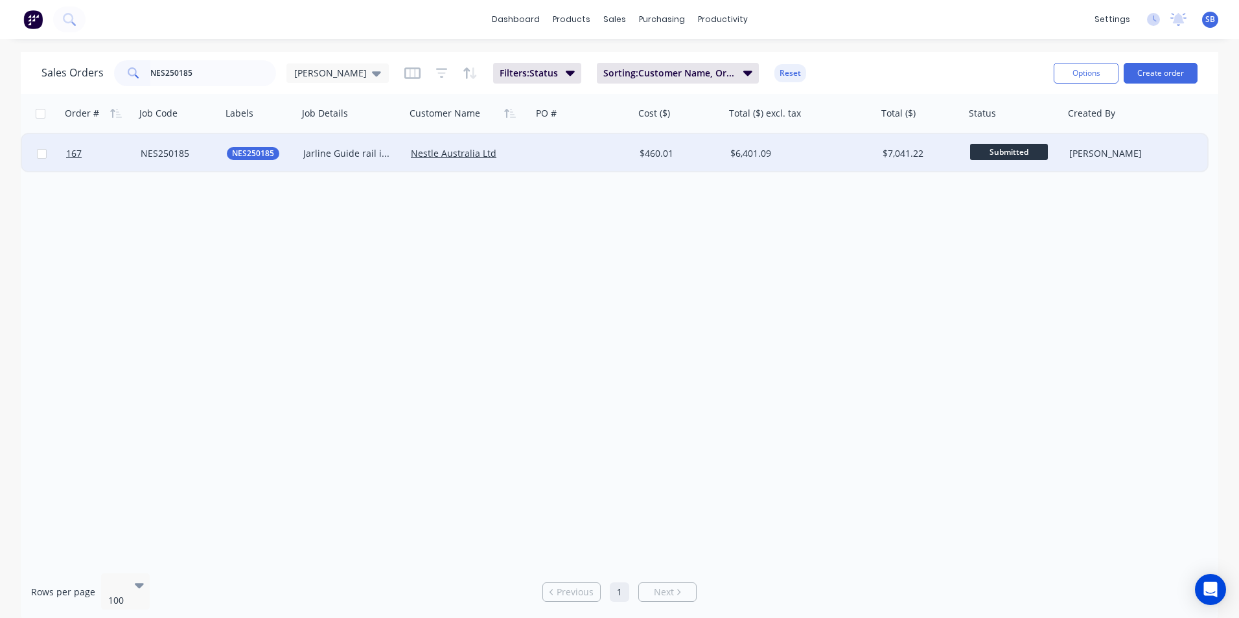
click at [803, 158] on div "$6,401.09" at bounding box center [797, 153] width 135 height 13
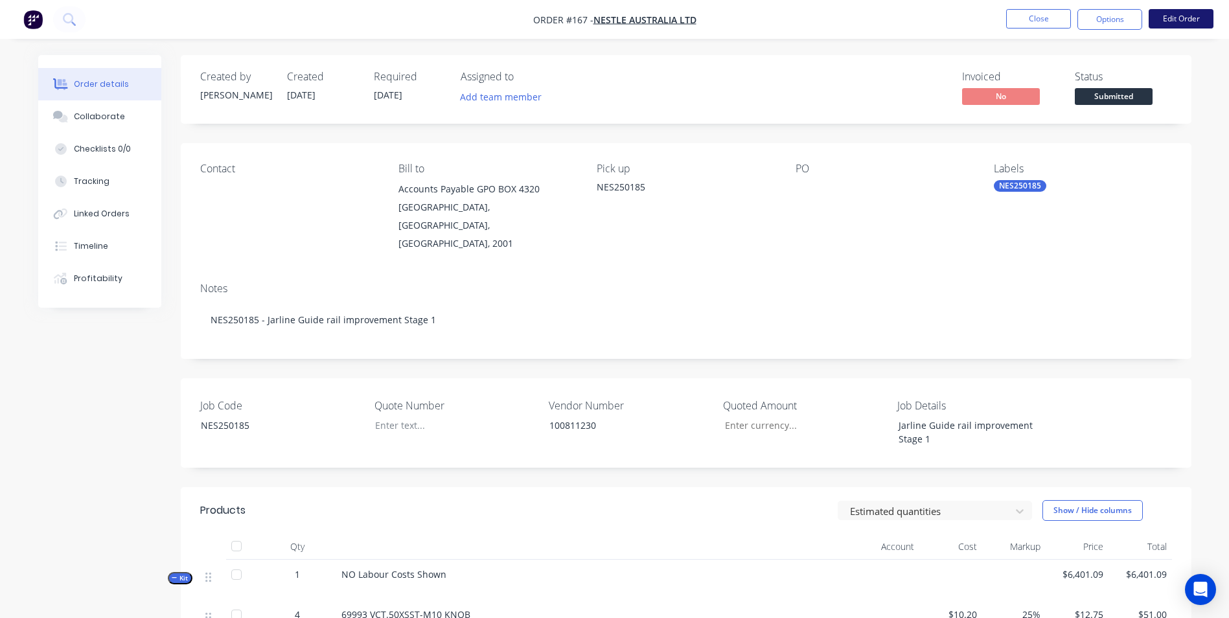
click at [1177, 23] on button "Edit Order" at bounding box center [1181, 18] width 65 height 19
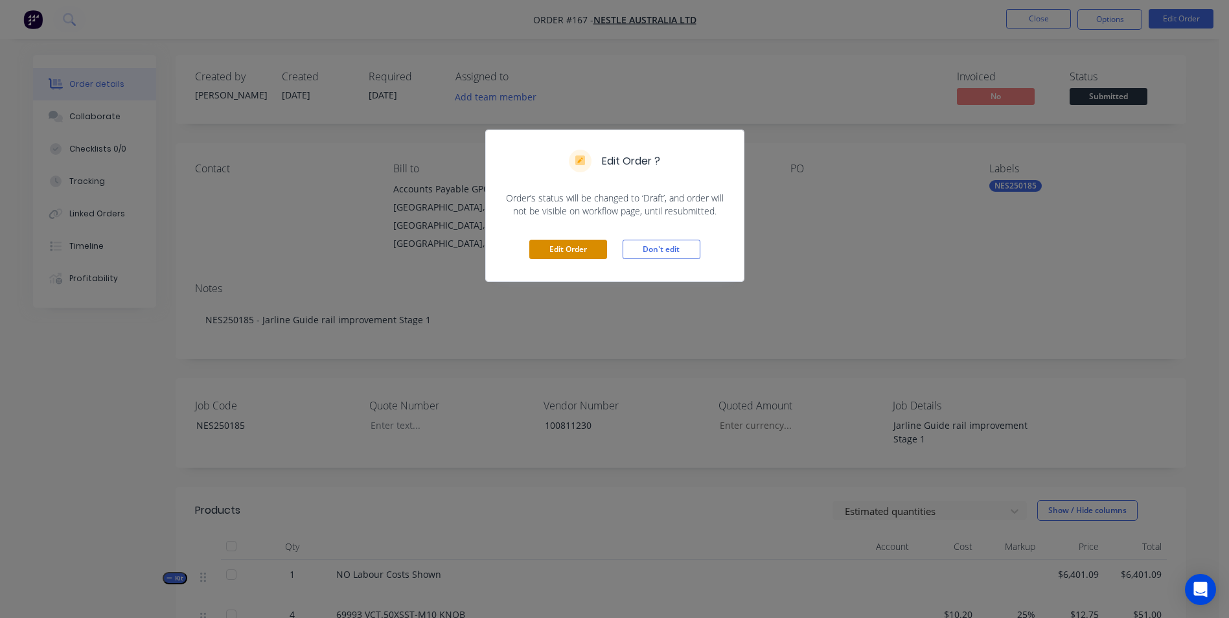
click at [584, 244] on button "Edit Order" at bounding box center [568, 249] width 78 height 19
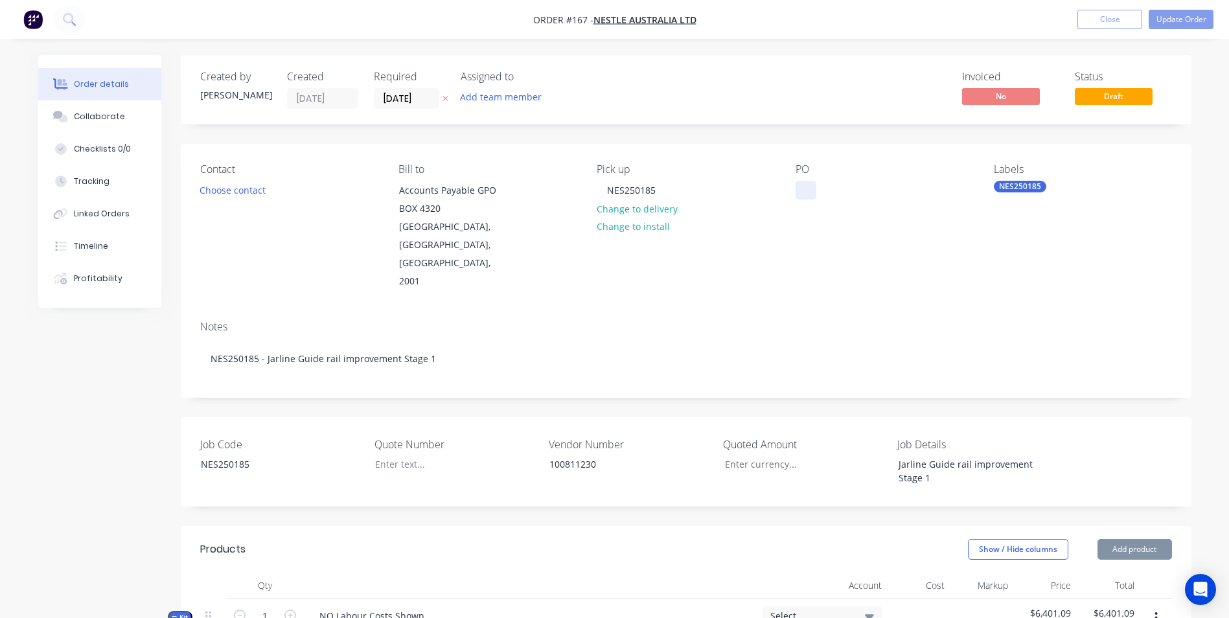
click at [803, 190] on div at bounding box center [805, 190] width 21 height 19
click at [390, 455] on div at bounding box center [446, 464] width 162 height 19
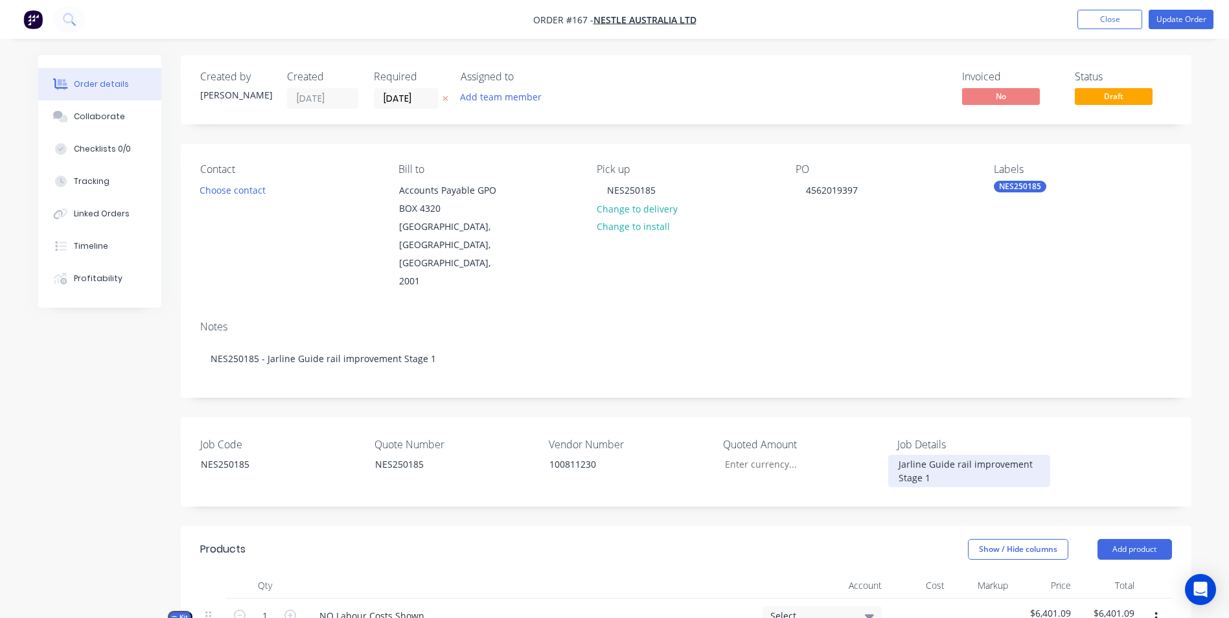
click at [958, 455] on div "Jarline Guide rail improvement Stage 1" at bounding box center [969, 471] width 162 height 32
click at [1038, 455] on div "Jarline Guide Rail Improvement Stage 1" at bounding box center [969, 471] width 162 height 32
click at [1027, 455] on div "Jarline Guide Rail Improvement Stage 1" at bounding box center [969, 471] width 162 height 32
click at [1009, 459] on div "Job Code NES250185 Quote Number NES250185 Vendor Number 100811230 Quoted Amount…" at bounding box center [686, 461] width 1011 height 89
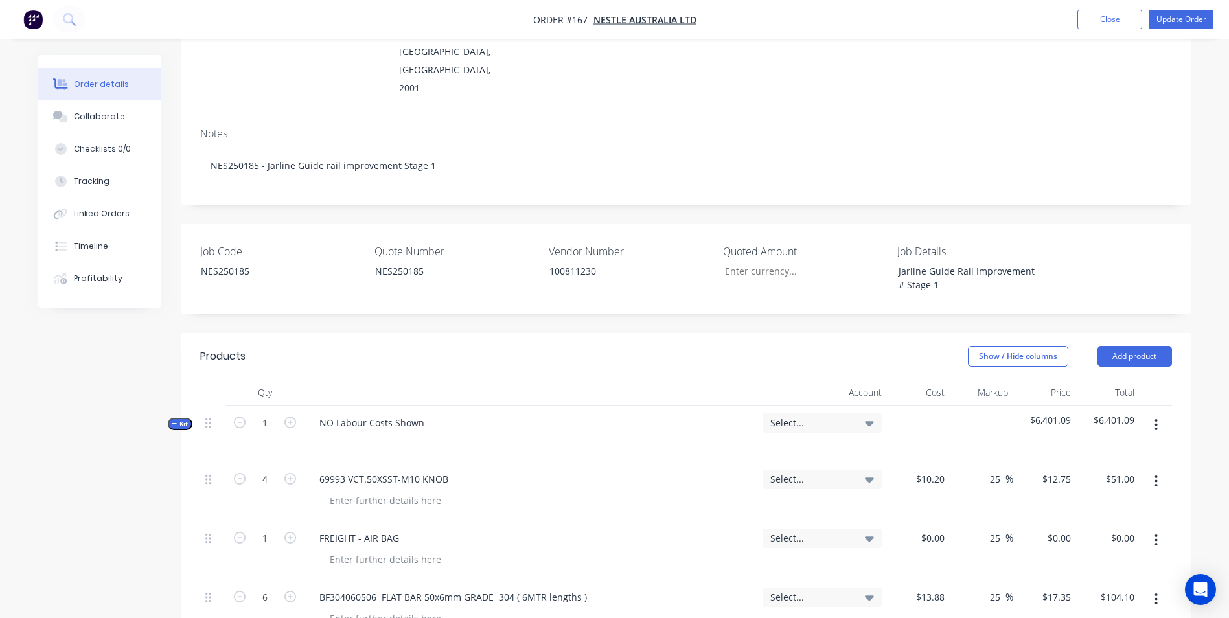
scroll to position [324, 0]
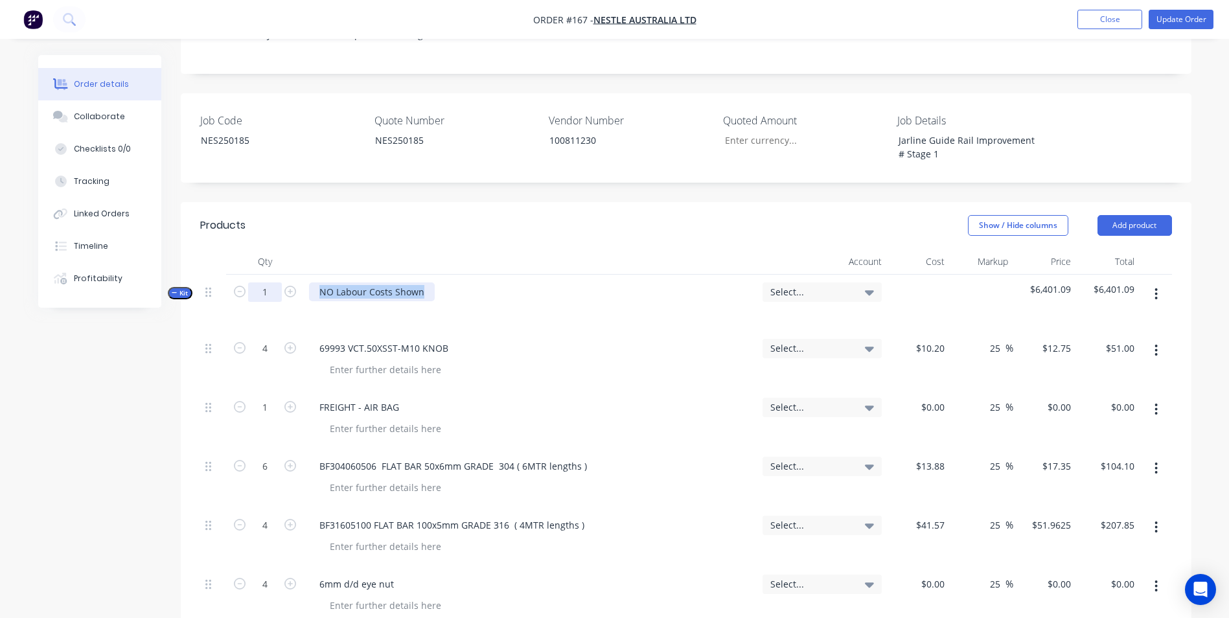
drag, startPoint x: 428, startPoint y: 253, endPoint x: 275, endPoint y: 248, distance: 153.0
click at [275, 275] on div "Kit 1 NO Labour Costs Shown Select... $6,401.09 $6,401.09" at bounding box center [686, 303] width 972 height 56
click at [684, 398] on div "FREIGHT - AIR BAG" at bounding box center [530, 407] width 443 height 19
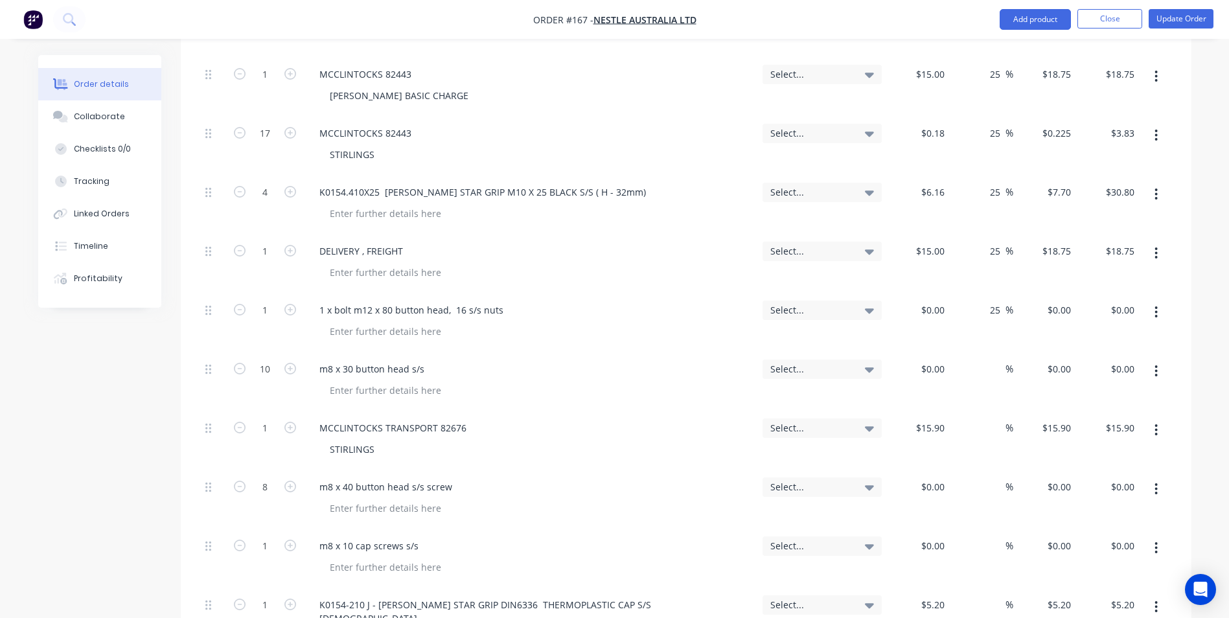
scroll to position [1101, 0]
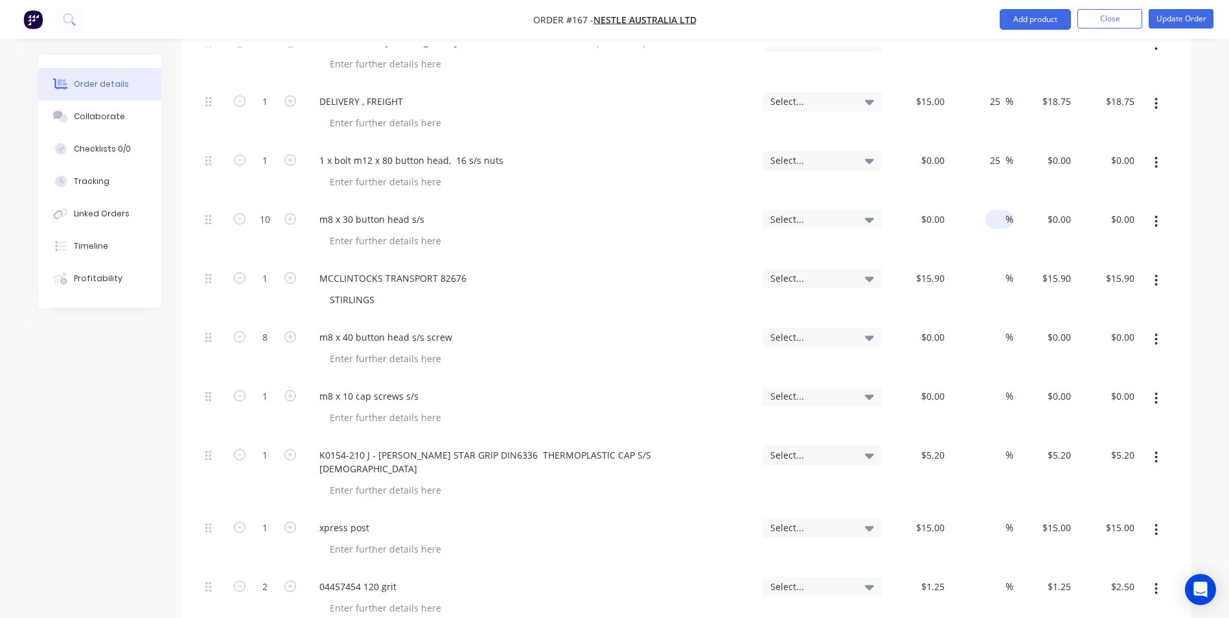
click at [998, 210] on input at bounding box center [997, 219] width 15 height 19
type input "25"
click at [996, 269] on input at bounding box center [997, 278] width 15 height 19
type input "25"
type input "$19.875"
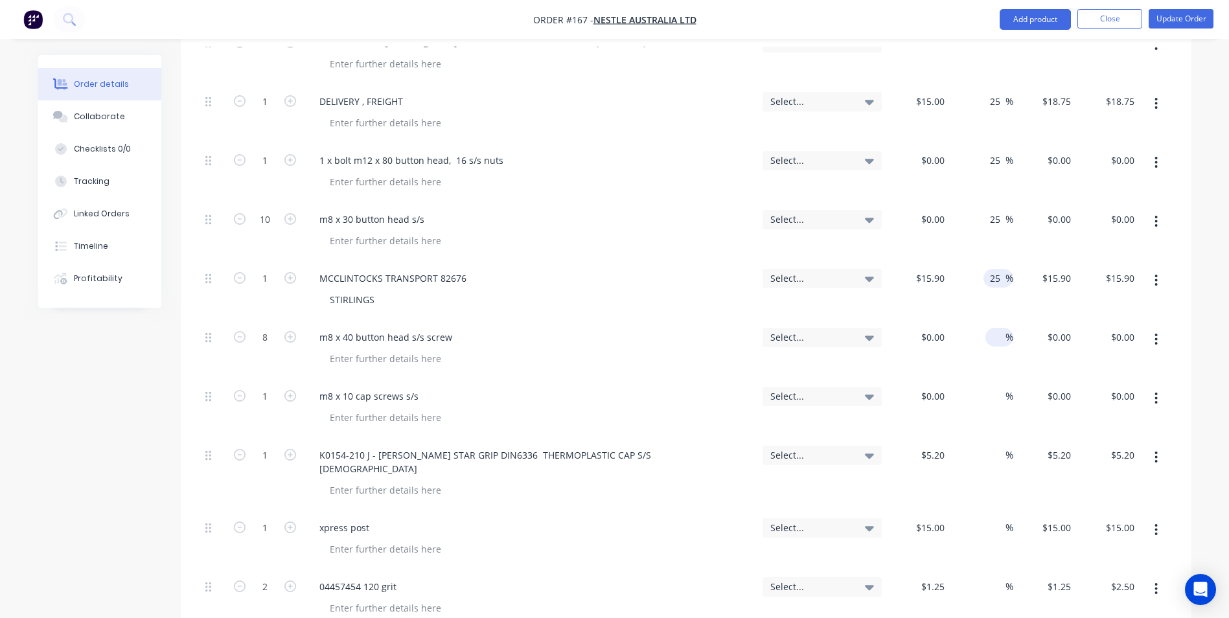
type input "$19.88"
click at [996, 328] on input at bounding box center [997, 337] width 15 height 19
type input "25"
click at [990, 387] on input "2" at bounding box center [997, 396] width 15 height 19
type input "25"
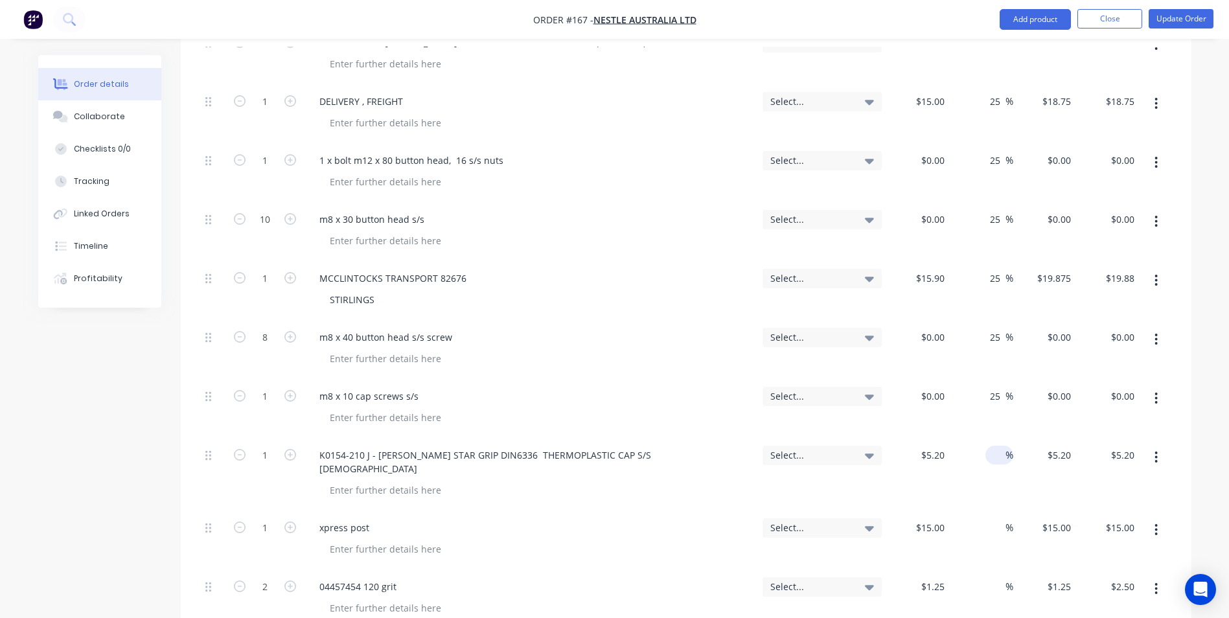
click at [994, 446] on input at bounding box center [997, 455] width 15 height 19
type input "25"
type input "$6.50"
click at [989, 518] on div "%" at bounding box center [999, 527] width 28 height 19
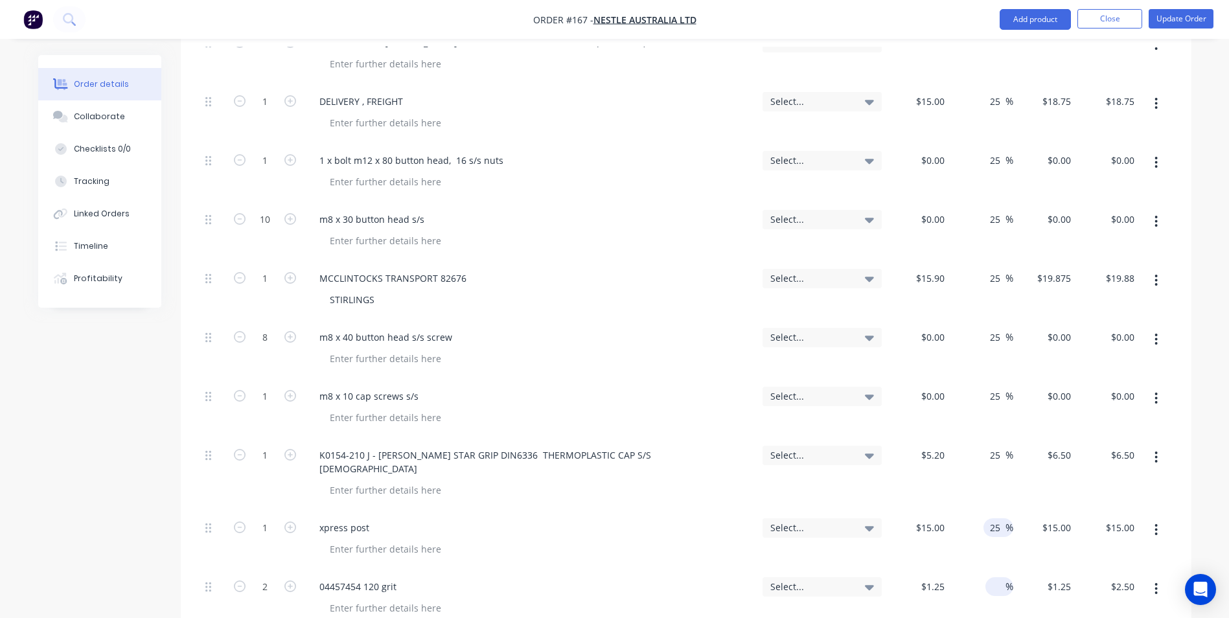
type input "25"
type input "$18.75"
click at [996, 577] on input at bounding box center [997, 586] width 15 height 19
type input "25"
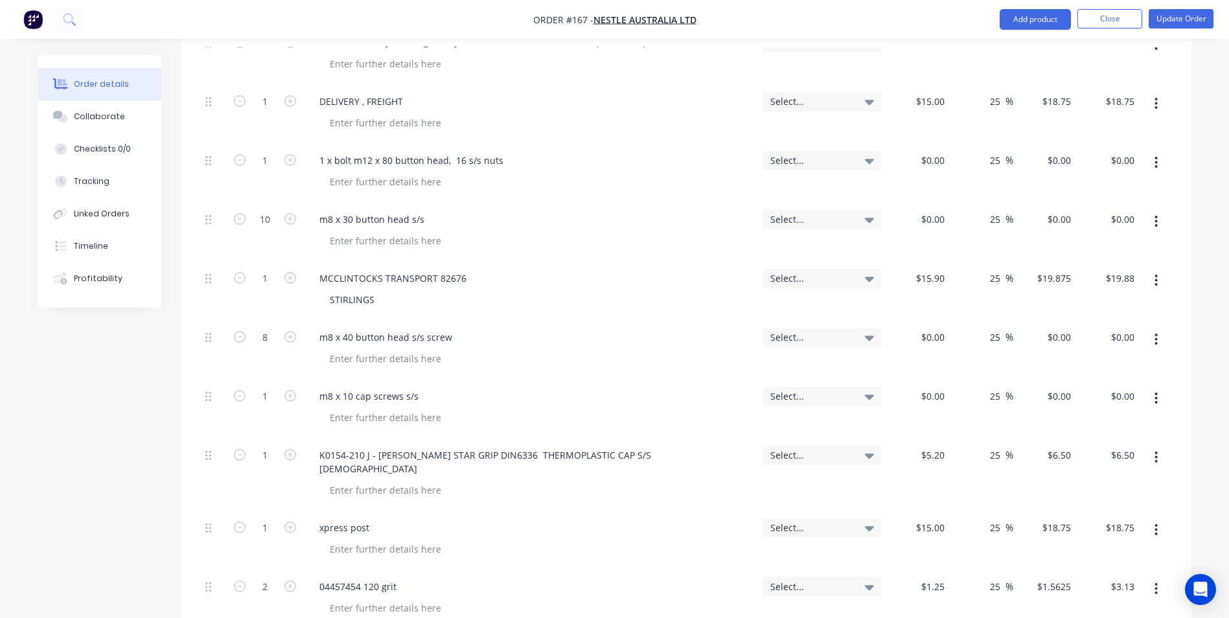
type input "$1.5625"
type input "$3.13"
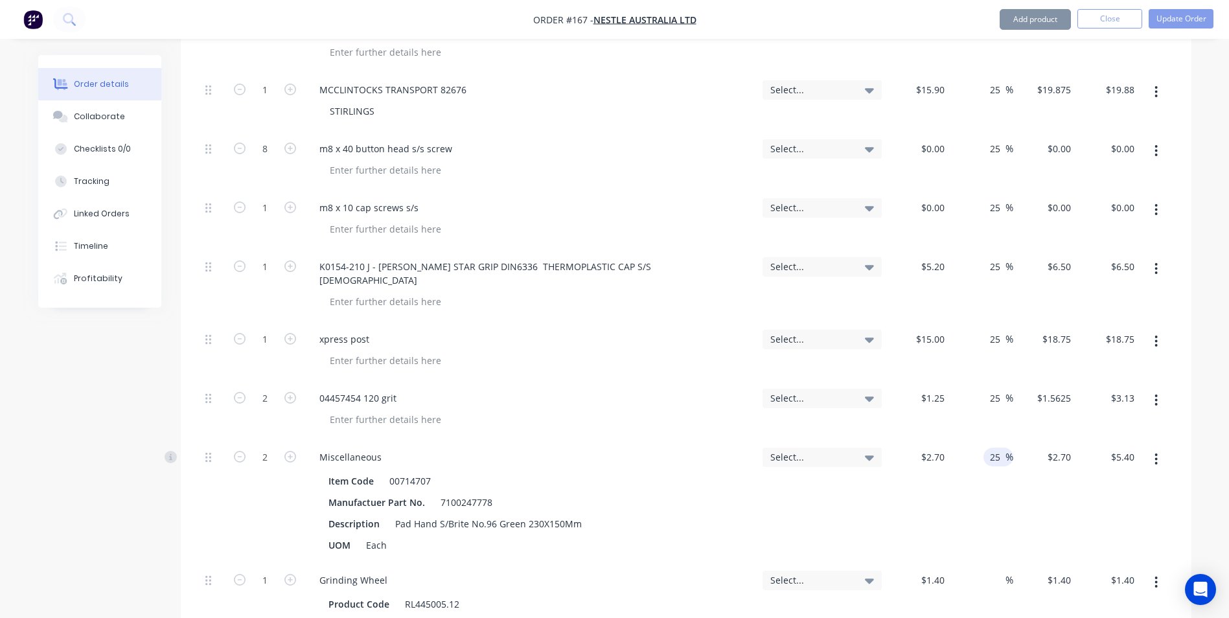
scroll to position [1490, 0]
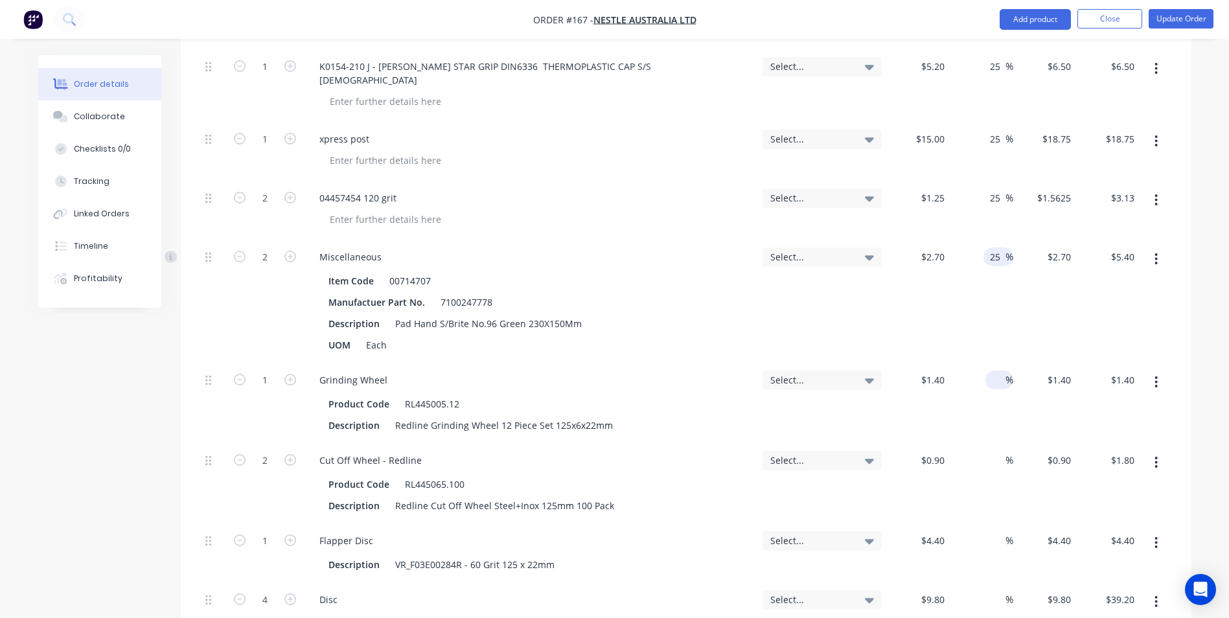
type input "25"
type input "$3.375"
type input "$6.75"
click at [990, 371] on input at bounding box center [997, 380] width 15 height 19
type input "25"
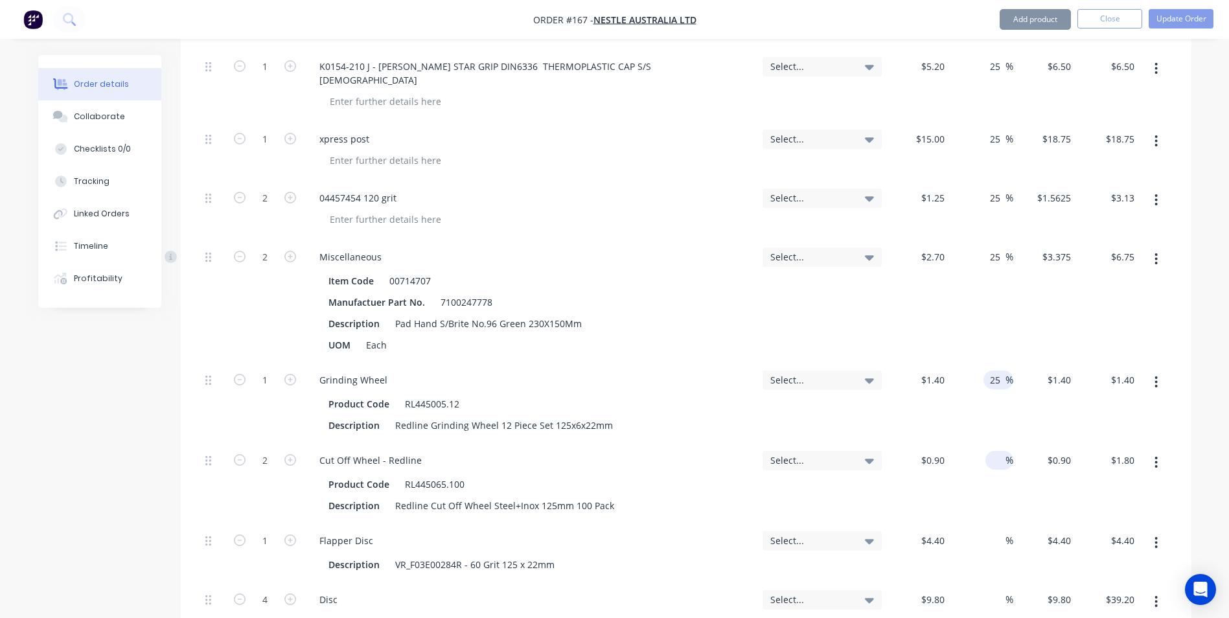
type input "$1.75"
click at [996, 451] on input "2" at bounding box center [997, 460] width 15 height 19
type input "25"
type input "$1.125"
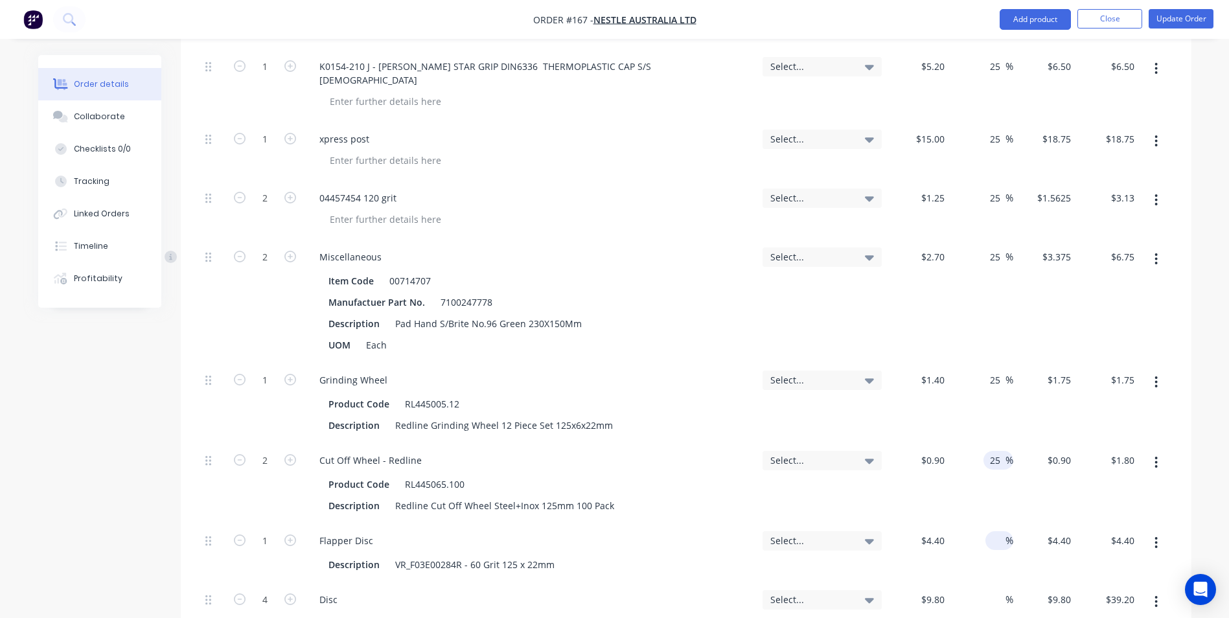
type input "$2.25"
click at [988, 531] on div "%" at bounding box center [999, 540] width 28 height 19
type input "5"
type input "25"
type input "$5.50"
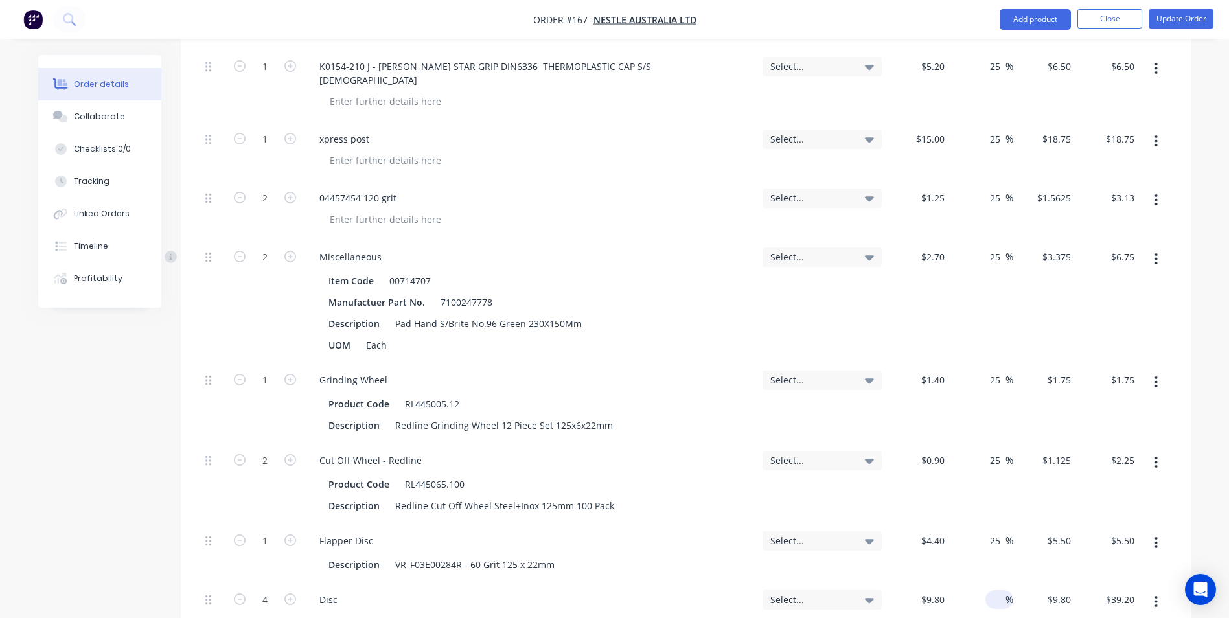
click at [1003, 590] on input at bounding box center [997, 599] width 15 height 19
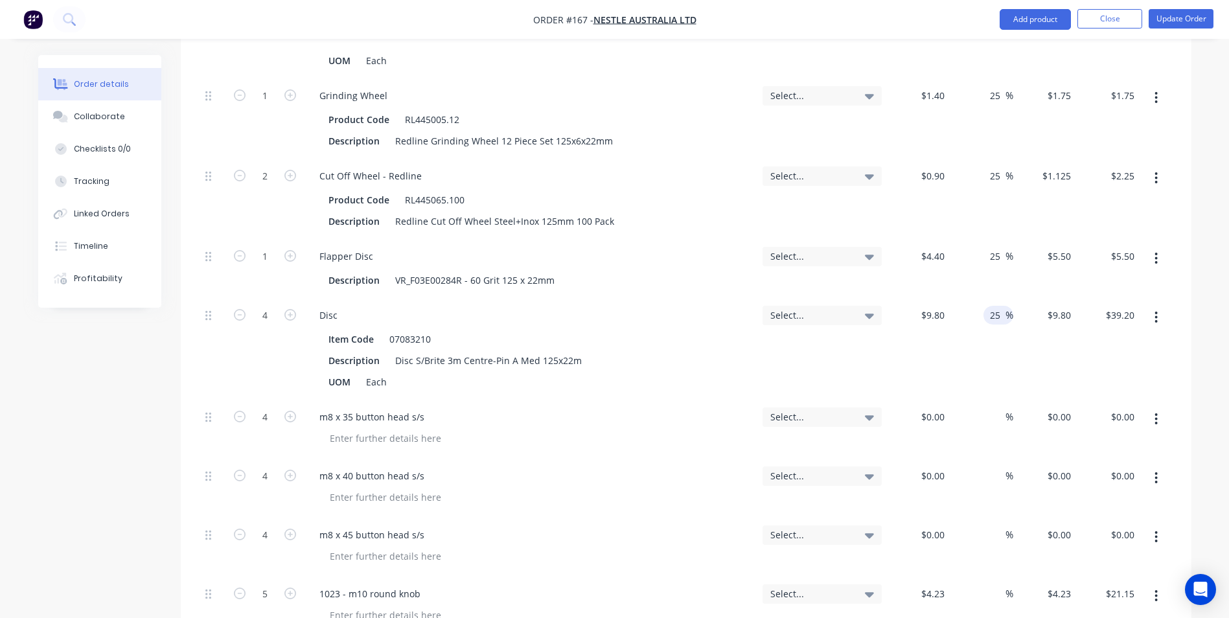
scroll to position [1879, 0]
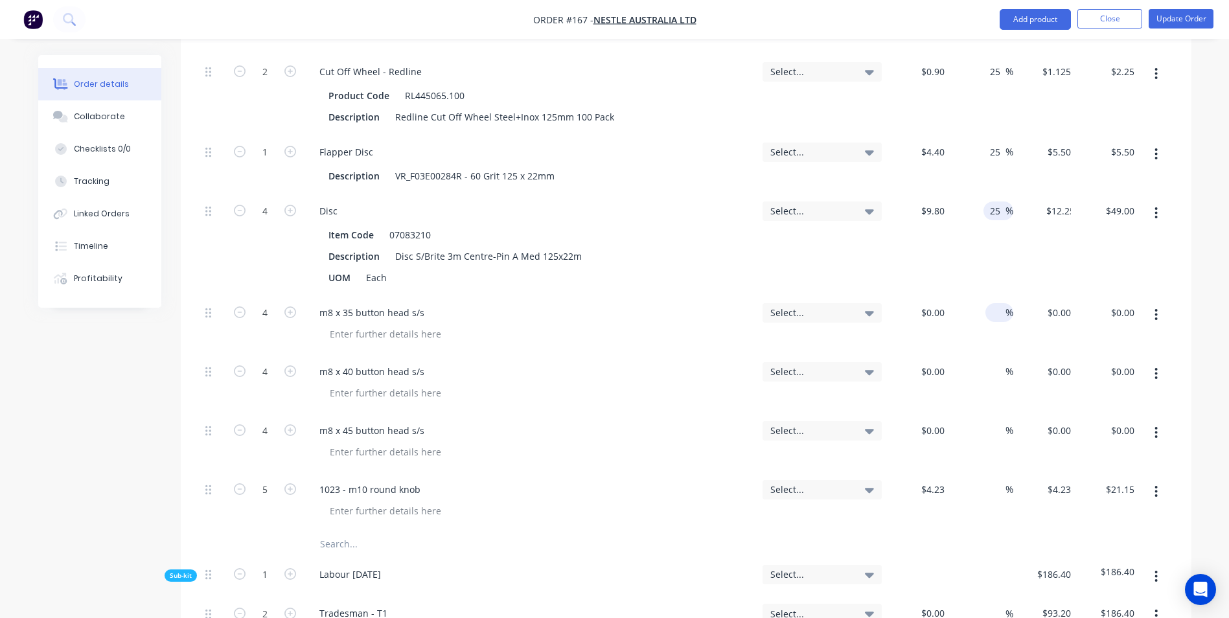
click at [1003, 303] on input at bounding box center [997, 312] width 15 height 19
click at [1000, 362] on input "2" at bounding box center [997, 371] width 15 height 19
click at [992, 421] on input "2" at bounding box center [997, 430] width 15 height 19
click at [1000, 480] on input at bounding box center [997, 489] width 15 height 19
click at [411, 531] on input "text" at bounding box center [448, 544] width 259 height 26
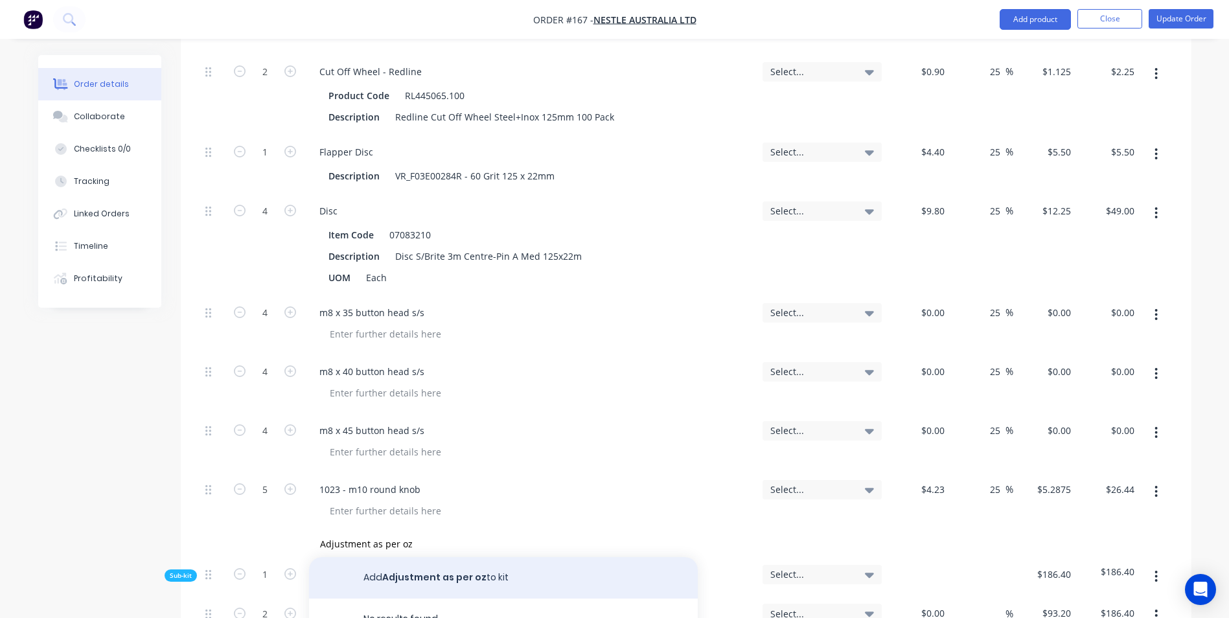
click at [413, 557] on button "Add Adjustment as per oz to kit" at bounding box center [503, 577] width 389 height 41
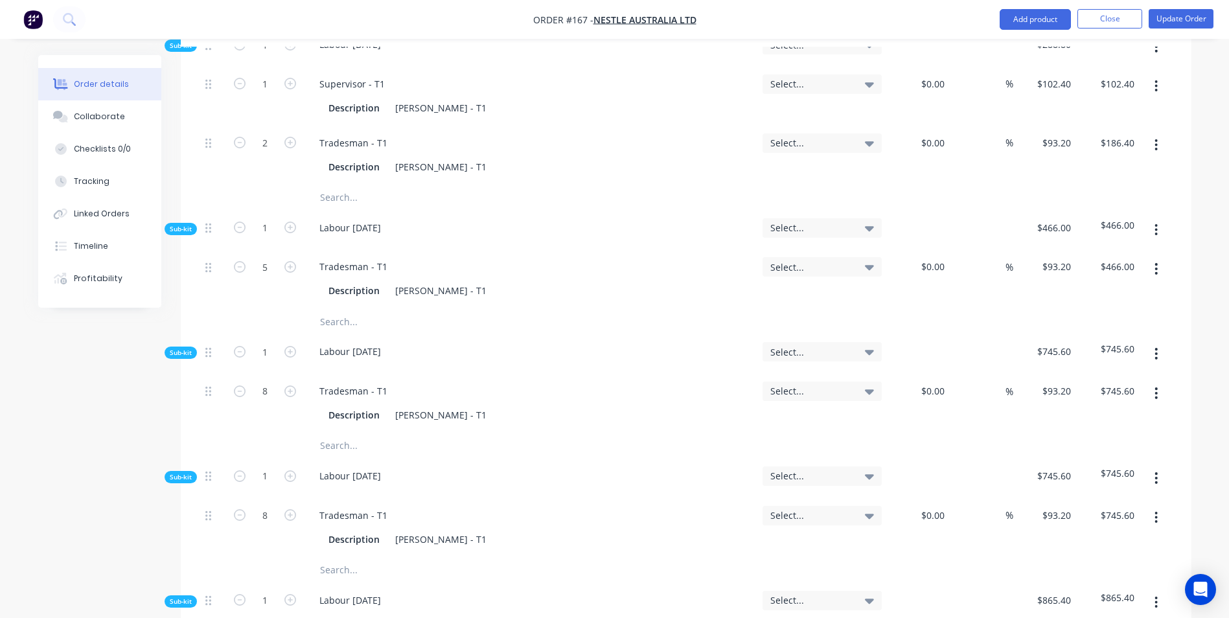
scroll to position [2138, 0]
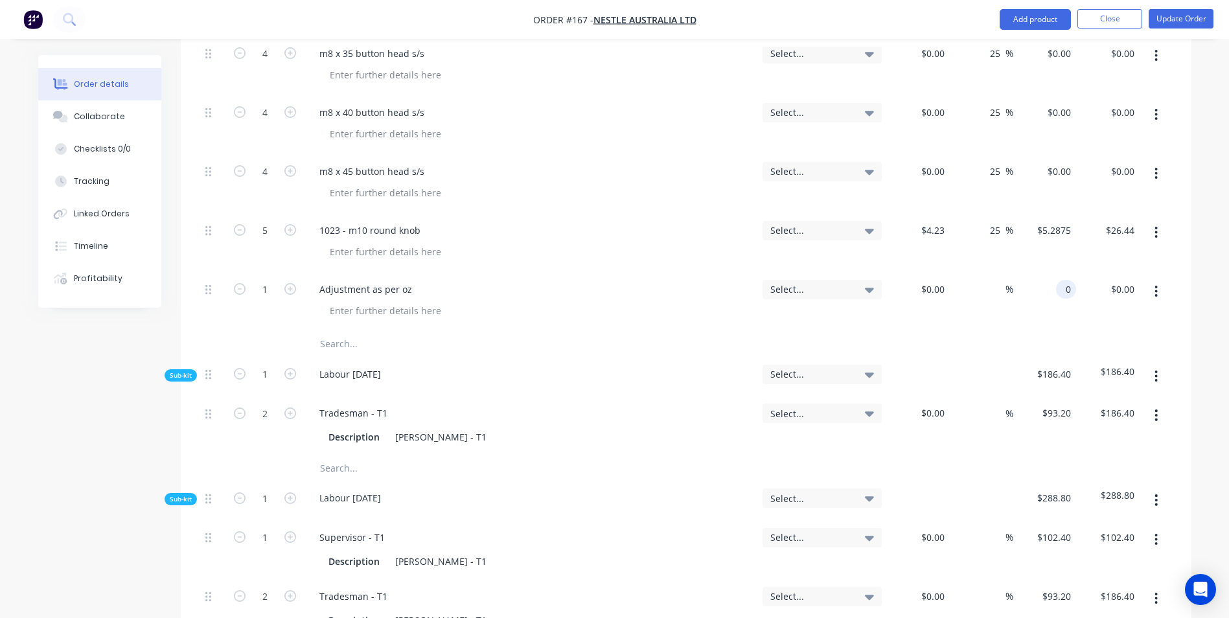
drag, startPoint x: 1047, startPoint y: 239, endPoint x: 1104, endPoint y: 244, distance: 57.2
click at [1104, 272] on div "1 Adjustment as per oz Select... $0.00 $0.00 % 0 0 $0.00 $0.00" at bounding box center [686, 301] width 972 height 59
click at [1074, 331] on div at bounding box center [686, 344] width 972 height 26
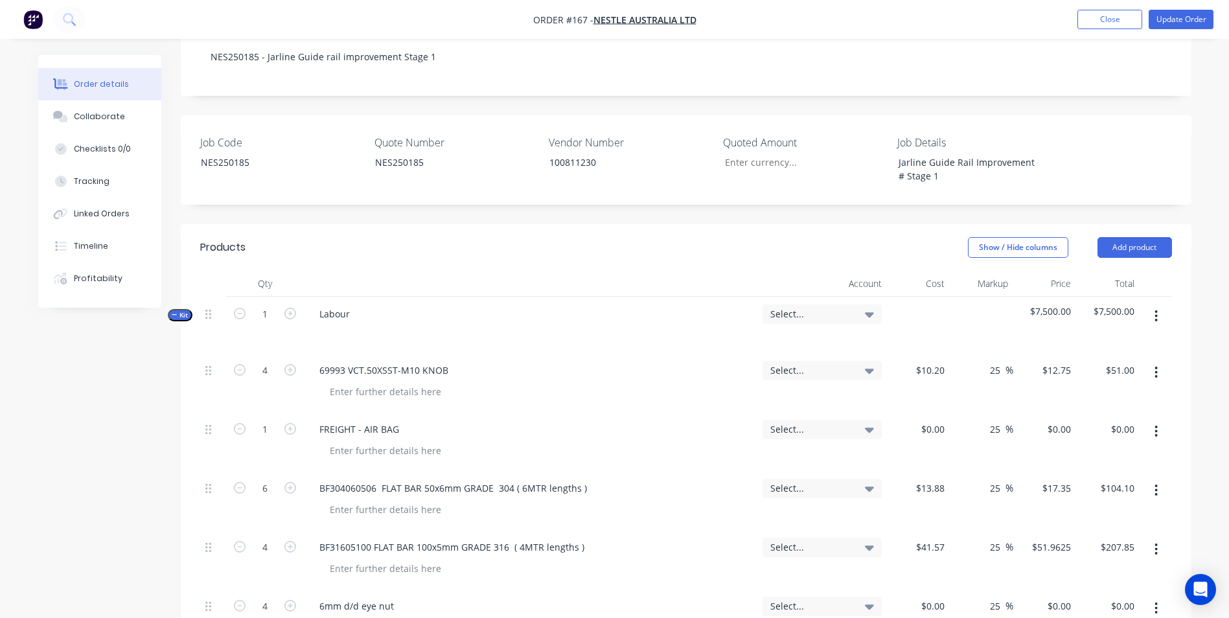
scroll to position [272, 0]
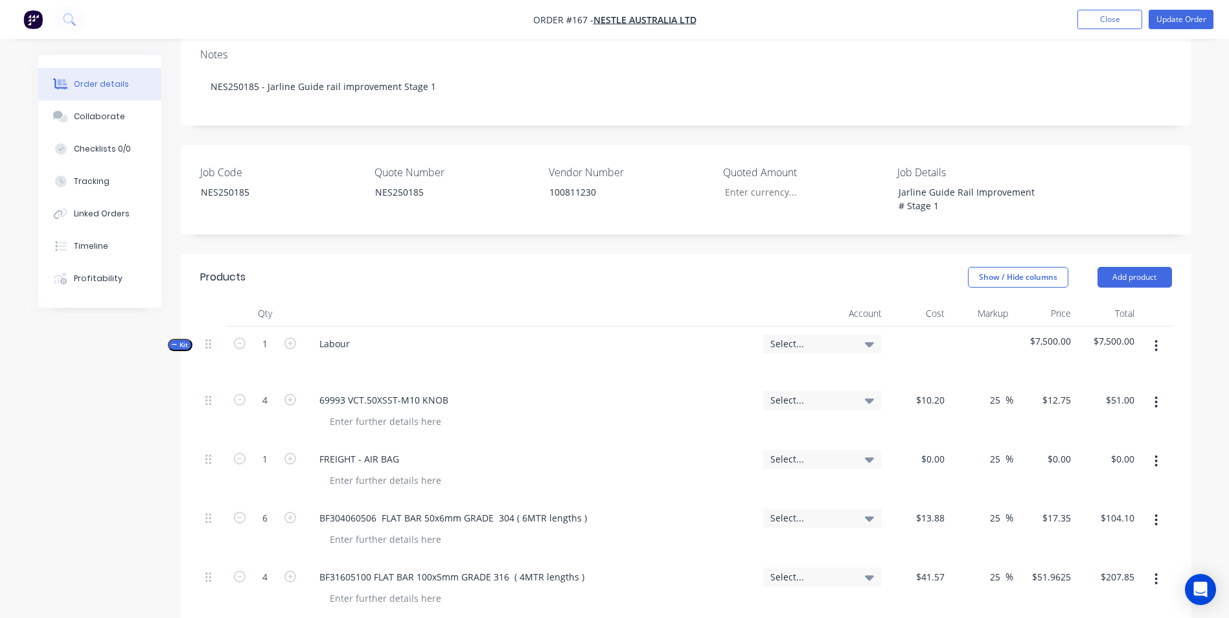
click at [817, 337] on span "Select..." at bounding box center [811, 344] width 82 height 14
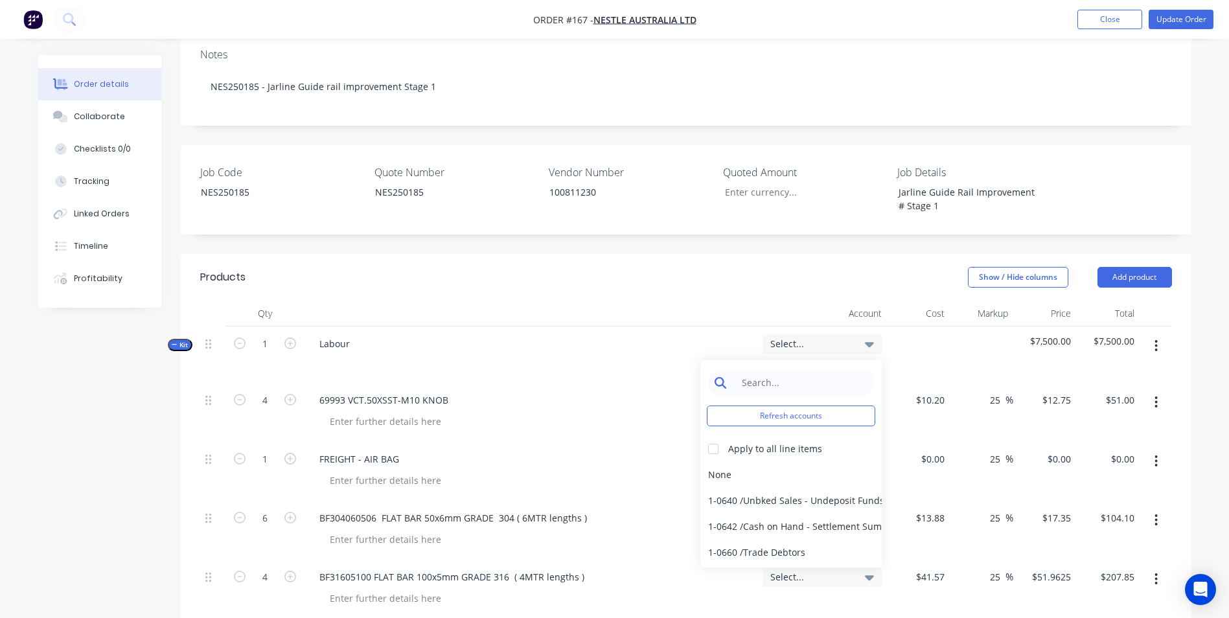
click at [801, 370] on input at bounding box center [801, 383] width 133 height 26
drag, startPoint x: 784, startPoint y: 371, endPoint x: 787, endPoint y: 352, distance: 19.7
click at [787, 360] on div "Refresh accounts Apply to all line items None 1-0640 / Unbked Sales - Undeposit…" at bounding box center [790, 463] width 181 height 207
click at [786, 370] on input at bounding box center [801, 383] width 133 height 26
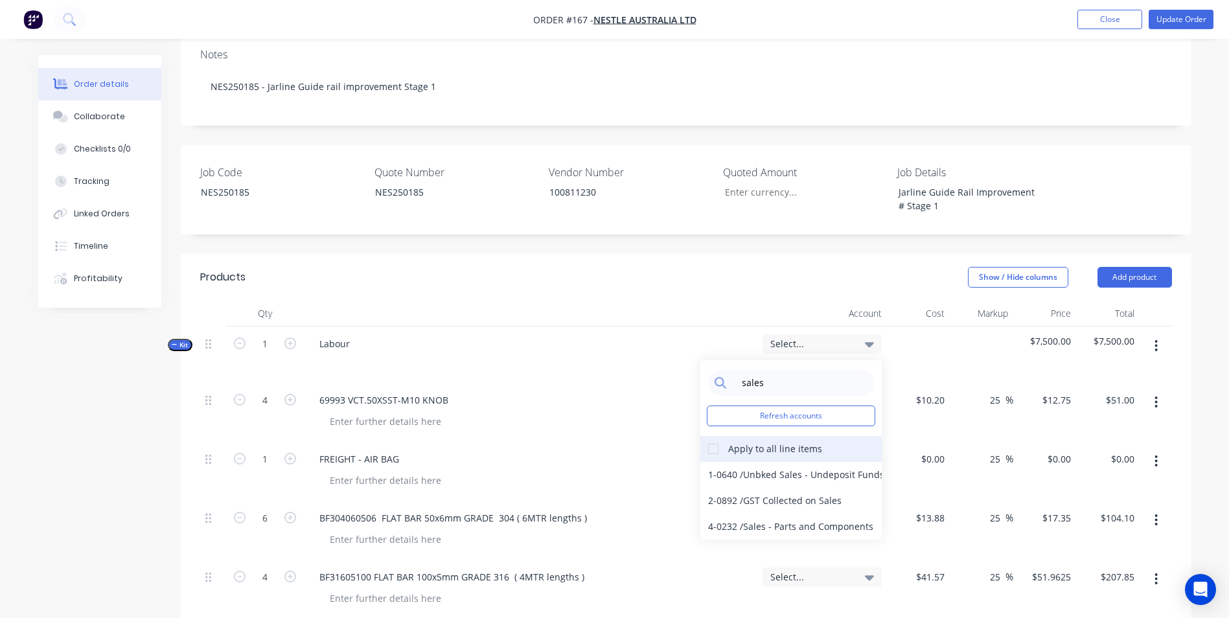
click at [713, 436] on div at bounding box center [713, 449] width 26 height 26
click at [753, 514] on div "4-0232 / Sales - Parts and Components" at bounding box center [790, 527] width 181 height 26
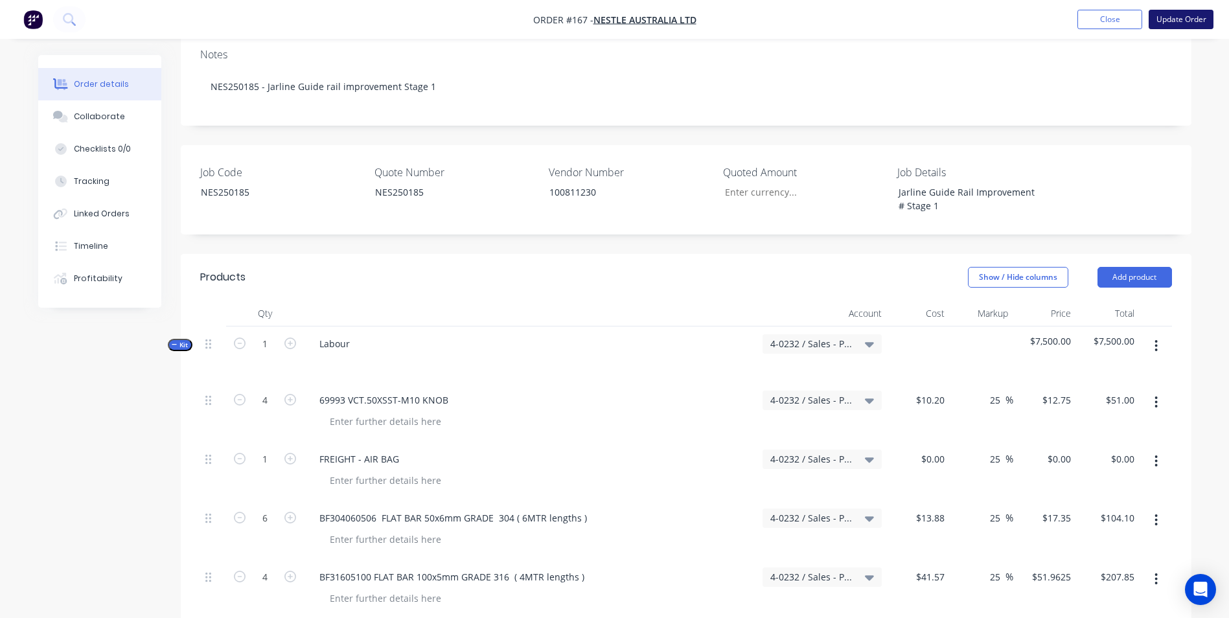
click at [1185, 23] on button "Update Order" at bounding box center [1181, 19] width 65 height 19
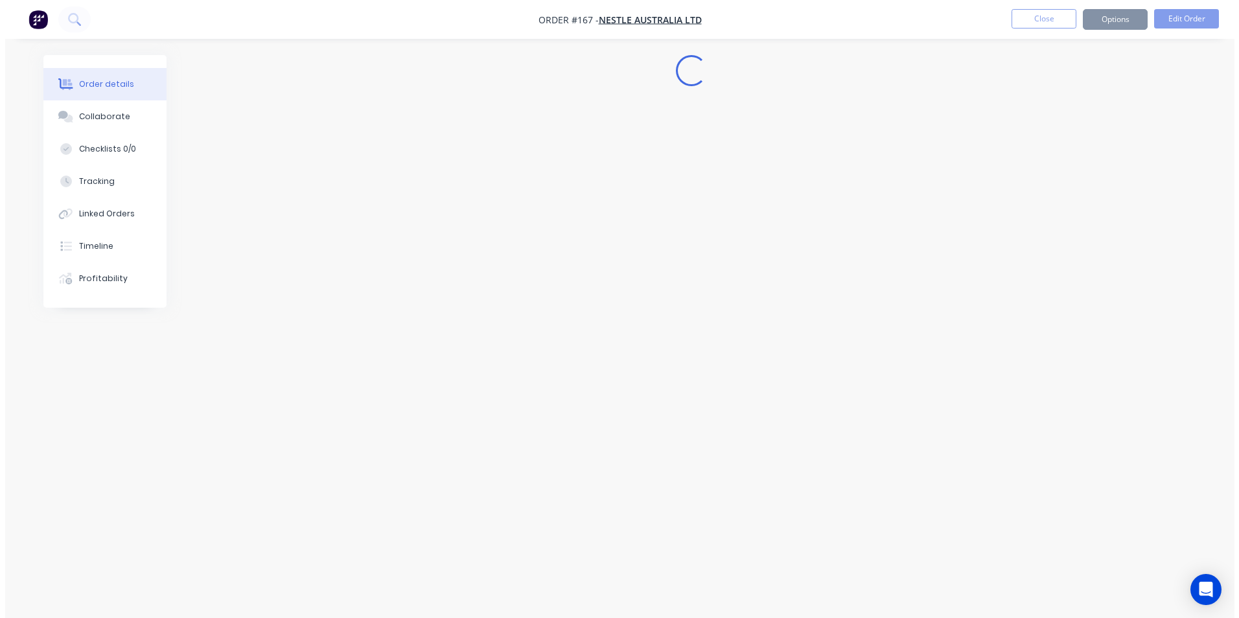
scroll to position [0, 0]
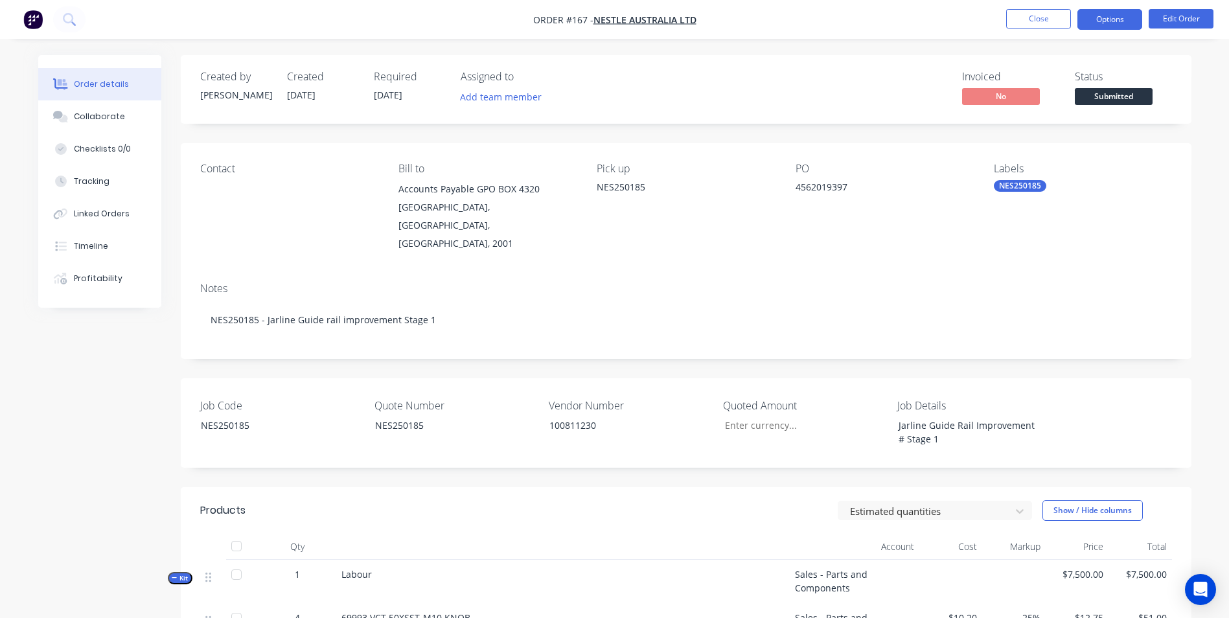
click at [1117, 16] on button "Options" at bounding box center [1109, 19] width 65 height 21
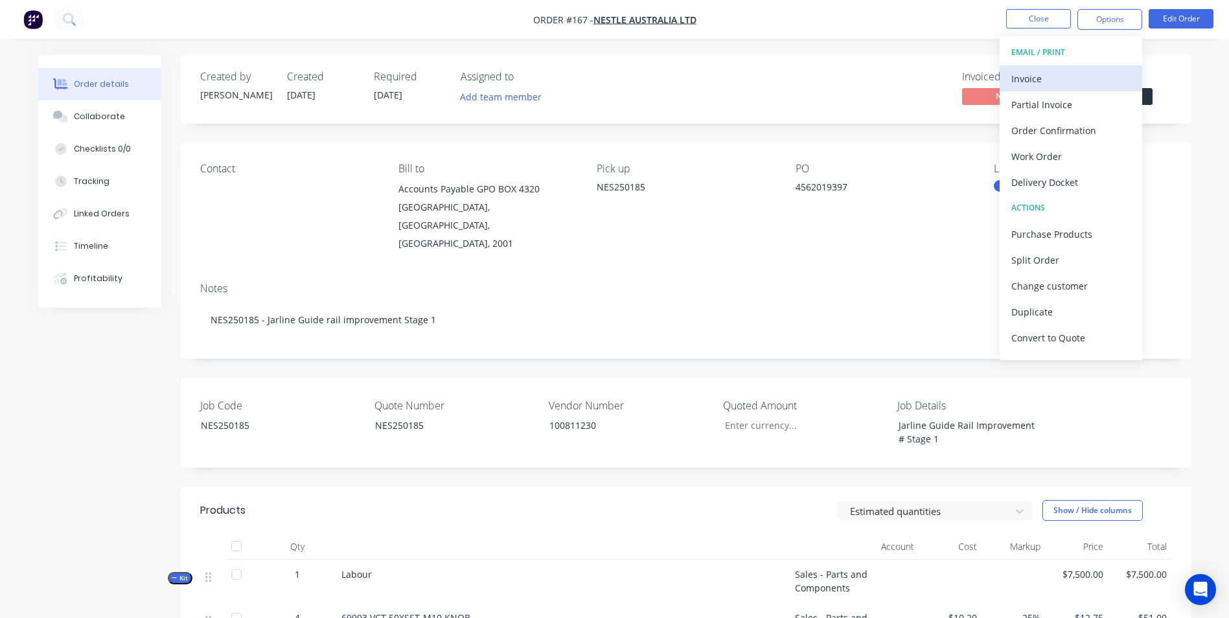
click at [1078, 85] on div "Invoice" at bounding box center [1070, 78] width 119 height 19
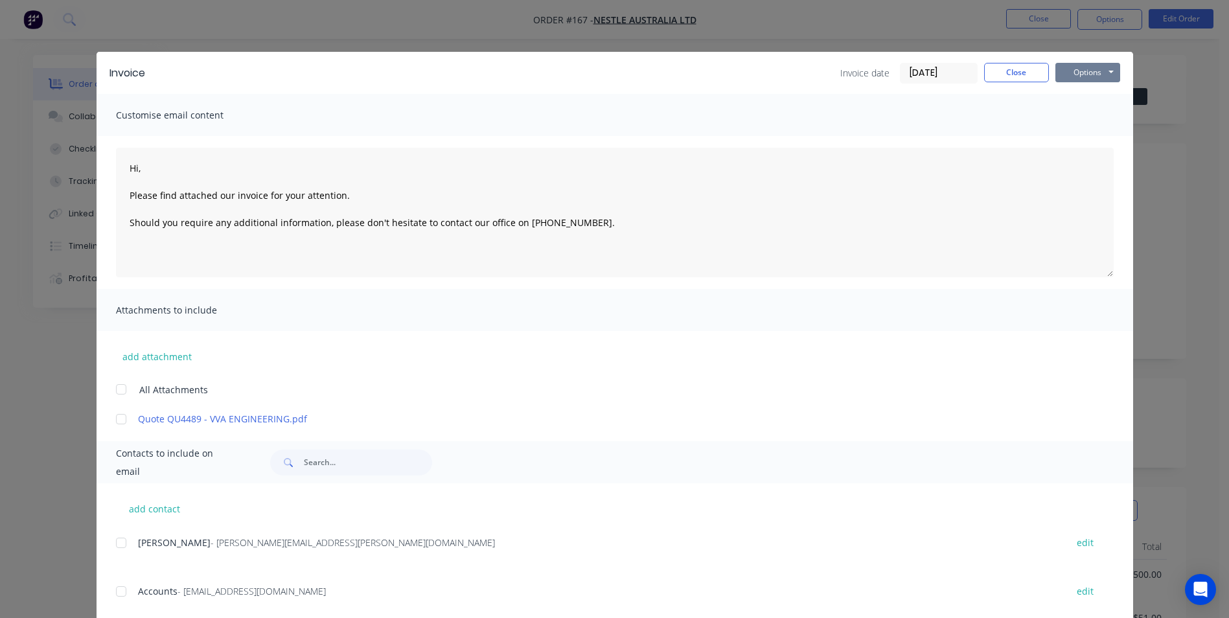
click at [1076, 74] on button "Options" at bounding box center [1087, 72] width 65 height 19
click at [1080, 115] on button "Print" at bounding box center [1096, 116] width 83 height 21
click at [1036, 73] on button "Close" at bounding box center [1016, 72] width 65 height 19
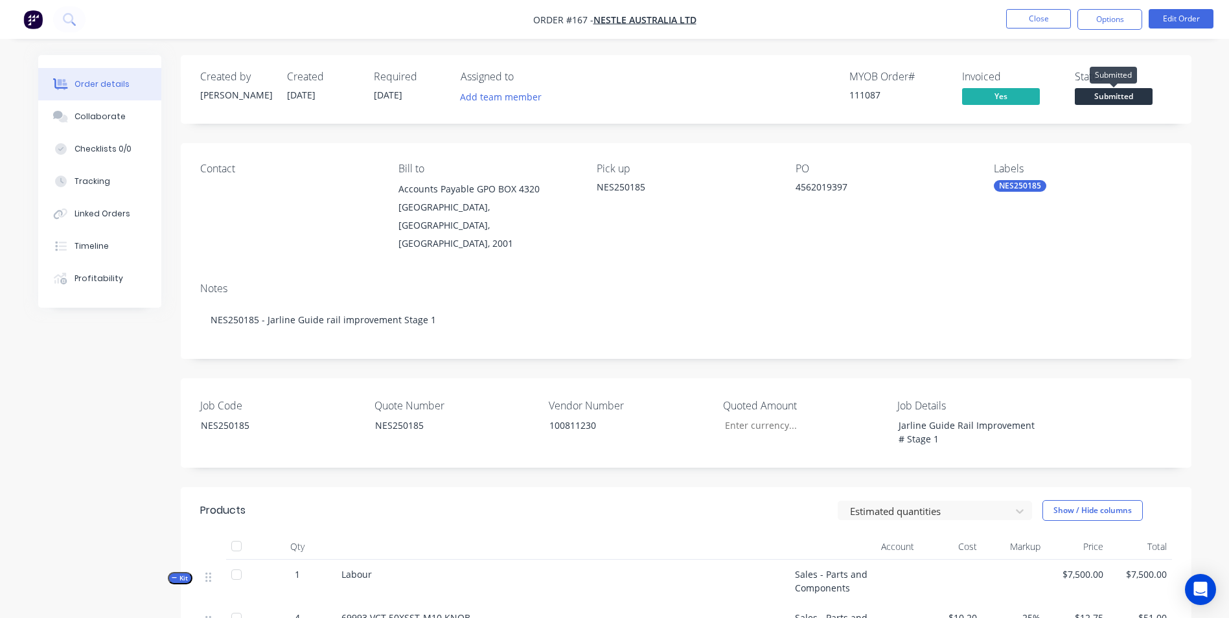
click at [1114, 98] on span "Submitted" at bounding box center [1114, 96] width 78 height 16
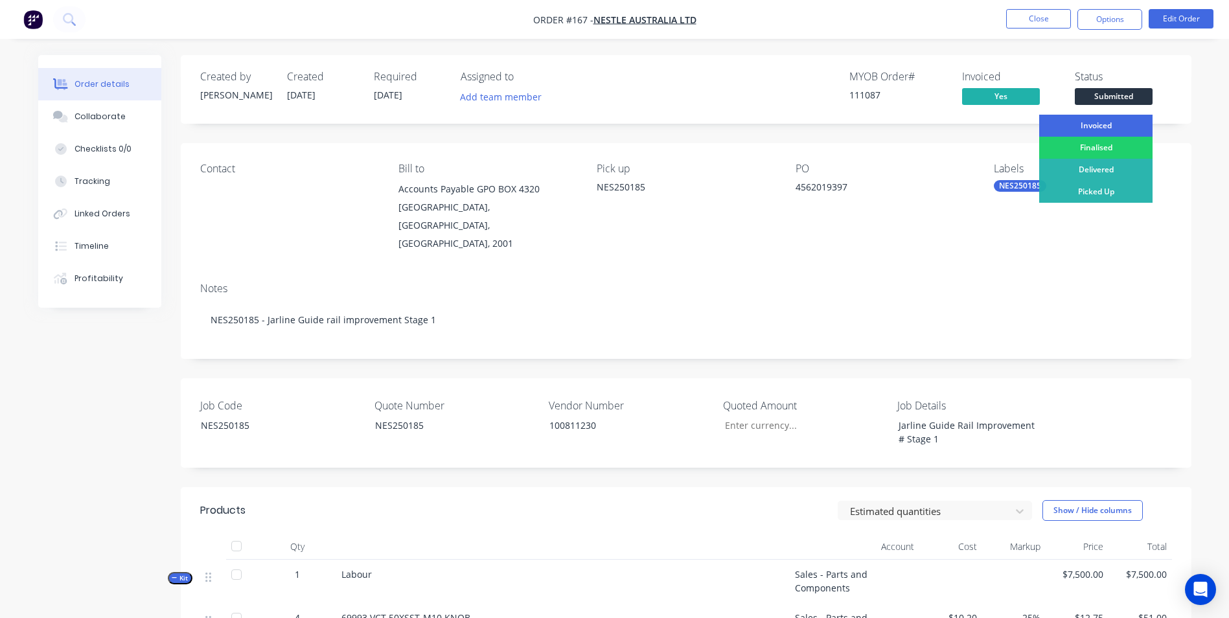
click at [1096, 119] on div "Invoiced" at bounding box center [1095, 126] width 113 height 22
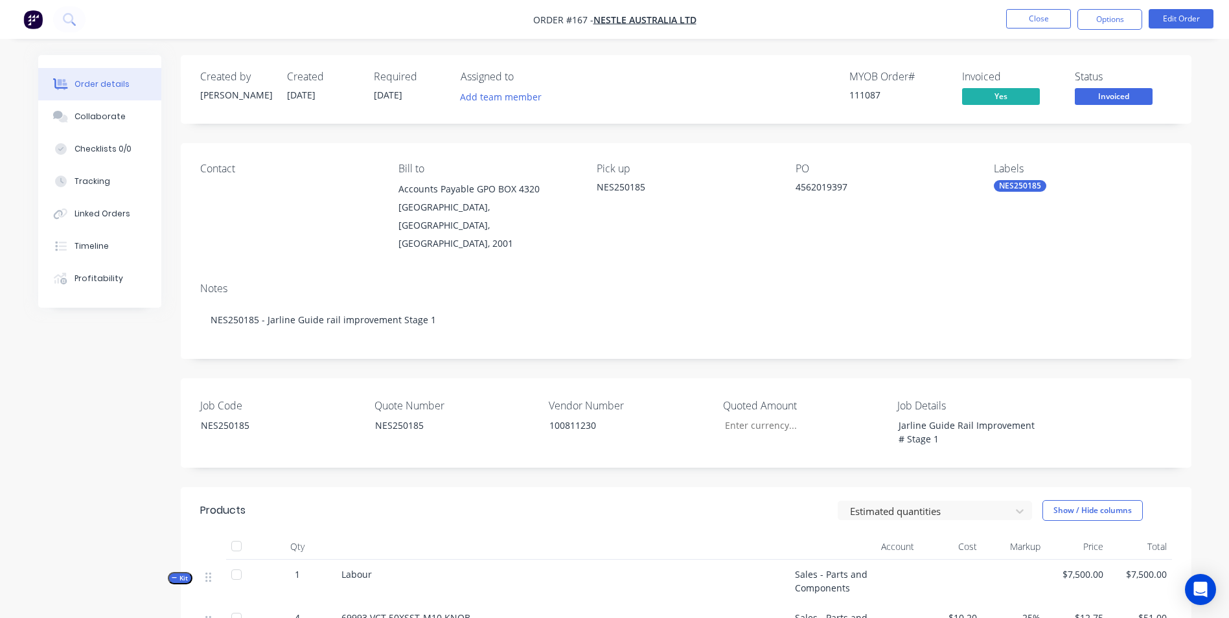
click at [1025, 6] on nav "Order #167 - Nestle Australia Ltd Close Options Edit Order" at bounding box center [614, 19] width 1229 height 39
click at [1020, 14] on button "Close" at bounding box center [1038, 18] width 65 height 19
